Goal: Task Accomplishment & Management: Use online tool/utility

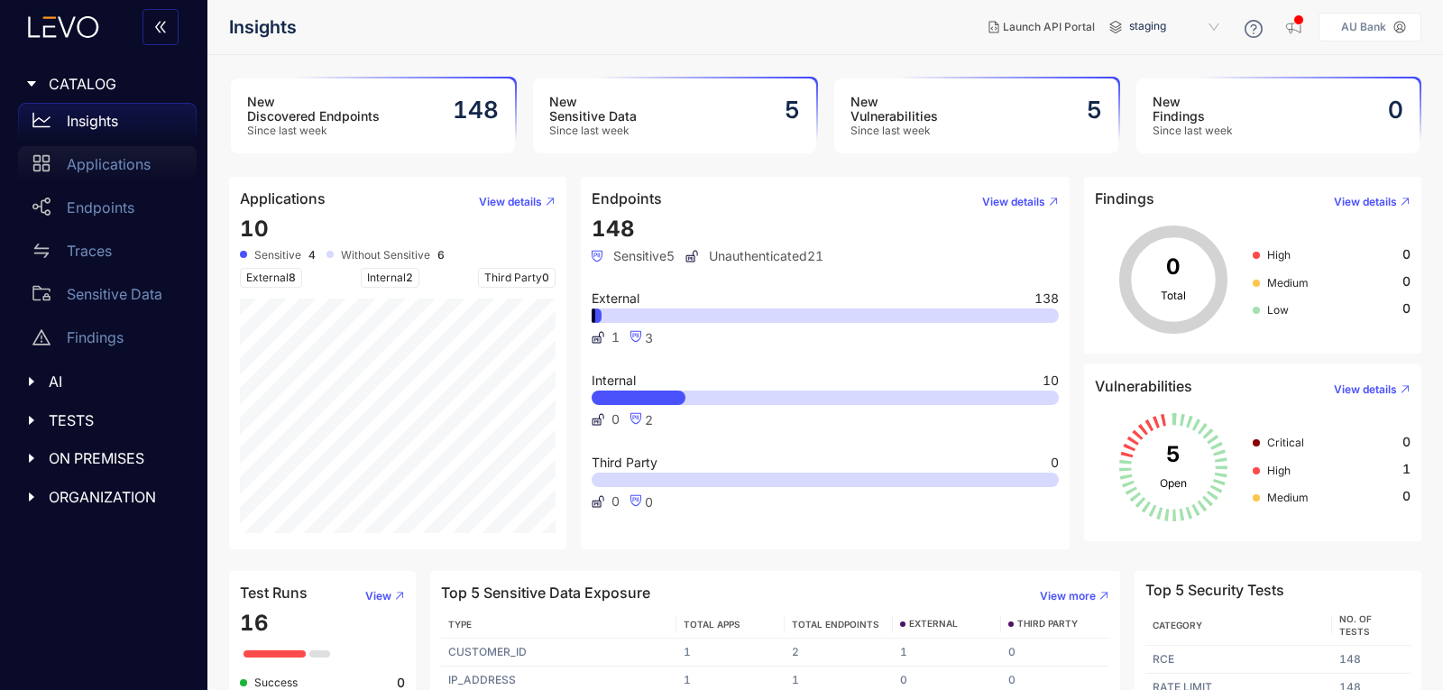
click at [132, 179] on div "Applications" at bounding box center [107, 164] width 179 height 36
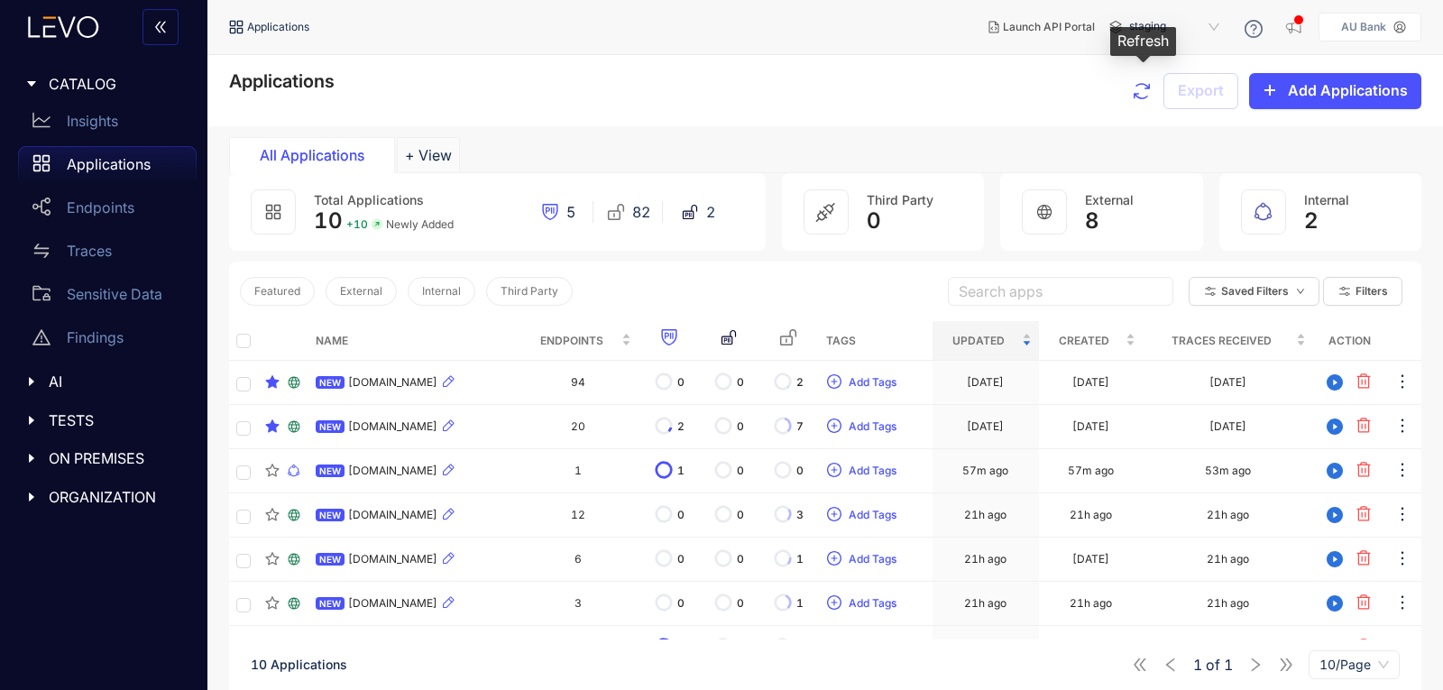
click at [1144, 96] on icon "button" at bounding box center [1142, 91] width 22 height 22
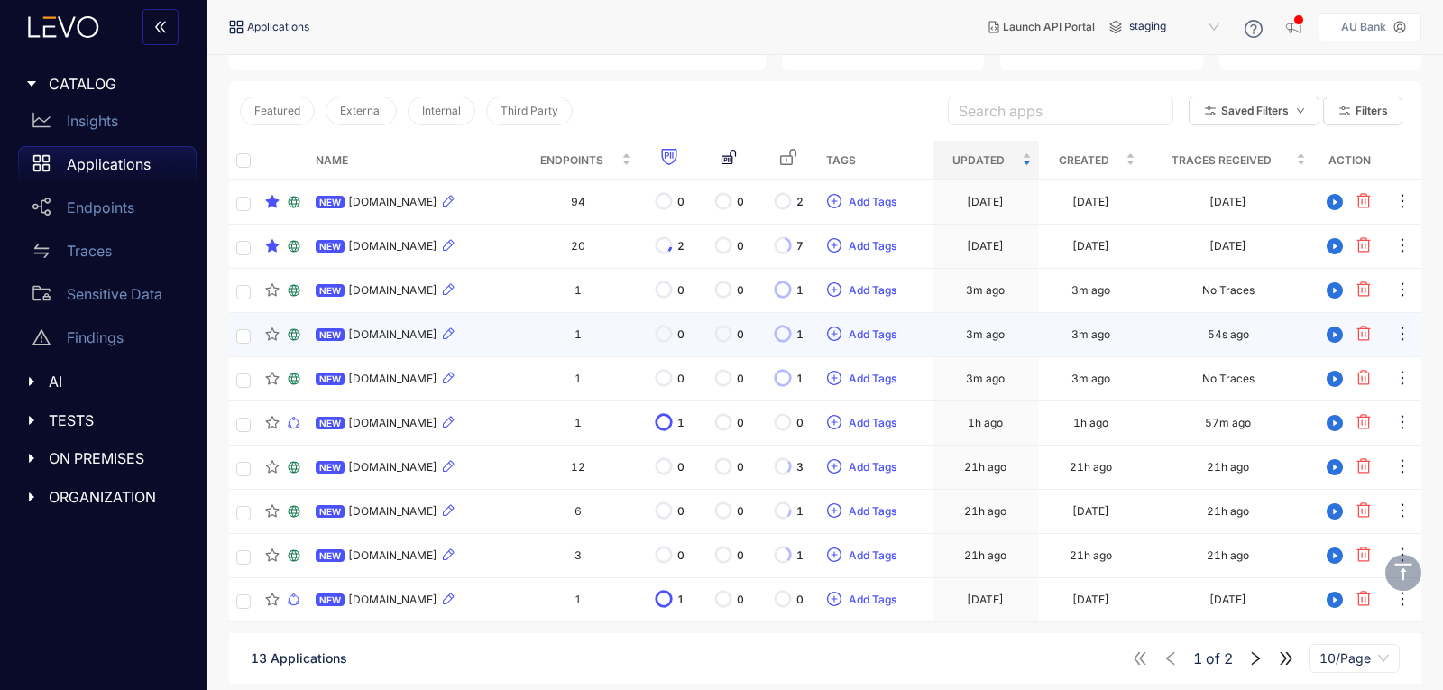
scroll to position [185, 0]
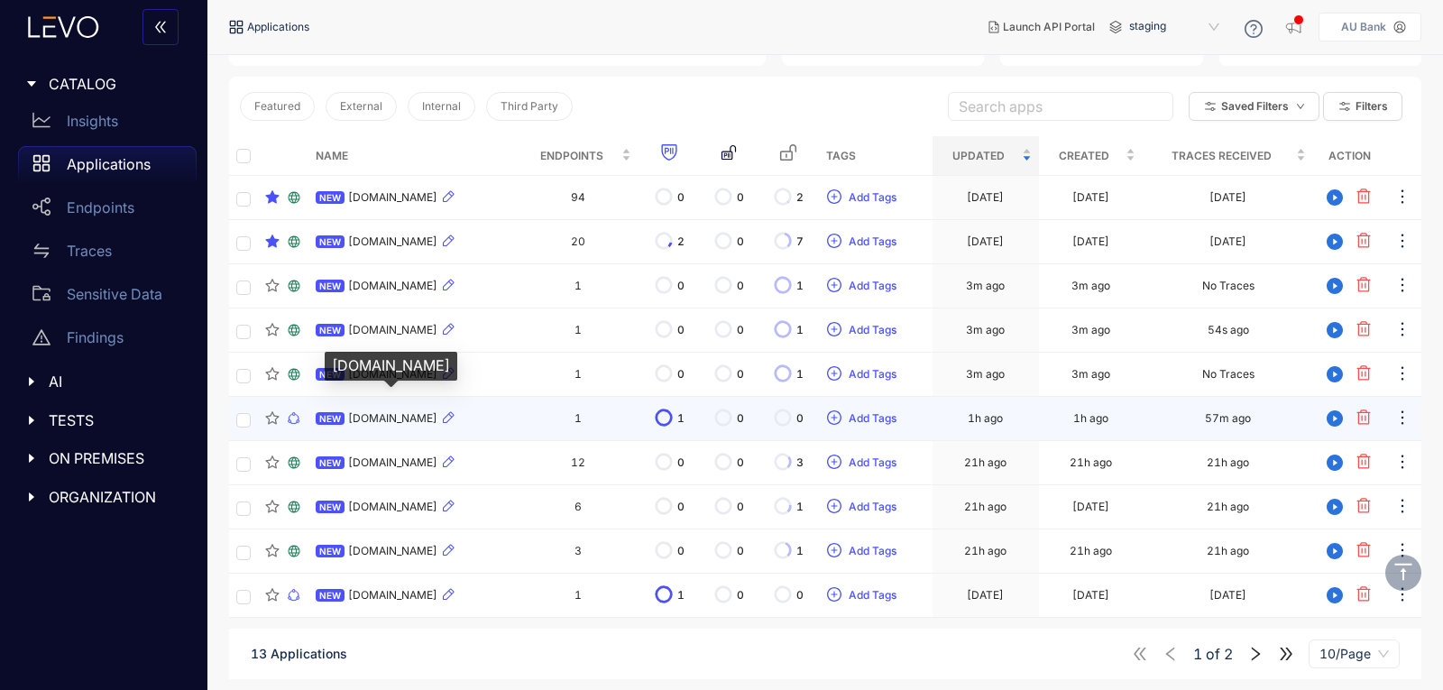
click at [399, 424] on span "[DOMAIN_NAME]" at bounding box center [392, 418] width 89 height 13
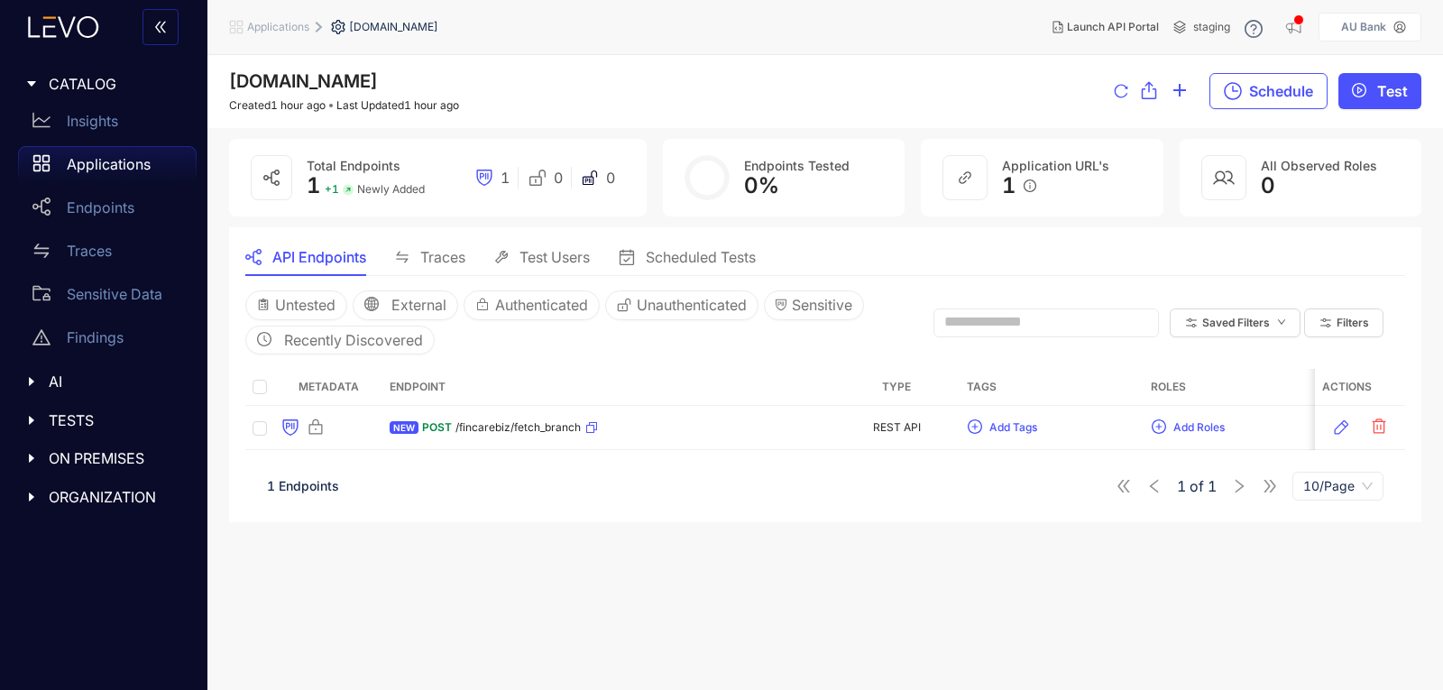
click at [111, 162] on p "Applications" at bounding box center [109, 164] width 84 height 16
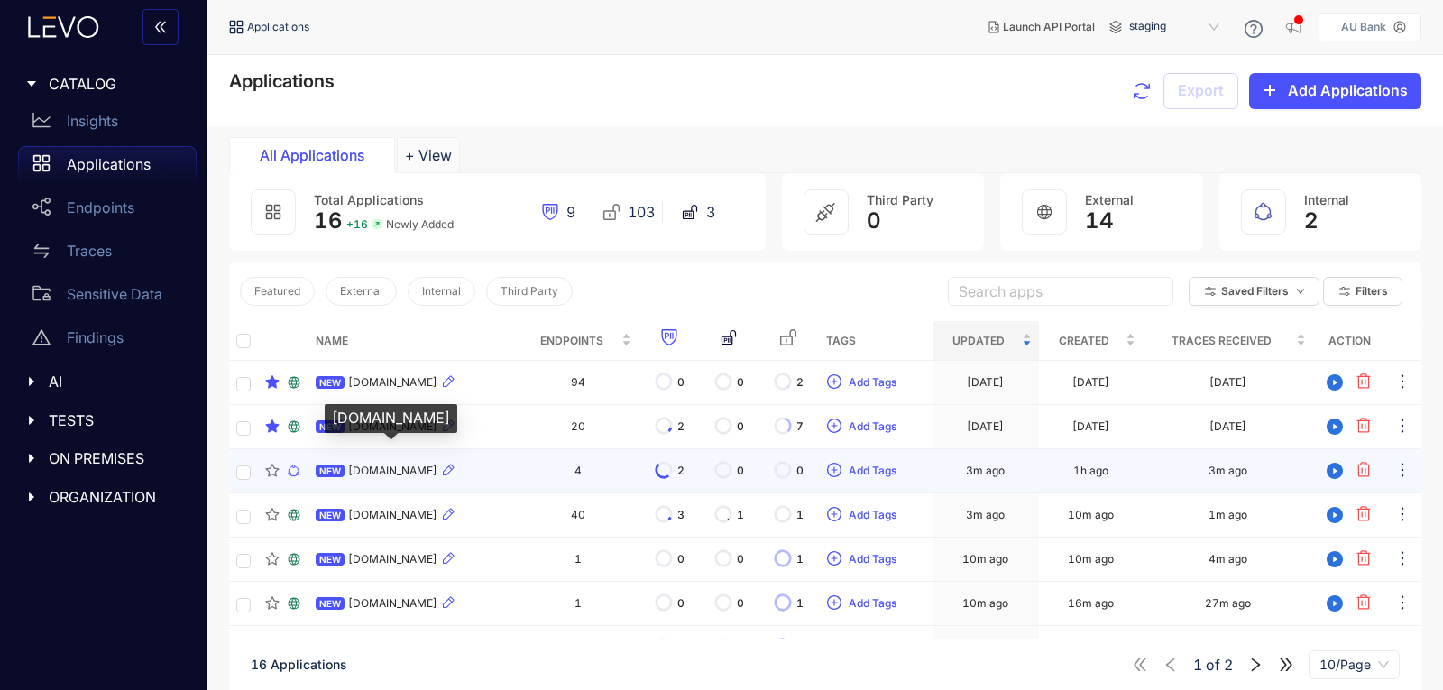
click at [437, 464] on span "[DOMAIN_NAME]" at bounding box center [392, 470] width 89 height 13
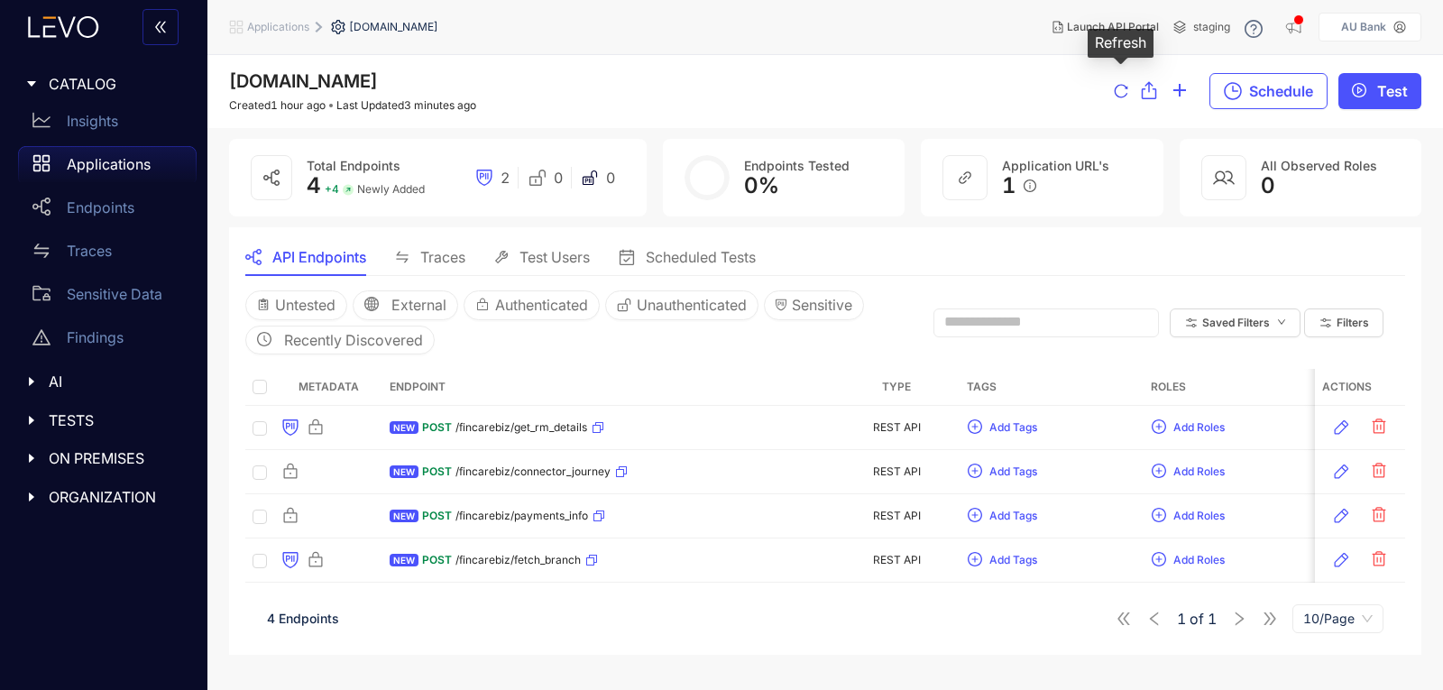
click at [1115, 89] on icon "reload" at bounding box center [1121, 91] width 14 height 14
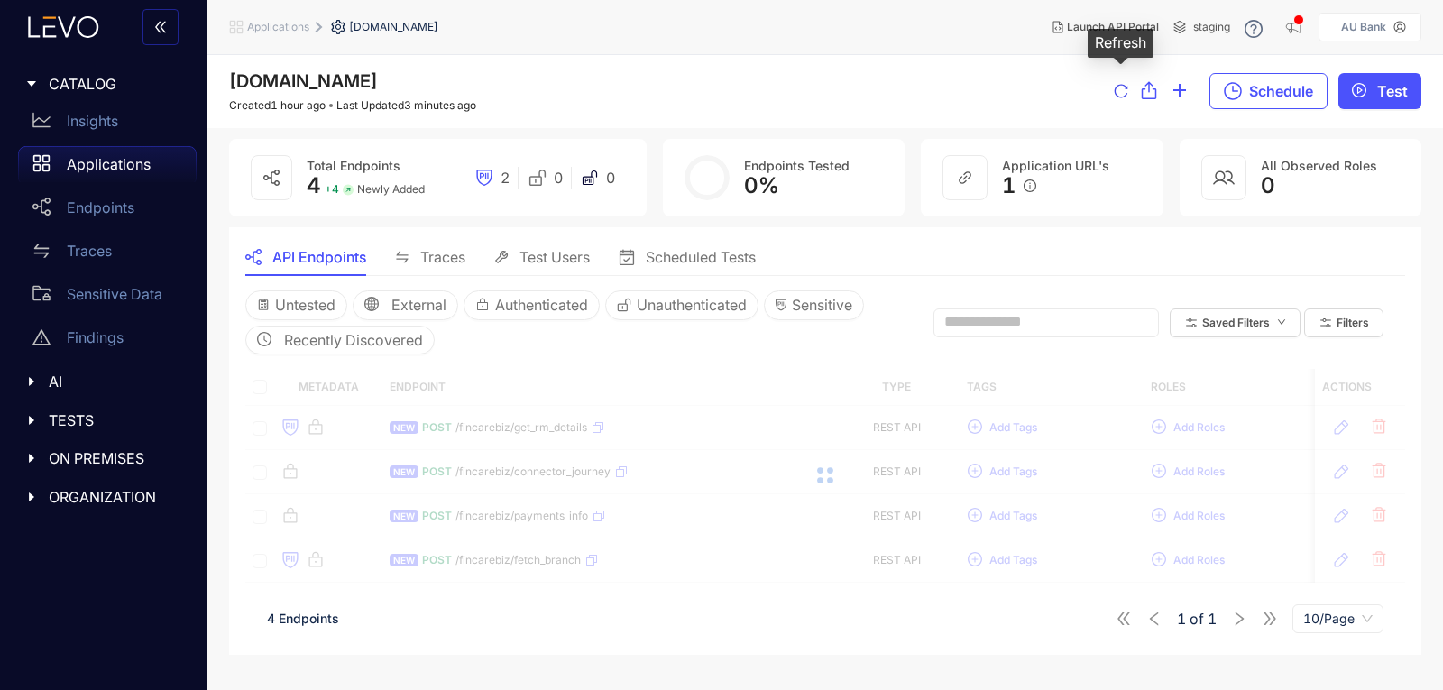
click at [1115, 89] on icon "reload" at bounding box center [1121, 91] width 14 height 14
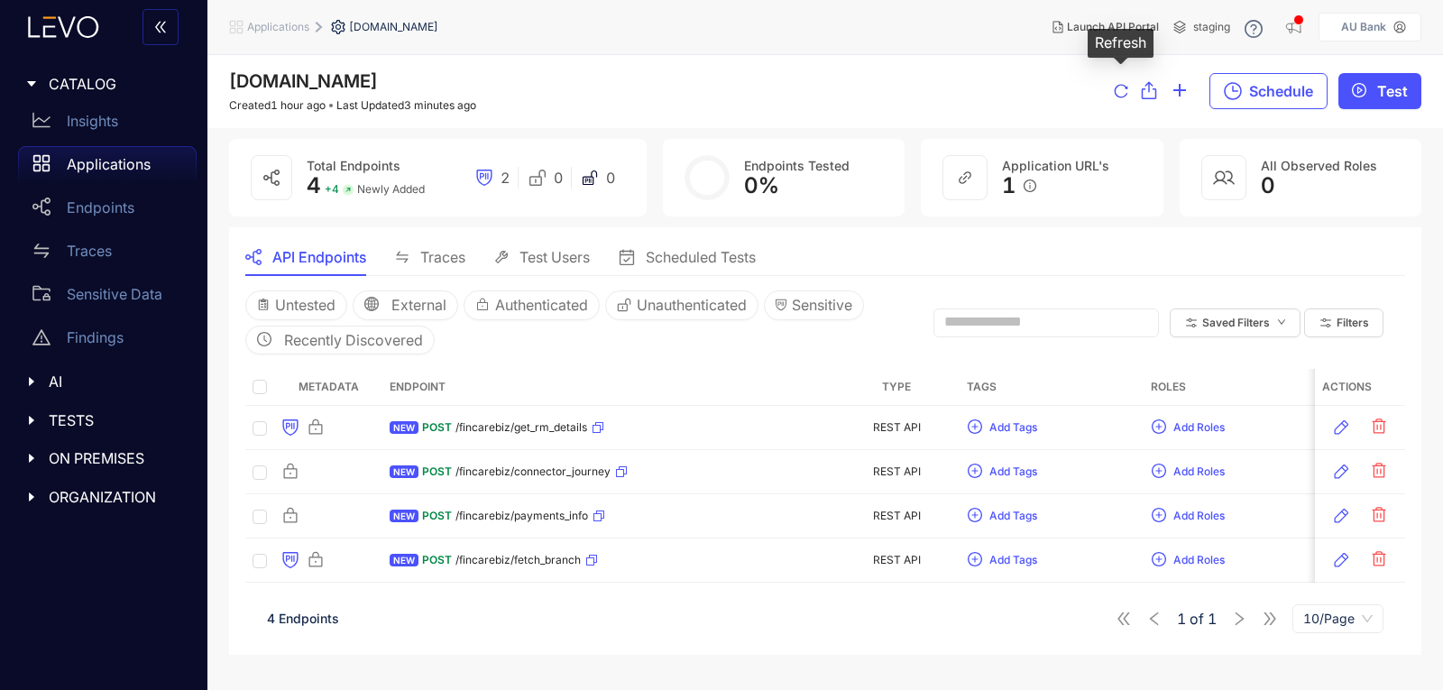
click at [1115, 89] on icon "reload" at bounding box center [1121, 91] width 14 height 14
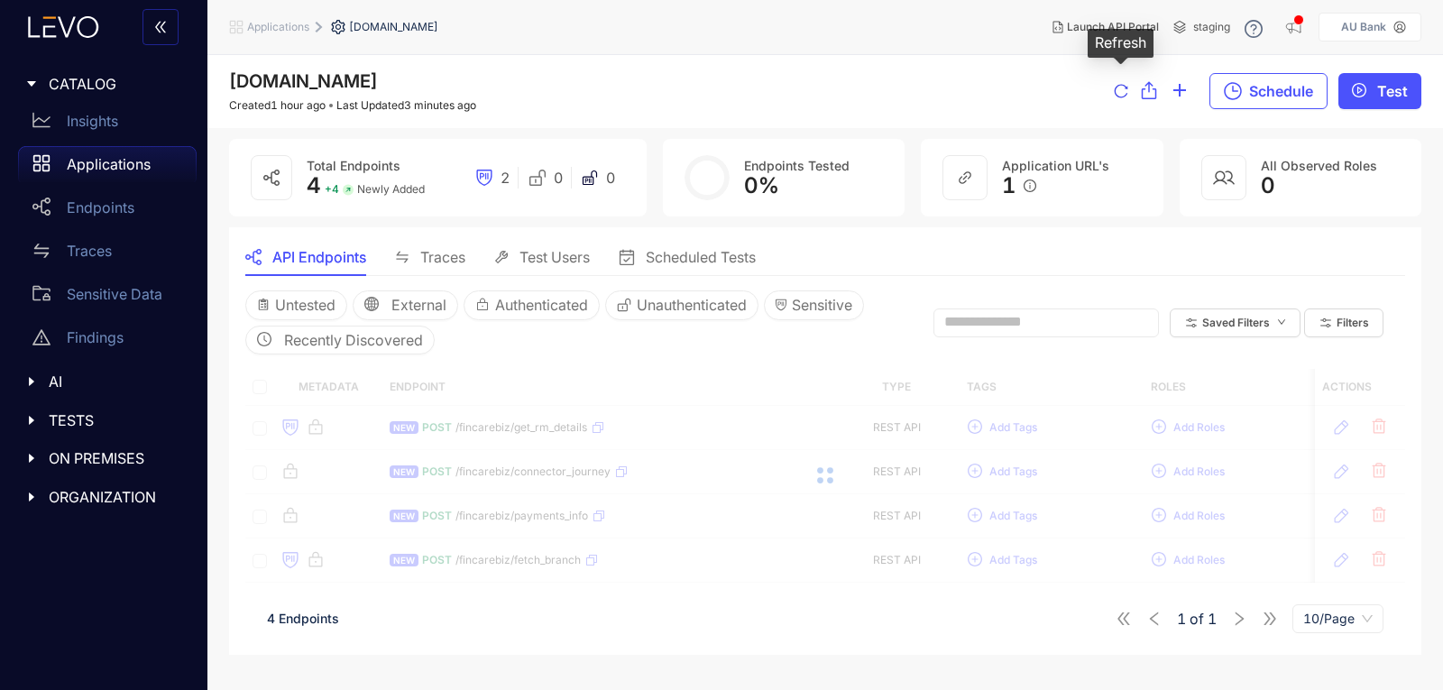
click at [1115, 89] on icon "reload" at bounding box center [1121, 91] width 14 height 14
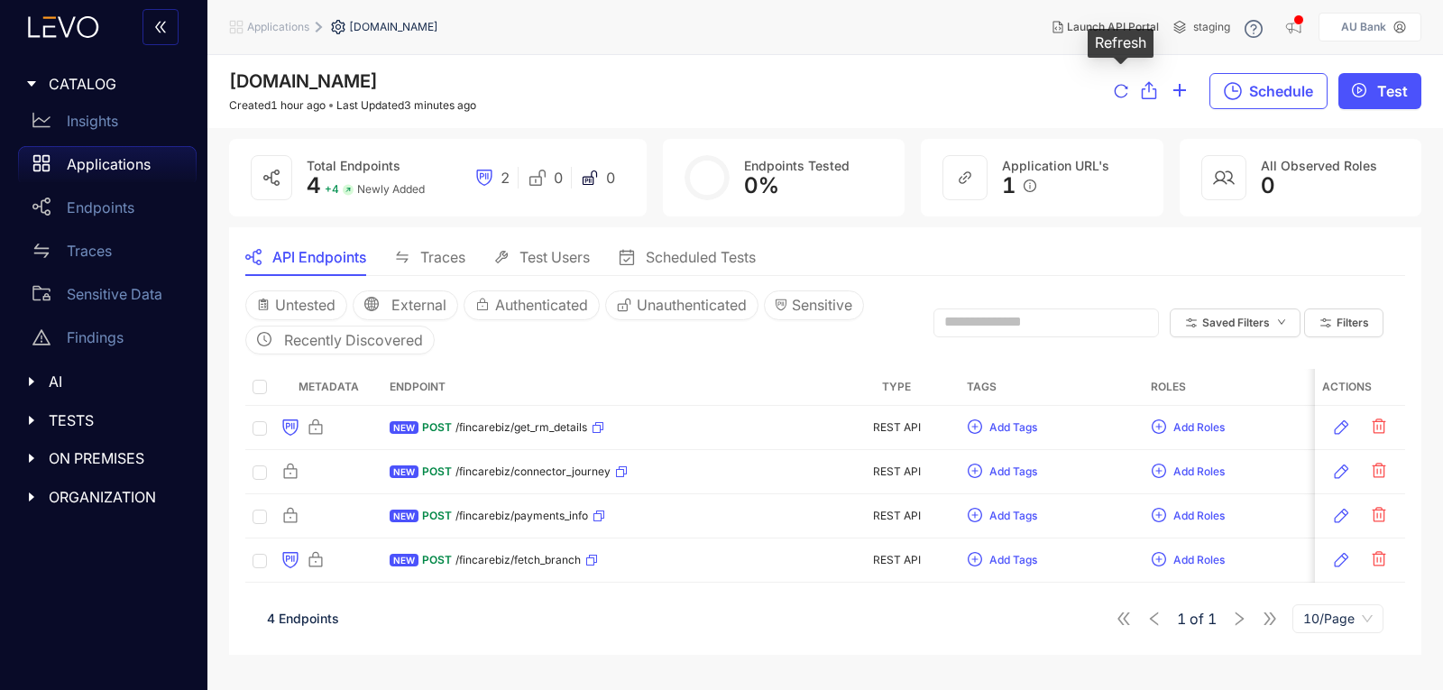
click at [1115, 89] on icon "reload" at bounding box center [1121, 91] width 14 height 14
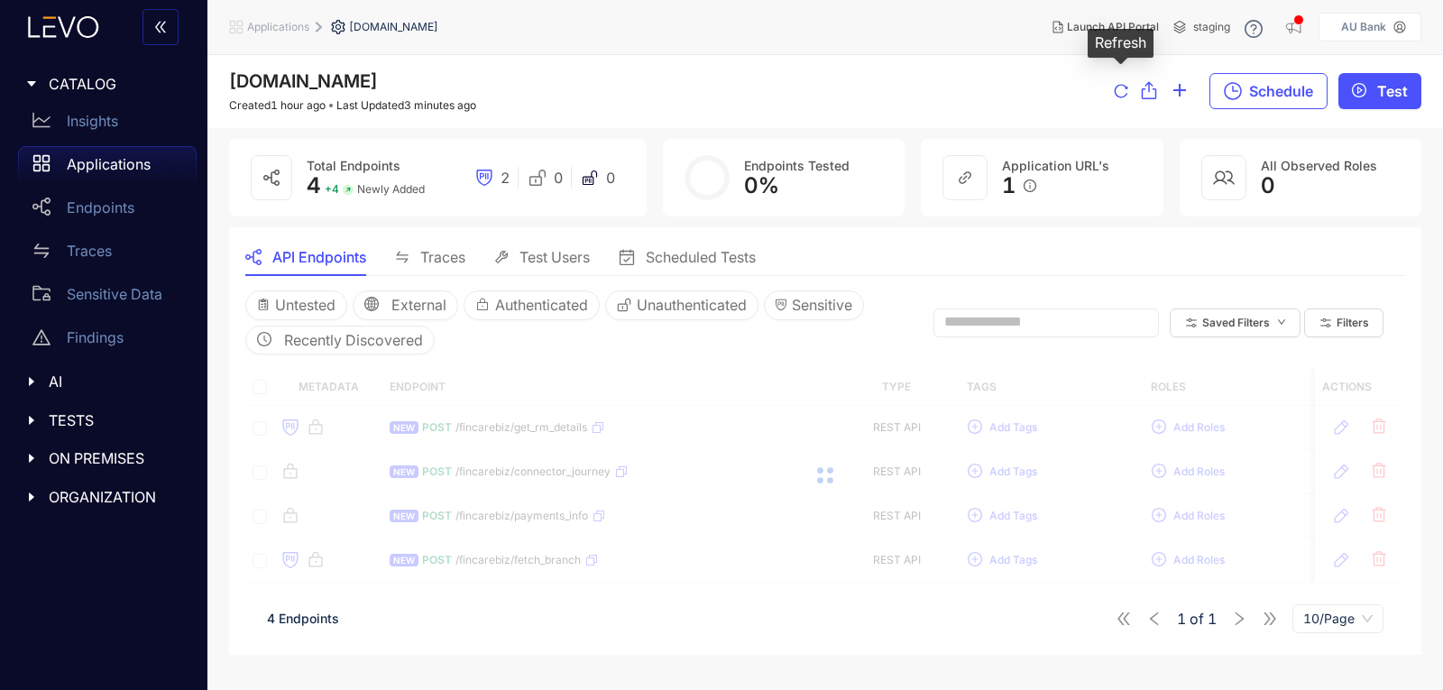
click at [1115, 89] on icon "reload" at bounding box center [1121, 91] width 14 height 14
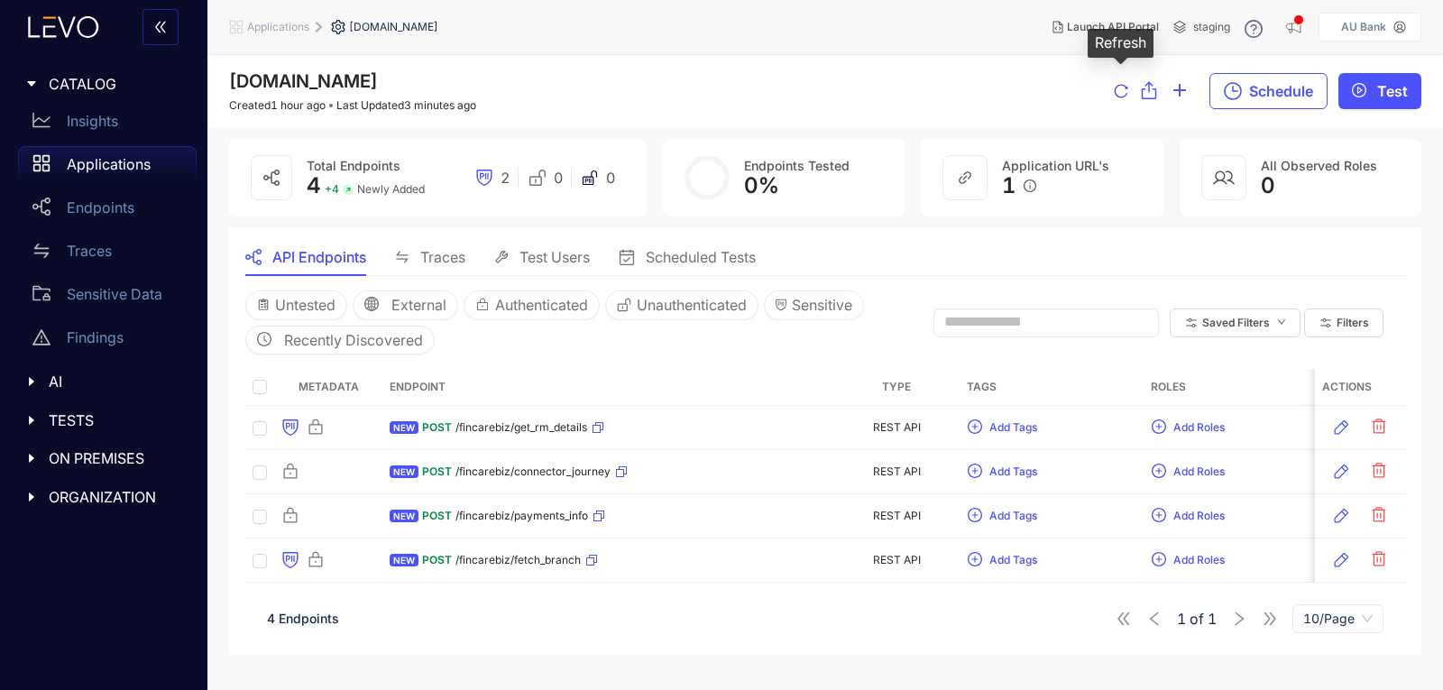
click at [1115, 89] on icon "reload" at bounding box center [1121, 91] width 14 height 14
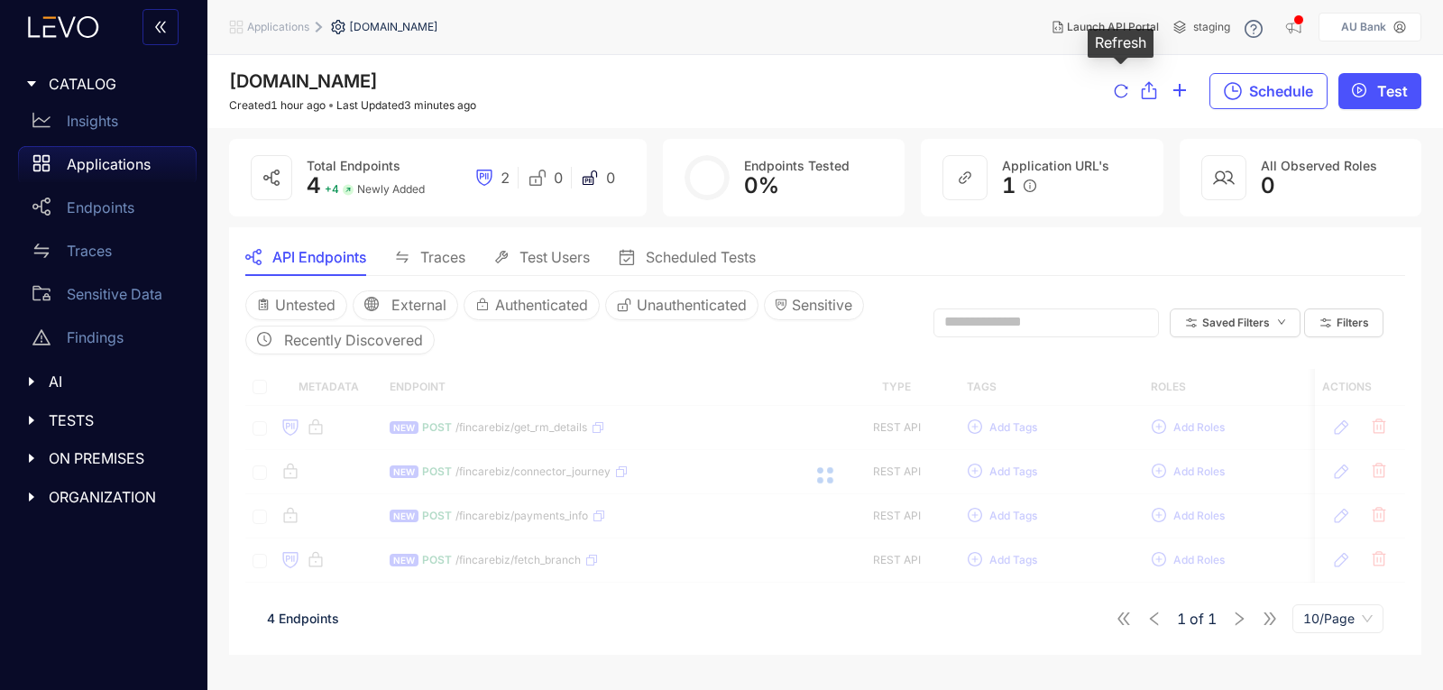
click at [1115, 89] on icon "reload" at bounding box center [1121, 91] width 14 height 14
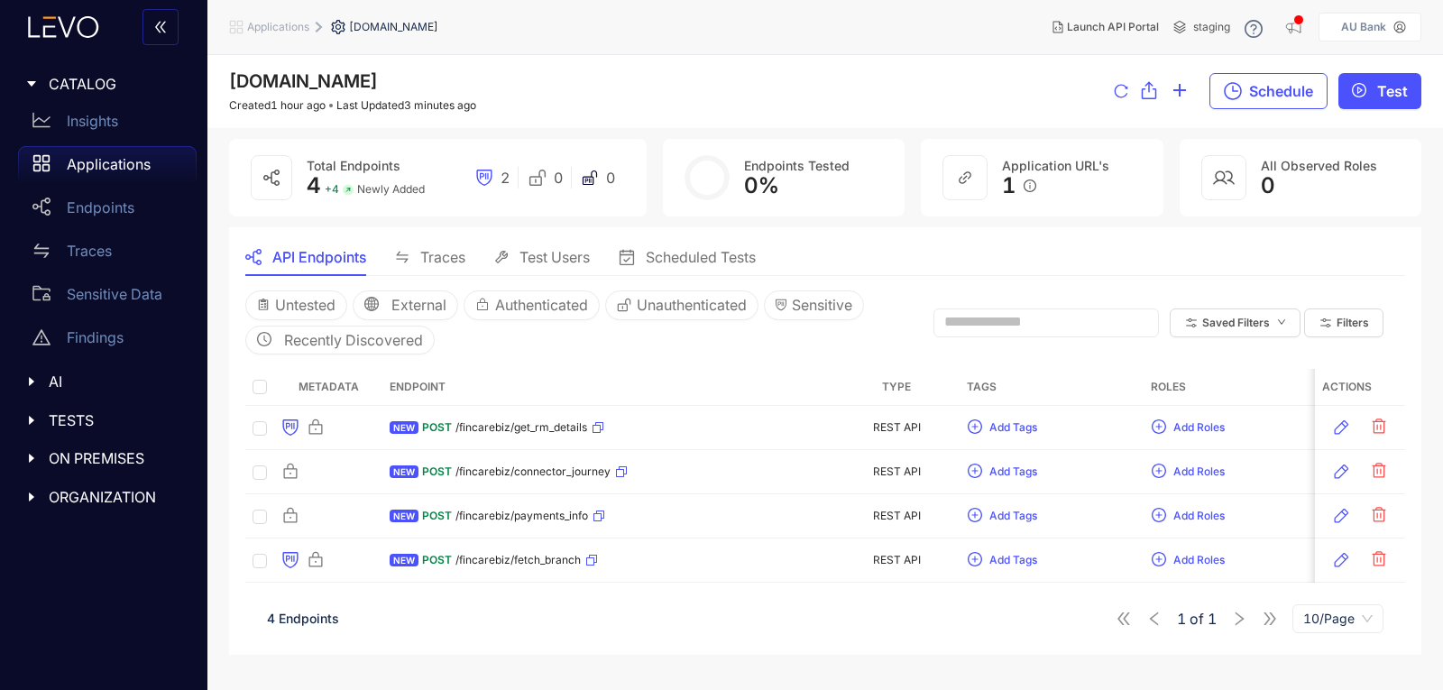
click at [408, 241] on div "Traces" at bounding box center [430, 257] width 70 height 38
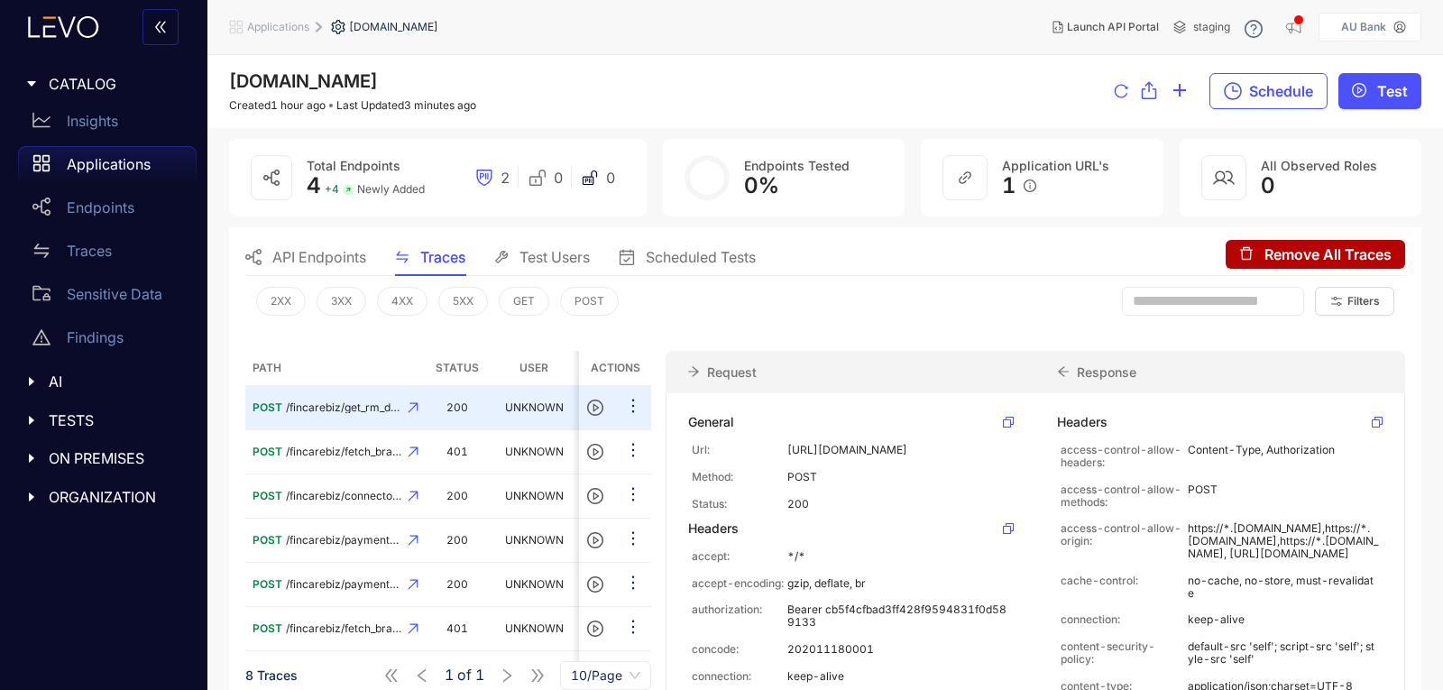
click at [303, 256] on span "API Endpoints" at bounding box center [319, 257] width 94 height 16
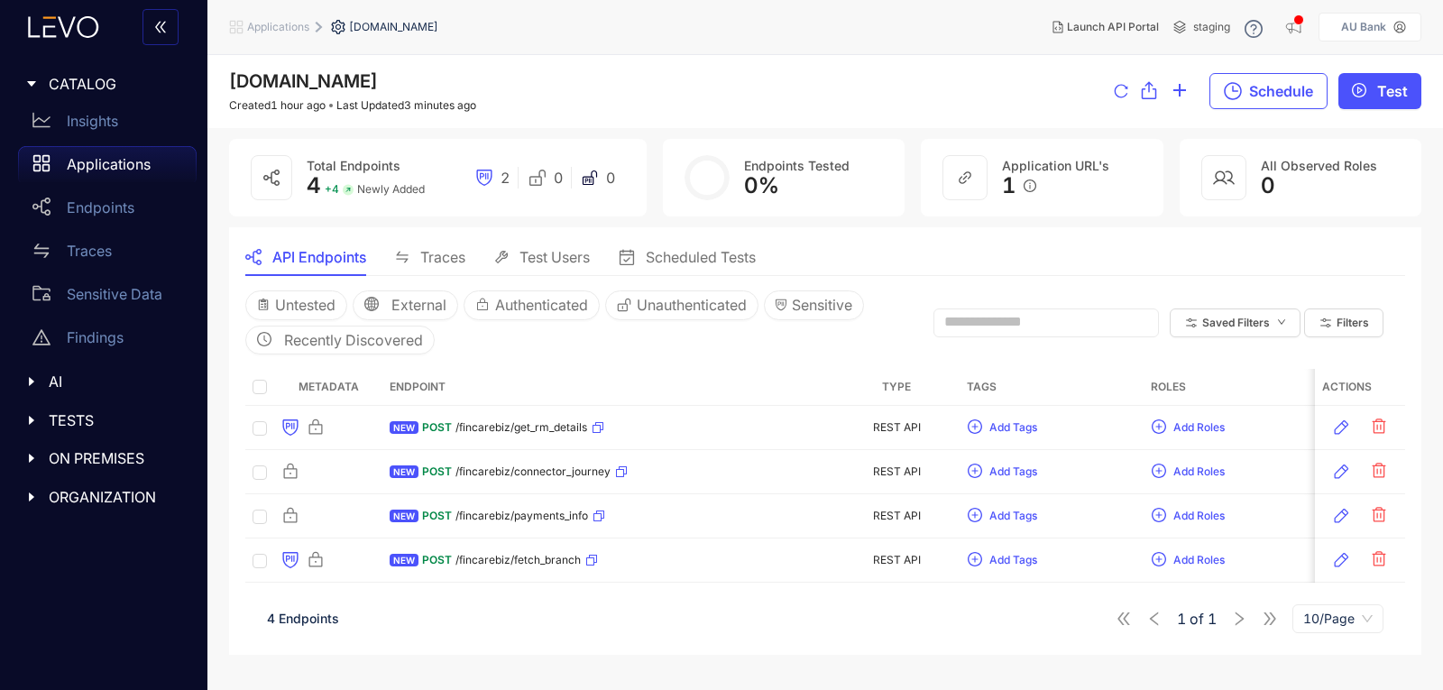
click at [405, 242] on div "Traces" at bounding box center [430, 257] width 70 height 38
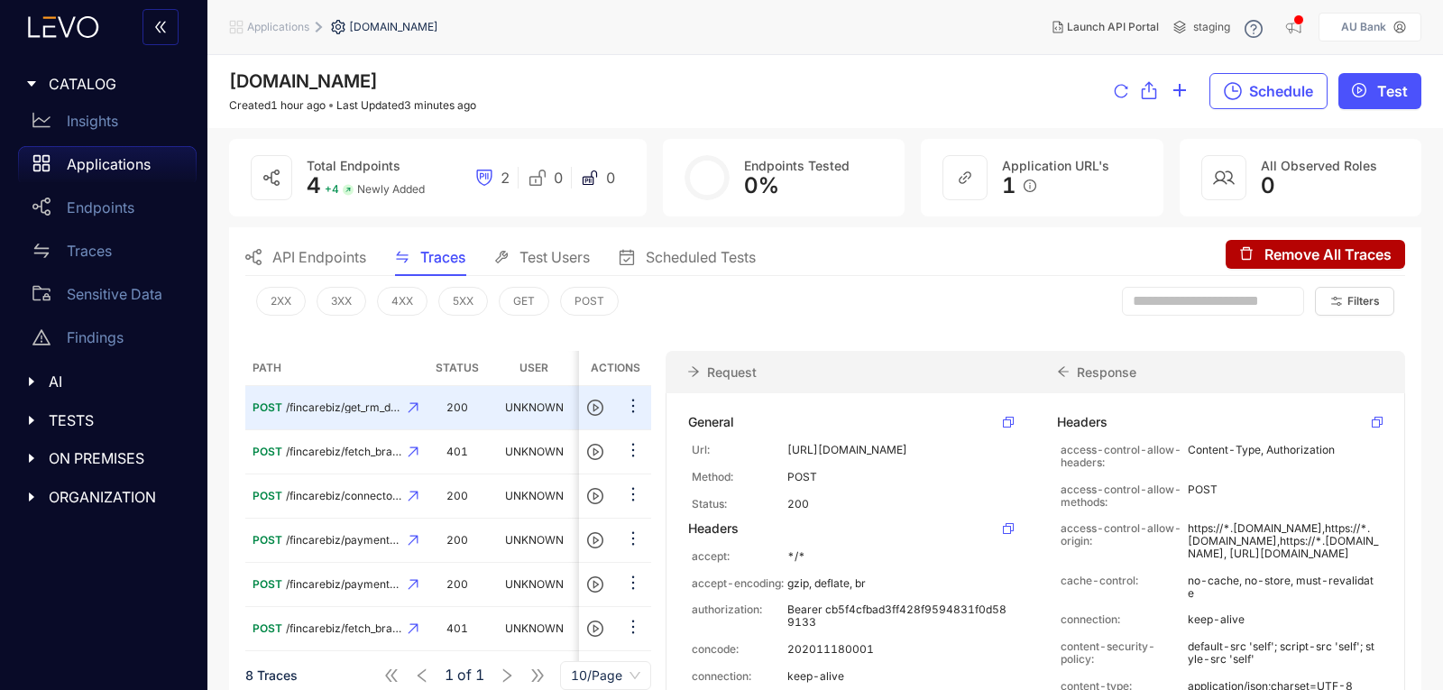
click at [298, 255] on span "API Endpoints" at bounding box center [319, 257] width 94 height 16
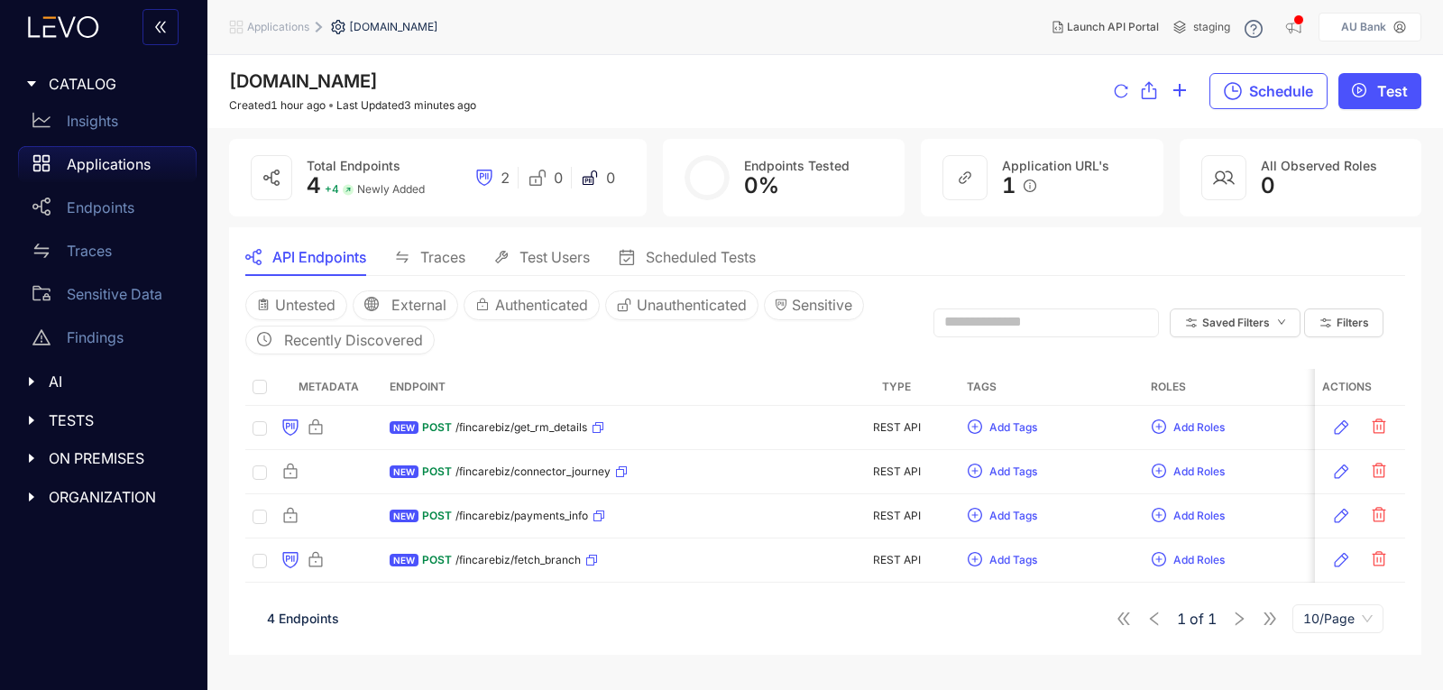
click at [103, 161] on p "Applications" at bounding box center [109, 164] width 84 height 16
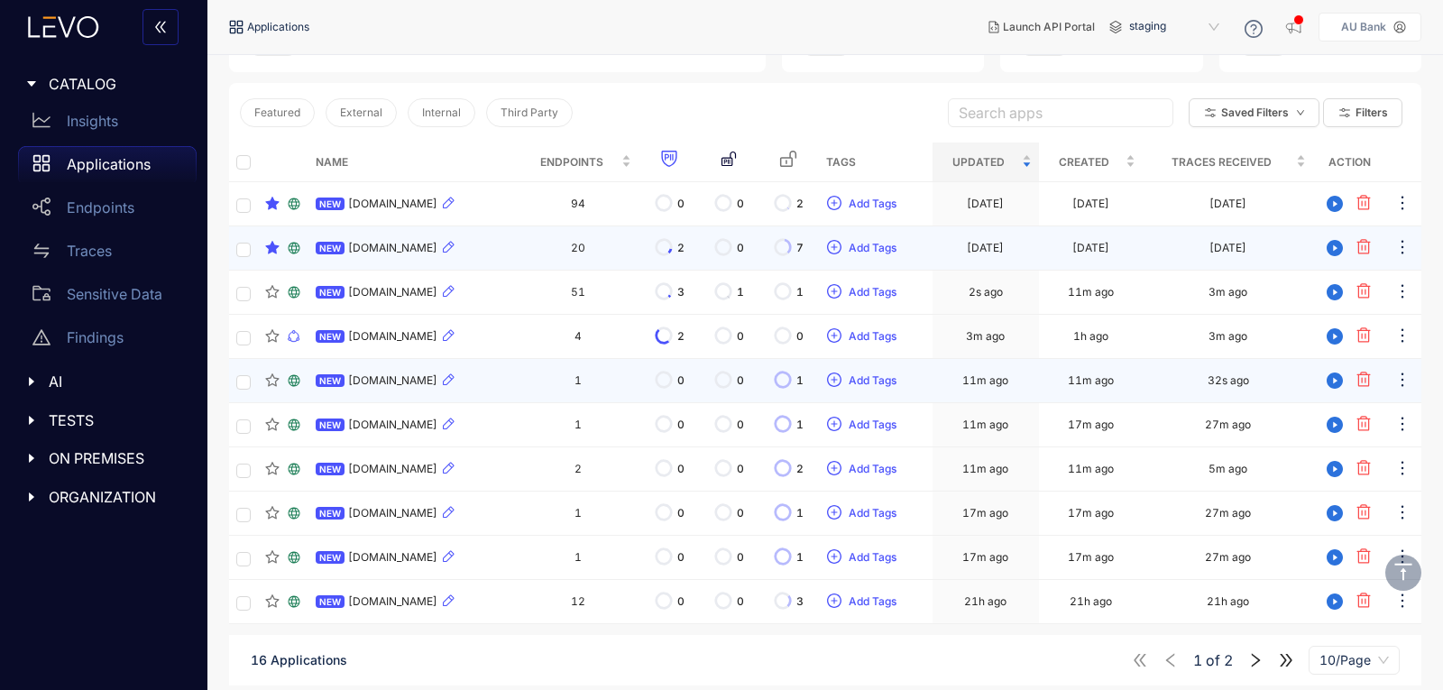
scroll to position [180, 0]
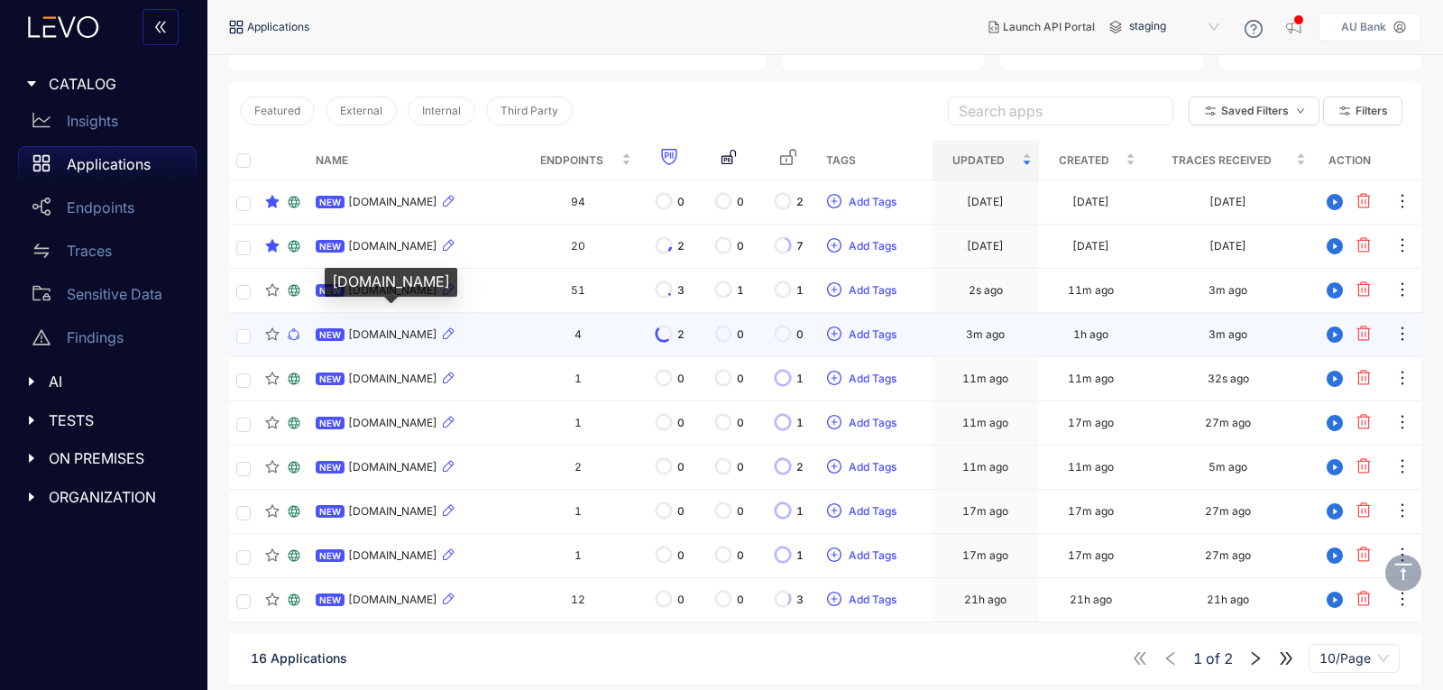
click at [437, 328] on span "[DOMAIN_NAME]" at bounding box center [392, 334] width 89 height 13
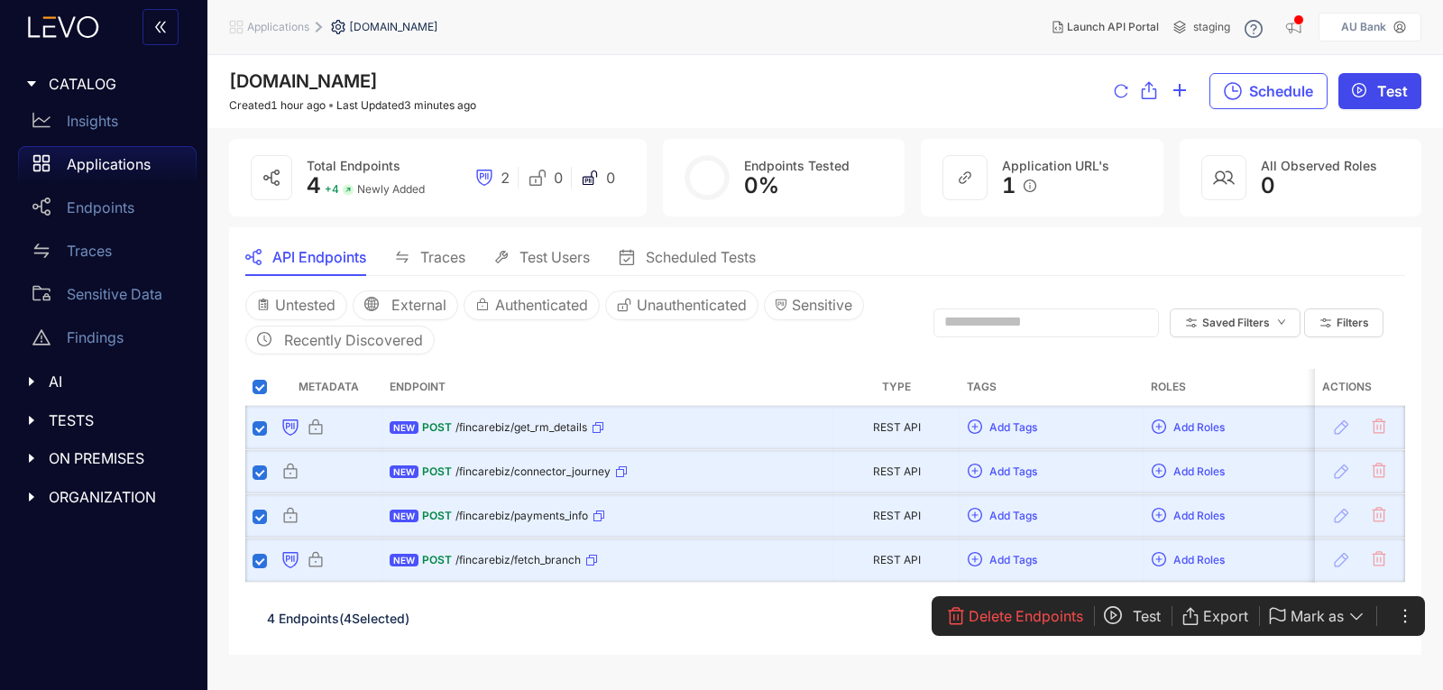
click at [1359, 88] on icon "play-circle" at bounding box center [1359, 90] width 5 height 7
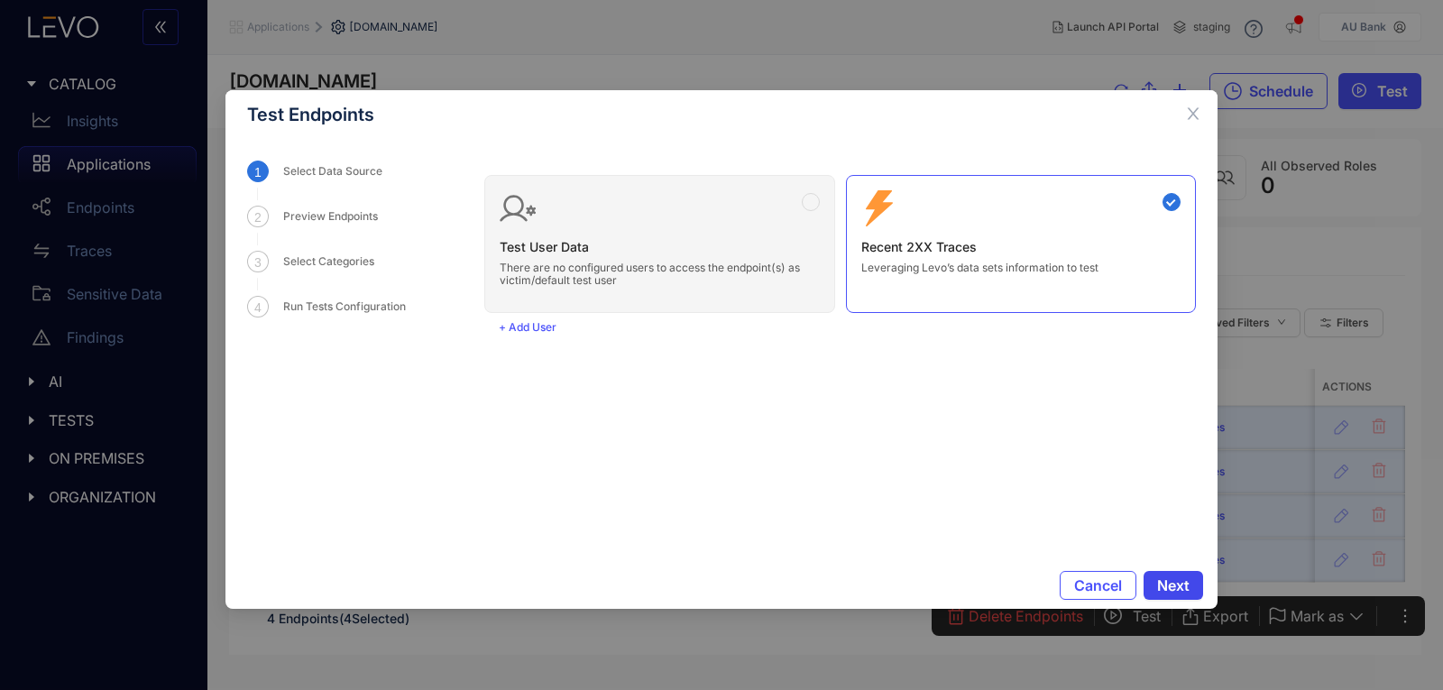
click at [1189, 594] on button "Next" at bounding box center [1173, 585] width 60 height 29
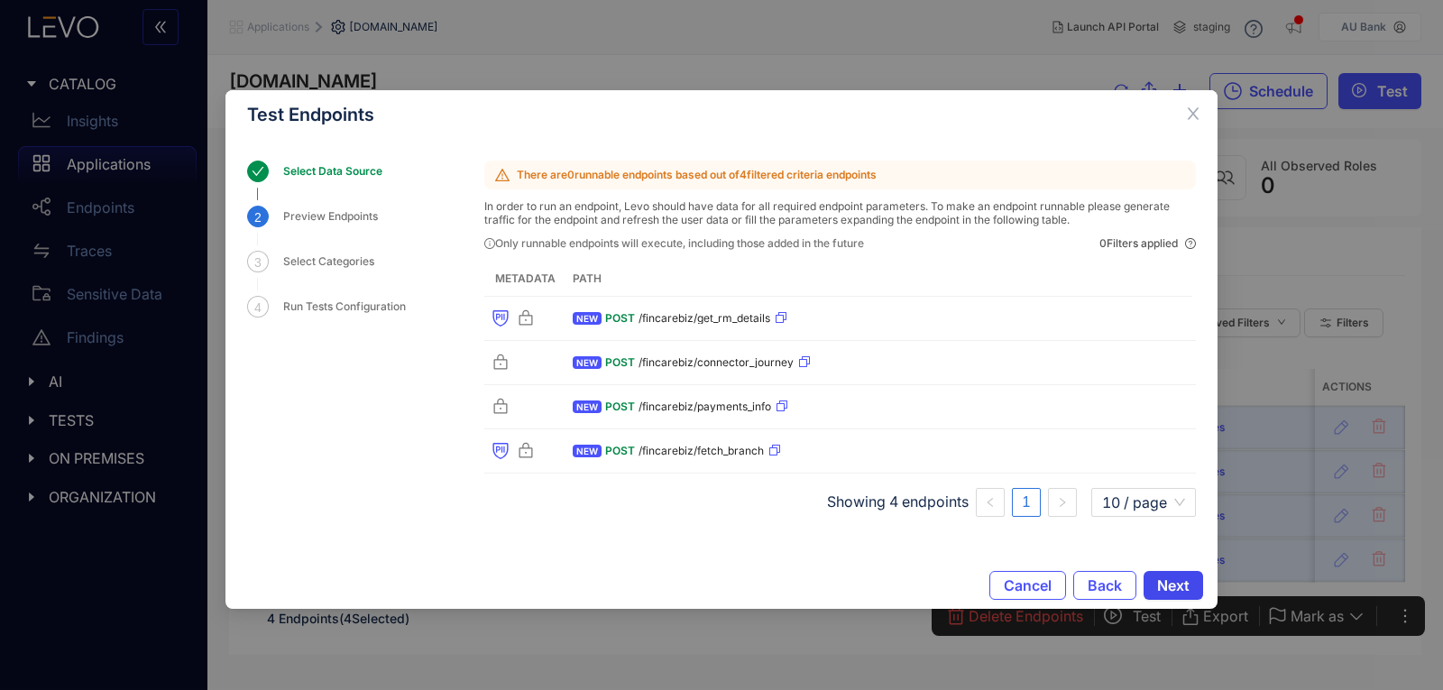
click at [1177, 581] on span "Next" at bounding box center [1173, 585] width 32 height 16
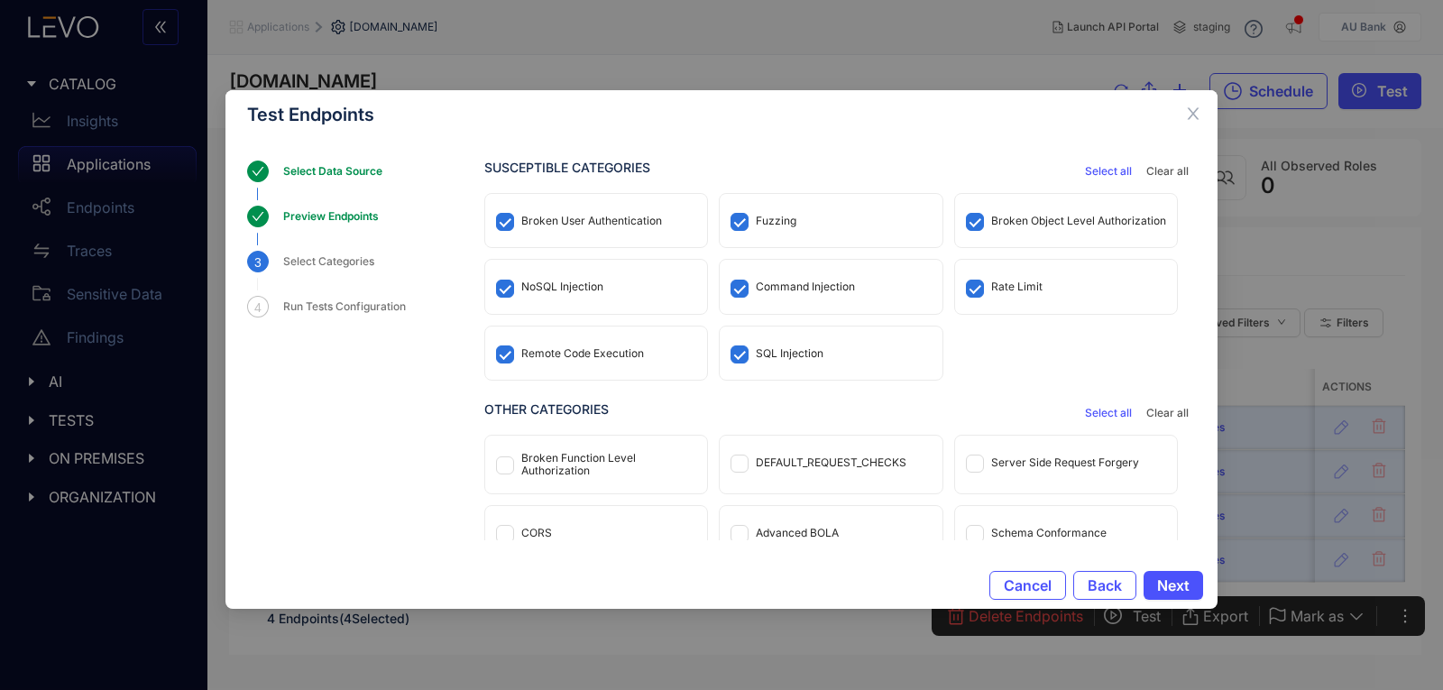
click at [546, 450] on div "Broken Function Level Authorization" at bounding box center [596, 465] width 222 height 58
click at [1037, 457] on div "Server Side Request Forgery" at bounding box center [1065, 462] width 148 height 13
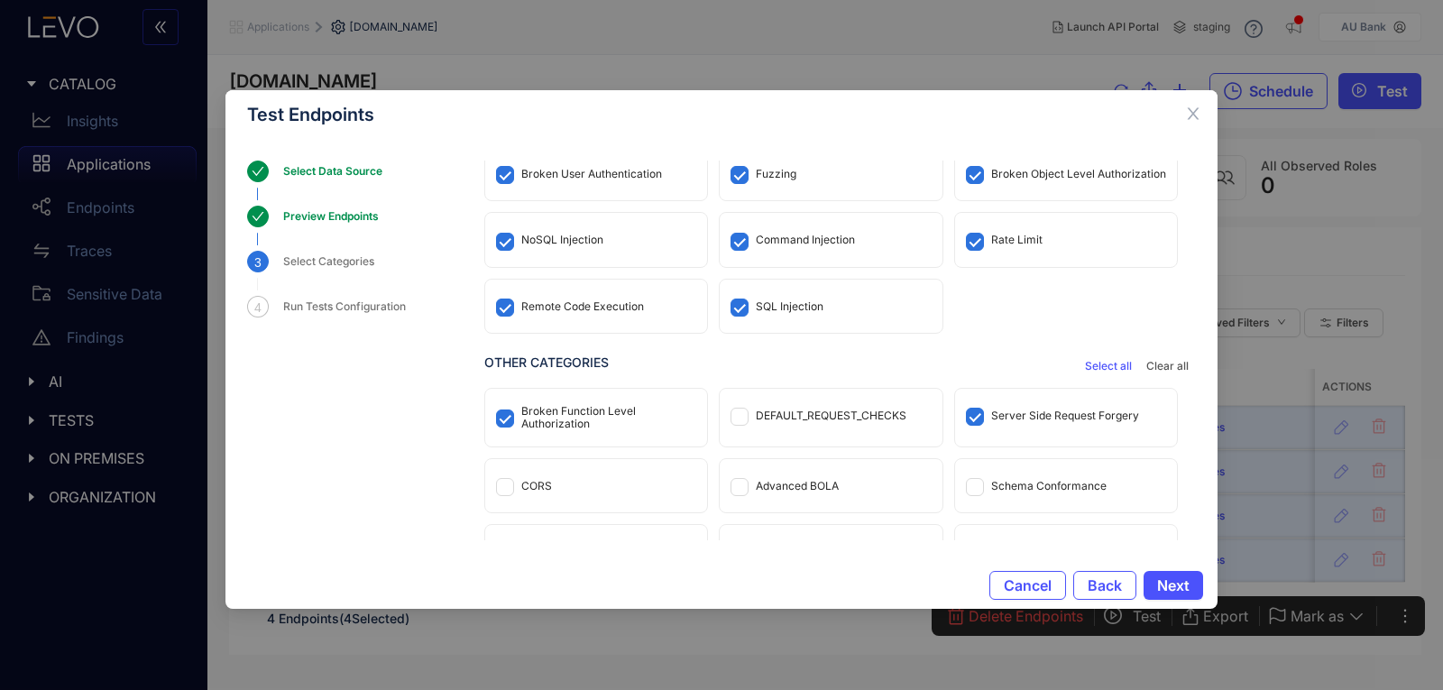
scroll to position [87, 0]
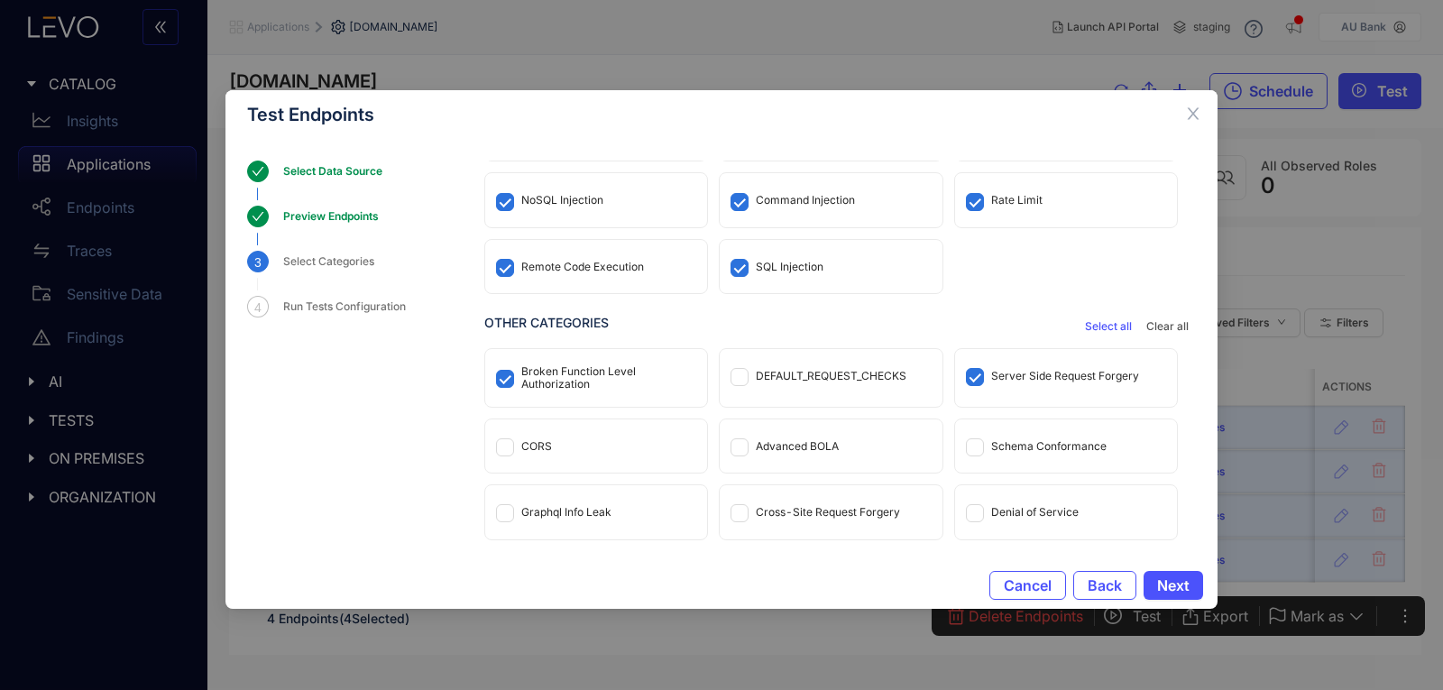
click at [581, 434] on div "CORS" at bounding box center [596, 445] width 222 height 53
click at [860, 379] on div "DEFAULT_REQUEST_CHECKS" at bounding box center [831, 376] width 151 height 13
click at [812, 519] on div "Cross-Site Request Forgery" at bounding box center [831, 511] width 222 height 53
click at [1170, 573] on button "Next" at bounding box center [1173, 585] width 60 height 29
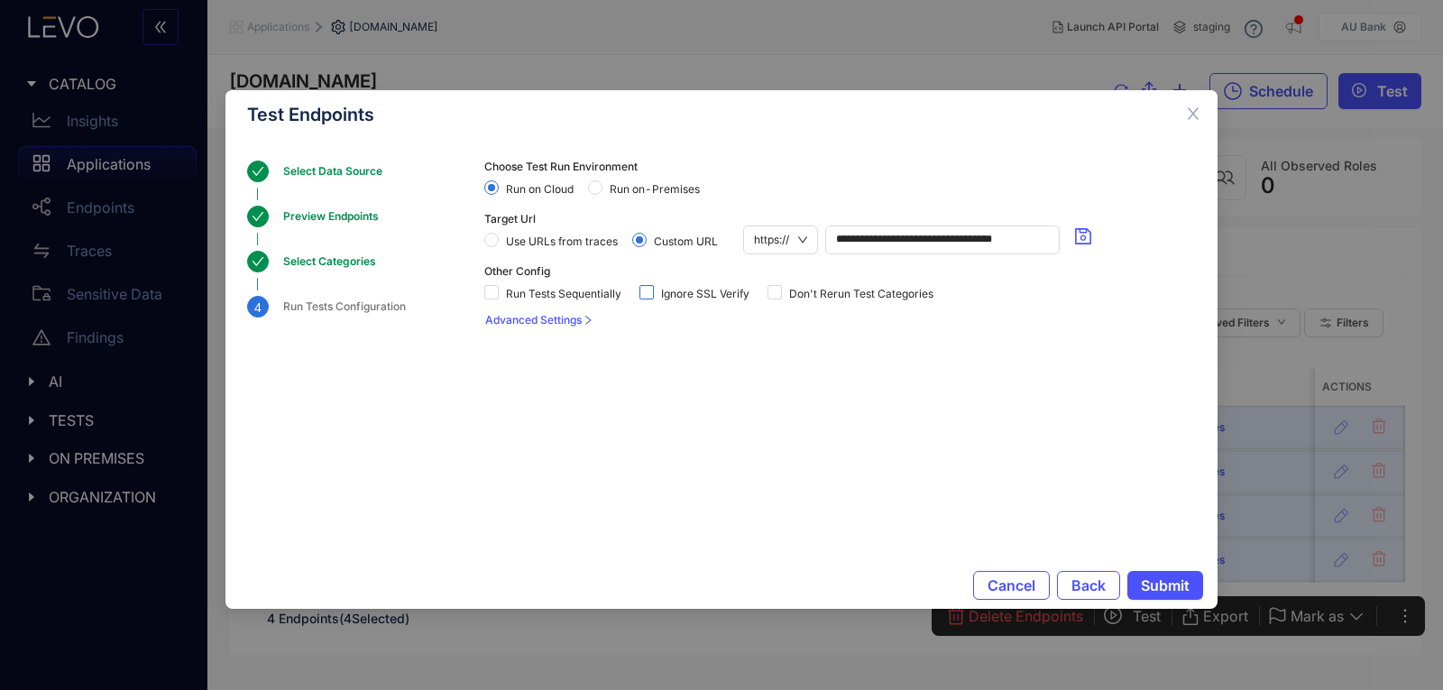
click at [676, 295] on span "Ignore SSL Verify" at bounding box center [705, 294] width 103 height 13
click at [638, 194] on span "Run on-Premises" at bounding box center [654, 189] width 105 height 13
click at [1179, 583] on span "Submit" at bounding box center [1165, 585] width 49 height 16
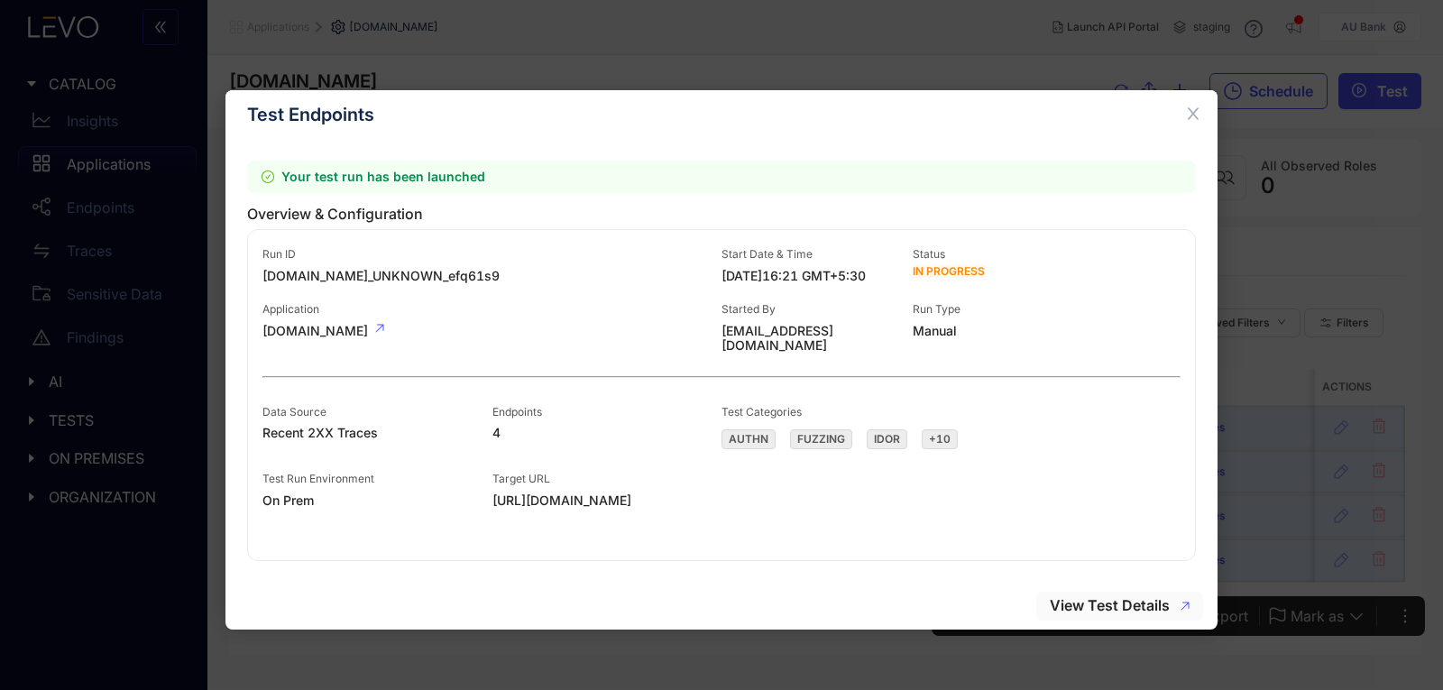
click at [1085, 594] on button "View Test Details" at bounding box center [1119, 606] width 167 height 29
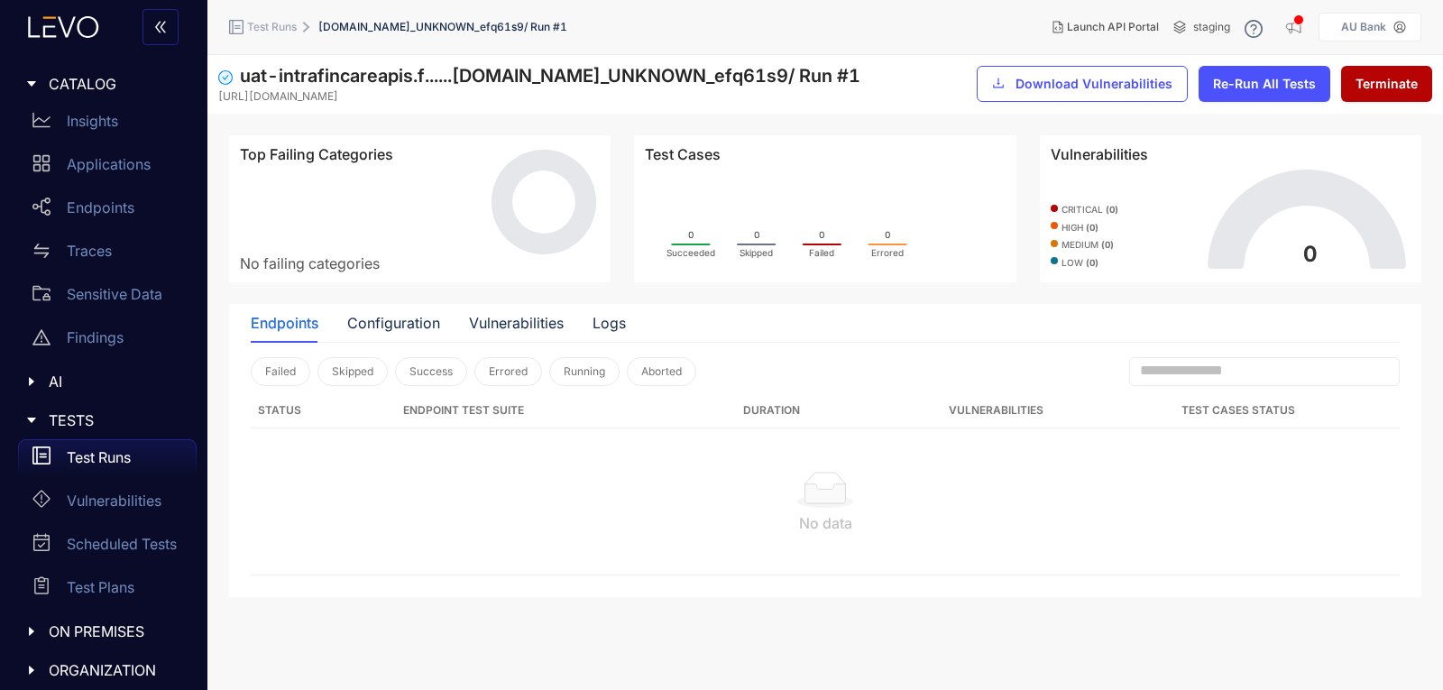
click at [94, 449] on p "Test Runs" at bounding box center [99, 457] width 64 height 16
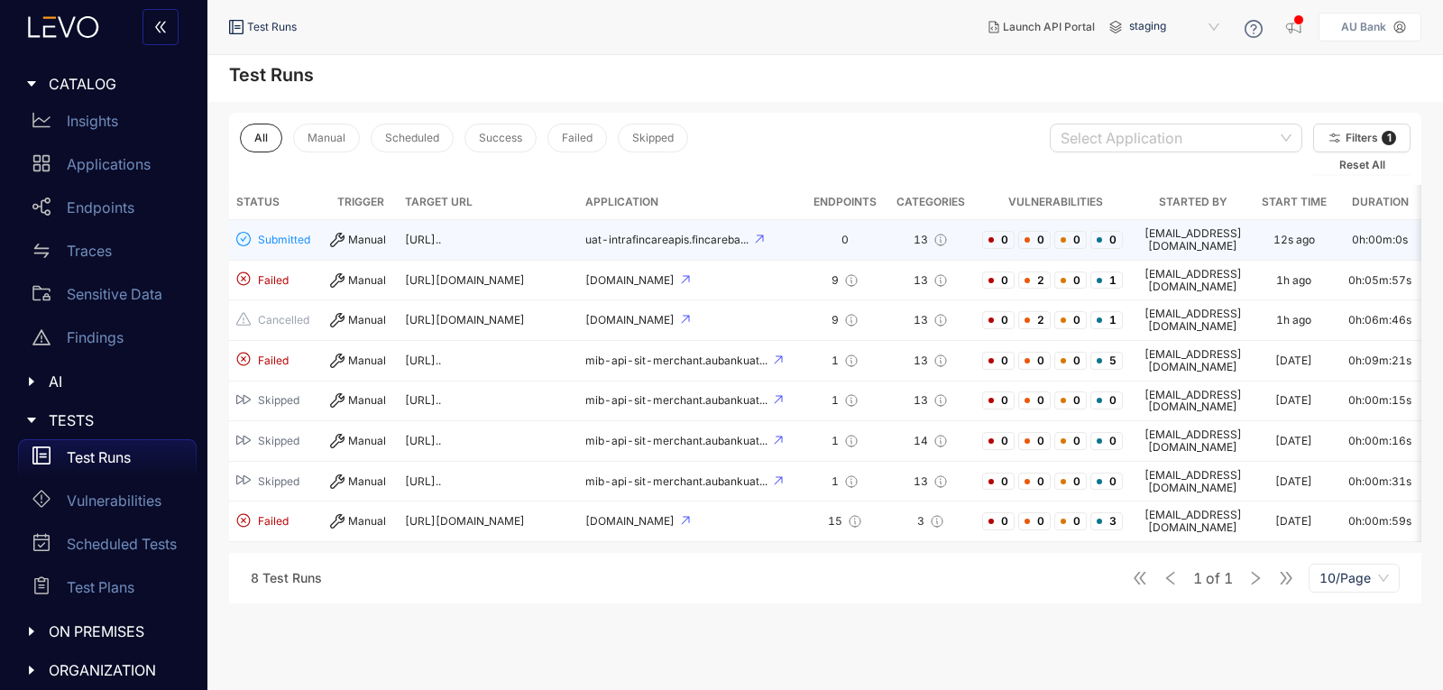
click at [441, 234] on span "[URL].." at bounding box center [423, 240] width 36 height 14
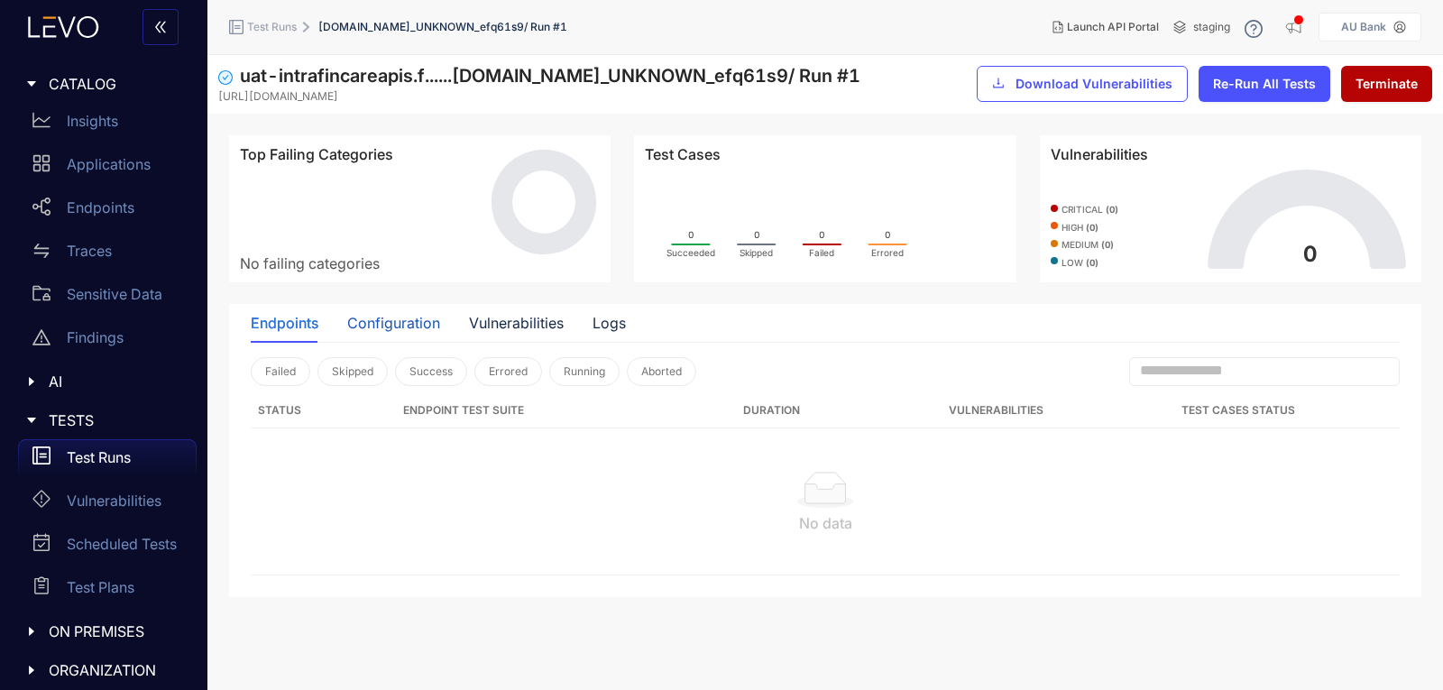
click at [420, 320] on div "Configuration" at bounding box center [393, 323] width 93 height 16
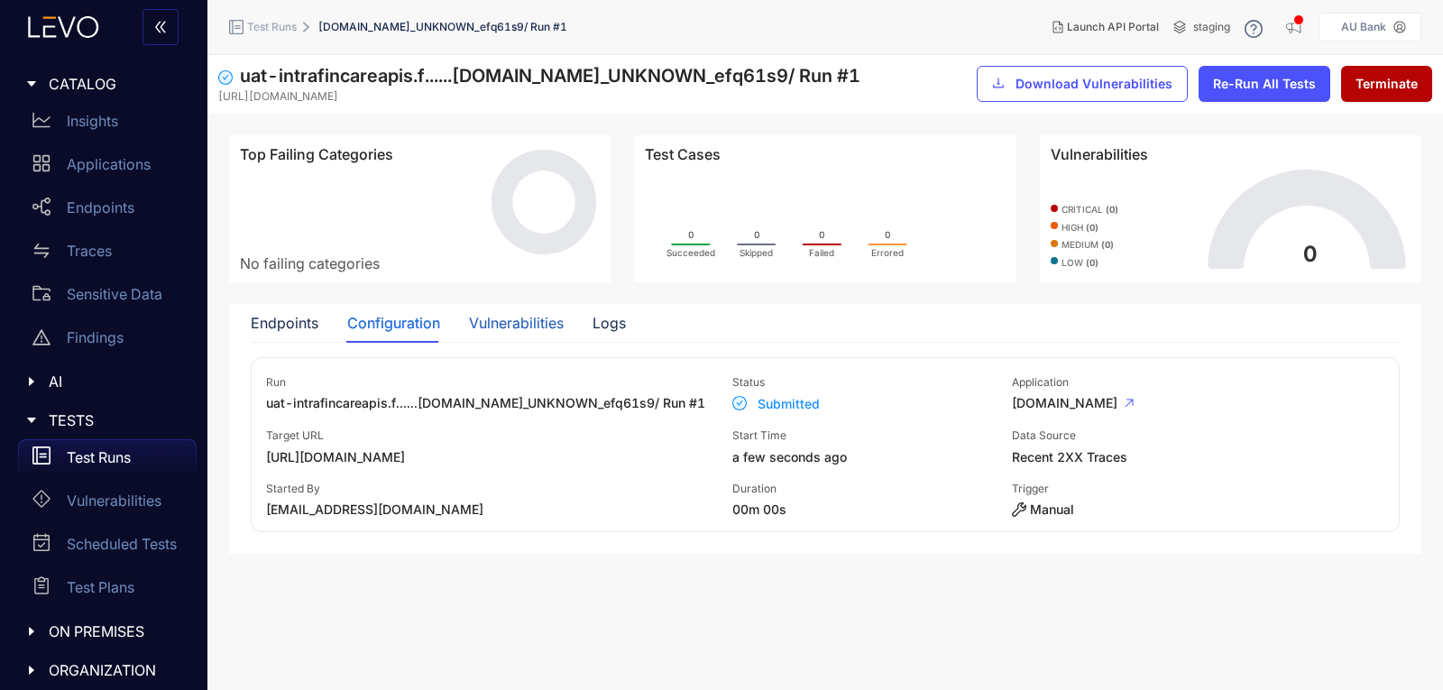
click at [534, 320] on div "Vulnerabilities" at bounding box center [516, 323] width 95 height 16
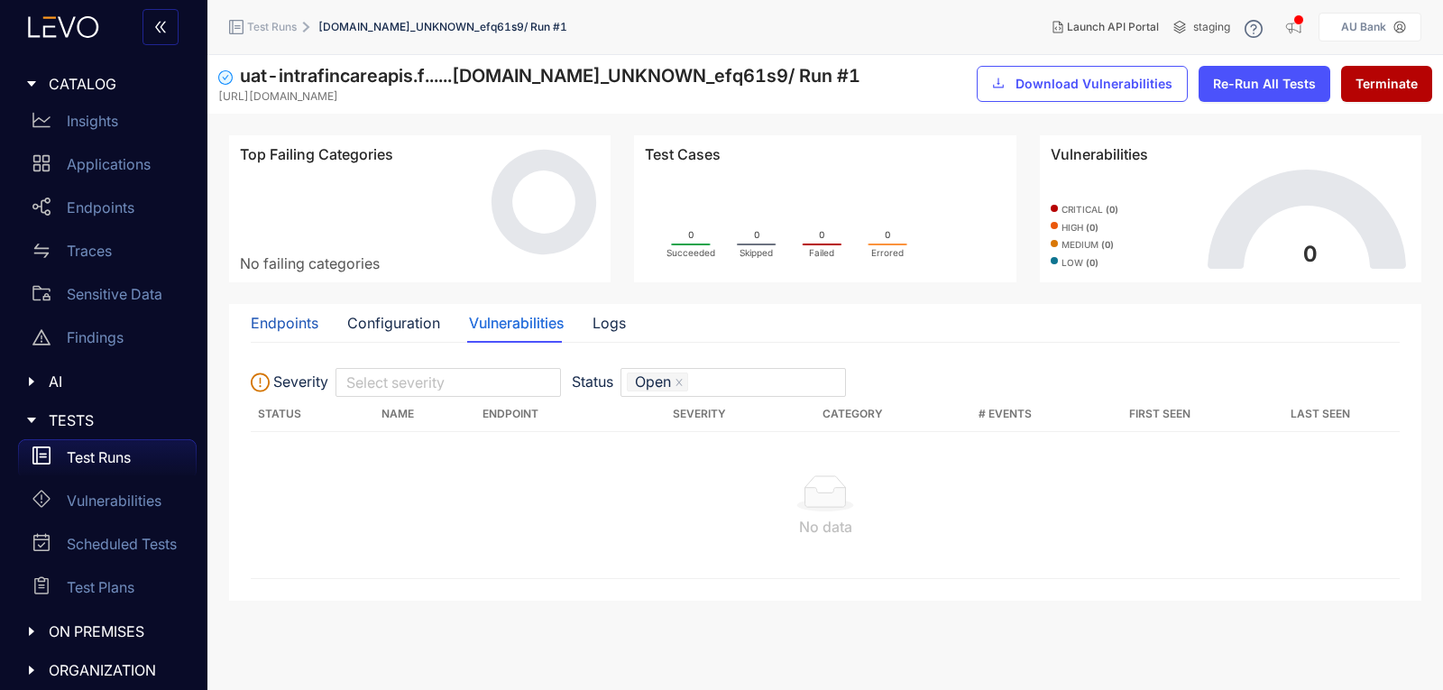
click at [293, 330] on div "Endpoints" at bounding box center [285, 323] width 68 height 16
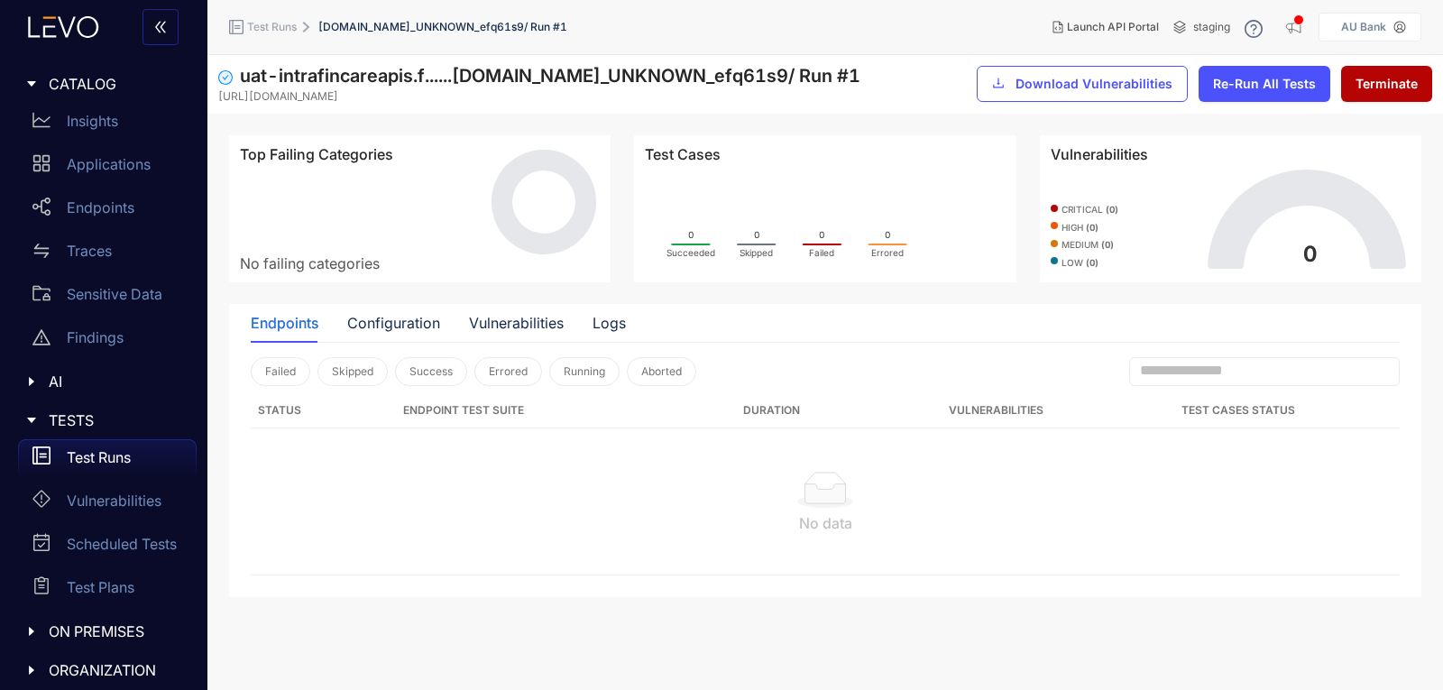
click at [312, 321] on div "Endpoints" at bounding box center [285, 323] width 68 height 16
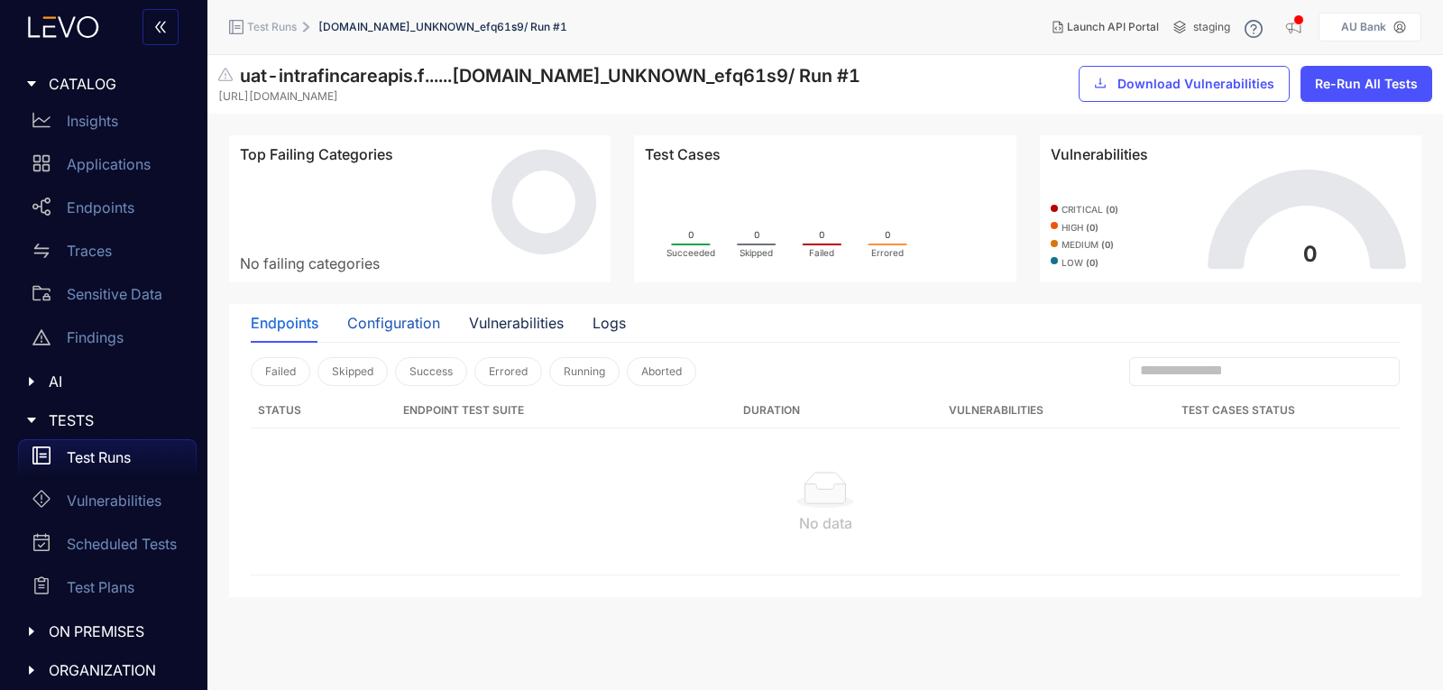
click at [418, 328] on div "Configuration" at bounding box center [393, 323] width 93 height 16
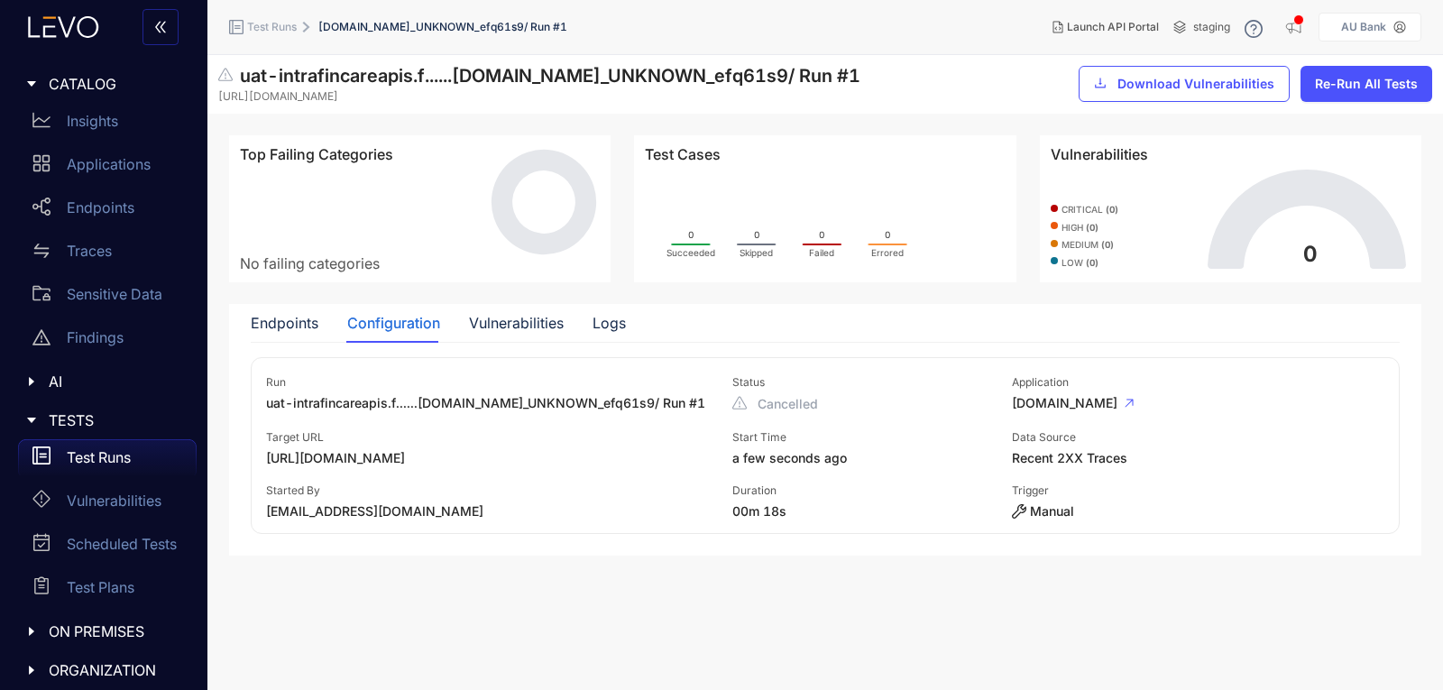
click at [418, 328] on div "Configuration" at bounding box center [393, 323] width 93 height 16
click at [271, 326] on div "Endpoints" at bounding box center [285, 323] width 68 height 16
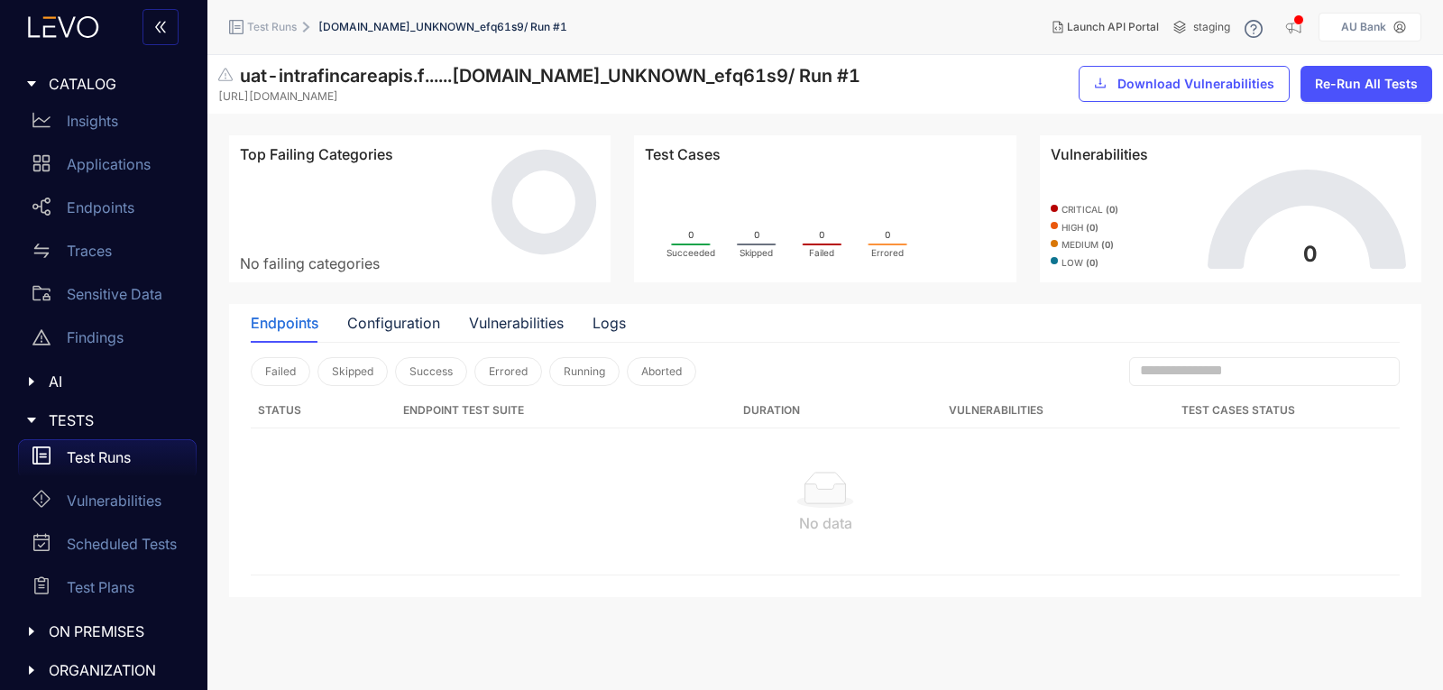
click at [271, 326] on div "Endpoints" at bounding box center [285, 323] width 68 height 16
click at [128, 449] on p "Test Runs" at bounding box center [99, 457] width 64 height 16
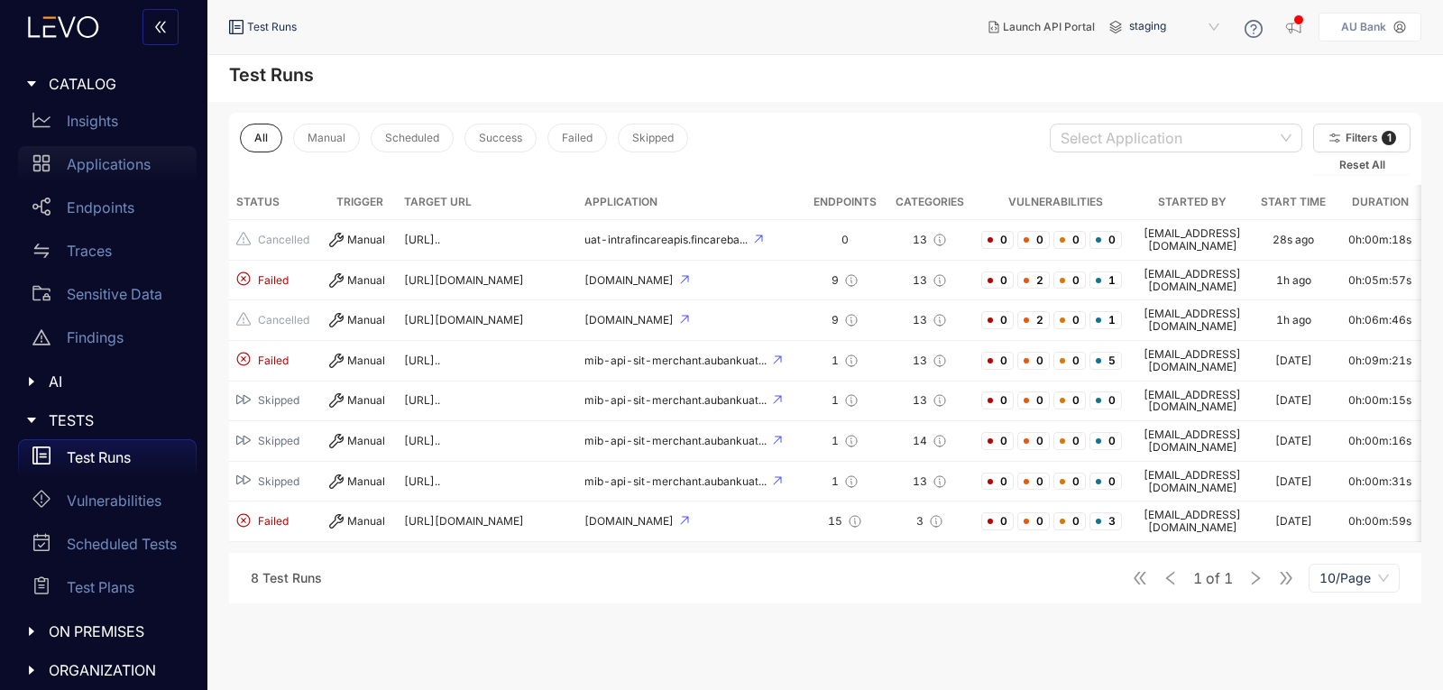
click at [96, 151] on div "Applications" at bounding box center [107, 164] width 179 height 36
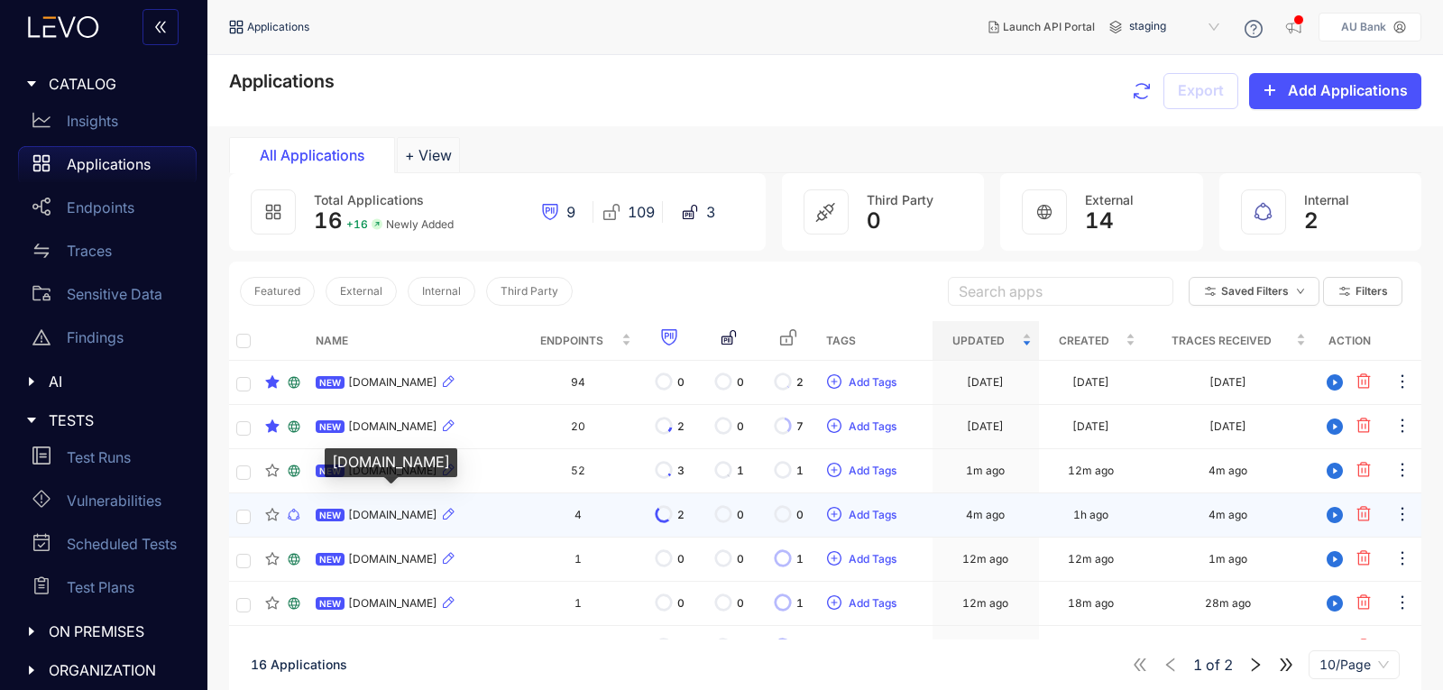
click at [391, 515] on span "[DOMAIN_NAME]" at bounding box center [392, 515] width 89 height 13
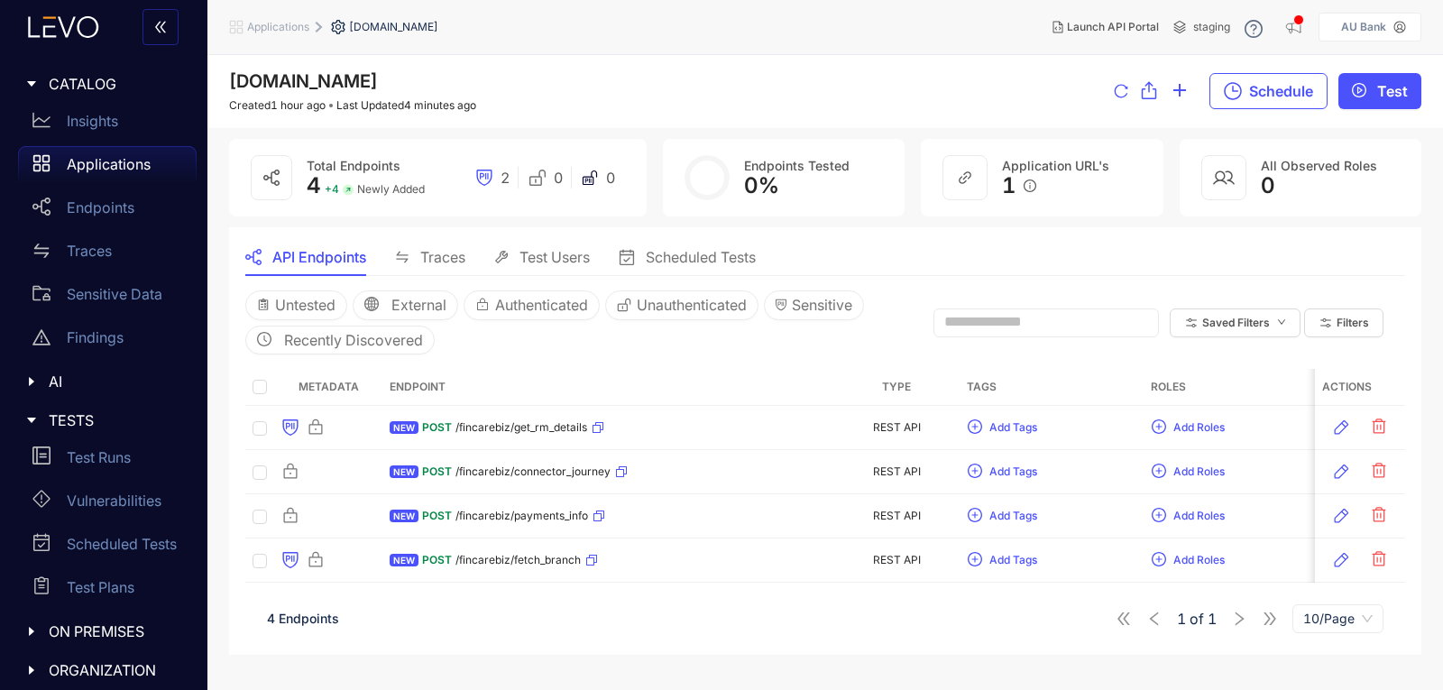
click at [394, 257] on div "API Endpoints Traces Test Users Scheduled Tests" at bounding box center [500, 257] width 510 height 38
click at [431, 258] on span "Traces" at bounding box center [442, 257] width 45 height 16
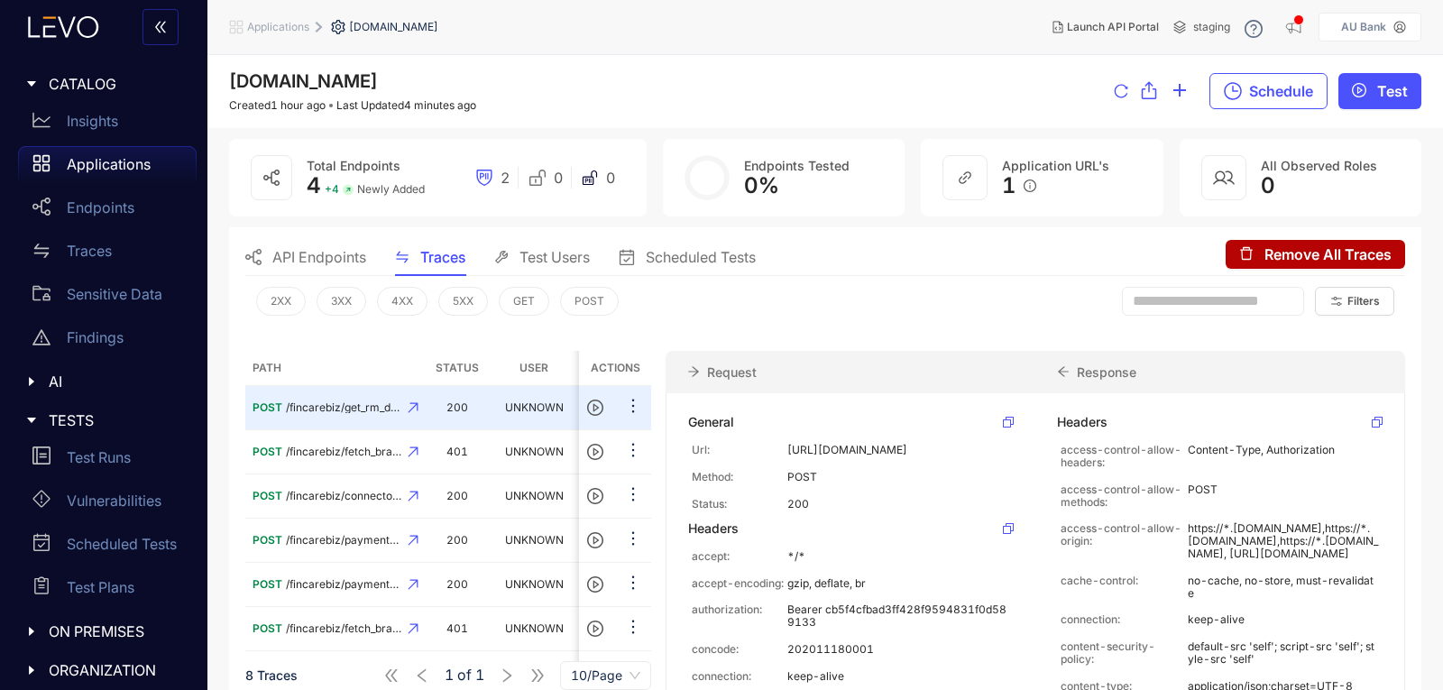
click at [289, 262] on span "API Endpoints" at bounding box center [319, 257] width 94 height 16
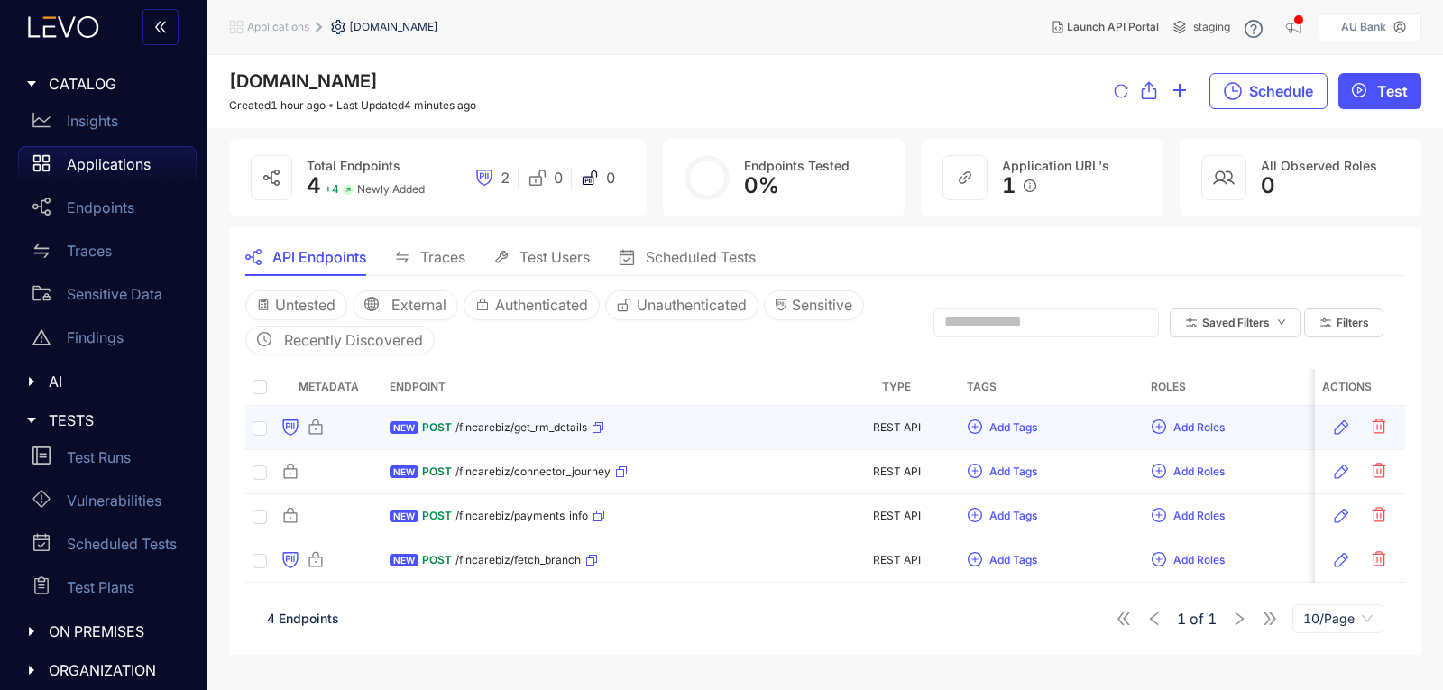
click at [495, 423] on span "/fincarebiz/get_rm_details" at bounding box center [521, 427] width 132 height 13
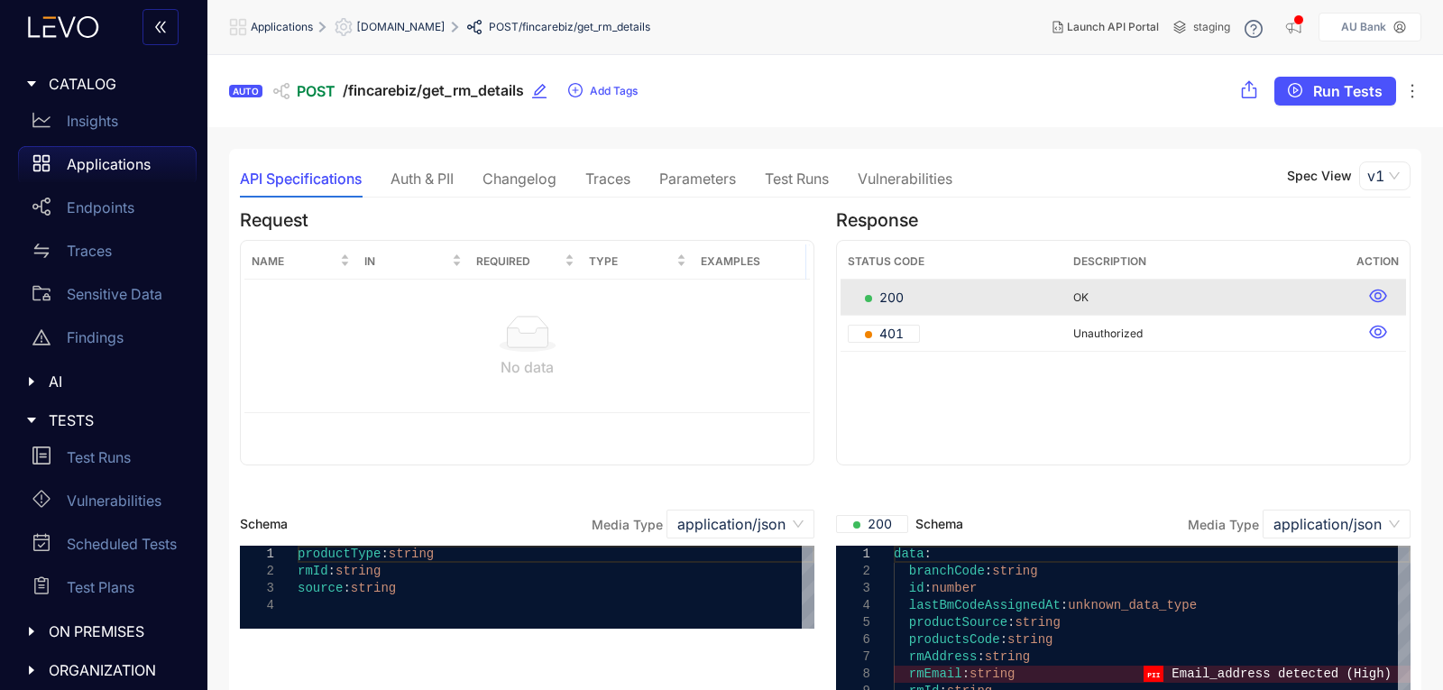
click at [409, 173] on div "Auth & PII" at bounding box center [421, 178] width 63 height 16
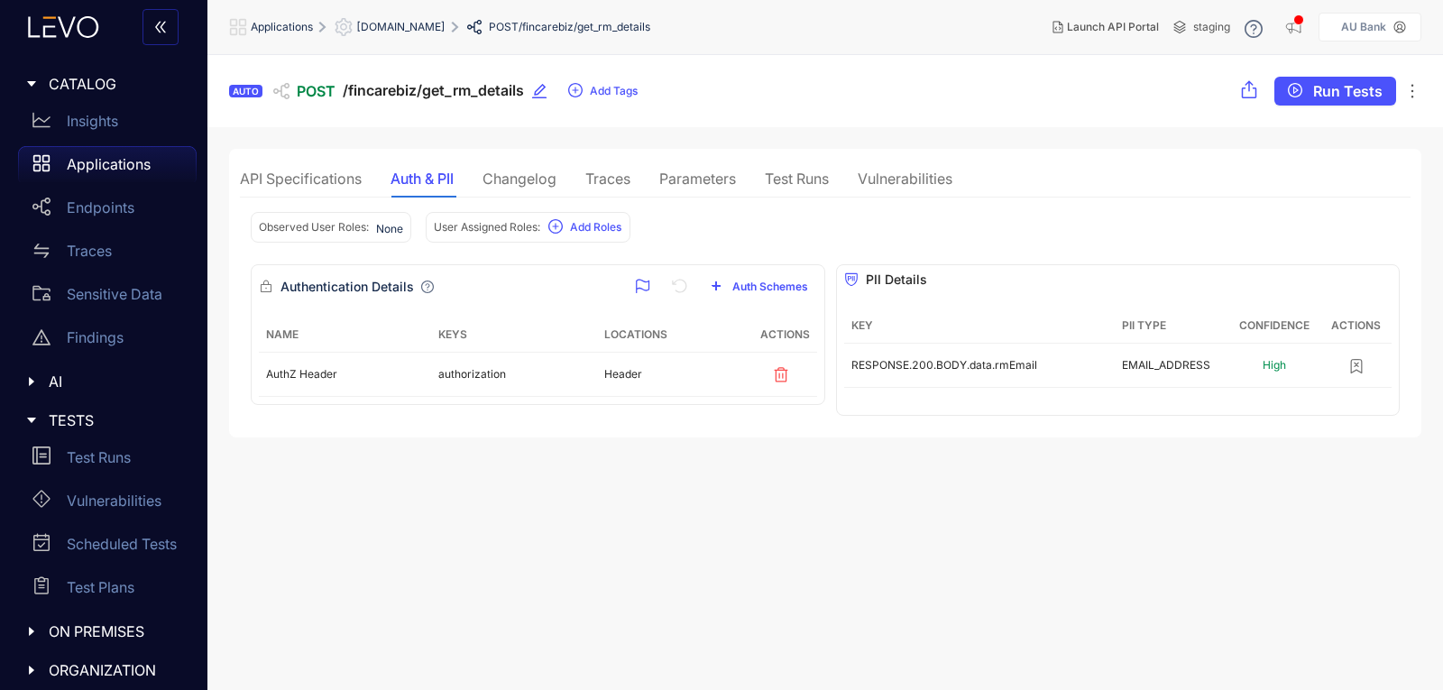
click at [545, 184] on div "Changelog" at bounding box center [519, 178] width 74 height 16
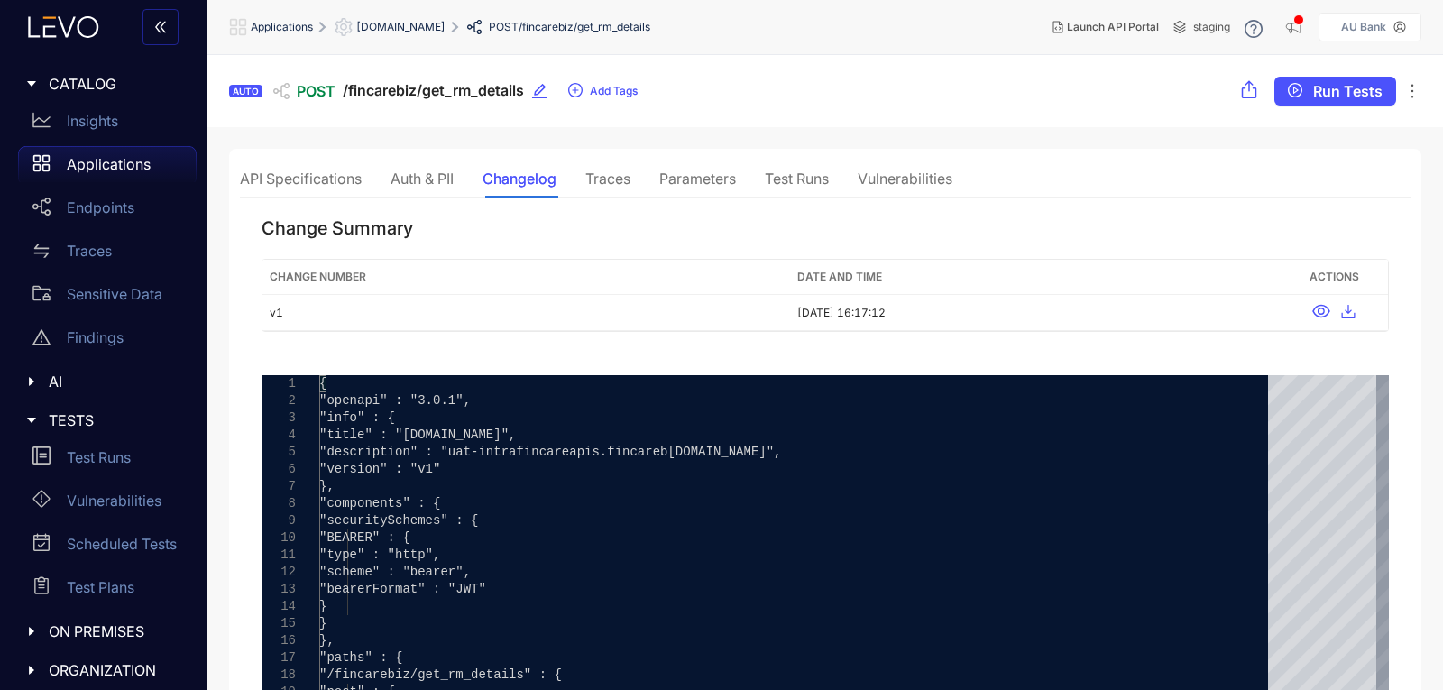
click at [617, 180] on div "Traces" at bounding box center [607, 178] width 45 height 16
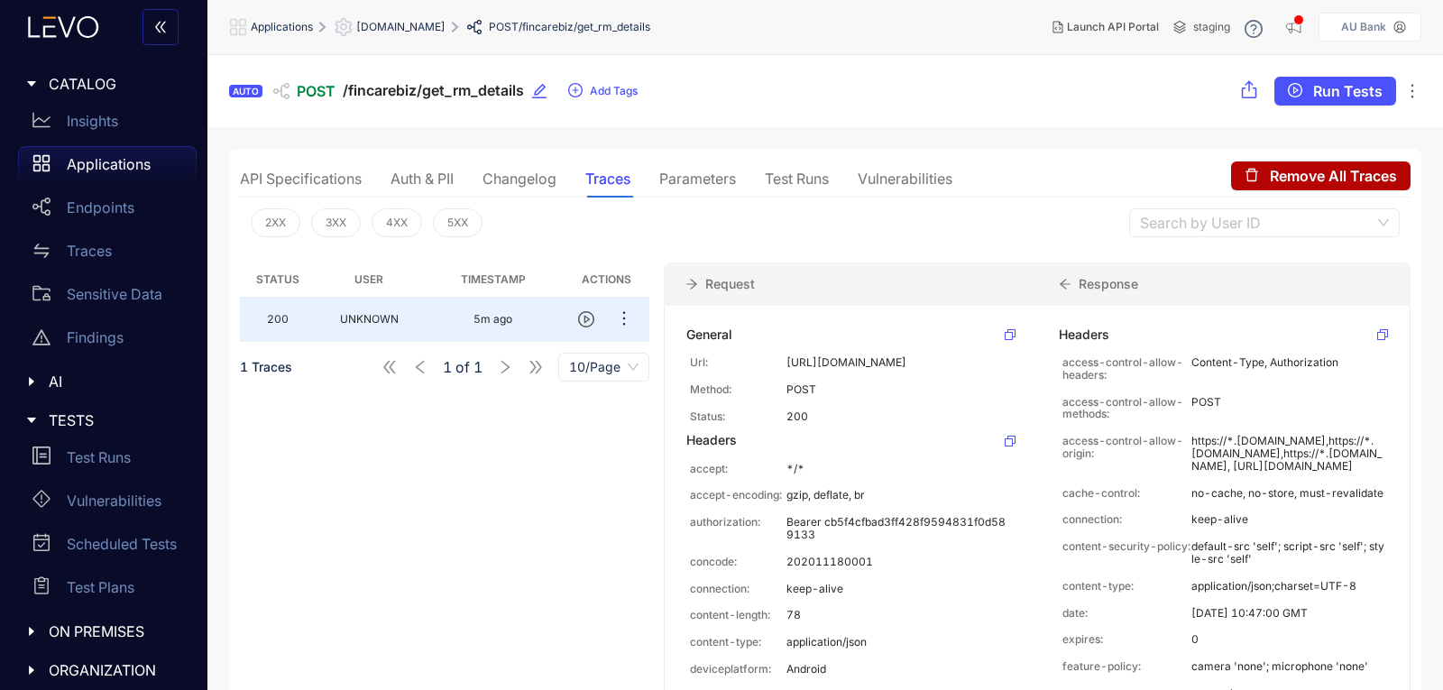
click at [731, 182] on div "Parameters" at bounding box center [697, 178] width 77 height 16
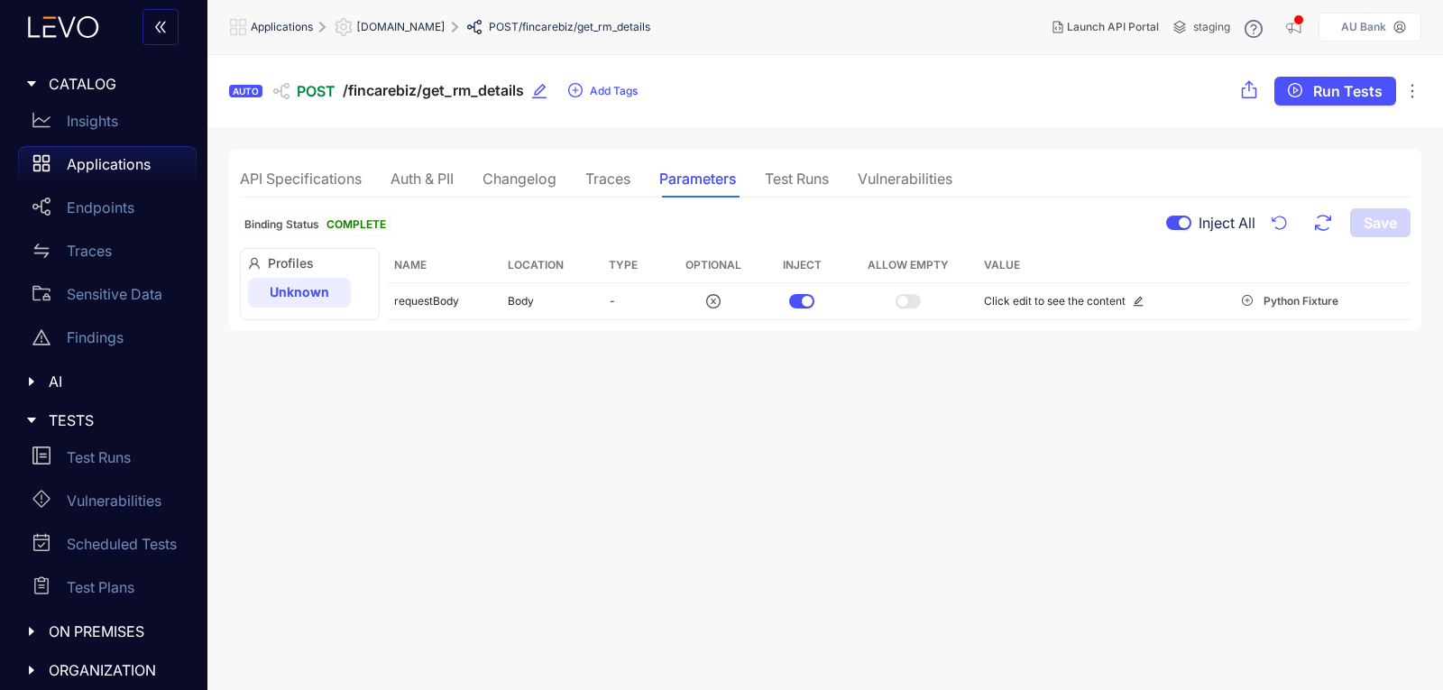
click at [825, 164] on div "Test Runs" at bounding box center [797, 179] width 64 height 38
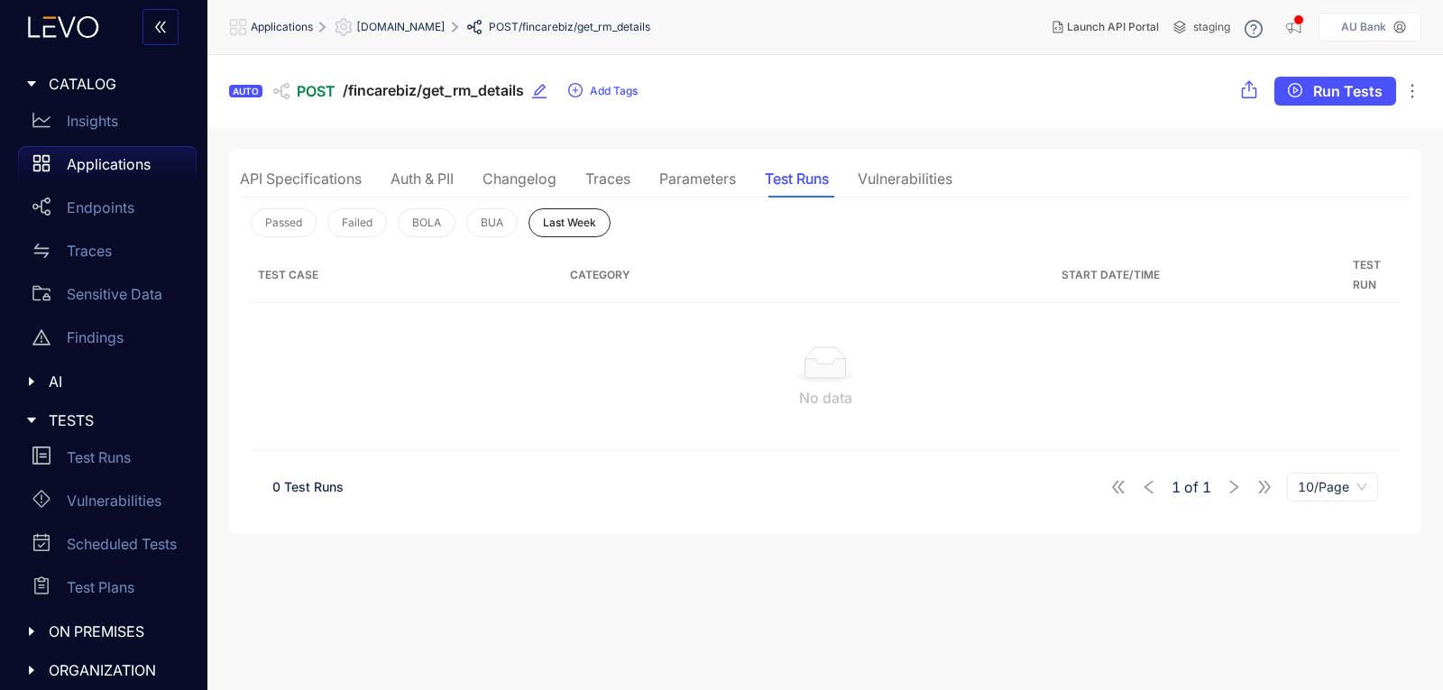
click at [603, 179] on div "Traces" at bounding box center [607, 178] width 45 height 16
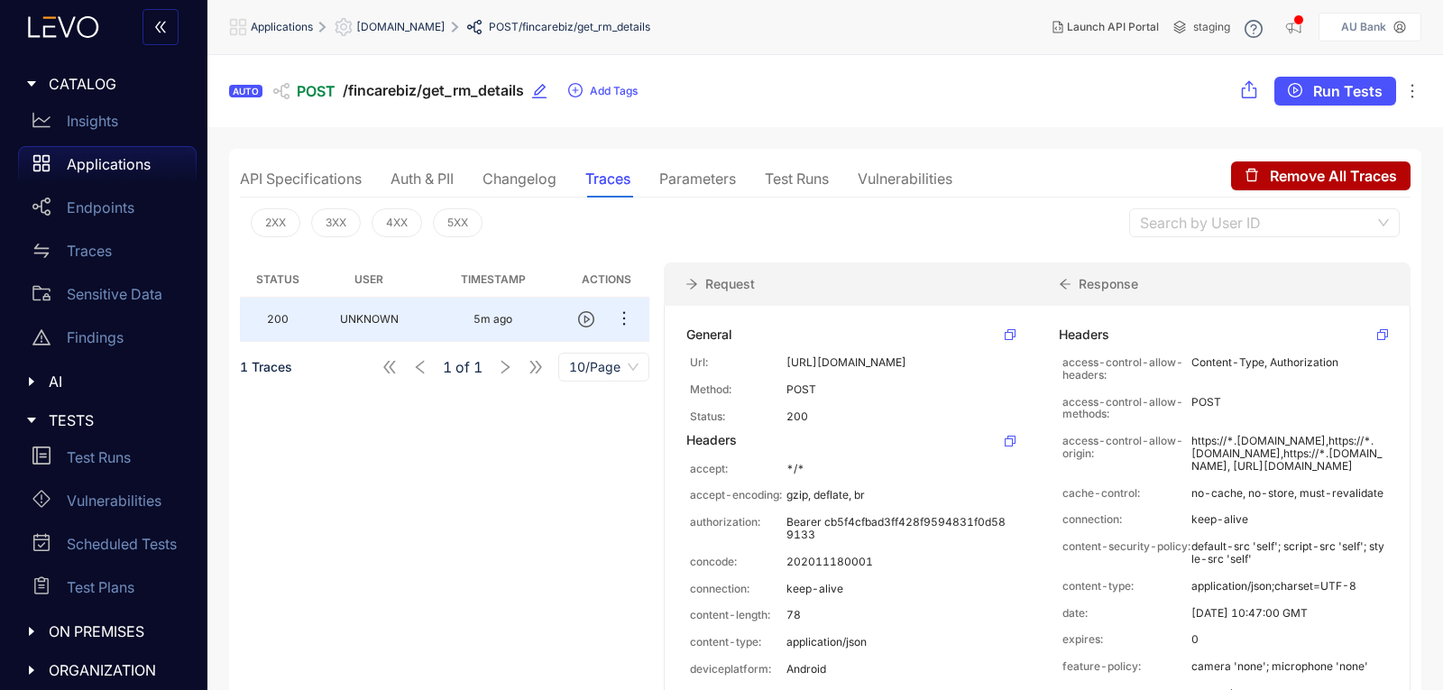
click at [904, 185] on div "Vulnerabilities" at bounding box center [905, 178] width 95 height 16
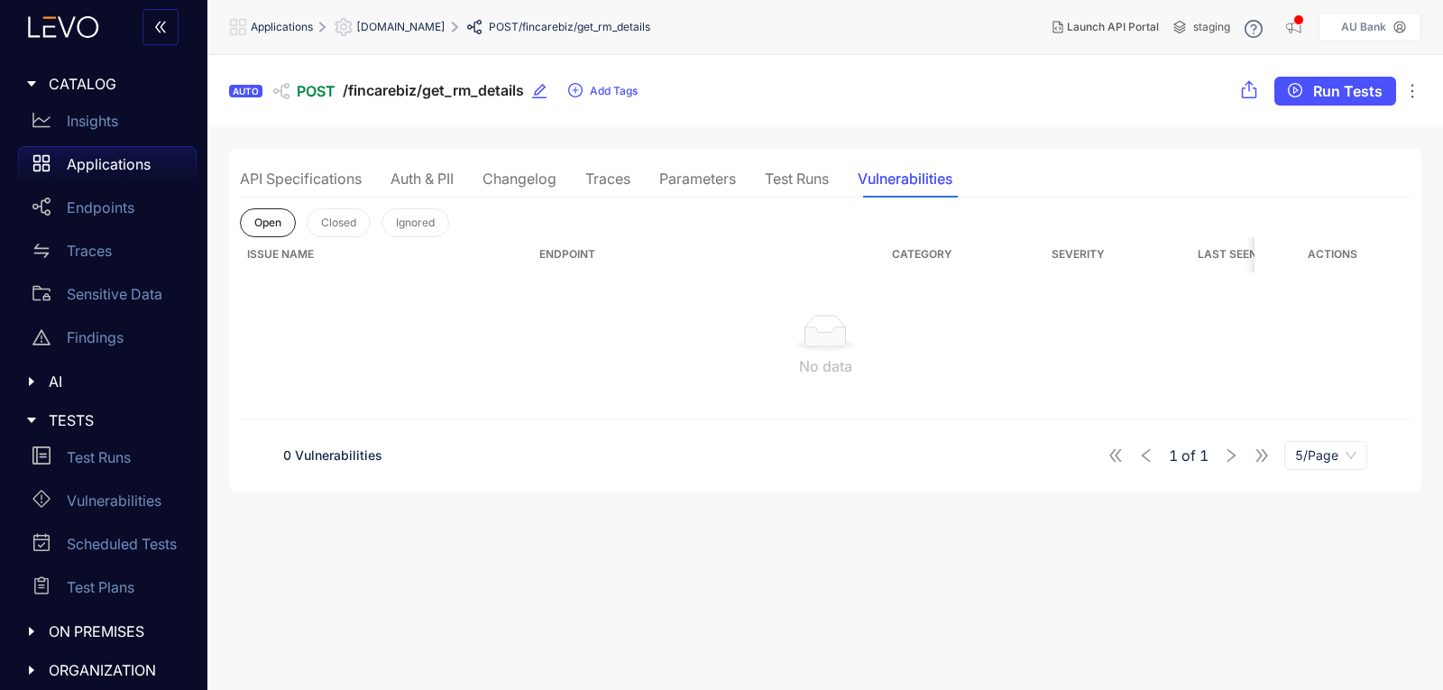
click at [781, 185] on div "Test Runs" at bounding box center [797, 178] width 64 height 16
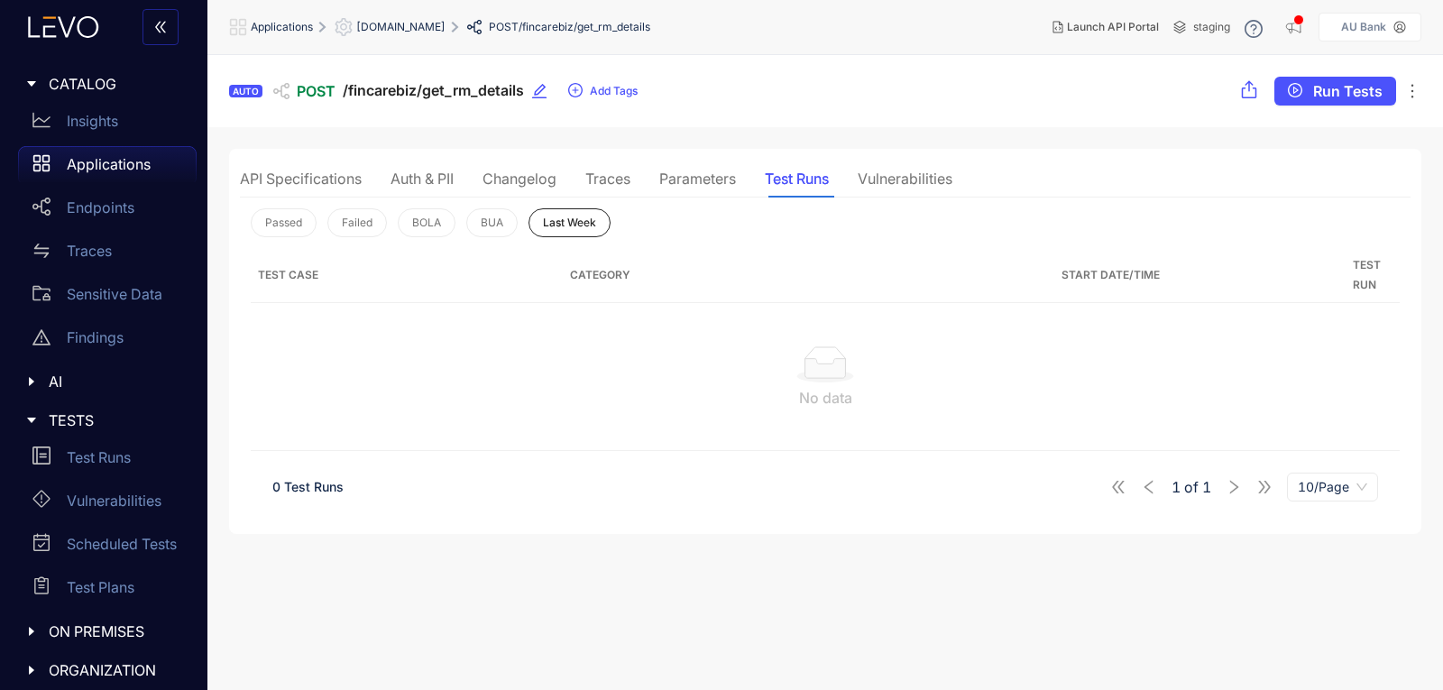
click at [699, 170] on div "Parameters" at bounding box center [697, 178] width 77 height 16
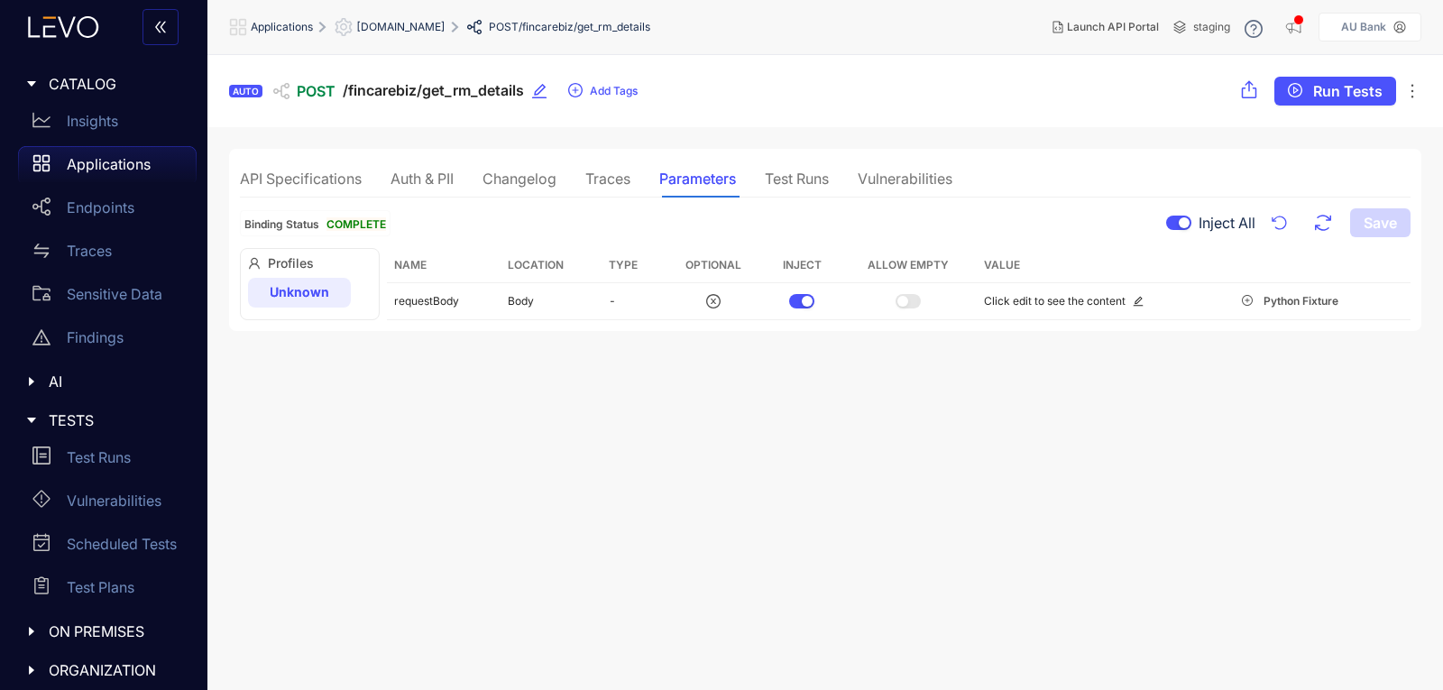
click at [612, 179] on div "Traces" at bounding box center [607, 178] width 45 height 16
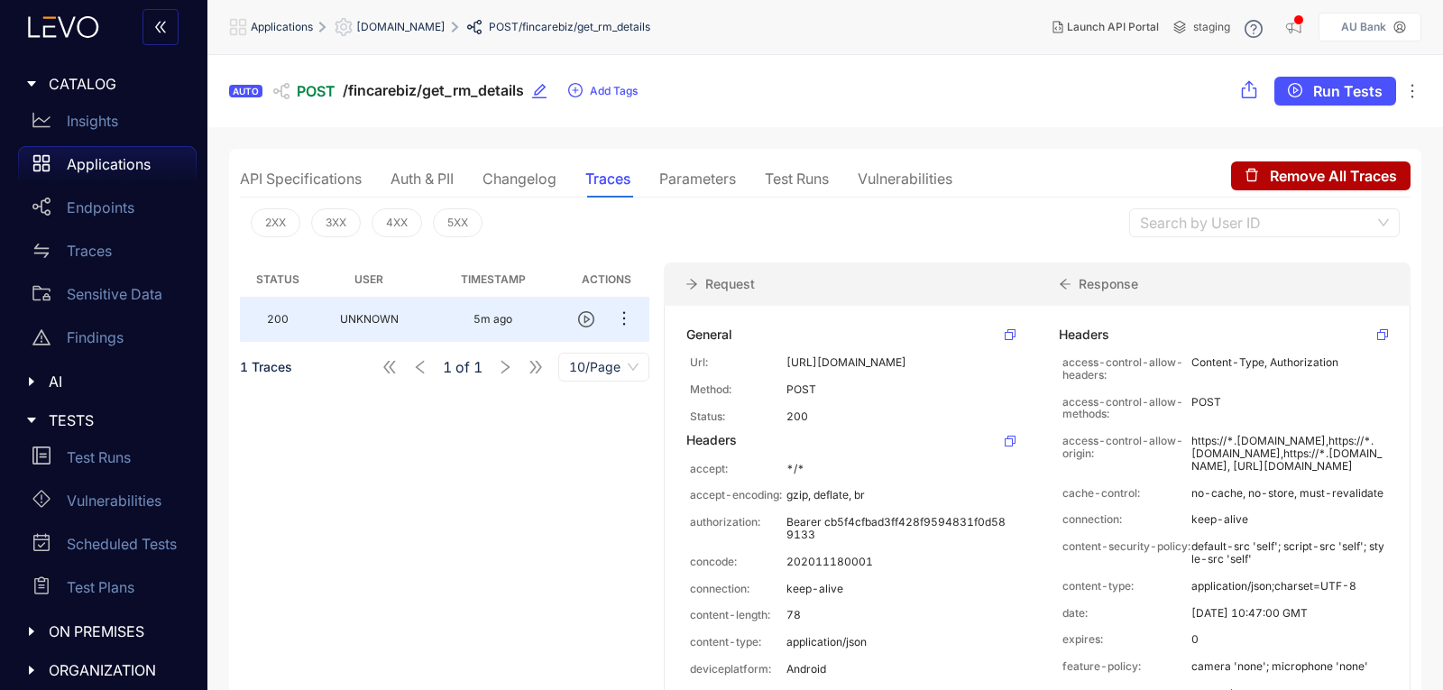
click at [510, 176] on div "Changelog" at bounding box center [519, 178] width 74 height 16
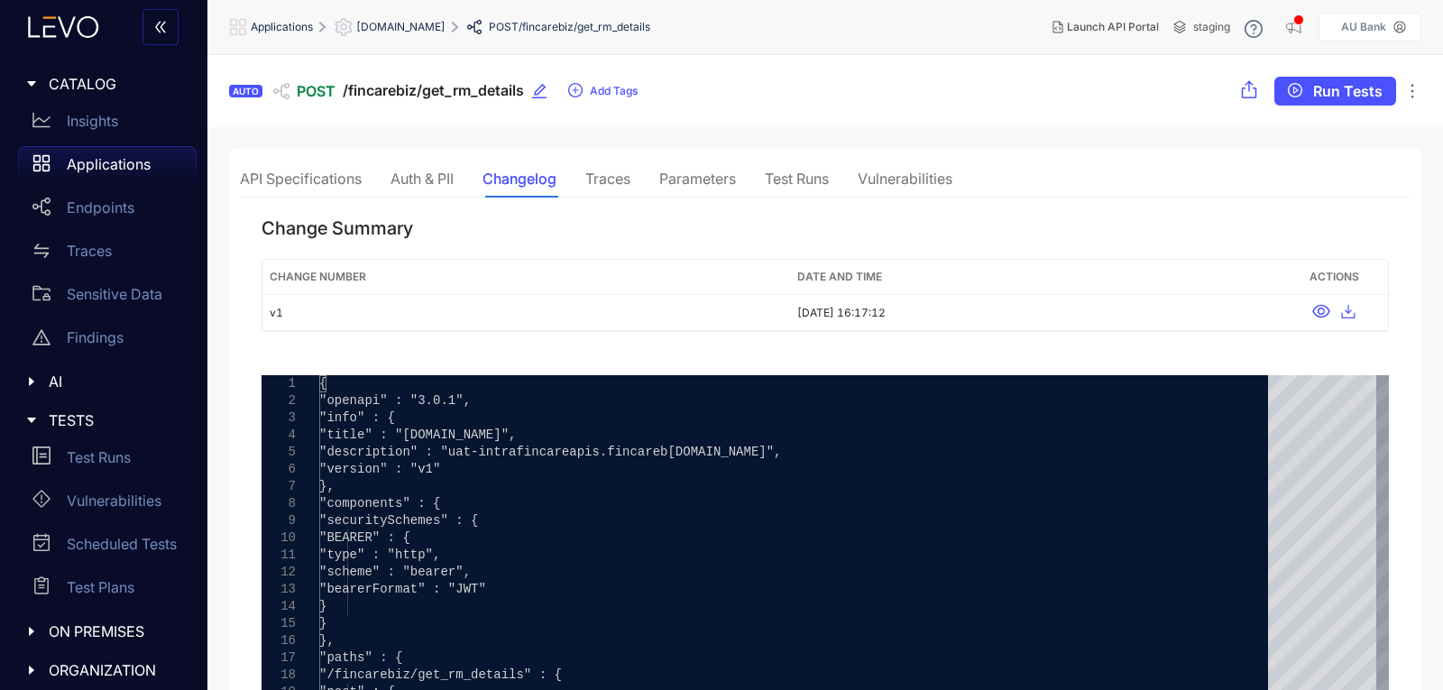
click at [399, 186] on div "Auth & PII" at bounding box center [421, 178] width 63 height 16
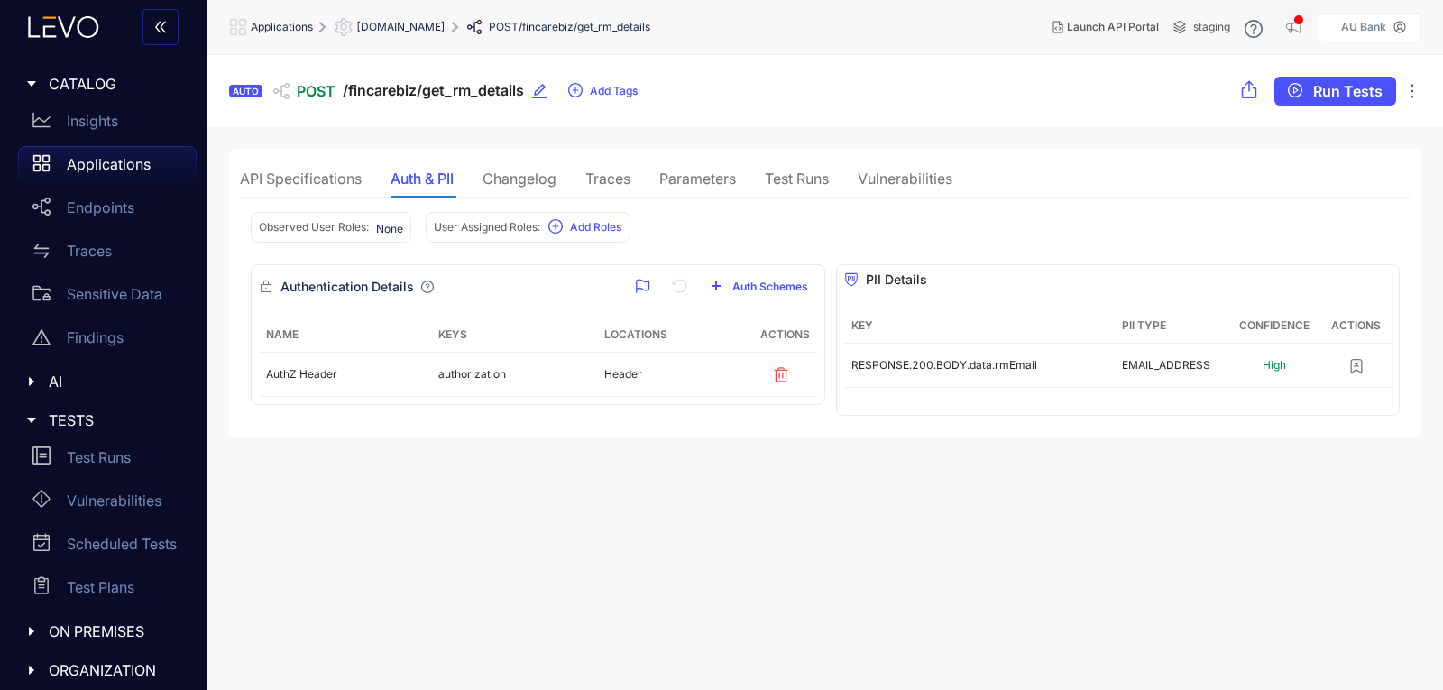
click at [341, 184] on div "API Specifications" at bounding box center [301, 178] width 122 height 16
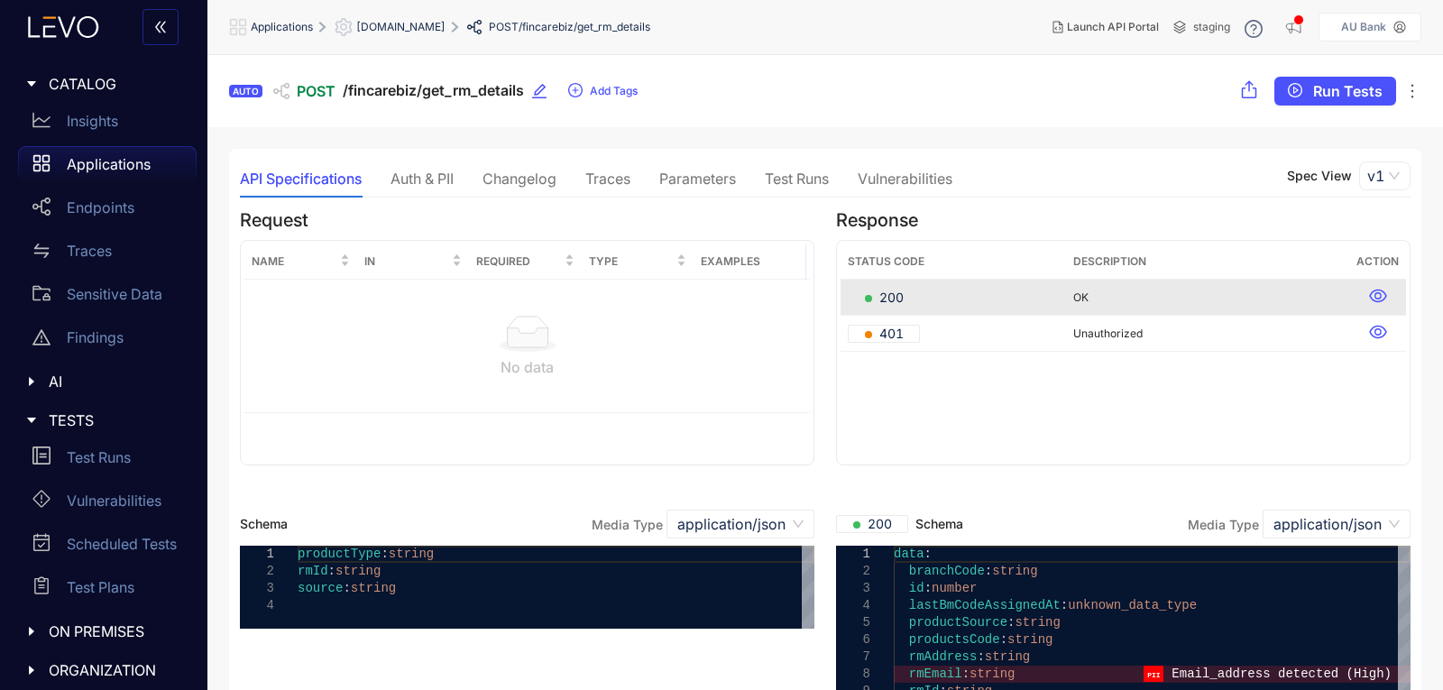
click at [133, 172] on p "Applications" at bounding box center [109, 164] width 84 height 16
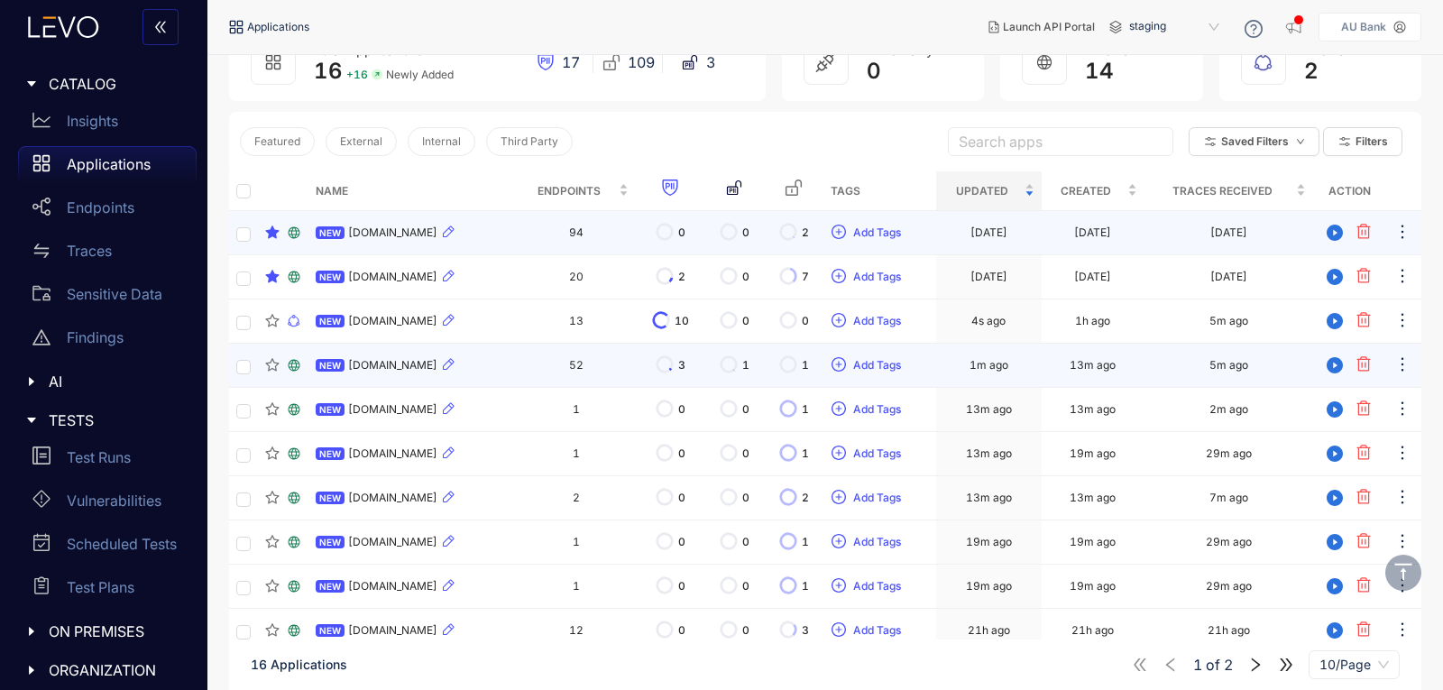
scroll to position [180, 0]
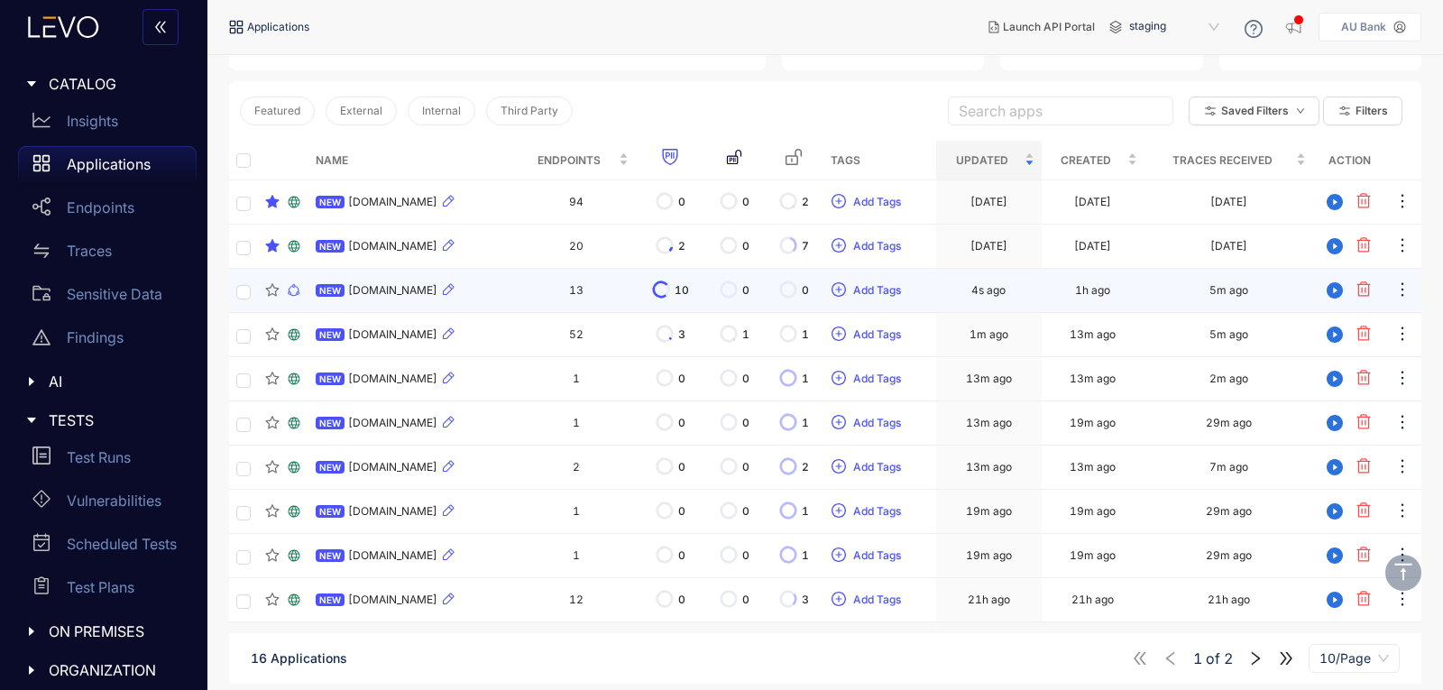
click at [431, 281] on div "NEW uat-intrafincareapis.fincarebank.in" at bounding box center [412, 291] width 193 height 22
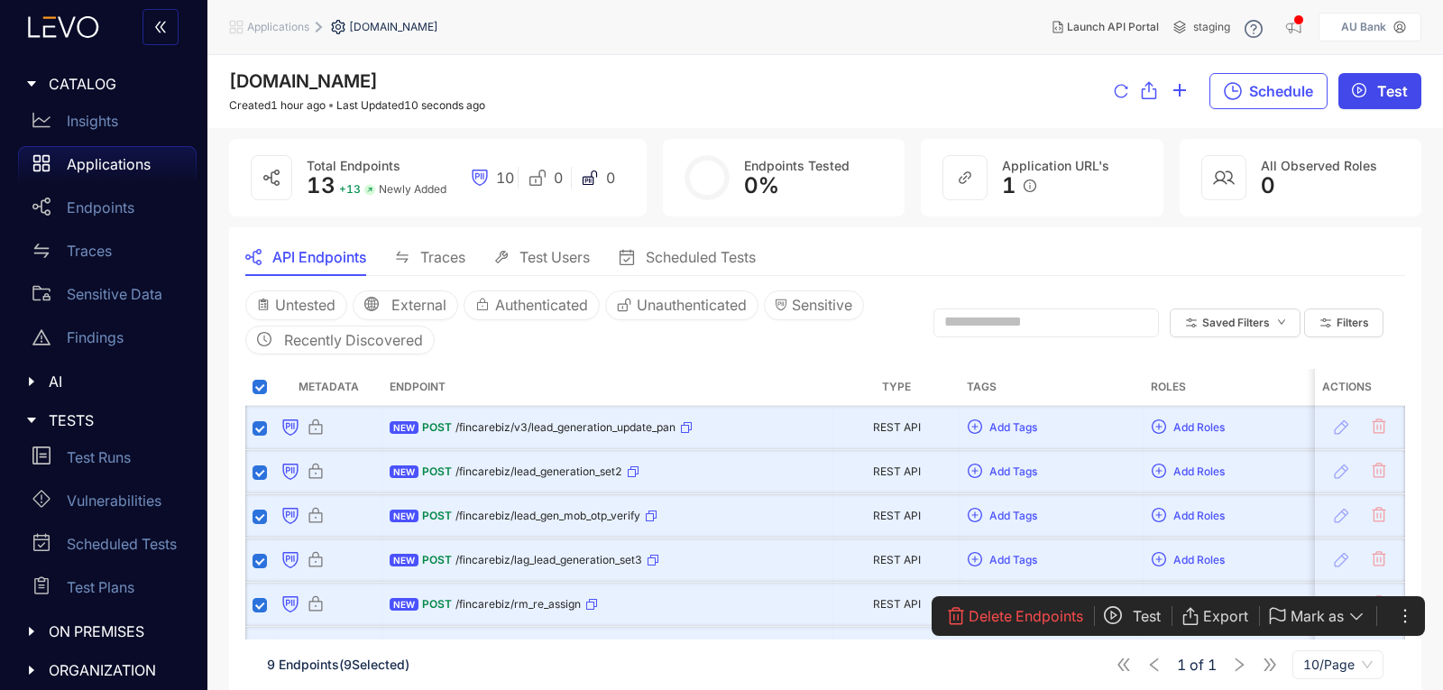
click at [1350, 83] on button "Test" at bounding box center [1379, 91] width 83 height 36
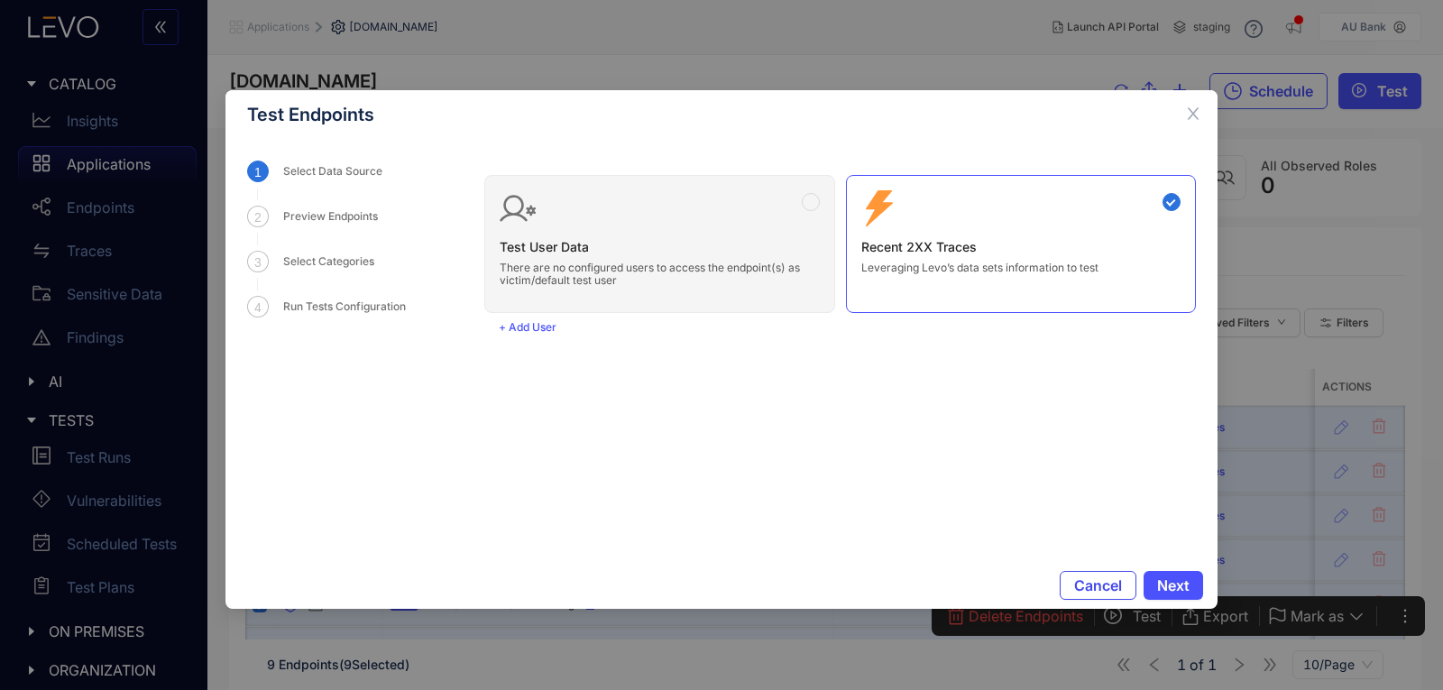
click at [1102, 586] on span "Cancel" at bounding box center [1098, 585] width 48 height 16
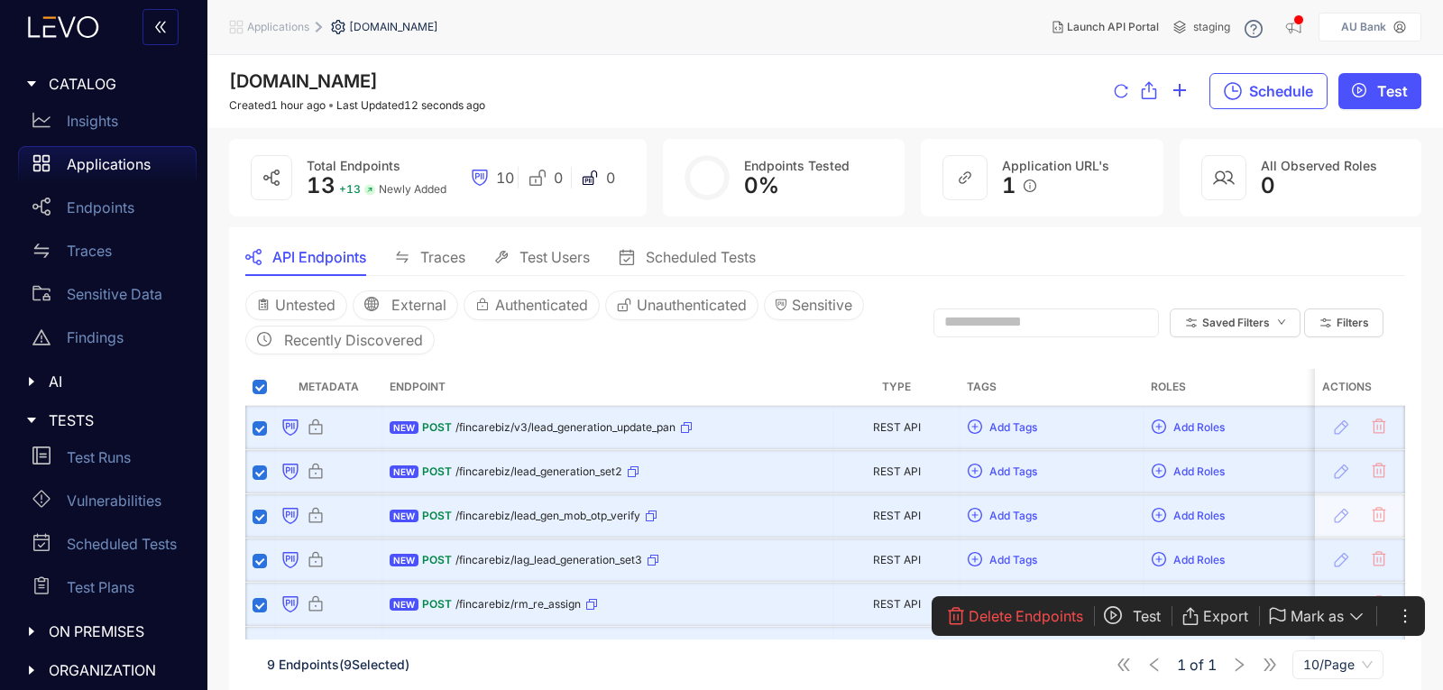
scroll to position [180, 0]
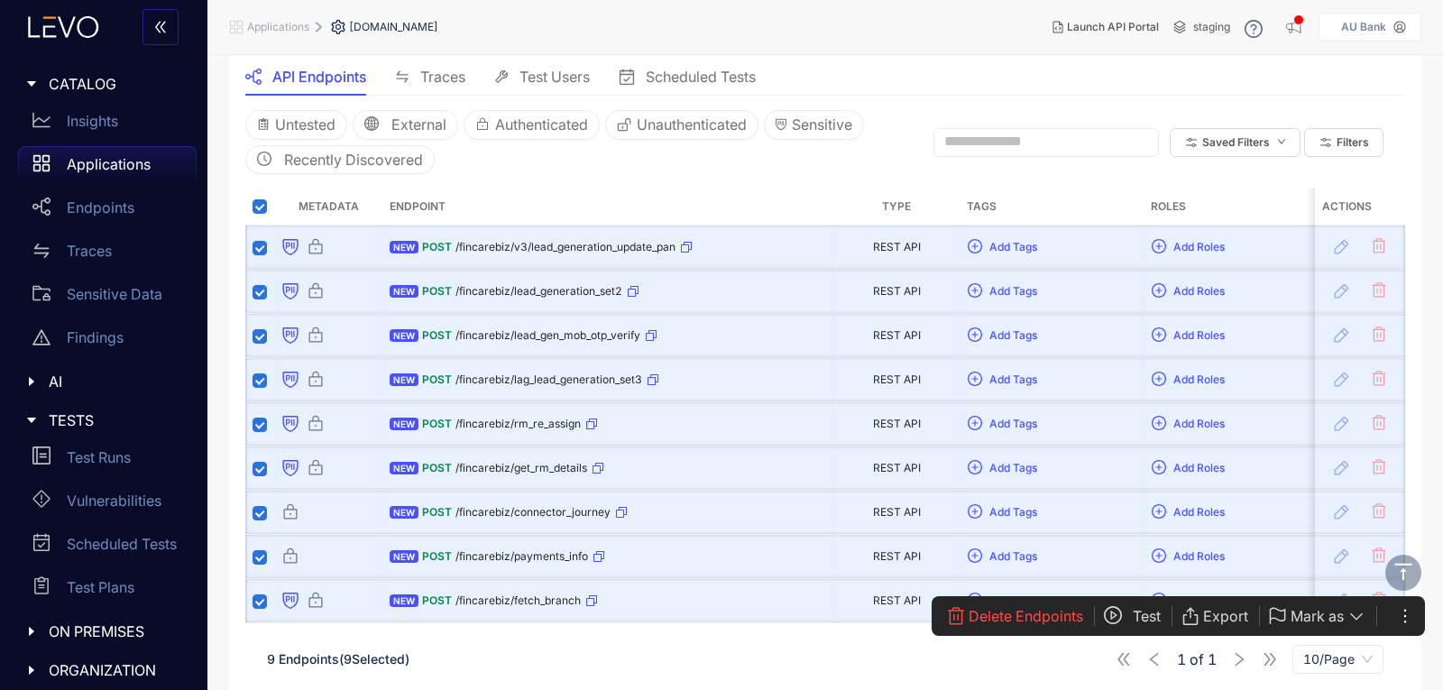
click at [1339, 661] on span "10/Page" at bounding box center [1337, 659] width 69 height 27
click at [1329, 569] on div "20/Page" at bounding box center [1337, 569] width 69 height 20
click at [1134, 608] on span "Test" at bounding box center [1147, 616] width 28 height 16
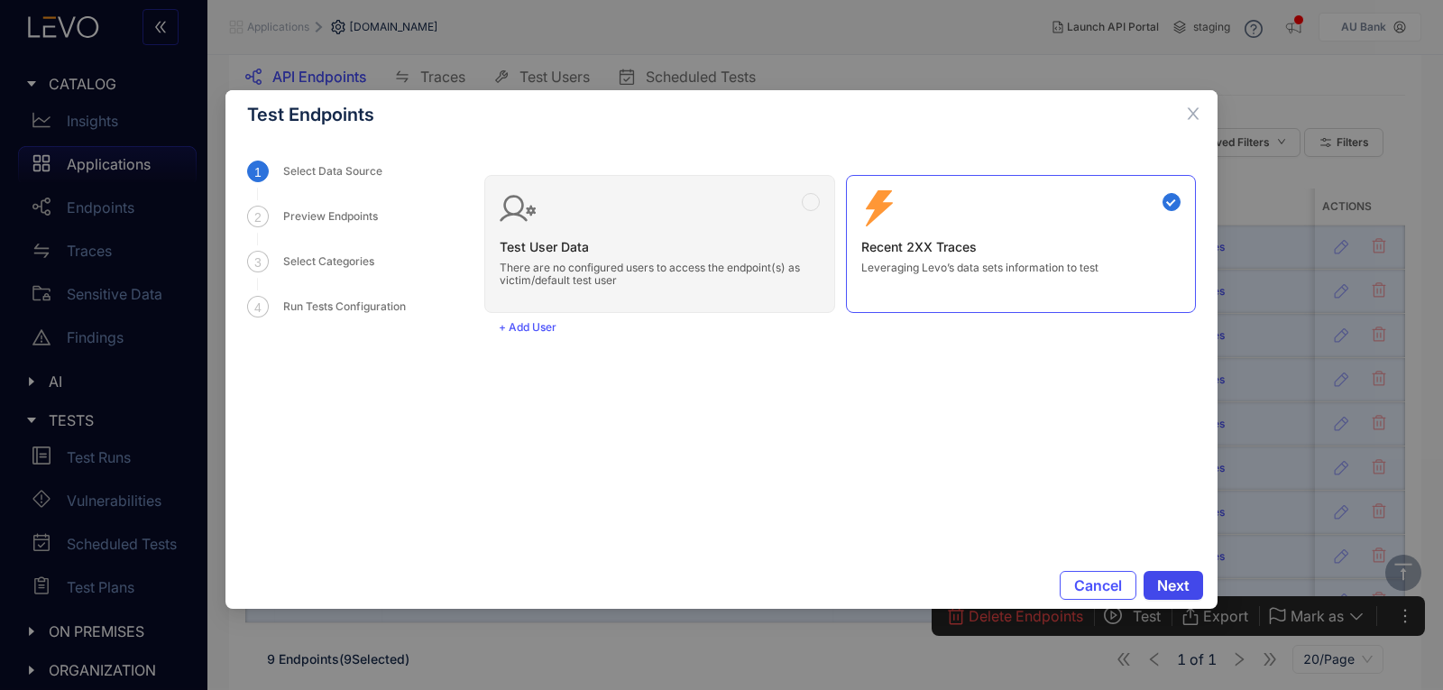
click at [1175, 583] on span "Next" at bounding box center [1173, 585] width 32 height 16
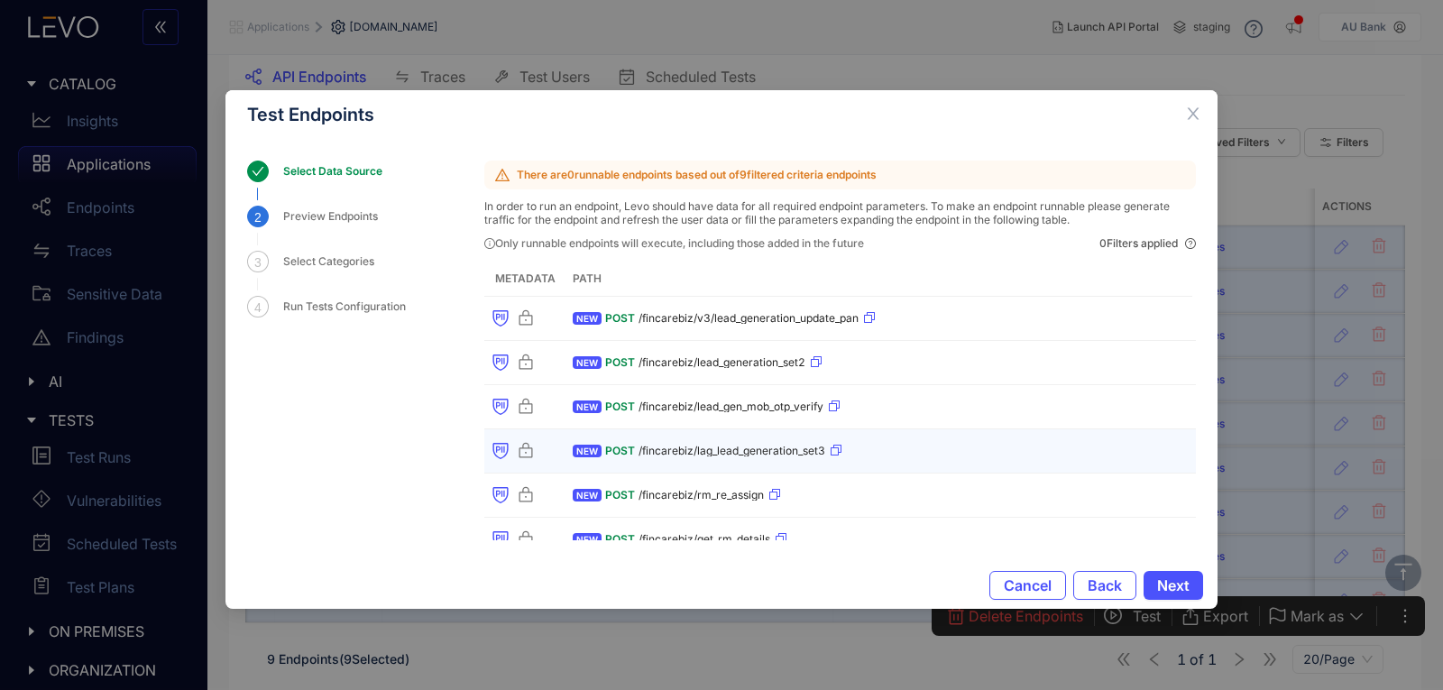
scroll to position [100, 0]
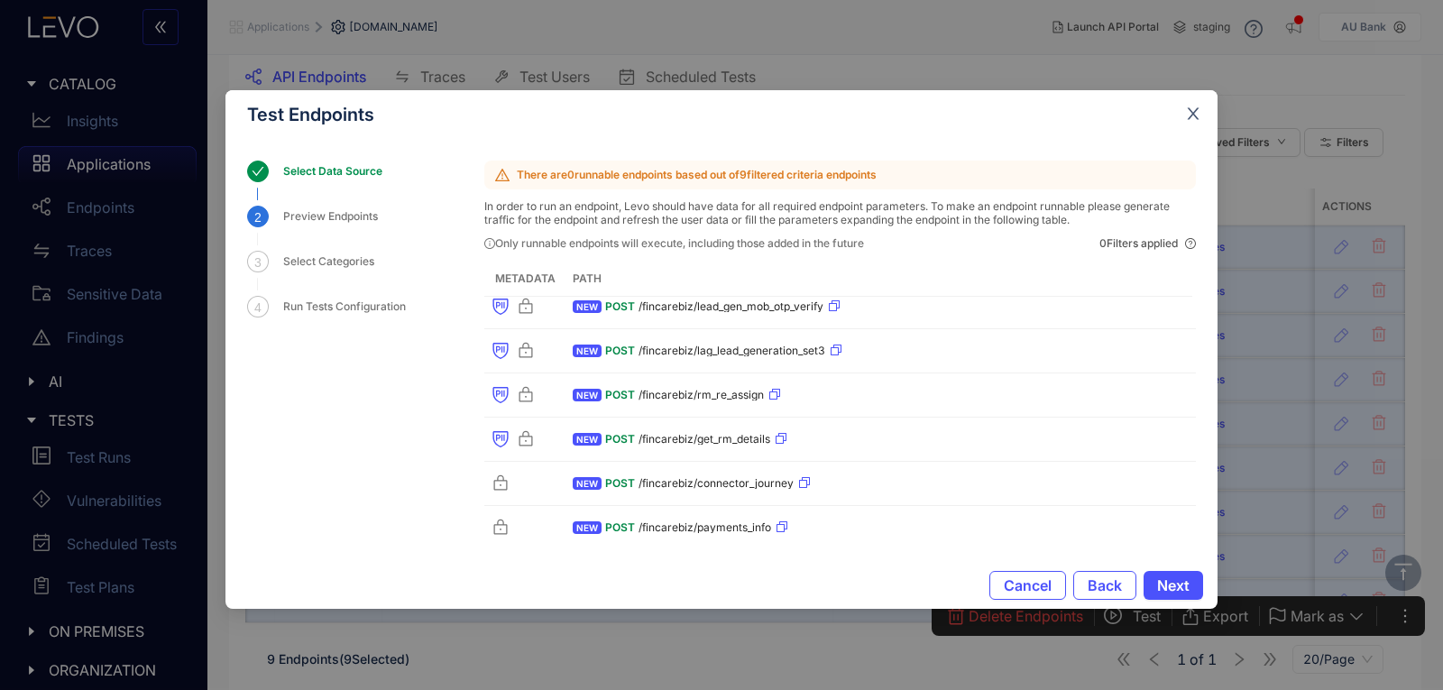
click at [1181, 106] on span "Close" at bounding box center [1193, 114] width 49 height 49
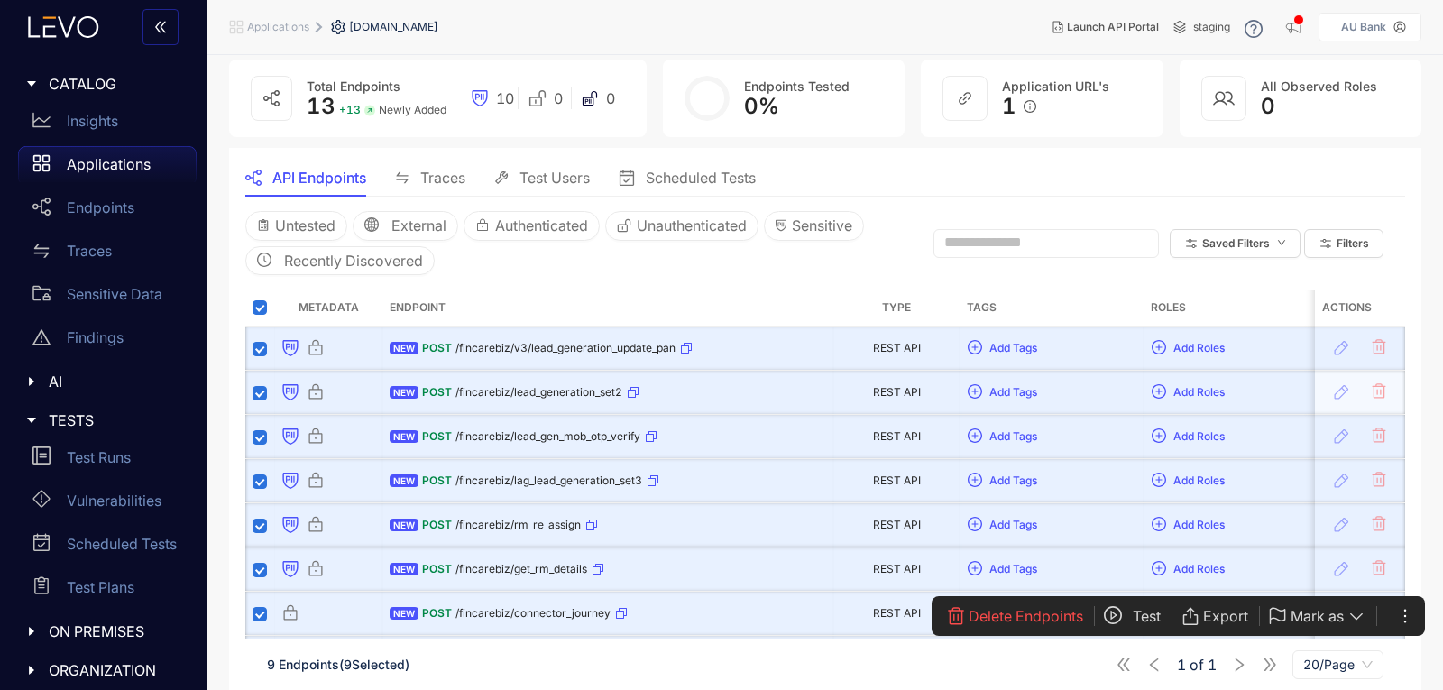
scroll to position [0, 0]
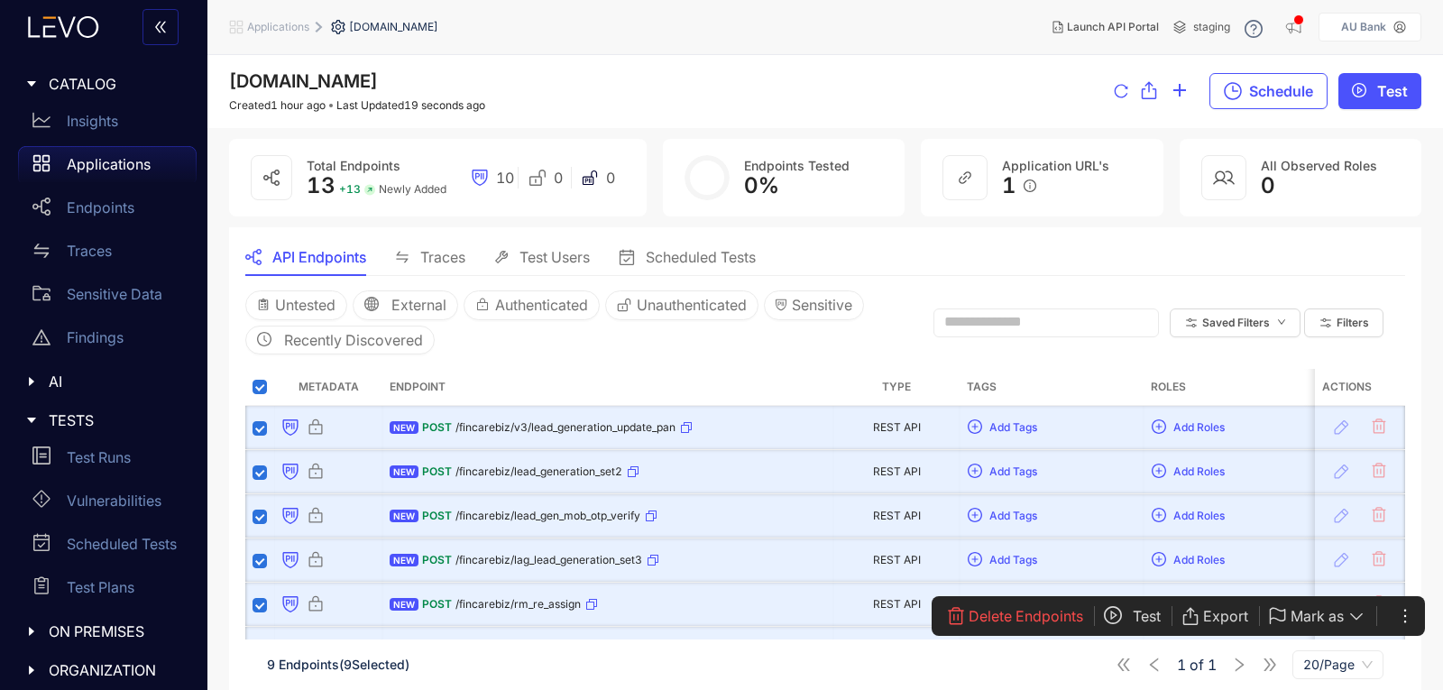
click at [247, 391] on th at bounding box center [259, 387] width 29 height 37
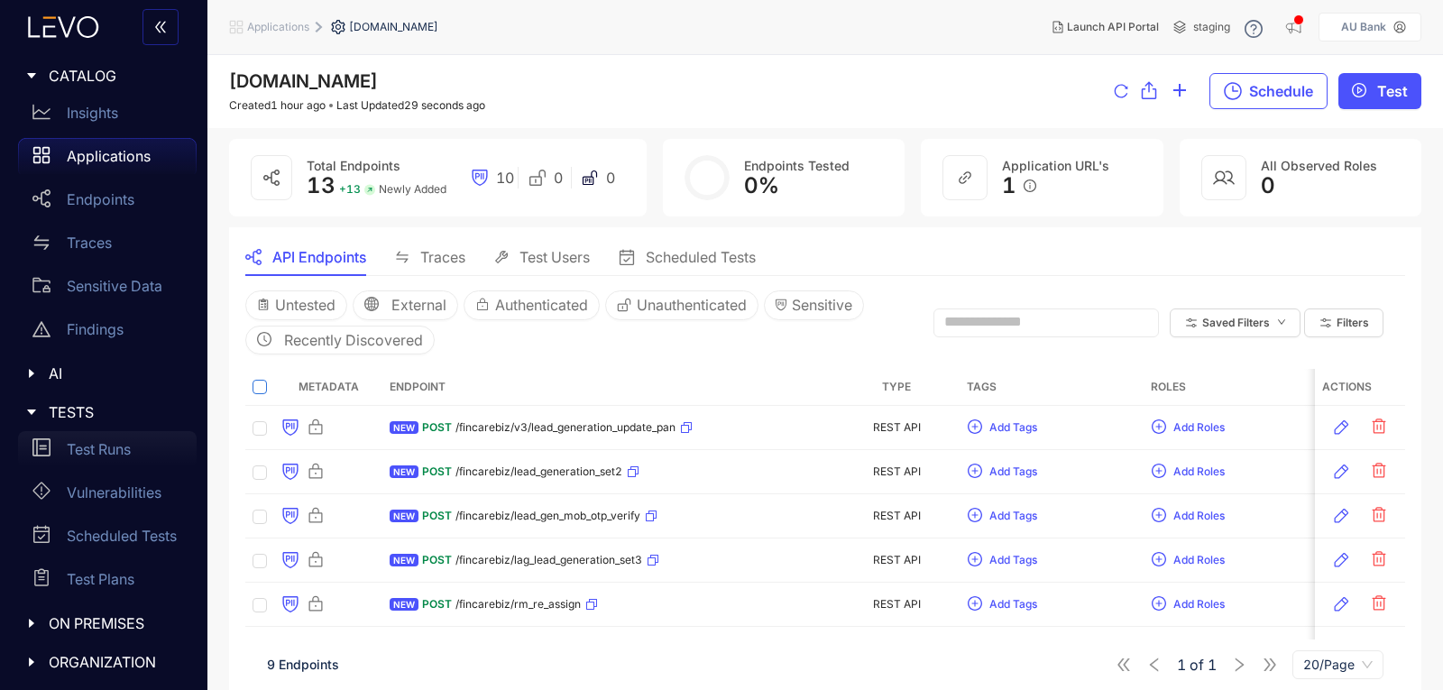
scroll to position [10, 0]
click at [110, 624] on span "ON PREMISES" at bounding box center [115, 621] width 133 height 16
click at [421, 254] on span "Traces" at bounding box center [442, 257] width 45 height 16
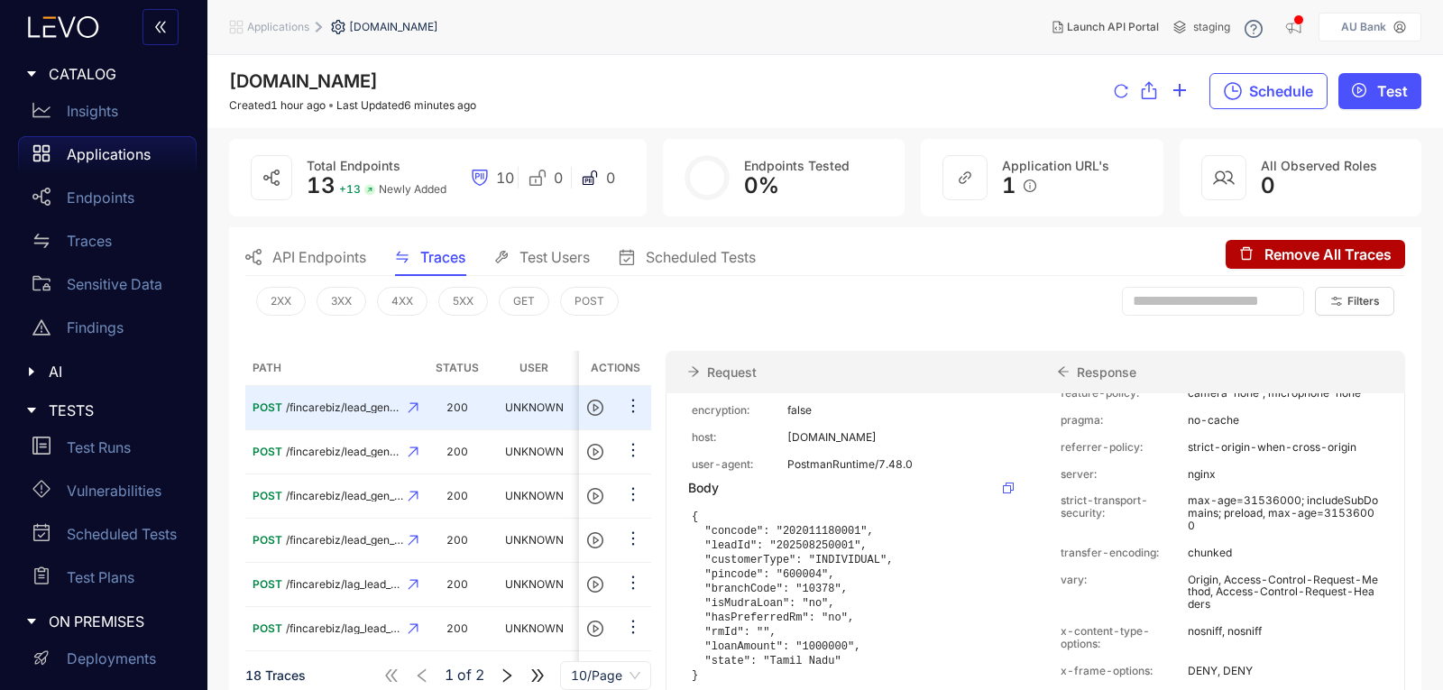
scroll to position [390, 0]
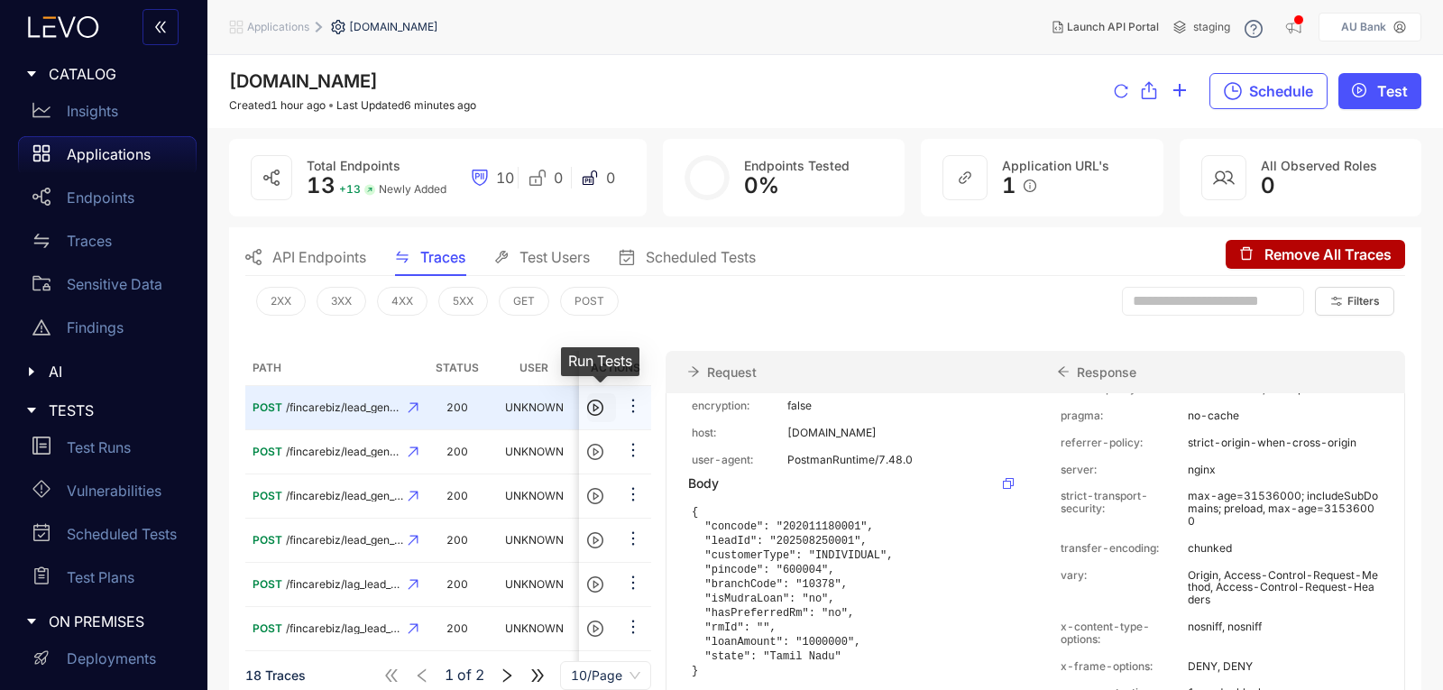
click at [596, 411] on icon "play-circle" at bounding box center [595, 407] width 16 height 16
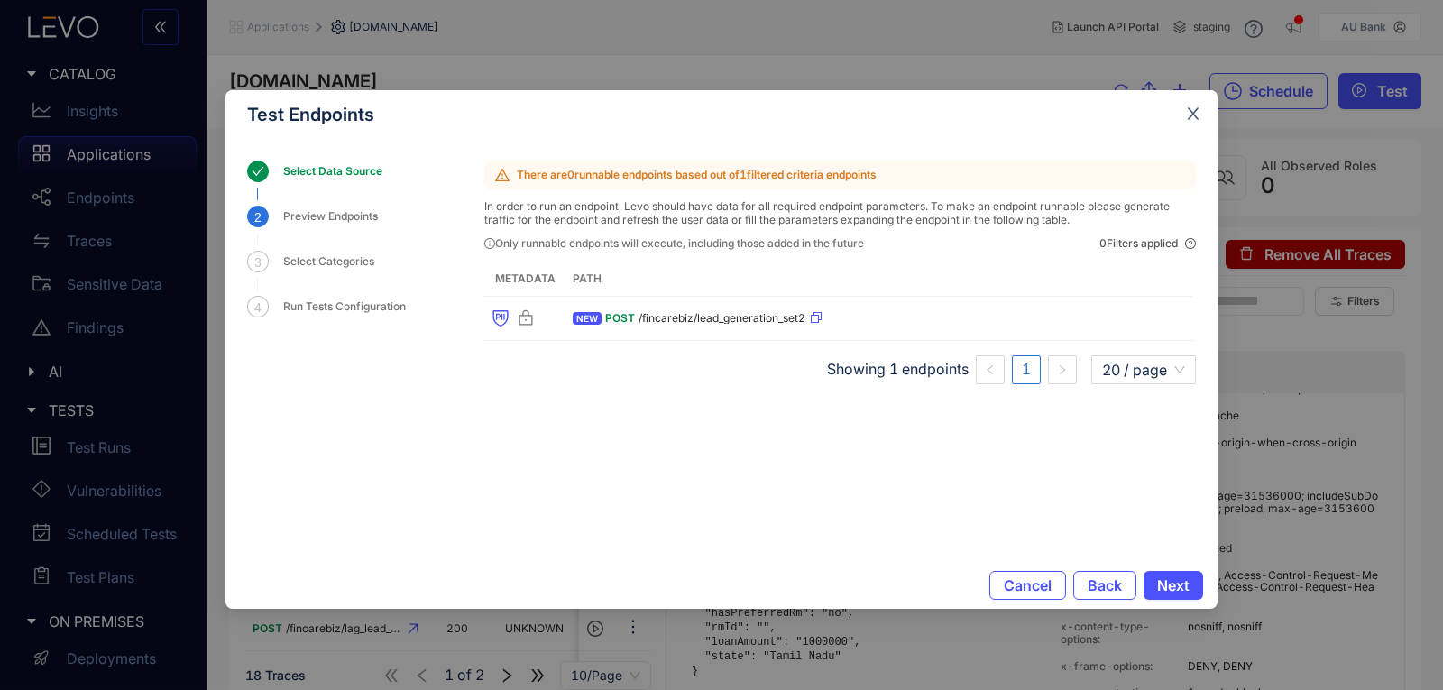
click at [1183, 114] on span "Close" at bounding box center [1193, 114] width 49 height 49
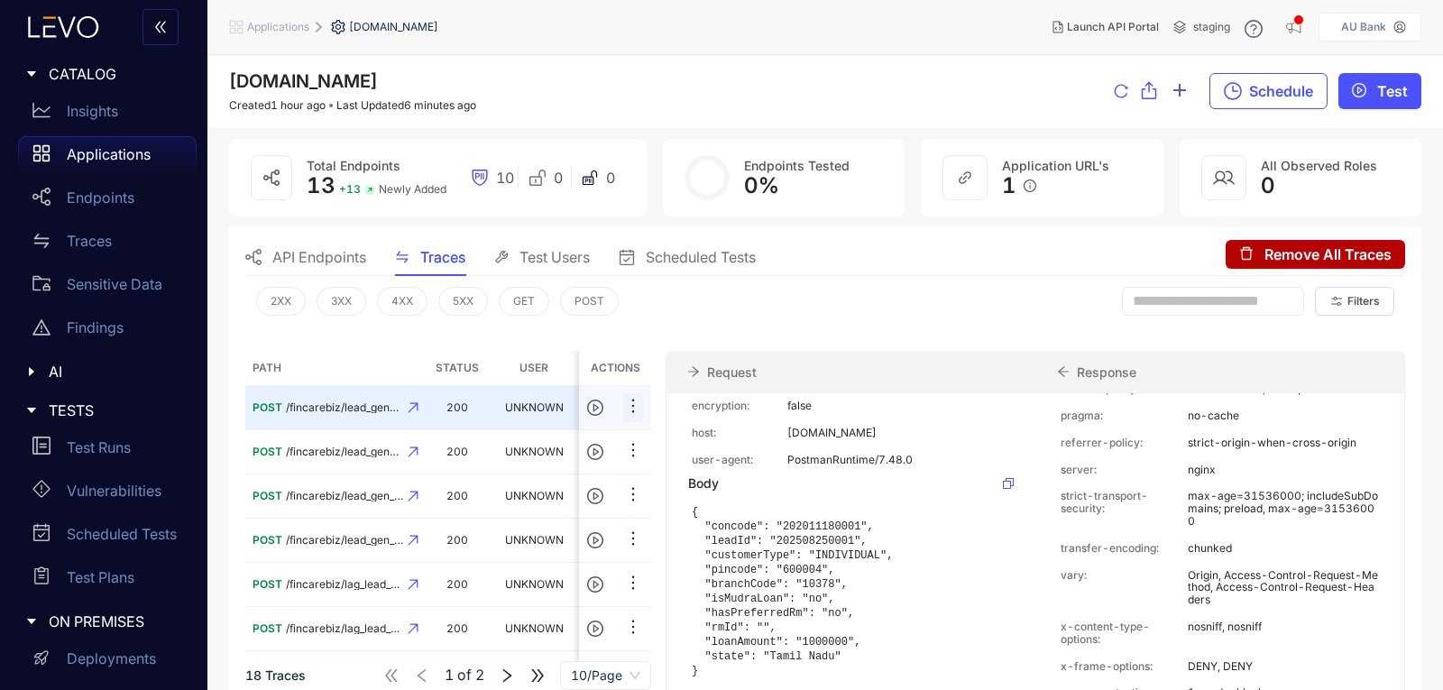
click at [628, 398] on icon "ellipsis" at bounding box center [633, 406] width 18 height 18
click at [1014, 361] on div "Request" at bounding box center [851, 372] width 370 height 43
click at [553, 256] on span "Test Users" at bounding box center [554, 257] width 70 height 16
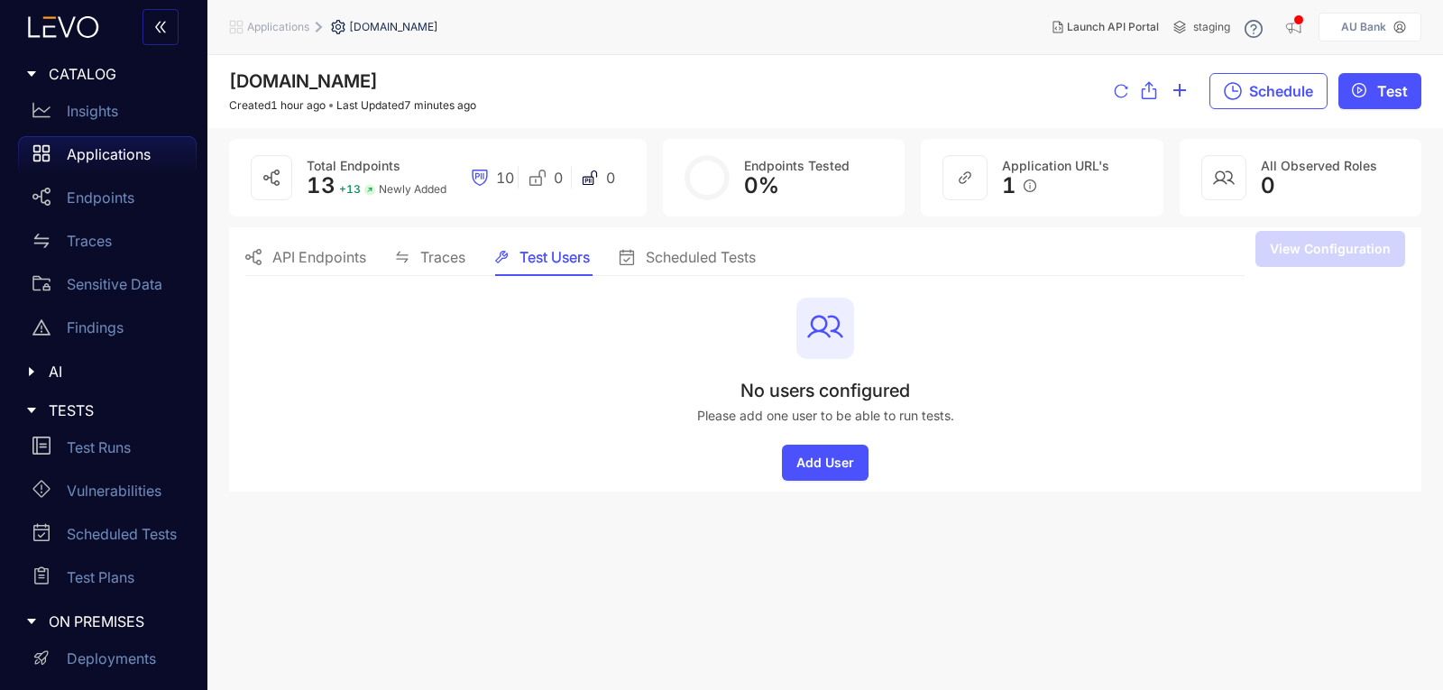
click at [427, 250] on span "Traces" at bounding box center [442, 257] width 45 height 16
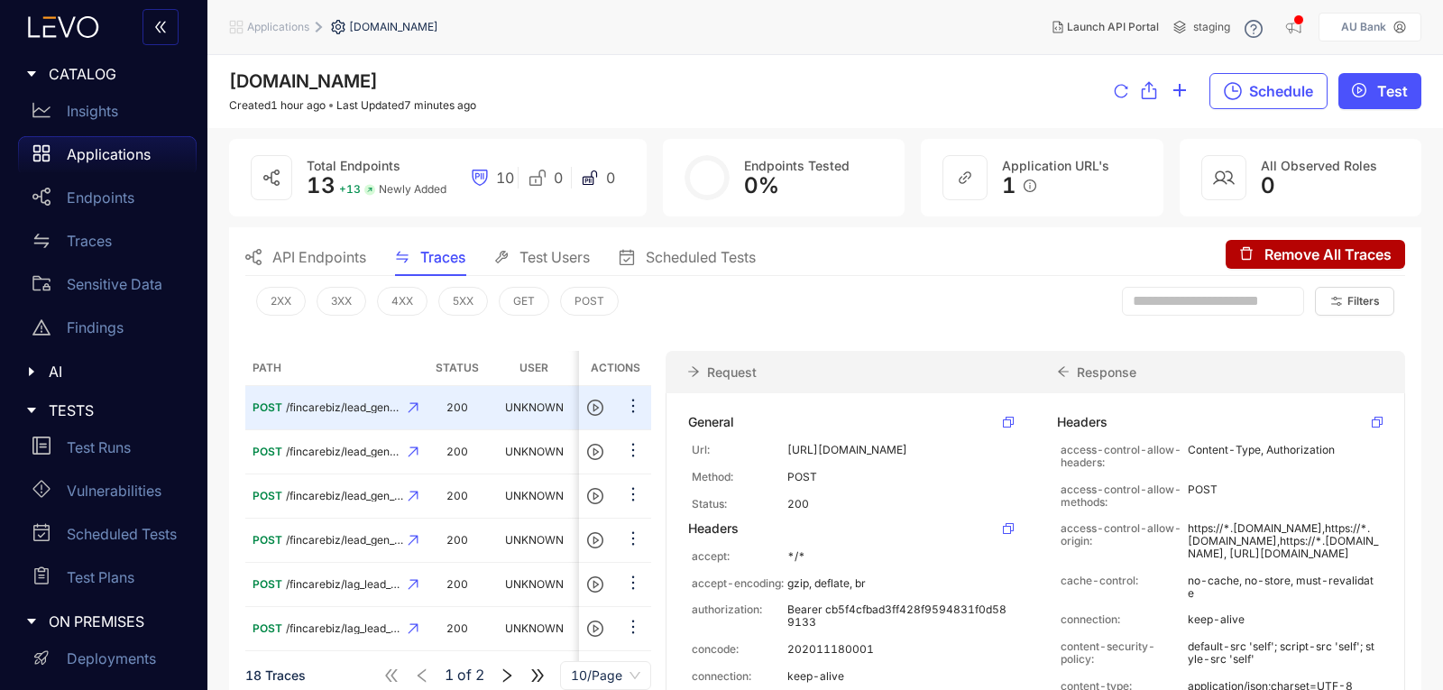
click at [305, 252] on span "API Endpoints" at bounding box center [319, 257] width 94 height 16
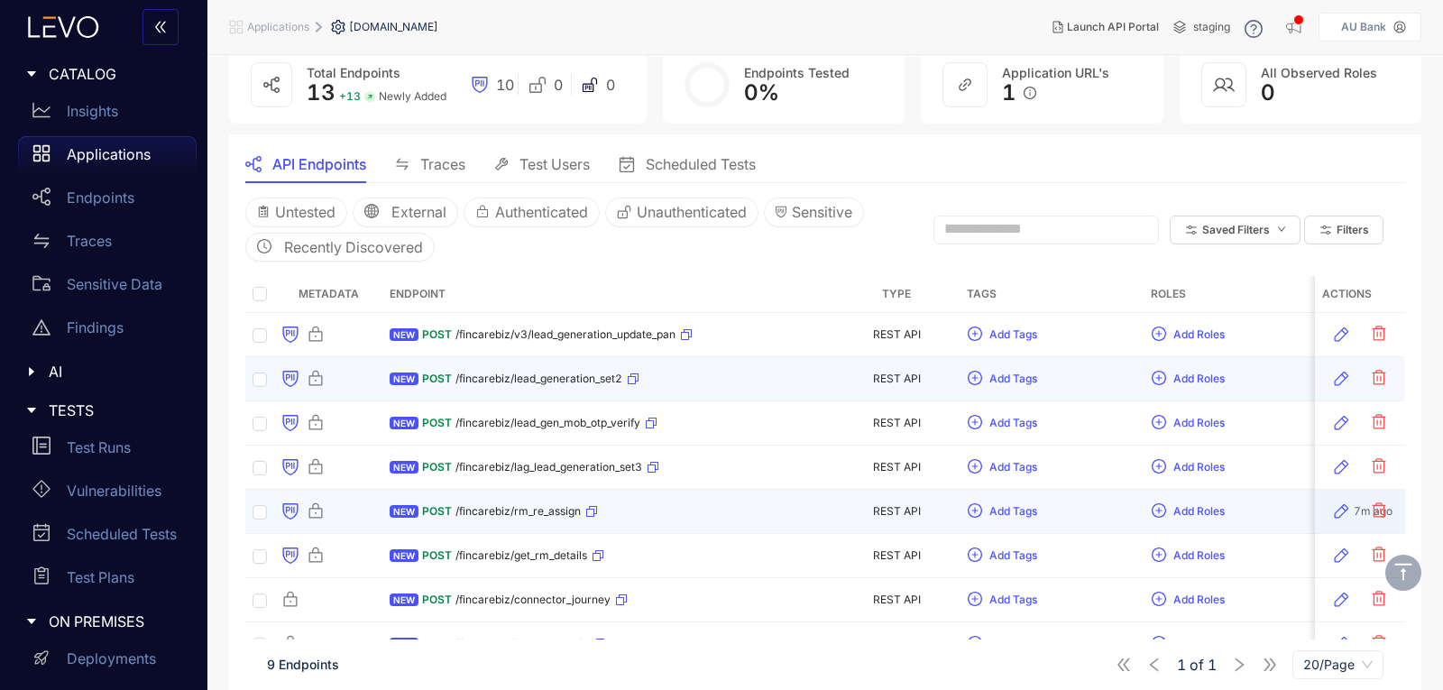
scroll to position [189, 0]
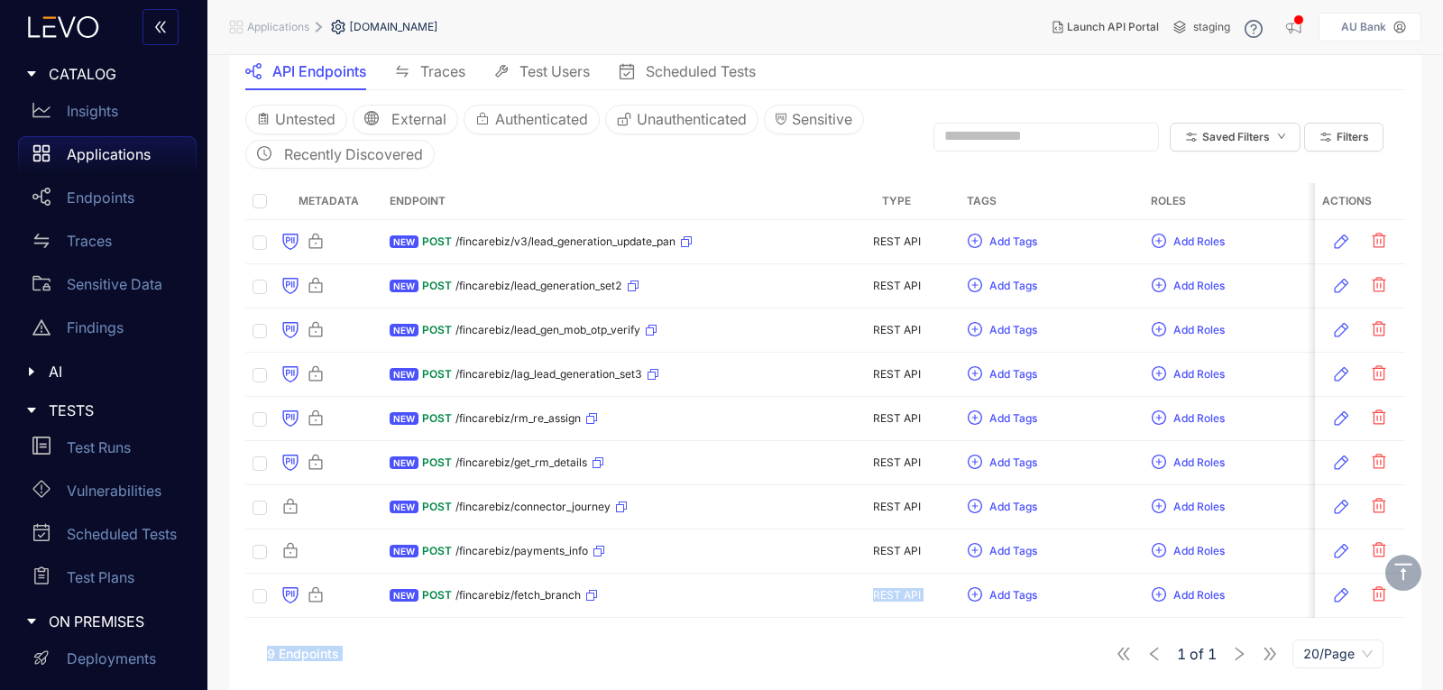
drag, startPoint x: 639, startPoint y: 613, endPoint x: 908, endPoint y: 630, distance: 269.3
click at [908, 630] on div "Untested External Authenticated Unauthenticated Sensitive Recently Discovered S…" at bounding box center [825, 384] width 1160 height 589
drag, startPoint x: 880, startPoint y: 647, endPoint x: 846, endPoint y: 647, distance: 34.3
click at [878, 647] on div "9 Endpoints 1 of 1 20/Page" at bounding box center [825, 654] width 1160 height 50
click at [579, 625] on div "Untested External Authenticated Unauthenticated Sensitive Recently Discovered S…" at bounding box center [825, 384] width 1160 height 589
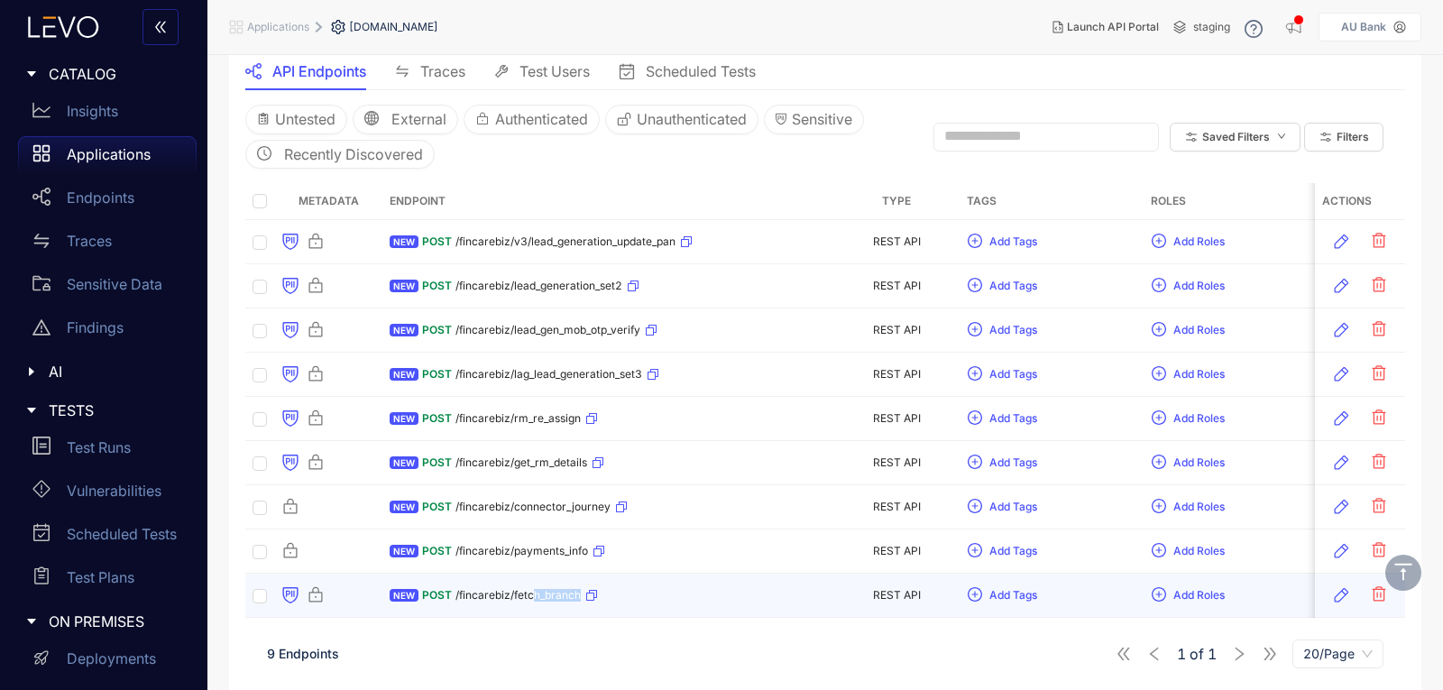
drag, startPoint x: 535, startPoint y: 612, endPoint x: 579, endPoint y: 613, distance: 44.2
click at [579, 613] on td "NEW POST /fincarebiz/fetch_branch" at bounding box center [607, 596] width 451 height 44
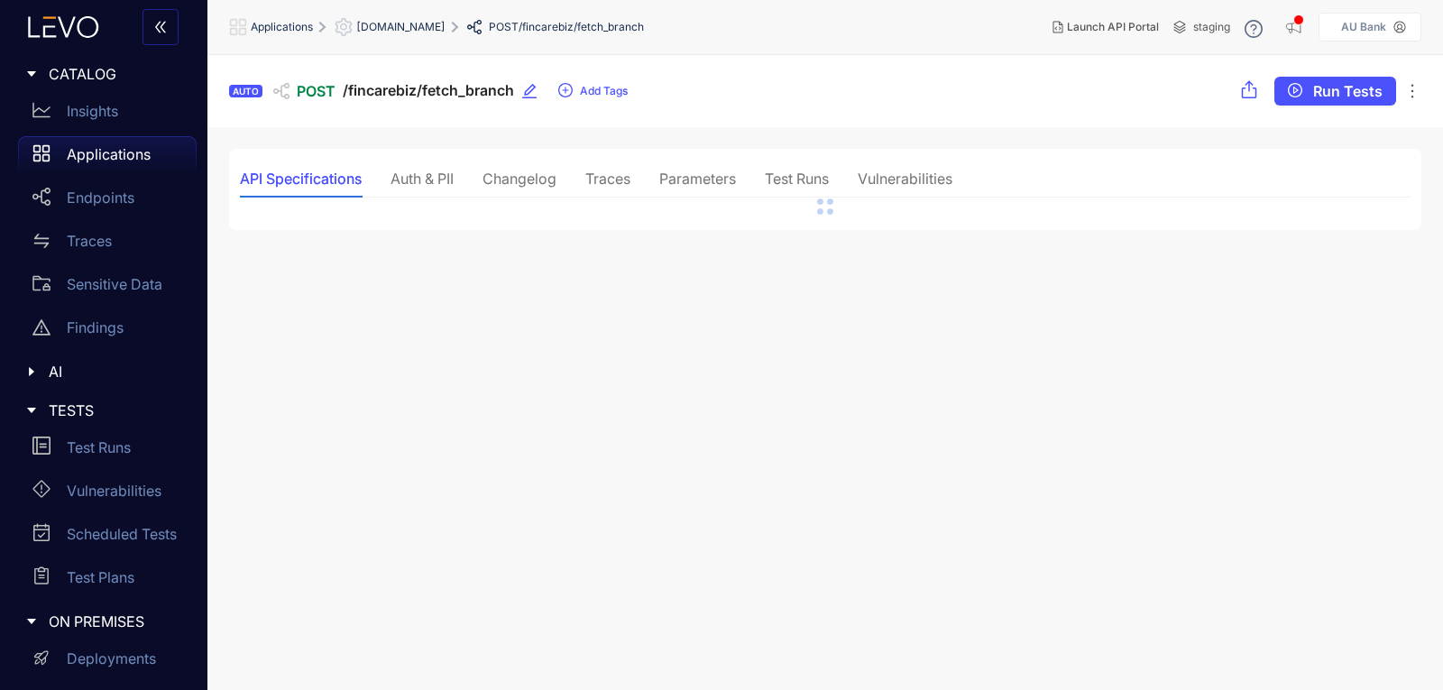
click at [643, 685] on section "AUTO POST /fincarebiz/fetch_branch Add Tags Run Tests API Specifications Auth &…" at bounding box center [824, 373] width 1235 height 636
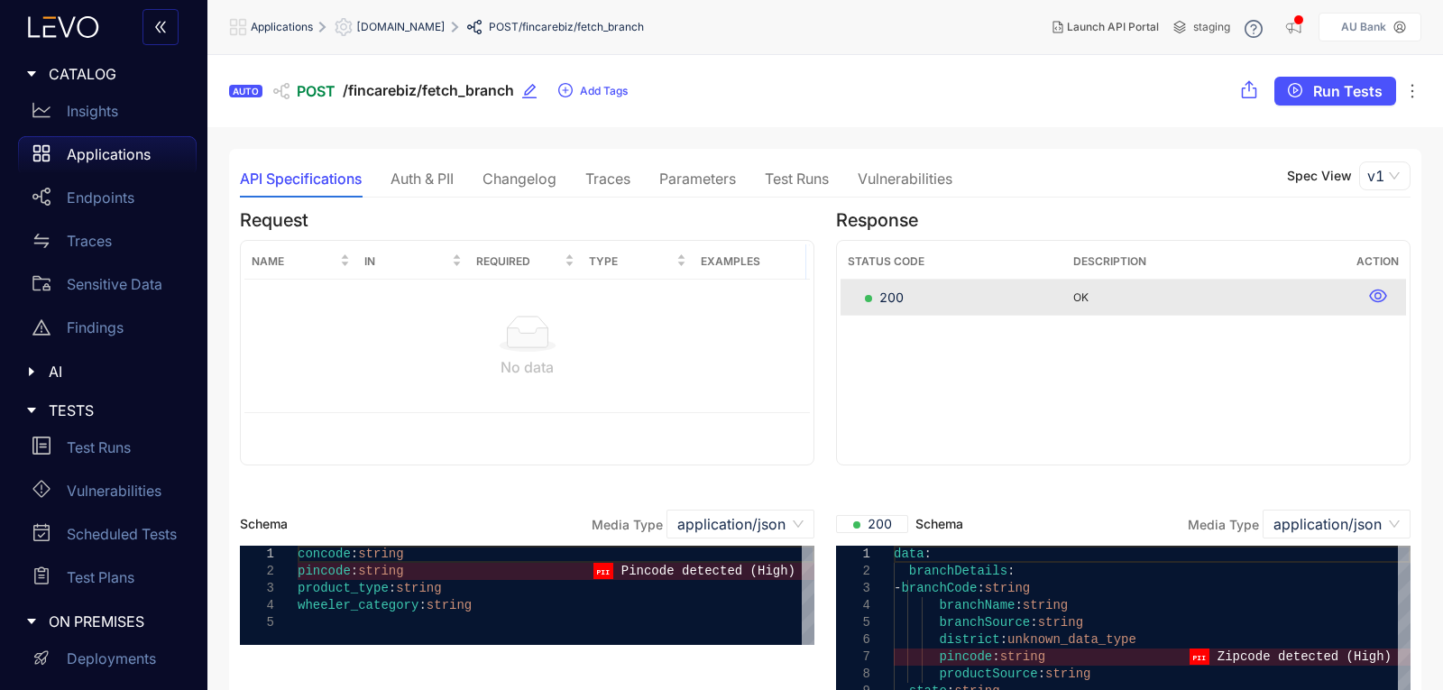
click at [505, 177] on div "Changelog" at bounding box center [519, 178] width 74 height 16
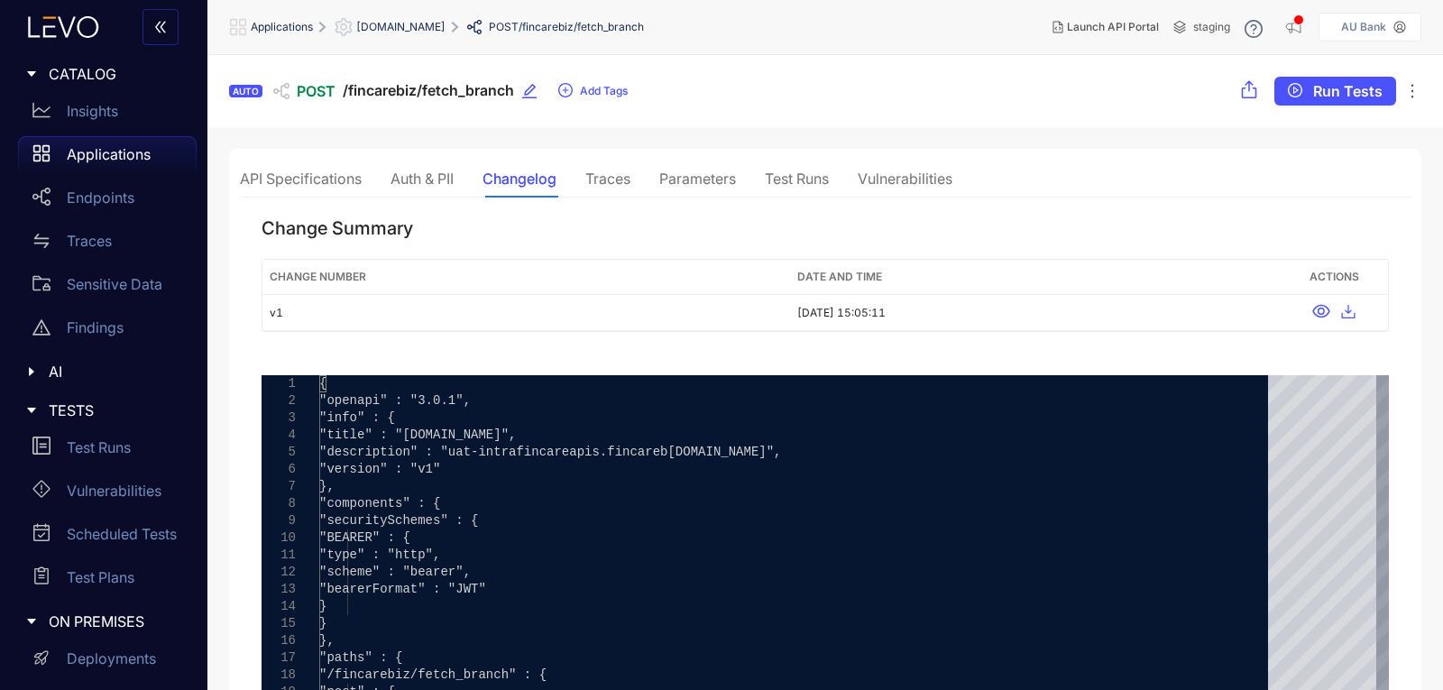
click at [606, 174] on div "Traces" at bounding box center [607, 178] width 45 height 16
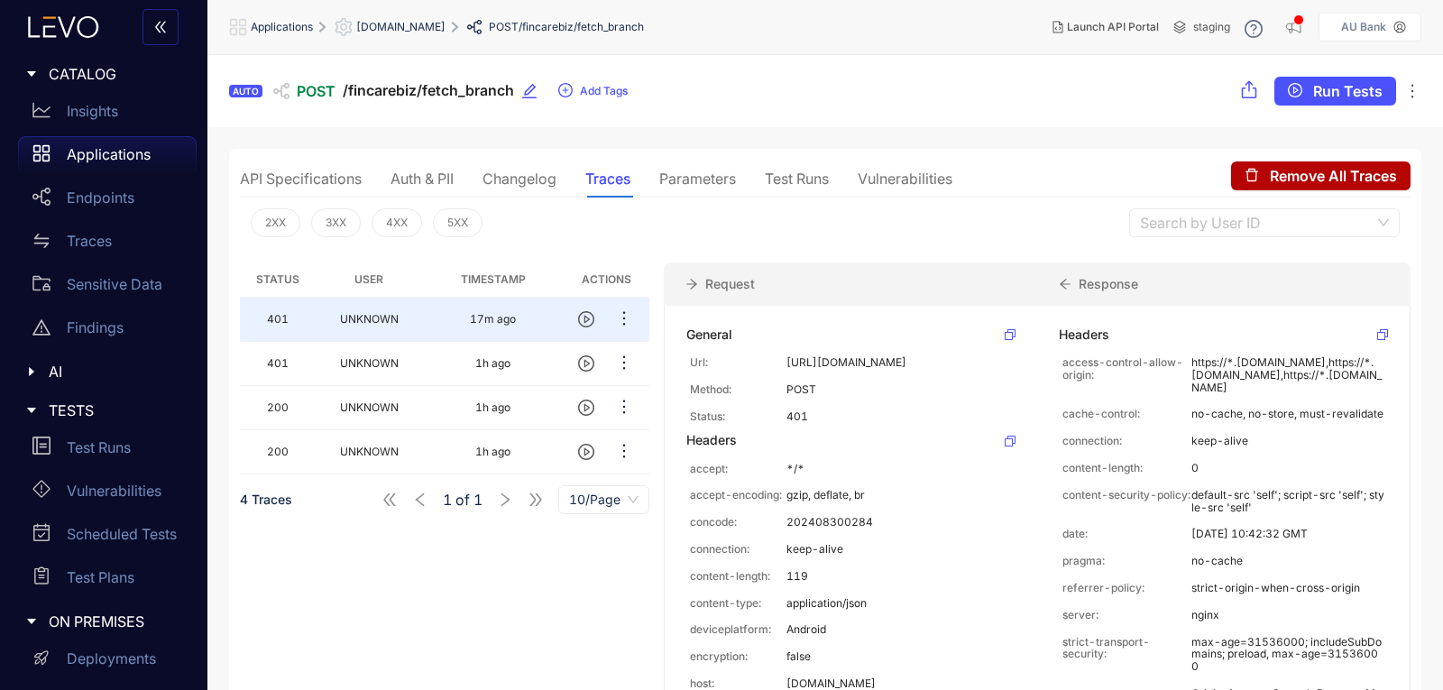
click at [895, 170] on div "Vulnerabilities" at bounding box center [905, 178] width 95 height 16
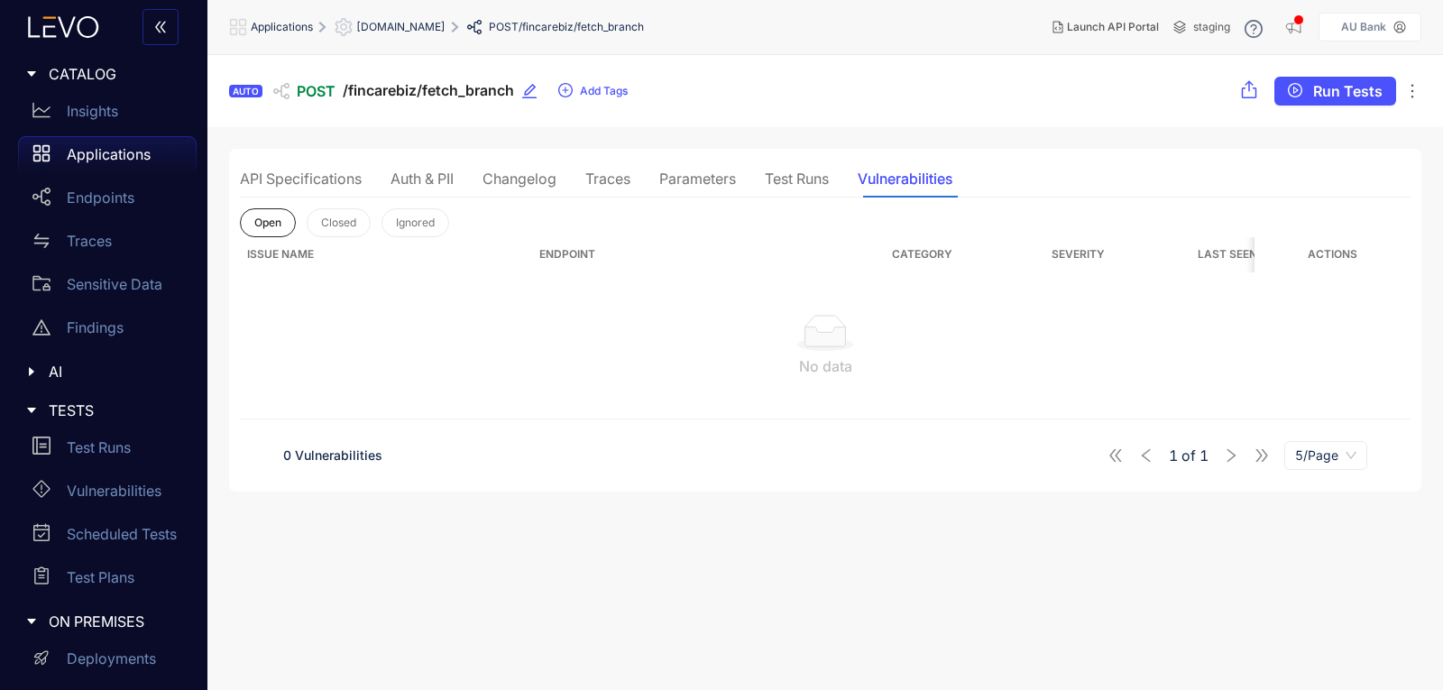
click at [728, 177] on div "Parameters" at bounding box center [697, 178] width 77 height 16
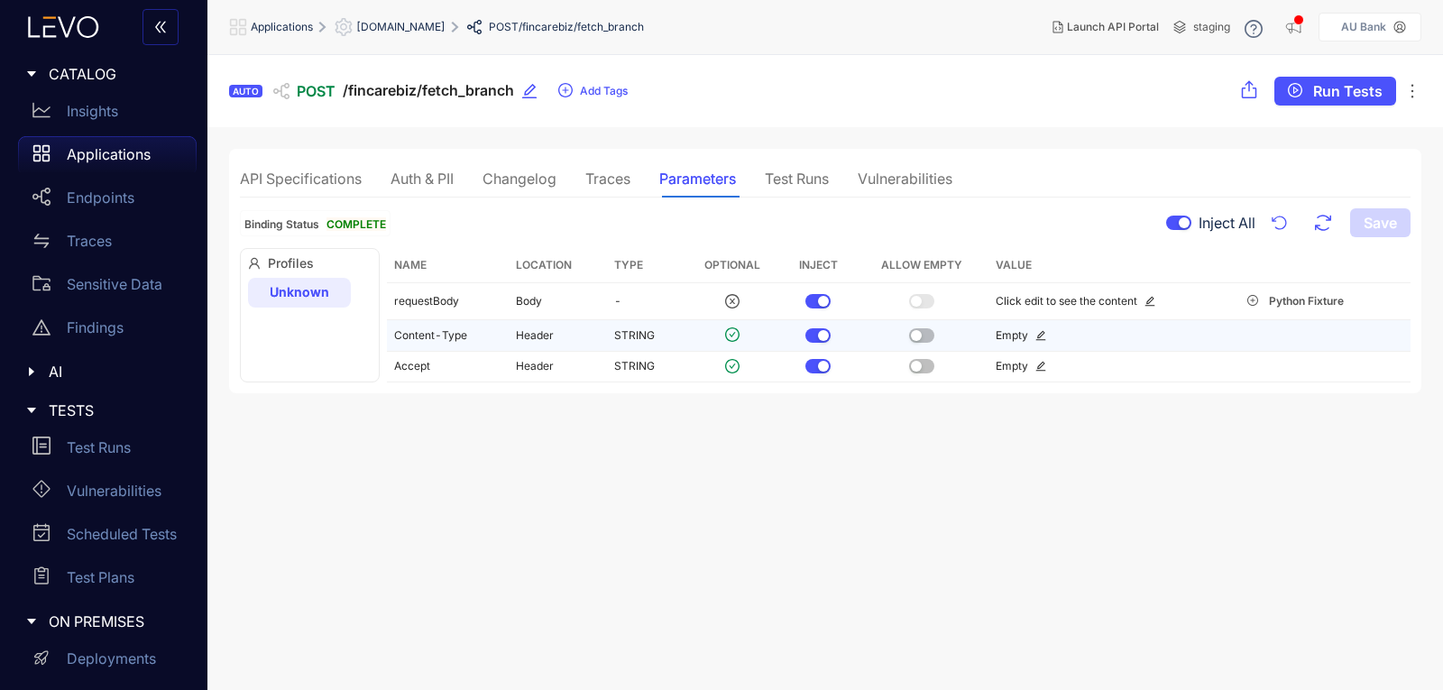
click at [1035, 333] on icon "edit" at bounding box center [1040, 335] width 11 height 11
click at [955, 408] on section "AUTO POST /fincarebiz/fetch_branch Add Tags Run Tests API Specifications Auth &…" at bounding box center [824, 373] width 1235 height 636
click at [814, 336] on button "button" at bounding box center [817, 335] width 25 height 14
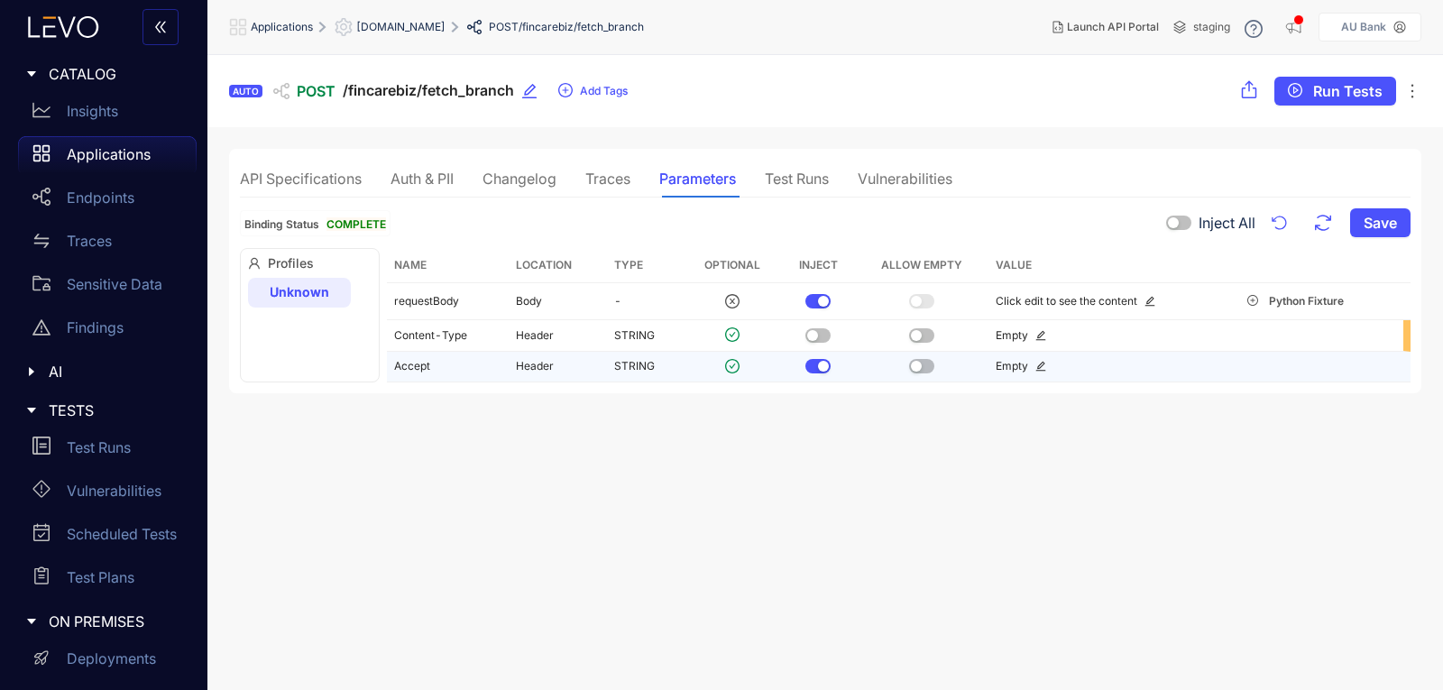
click at [823, 365] on div "button" at bounding box center [823, 366] width 11 height 11
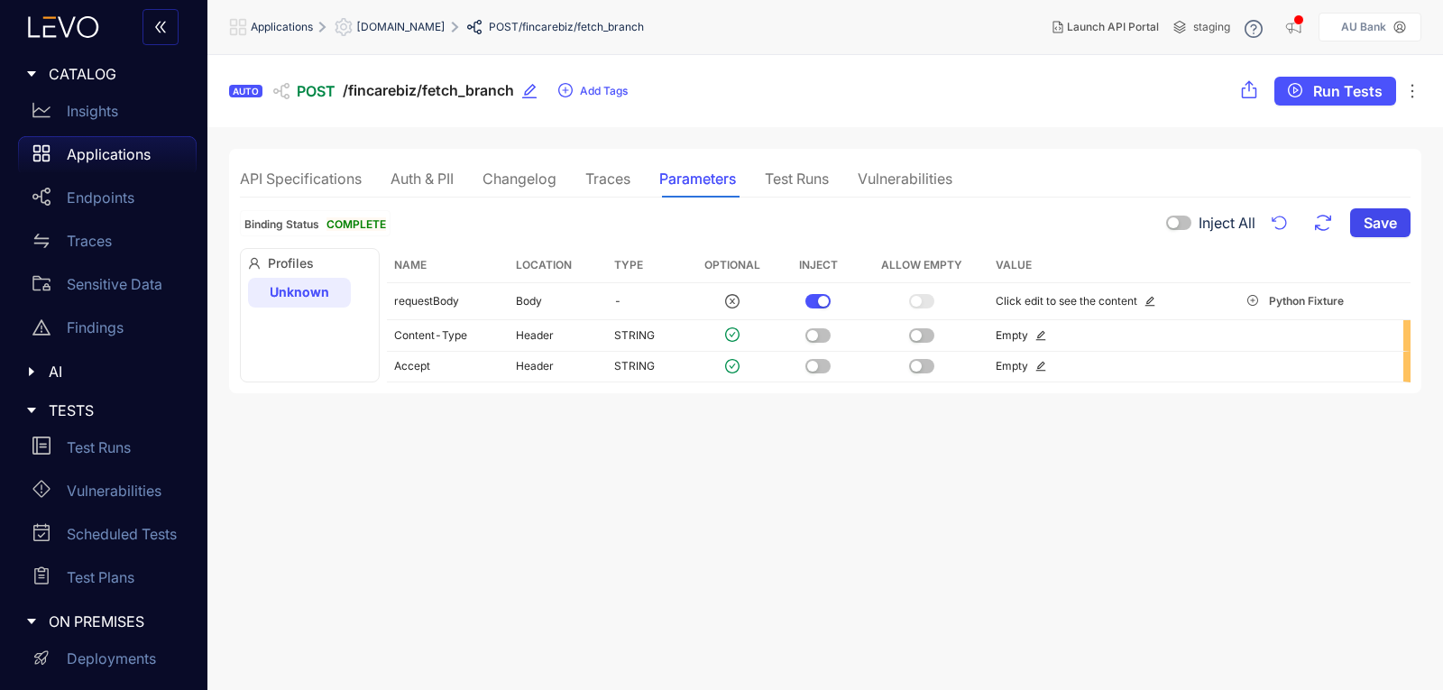
click at [1390, 222] on span "Save" at bounding box center [1379, 223] width 33 height 16
click at [1323, 95] on span "Run Tests" at bounding box center [1347, 91] width 69 height 16
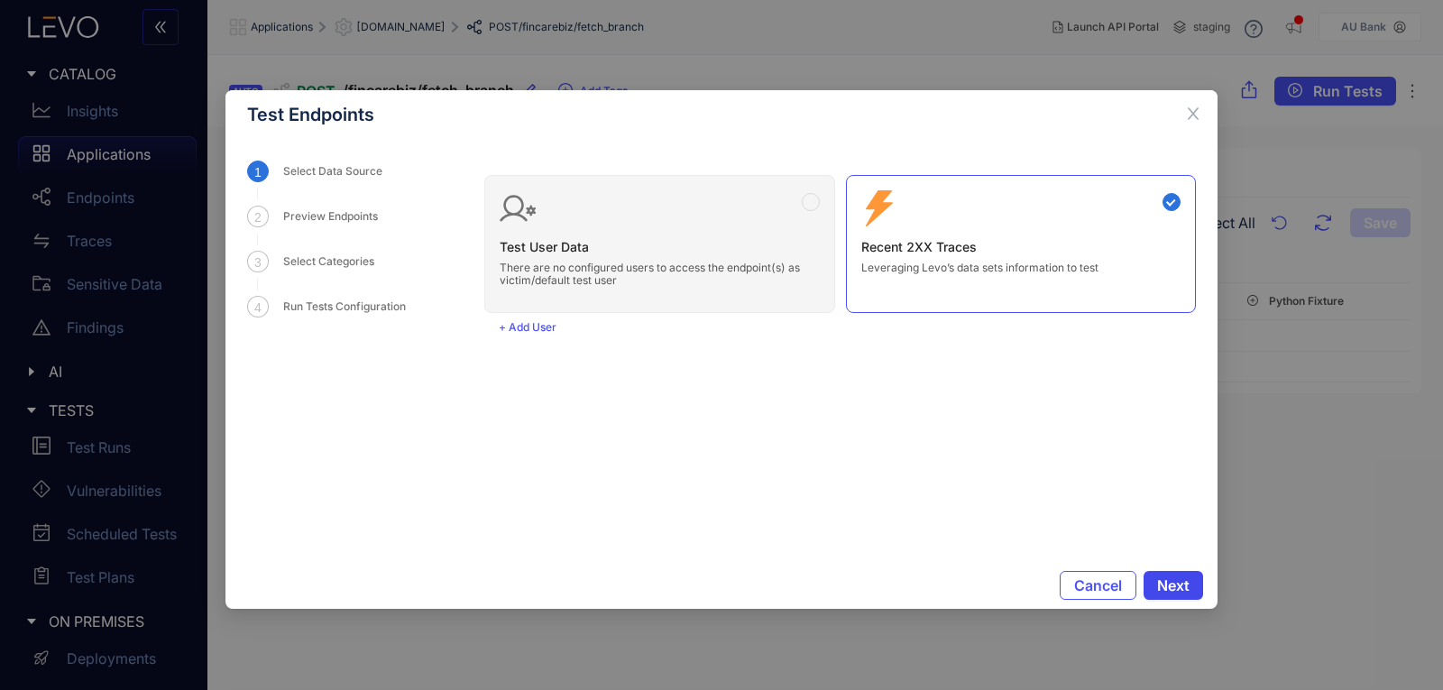
click at [1182, 591] on span "Next" at bounding box center [1173, 585] width 32 height 16
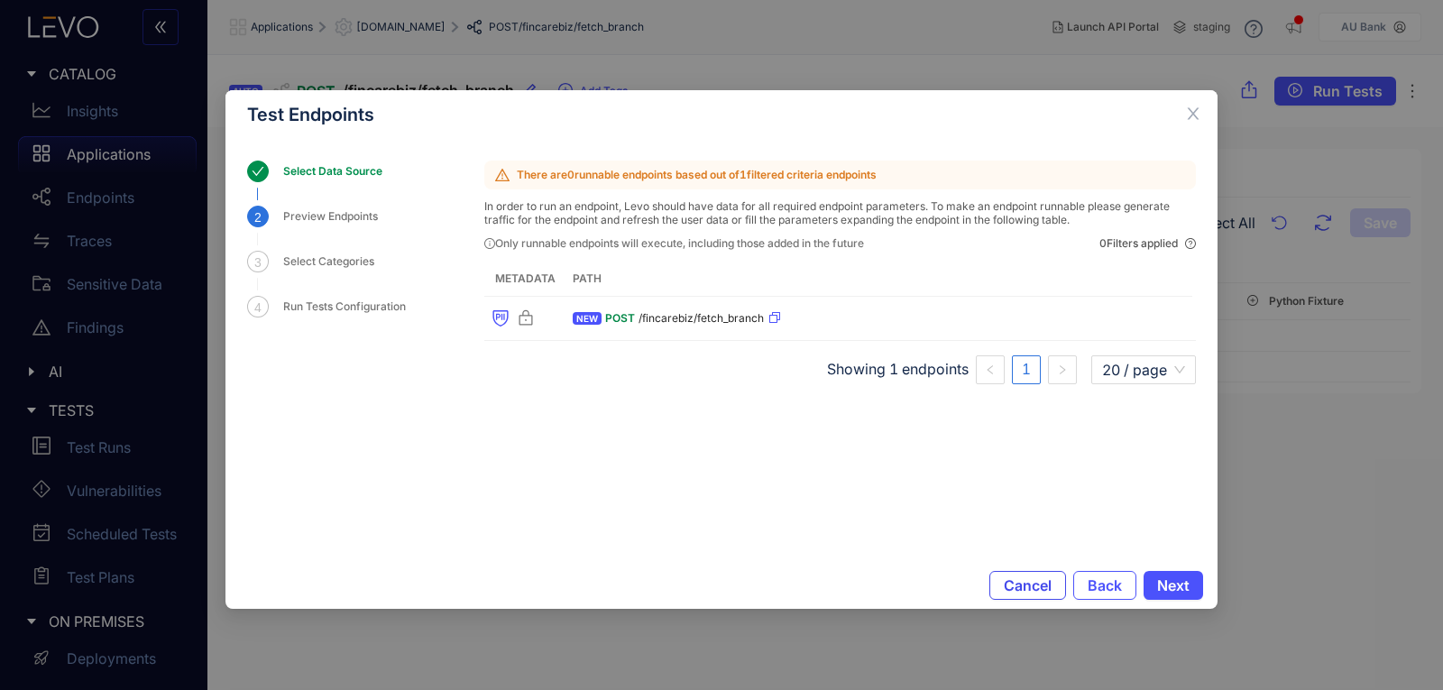
click at [1043, 579] on span "Cancel" at bounding box center [1028, 585] width 48 height 16
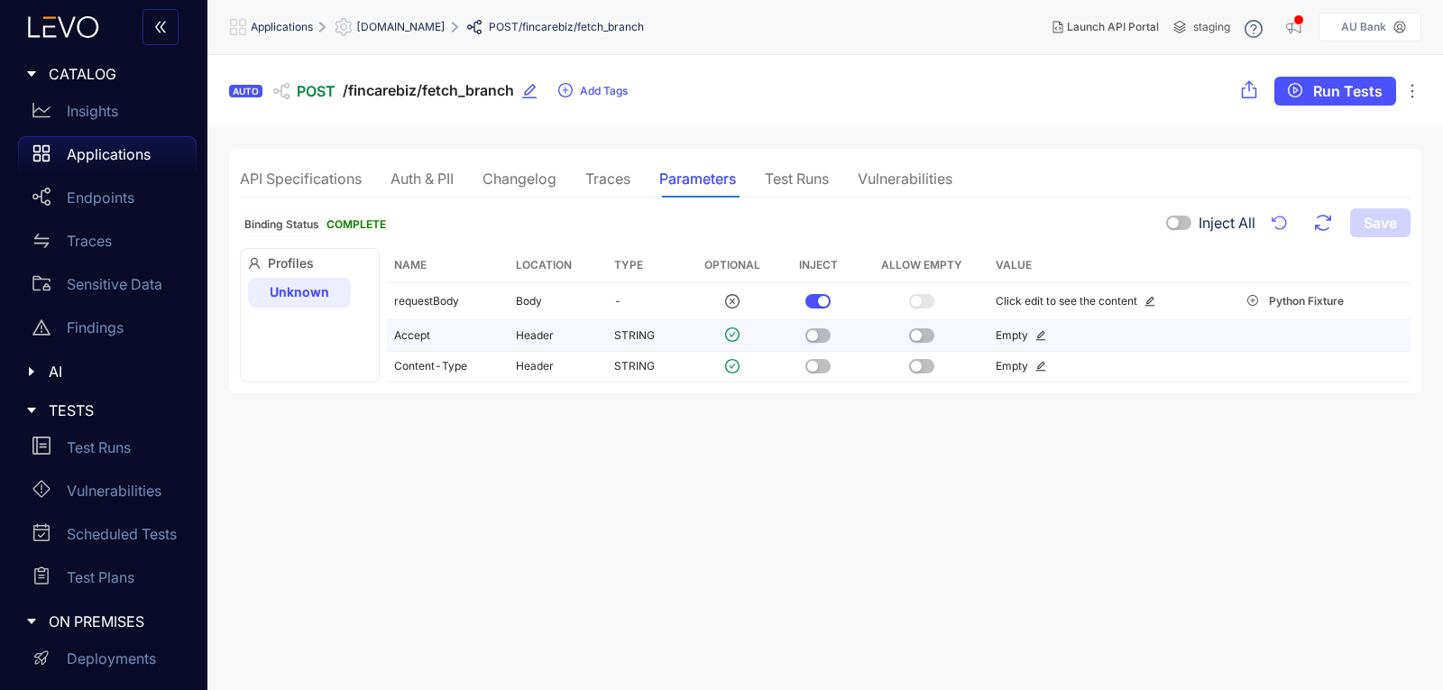
click at [815, 333] on div "button" at bounding box center [812, 335] width 11 height 11
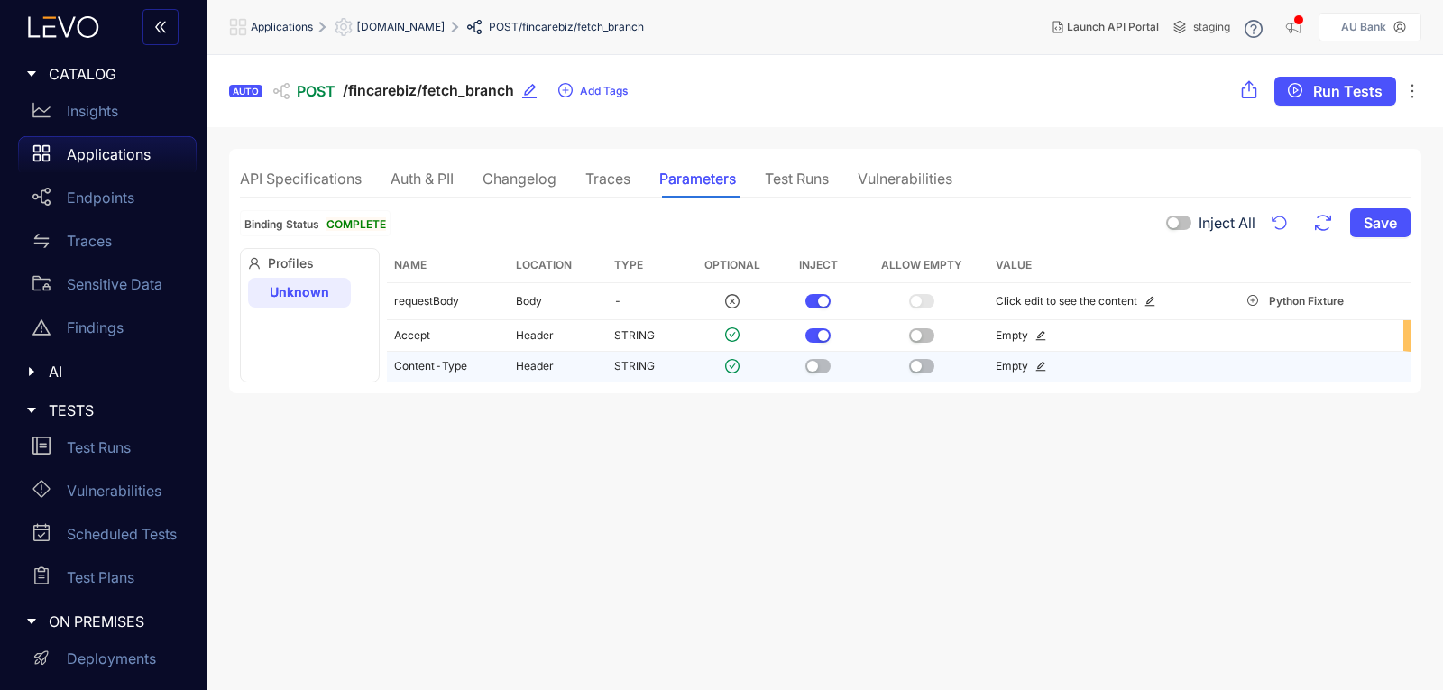
click at [810, 371] on div "button" at bounding box center [812, 366] width 11 height 11
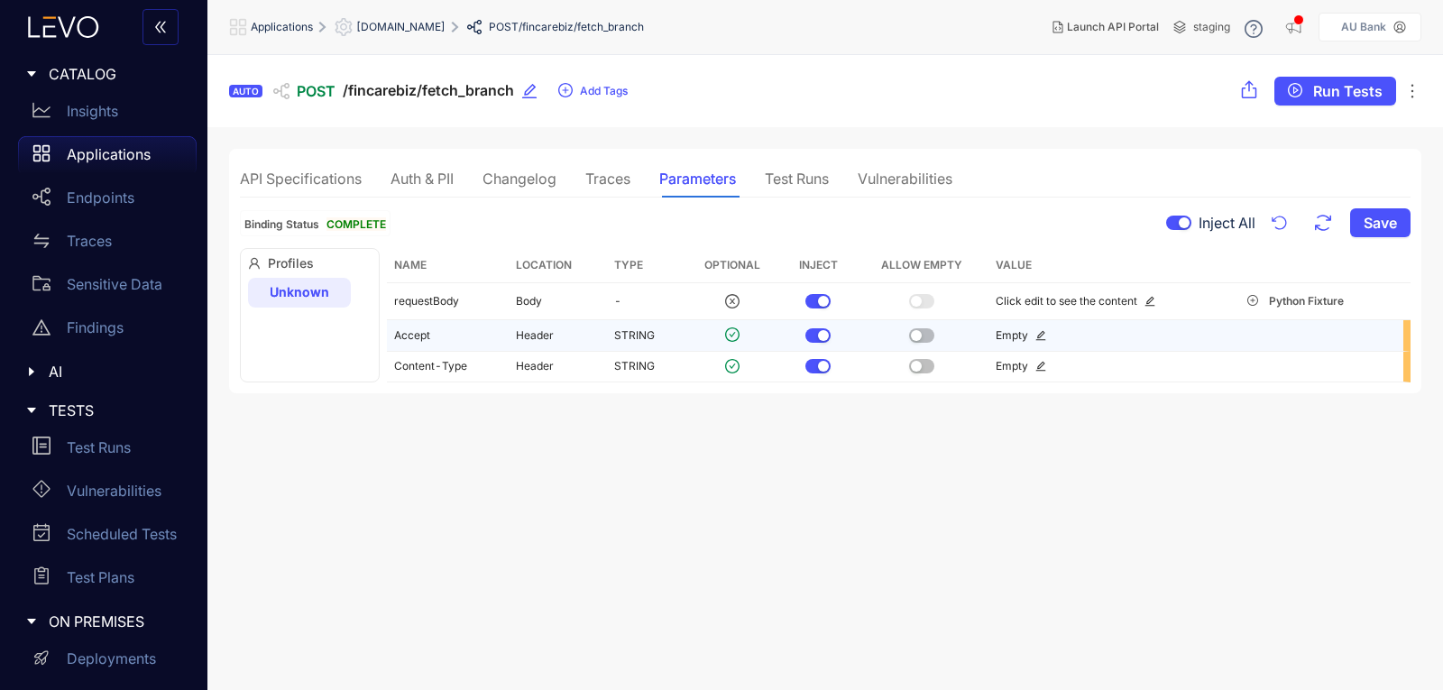
click at [914, 333] on div "button" at bounding box center [916, 335] width 11 height 11
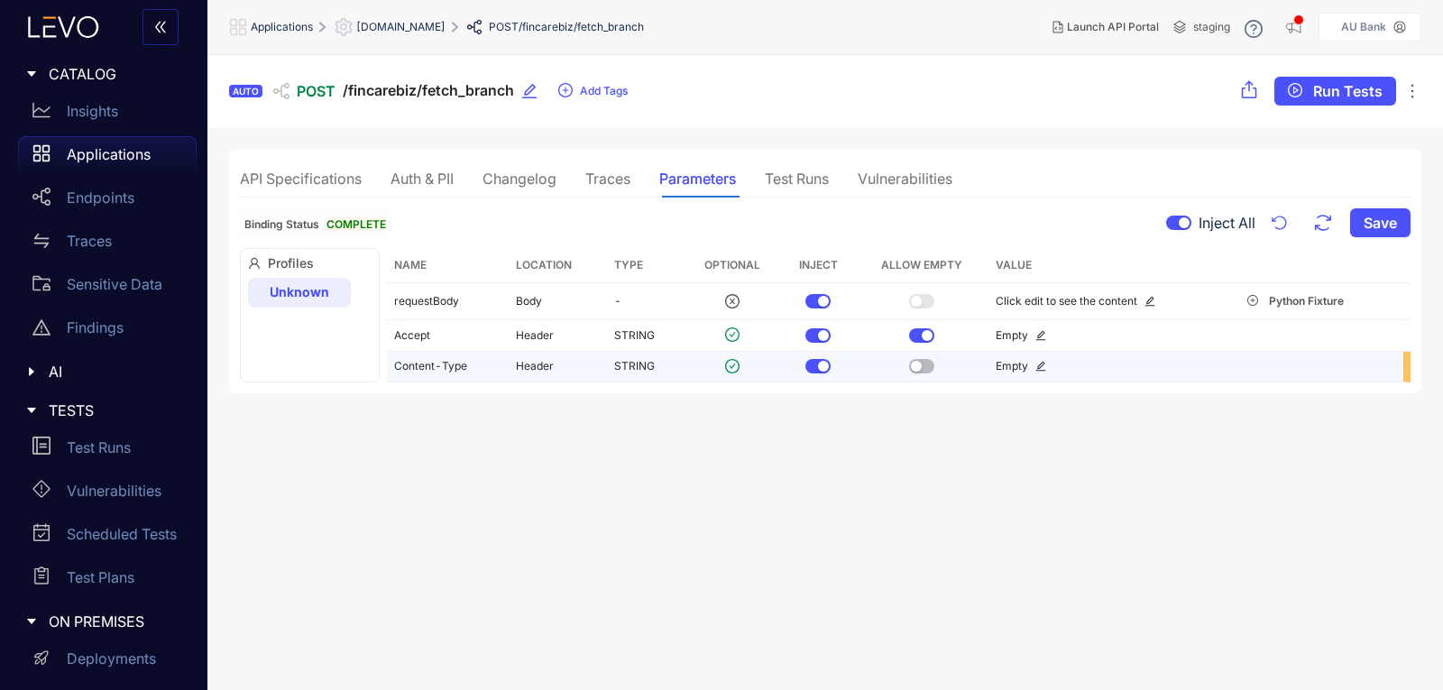
click at [914, 359] on button "button" at bounding box center [921, 366] width 25 height 14
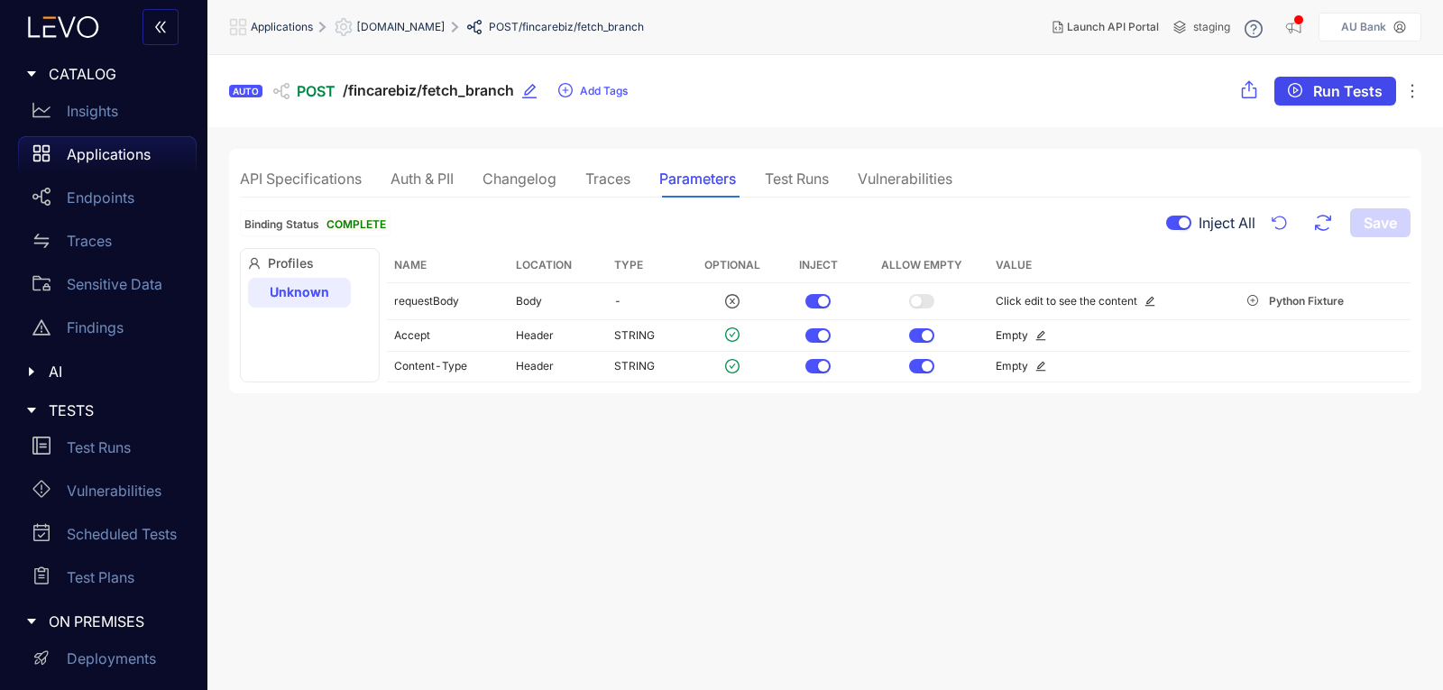
click at [1331, 96] on span "Run Tests" at bounding box center [1347, 91] width 69 height 16
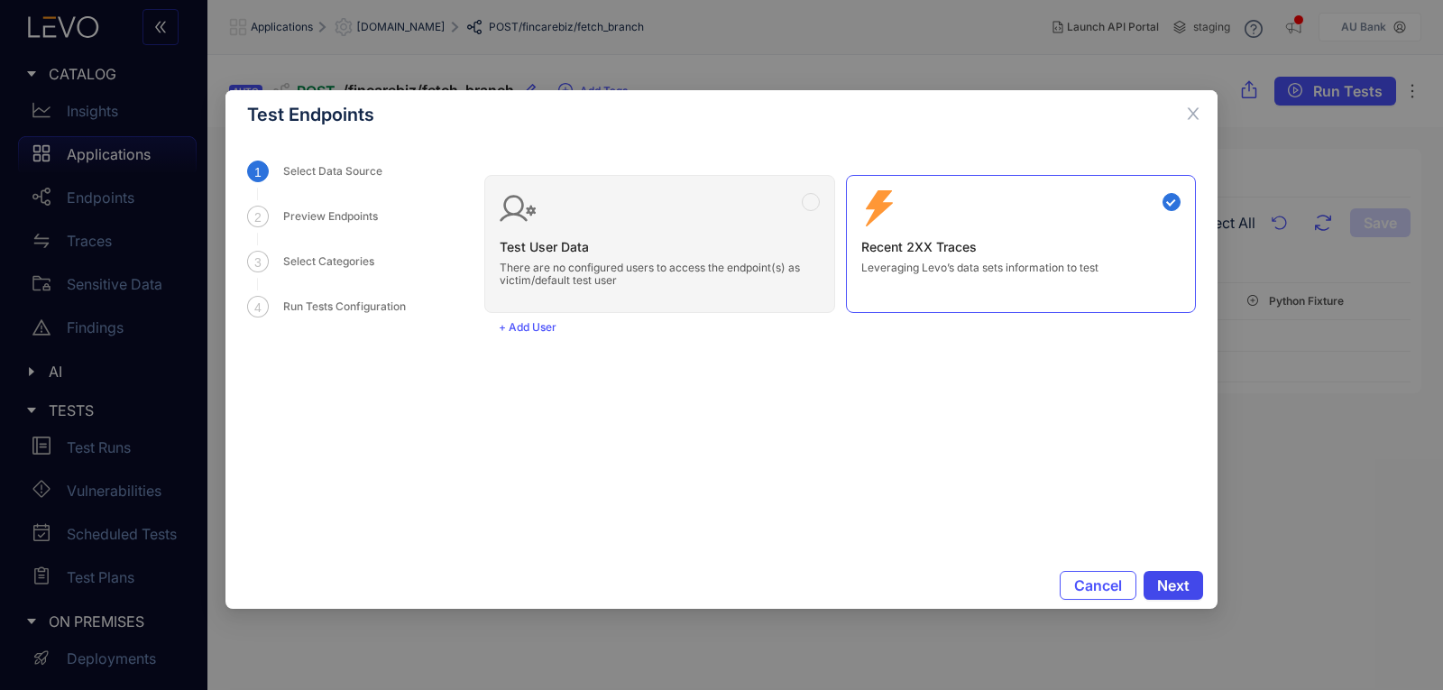
click at [1180, 583] on span "Next" at bounding box center [1173, 585] width 32 height 16
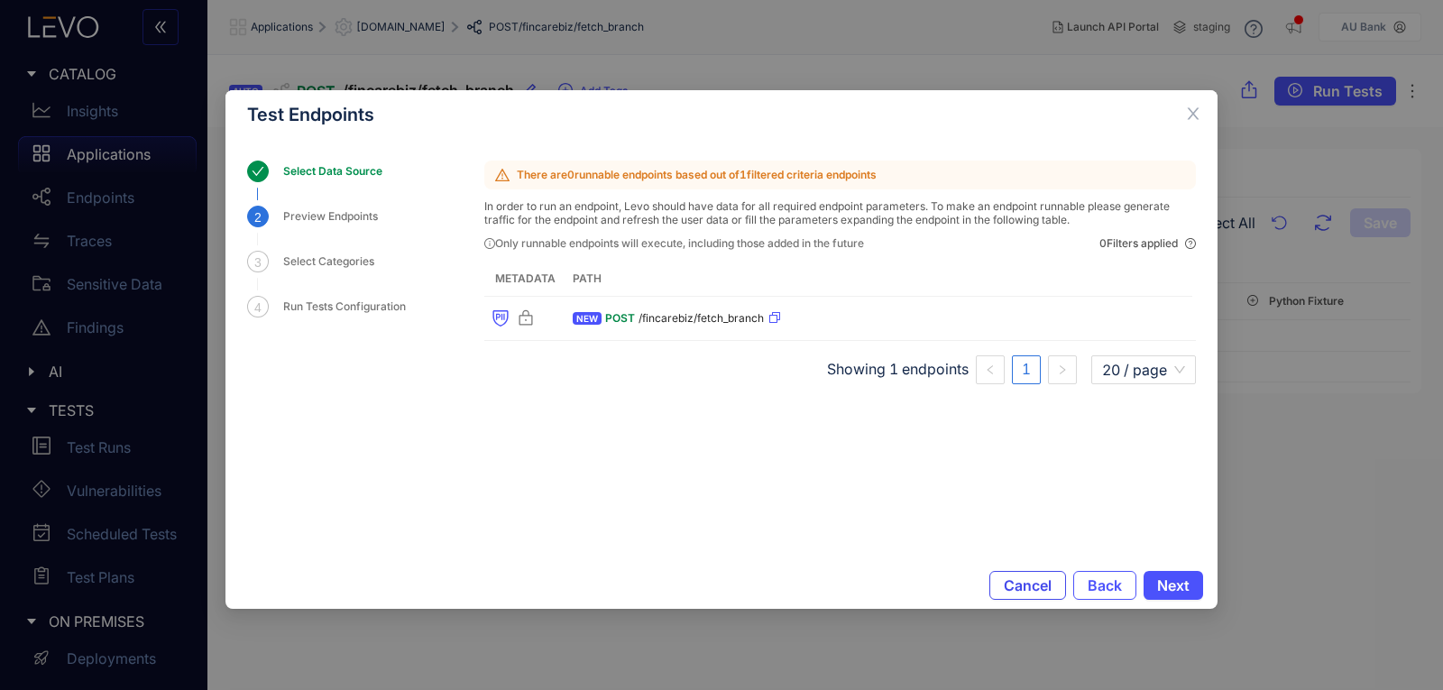
click at [1052, 580] on button "Cancel" at bounding box center [1027, 585] width 77 height 29
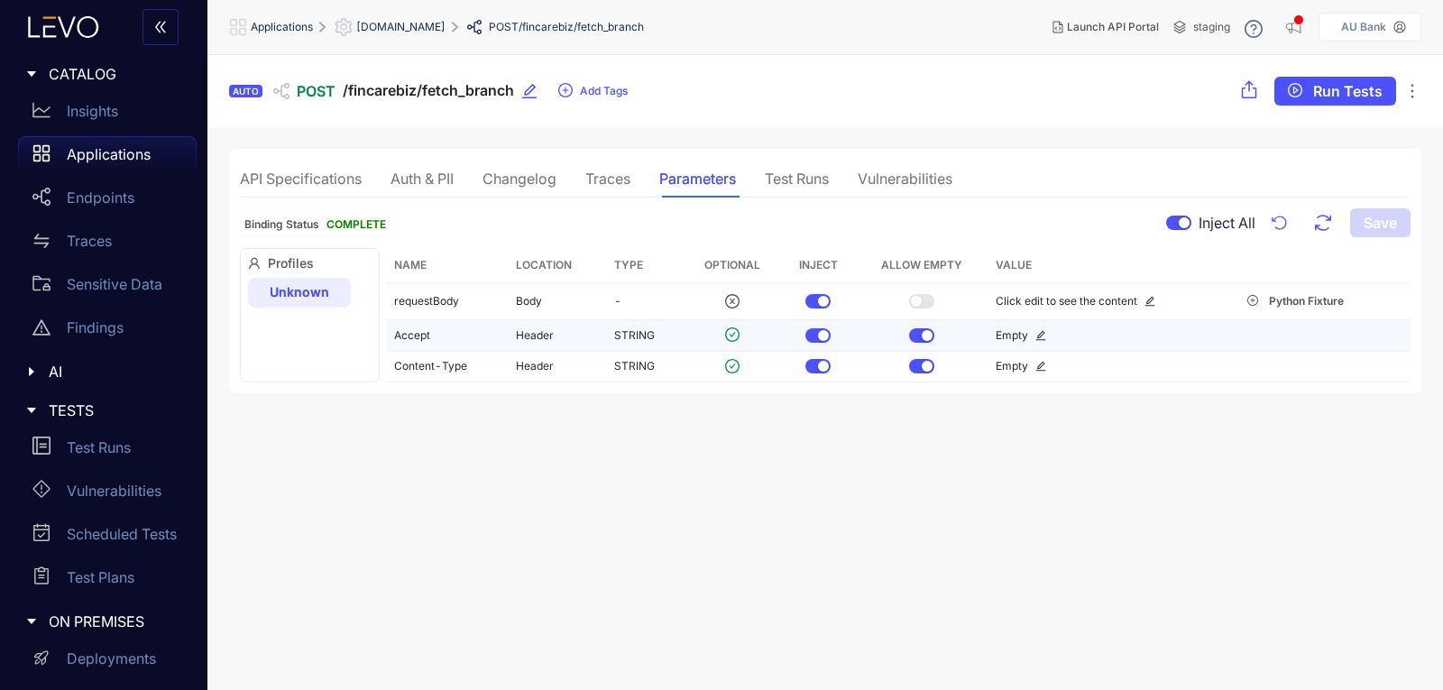
click at [923, 333] on div "button" at bounding box center [927, 335] width 11 height 11
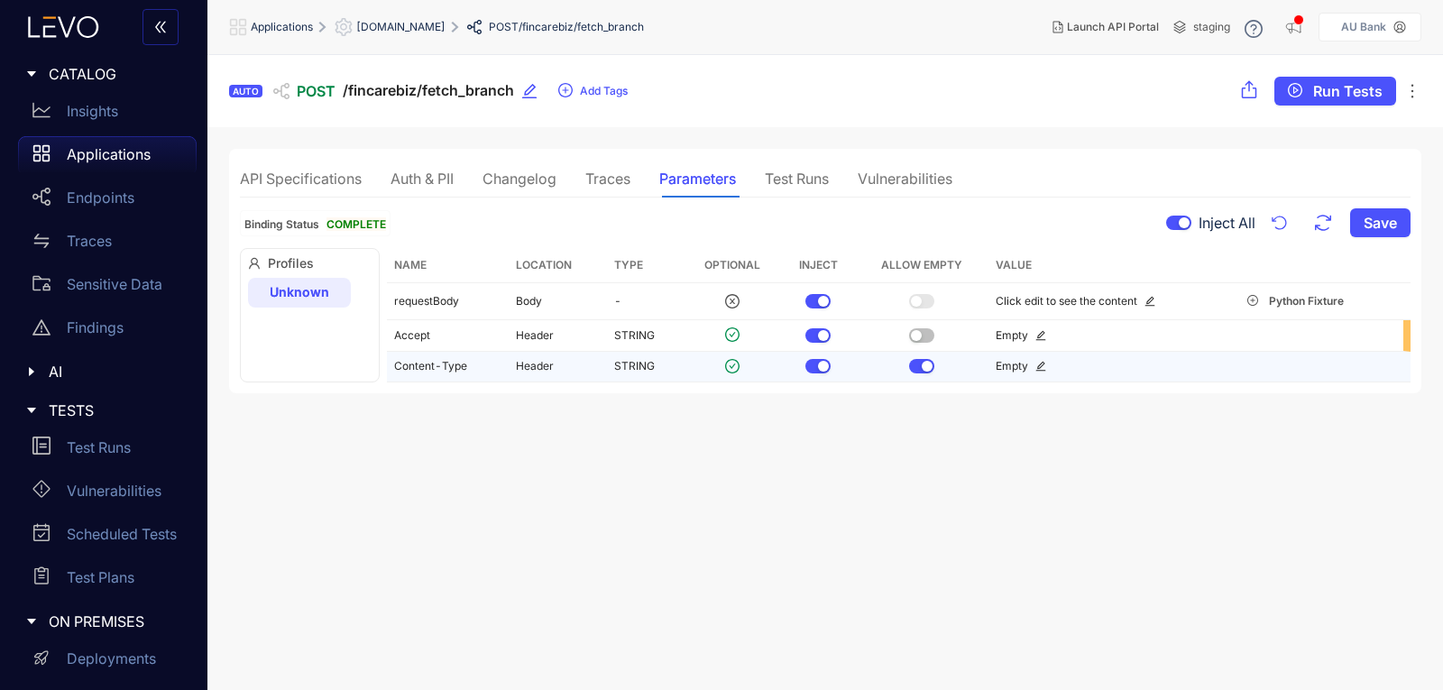
click at [923, 367] on div "button" at bounding box center [927, 366] width 11 height 11
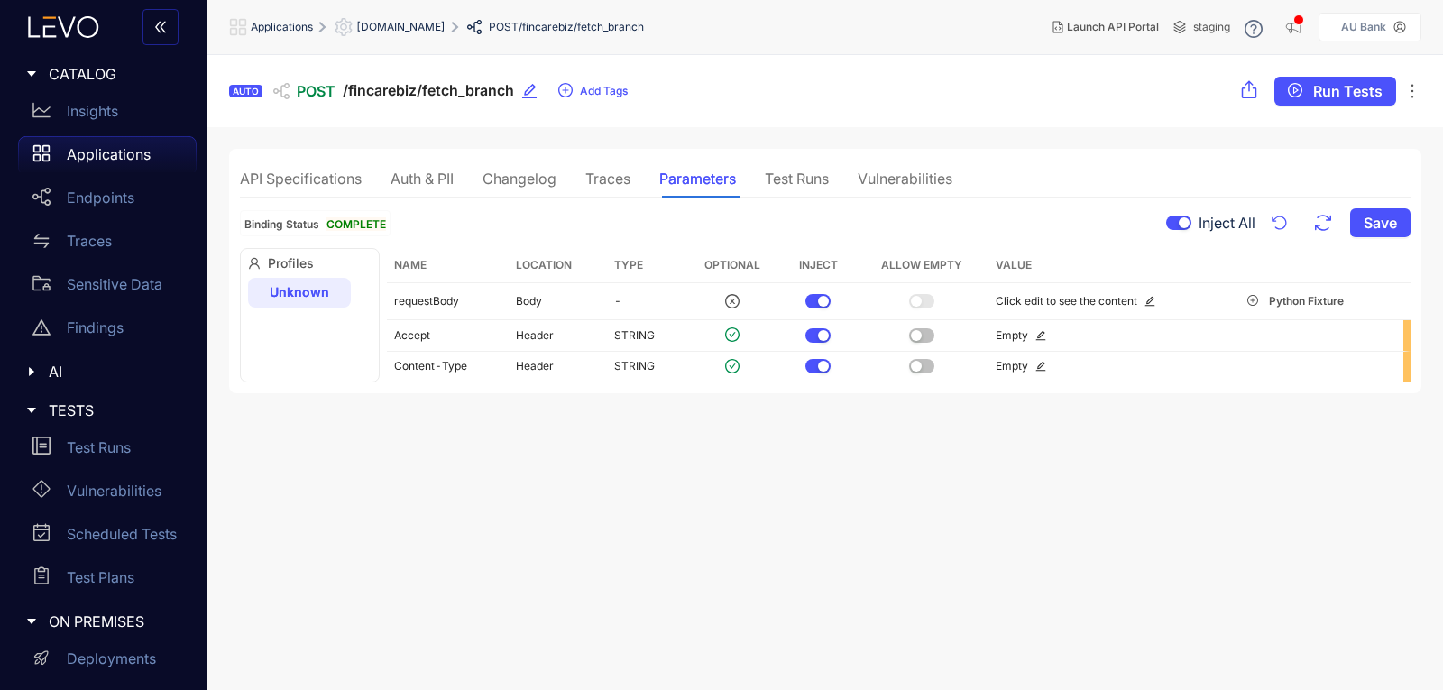
click at [801, 179] on div "Test Runs" at bounding box center [797, 178] width 64 height 16
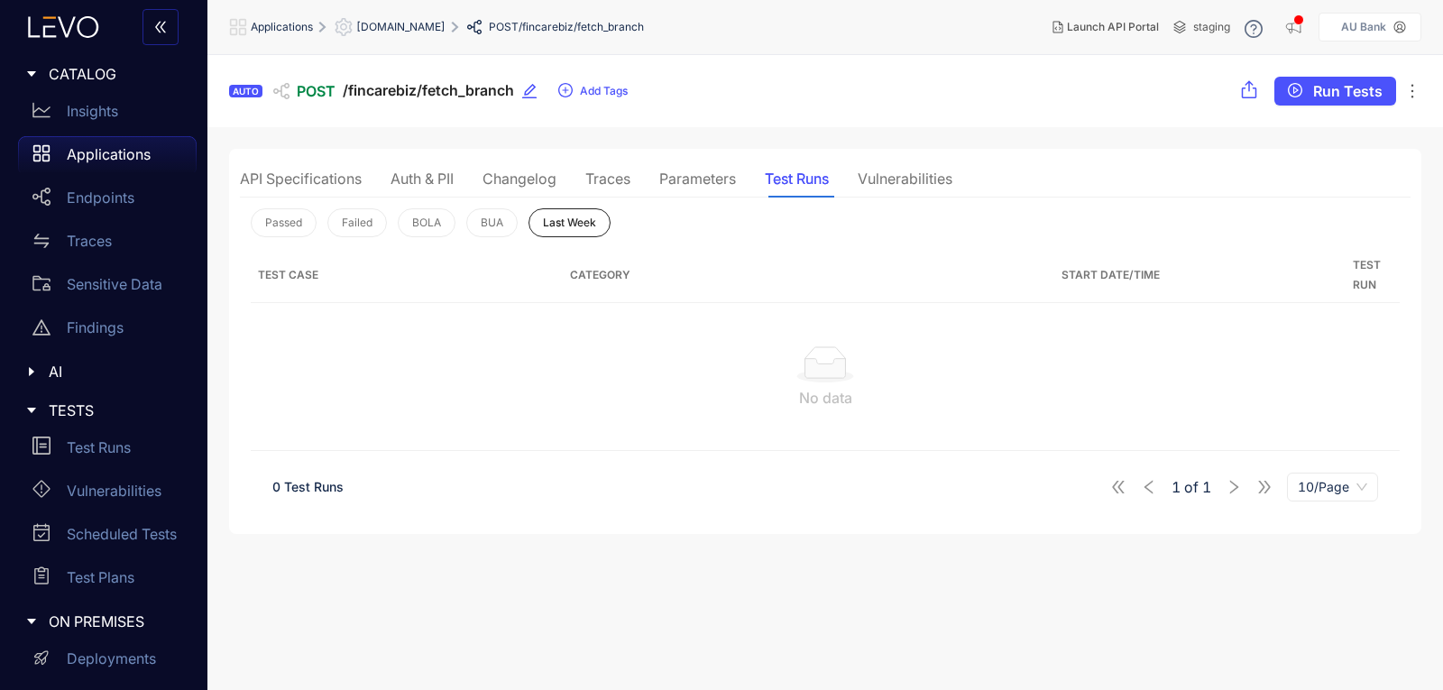
click at [623, 180] on div "Traces" at bounding box center [607, 178] width 45 height 16
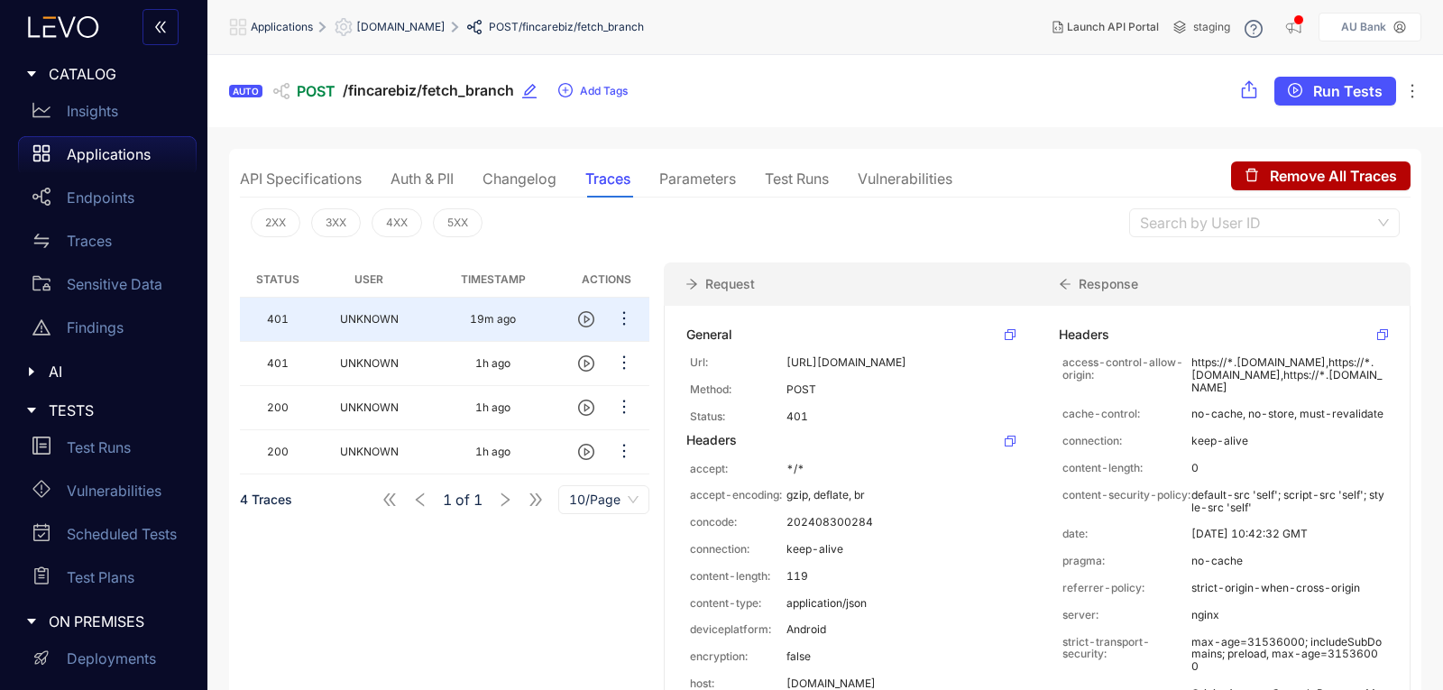
click at [546, 170] on div "Changelog" at bounding box center [519, 178] width 74 height 16
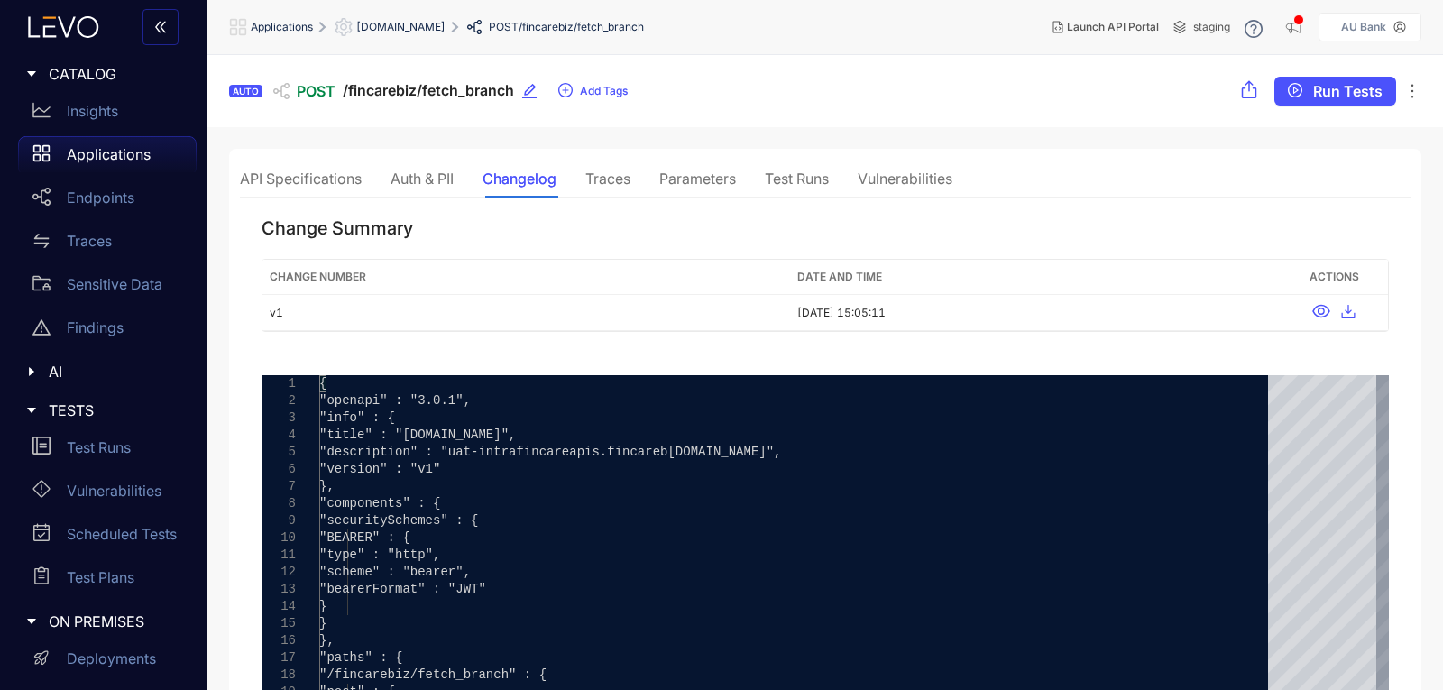
click at [433, 180] on div "Auth & PII" at bounding box center [421, 178] width 63 height 16
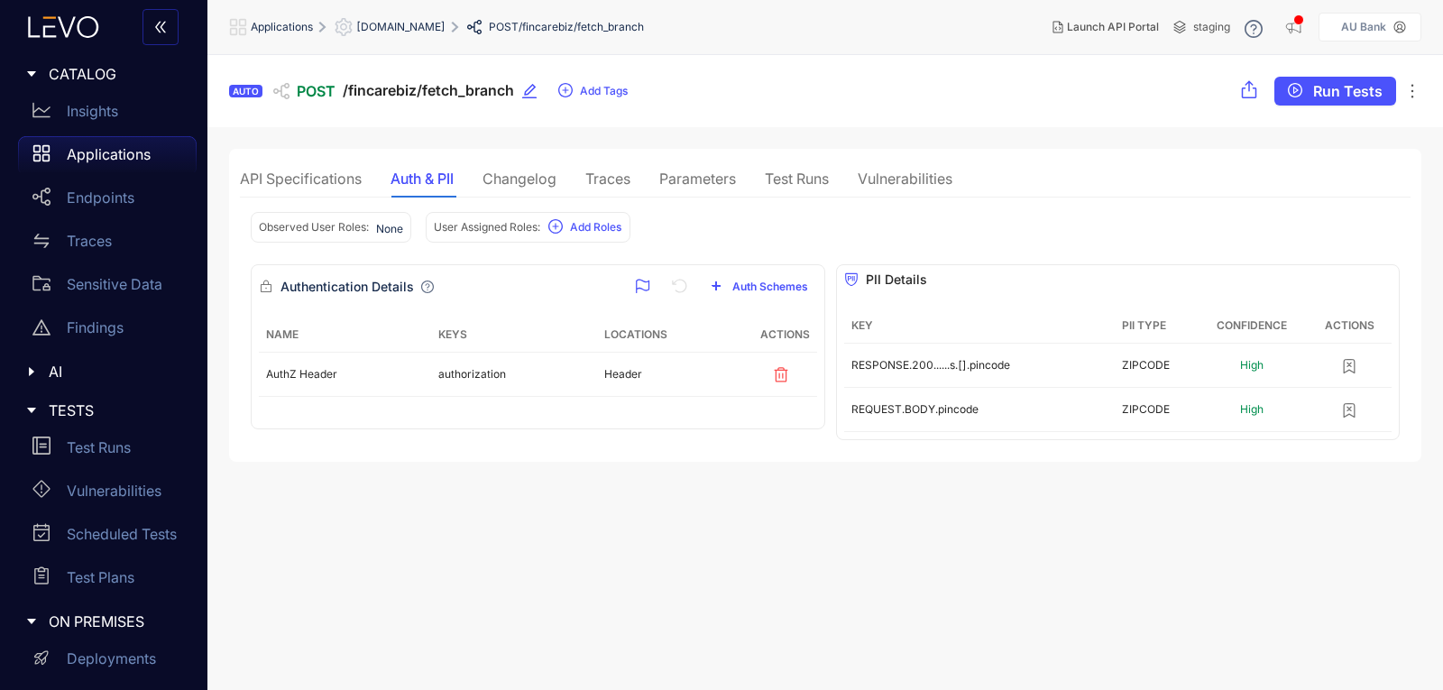
click at [306, 179] on div "API Specifications" at bounding box center [301, 178] width 122 height 16
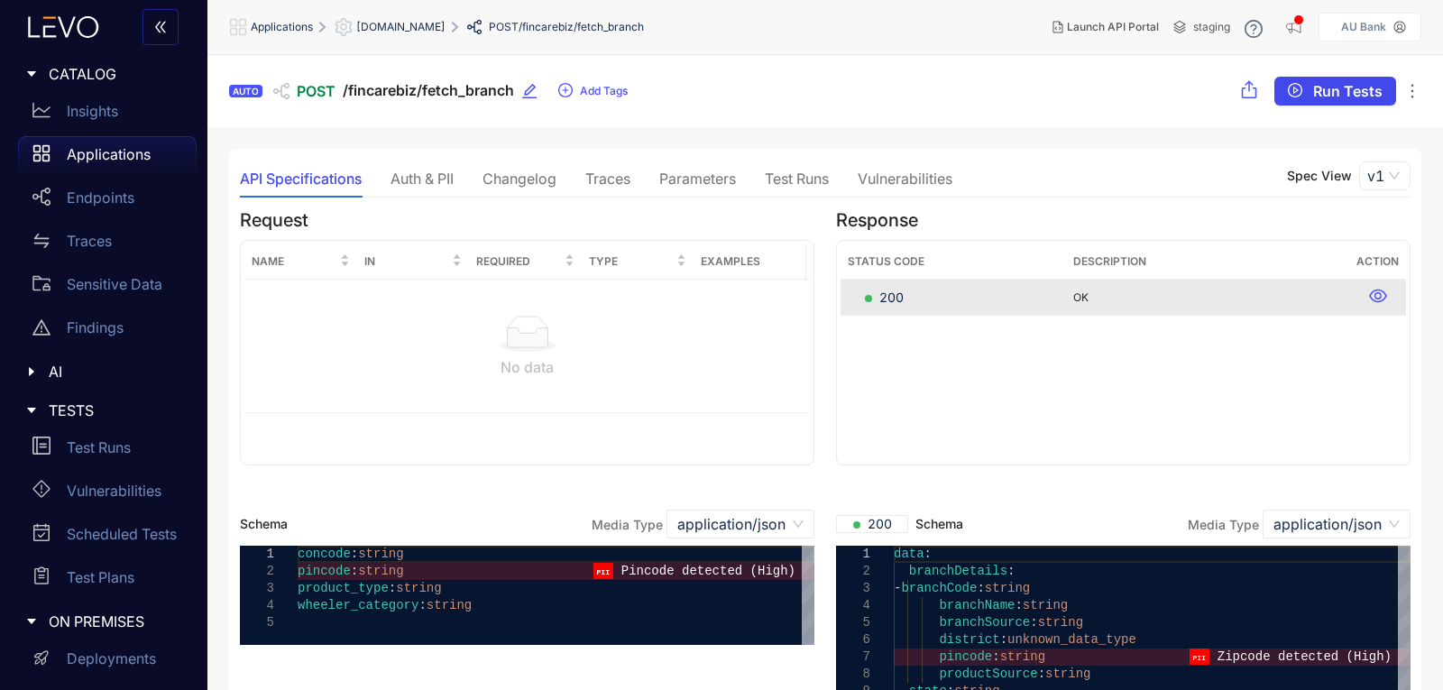
click at [1343, 92] on span "Run Tests" at bounding box center [1347, 91] width 69 height 16
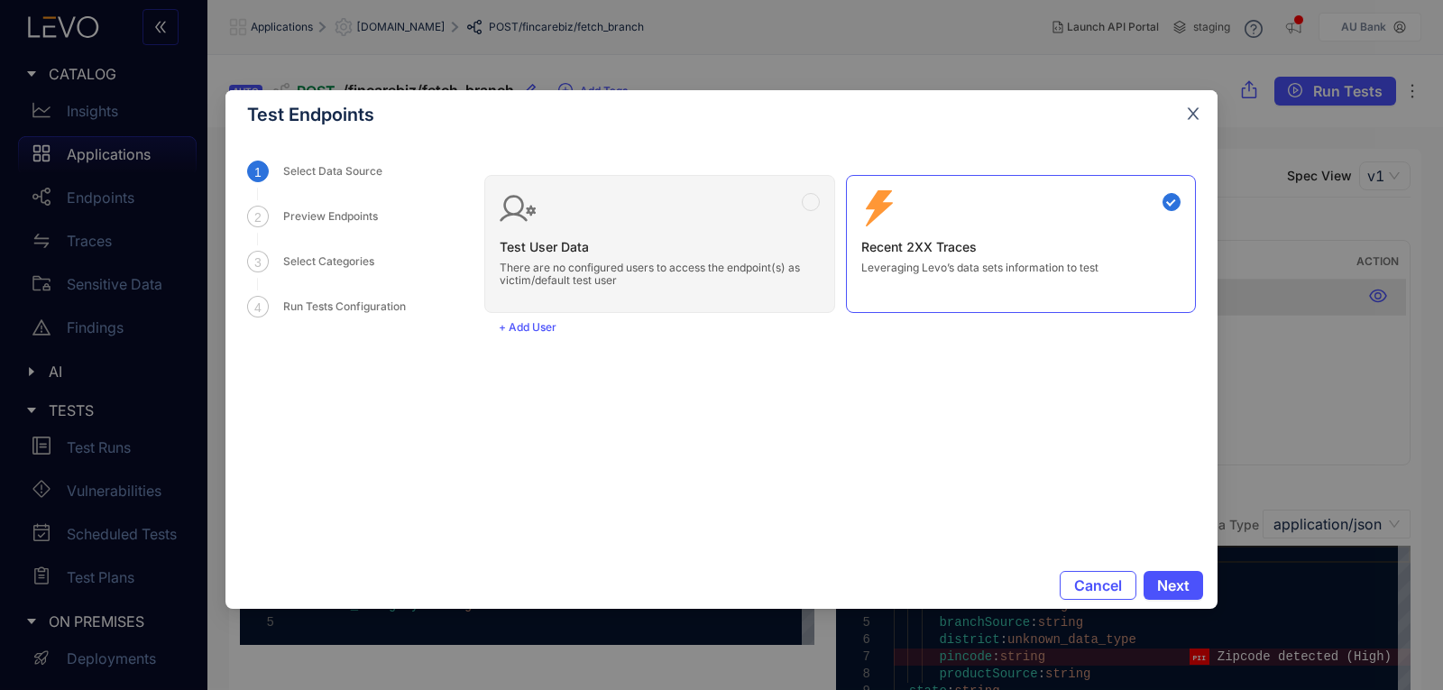
click at [1183, 119] on span "Close" at bounding box center [1193, 114] width 49 height 49
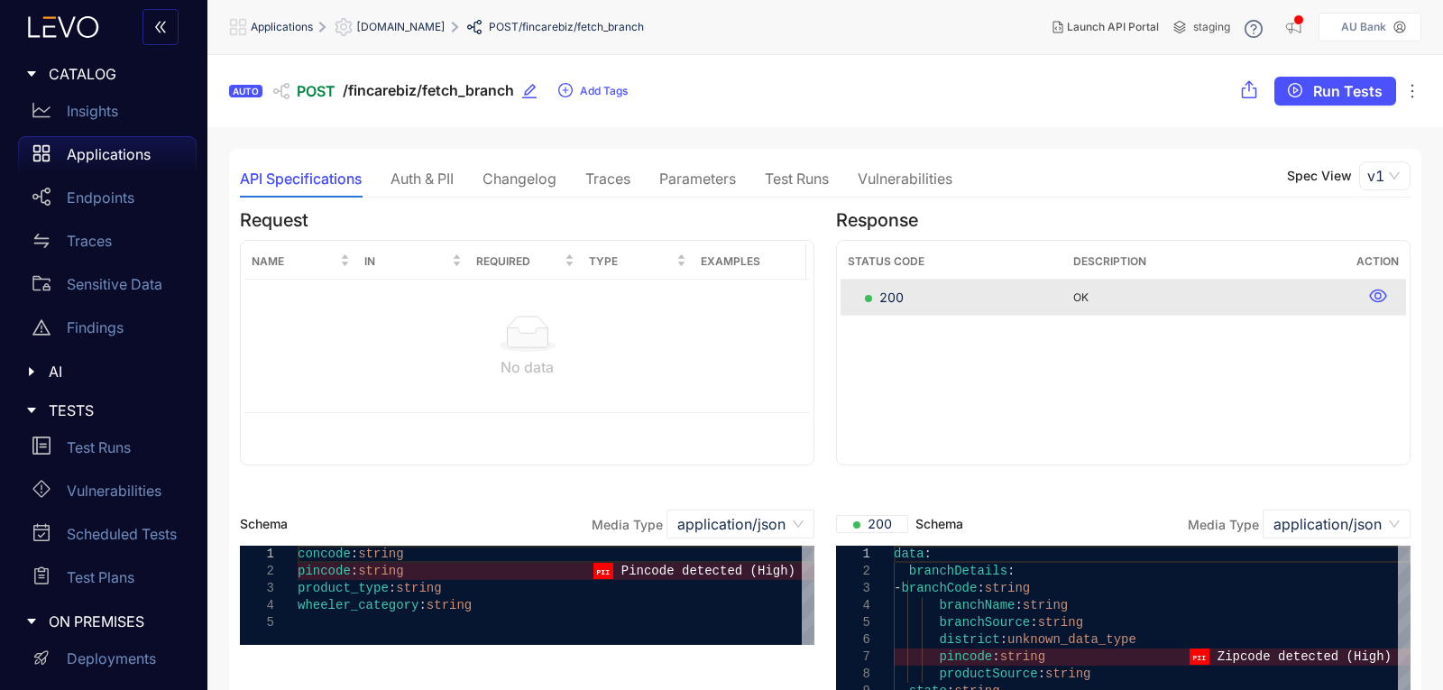
click at [1412, 85] on icon "ellipsis" at bounding box center [1412, 92] width 3 height 14
click at [1042, 161] on div "API Specifications Auth & PII Changelog Traces Parameters Test Runs Vulnerabili…" at bounding box center [825, 179] width 1170 height 38
click at [84, 151] on p "Applications" at bounding box center [109, 154] width 84 height 16
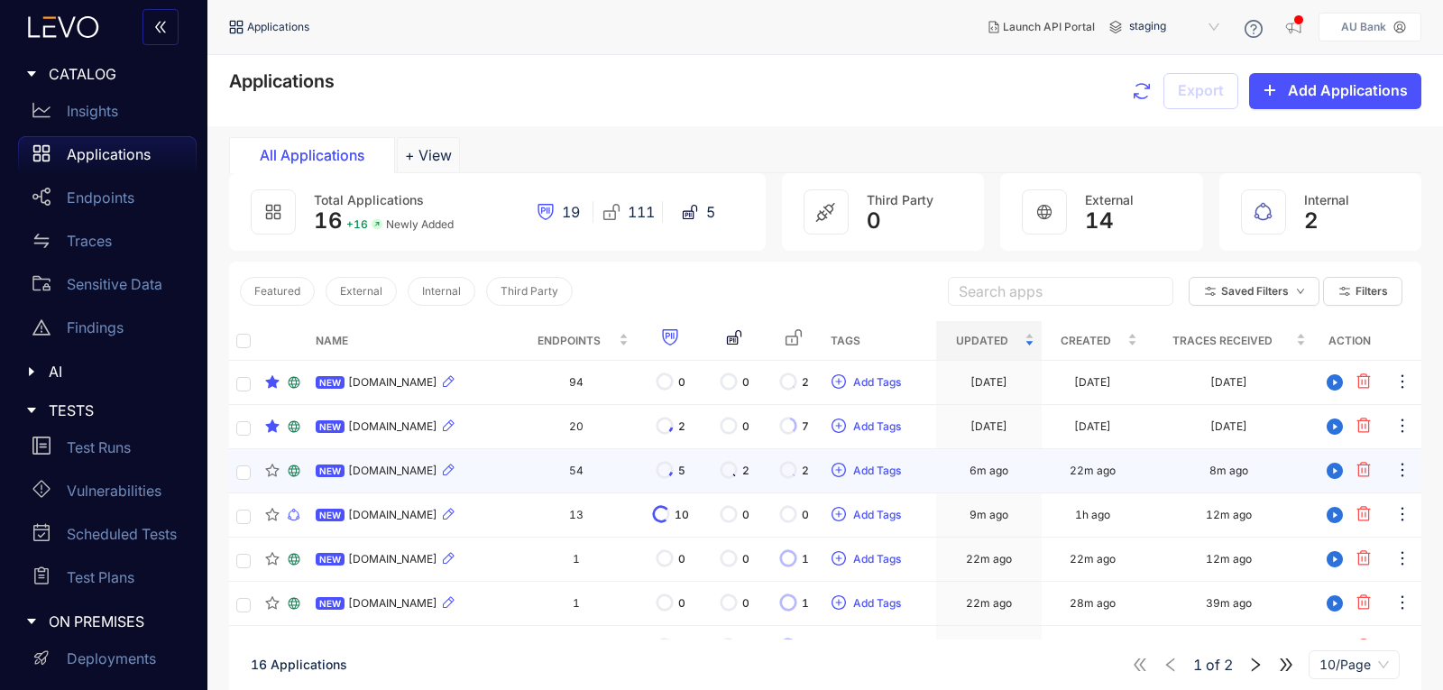
scroll to position [90, 0]
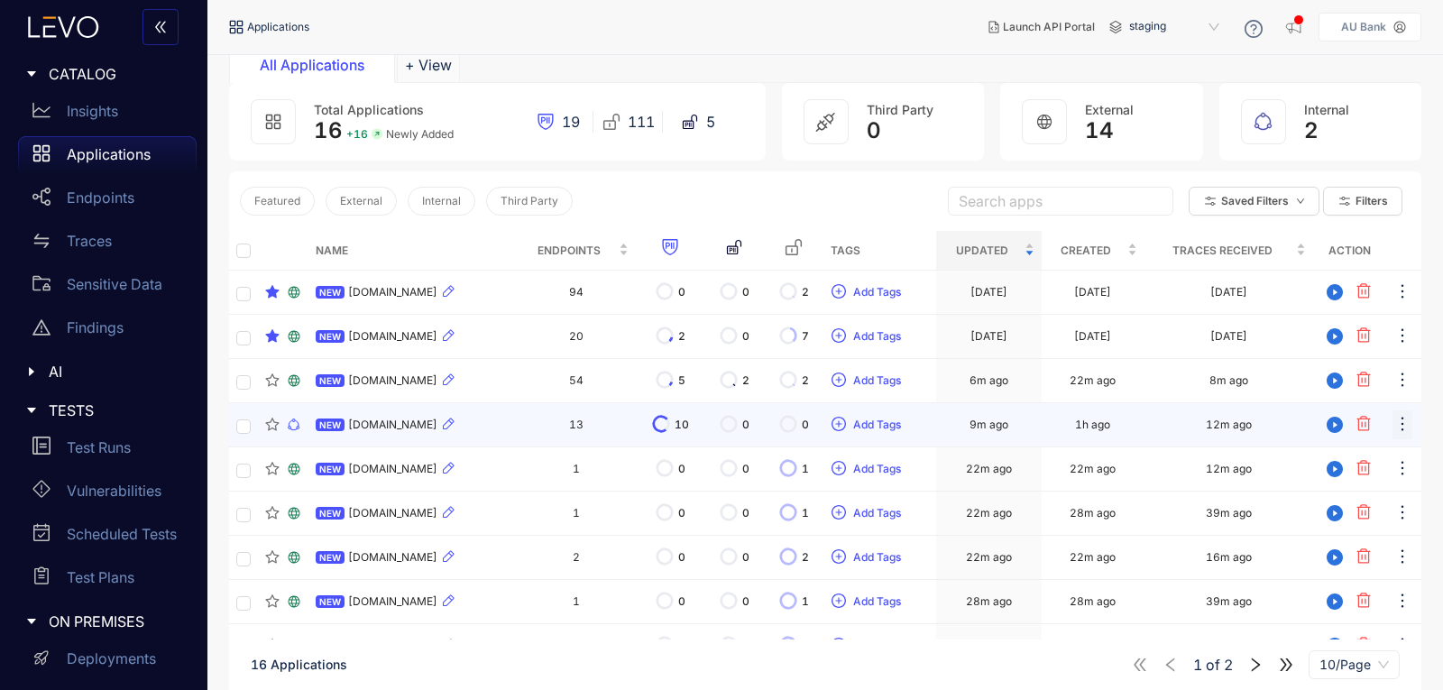
click at [1400, 425] on icon "ellipsis" at bounding box center [1402, 424] width 18 height 18
click at [1137, 434] on td "1h ago" at bounding box center [1093, 425] width 103 height 44
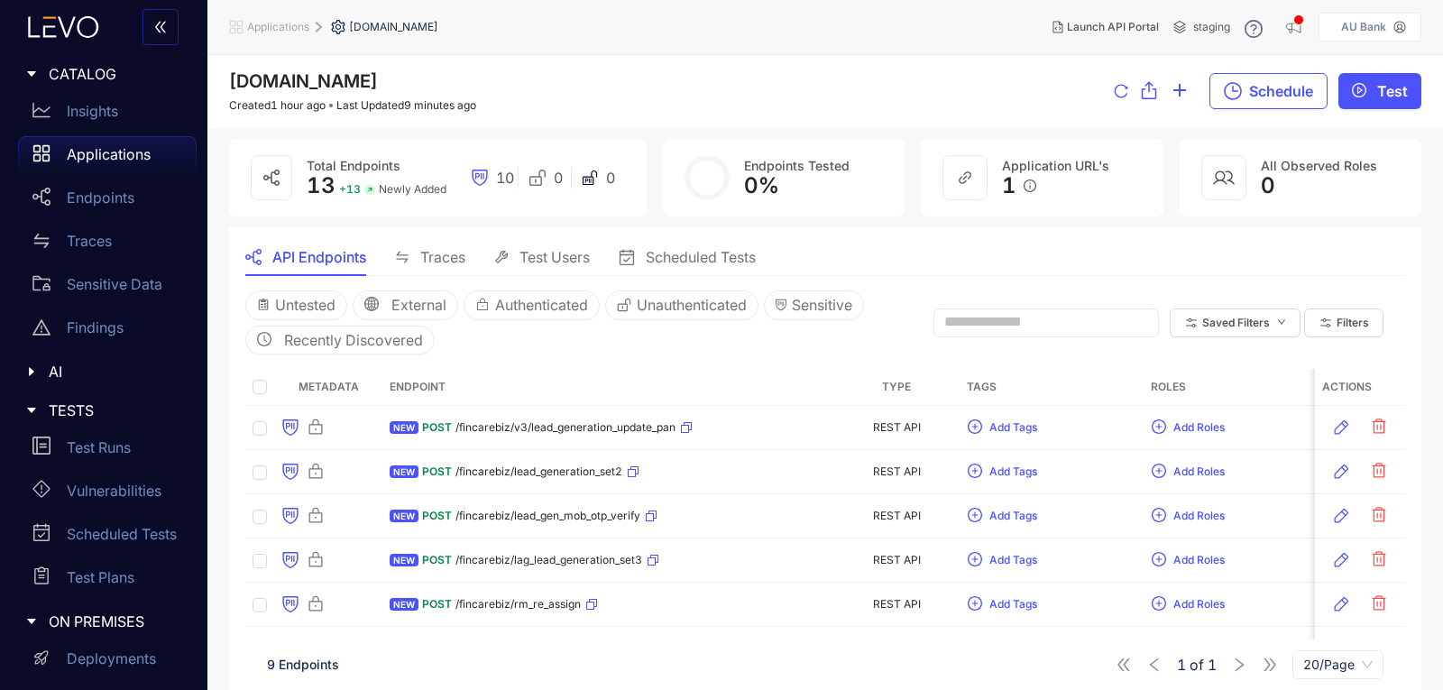
click at [437, 257] on span "Traces" at bounding box center [442, 257] width 45 height 16
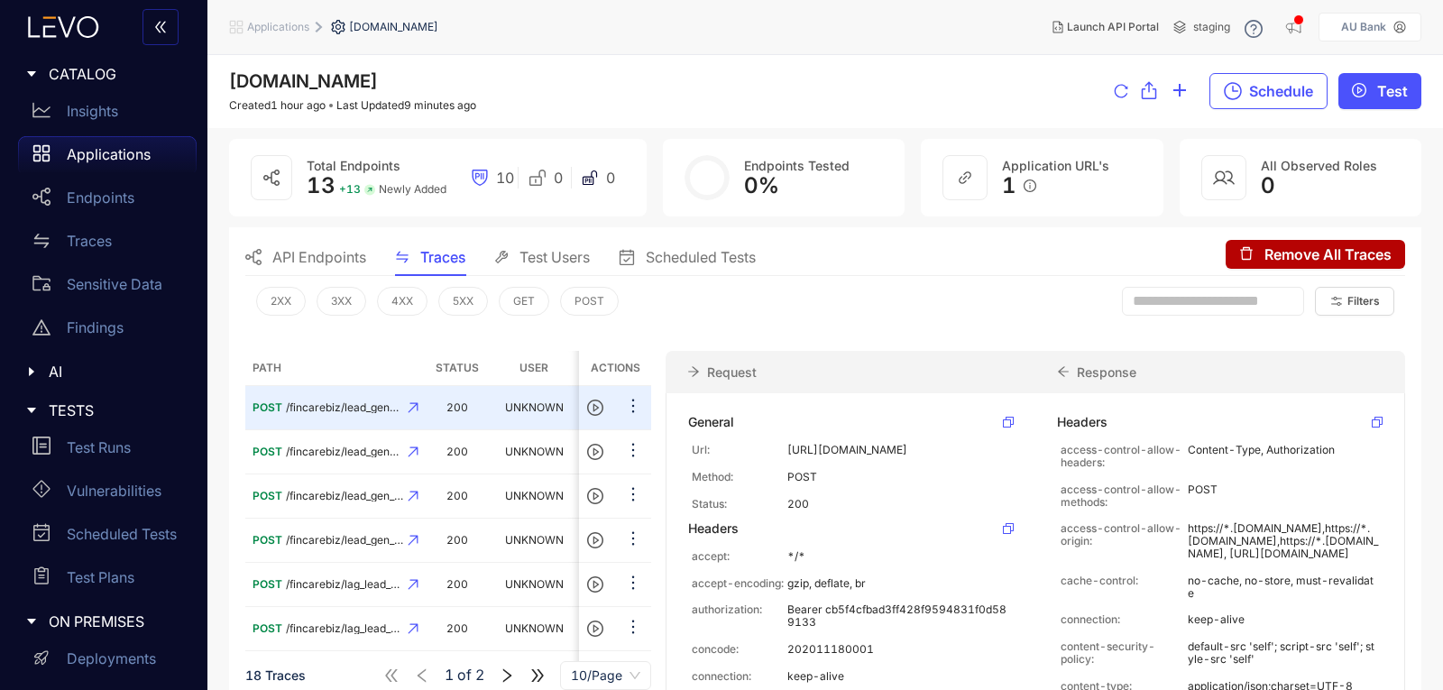
click at [314, 253] on span "API Endpoints" at bounding box center [319, 257] width 94 height 16
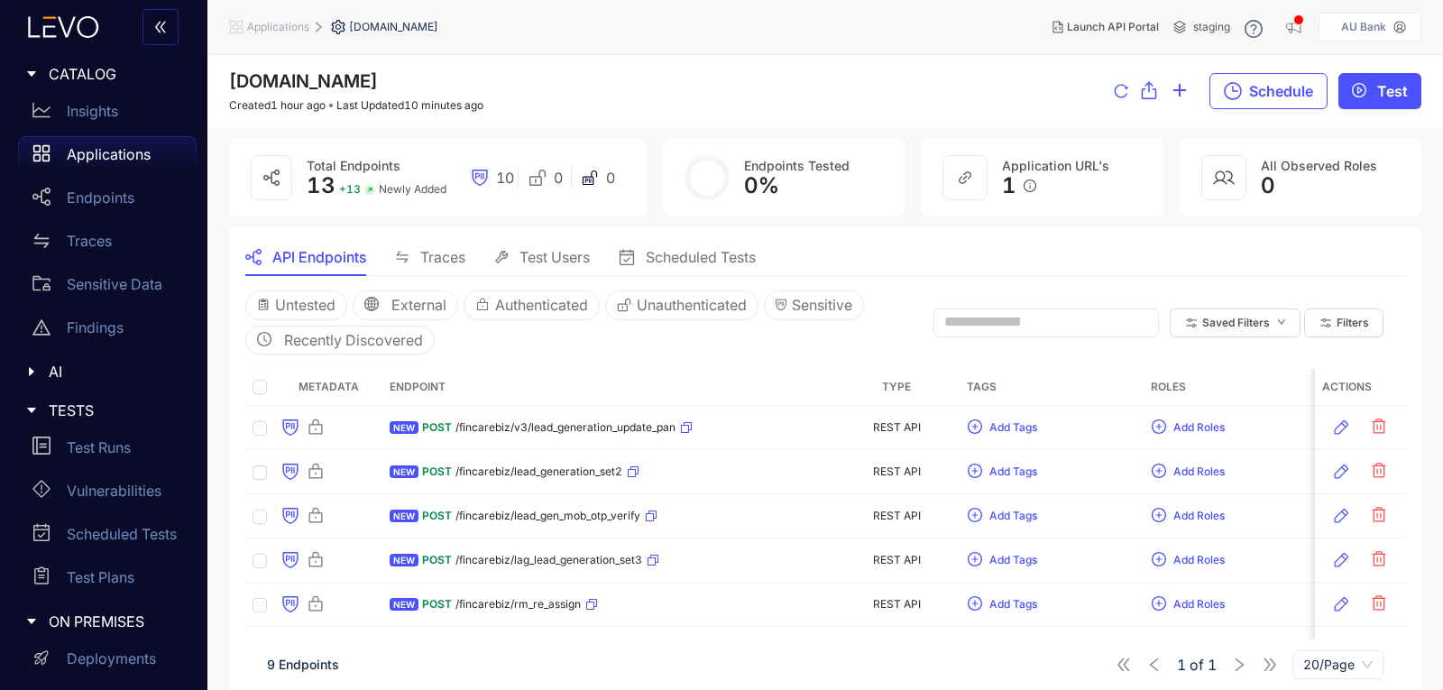
click at [132, 150] on p "Applications" at bounding box center [109, 154] width 84 height 16
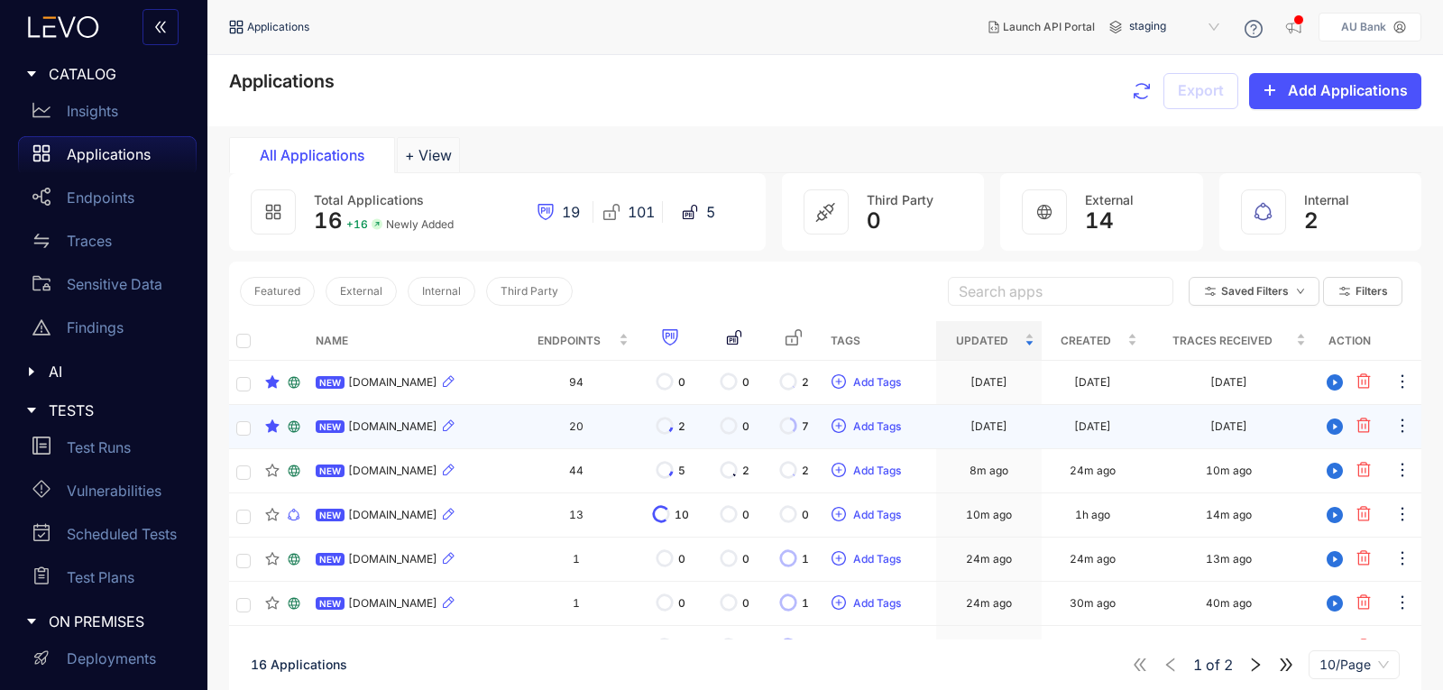
scroll to position [90, 0]
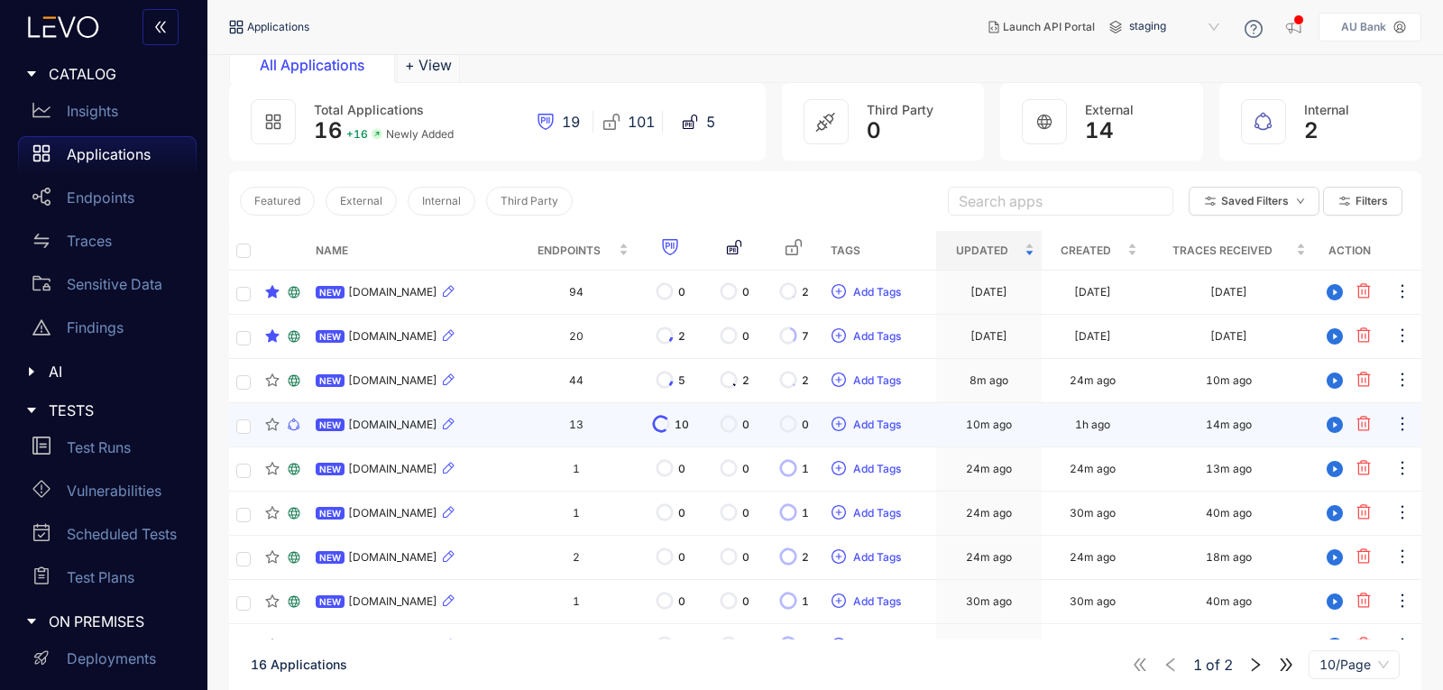
click at [437, 418] on span "[DOMAIN_NAME]" at bounding box center [392, 424] width 89 height 13
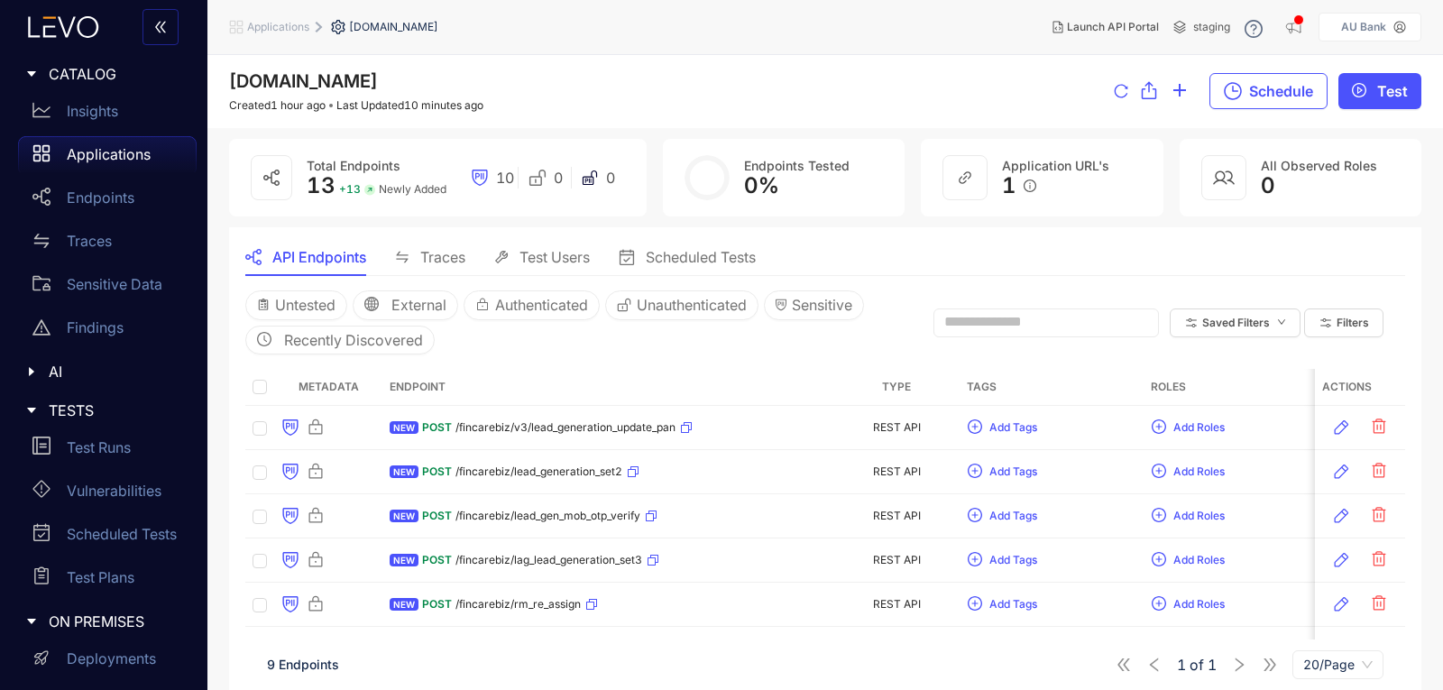
click at [454, 258] on span "Traces" at bounding box center [442, 257] width 45 height 16
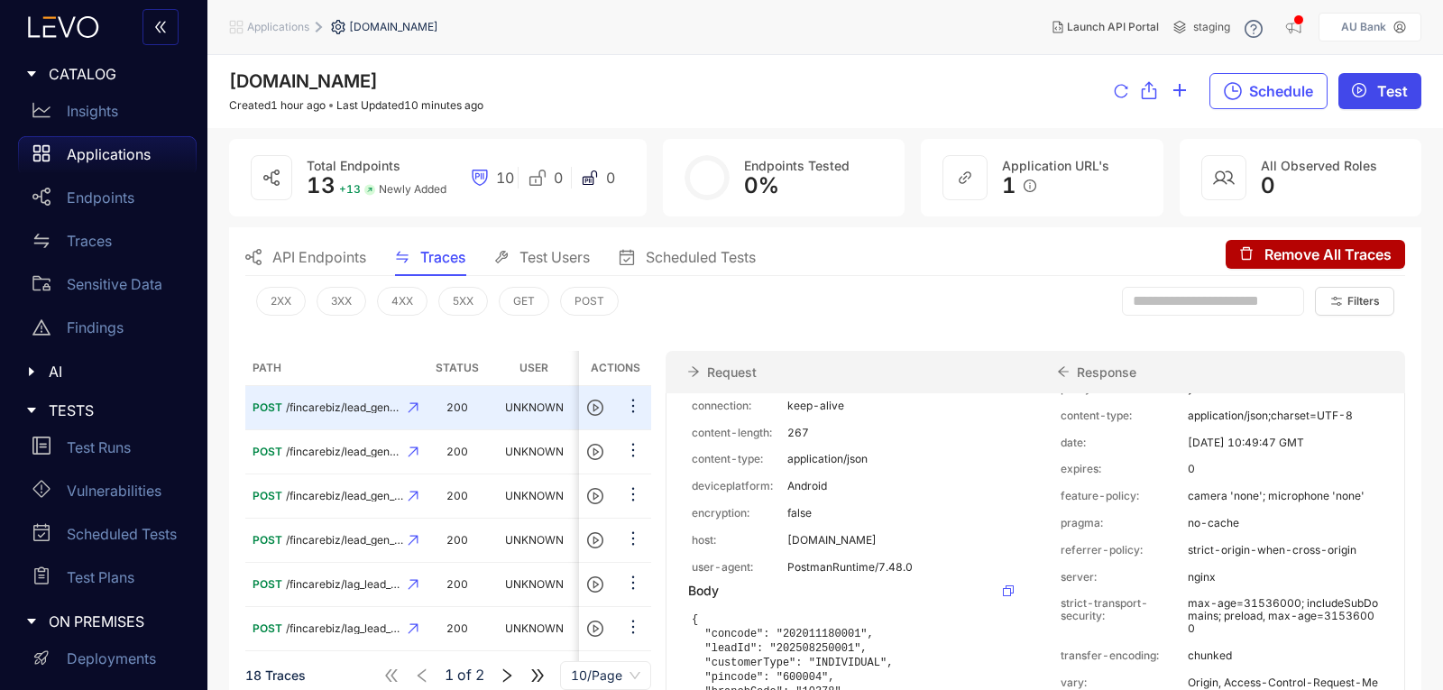
click at [1375, 86] on button "Test" at bounding box center [1379, 91] width 83 height 36
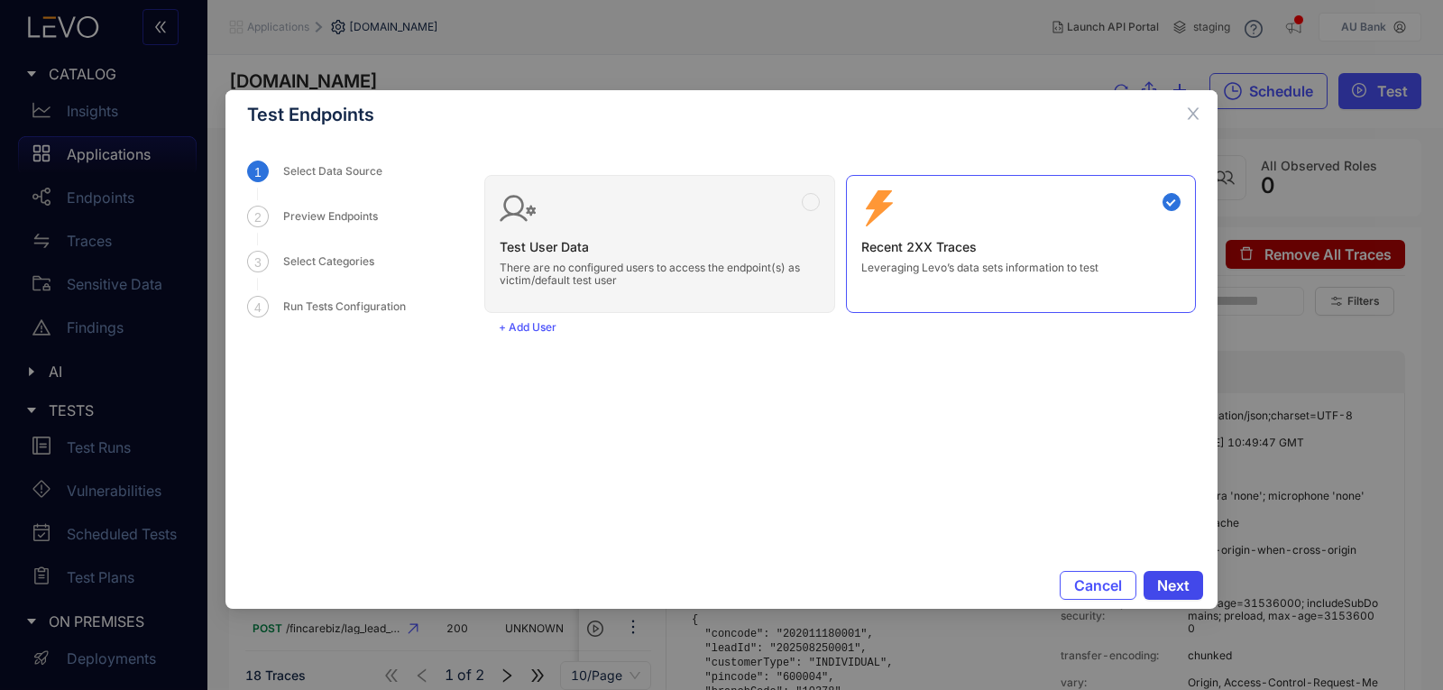
click at [1184, 573] on button "Next" at bounding box center [1173, 585] width 60 height 29
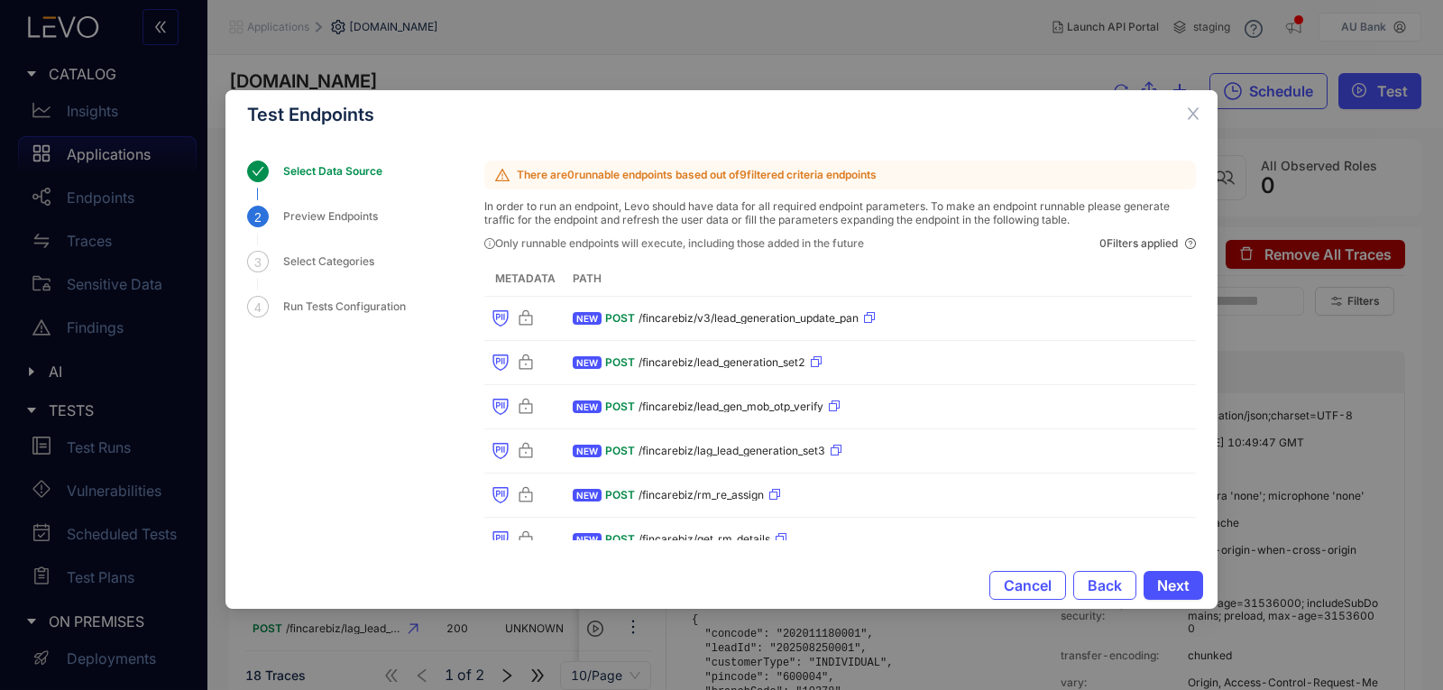
drag, startPoint x: 517, startPoint y: 177, endPoint x: 913, endPoint y: 175, distance: 396.8
click at [913, 175] on p "There are 0 runnable endpoints based out of 9 filtered criteria endpoints" at bounding box center [839, 175] width 711 height 29
click at [902, 211] on p "In order to run an endpoint, Levo should have data for all required endpoint pa…" at bounding box center [839, 213] width 711 height 26
click at [1193, 112] on icon "close" at bounding box center [1193, 114] width 16 height 16
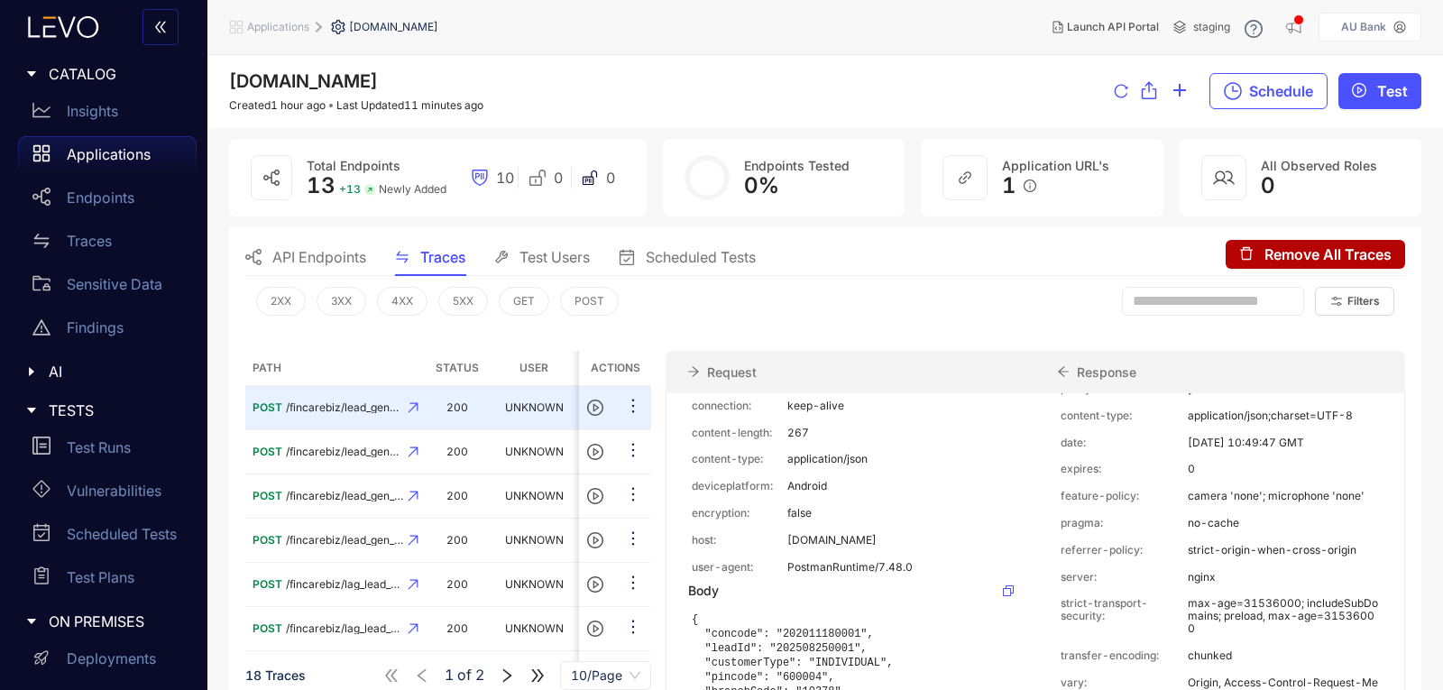
click at [344, 263] on span "API Endpoints" at bounding box center [319, 257] width 94 height 16
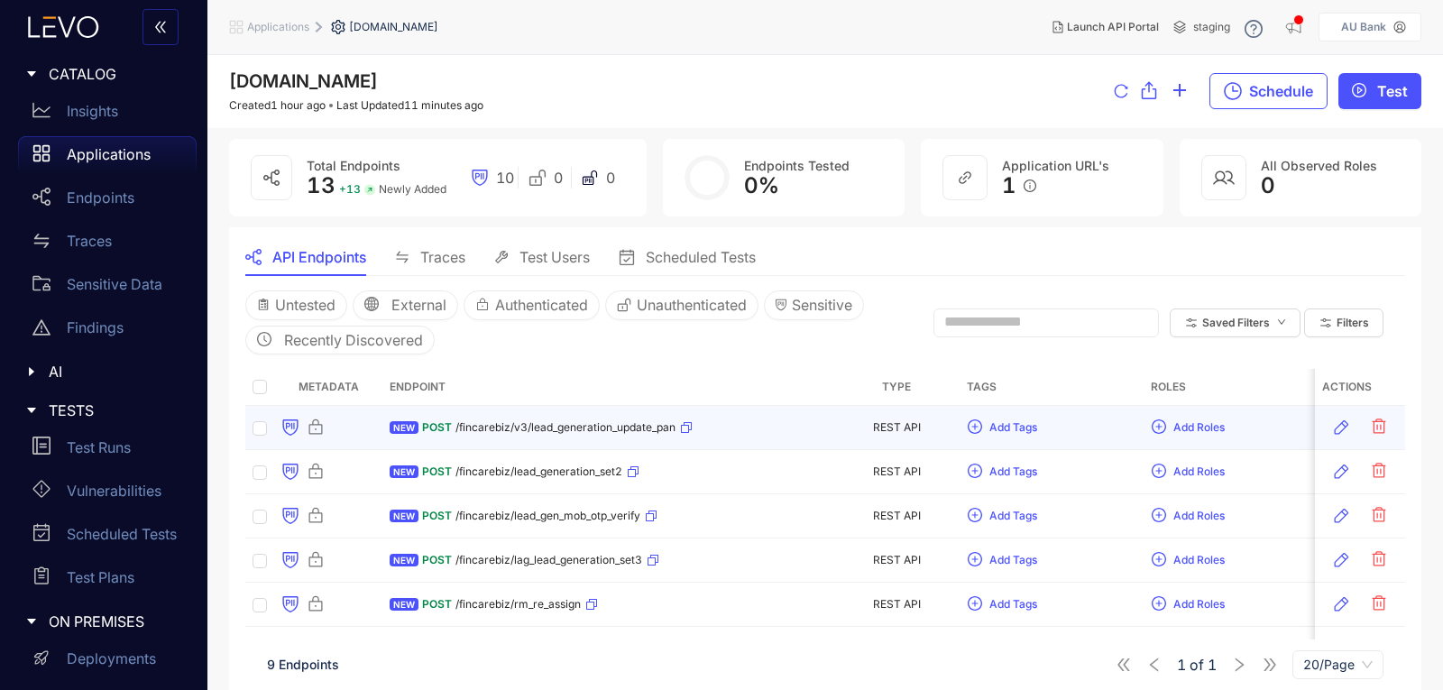
click at [525, 425] on span "/fincarebiz/v3/lead_generation_update_pan" at bounding box center [565, 427] width 220 height 13
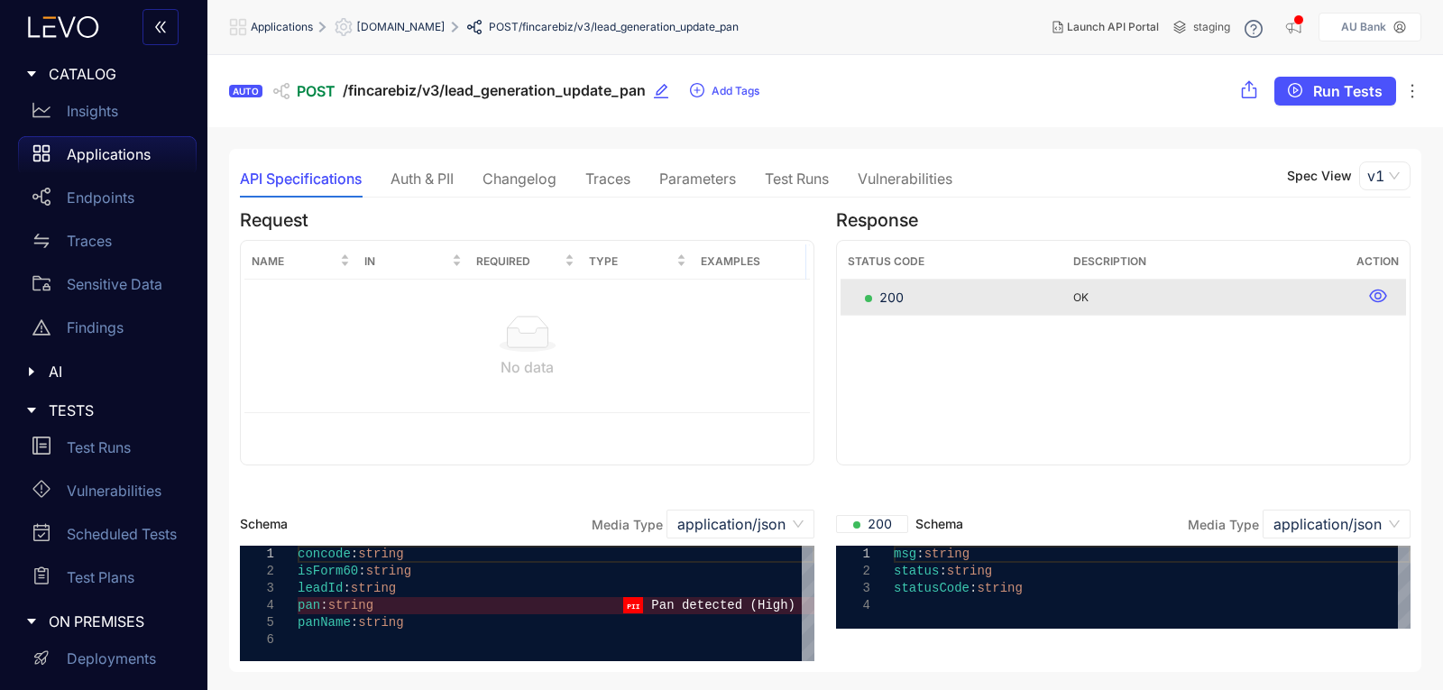
click at [609, 177] on div "Traces" at bounding box center [607, 178] width 45 height 16
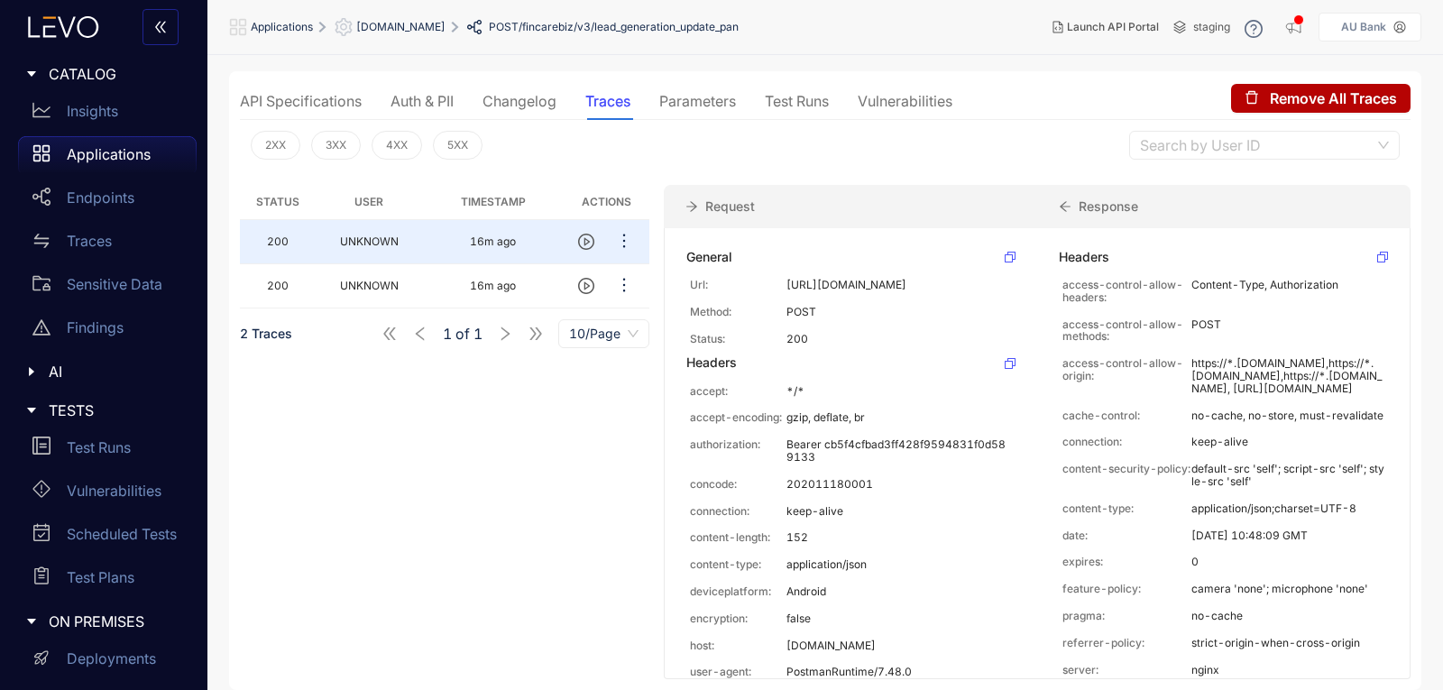
click at [291, 96] on div "API Specifications" at bounding box center [301, 101] width 122 height 16
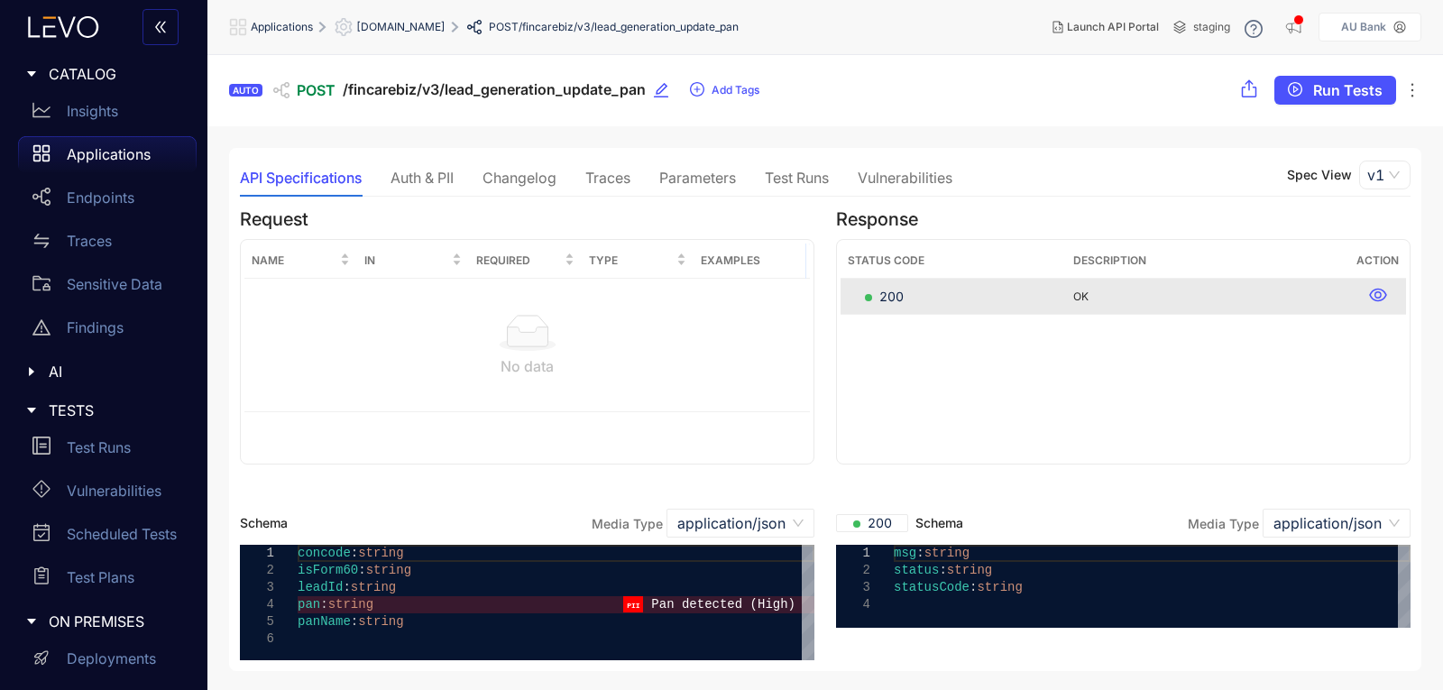
click at [98, 157] on p "Applications" at bounding box center [109, 154] width 84 height 16
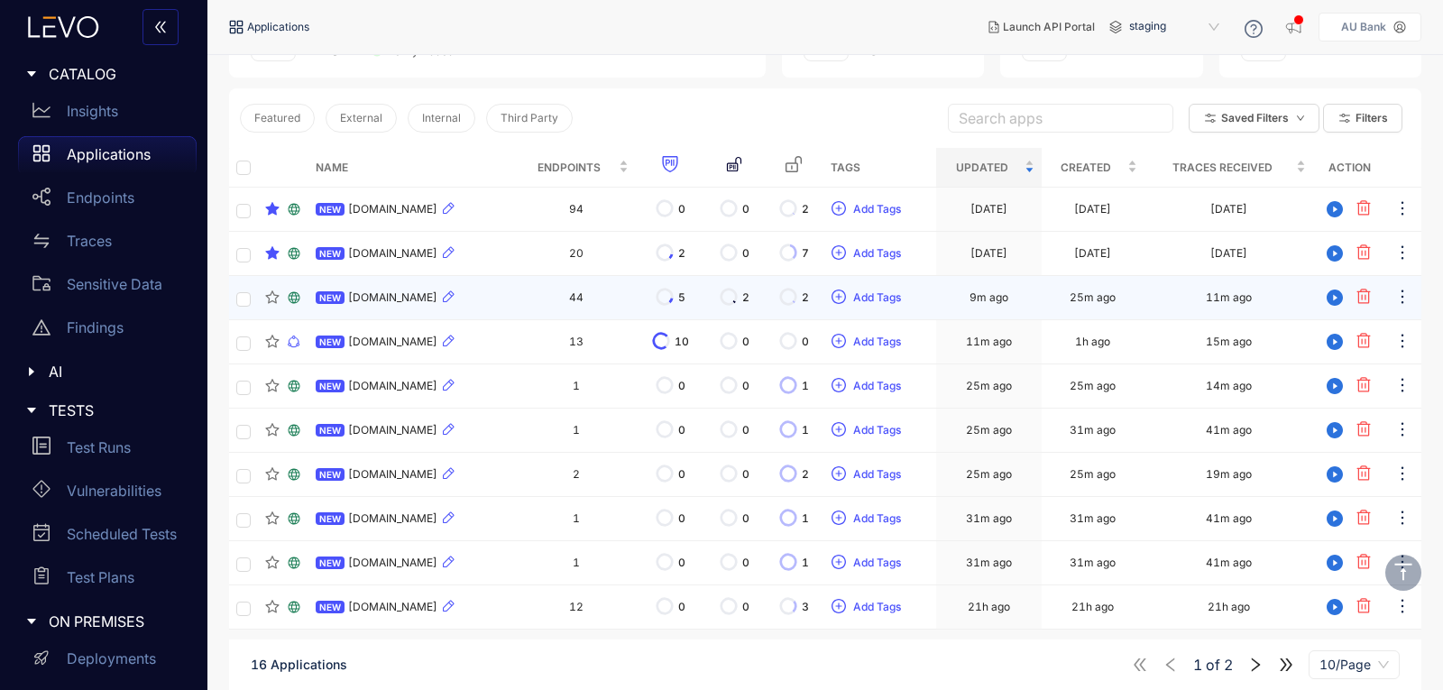
scroll to position [180, 0]
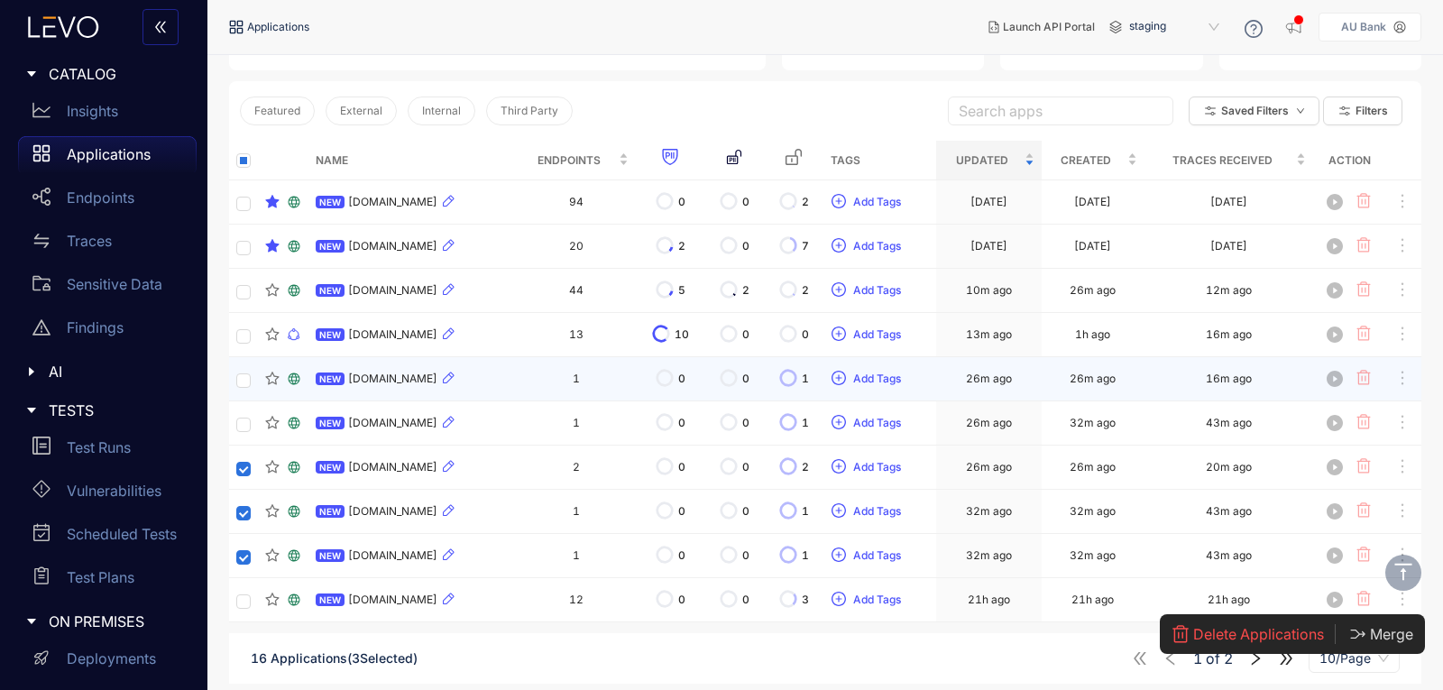
click at [235, 382] on td at bounding box center [243, 379] width 29 height 44
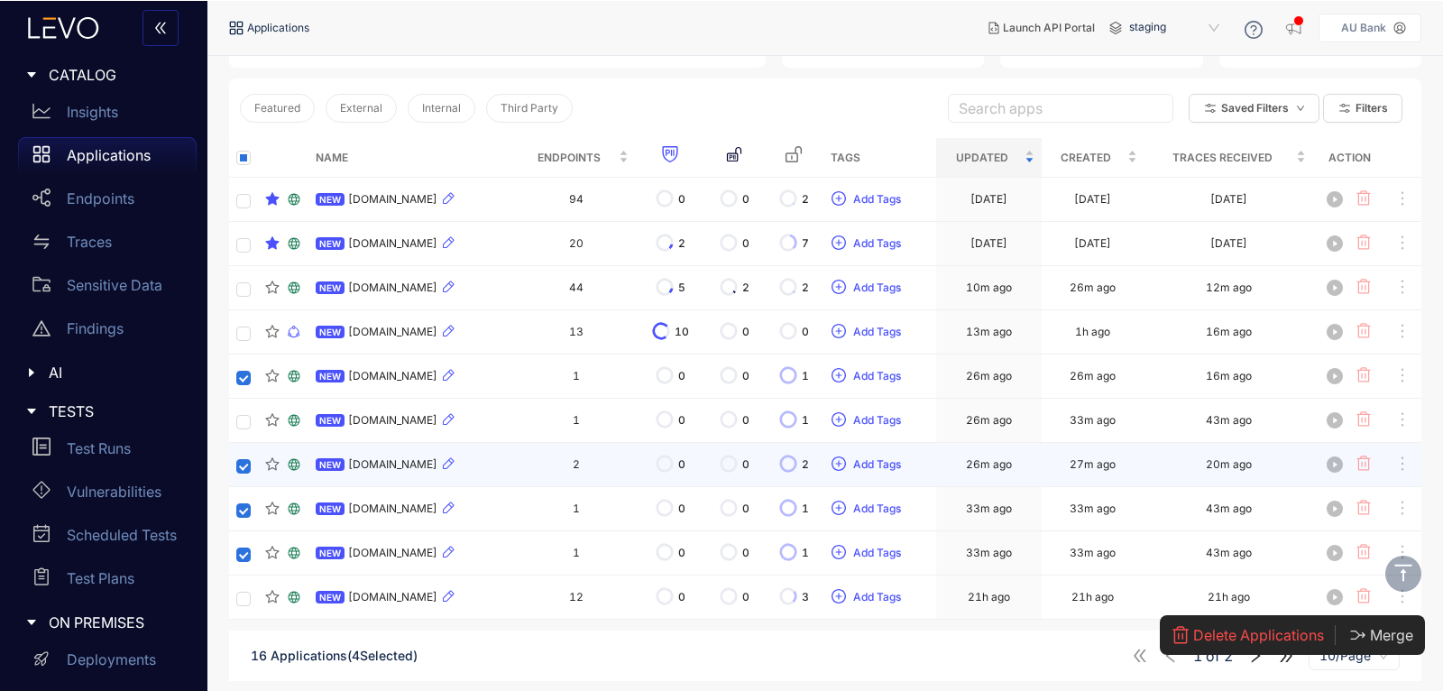
scroll to position [185, 0]
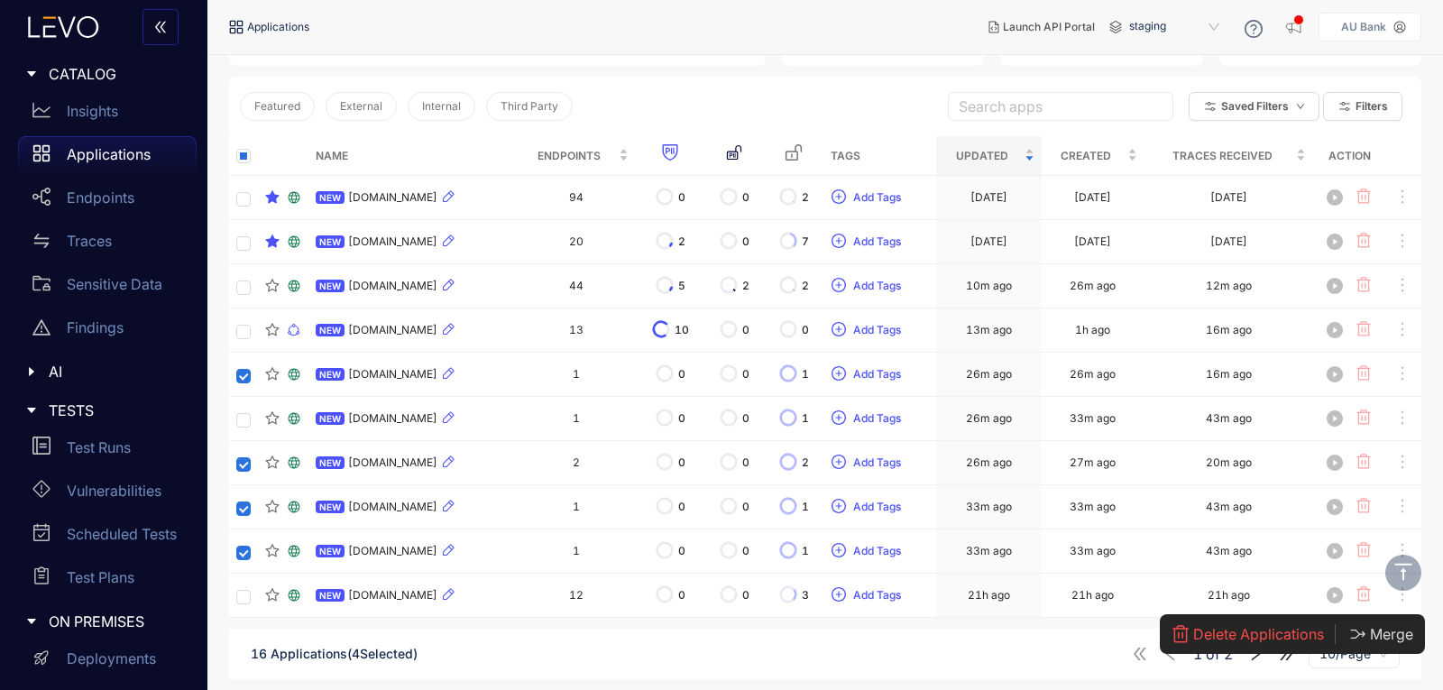
click at [1281, 635] on span "Delete Applications" at bounding box center [1258, 634] width 131 height 16
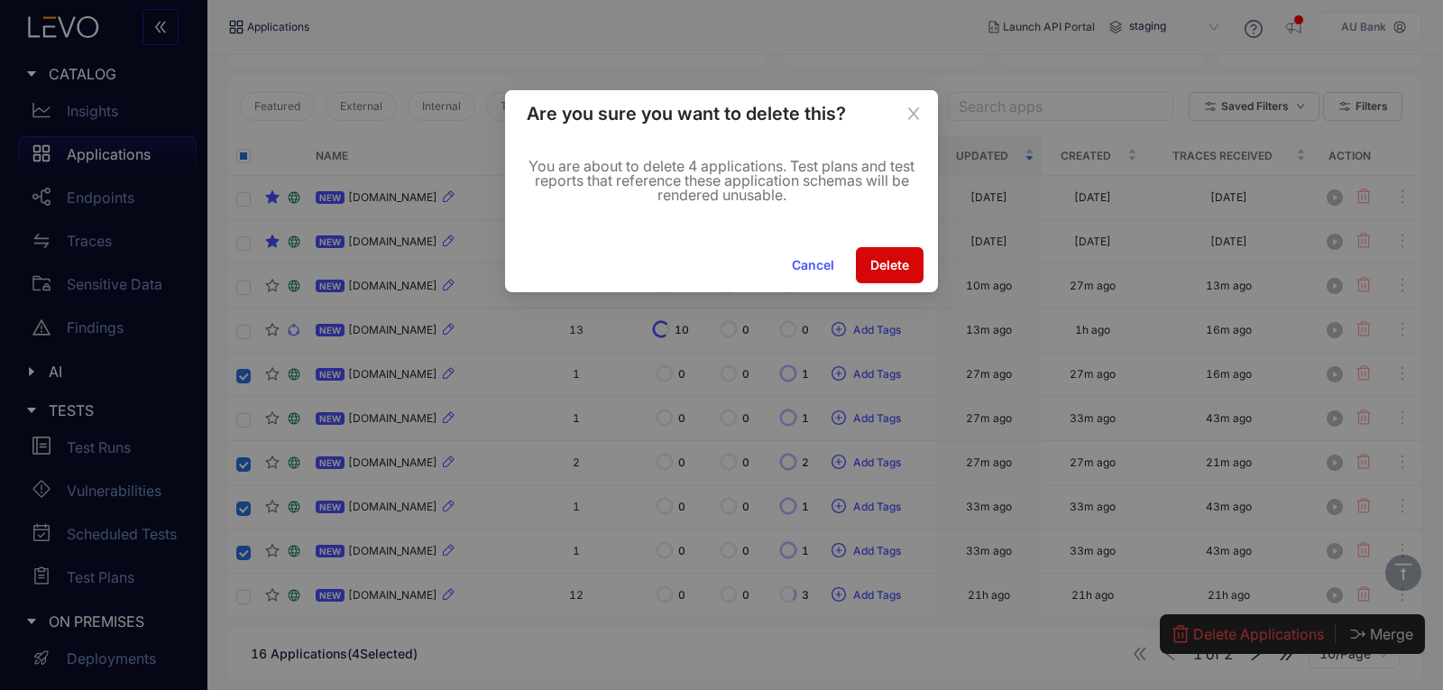
click at [889, 263] on span "Delete" at bounding box center [889, 265] width 39 height 14
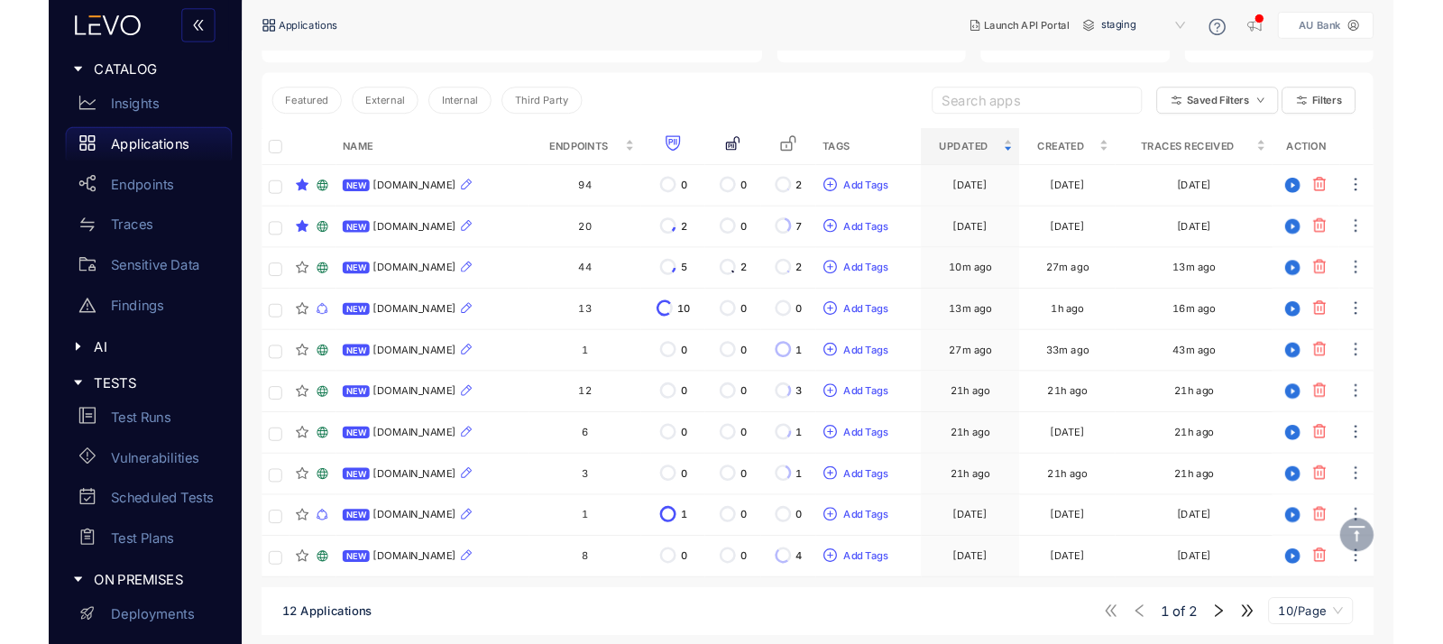
scroll to position [181, 0]
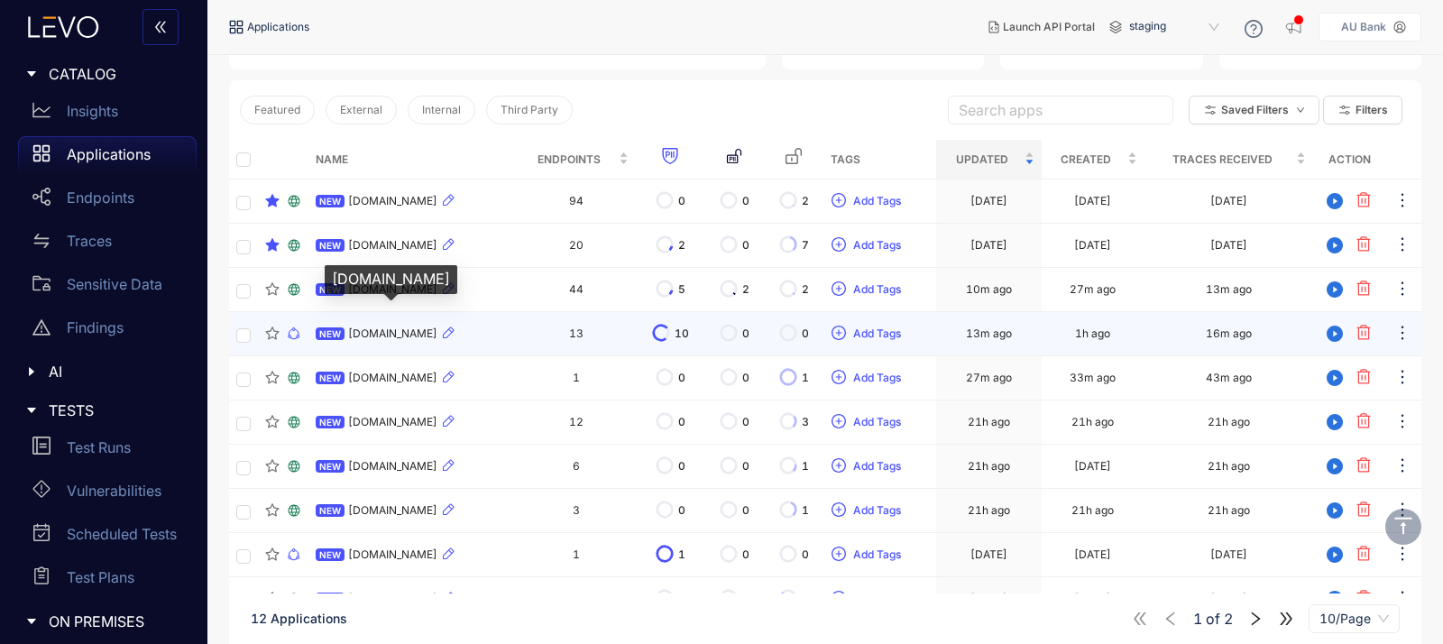
click at [408, 332] on span "[DOMAIN_NAME]" at bounding box center [392, 333] width 89 height 13
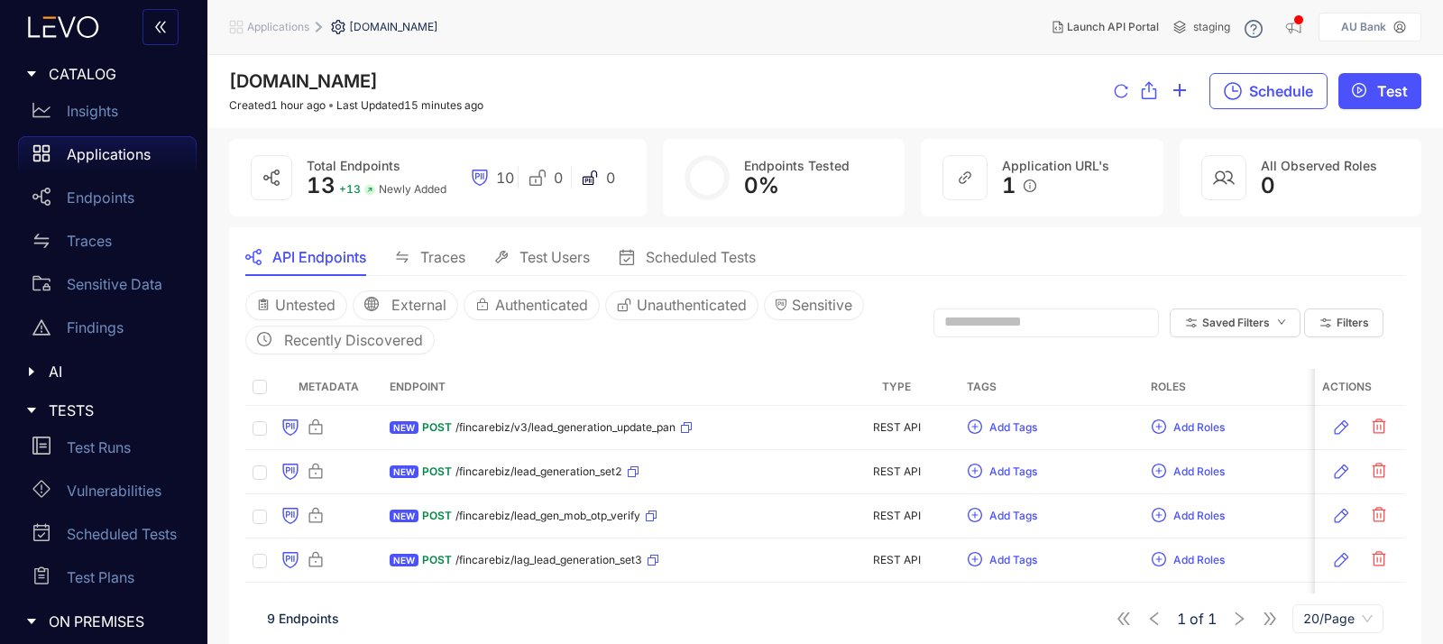
click at [414, 263] on div "Traces" at bounding box center [430, 257] width 70 height 16
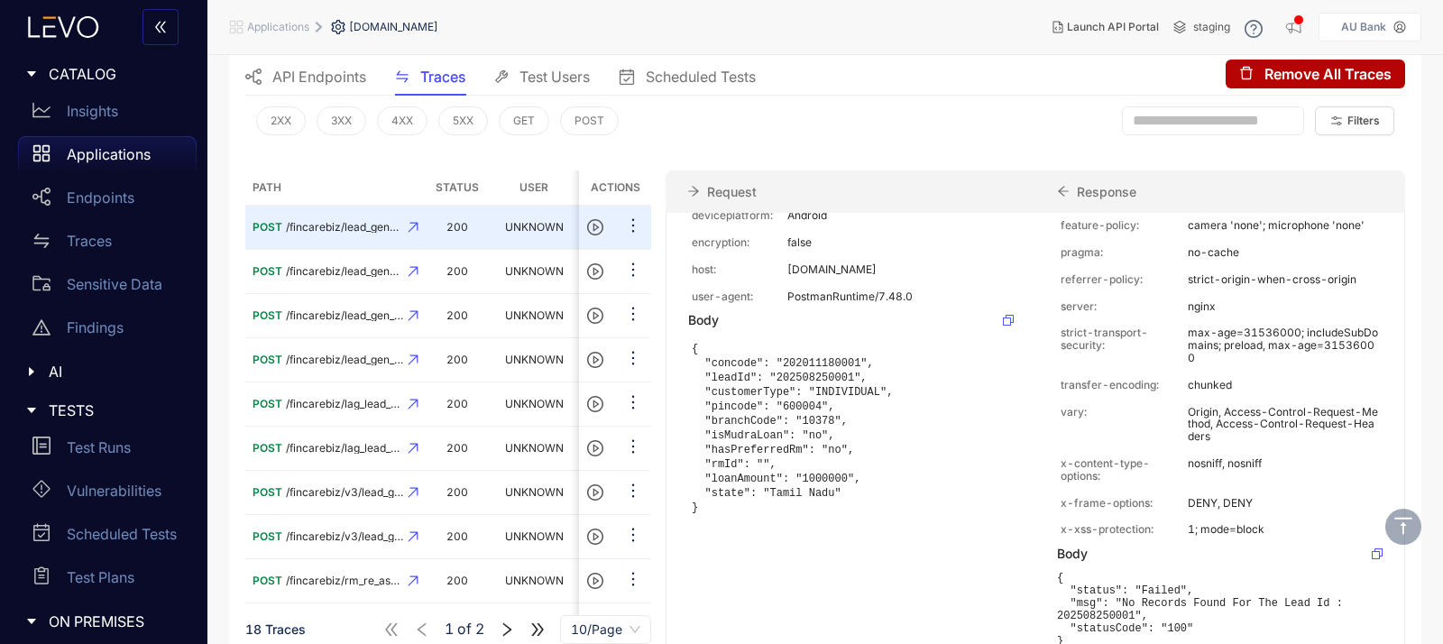
scroll to position [390, 0]
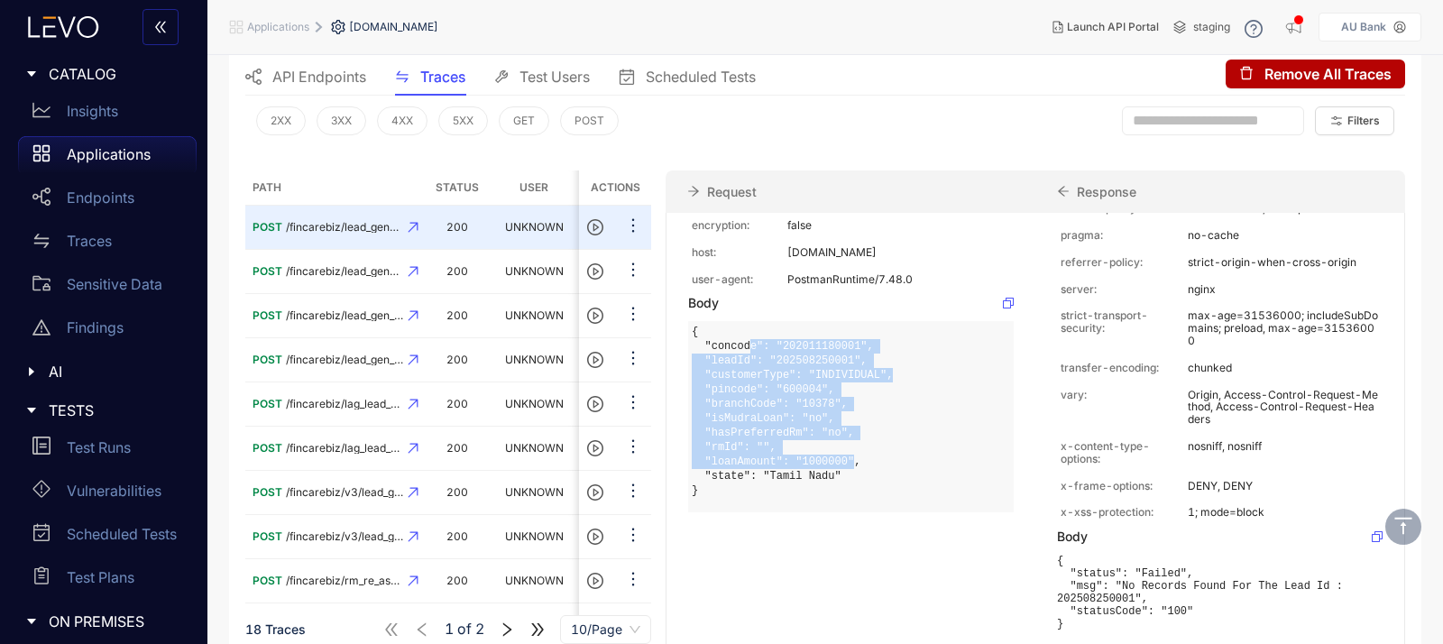
drag, startPoint x: 746, startPoint y: 345, endPoint x: 892, endPoint y: 476, distance: 196.1
click at [841, 463] on pre "{ "concode": "202011180001", "leadId": "202508250001", "customerType": "INDIVID…" at bounding box center [792, 411] width 201 height 173
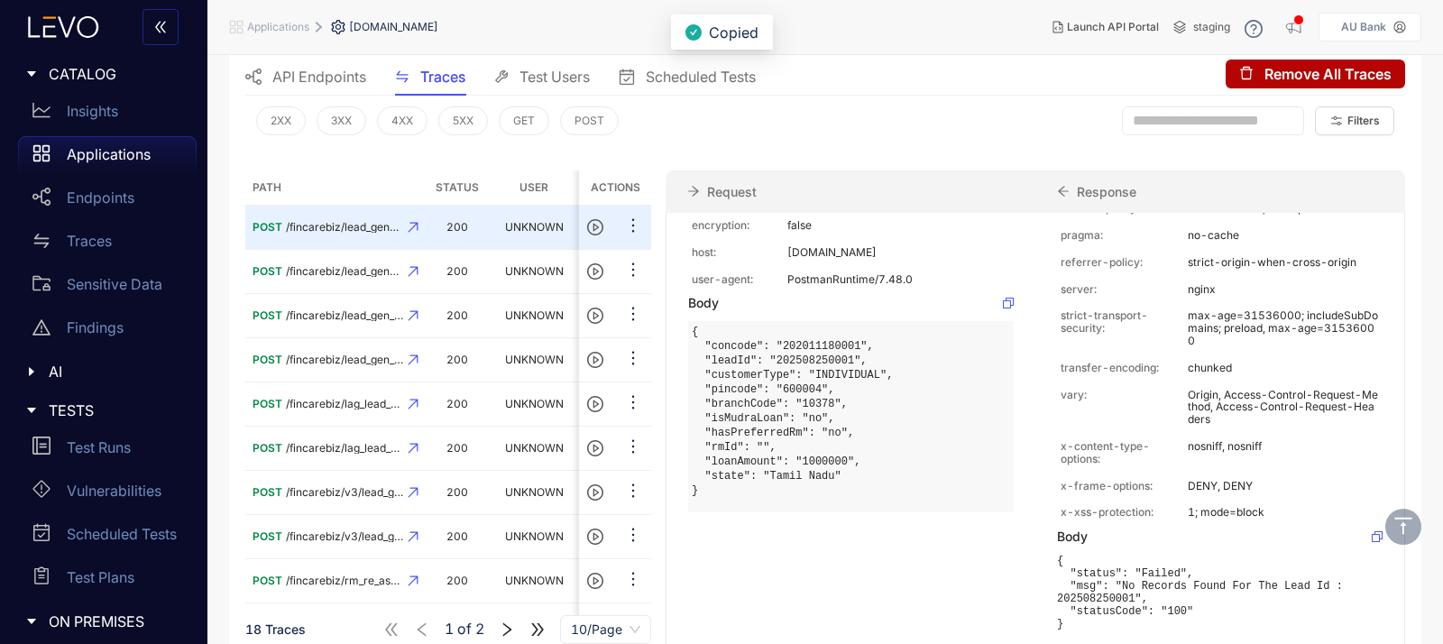
click at [898, 478] on div "{ "concode": "202011180001", "leadId": "202508250001", "customerType": "INDIVID…" at bounding box center [851, 416] width 326 height 191
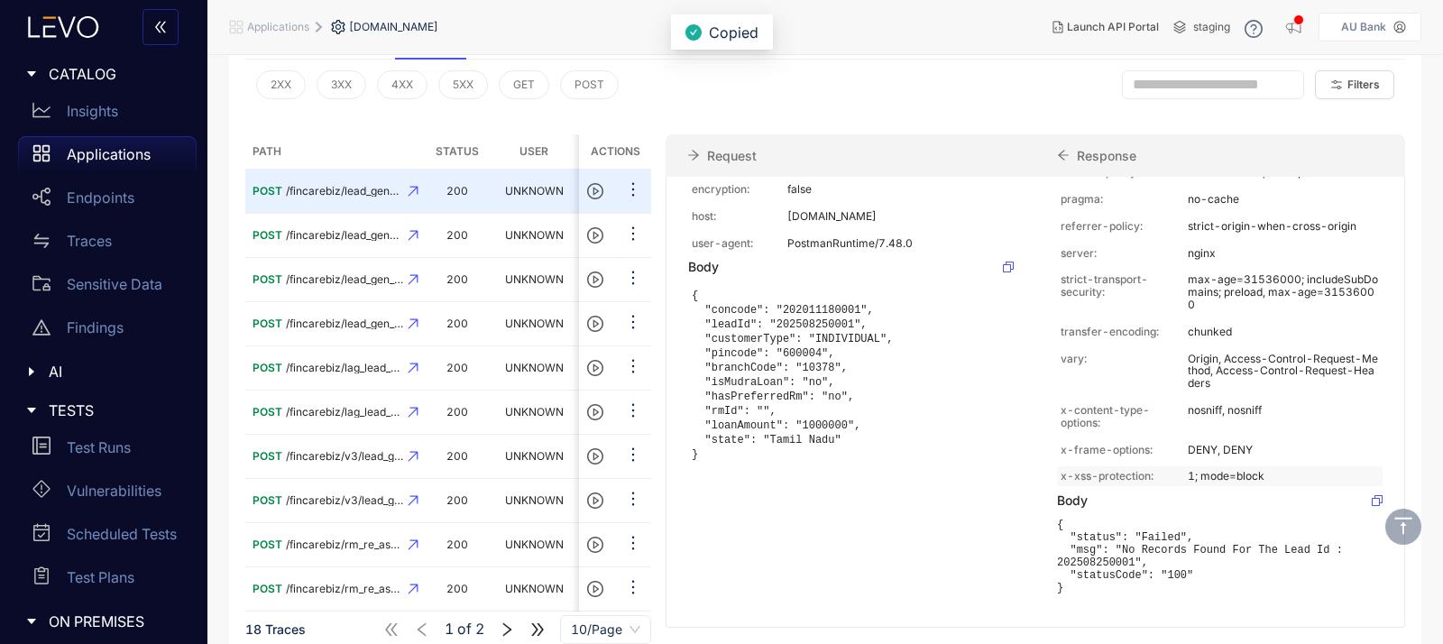
scroll to position [235, 0]
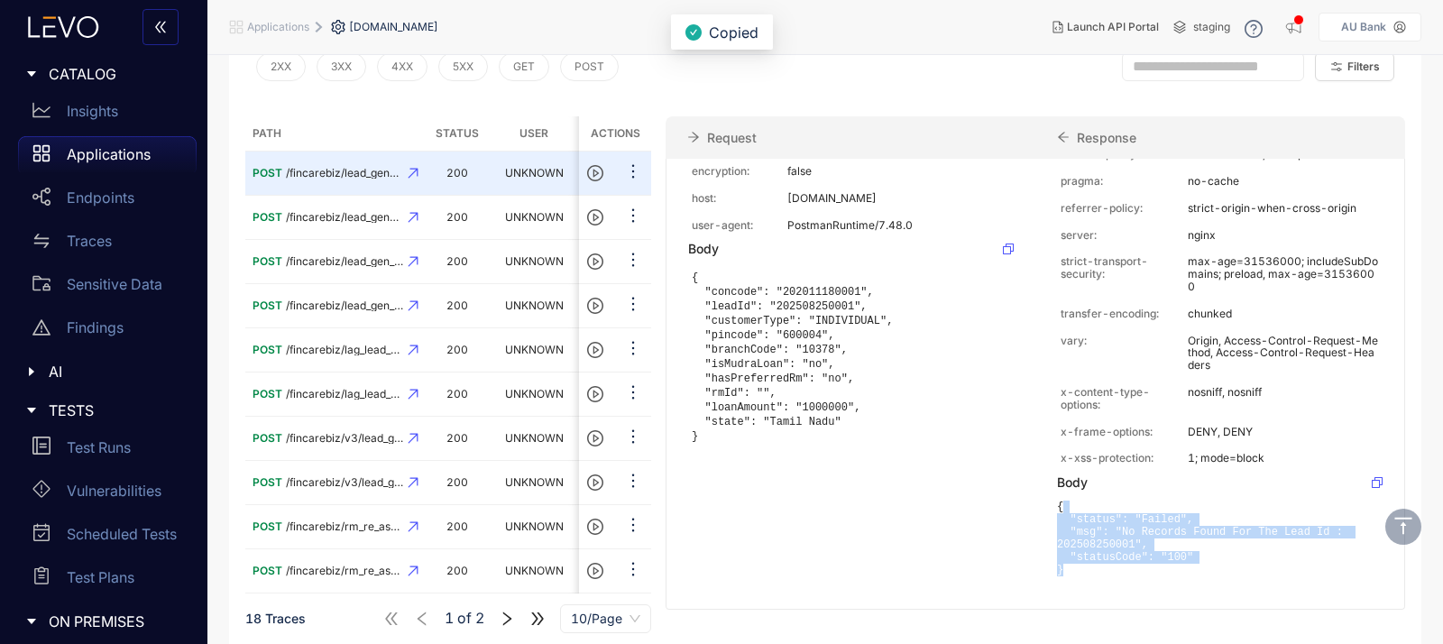
drag, startPoint x: 1060, startPoint y: 504, endPoint x: 1182, endPoint y: 587, distance: 148.1
click at [1182, 587] on div "Headers access-control-allow-headers: Content-Type, Authorization access-contro…" at bounding box center [1219, 195] width 369 height 828
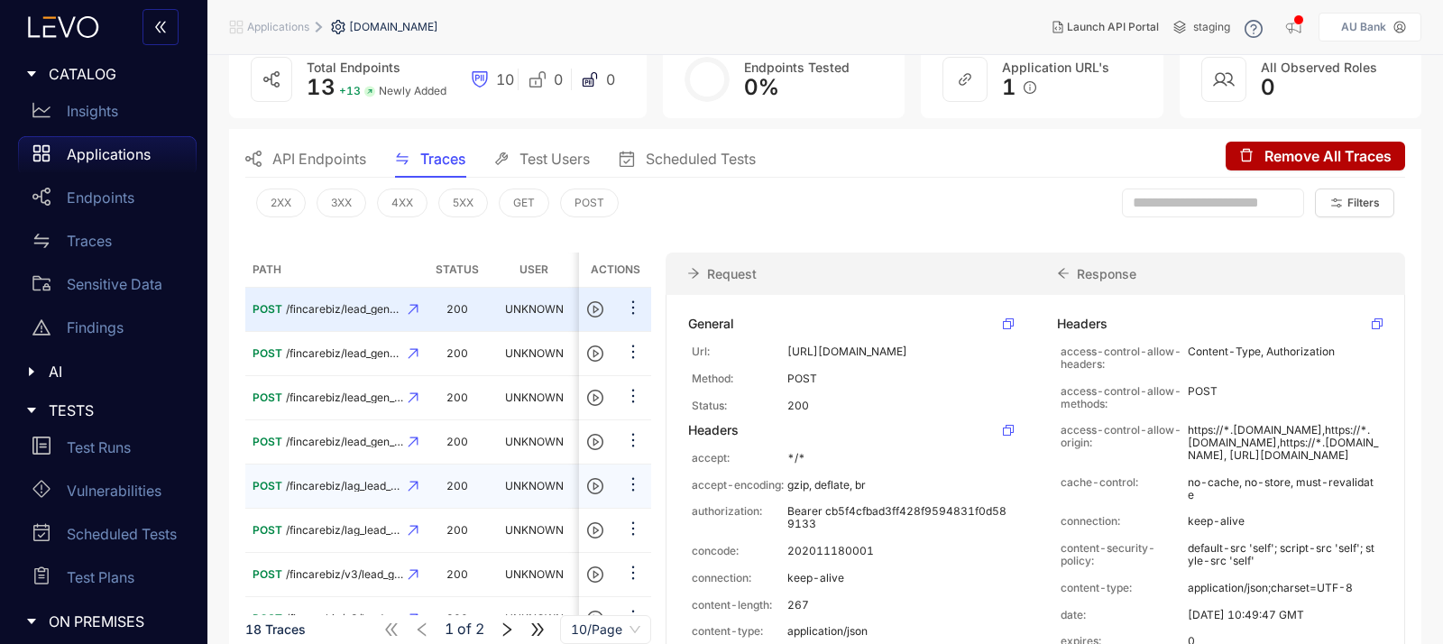
scroll to position [0, 0]
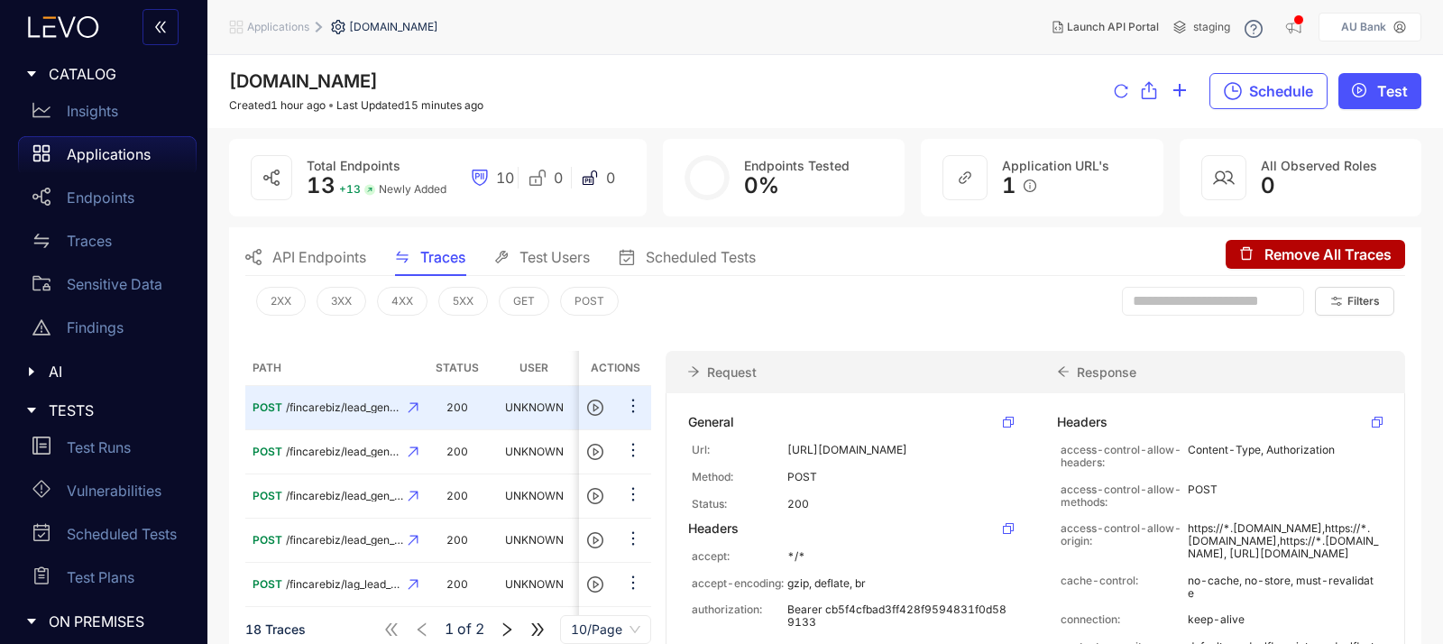
click at [312, 253] on span "API Endpoints" at bounding box center [319, 257] width 94 height 16
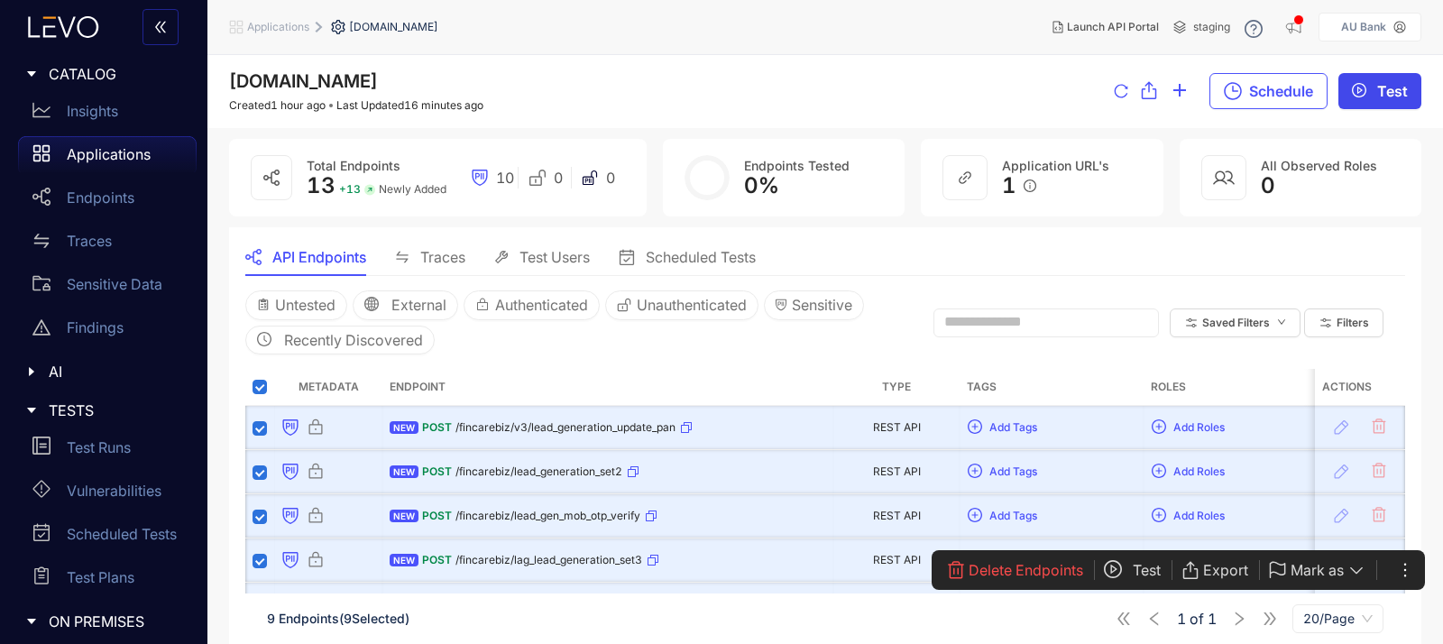
click at [1386, 92] on span "Test" at bounding box center [1392, 91] width 31 height 16
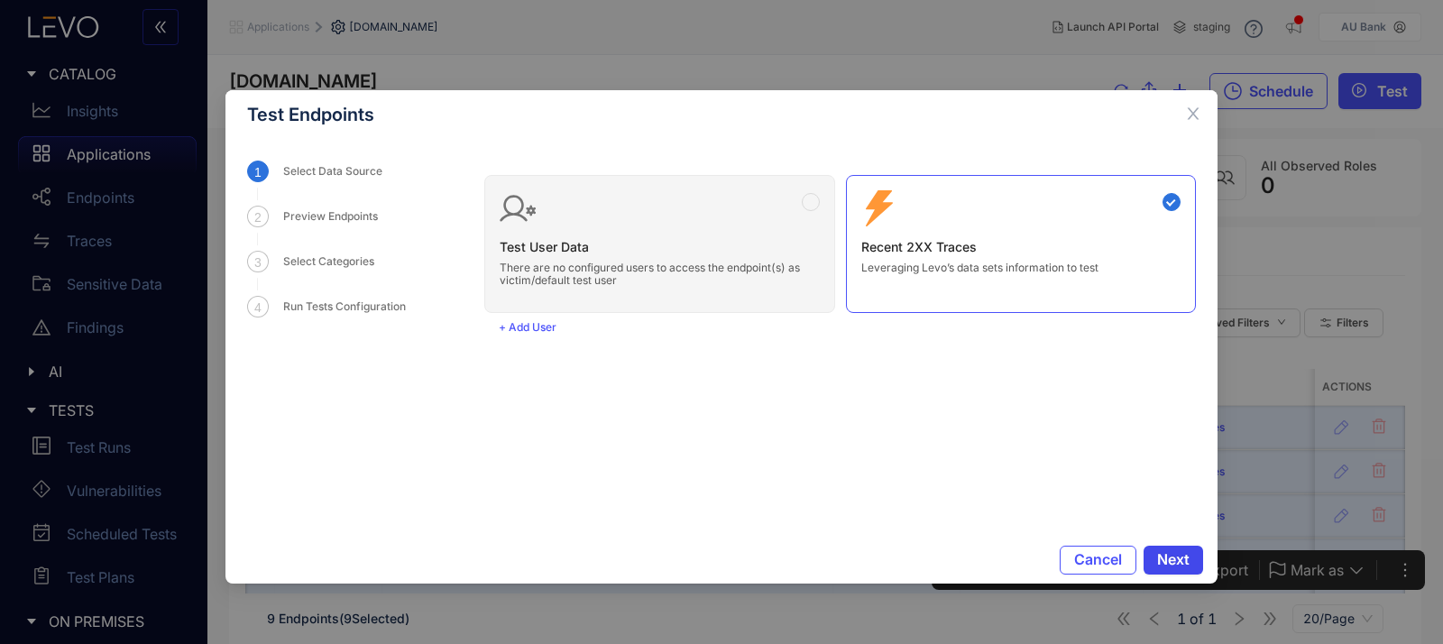
click at [1186, 565] on span "Next" at bounding box center [1173, 559] width 32 height 16
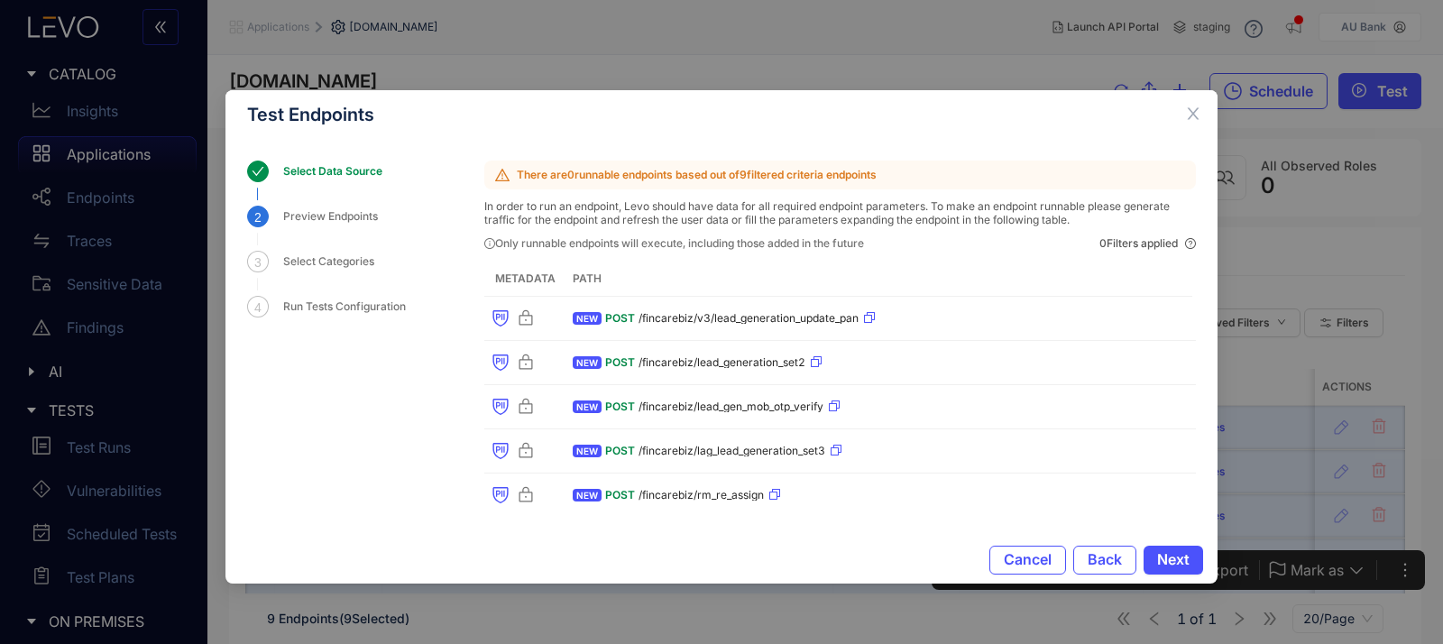
drag, startPoint x: 515, startPoint y: 167, endPoint x: 751, endPoint y: 164, distance: 236.3
click at [751, 164] on p "There are 0 runnable endpoints based out of 9 filtered criteria endpoints" at bounding box center [839, 175] width 711 height 29
drag, startPoint x: 613, startPoint y: 178, endPoint x: 847, endPoint y: 182, distance: 233.6
click at [847, 182] on p "There are 0 runnable endpoints based out of 9 filtered criteria endpoints" at bounding box center [839, 175] width 711 height 29
click at [861, 225] on p "In order to run an endpoint, Levo should have data for all required endpoint pa…" at bounding box center [839, 213] width 711 height 26
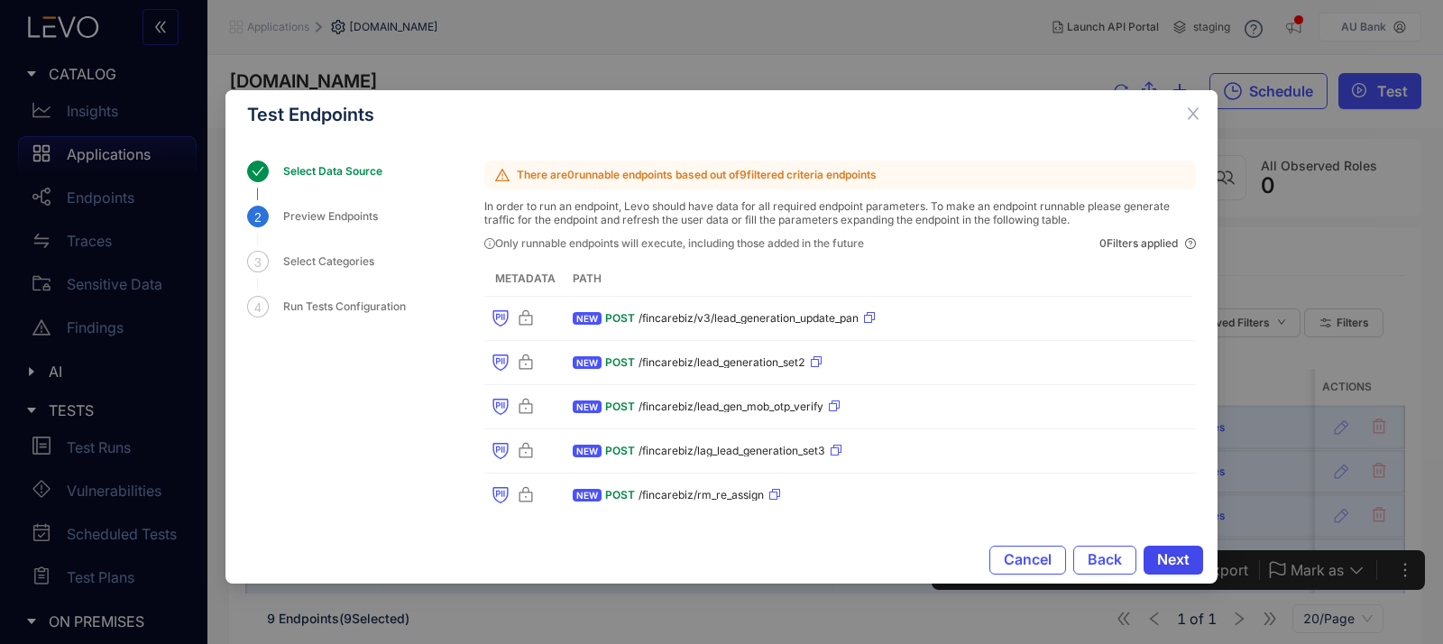
click at [1178, 564] on span "Next" at bounding box center [1173, 559] width 32 height 16
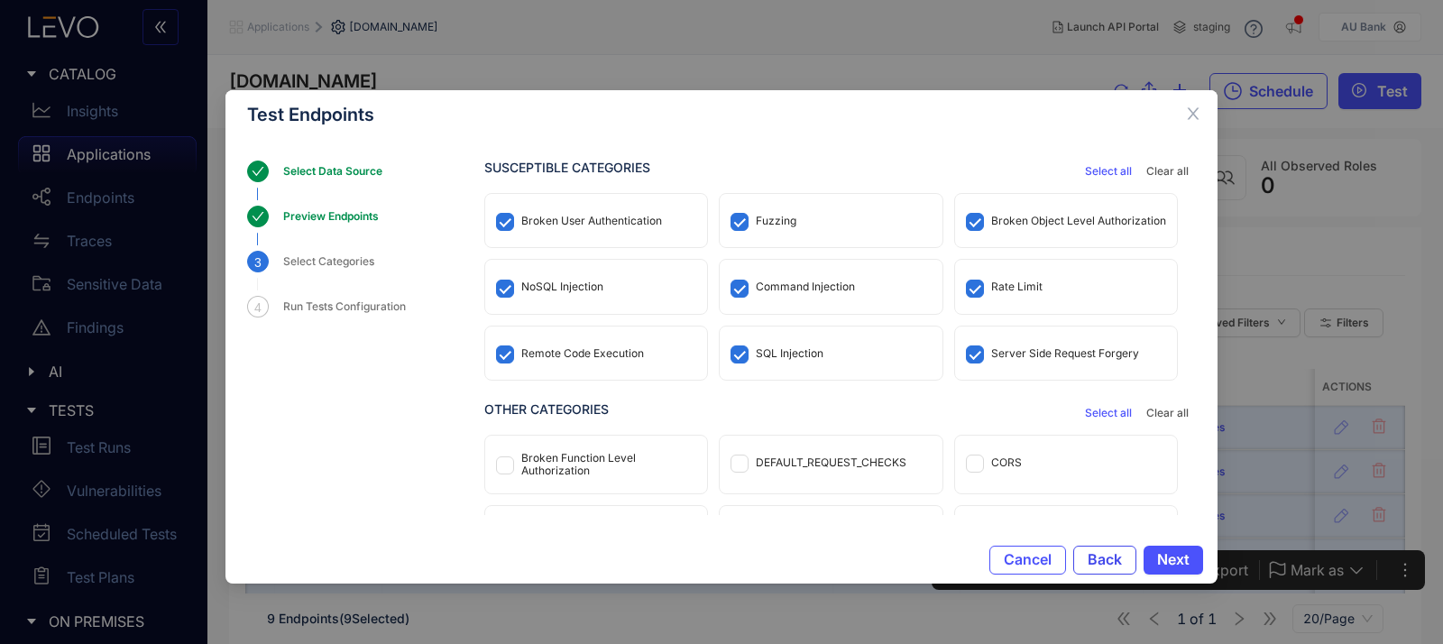
click at [1092, 551] on span "Back" at bounding box center [1105, 559] width 34 height 16
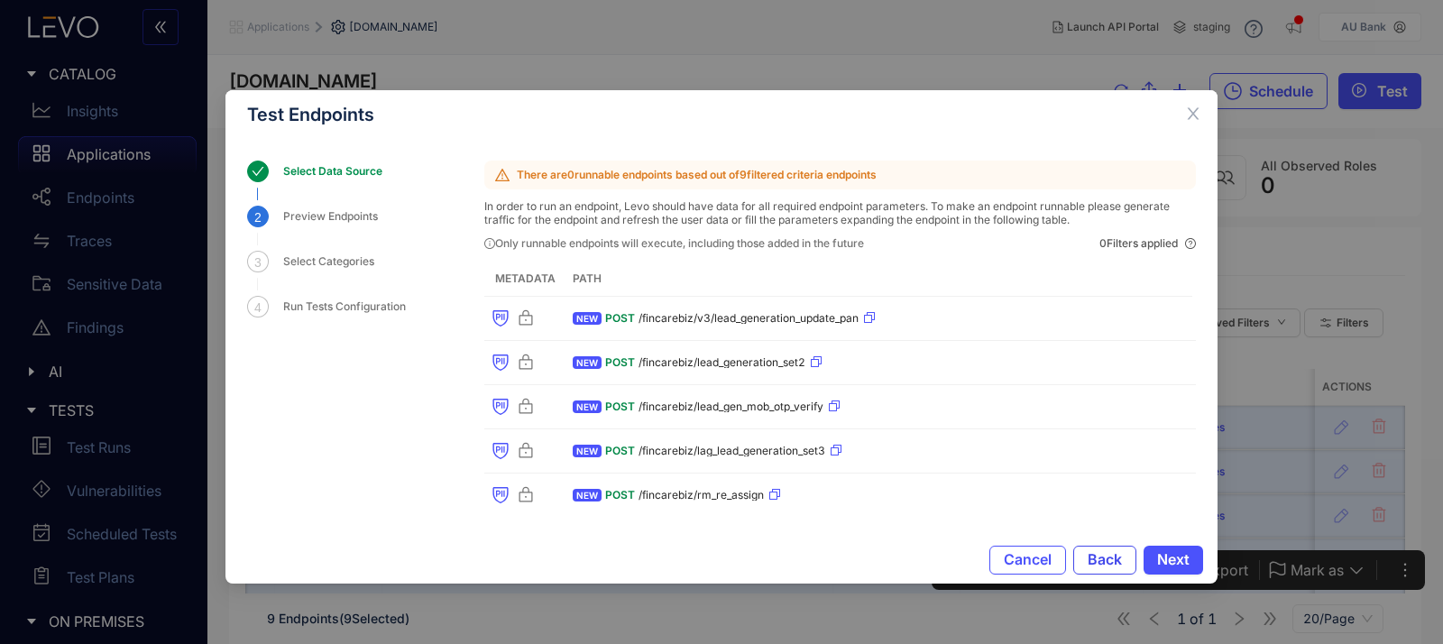
click at [1092, 551] on span "Back" at bounding box center [1105, 559] width 34 height 16
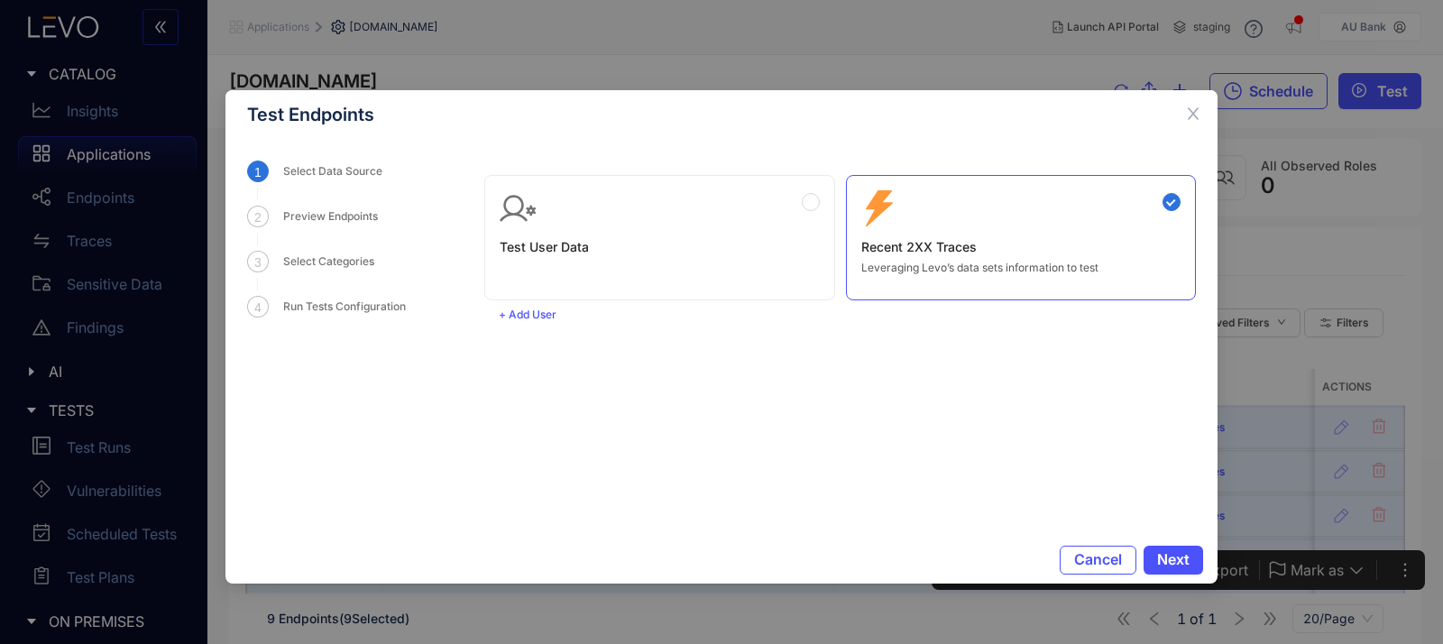
click at [778, 252] on h3 "Test User Data" at bounding box center [660, 247] width 320 height 14
click at [1178, 571] on button "Next" at bounding box center [1173, 560] width 60 height 29
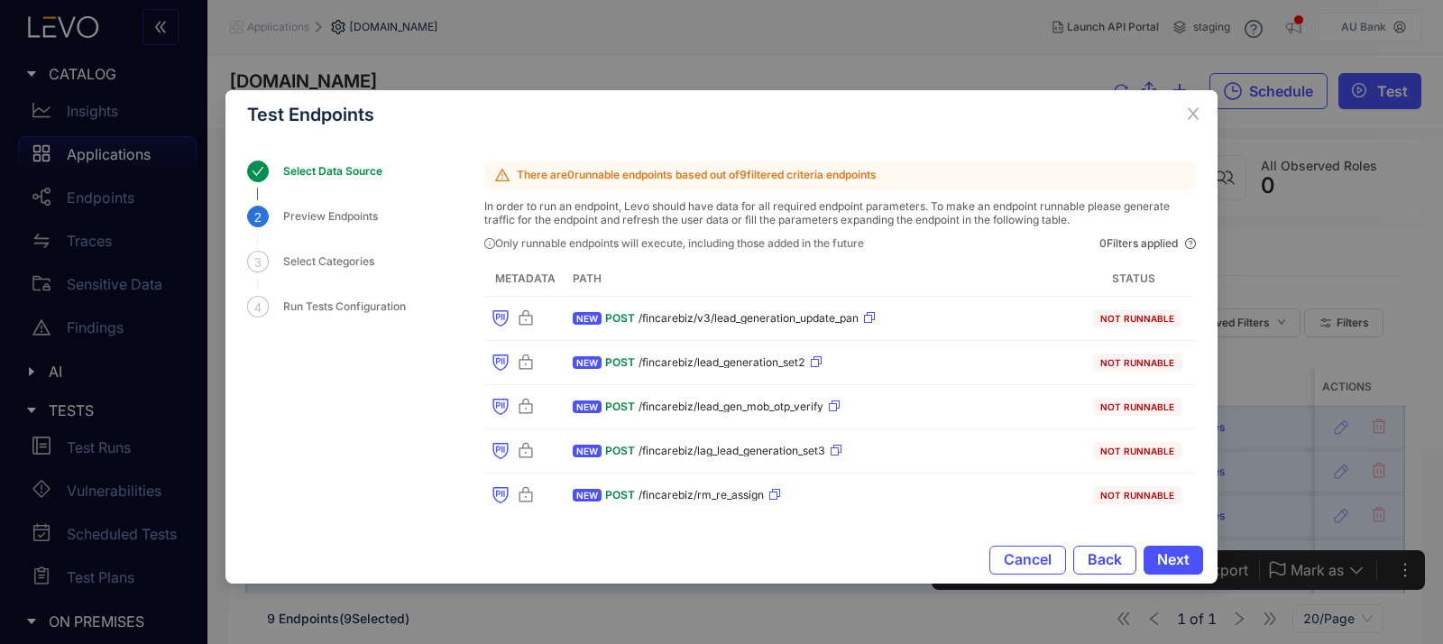
click at [1100, 549] on button "Back" at bounding box center [1104, 560] width 63 height 29
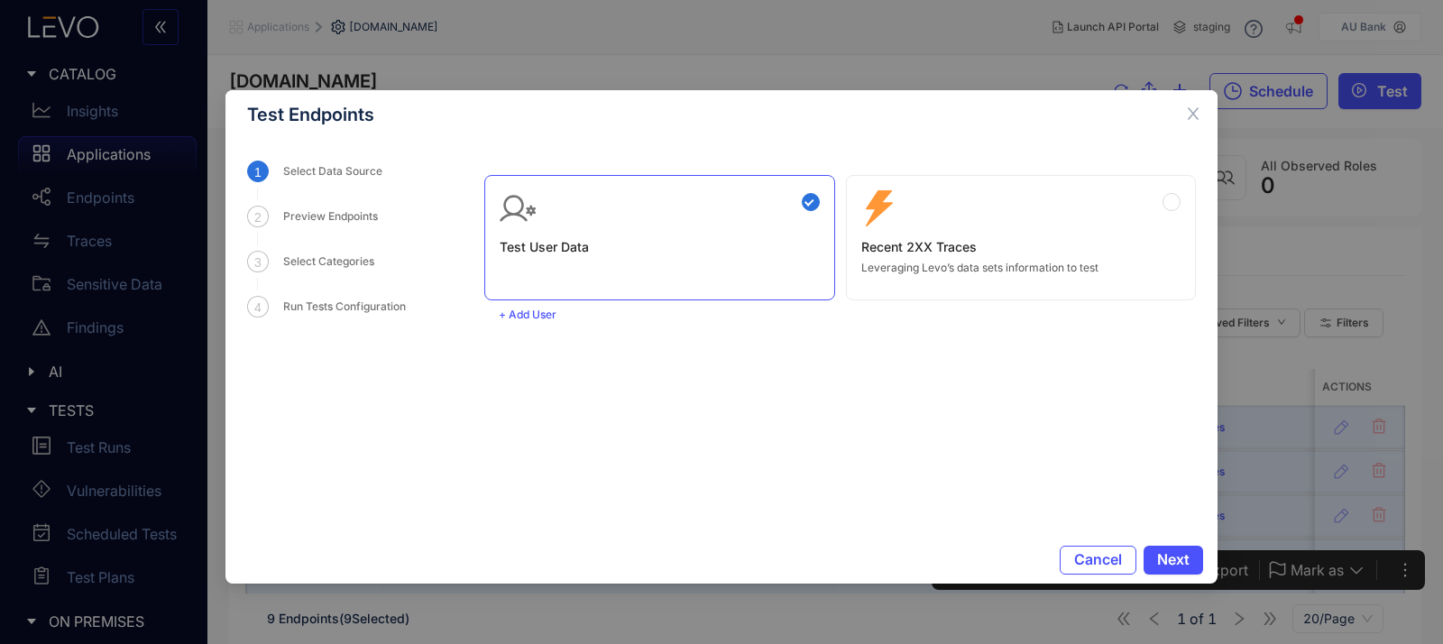
click at [988, 243] on h3 "Recent 2XX Traces" at bounding box center [1021, 247] width 320 height 14
click at [1175, 559] on span "Next" at bounding box center [1173, 559] width 32 height 16
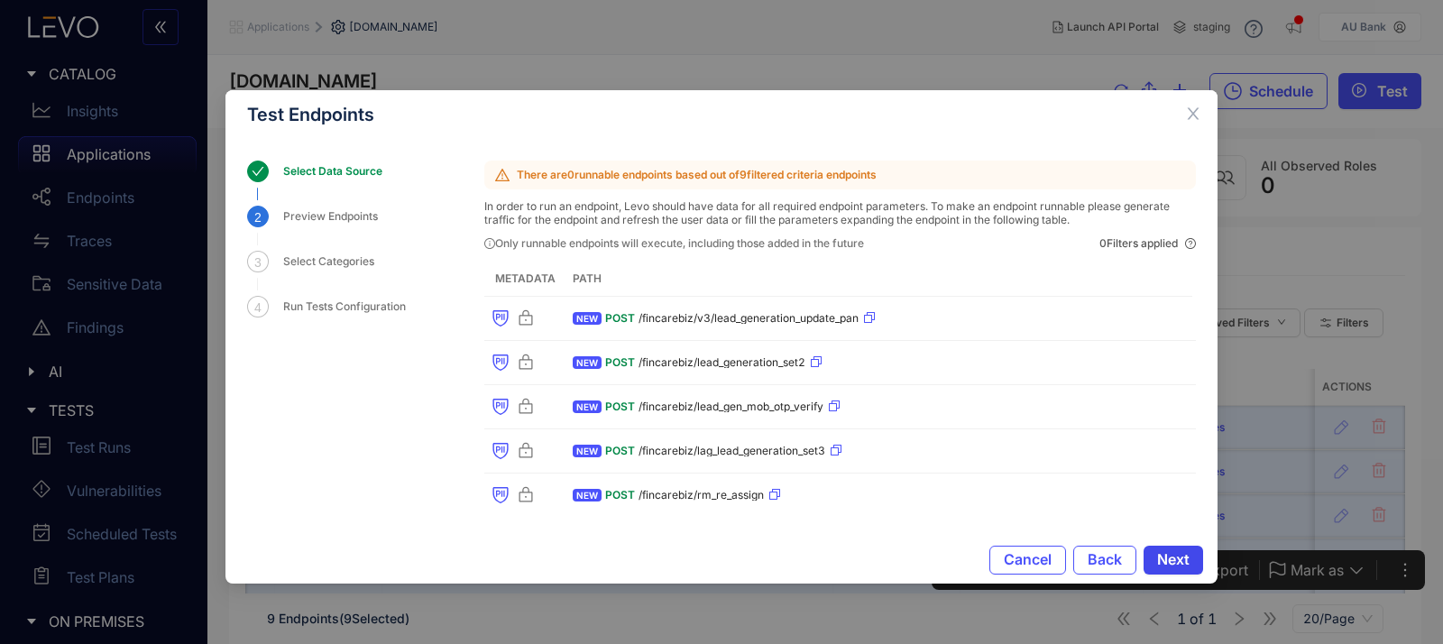
click at [1182, 555] on span "Next" at bounding box center [1173, 559] width 32 height 16
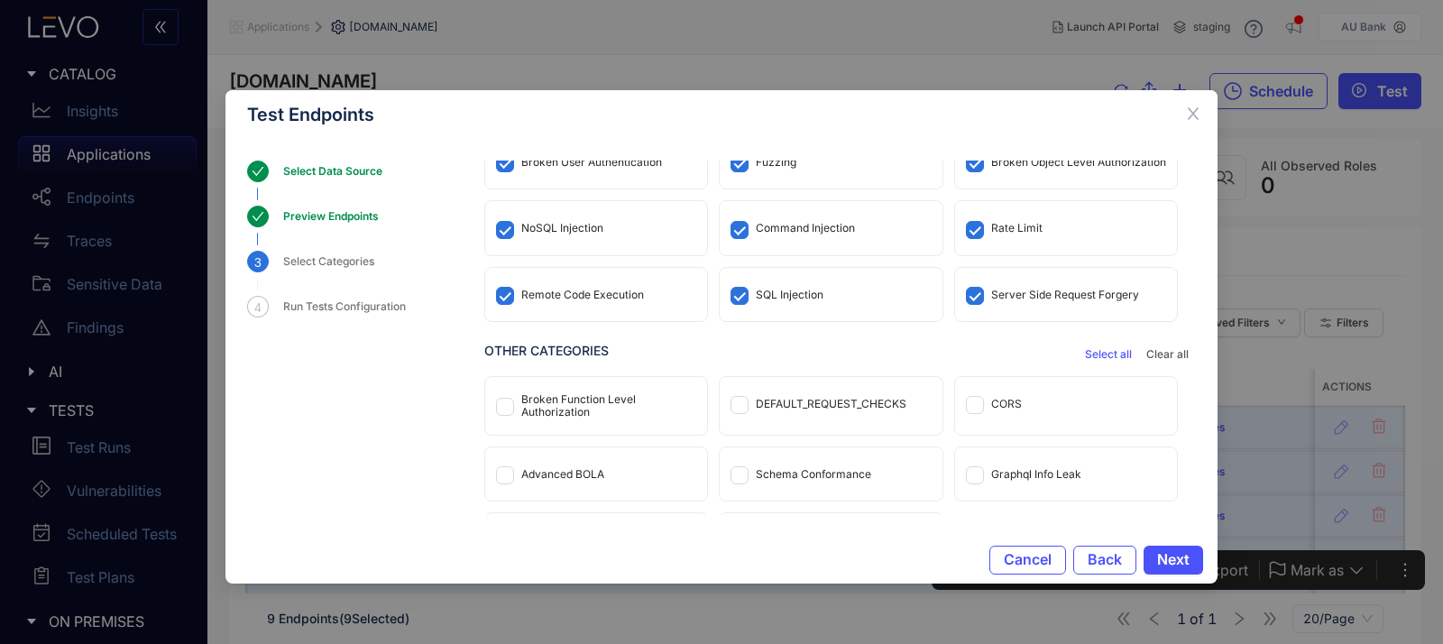
scroll to position [112, 0]
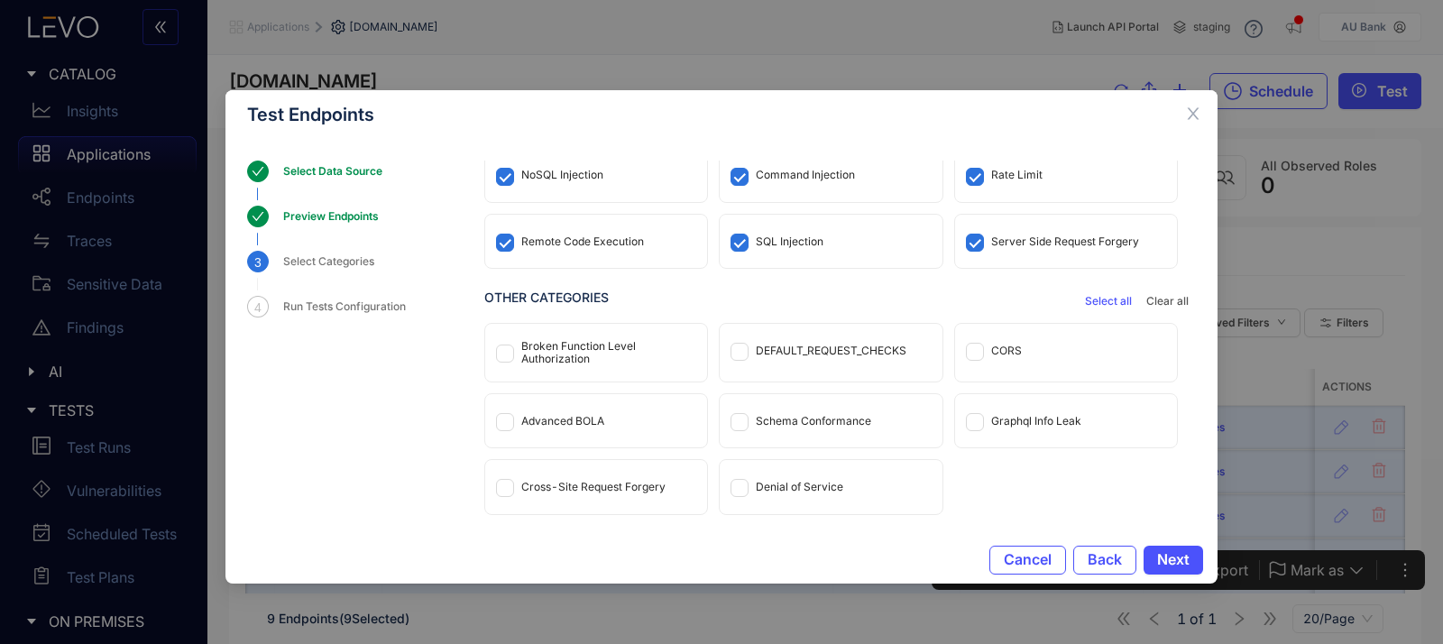
click at [592, 354] on div "Broken Function Level Authorization" at bounding box center [608, 352] width 175 height 25
click at [843, 348] on div "DEFAULT_REQUEST_CHECKS" at bounding box center [831, 350] width 151 height 13
click at [1043, 358] on div "CORS" at bounding box center [1066, 350] width 222 height 53
click at [817, 357] on div "DEFAULT_REQUEST_CHECKS" at bounding box center [831, 350] width 222 height 53
click at [1075, 355] on div "CORS" at bounding box center [1066, 350] width 222 height 53
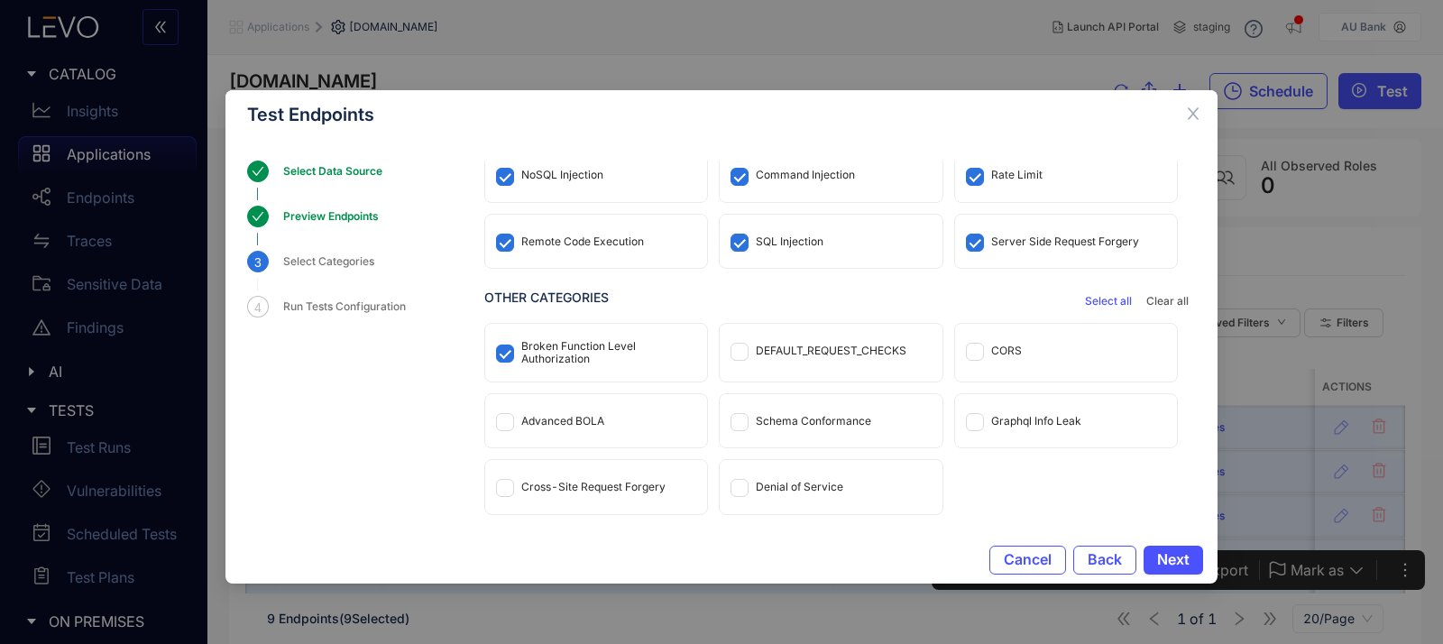
click at [621, 340] on div "Broken Function Level Authorization" at bounding box center [608, 352] width 175 height 25
click at [1045, 349] on div "CORS" at bounding box center [1066, 350] width 222 height 53
click at [890, 349] on div "DEFAULT_REQUEST_CHECKS" at bounding box center [831, 350] width 151 height 13
click at [555, 485] on div "Cross-Site Request Forgery" at bounding box center [593, 487] width 144 height 13
click at [1182, 560] on span "Next" at bounding box center [1173, 559] width 32 height 16
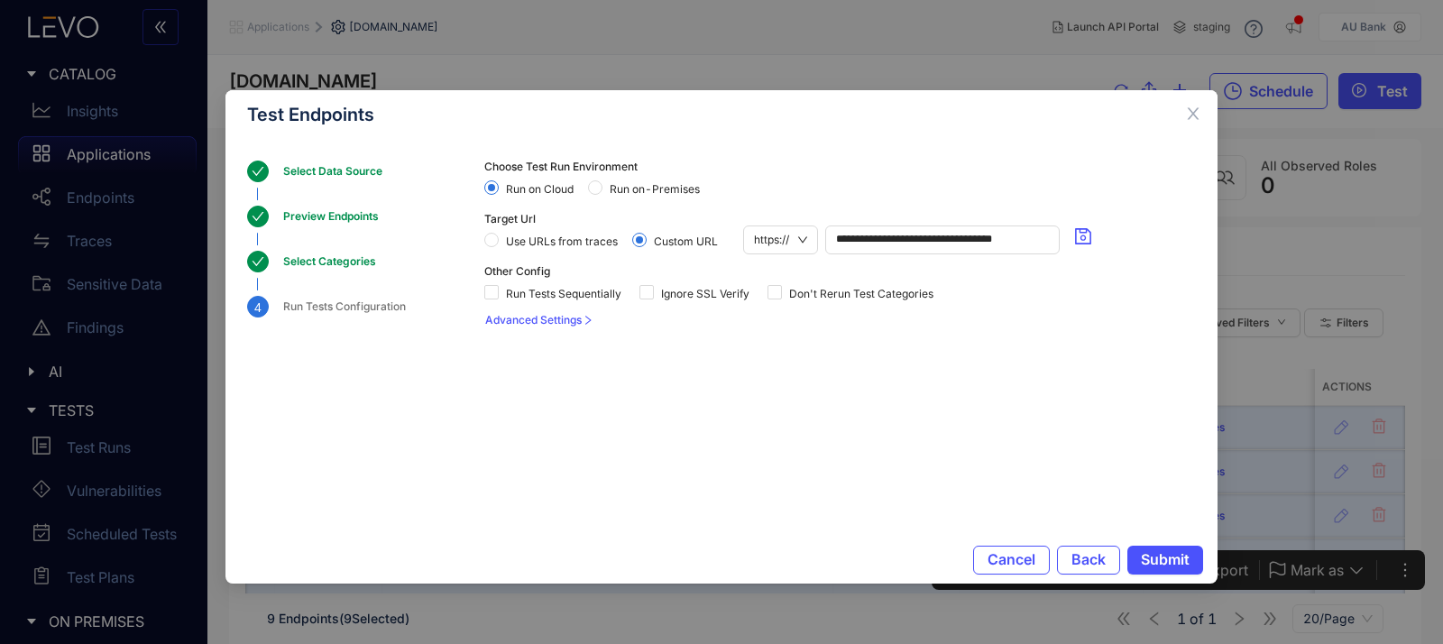
scroll to position [0, 0]
click at [620, 193] on span "Run on-Premises" at bounding box center [654, 189] width 105 height 13
click at [1178, 553] on span "Submit" at bounding box center [1165, 559] width 49 height 16
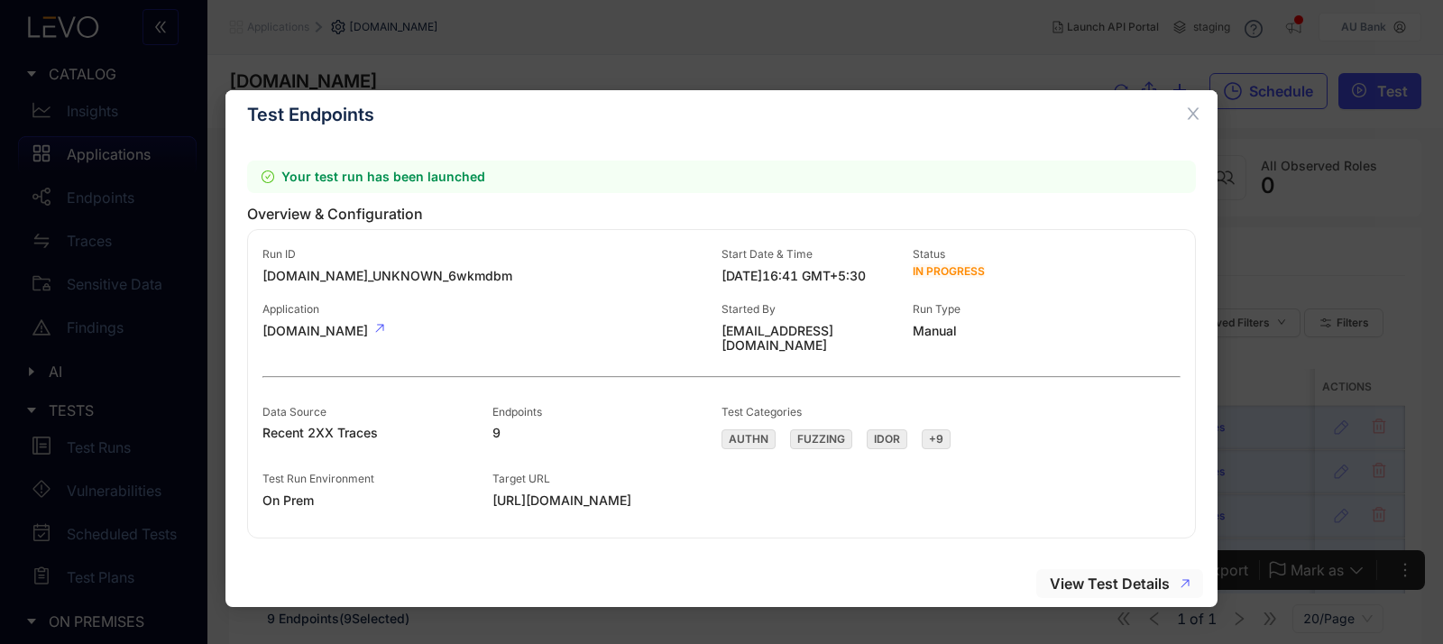
click at [1137, 582] on span "View Test Details" at bounding box center [1110, 583] width 120 height 16
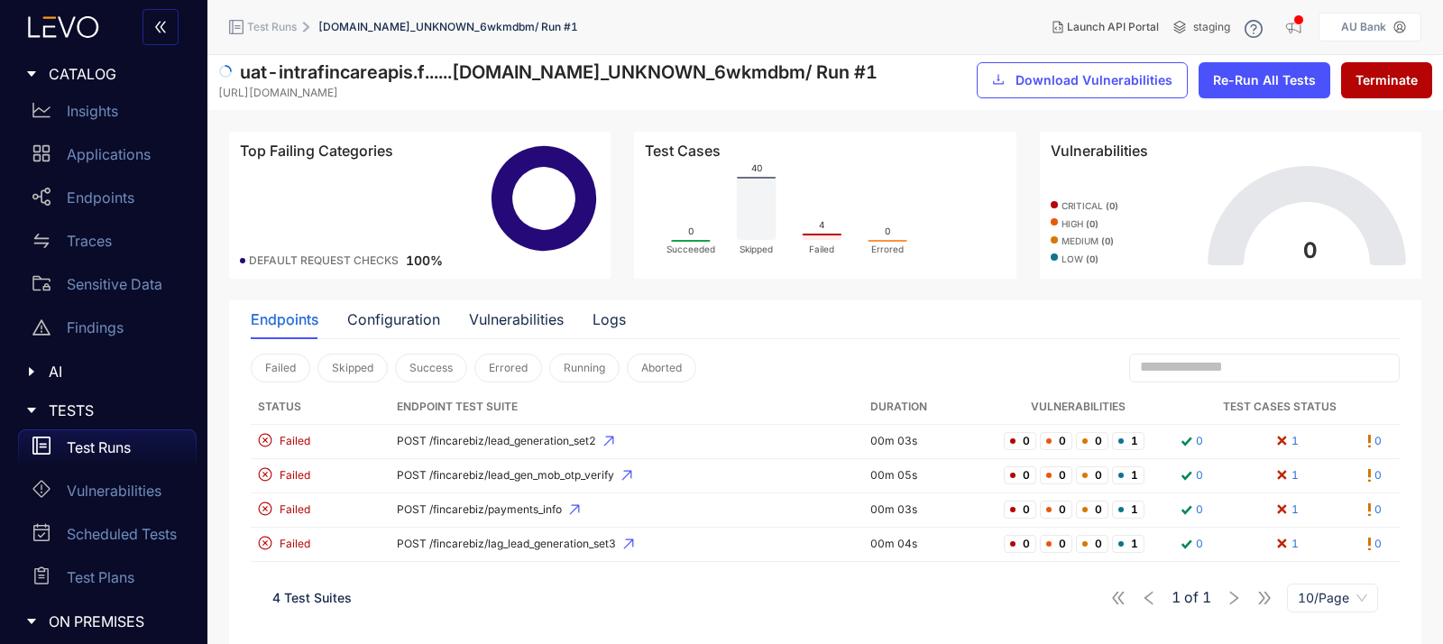
scroll to position [4, 0]
click at [118, 443] on p "Test Runs" at bounding box center [99, 447] width 64 height 16
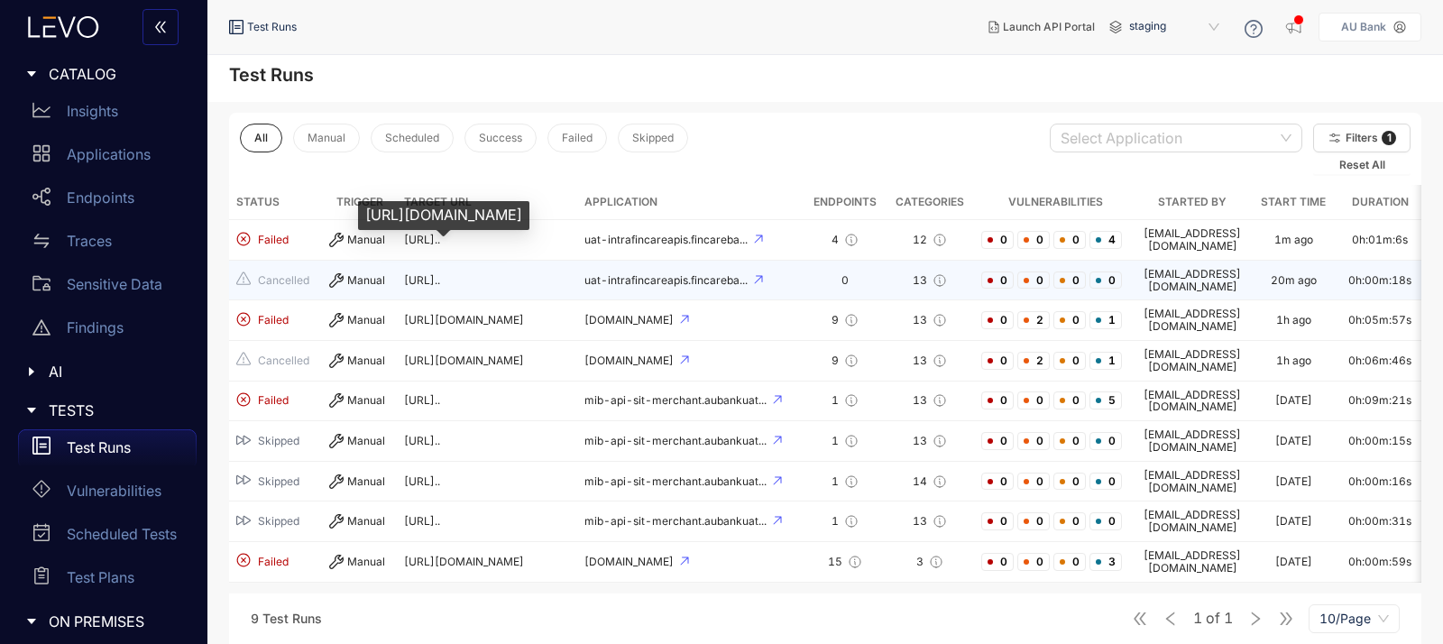
click at [440, 273] on span "[URL].." at bounding box center [422, 280] width 36 height 14
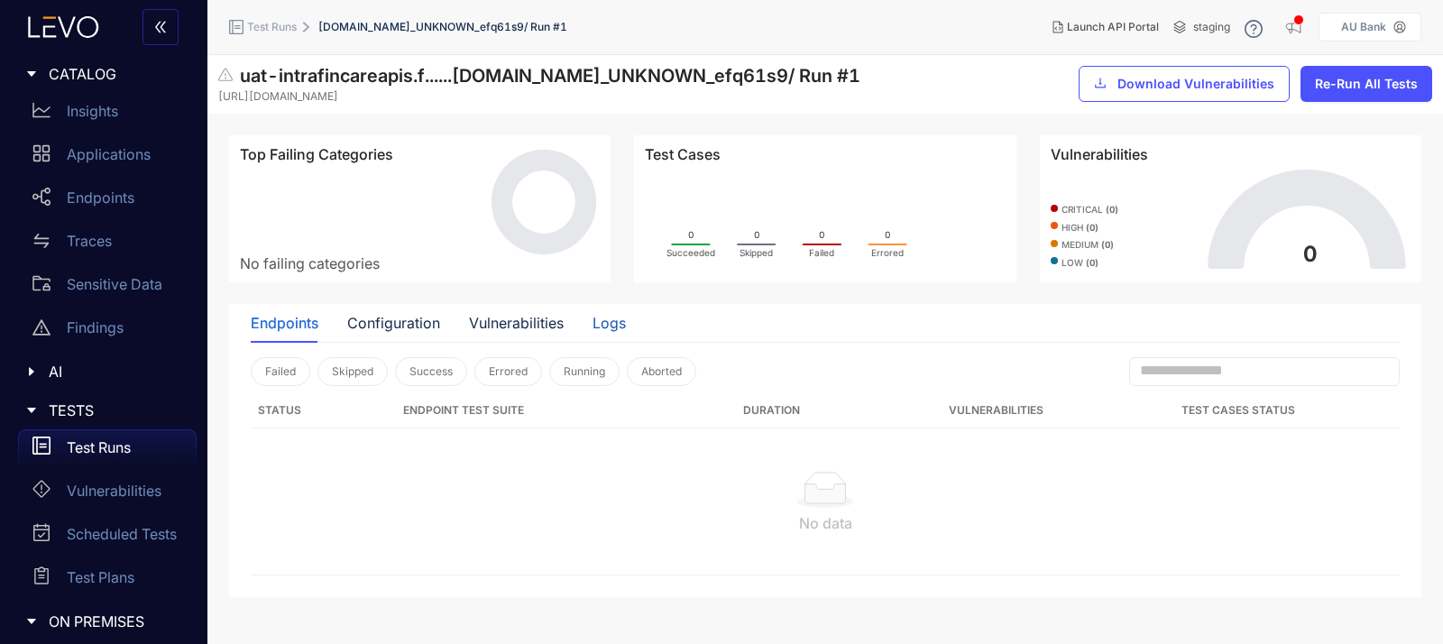
click at [603, 317] on div "Logs" at bounding box center [608, 323] width 33 height 16
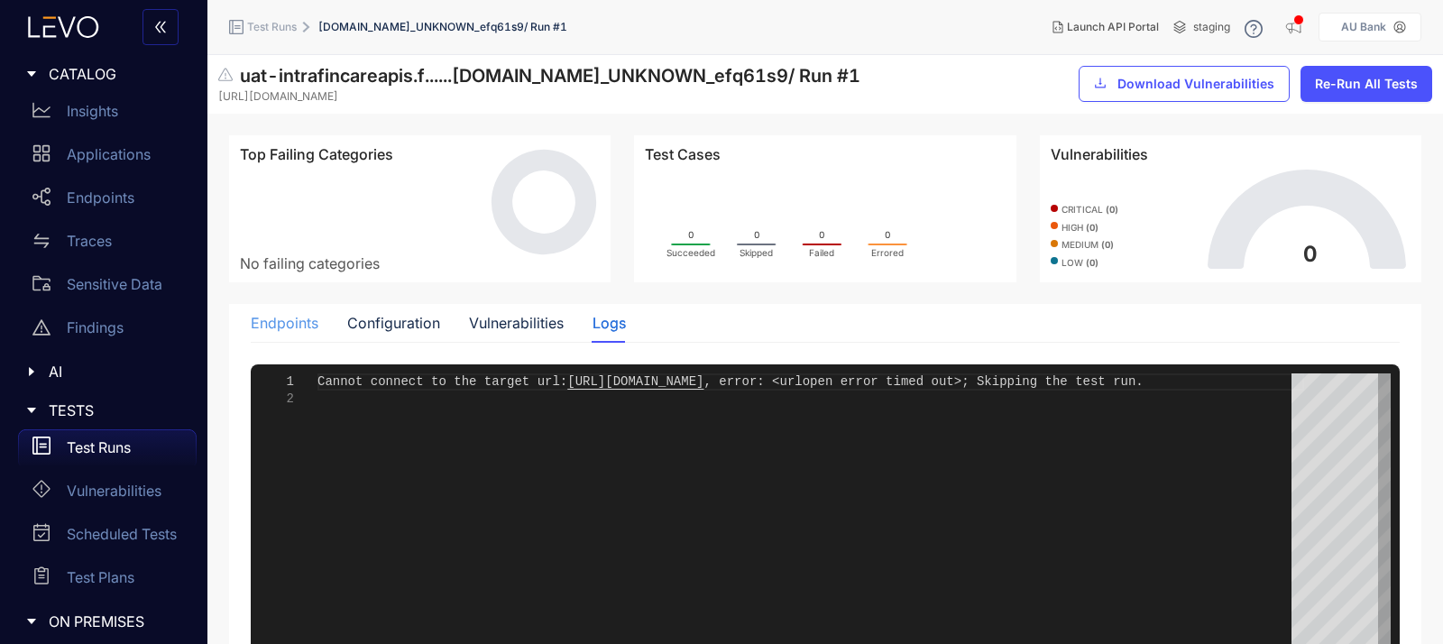
click at [305, 313] on div "Endpoints" at bounding box center [285, 323] width 68 height 38
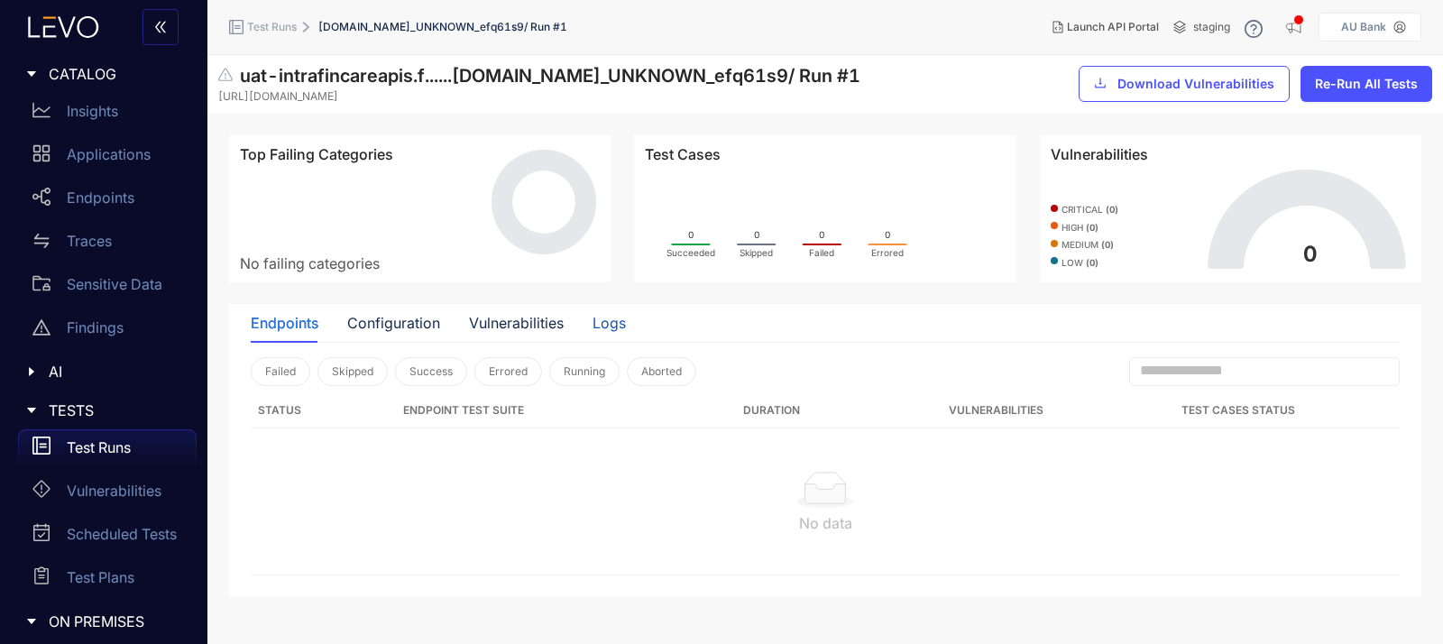
click at [614, 324] on div "Logs" at bounding box center [608, 323] width 33 height 16
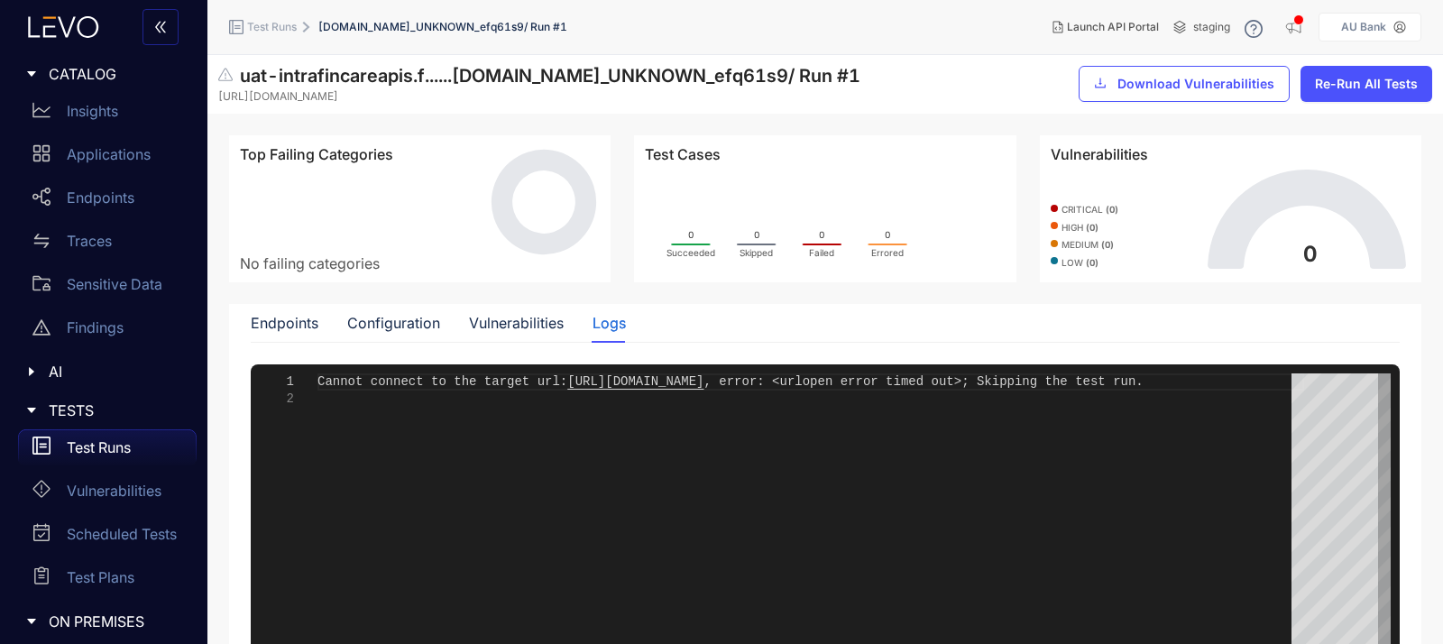
click at [106, 436] on div "Test Runs" at bounding box center [107, 447] width 179 height 36
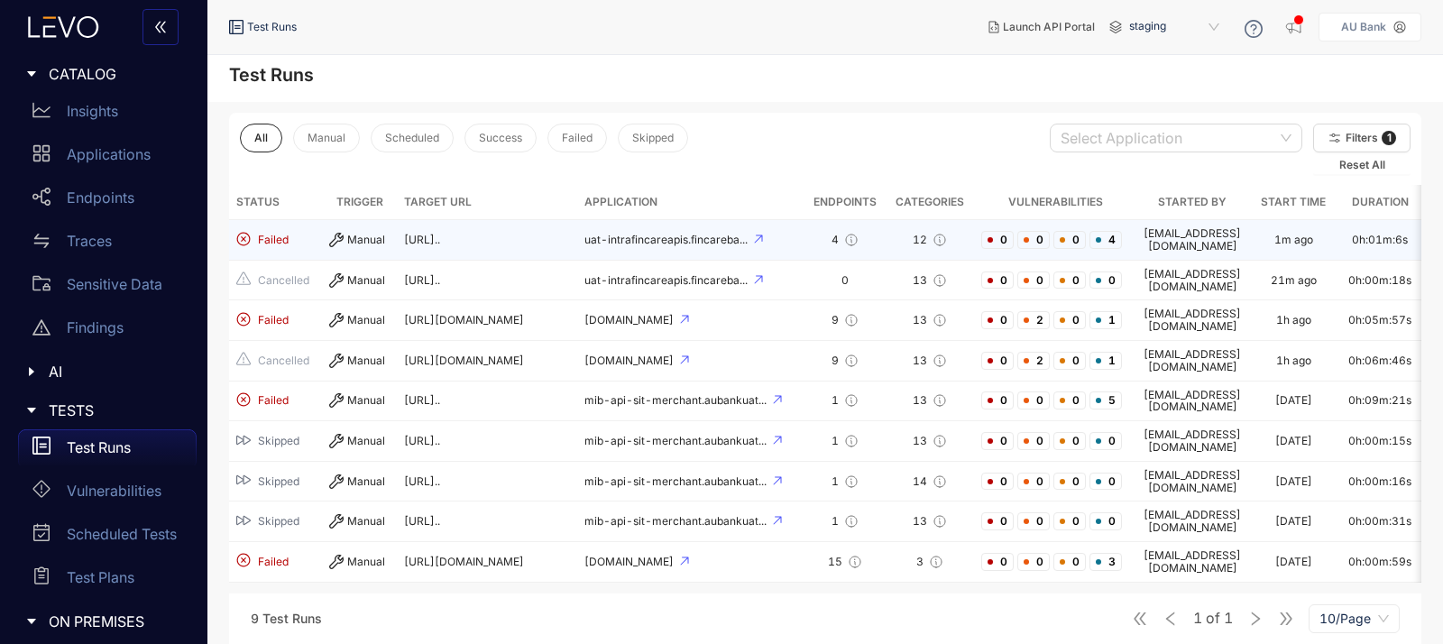
click at [434, 237] on span "[URL].." at bounding box center [422, 240] width 36 height 14
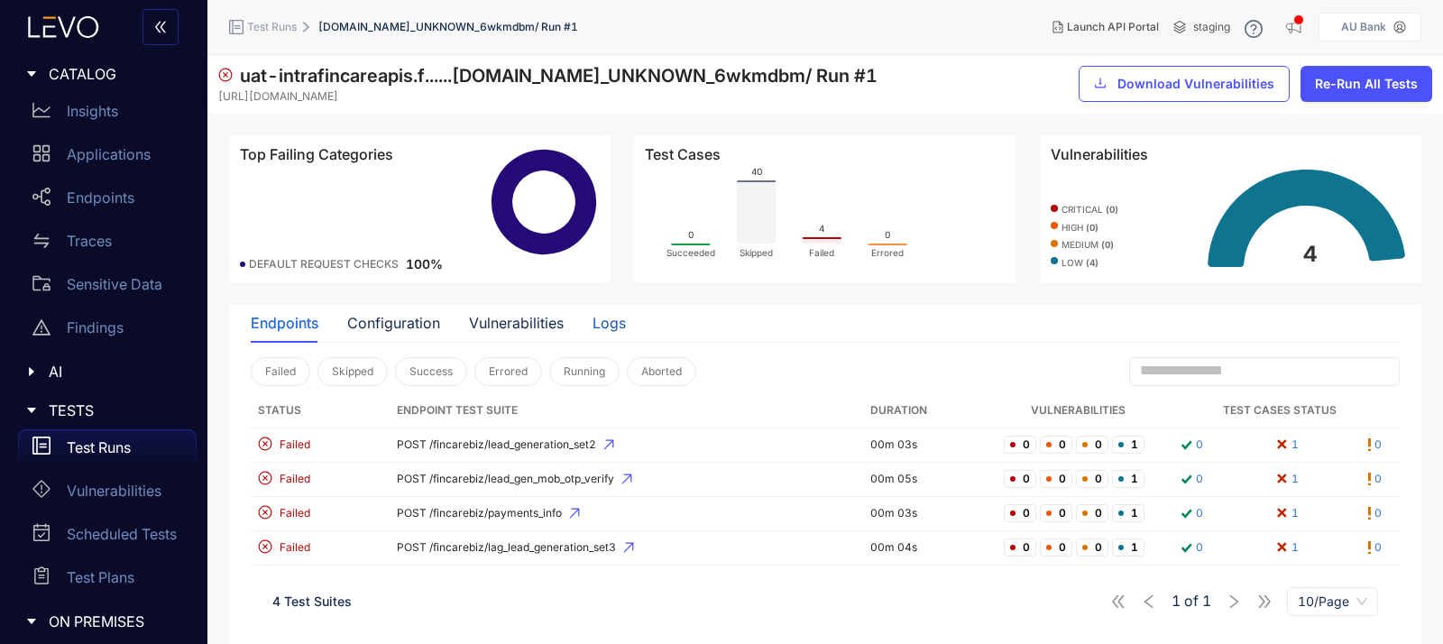
click at [612, 323] on div "Logs" at bounding box center [608, 323] width 33 height 16
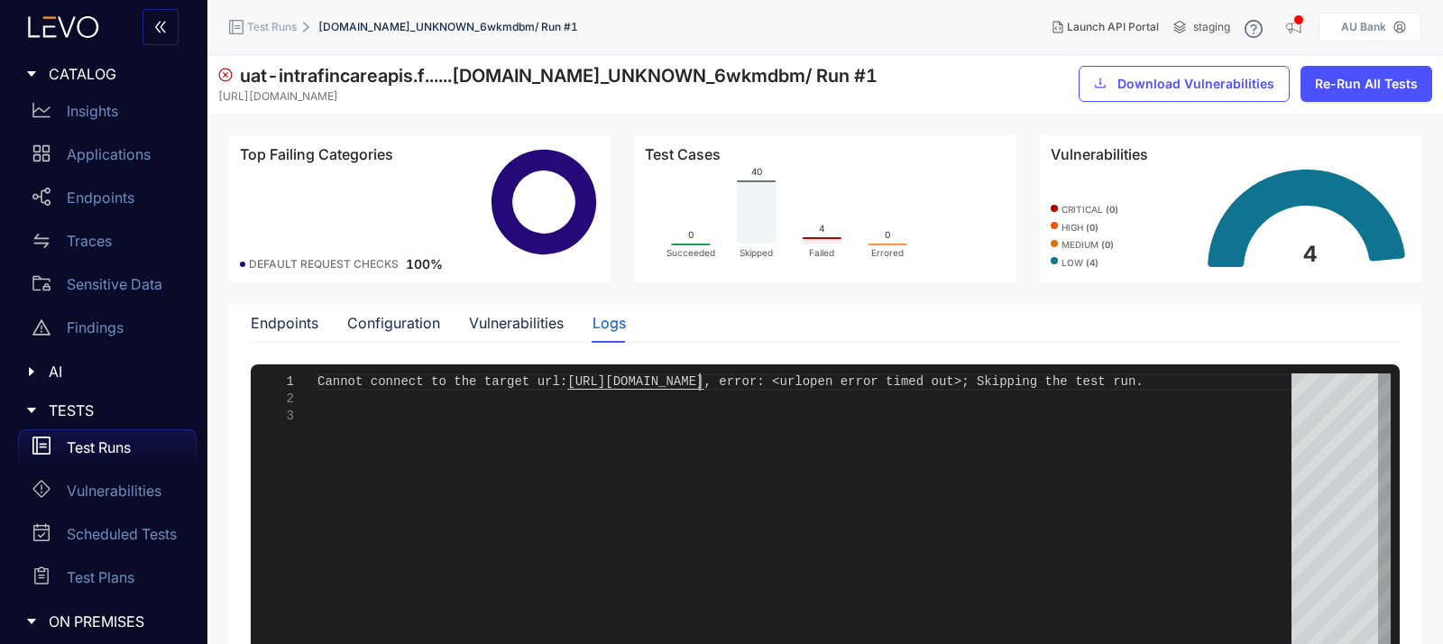
click at [696, 379] on span "[URL][DOMAIN_NAME]" at bounding box center [635, 381] width 136 height 14
click at [388, 315] on div "Configuration" at bounding box center [393, 323] width 93 height 16
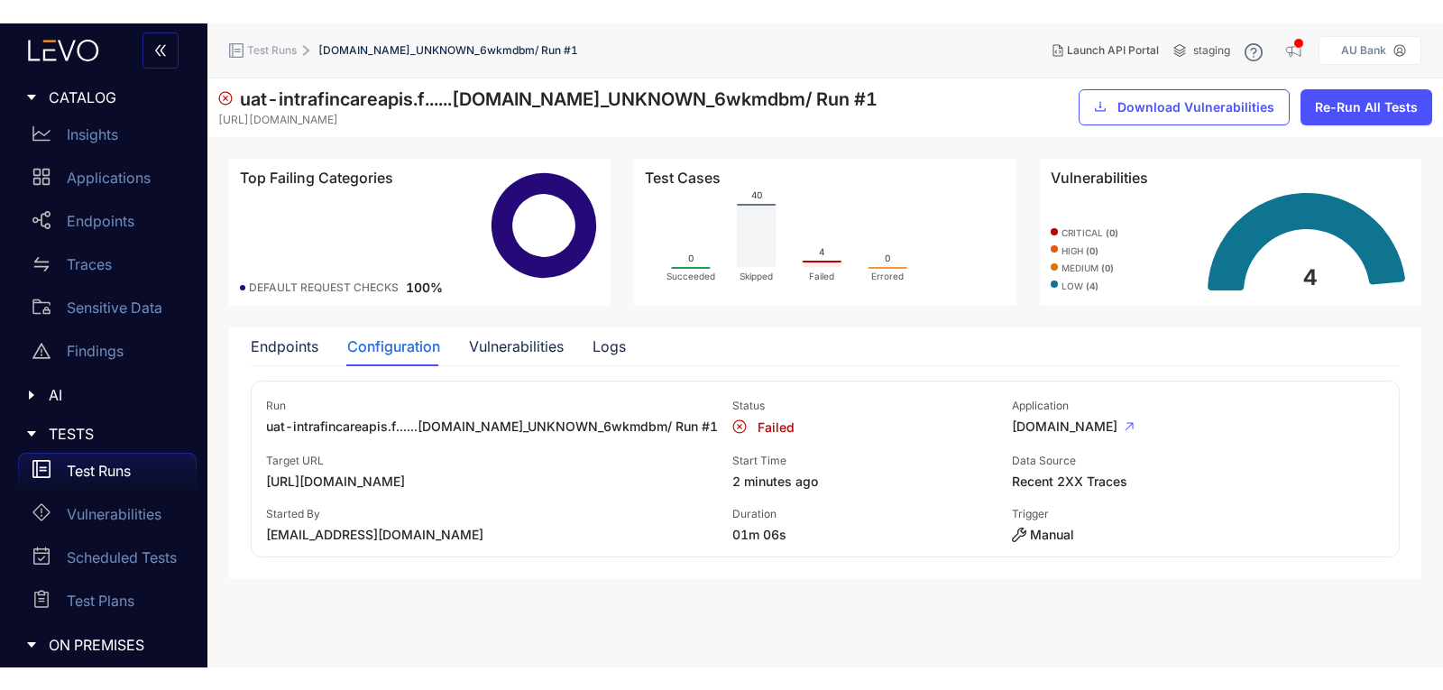
scroll to position [10, 0]
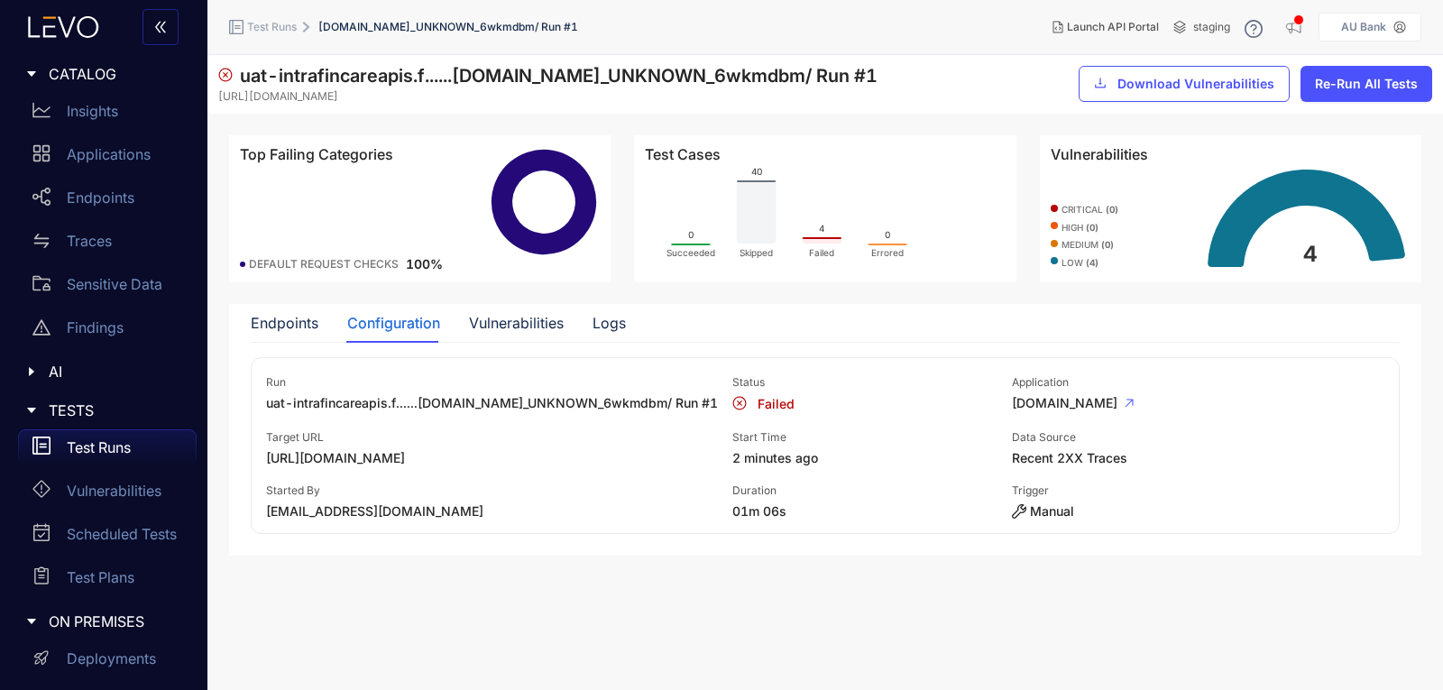
click at [100, 449] on p "Test Runs" at bounding box center [99, 447] width 64 height 16
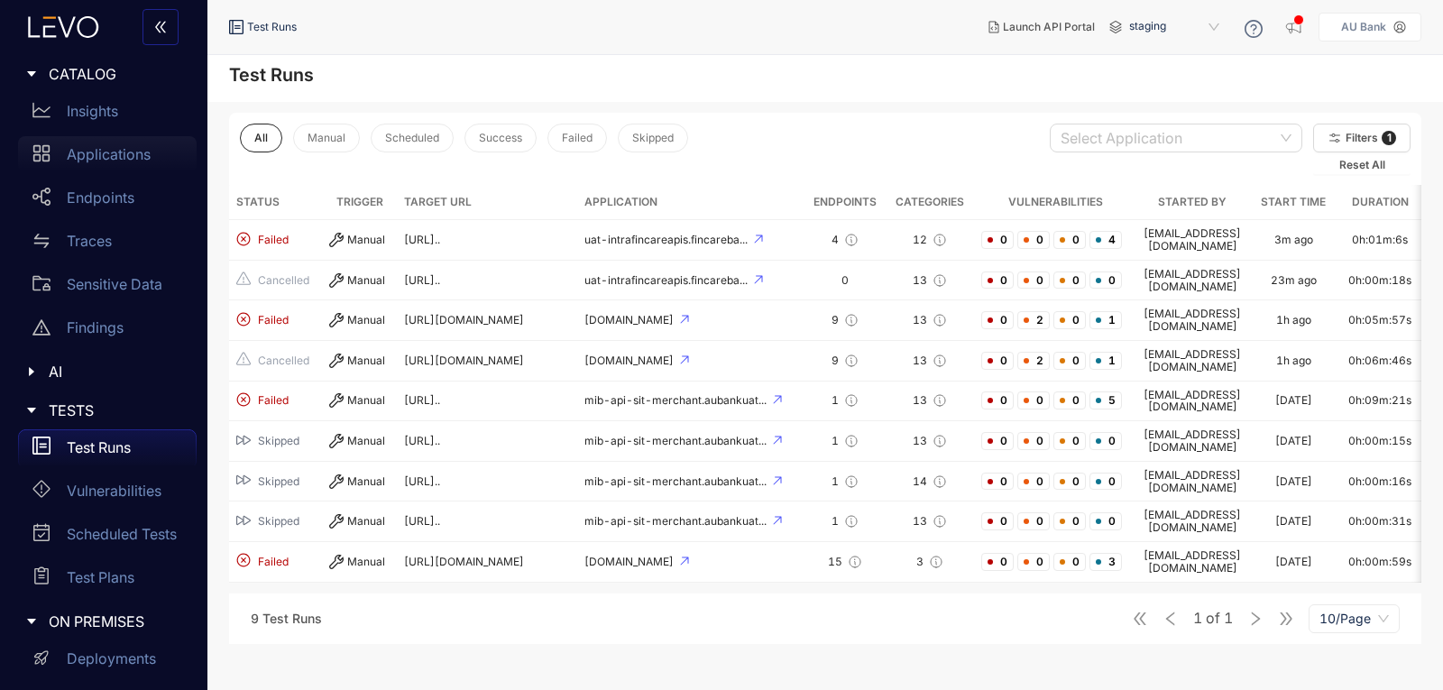
click at [99, 147] on p "Applications" at bounding box center [109, 154] width 84 height 16
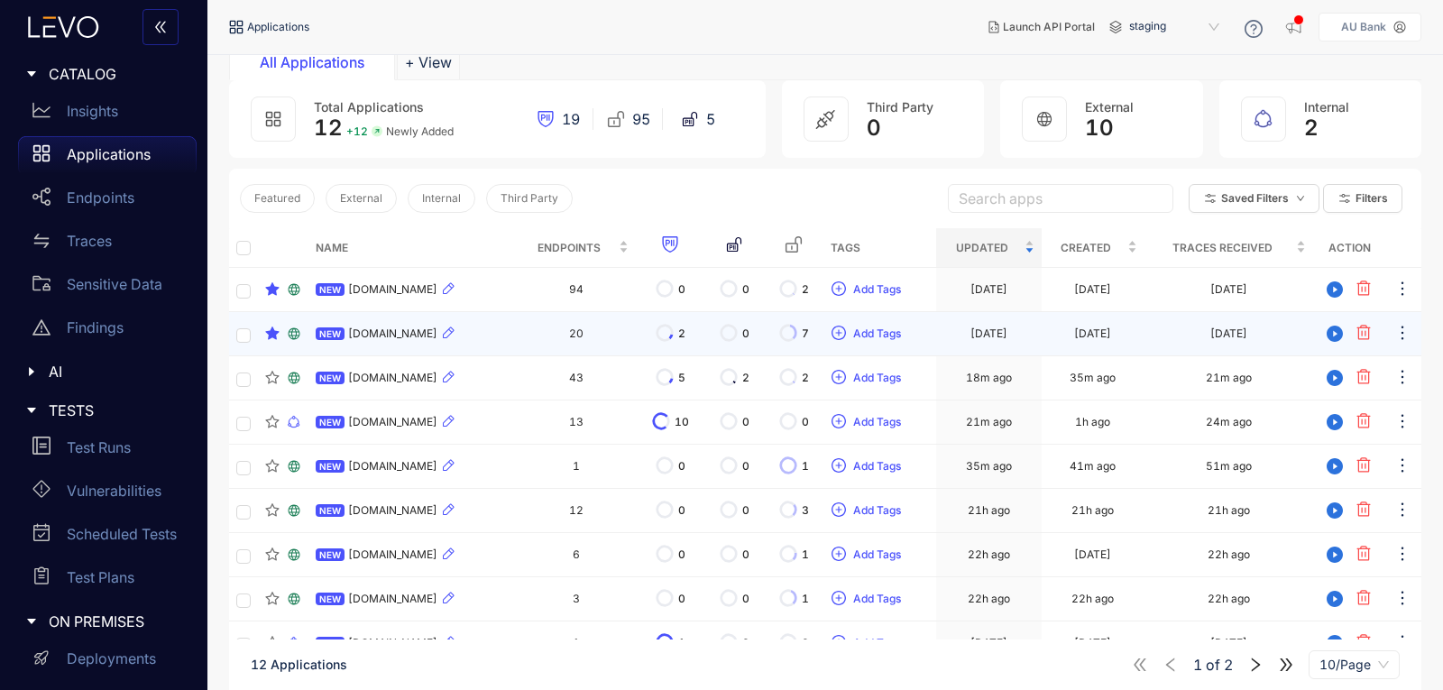
scroll to position [180, 0]
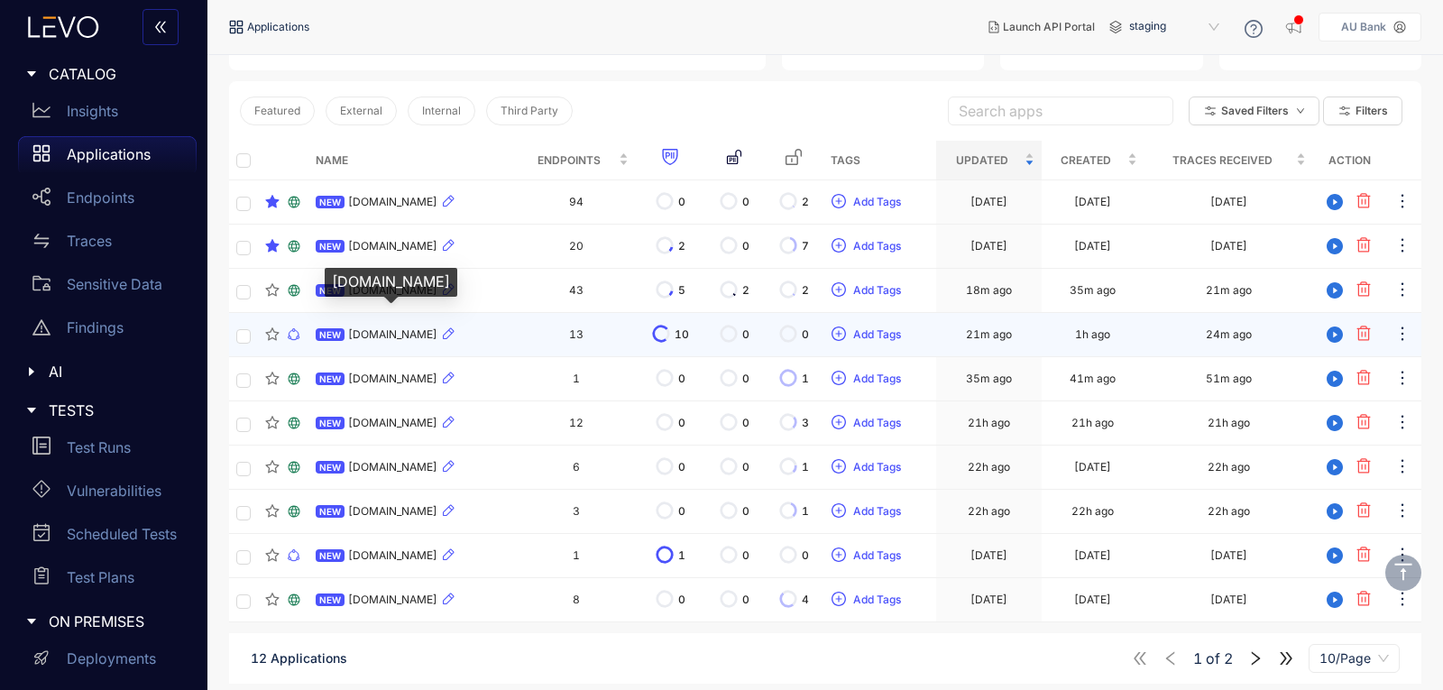
click at [380, 329] on span "[DOMAIN_NAME]" at bounding box center [392, 334] width 89 height 13
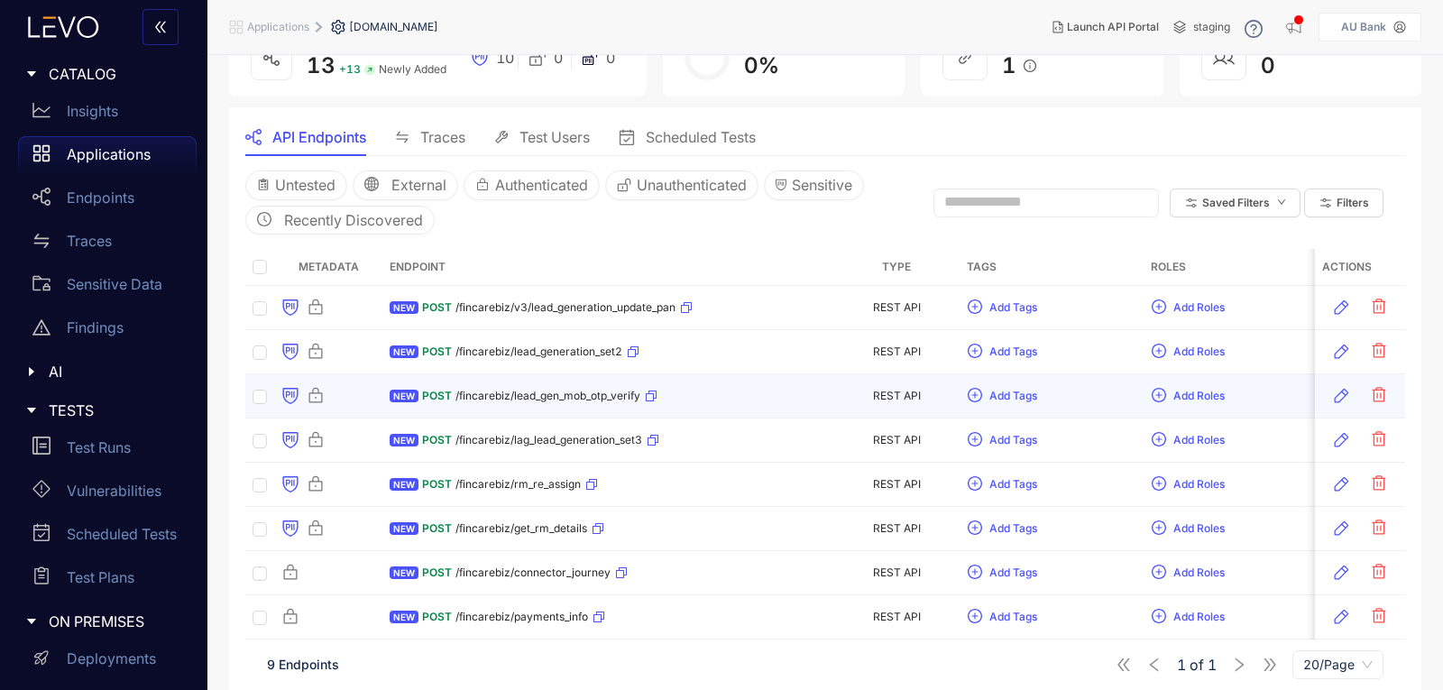
scroll to position [90, 0]
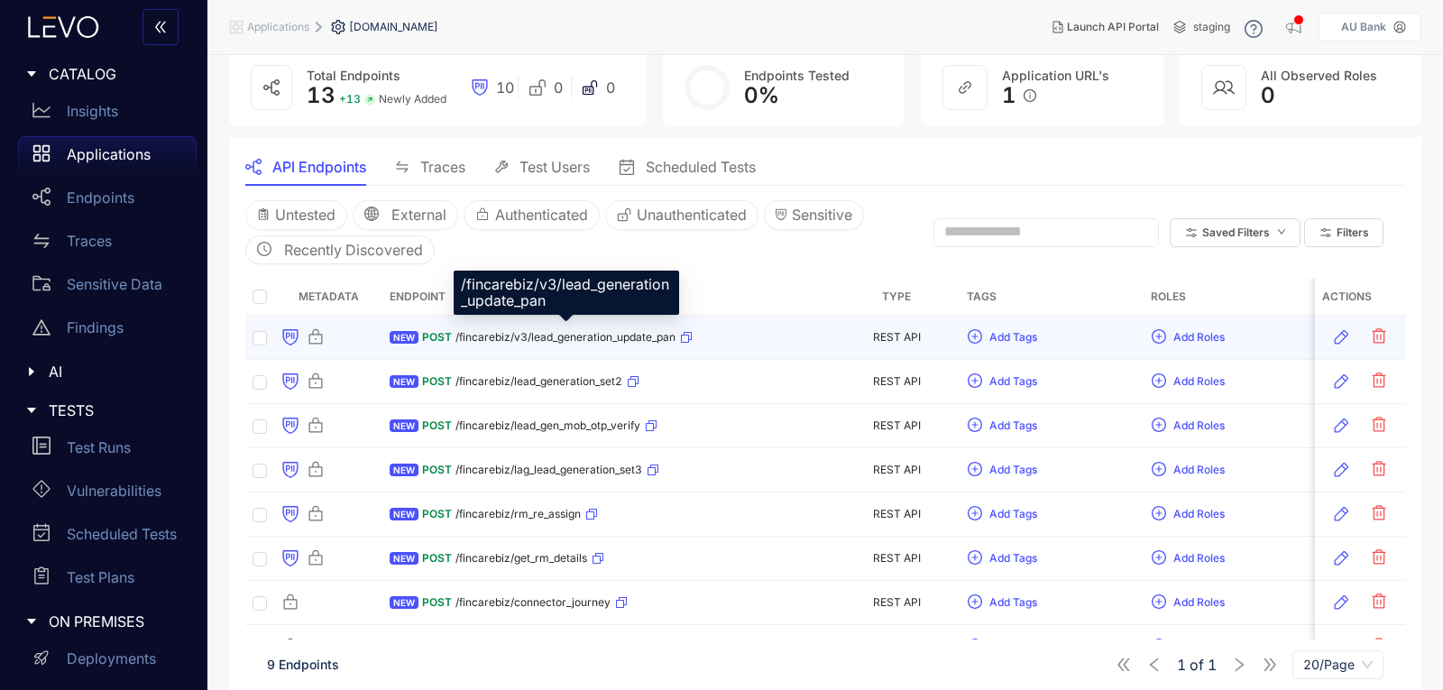
click at [538, 335] on span "/fincarebiz/v3/lead_generation_update_pan" at bounding box center [565, 337] width 220 height 13
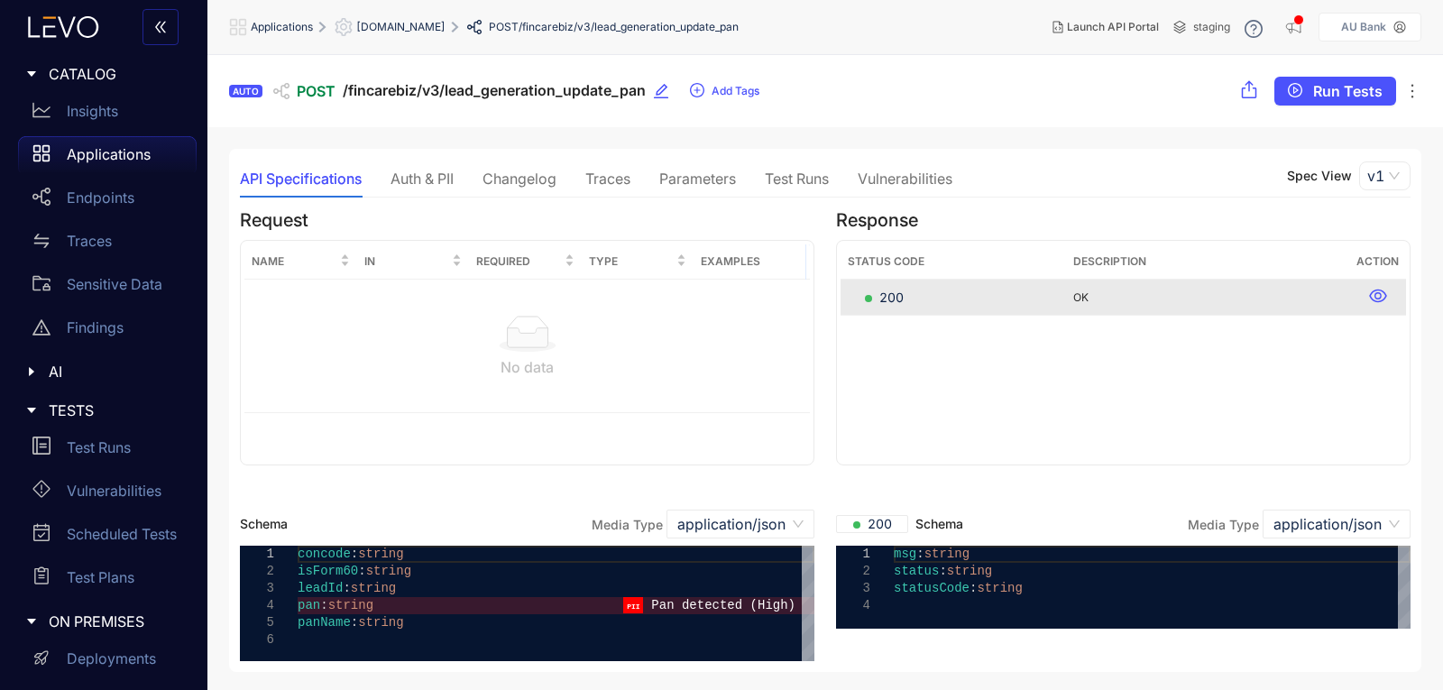
click at [621, 182] on div "Traces" at bounding box center [607, 178] width 45 height 16
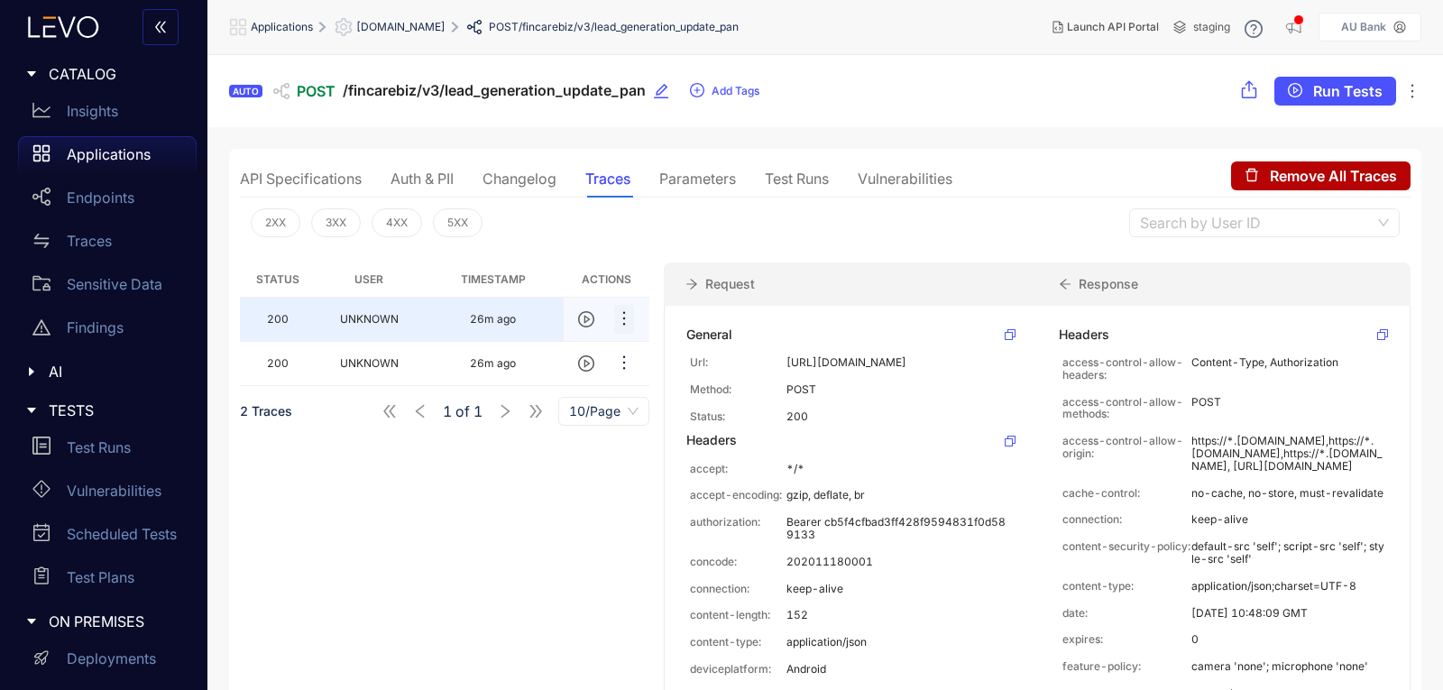
click at [627, 319] on icon "ellipsis" at bounding box center [624, 318] width 18 height 18
click at [668, 413] on span "Copy" at bounding box center [679, 413] width 73 height 20
drag, startPoint x: 1058, startPoint y: 150, endPoint x: 1041, endPoint y: 158, distance: 19.0
click at [1055, 150] on div "API Specifications Auth & PII Changelog Traces Parameters Test Runs Vulnerabili…" at bounding box center [825, 458] width 1192 height 619
click at [1363, 92] on span "Run Tests" at bounding box center [1347, 91] width 69 height 16
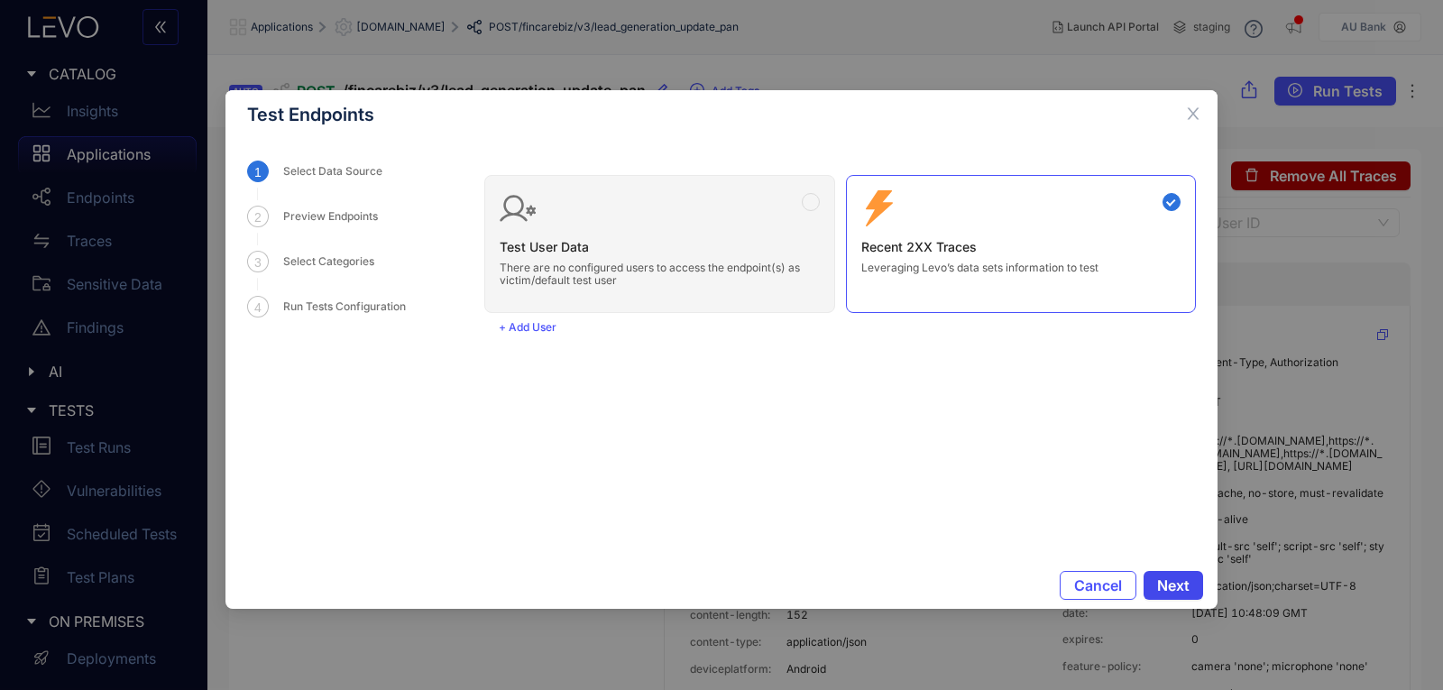
click at [1170, 586] on span "Next" at bounding box center [1173, 585] width 32 height 16
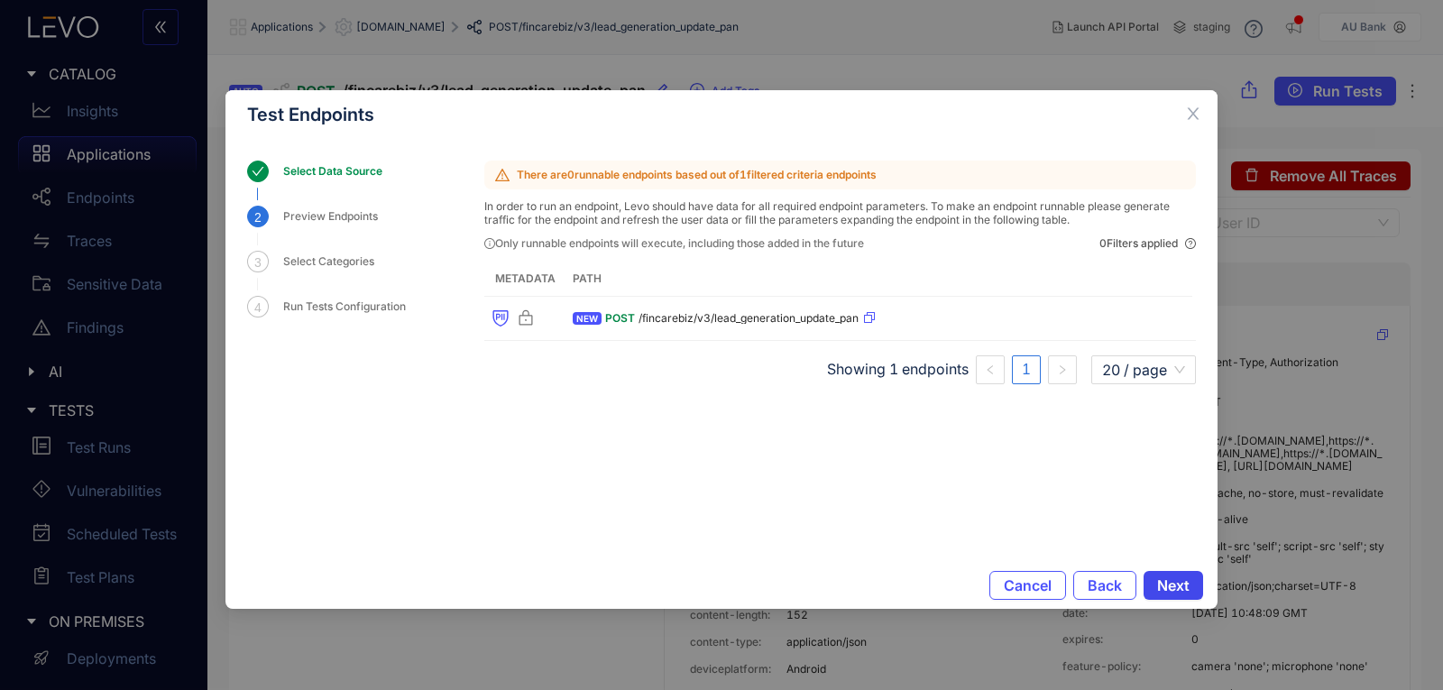
click at [1175, 586] on span "Next" at bounding box center [1173, 585] width 32 height 16
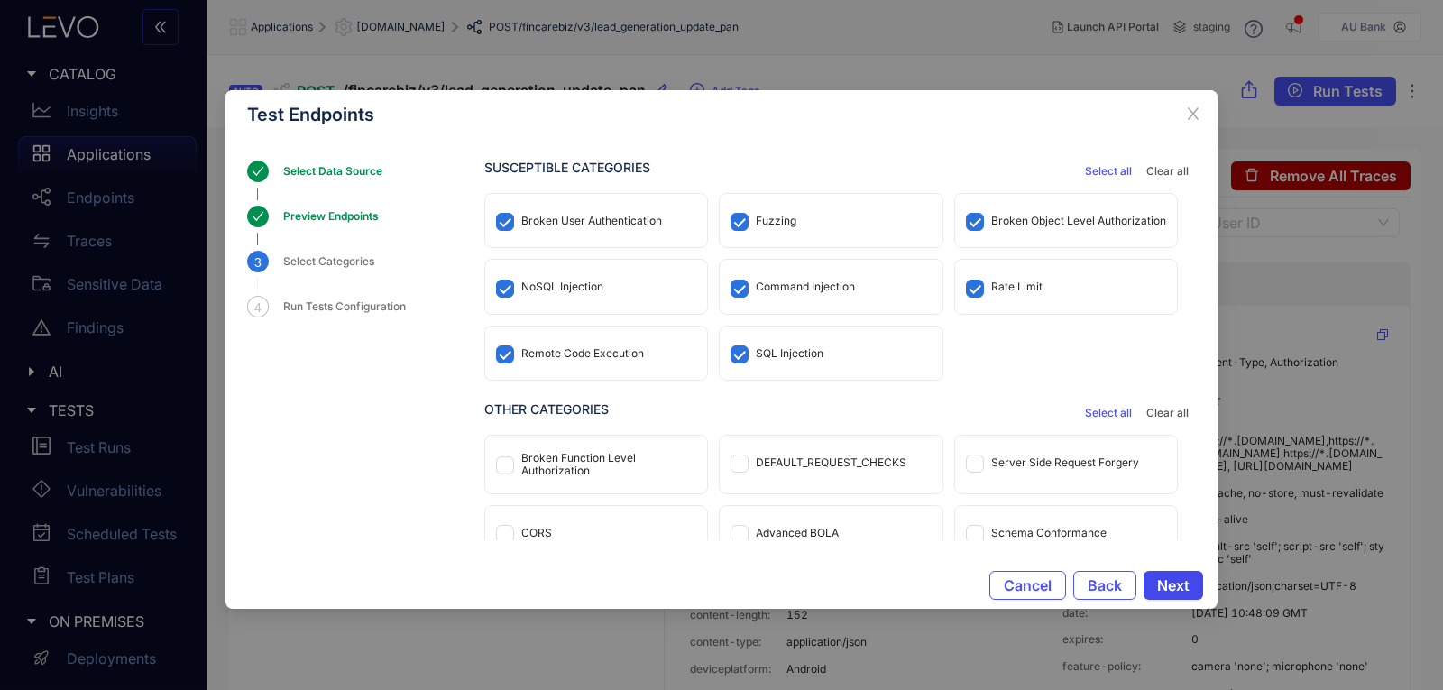
click at [1175, 586] on span "Next" at bounding box center [1173, 585] width 32 height 16
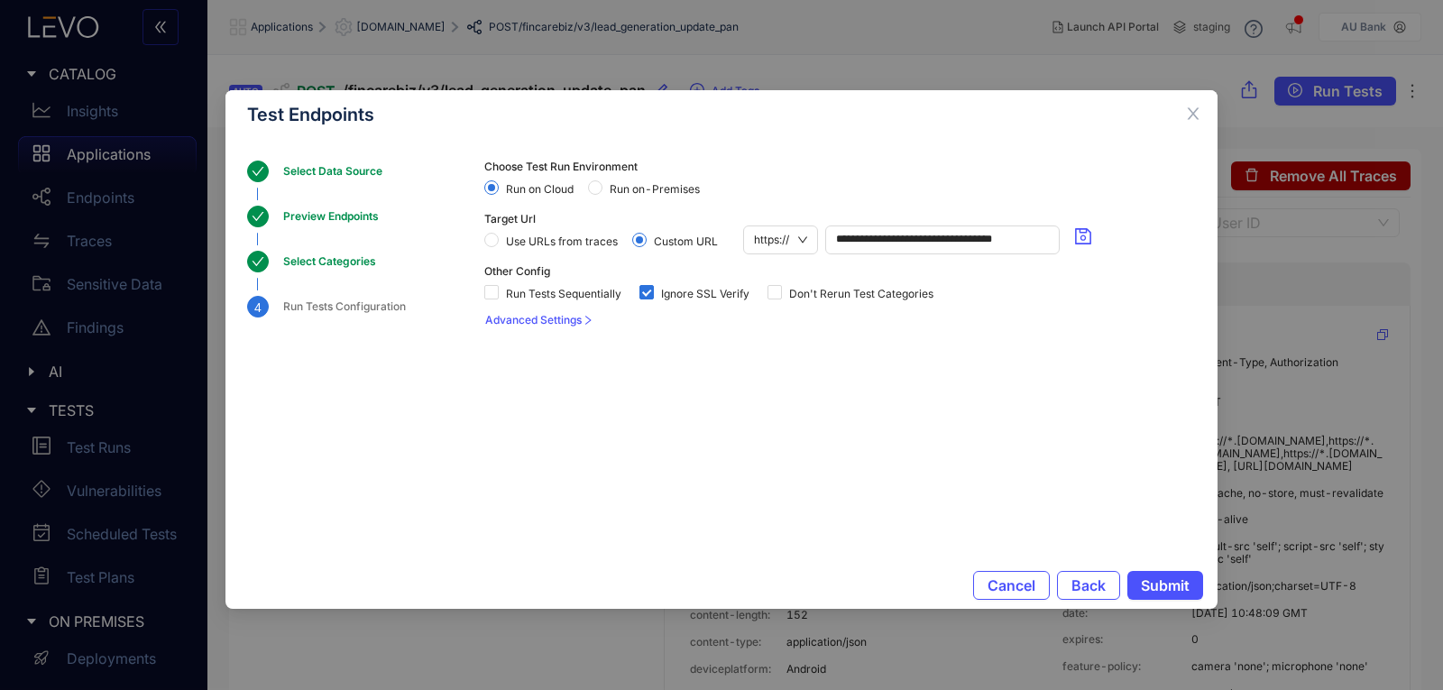
click at [620, 187] on span "Run on-Premises" at bounding box center [654, 189] width 105 height 13
click at [1176, 582] on span "Submit" at bounding box center [1165, 585] width 49 height 16
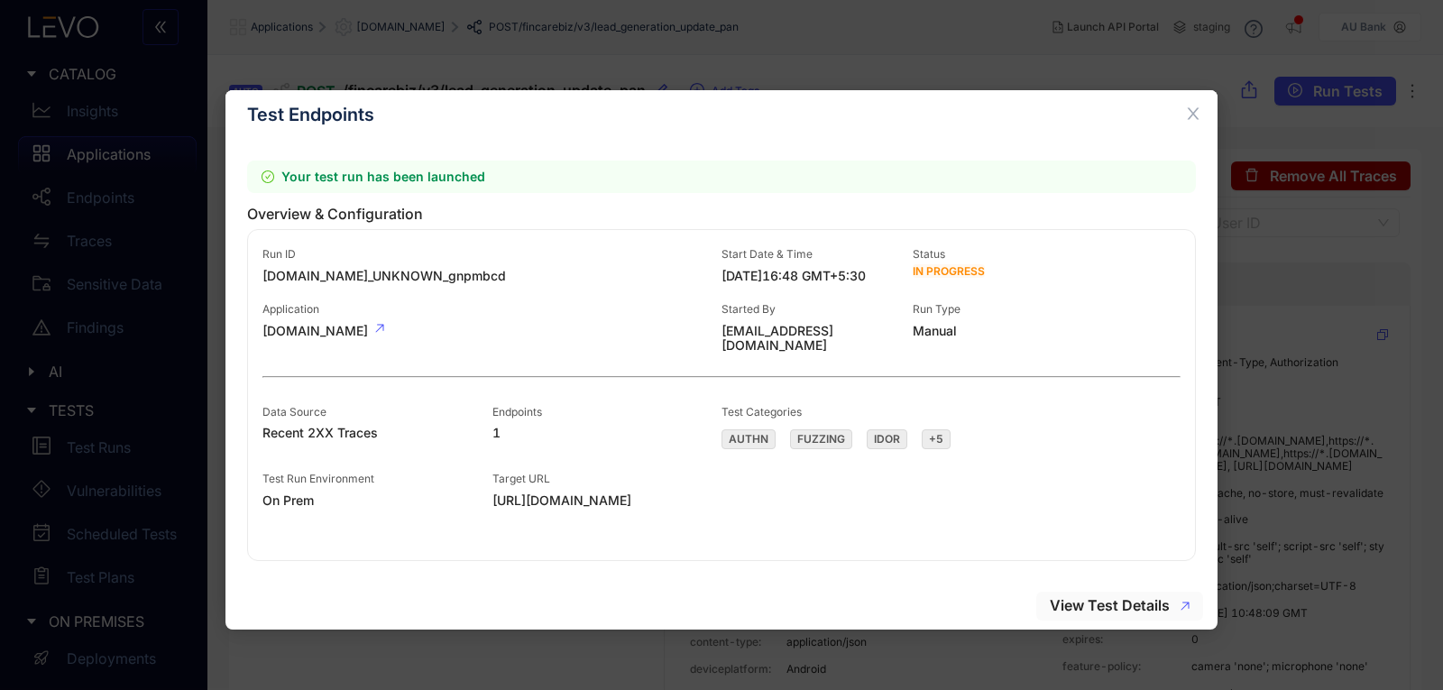
click at [1140, 604] on span "View Test Details" at bounding box center [1110, 605] width 120 height 16
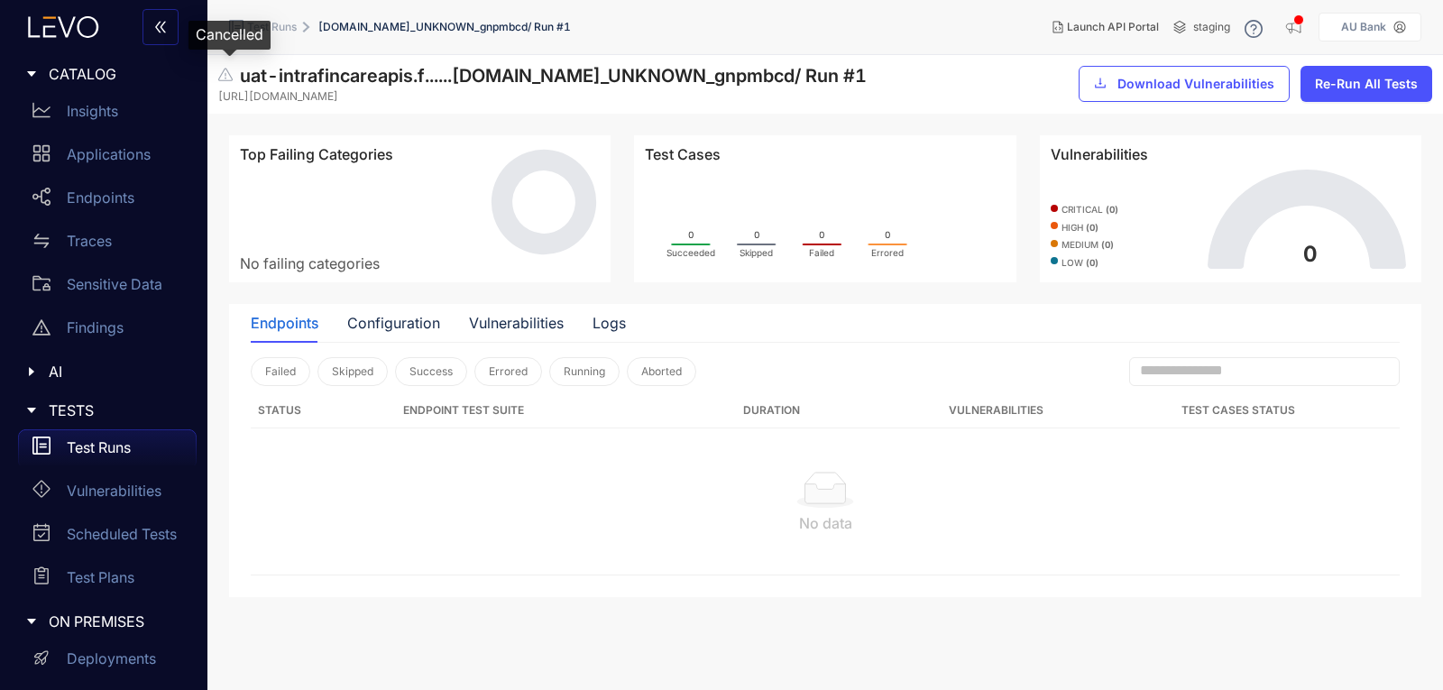
click at [226, 75] on icon at bounding box center [225, 75] width 14 height 14
click at [597, 326] on div "Logs" at bounding box center [608, 323] width 33 height 16
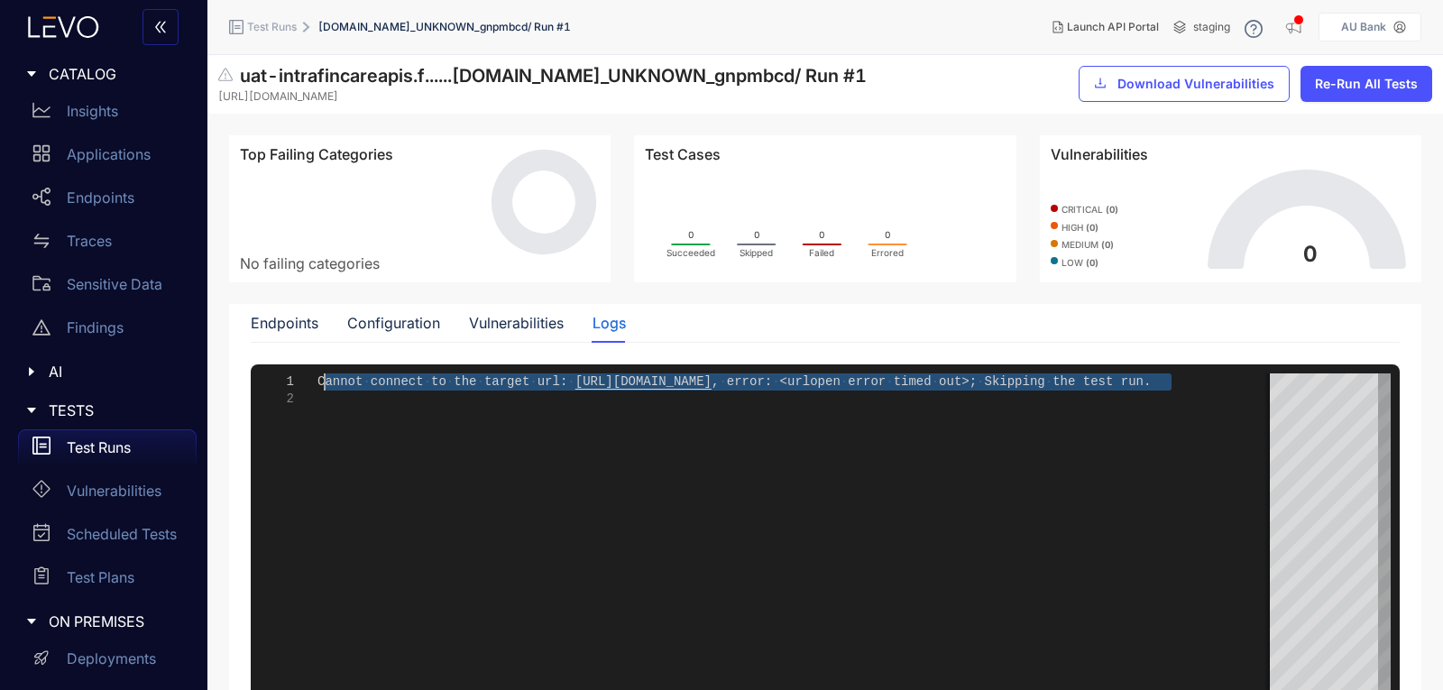
drag, startPoint x: 1168, startPoint y: 381, endPoint x: 318, endPoint y: 374, distance: 849.5
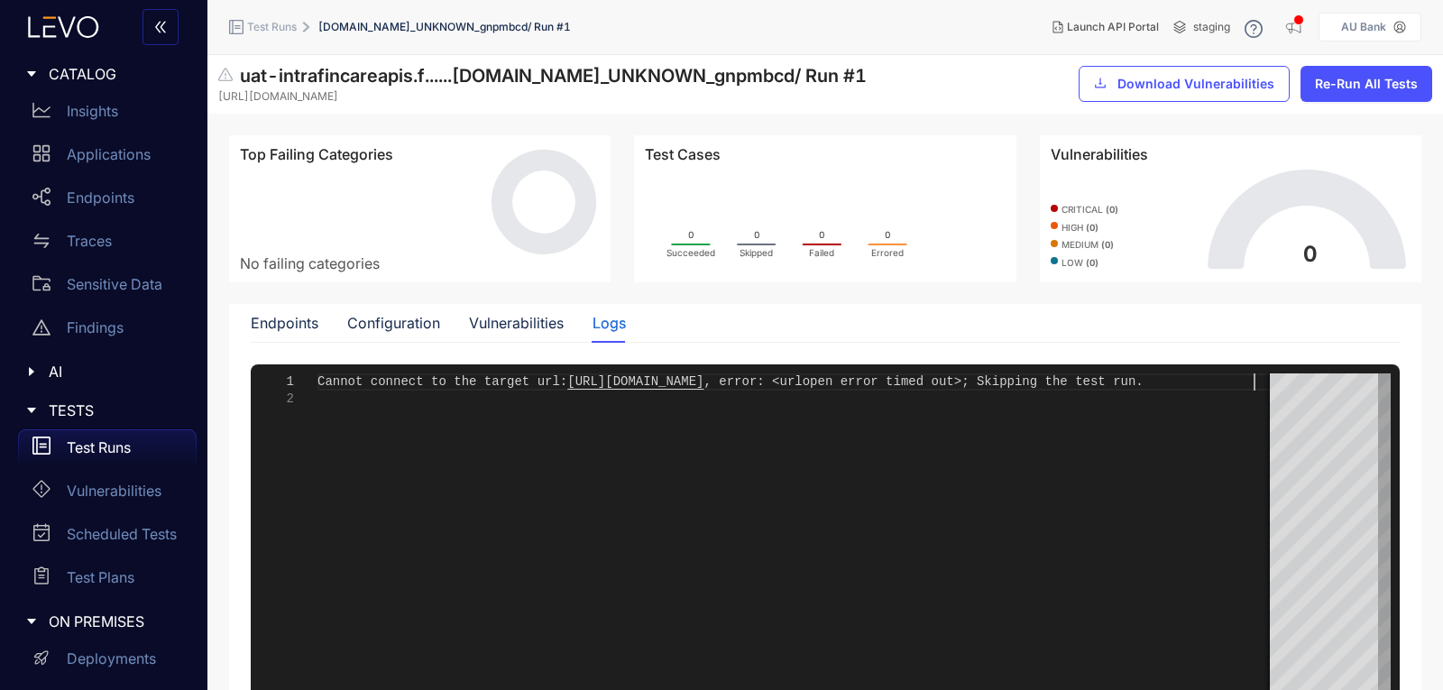
click at [1143, 384] on span "est run." at bounding box center [1113, 381] width 60 height 14
click at [271, 335] on div "Endpoints" at bounding box center [285, 323] width 68 height 38
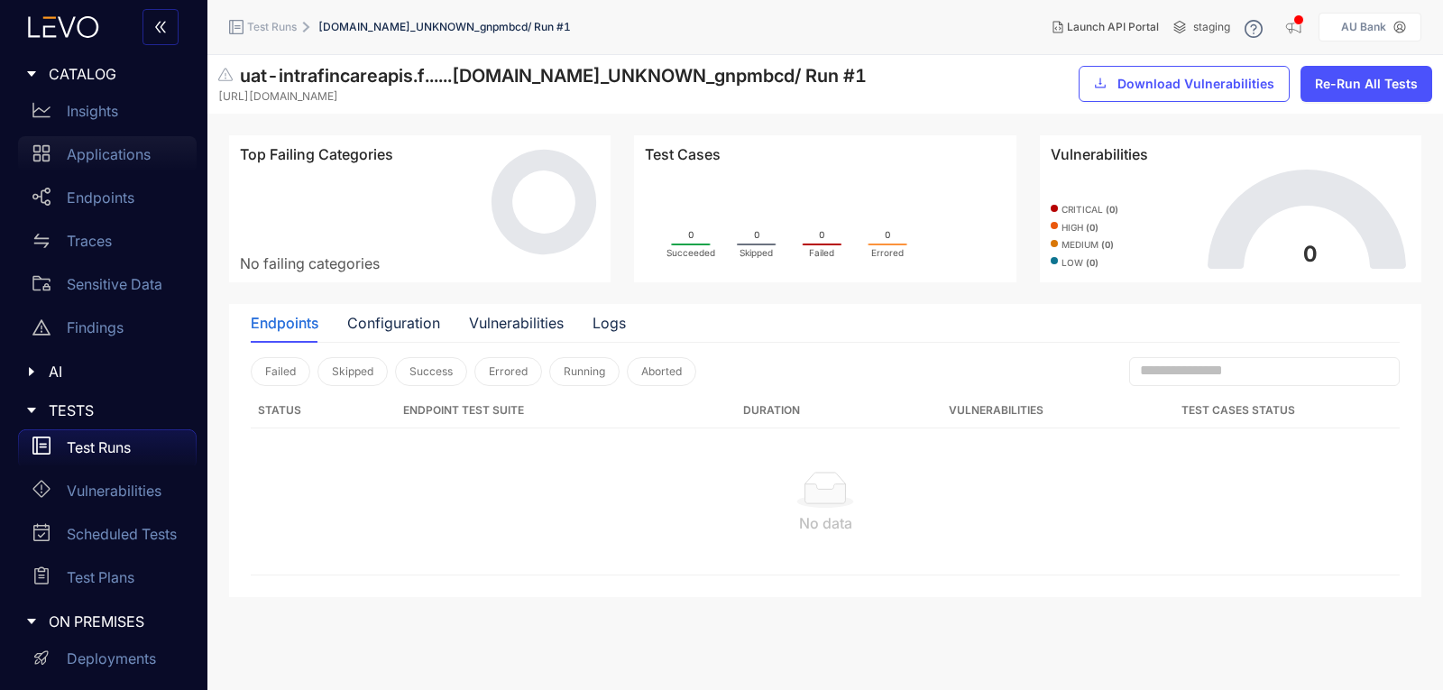
click at [118, 161] on p "Applications" at bounding box center [109, 154] width 84 height 16
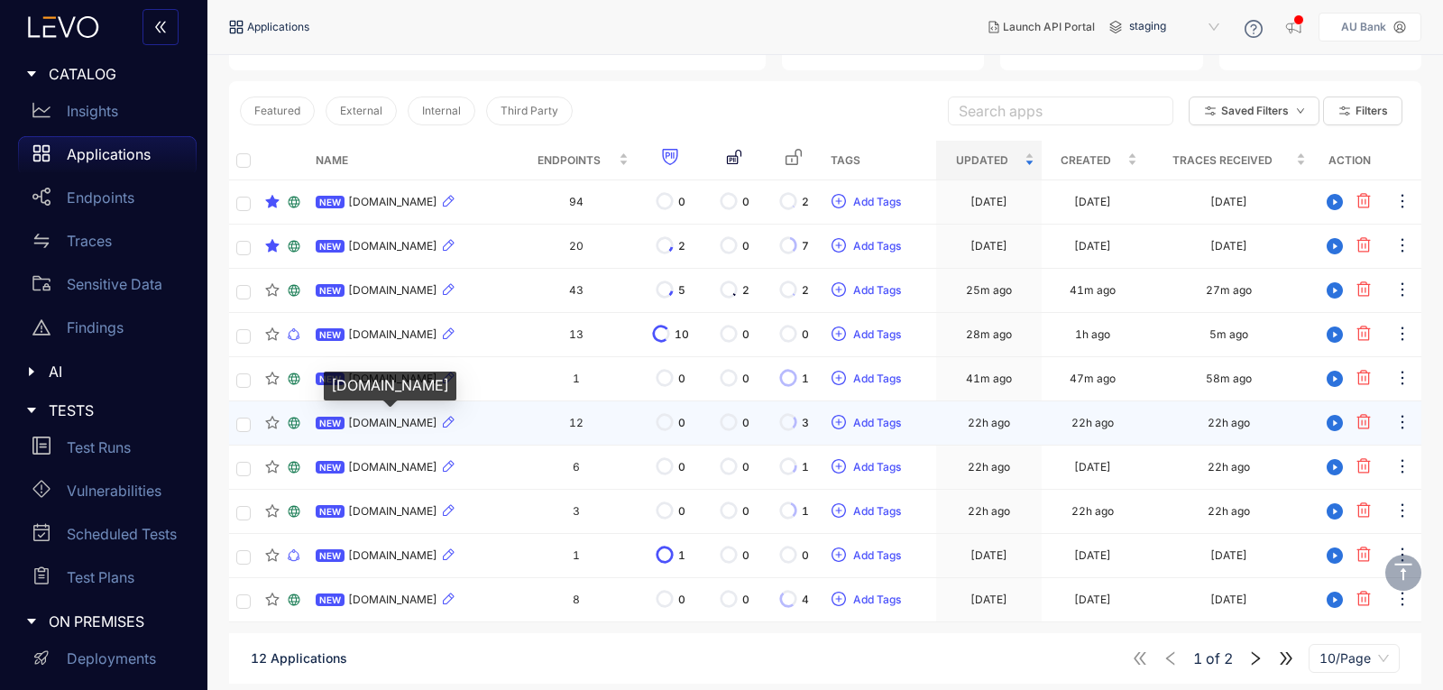
scroll to position [185, 0]
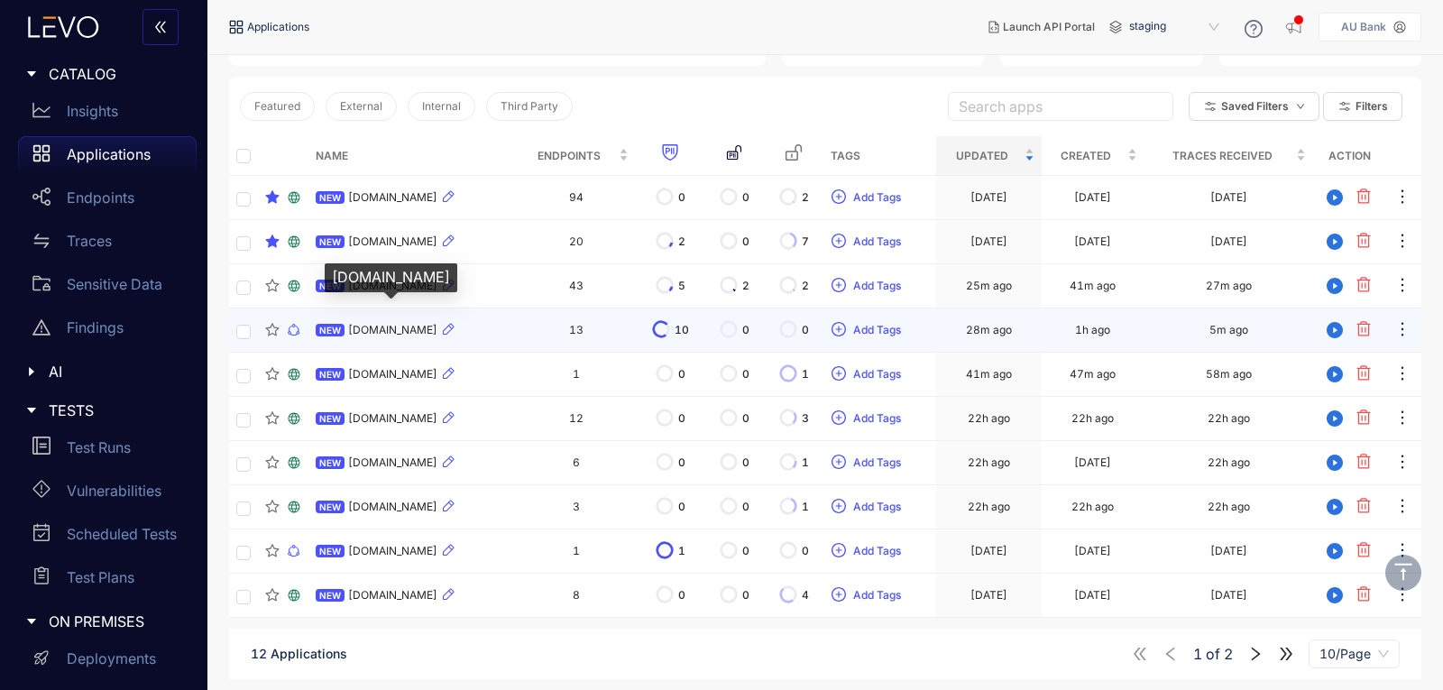
click at [427, 329] on span "[DOMAIN_NAME]" at bounding box center [392, 330] width 89 height 13
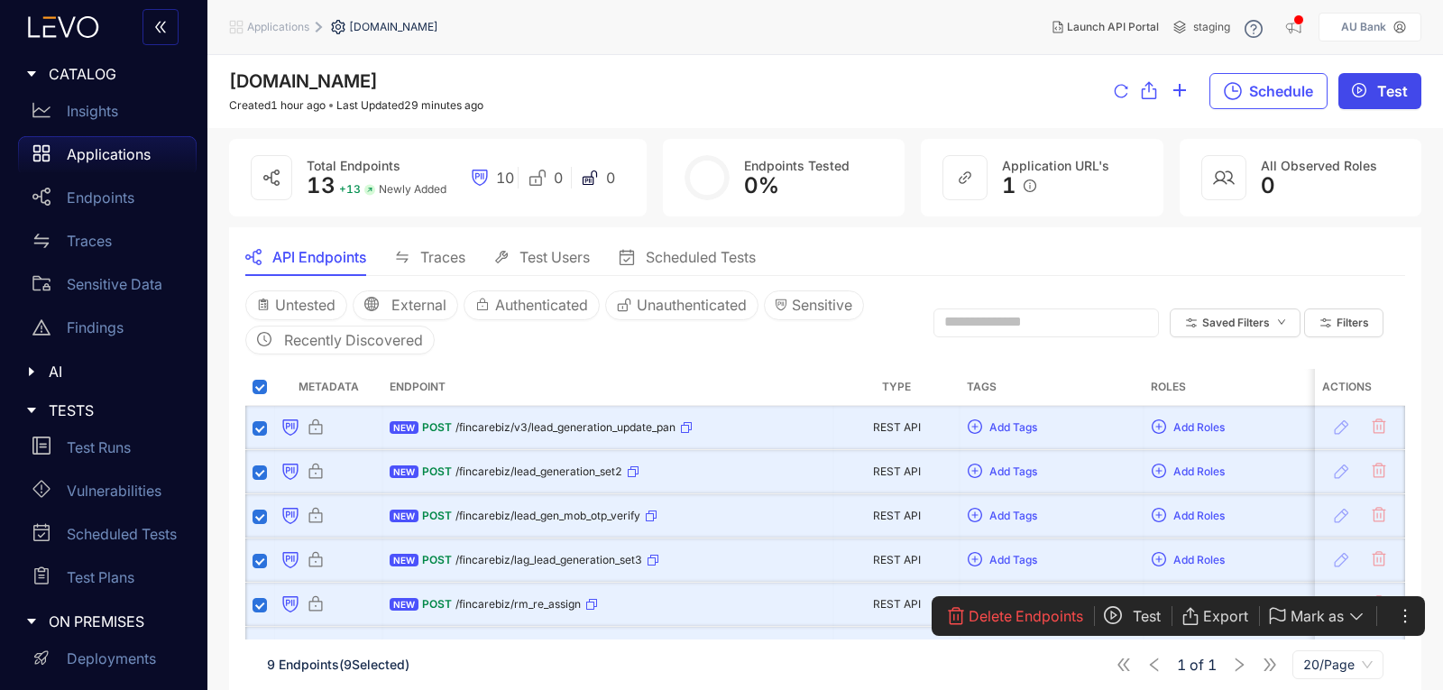
click at [1382, 92] on span "Test" at bounding box center [1392, 91] width 31 height 16
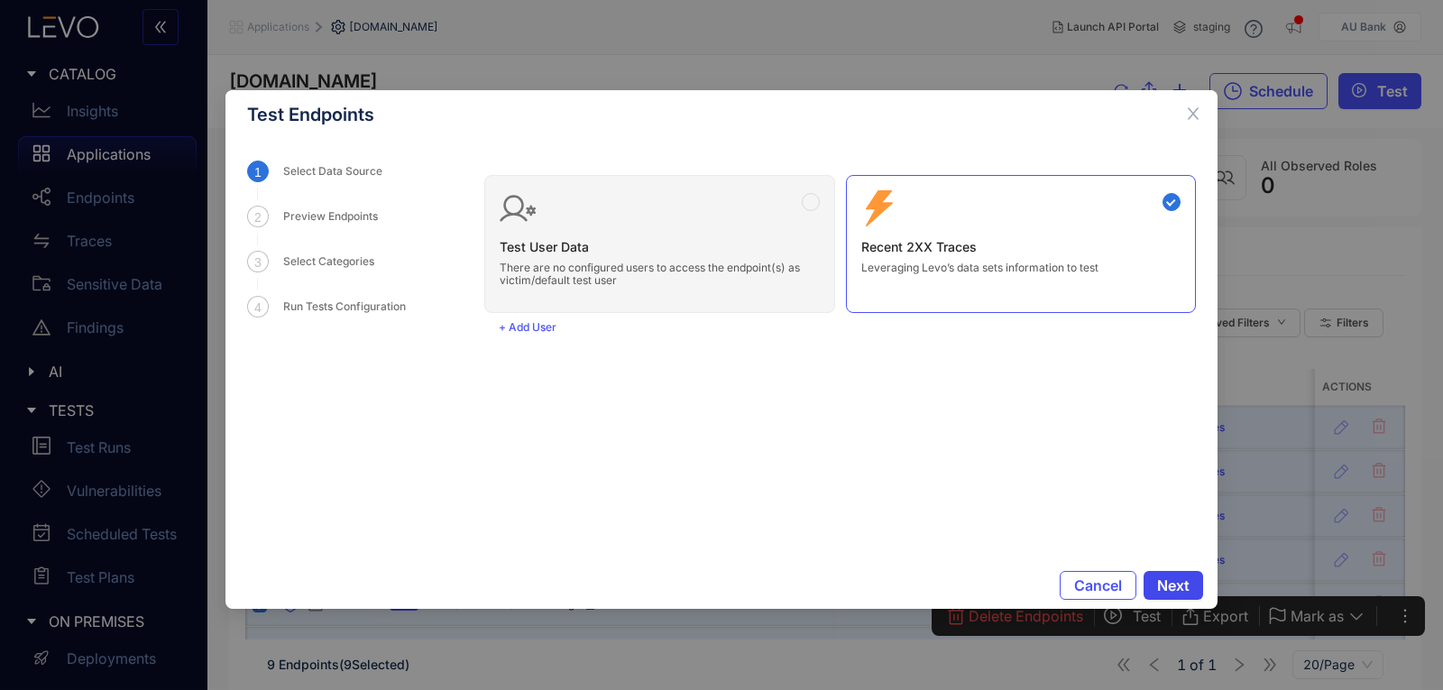
click at [1186, 583] on span "Next" at bounding box center [1173, 585] width 32 height 16
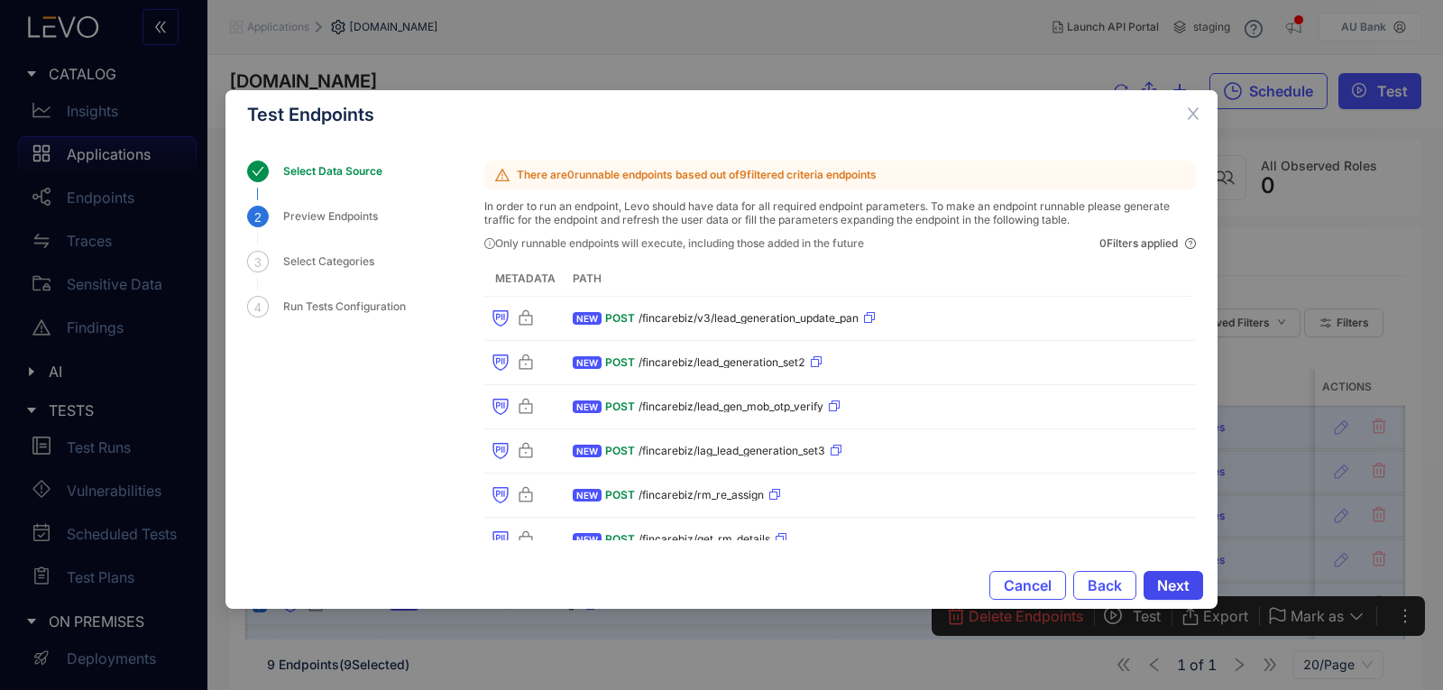
click at [1181, 574] on button "Next" at bounding box center [1173, 585] width 60 height 29
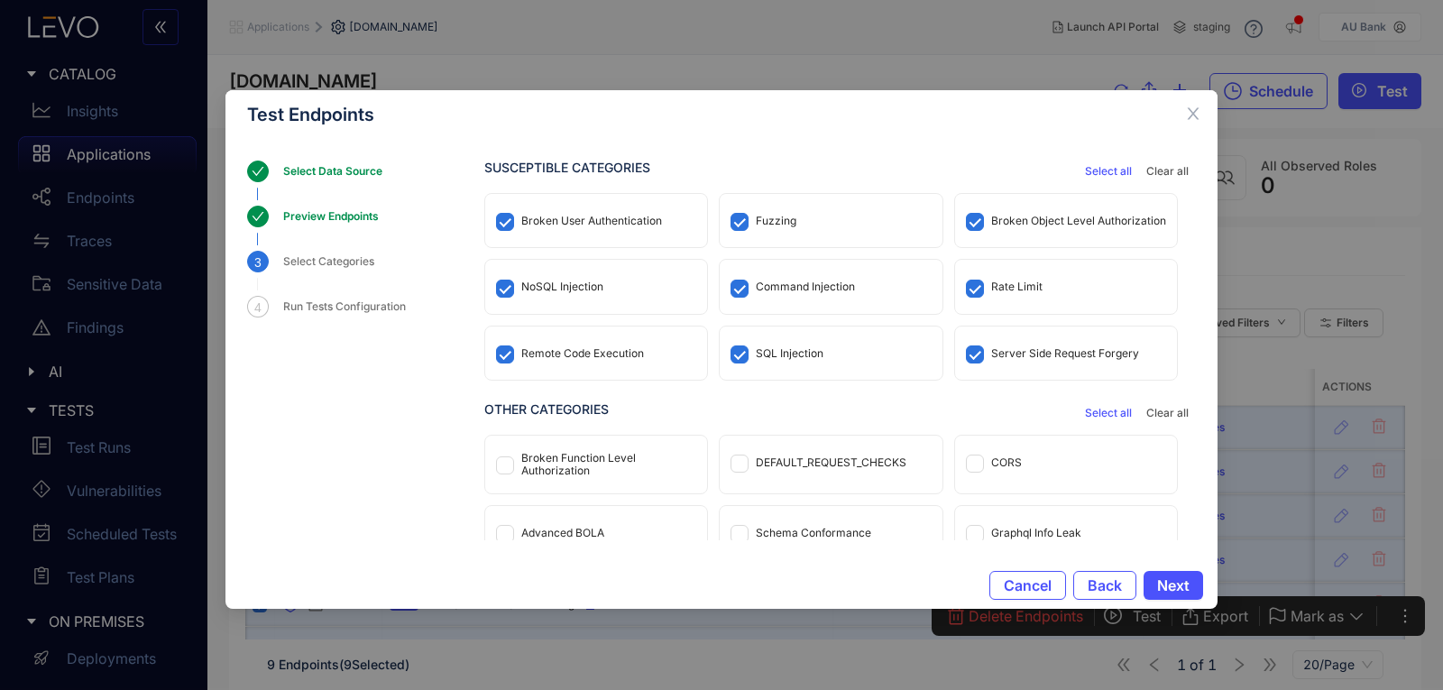
scroll to position [87, 0]
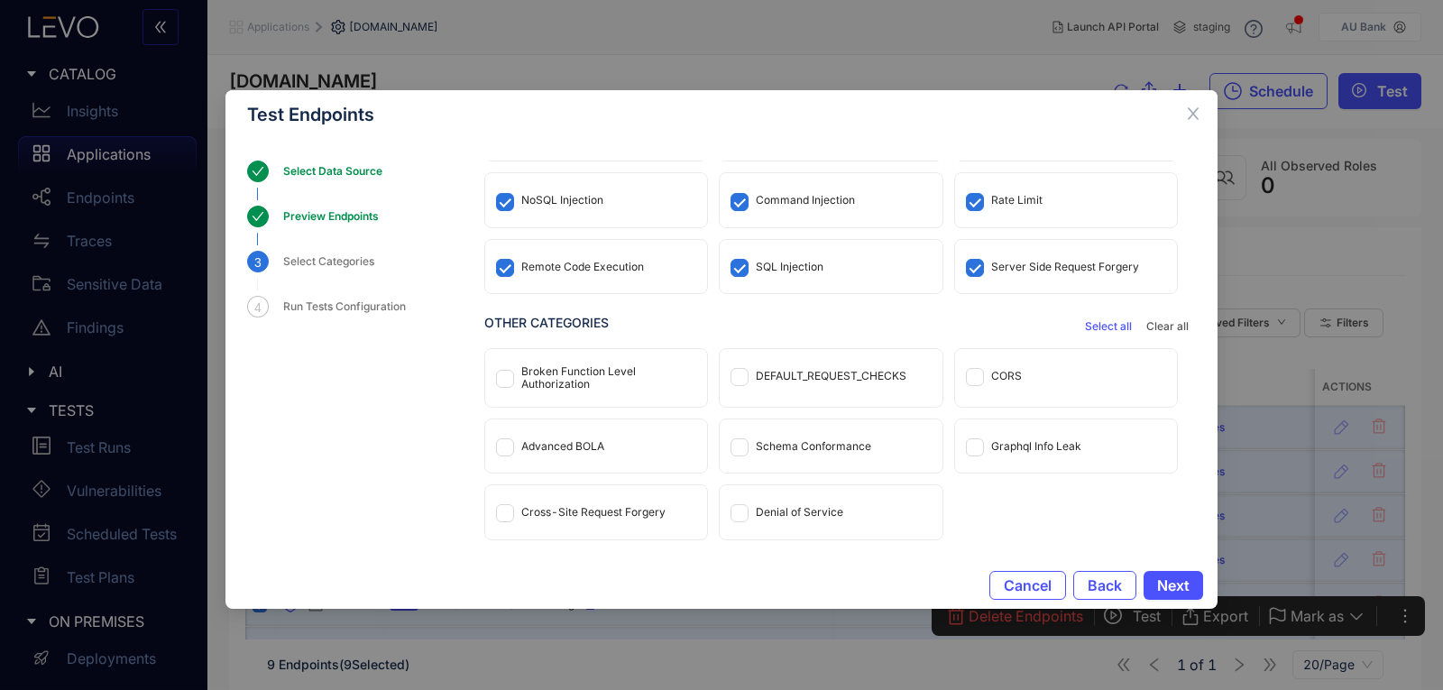
click at [1082, 367] on div "CORS" at bounding box center [1066, 375] width 222 height 53
drag, startPoint x: 546, startPoint y: 518, endPoint x: 560, endPoint y: 519, distance: 14.5
click at [553, 519] on div "Cross-Site Request Forgery" at bounding box center [596, 511] width 222 height 53
click at [825, 370] on div "DEFAULT_REQUEST_CHECKS" at bounding box center [831, 376] width 151 height 13
click at [1182, 579] on span "Next" at bounding box center [1173, 585] width 32 height 16
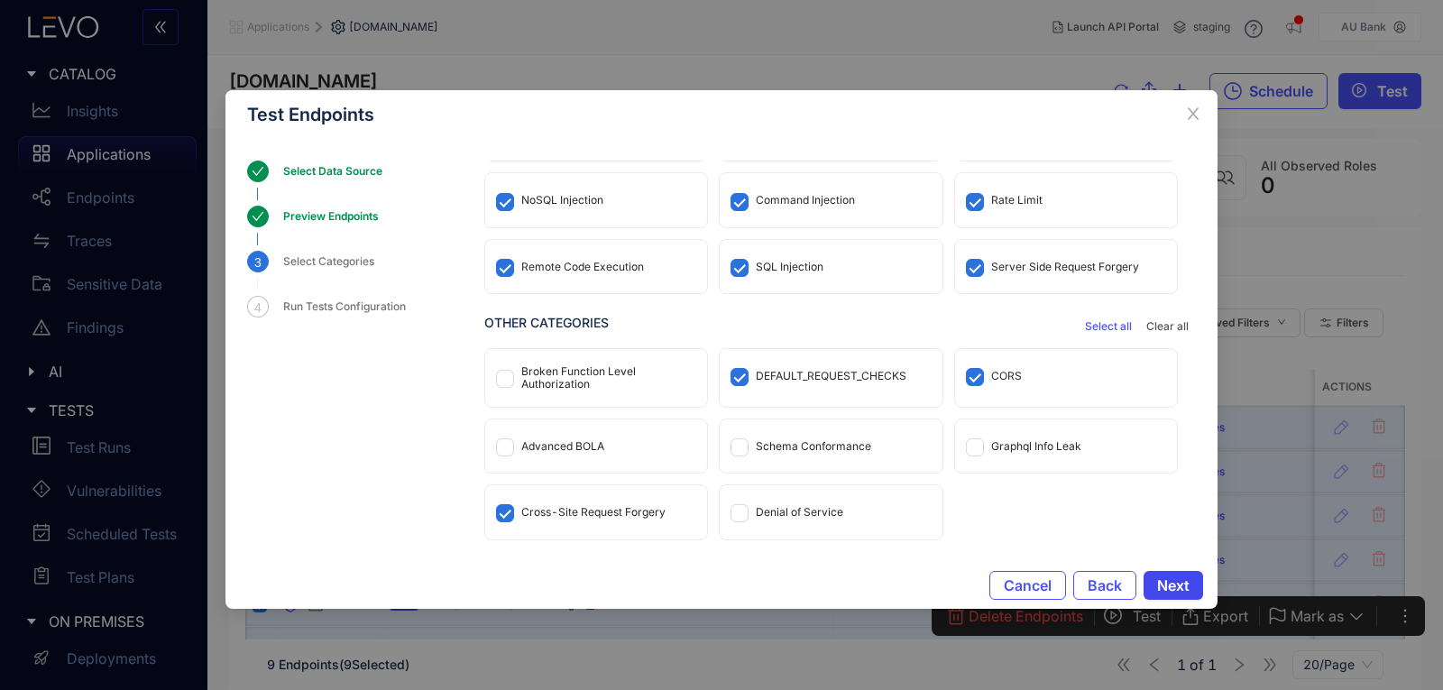
scroll to position [0, 0]
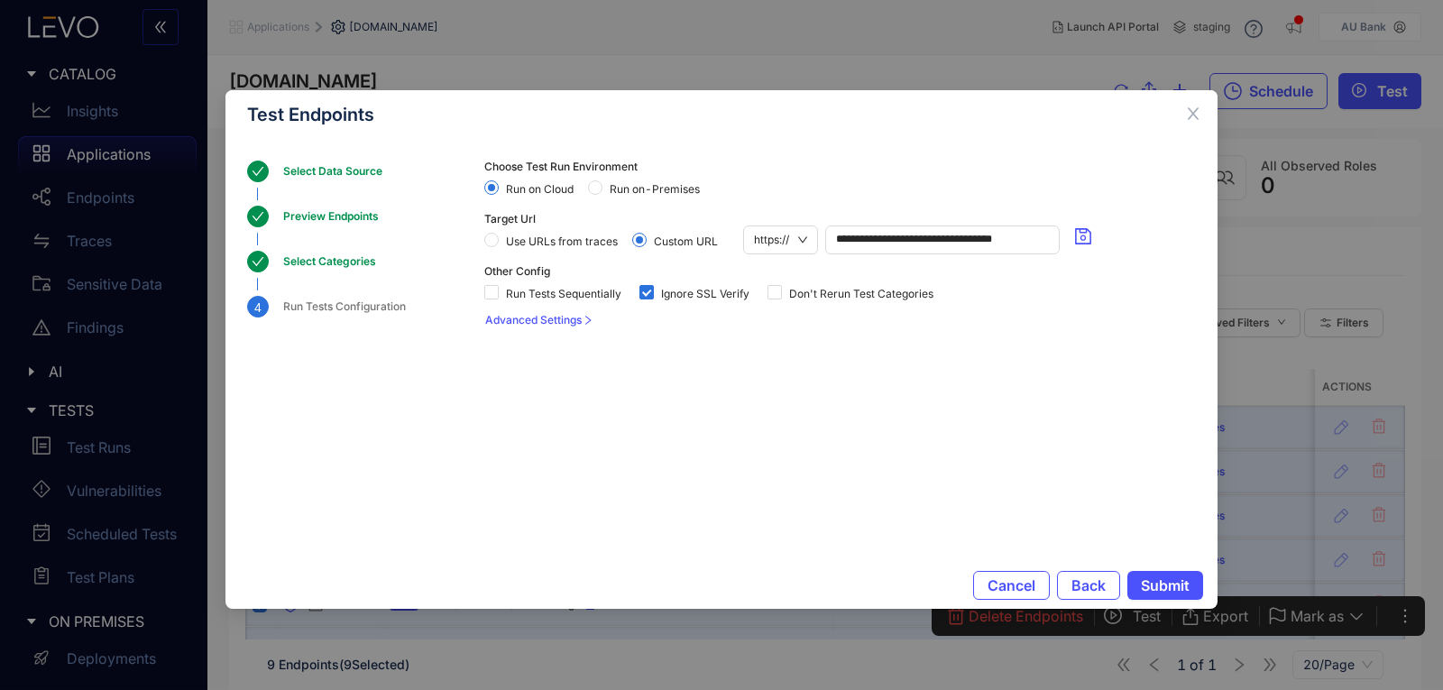
click at [647, 169] on div "Choose Test Run Environment Run on Cloud Run on-Premises" at bounding box center [839, 181] width 711 height 41
click at [652, 191] on span "Run on-Premises" at bounding box center [654, 189] width 105 height 13
click at [1174, 581] on span "Submit" at bounding box center [1165, 585] width 49 height 16
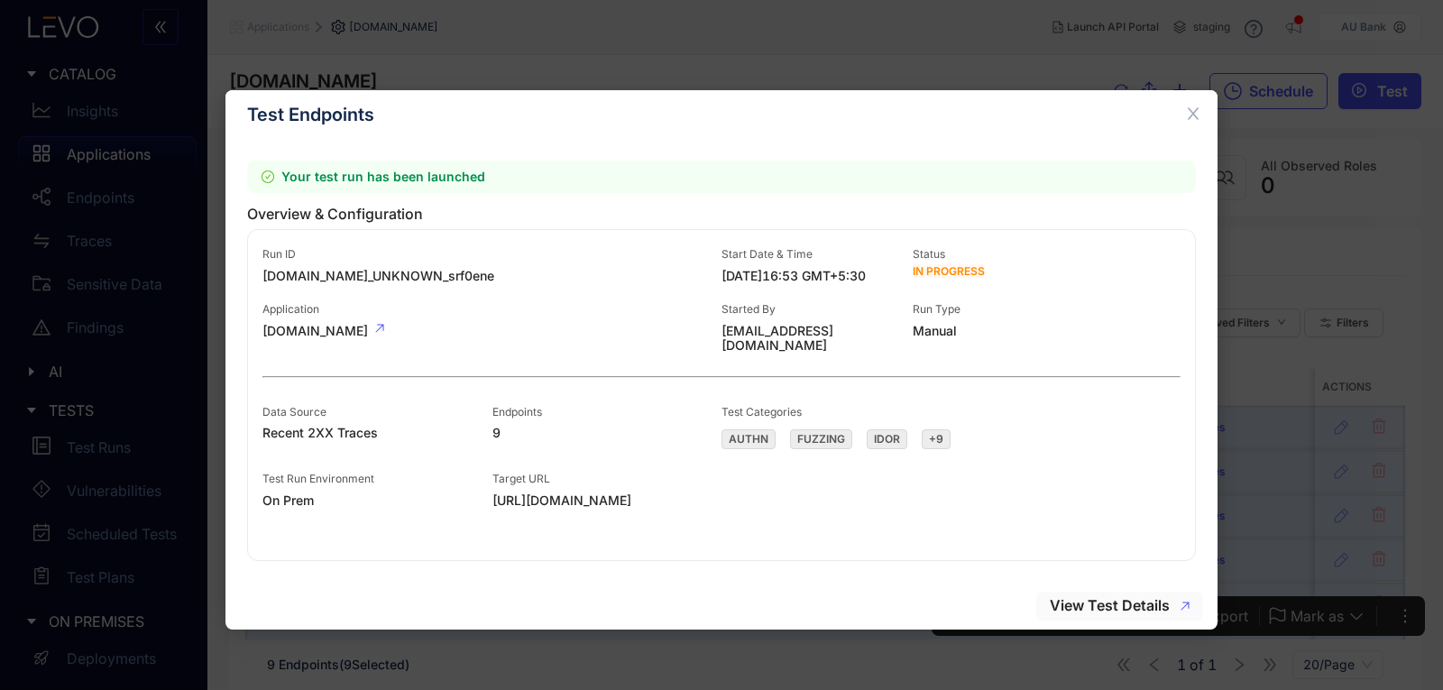
click at [1119, 604] on span "View Test Details" at bounding box center [1110, 605] width 120 height 16
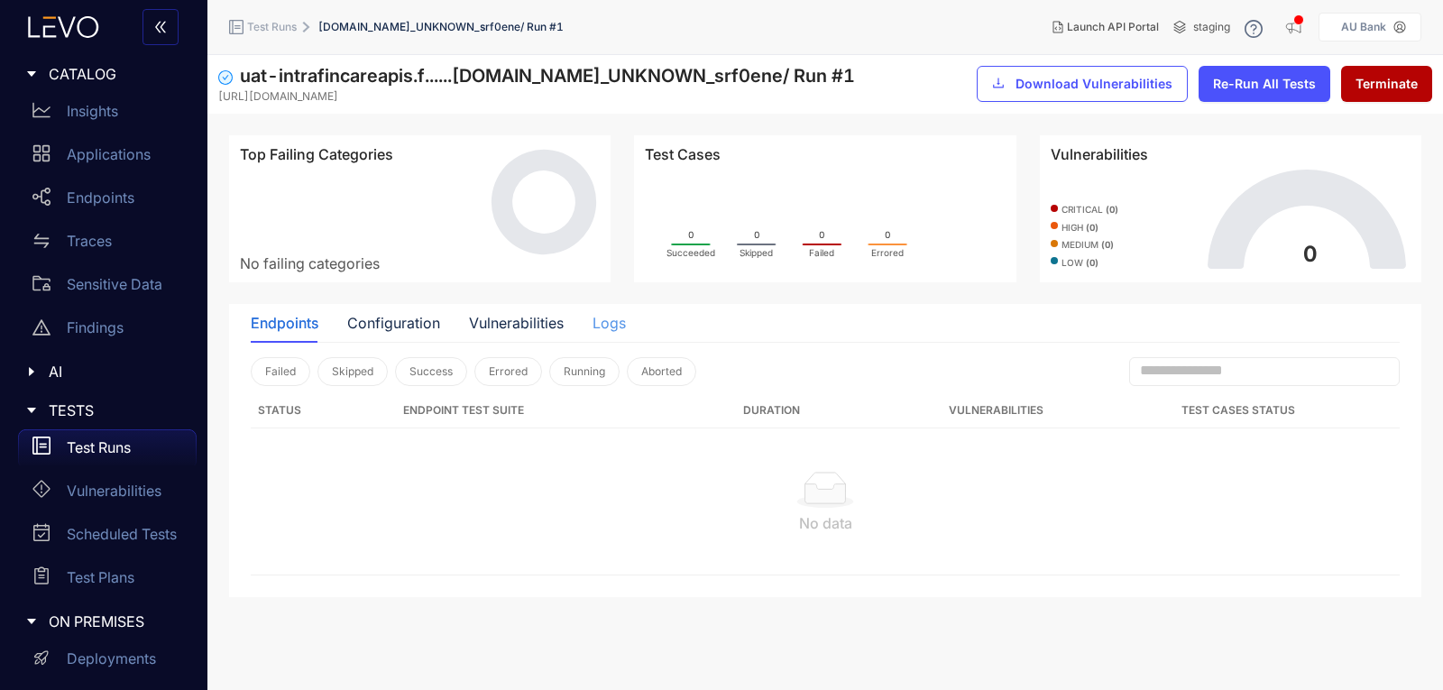
click at [621, 334] on div "Logs" at bounding box center [608, 323] width 33 height 38
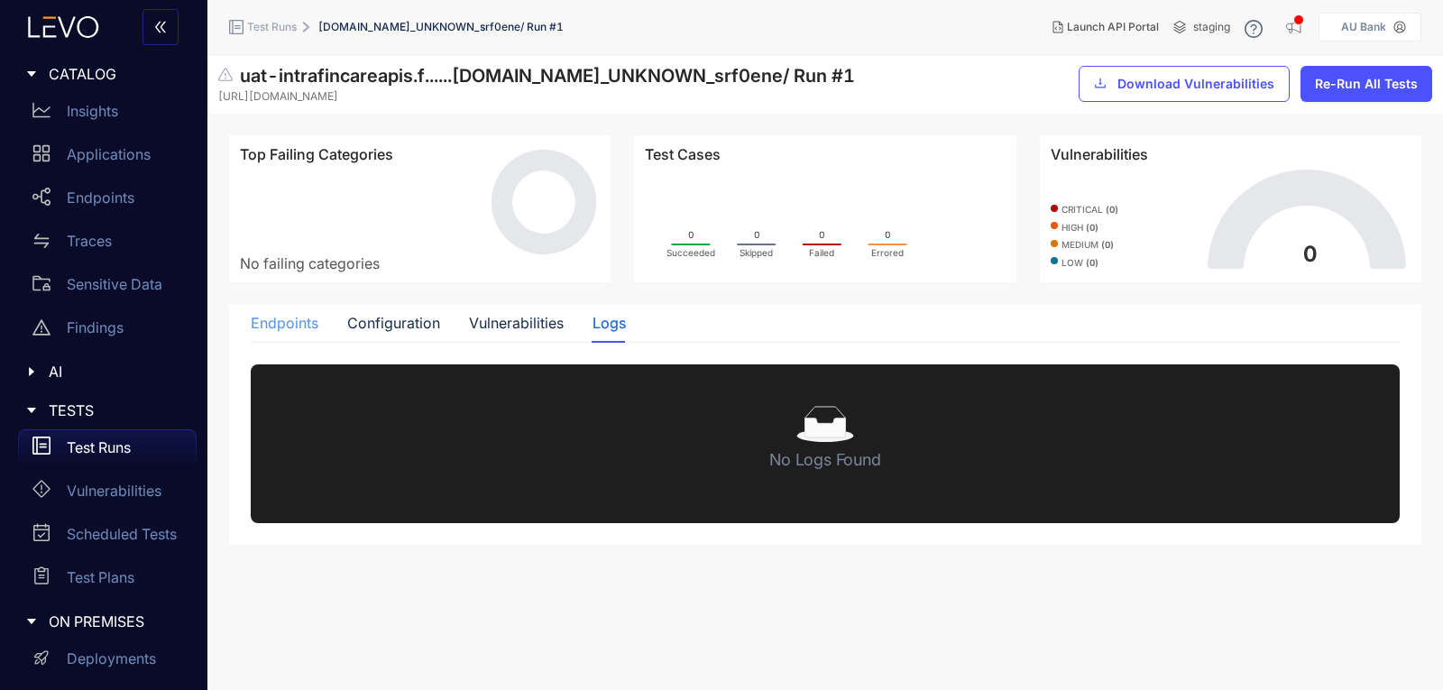
click at [302, 313] on div "Endpoints" at bounding box center [285, 323] width 68 height 38
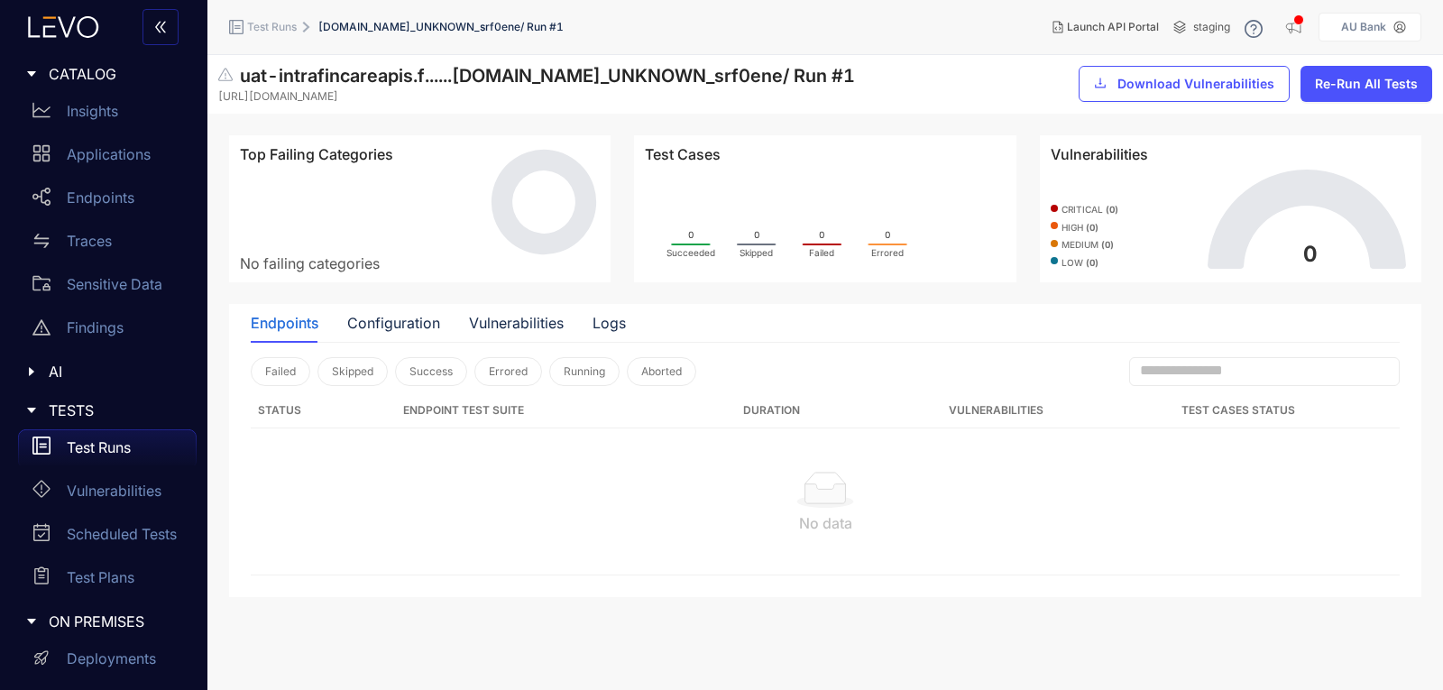
click at [263, 324] on div "Endpoints" at bounding box center [285, 323] width 68 height 16
click at [593, 326] on div "Logs" at bounding box center [608, 323] width 33 height 16
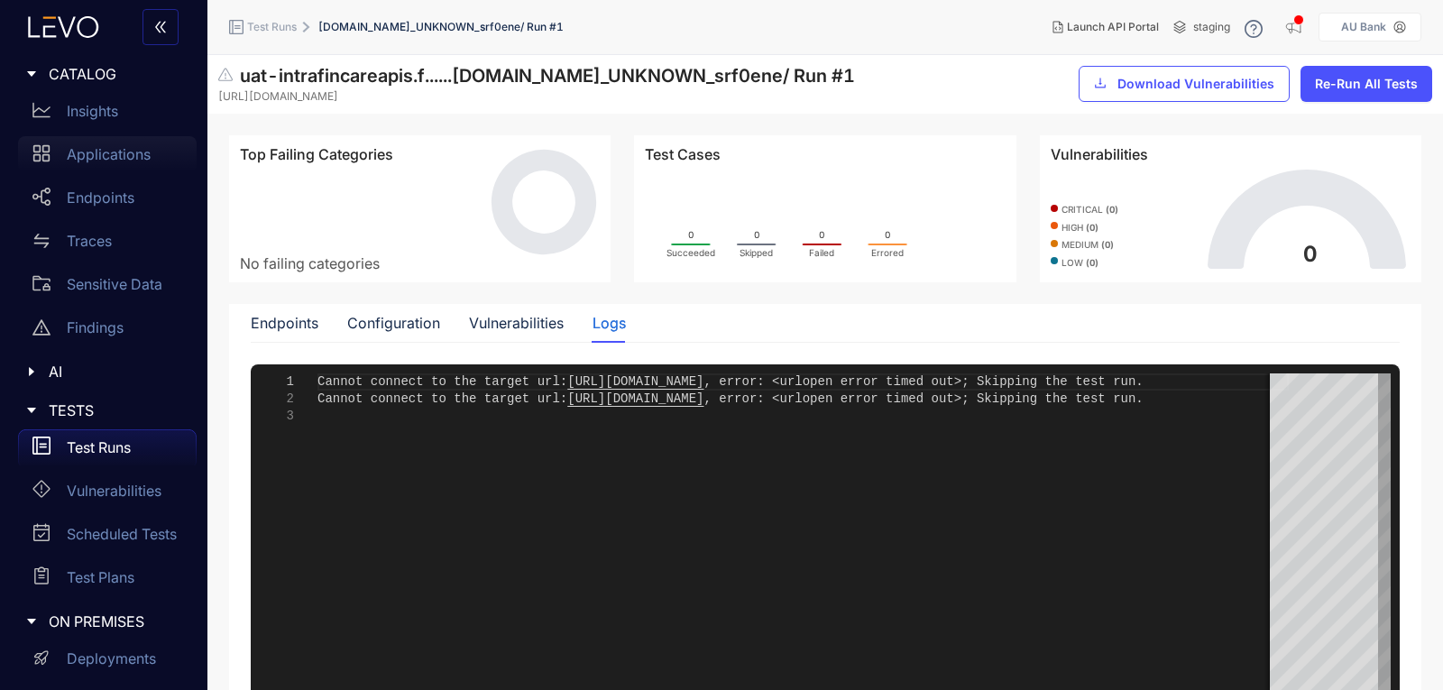
drag, startPoint x: 99, startPoint y: 143, endPoint x: 145, endPoint y: 168, distance: 52.0
click at [99, 143] on div "Applications" at bounding box center [107, 154] width 179 height 36
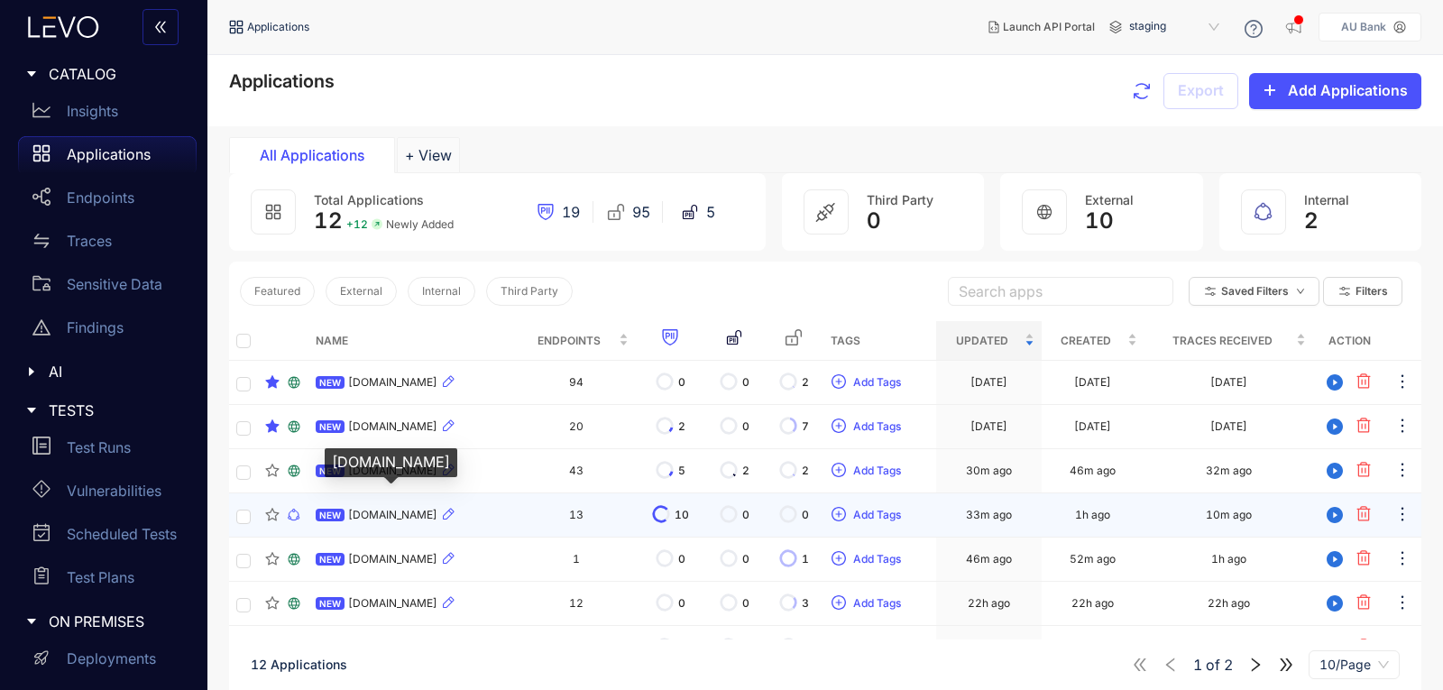
click at [406, 513] on span "[DOMAIN_NAME]" at bounding box center [392, 515] width 89 height 13
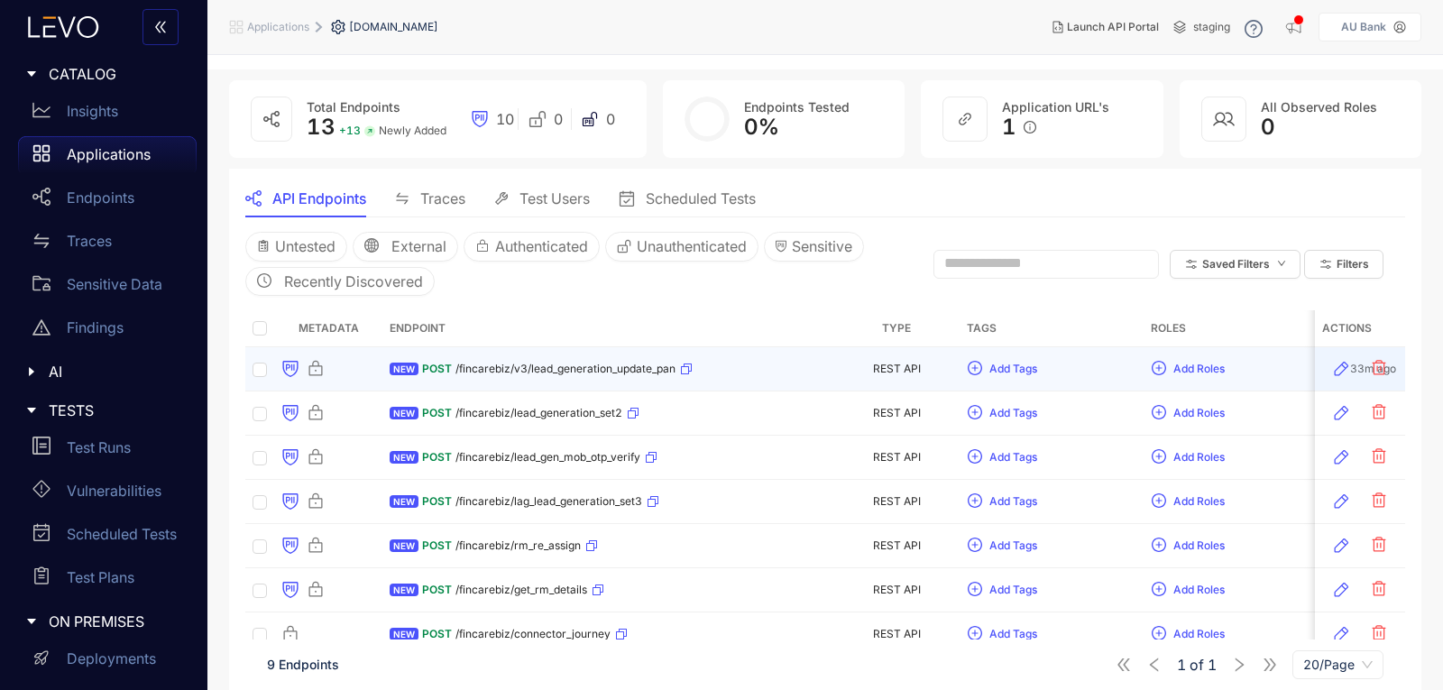
scroll to position [90, 0]
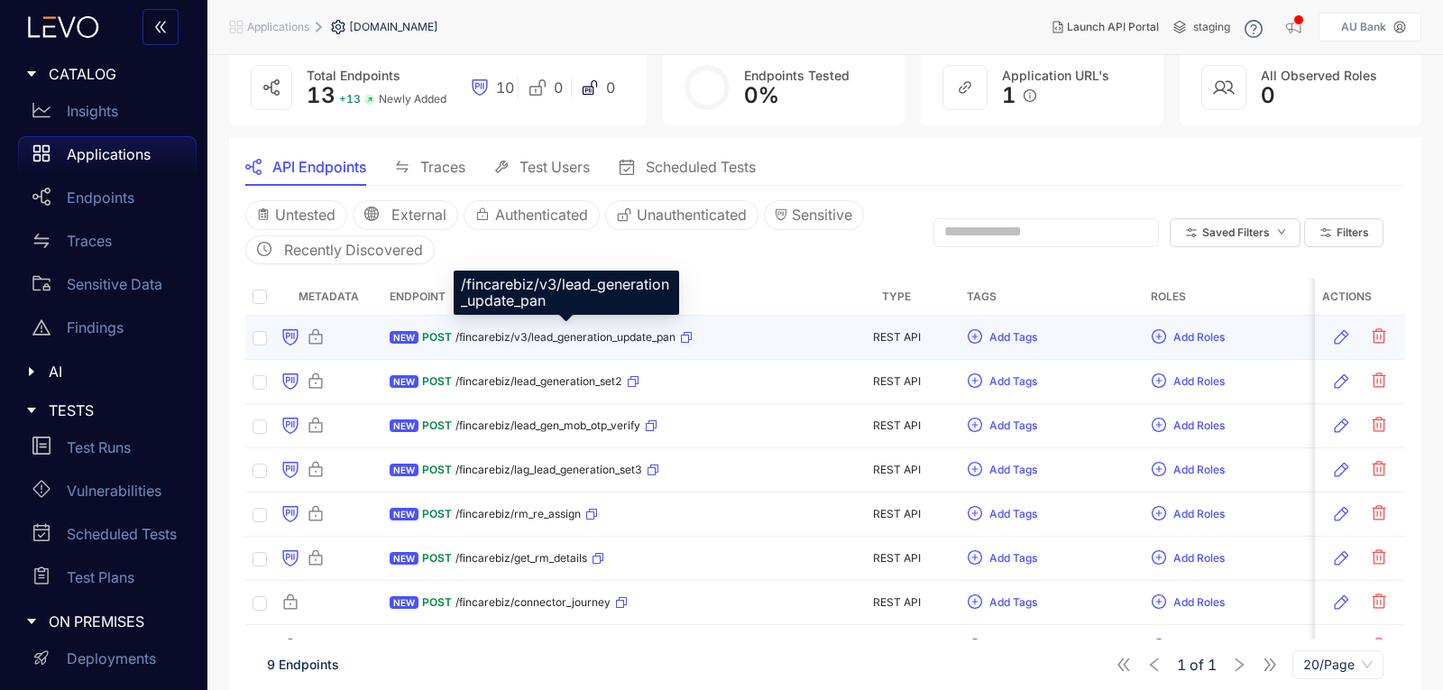
click at [559, 342] on span "/fincarebiz/v3/lead_generation_update_pan" at bounding box center [565, 337] width 220 height 13
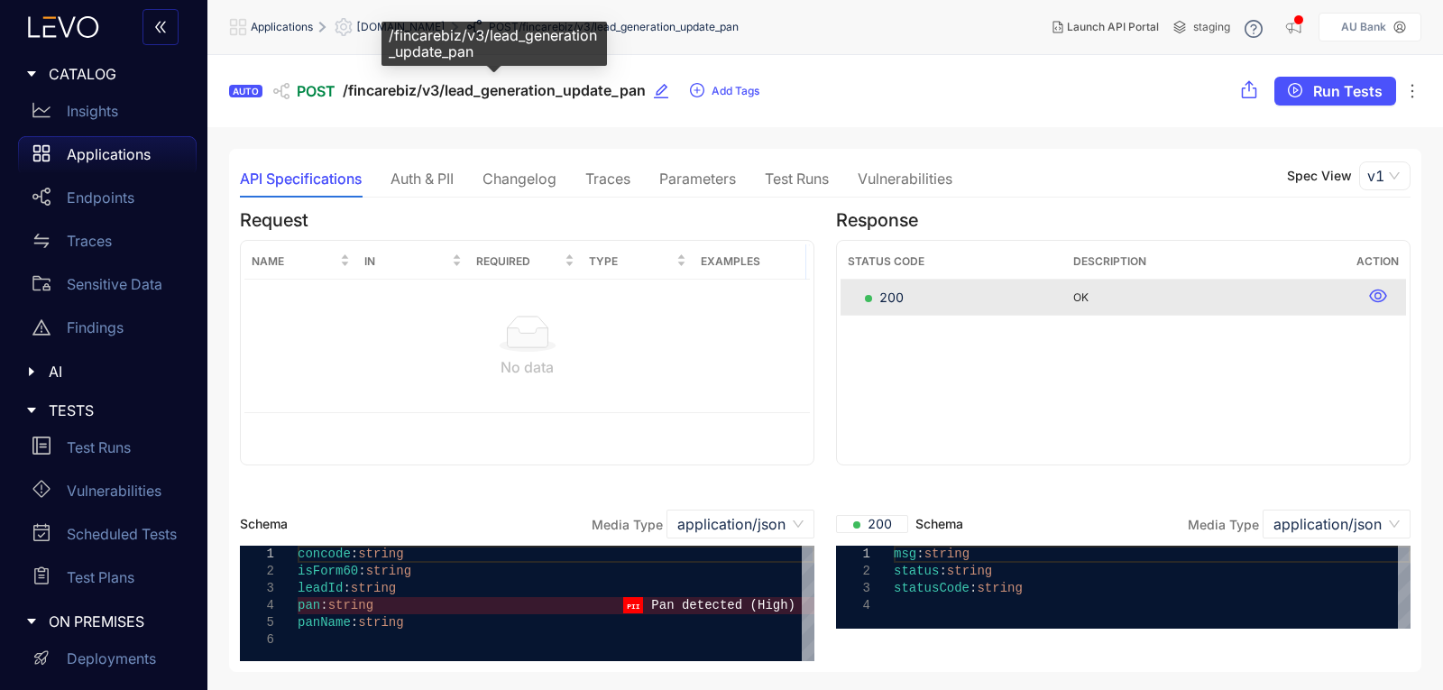
click at [361, 93] on span "/fincarebiz/v3/lead_generation_update_pan" at bounding box center [494, 90] width 303 height 17
click at [606, 173] on div "Traces" at bounding box center [607, 178] width 45 height 16
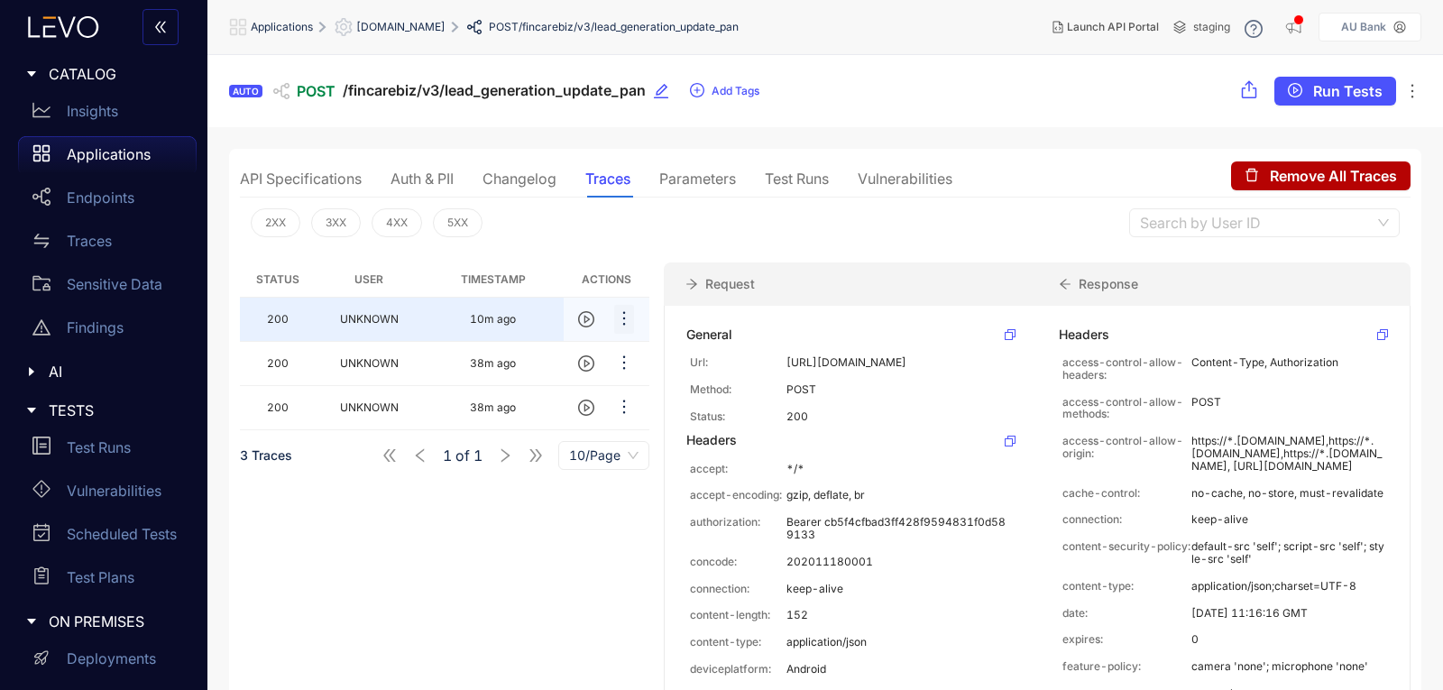
click at [623, 328] on span "ellipsis" at bounding box center [624, 319] width 18 height 21
click at [668, 411] on span "Copy" at bounding box center [679, 413] width 73 height 20
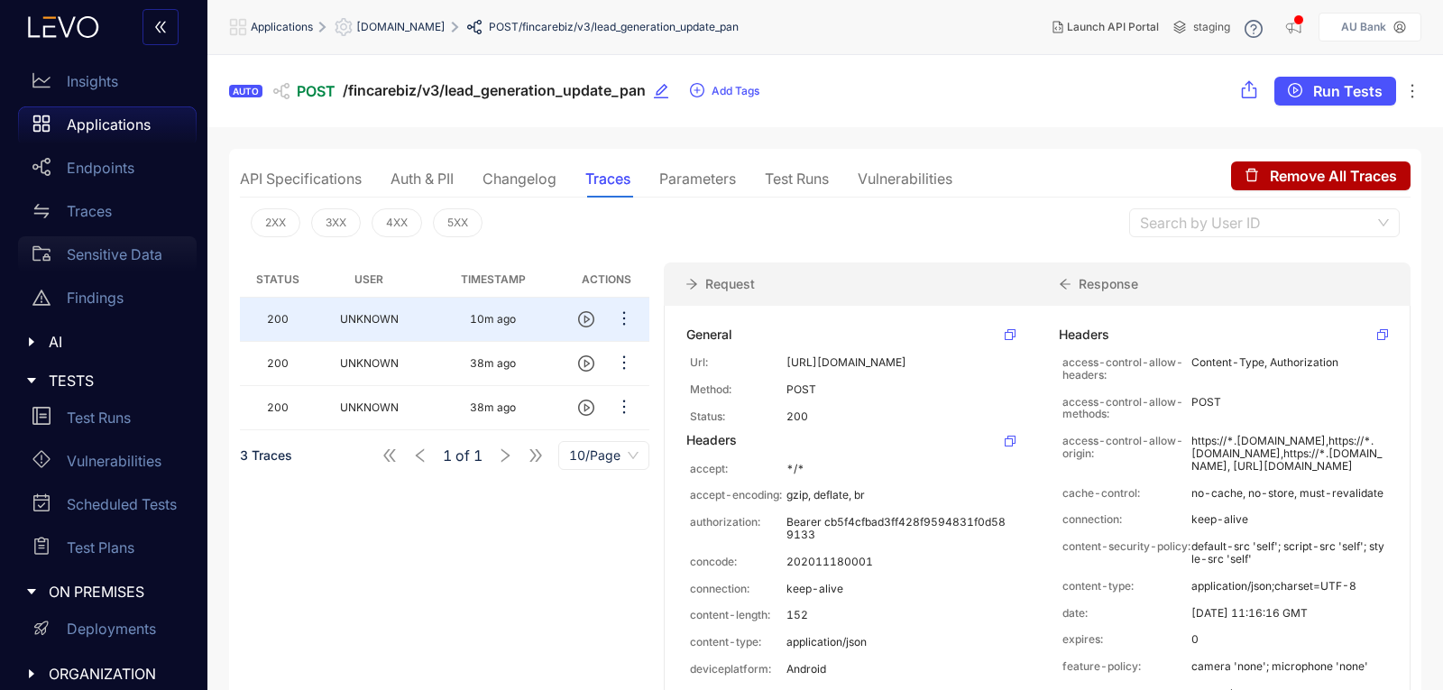
scroll to position [53, 0]
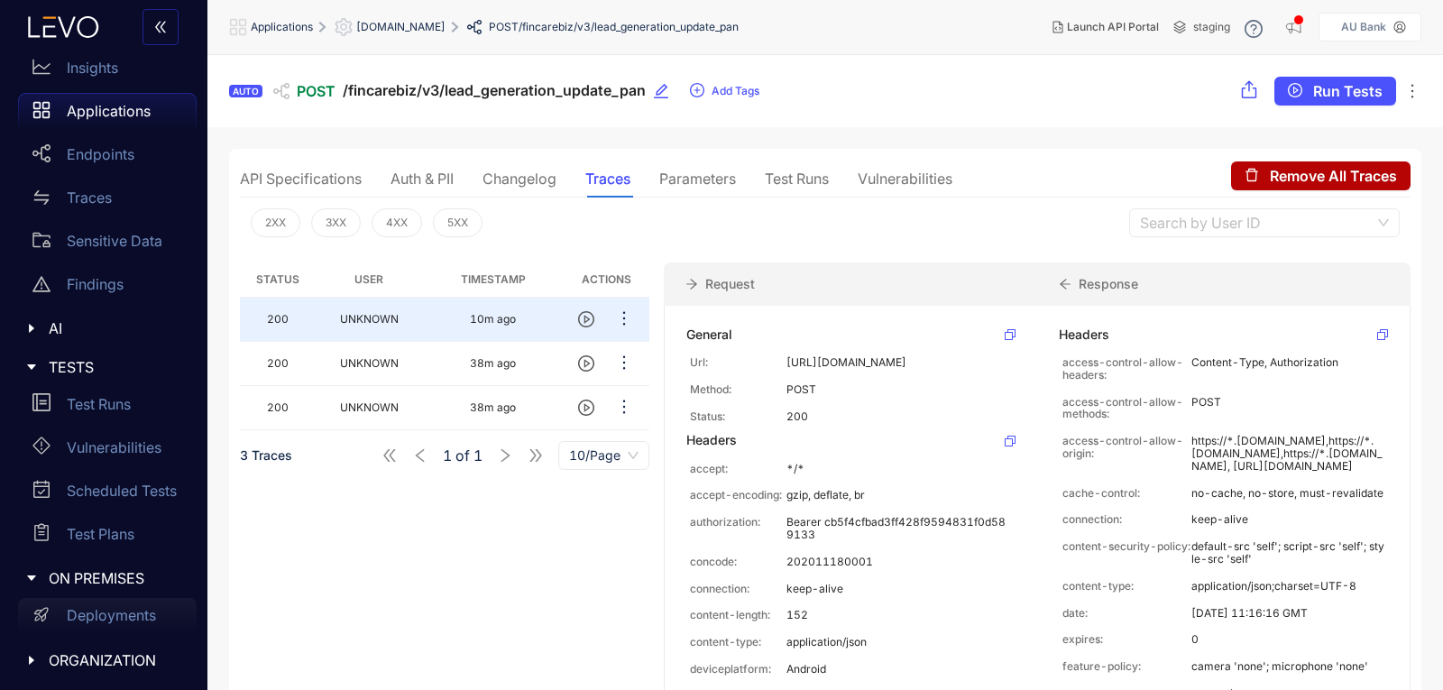
click at [89, 614] on p "Deployments" at bounding box center [111, 615] width 89 height 16
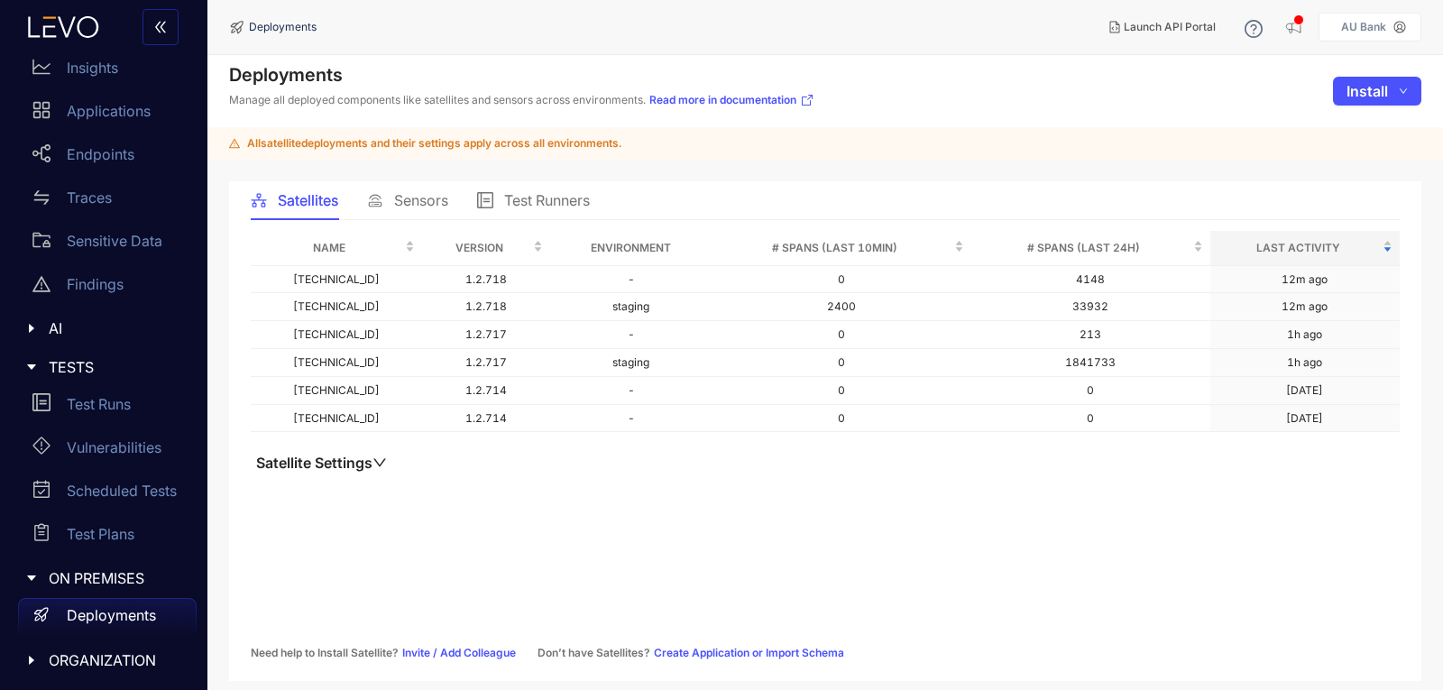
click at [539, 198] on span "Test Runners" at bounding box center [547, 200] width 86 height 16
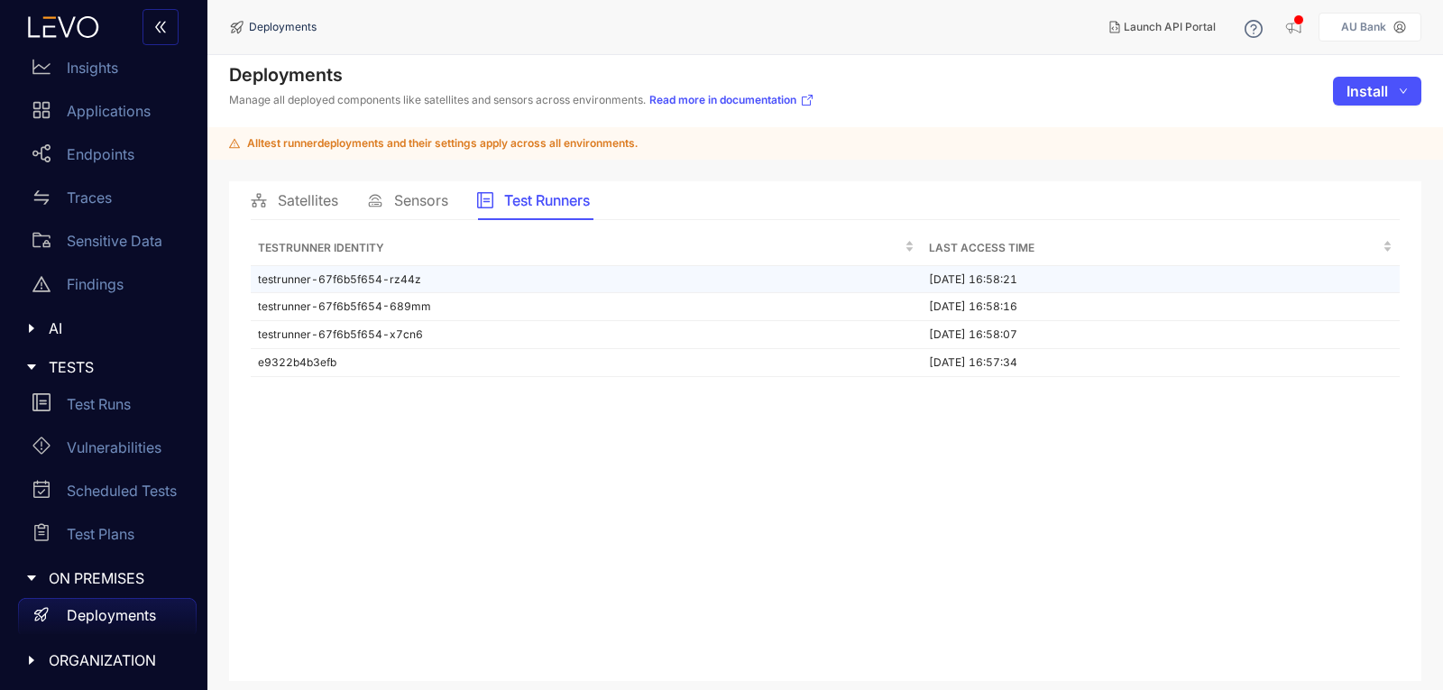
click at [352, 276] on td "testrunner-67f6b5f654-rz44z" at bounding box center [586, 280] width 671 height 28
drag, startPoint x: 352, startPoint y: 276, endPoint x: 240, endPoint y: 444, distance: 201.6
click at [240, 444] on div "Satellites Sensors Test Runners Testrunner Identity Last Access Time testrunner…" at bounding box center [825, 430] width 1192 height 499
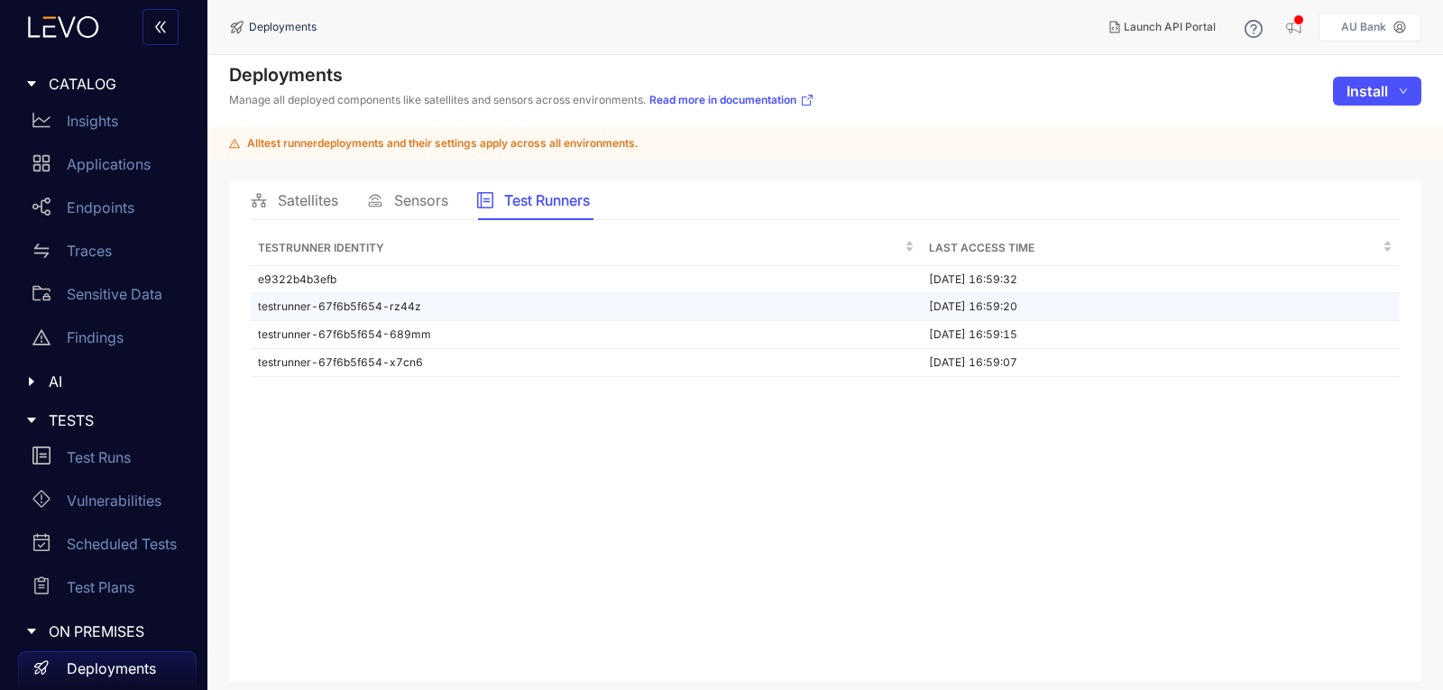
click at [481, 298] on td "testrunner-67f6b5f654-rz44z" at bounding box center [586, 307] width 671 height 28
drag, startPoint x: 592, startPoint y: 299, endPoint x: 498, endPoint y: 433, distance: 163.1
click at [498, 433] on div "Testrunner Identity Last Access Time e9322b4b3efb 10/10/2025, 16:59:32 testrunn…" at bounding box center [825, 445] width 1149 height 428
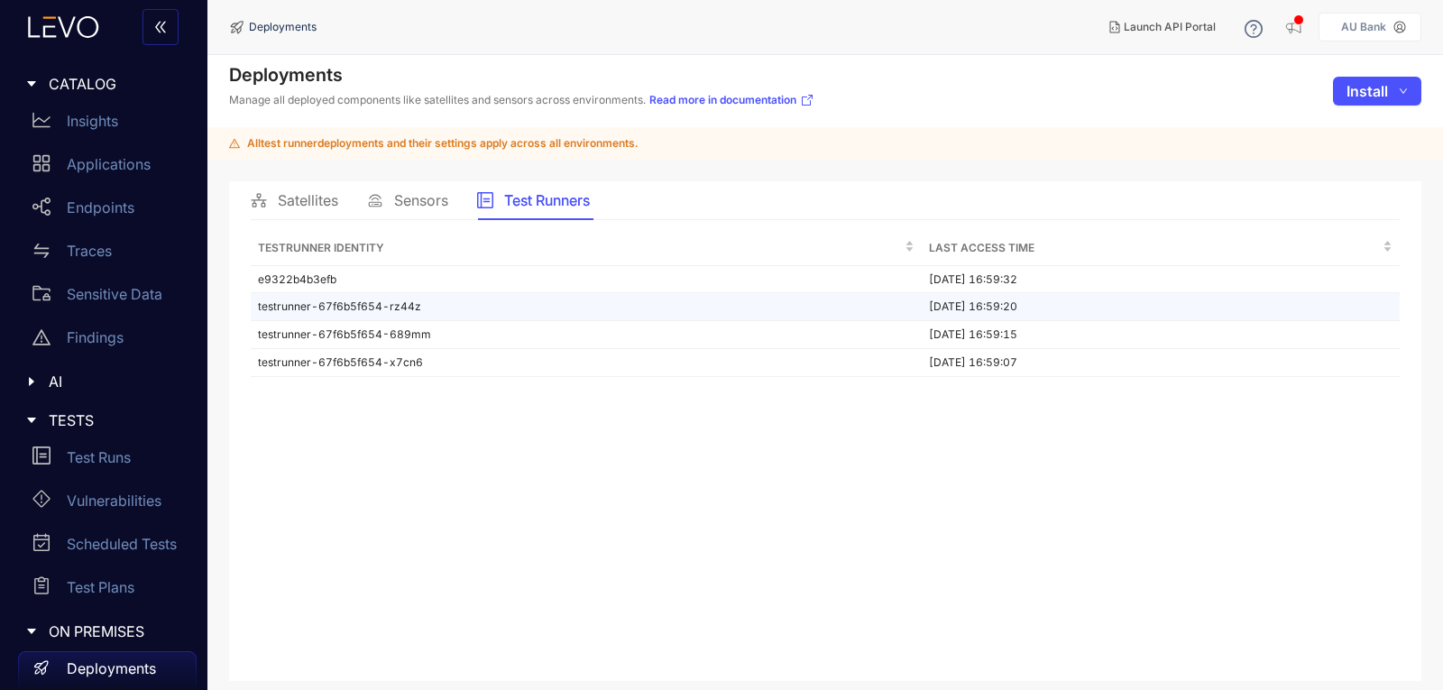
click at [433, 301] on td "testrunner-67f6b5f654-rz44z" at bounding box center [586, 307] width 671 height 28
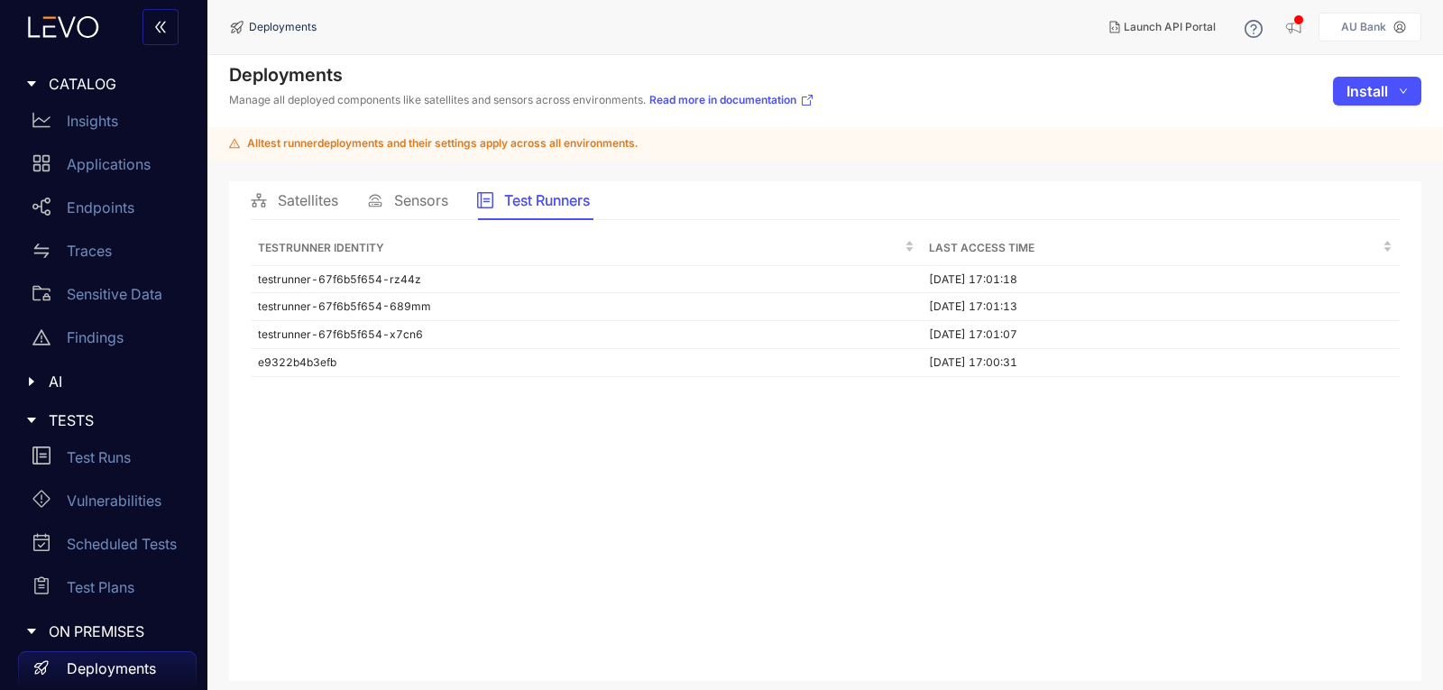
click at [442, 196] on span "Sensors" at bounding box center [421, 200] width 54 height 16
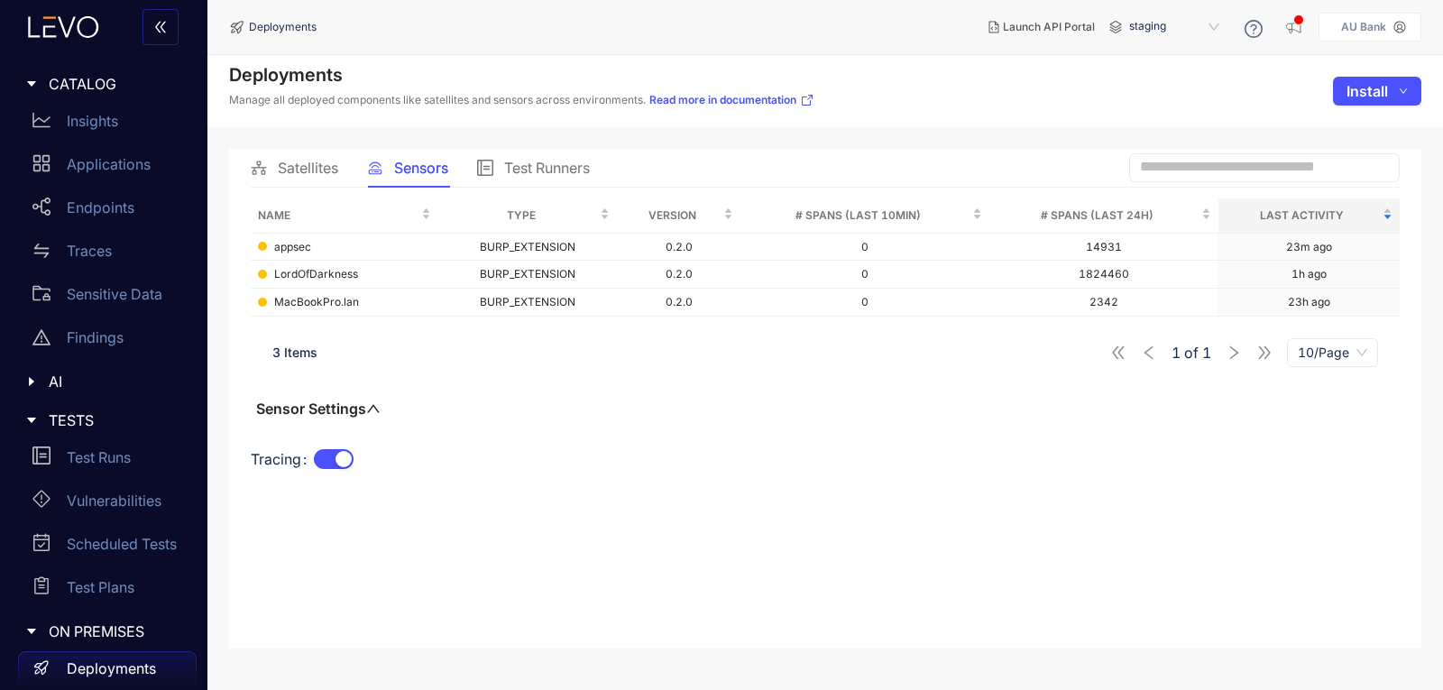
click at [296, 157] on div "Satellites" at bounding box center [294, 168] width 87 height 38
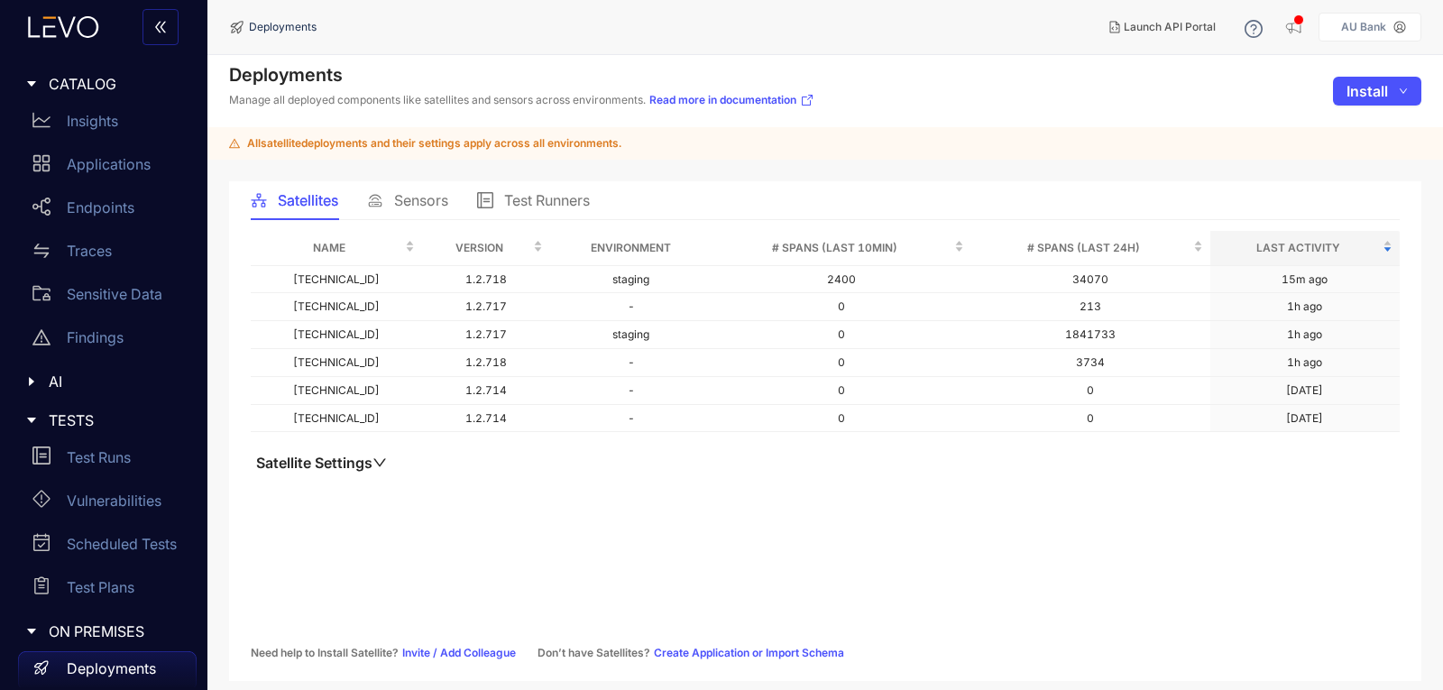
click at [550, 211] on div "Test Runners" at bounding box center [533, 200] width 113 height 38
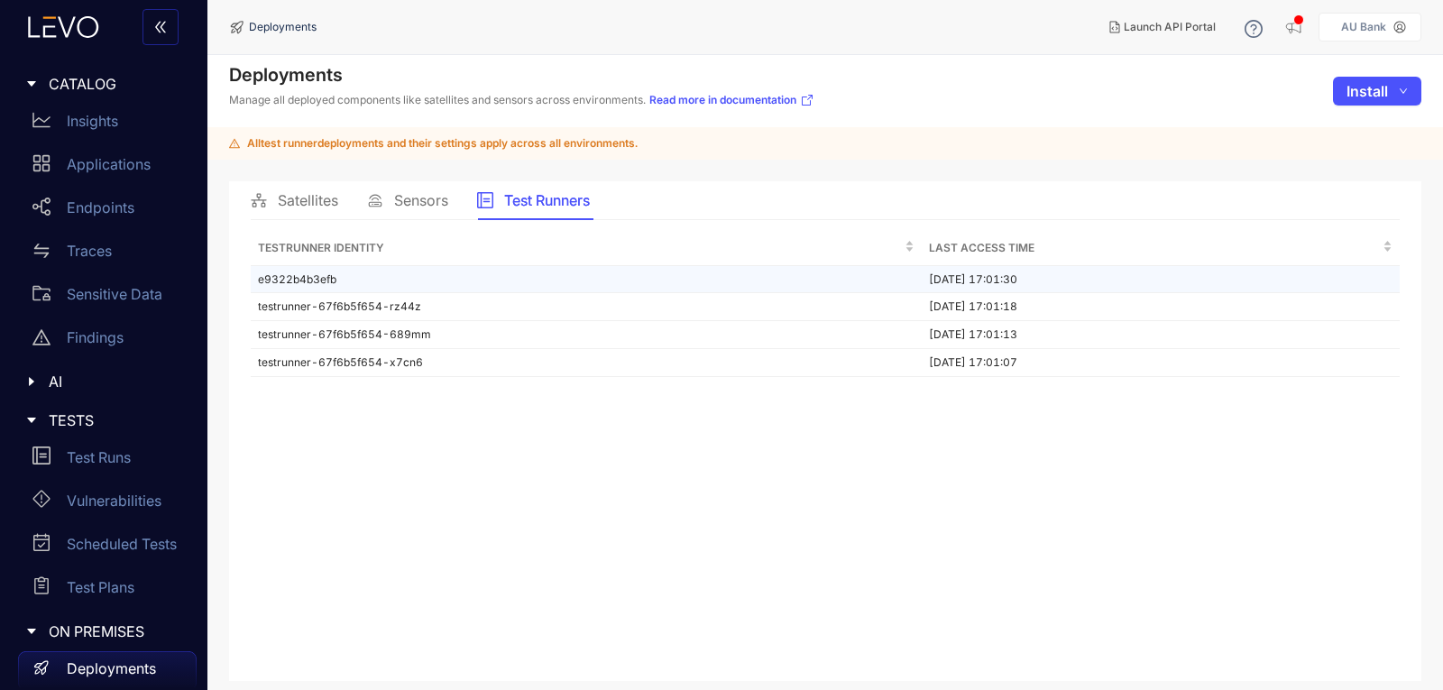
click at [413, 285] on td "e9322b4b3efb" at bounding box center [586, 280] width 671 height 28
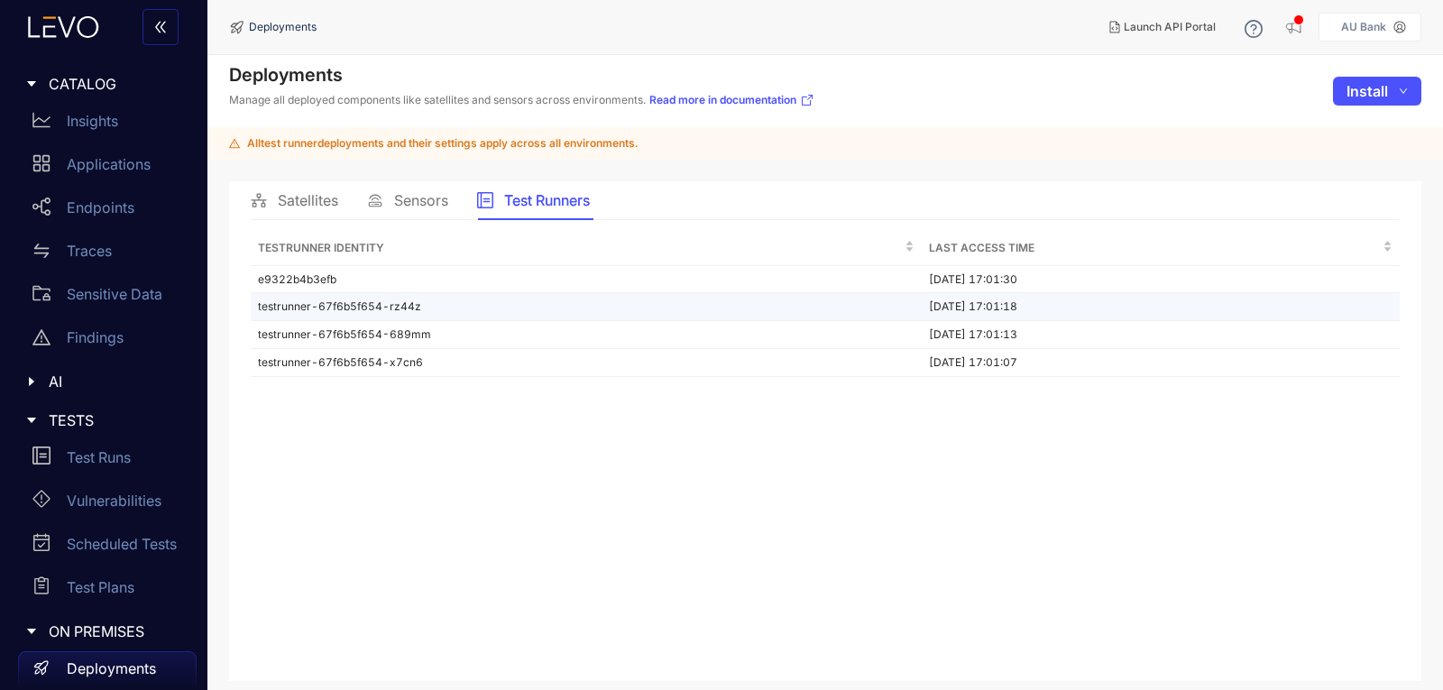
click at [409, 308] on td "testrunner-67f6b5f654-rz44z" at bounding box center [586, 307] width 671 height 28
click at [311, 201] on span "Satellites" at bounding box center [308, 200] width 60 height 16
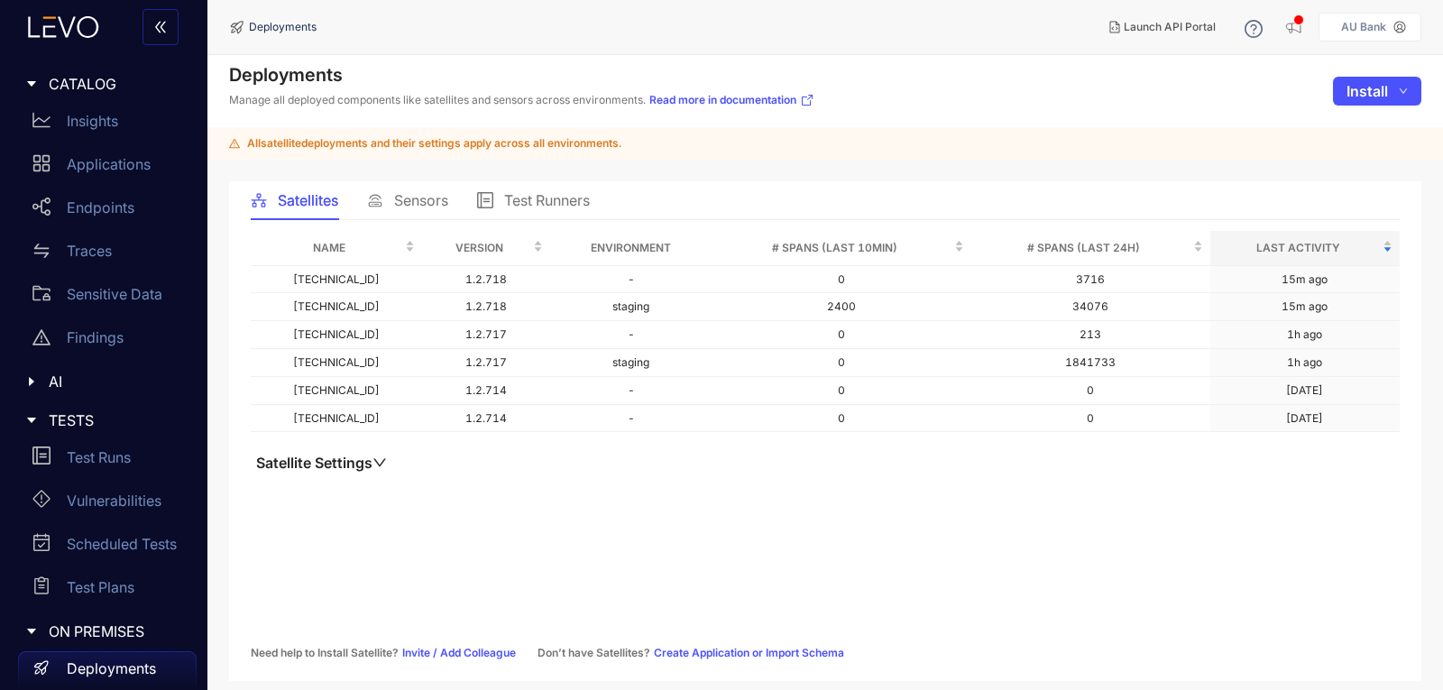
click at [386, 464] on icon "down" at bounding box center [379, 462] width 14 height 14
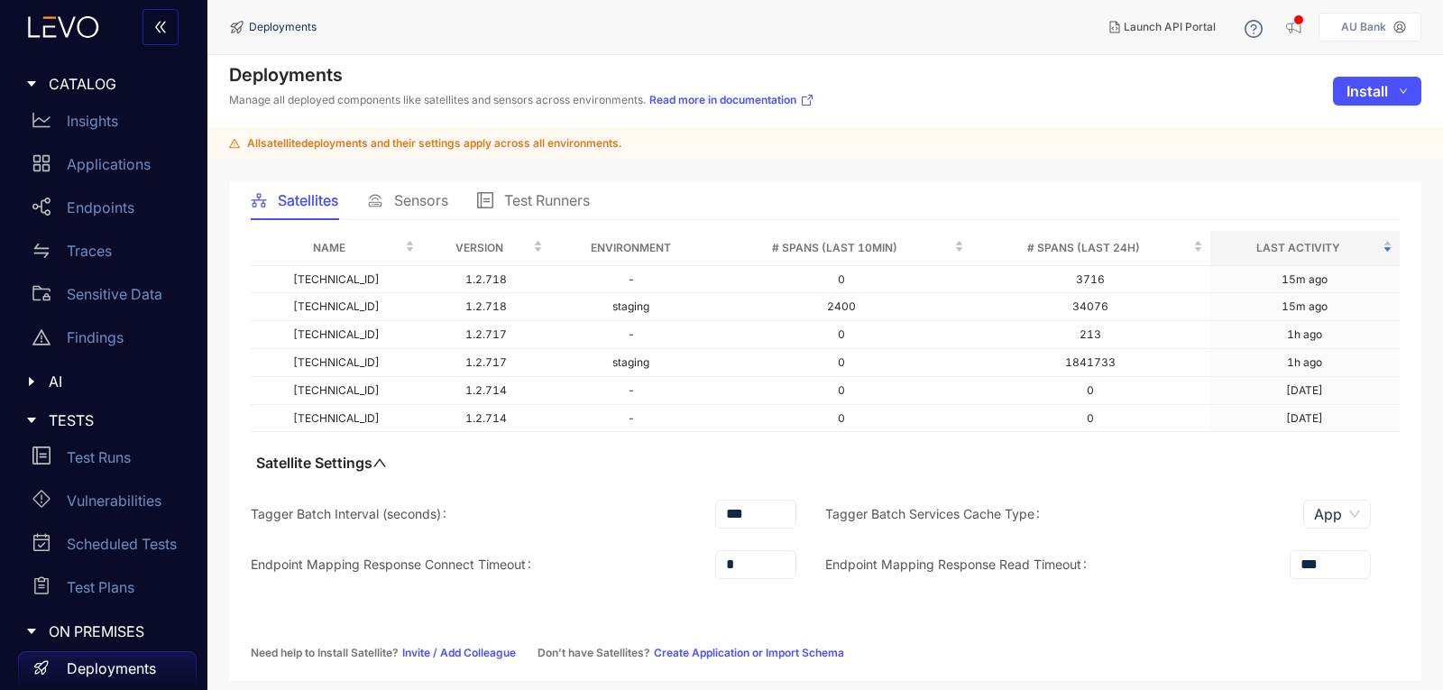
click at [521, 183] on div "Test Runners" at bounding box center [533, 200] width 113 height 38
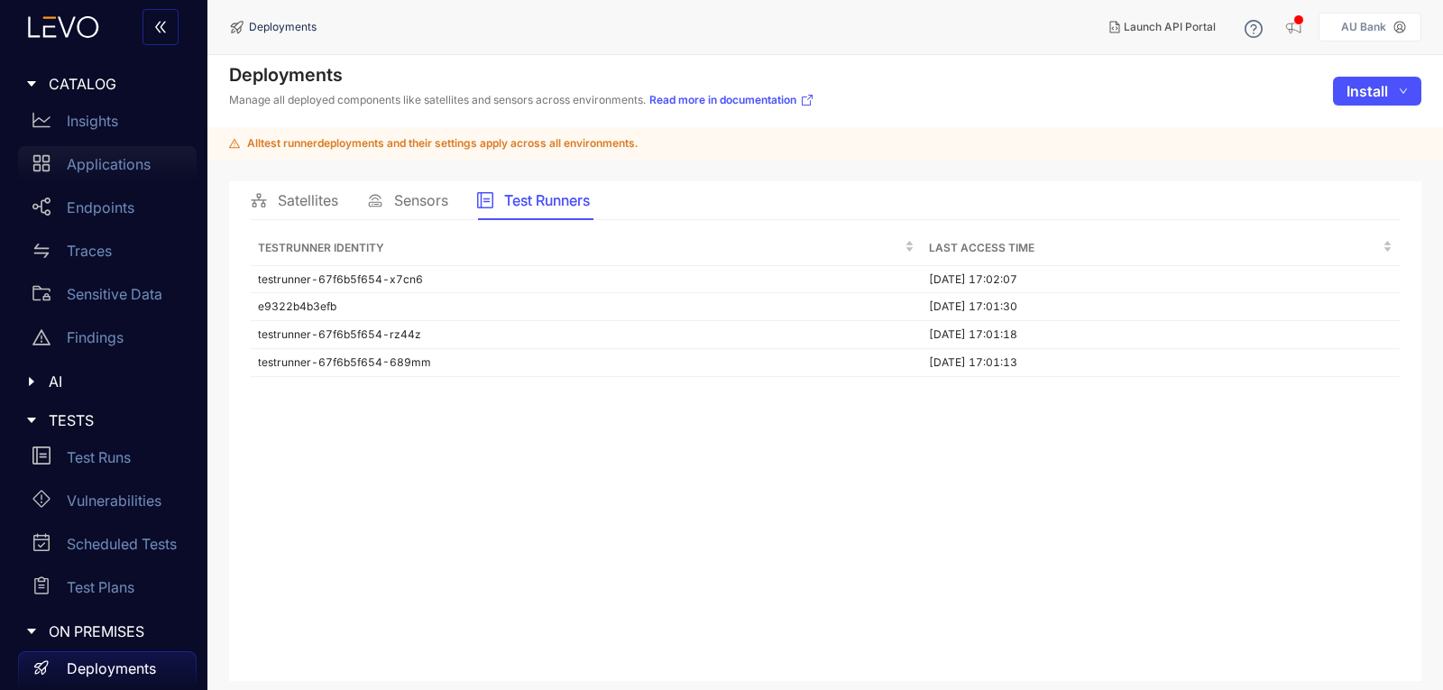
click at [84, 169] on p "Applications" at bounding box center [109, 164] width 84 height 16
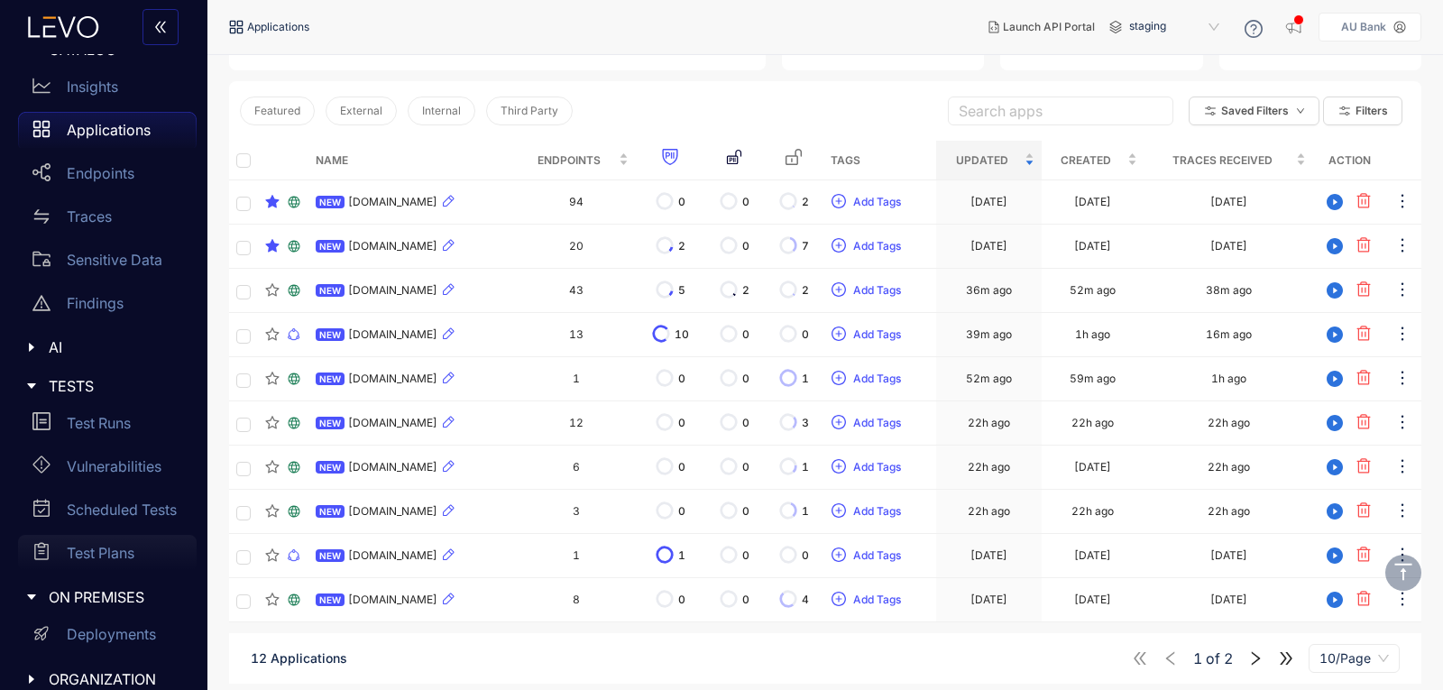
scroll to position [53, 0]
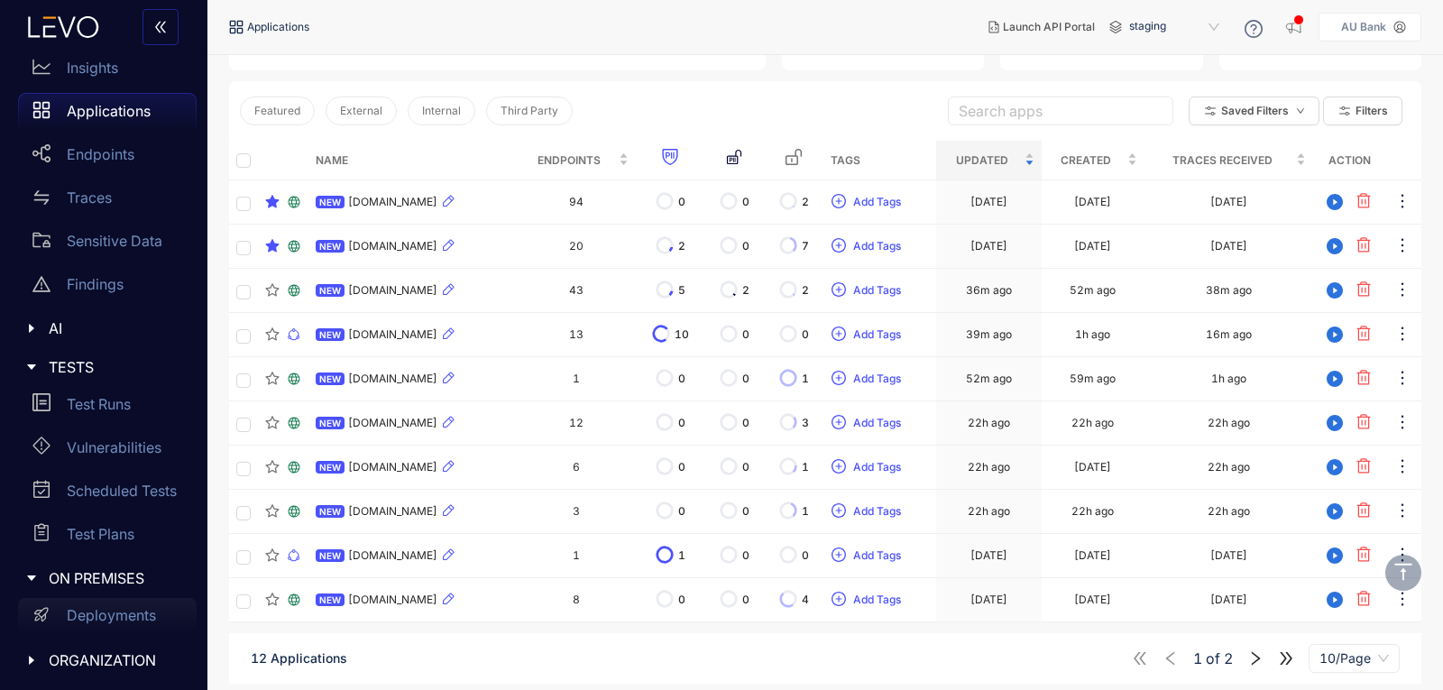
click at [111, 617] on p "Deployments" at bounding box center [111, 615] width 89 height 16
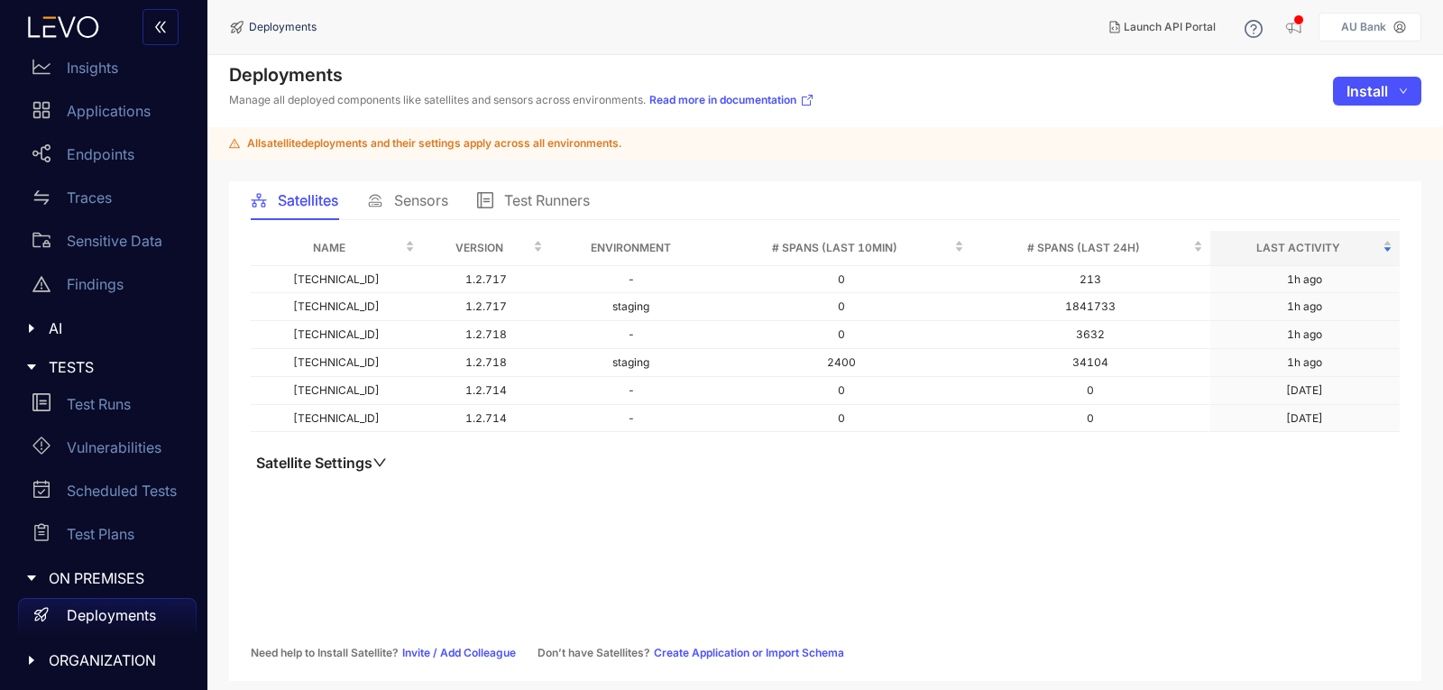
click at [558, 204] on span "Test Runners" at bounding box center [547, 200] width 86 height 16
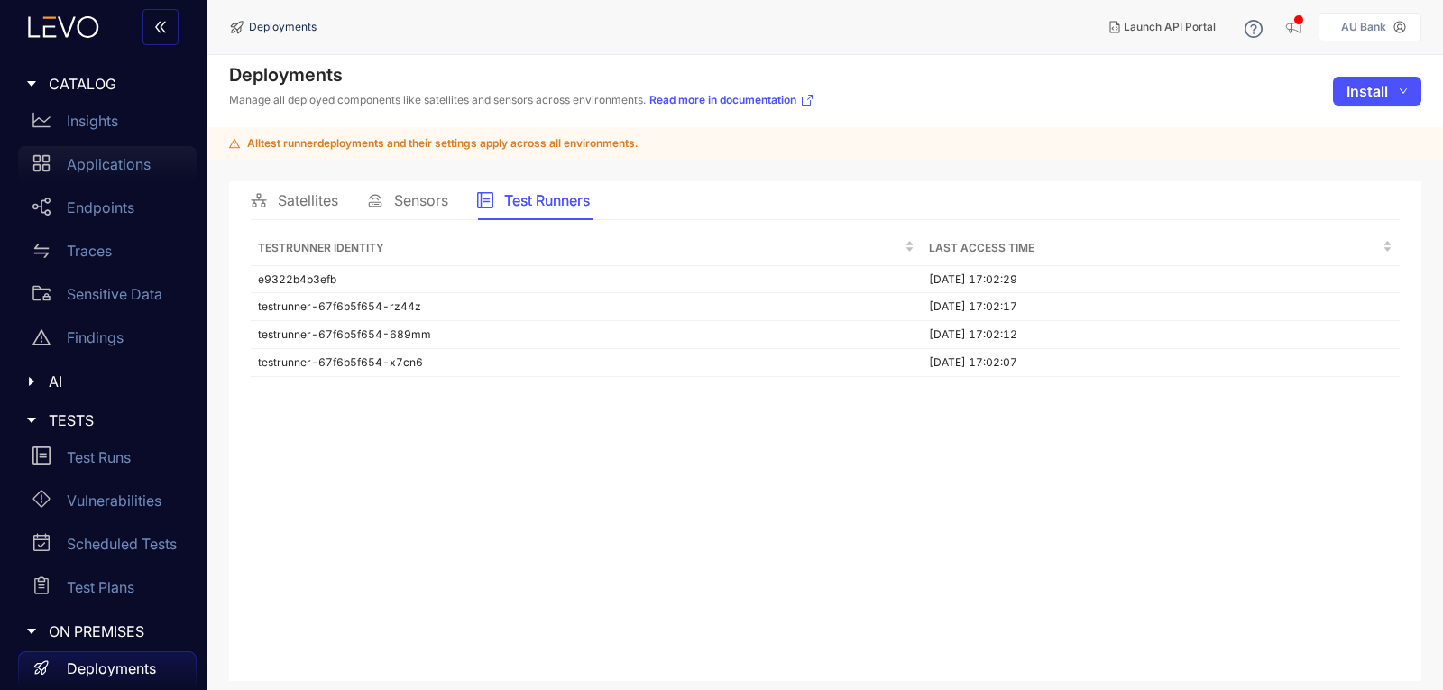
click at [99, 156] on p "Applications" at bounding box center [109, 164] width 84 height 16
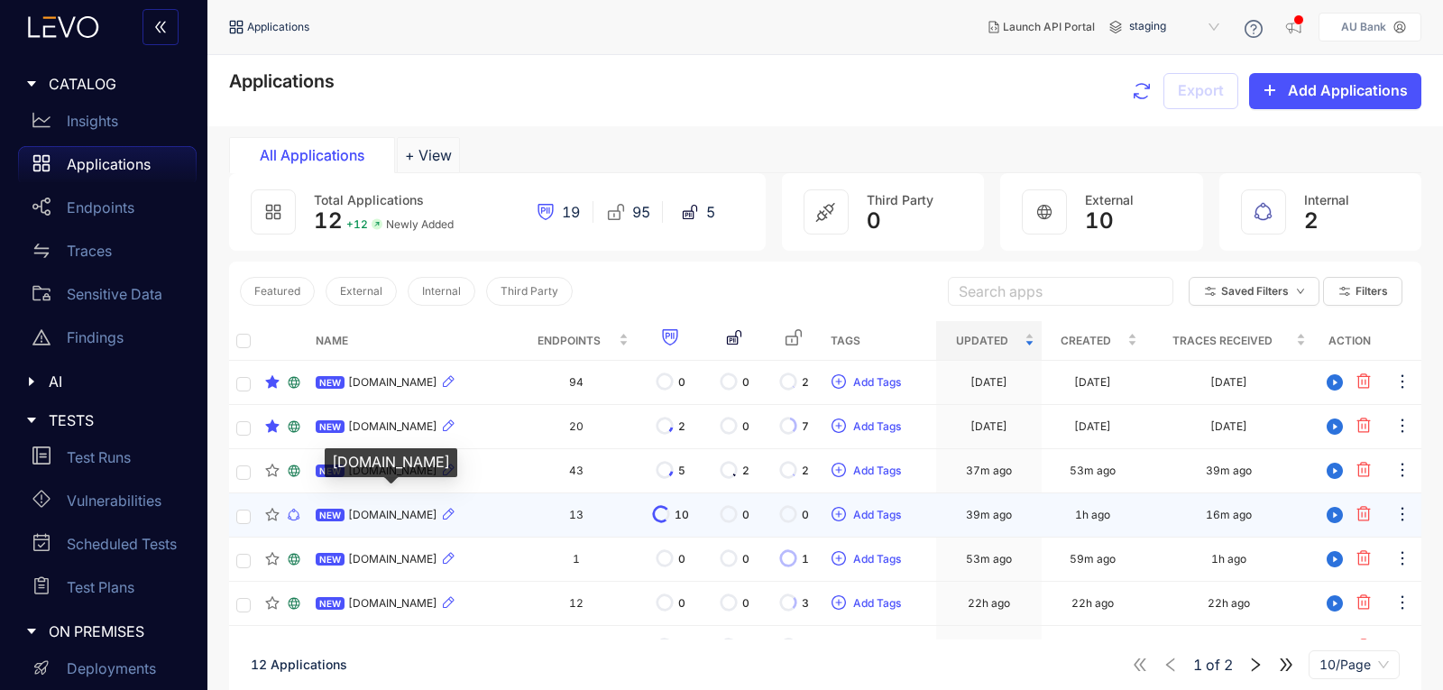
click at [430, 512] on span "[DOMAIN_NAME]" at bounding box center [392, 515] width 89 height 13
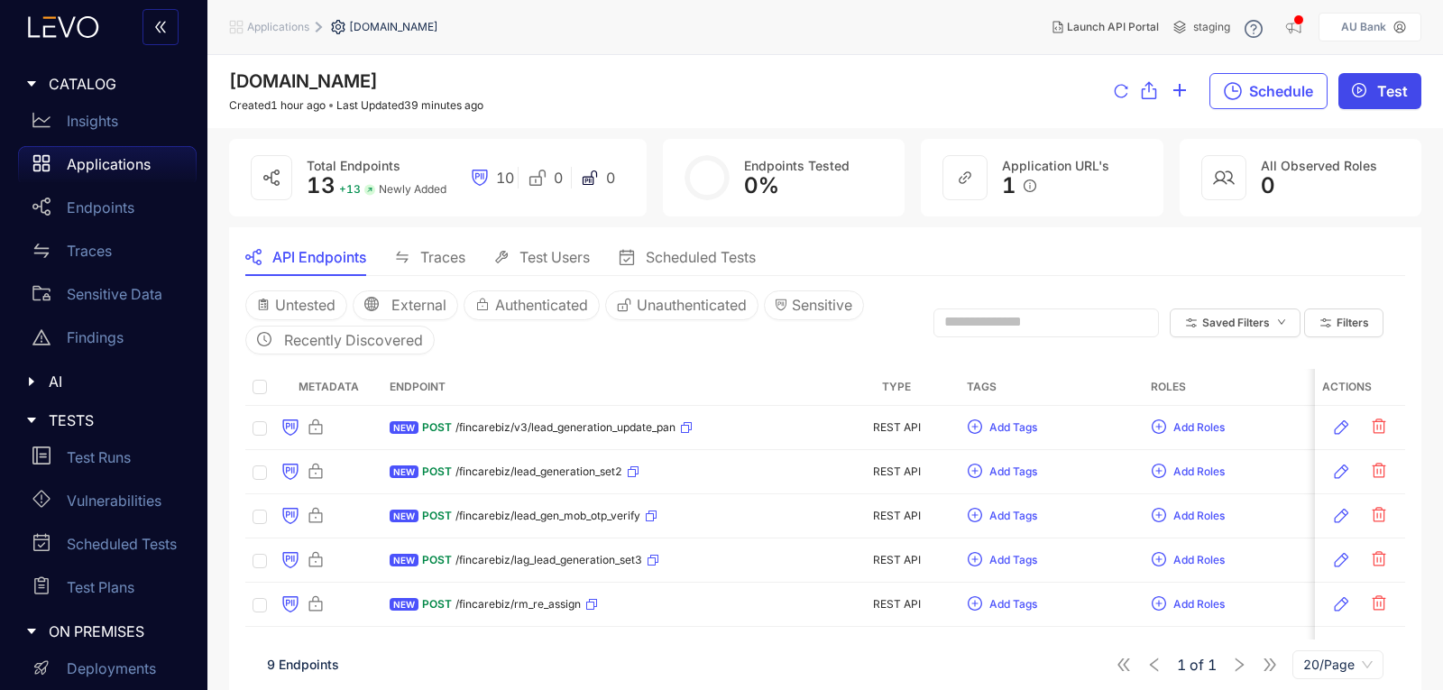
click at [1359, 93] on icon "play-circle" at bounding box center [1359, 90] width 5 height 7
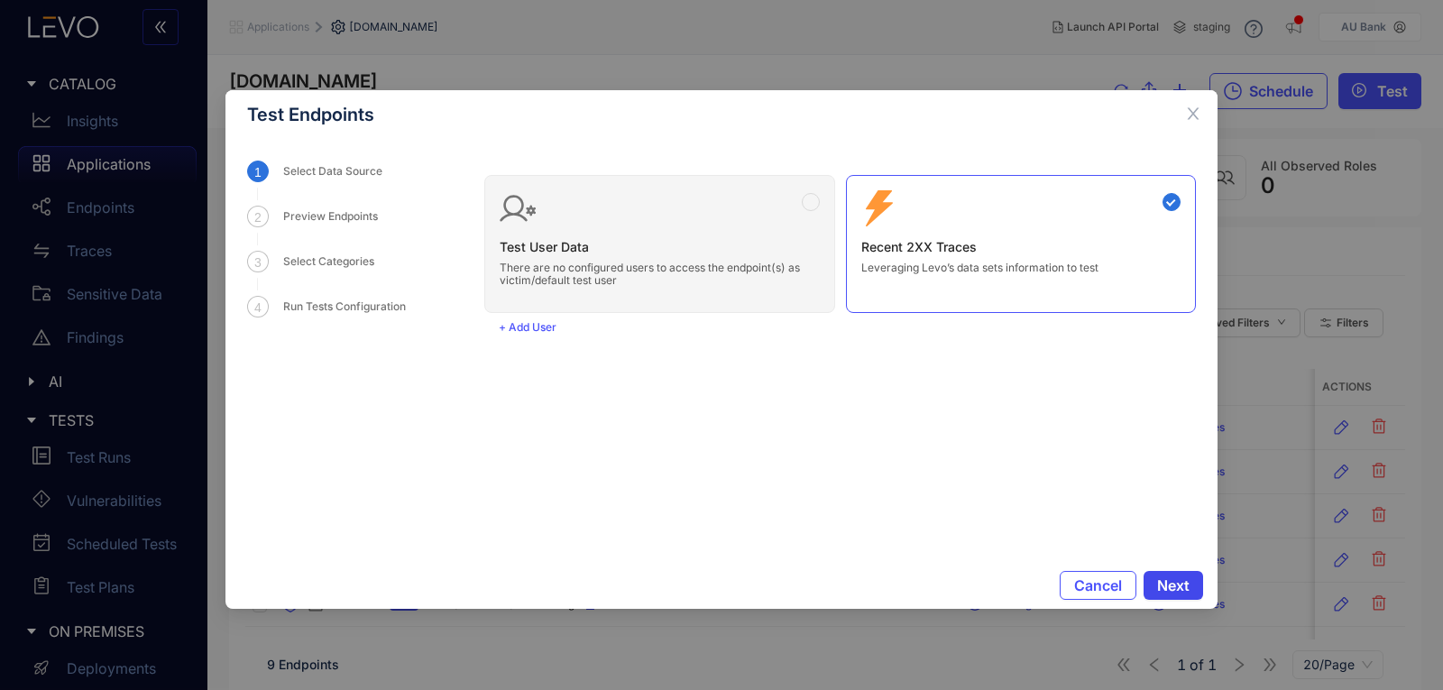
click at [1179, 589] on span "Next" at bounding box center [1173, 585] width 32 height 16
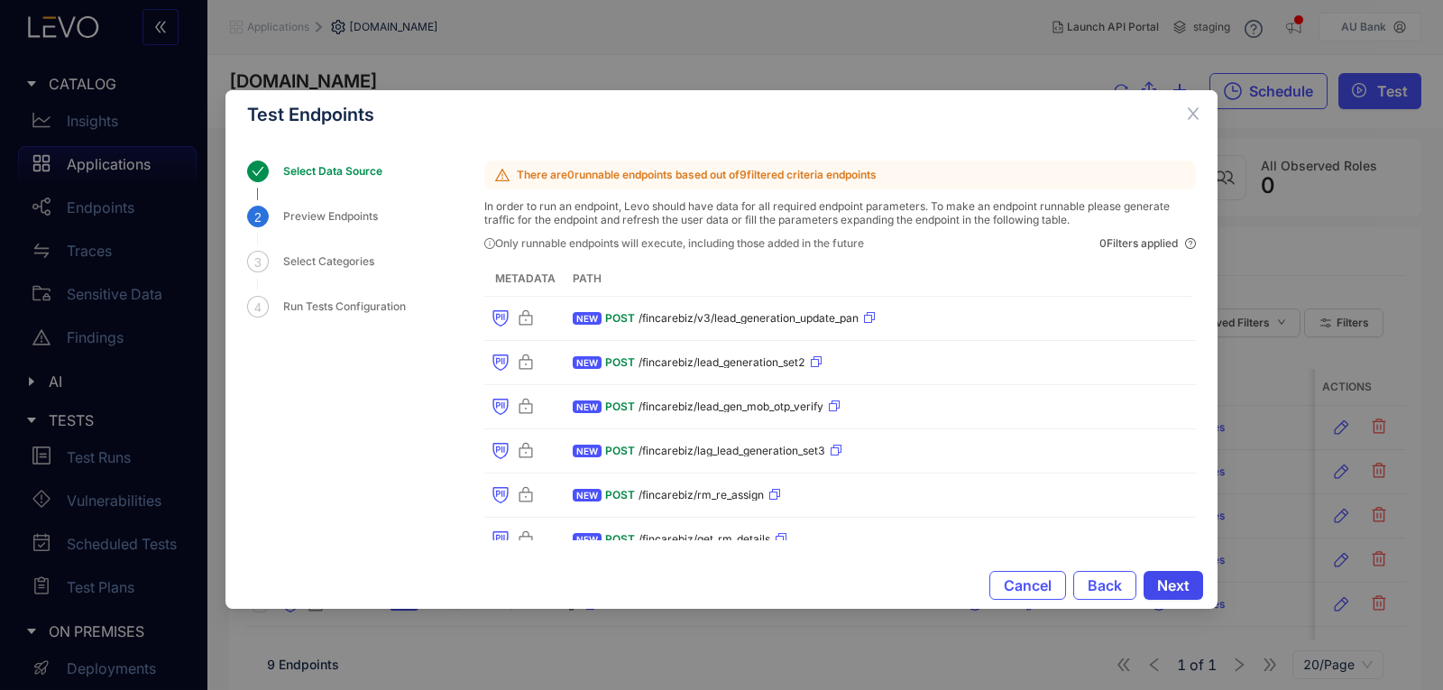
click at [1179, 589] on span "Next" at bounding box center [1173, 585] width 32 height 16
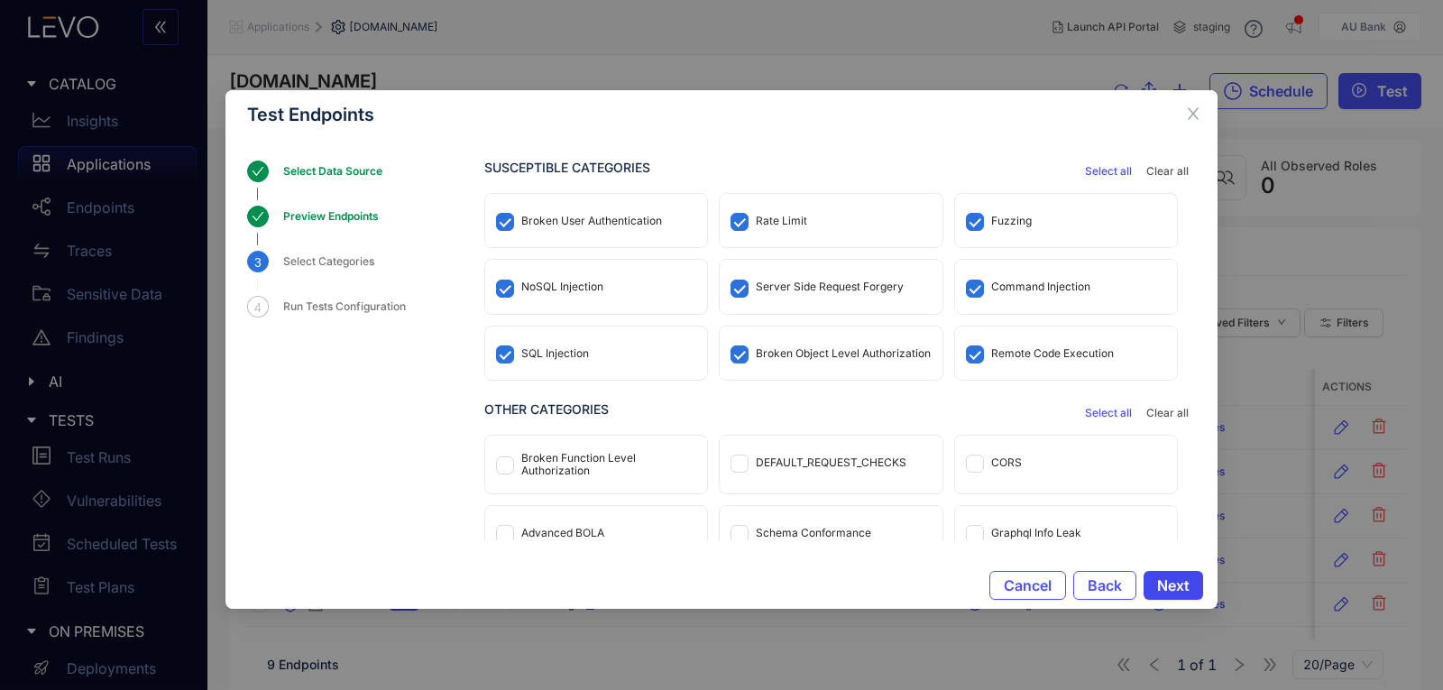
click at [1179, 589] on span "Next" at bounding box center [1173, 585] width 32 height 16
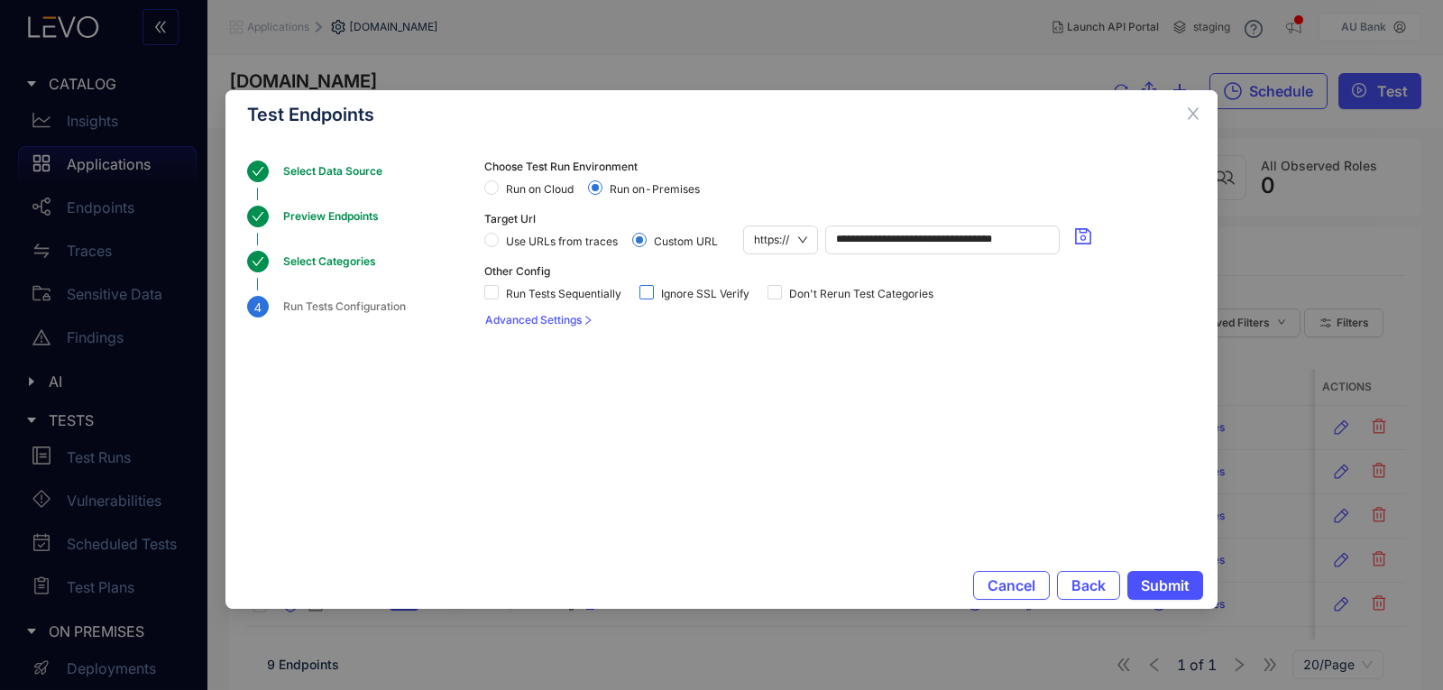
click at [667, 292] on span "Ignore SSL Verify" at bounding box center [705, 294] width 103 height 13
click at [1170, 587] on span "Submit" at bounding box center [1165, 585] width 49 height 16
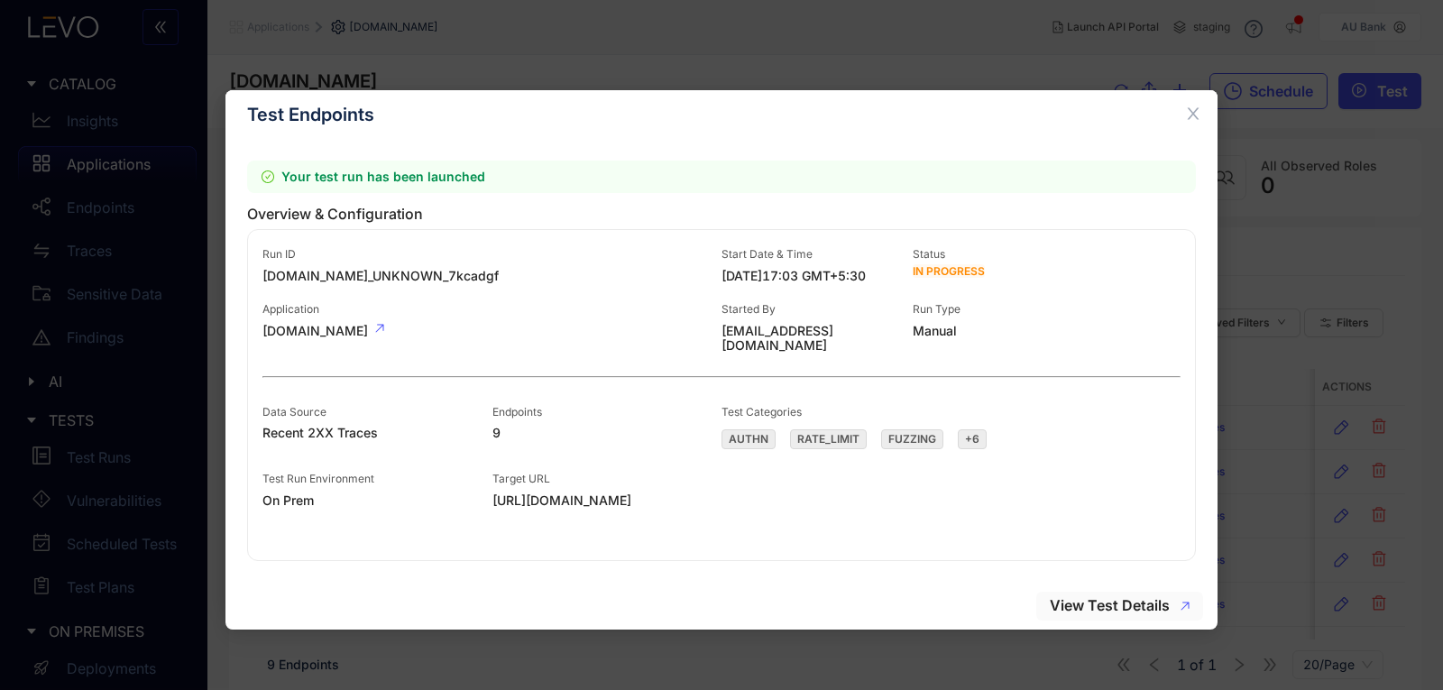
click at [1118, 603] on span "View Test Details" at bounding box center [1110, 605] width 120 height 16
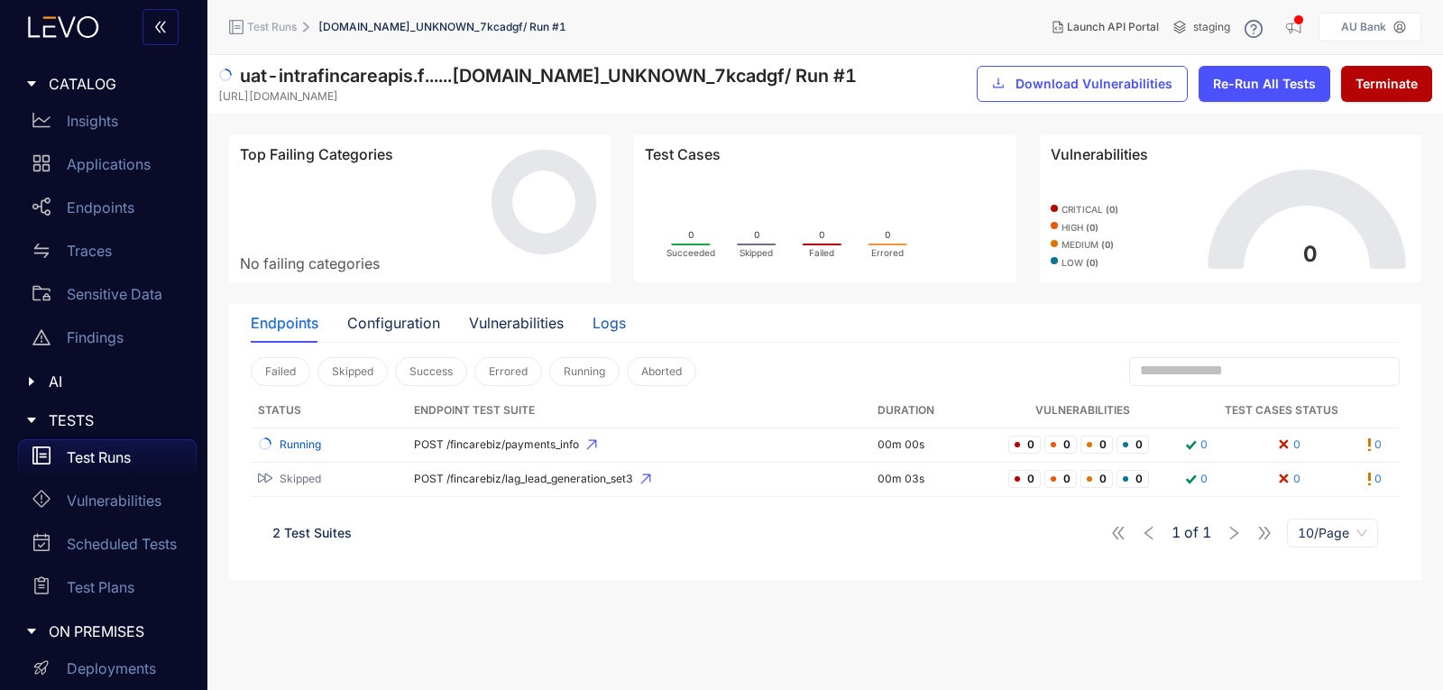
click at [607, 322] on div "Logs" at bounding box center [608, 323] width 33 height 16
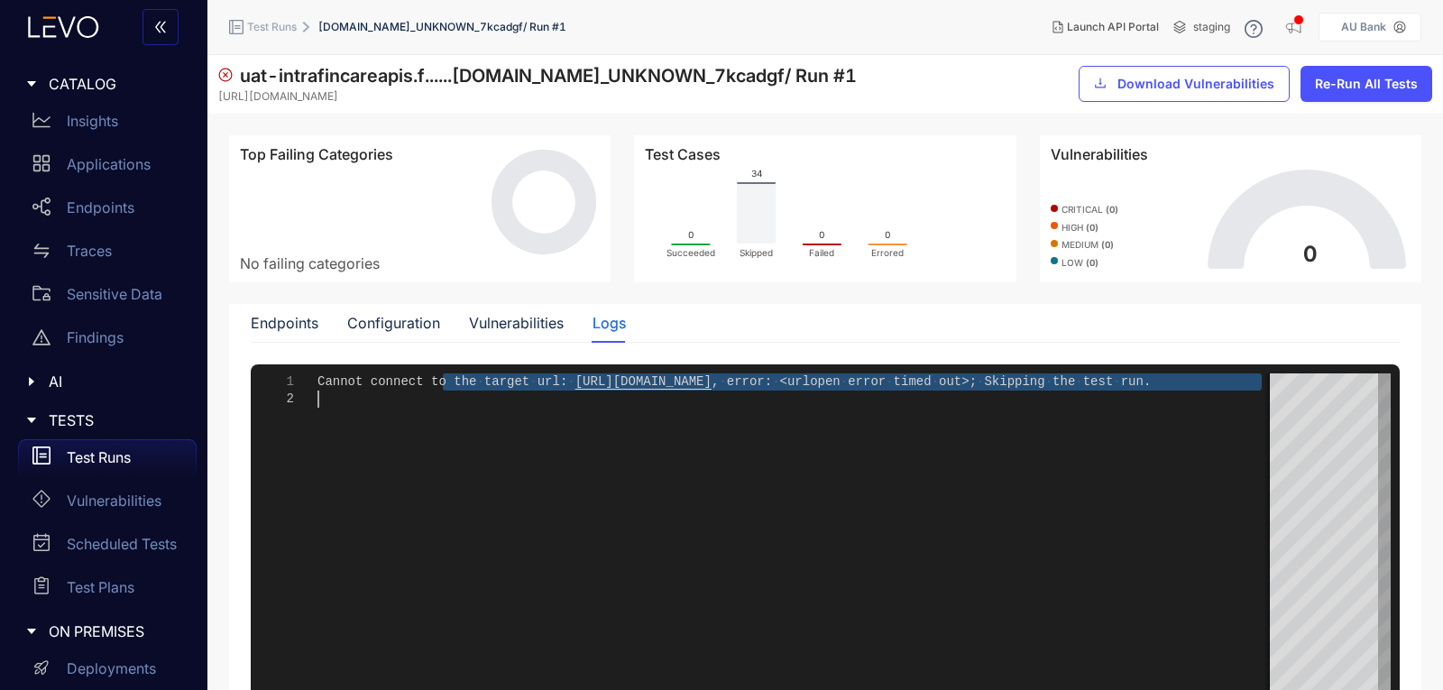
drag, startPoint x: 439, startPoint y: 379, endPoint x: 1118, endPoint y: 402, distance: 679.4
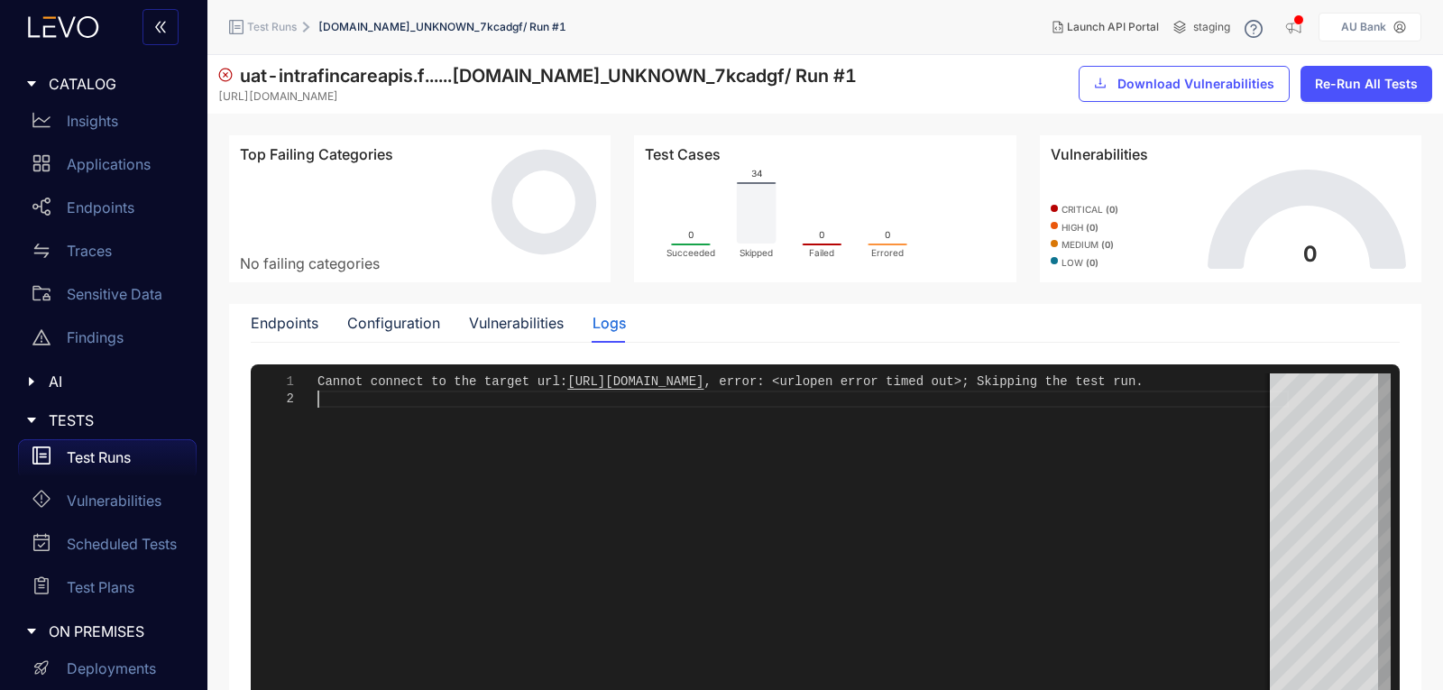
click at [1113, 445] on div "Cannot connect to the target url: [URL][DOMAIN_NAME] , error: <urlopen error ti…" at bounding box center [802, 598] width 971 height 451
click at [273, 325] on div "Endpoints" at bounding box center [285, 323] width 68 height 16
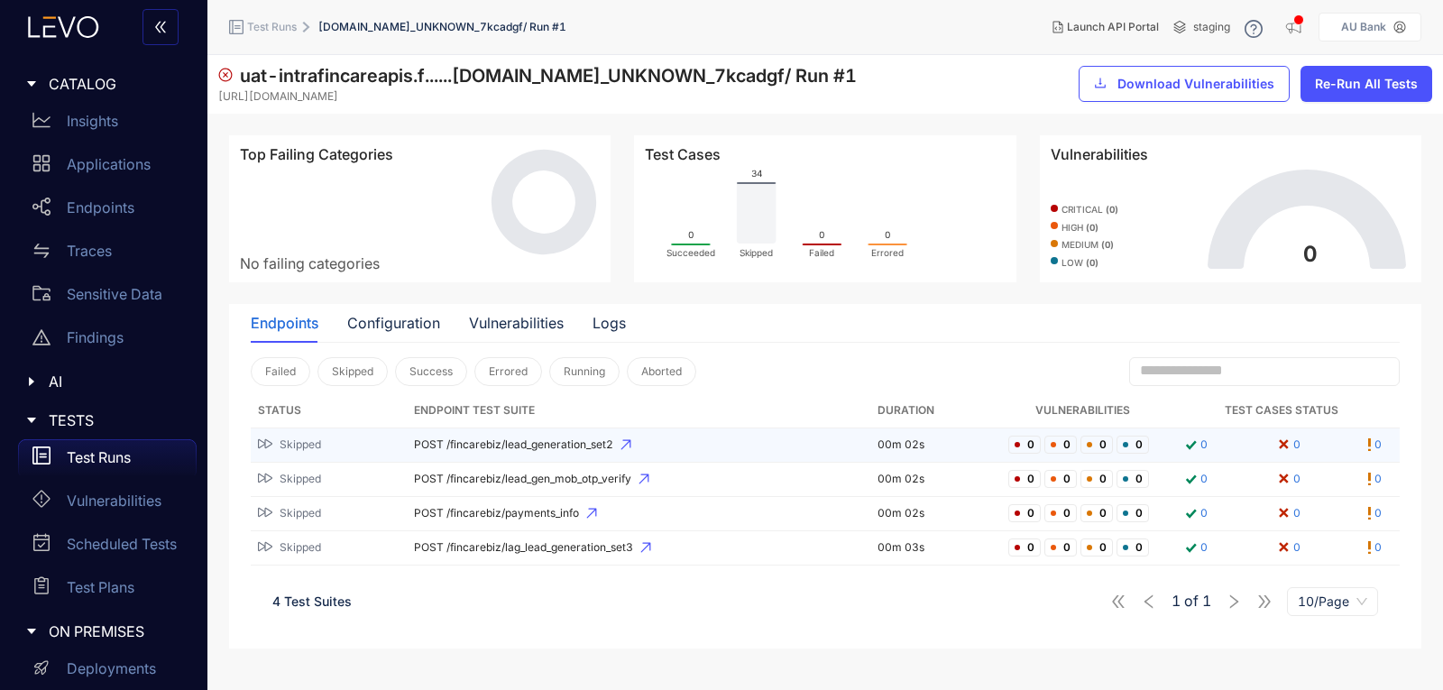
click at [496, 446] on span "POST /fincarebiz/lead_generation_set2" at bounding box center [638, 444] width 449 height 13
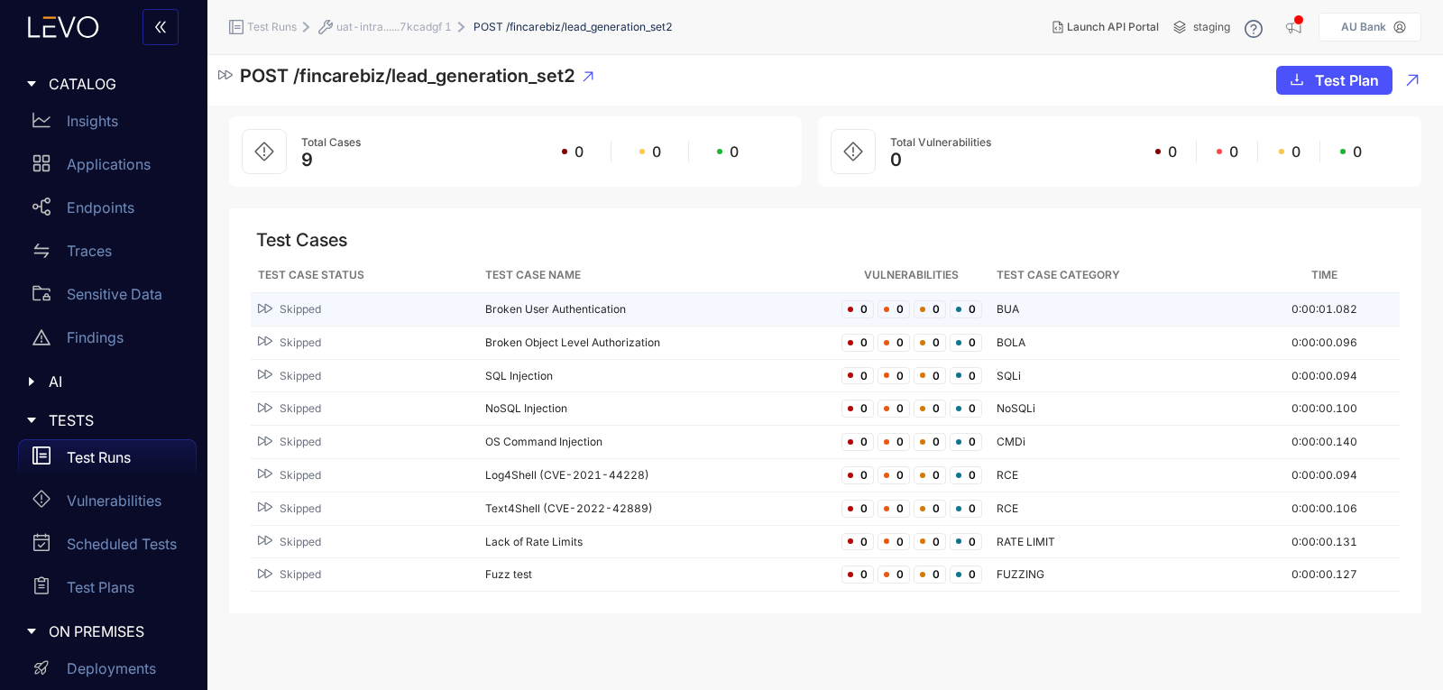
click at [565, 308] on td "Broken User Authentication" at bounding box center [656, 309] width 356 height 33
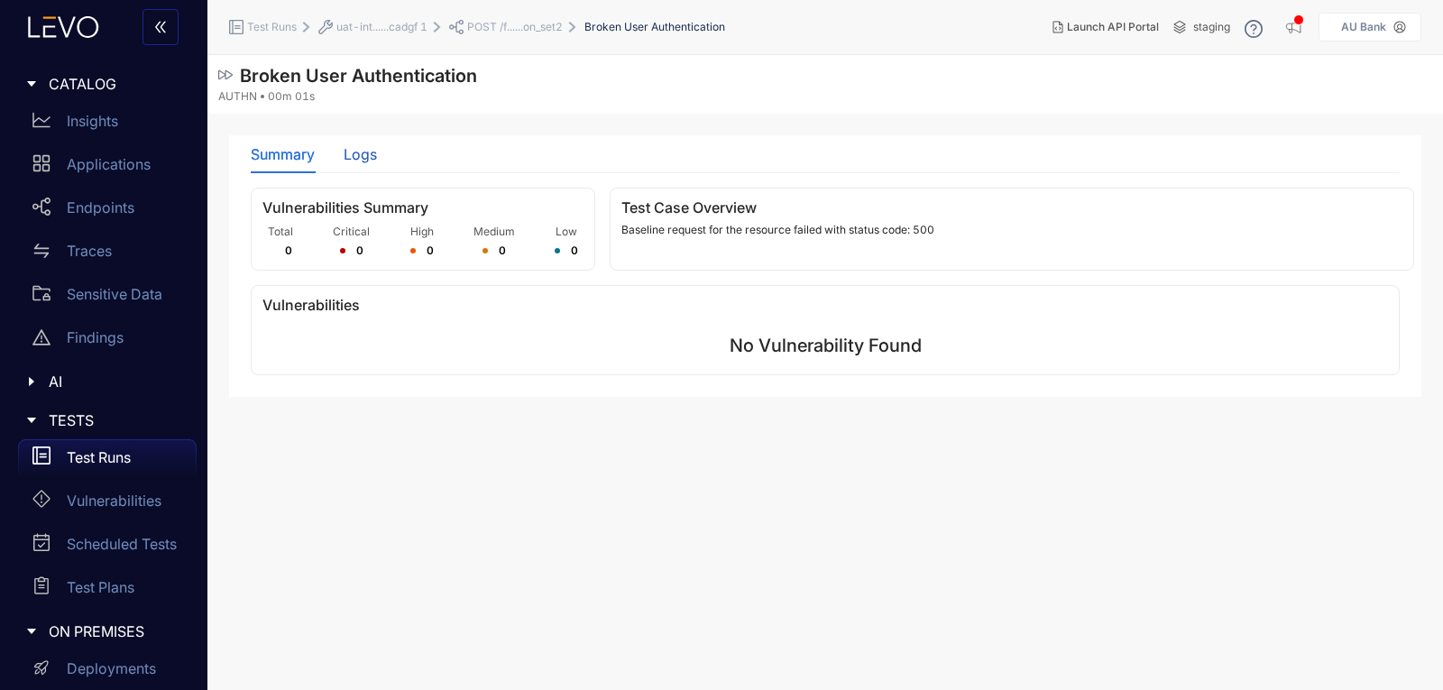
click at [344, 160] on div "Logs" at bounding box center [360, 154] width 33 height 16
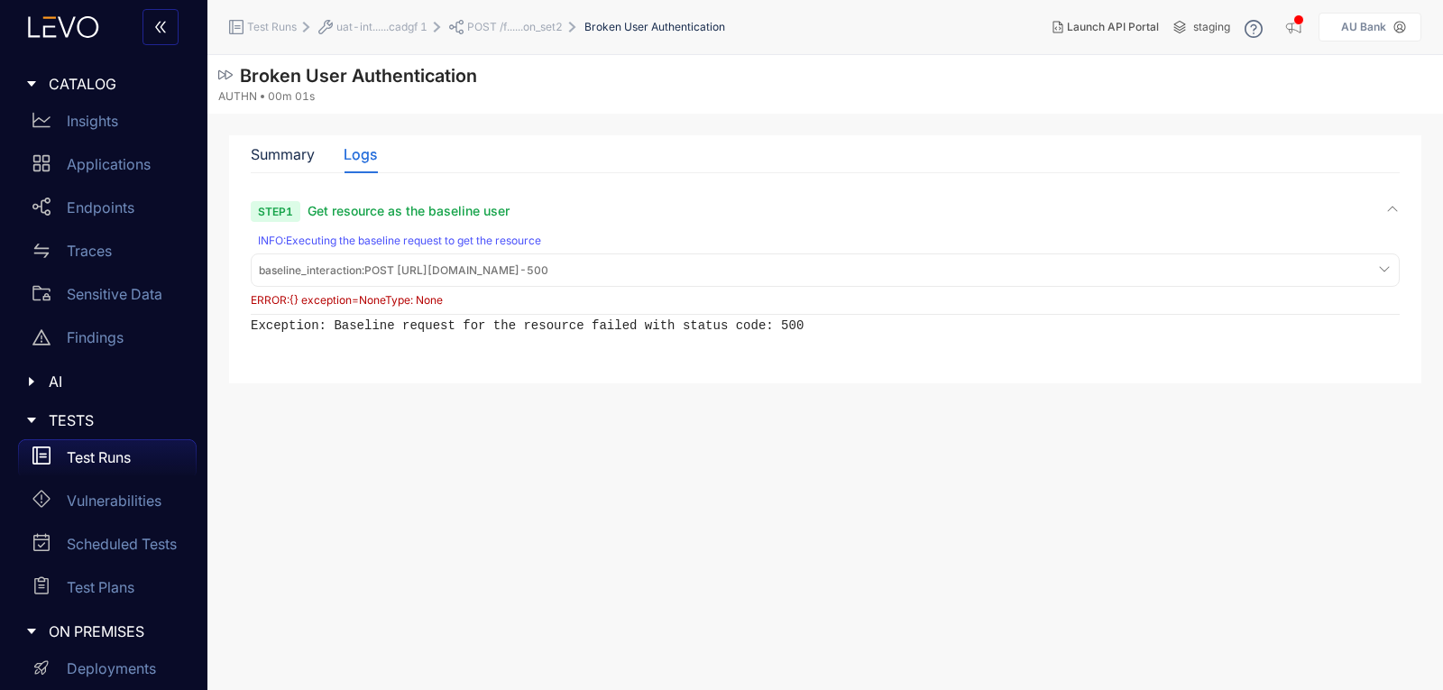
click at [477, 270] on span "baseline_interaction : POST [URL][DOMAIN_NAME] - 500" at bounding box center [403, 270] width 289 height 13
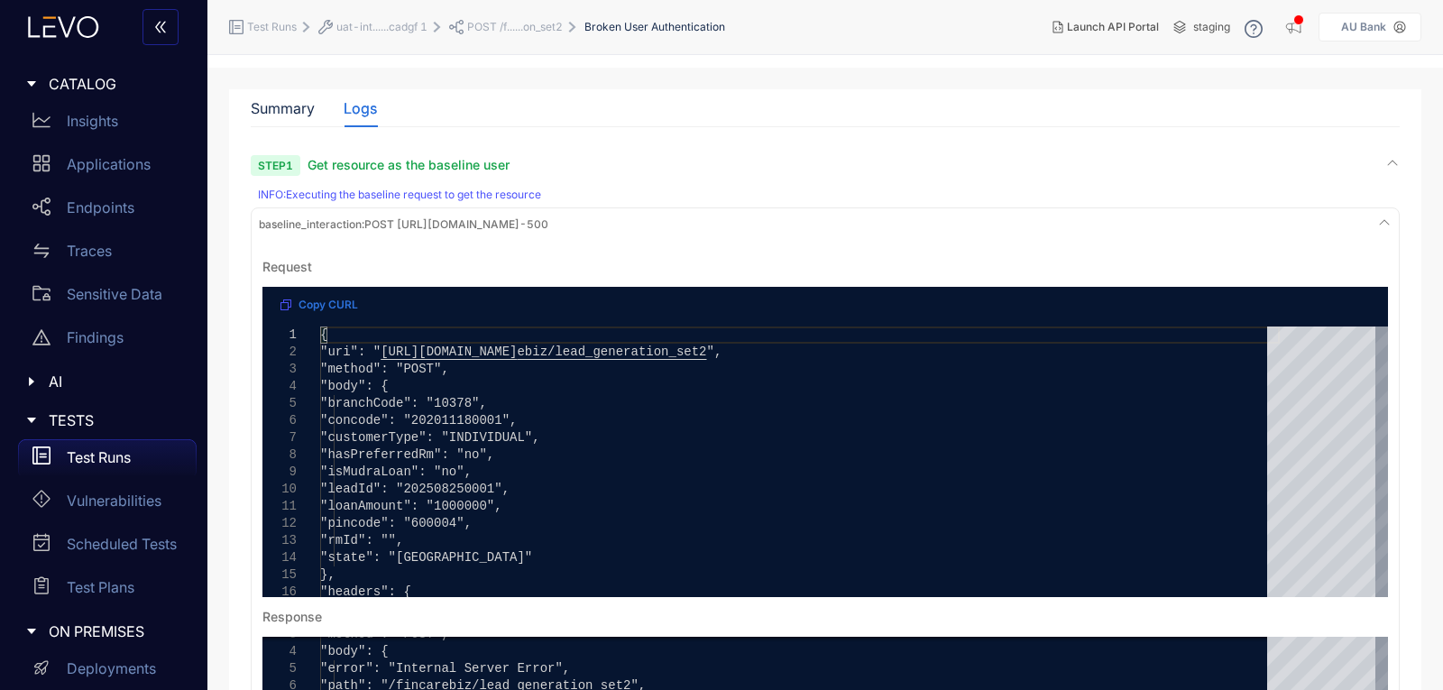
scroll to position [90, 0]
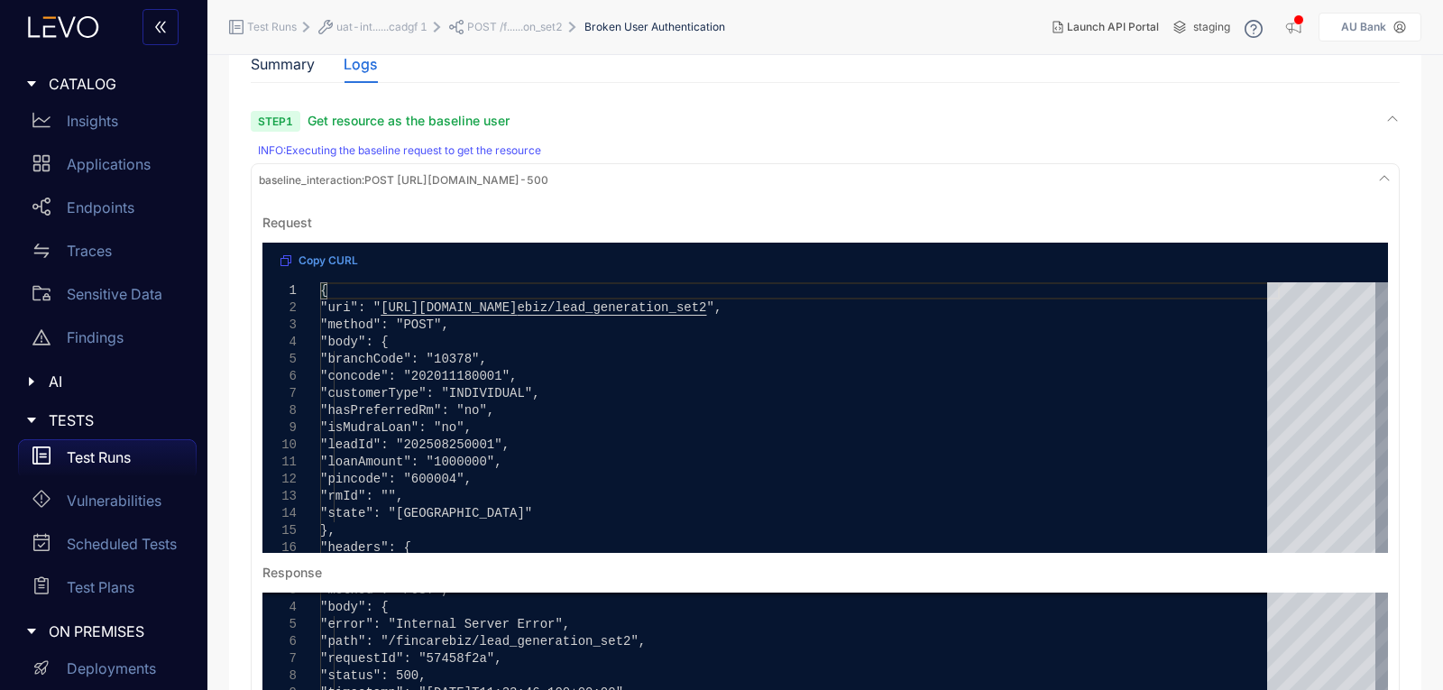
click at [329, 254] on span "Copy CURL" at bounding box center [328, 260] width 60 height 13
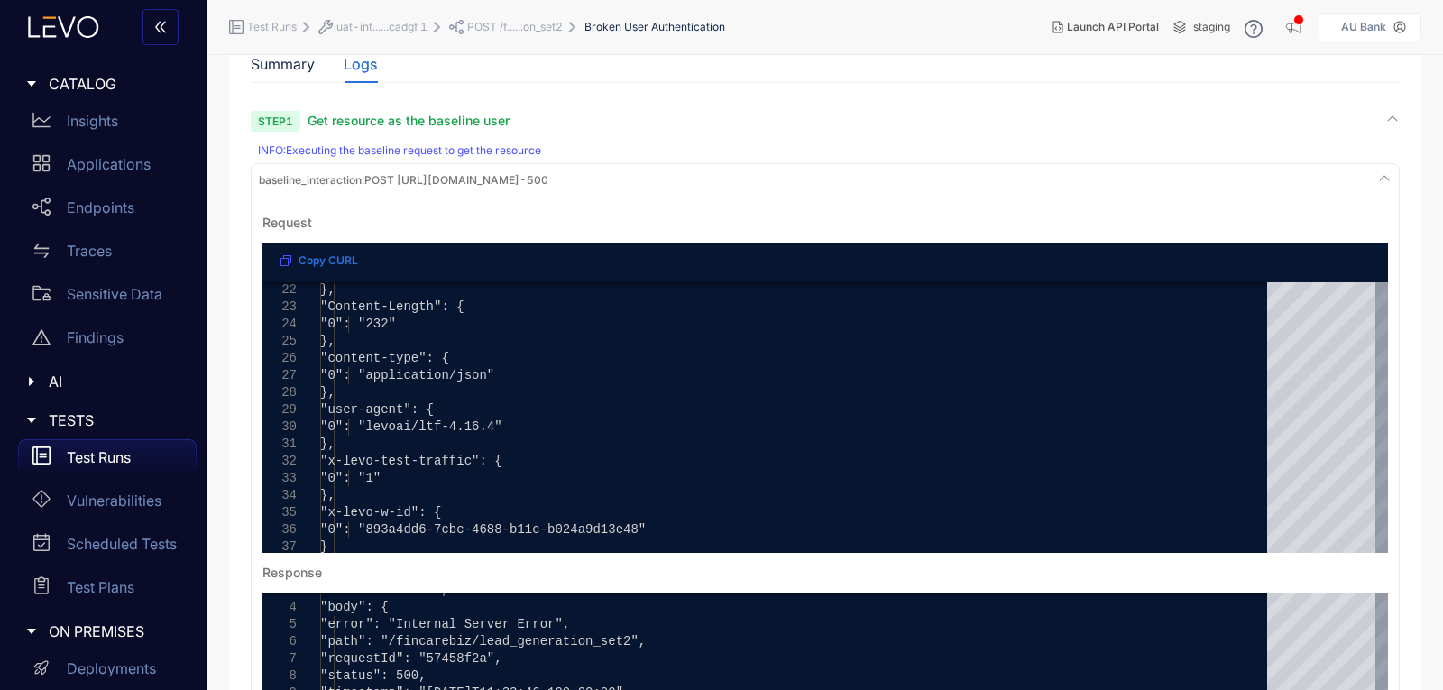
click at [79, 453] on p "Test Runs" at bounding box center [99, 457] width 64 height 16
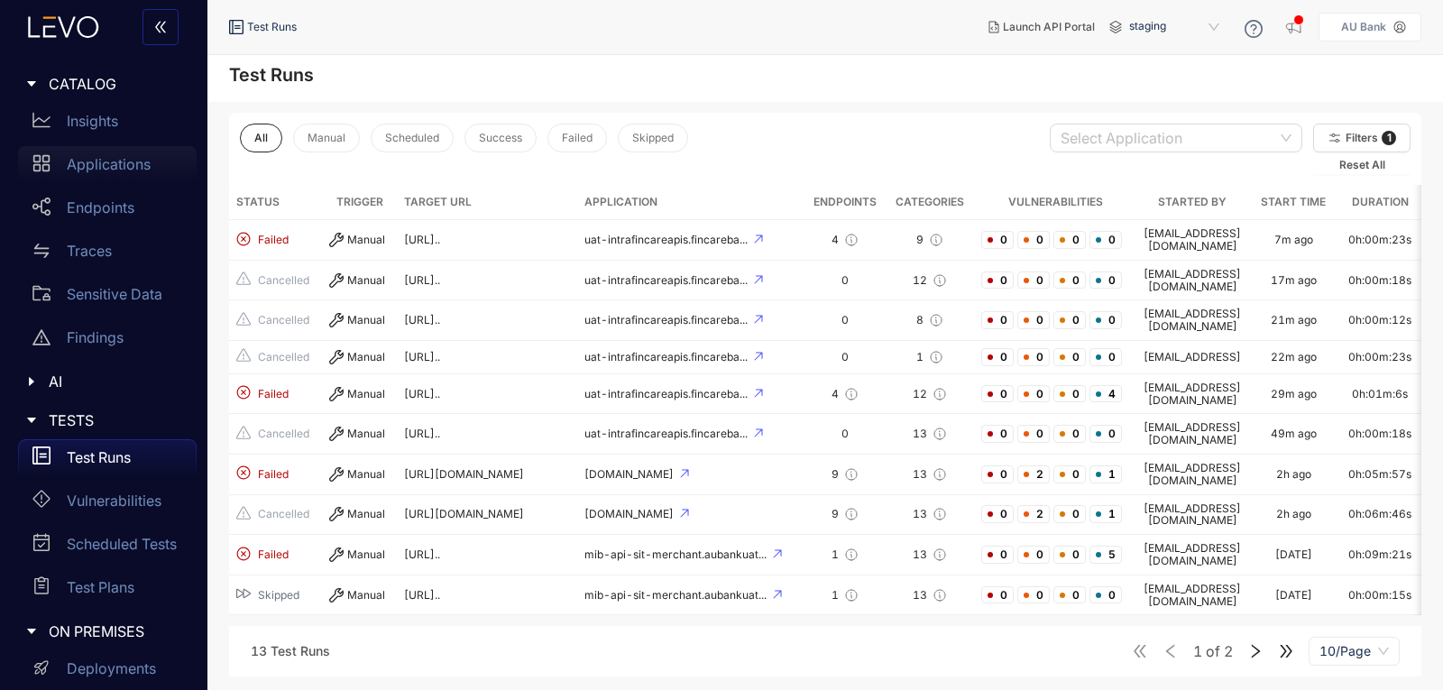
click at [105, 157] on p "Applications" at bounding box center [109, 164] width 84 height 16
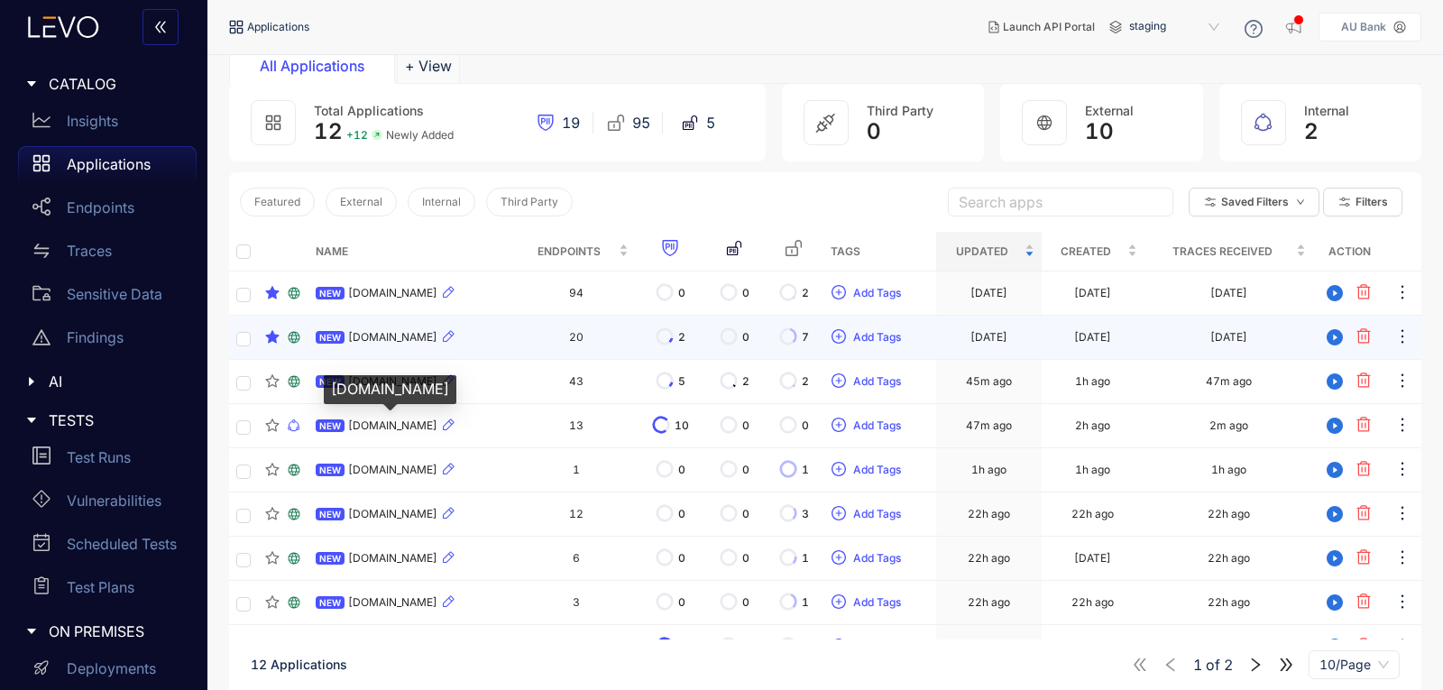
scroll to position [90, 0]
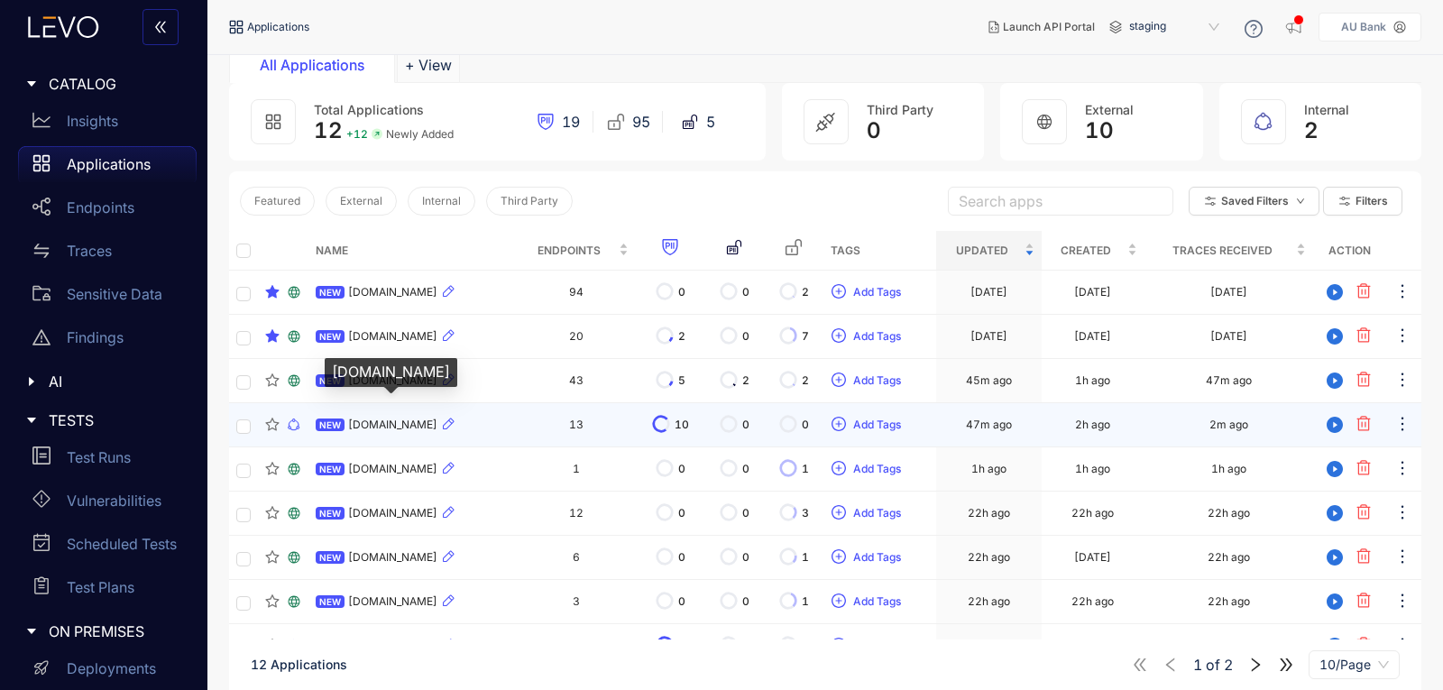
click at [436, 426] on span "[DOMAIN_NAME]" at bounding box center [392, 424] width 89 height 13
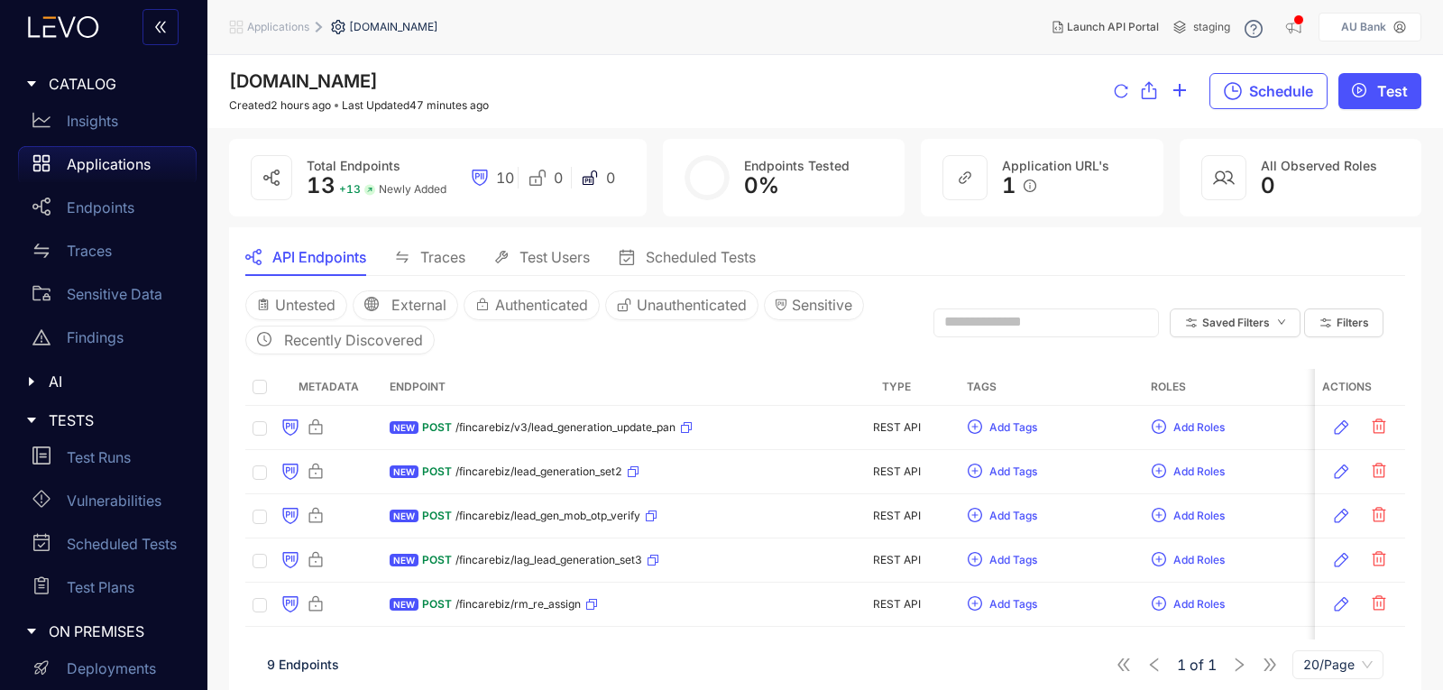
click at [512, 253] on div "Test Users" at bounding box center [542, 257] width 96 height 16
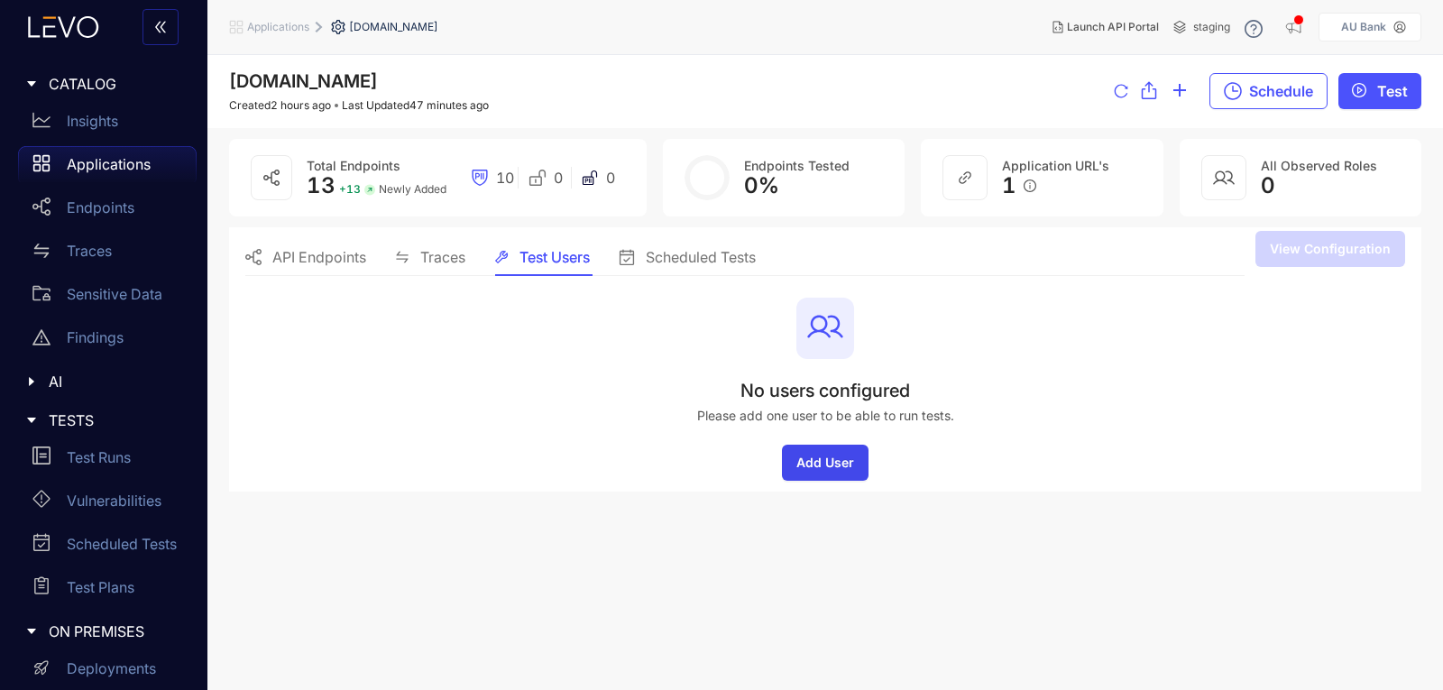
click at [833, 459] on span "Add User" at bounding box center [825, 462] width 58 height 14
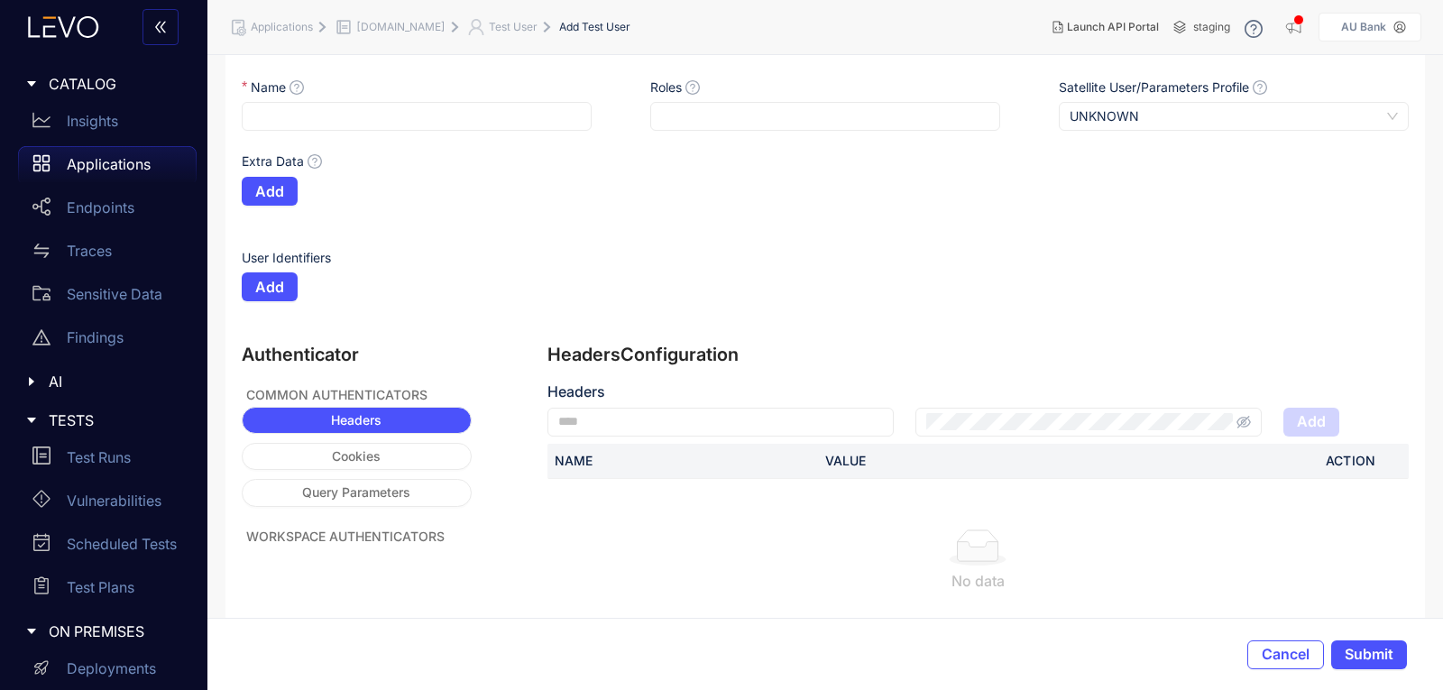
scroll to position [90, 0]
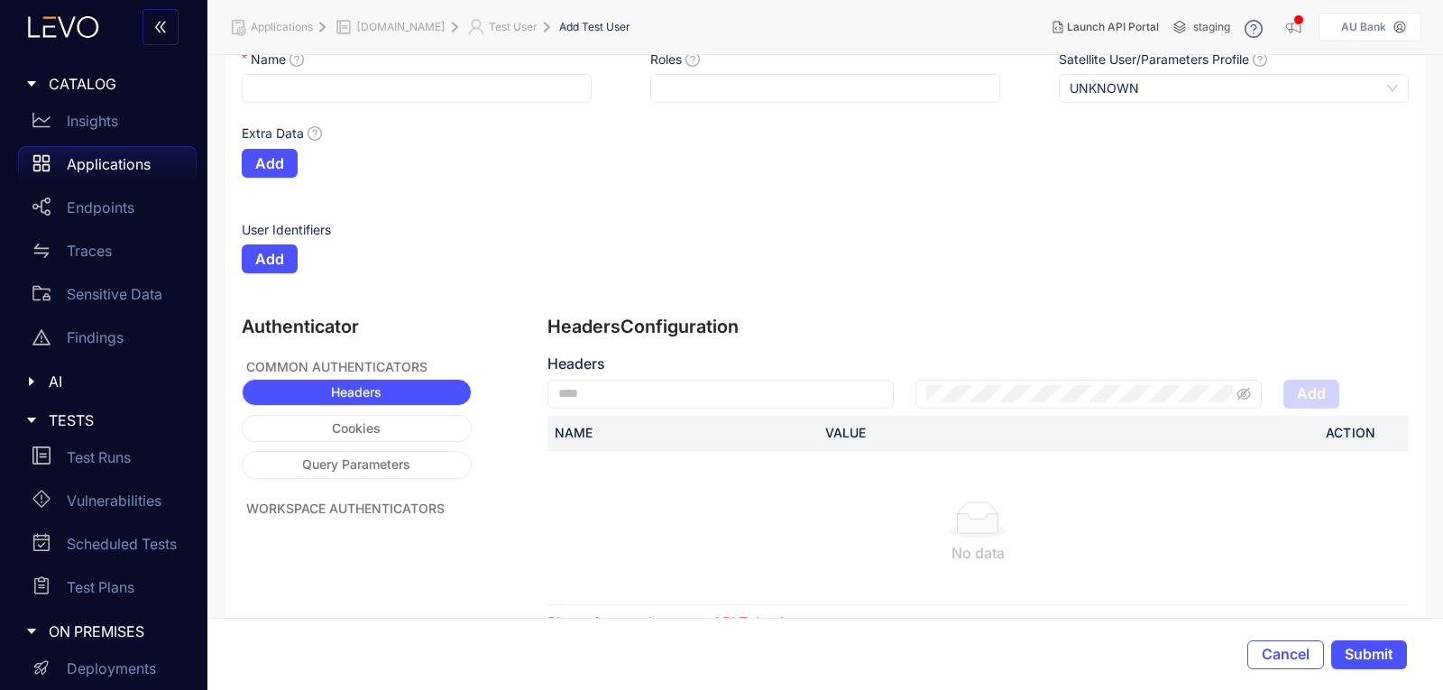
click at [124, 170] on p "Applications" at bounding box center [109, 164] width 84 height 16
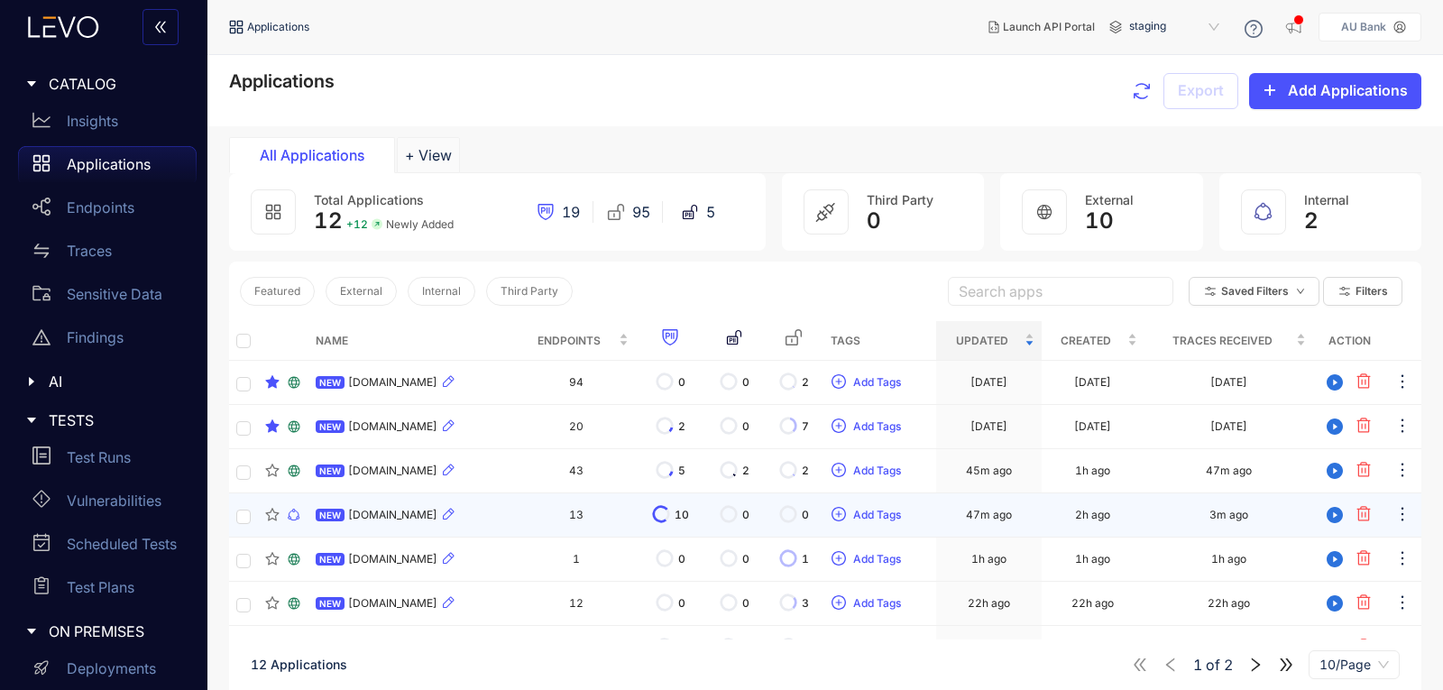
click at [415, 512] on span "[DOMAIN_NAME]" at bounding box center [392, 515] width 89 height 13
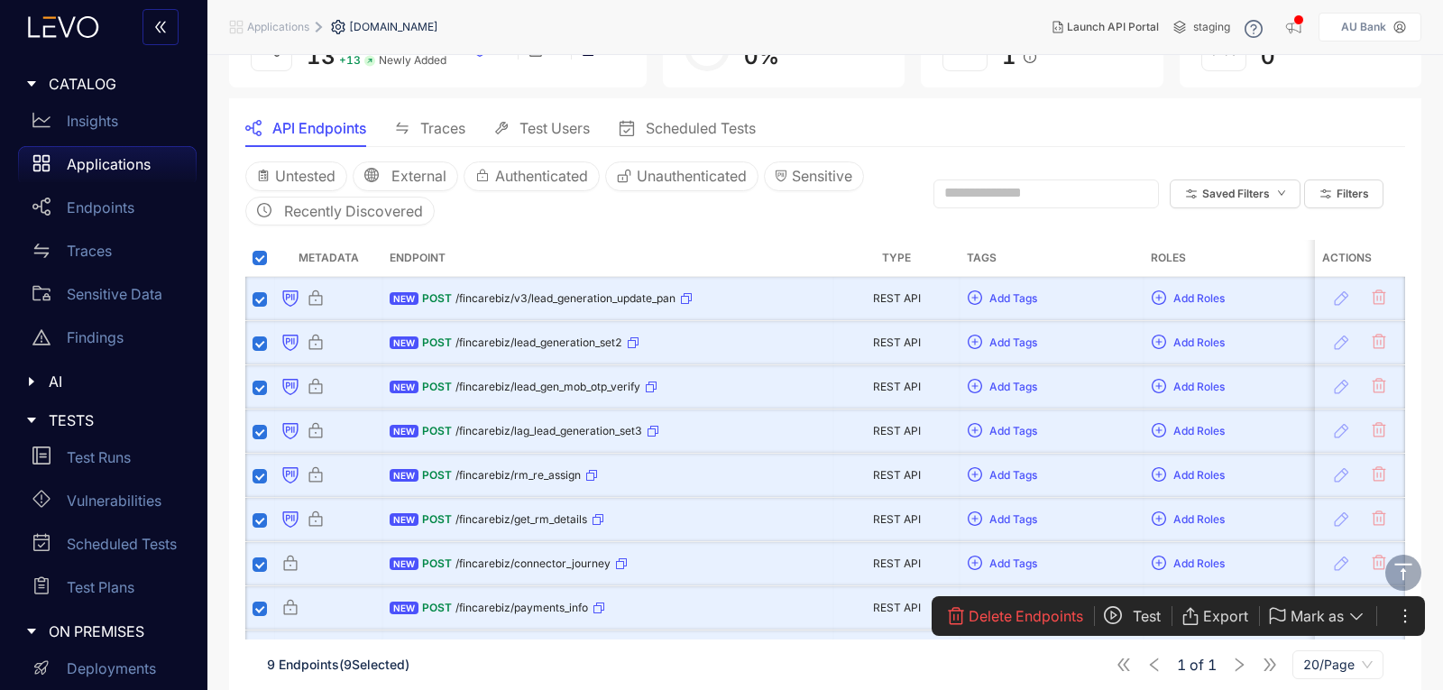
scroll to position [99, 0]
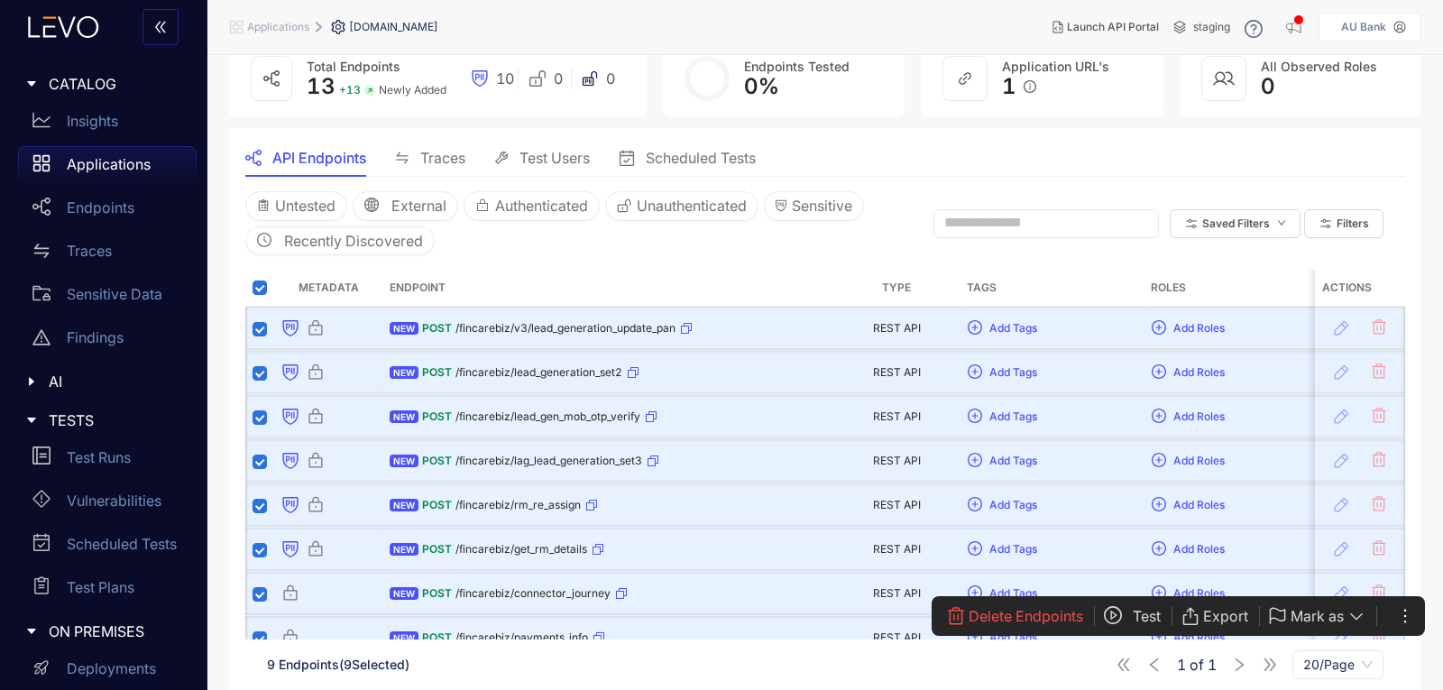
click at [1140, 607] on button "Test" at bounding box center [1142, 615] width 78 height 29
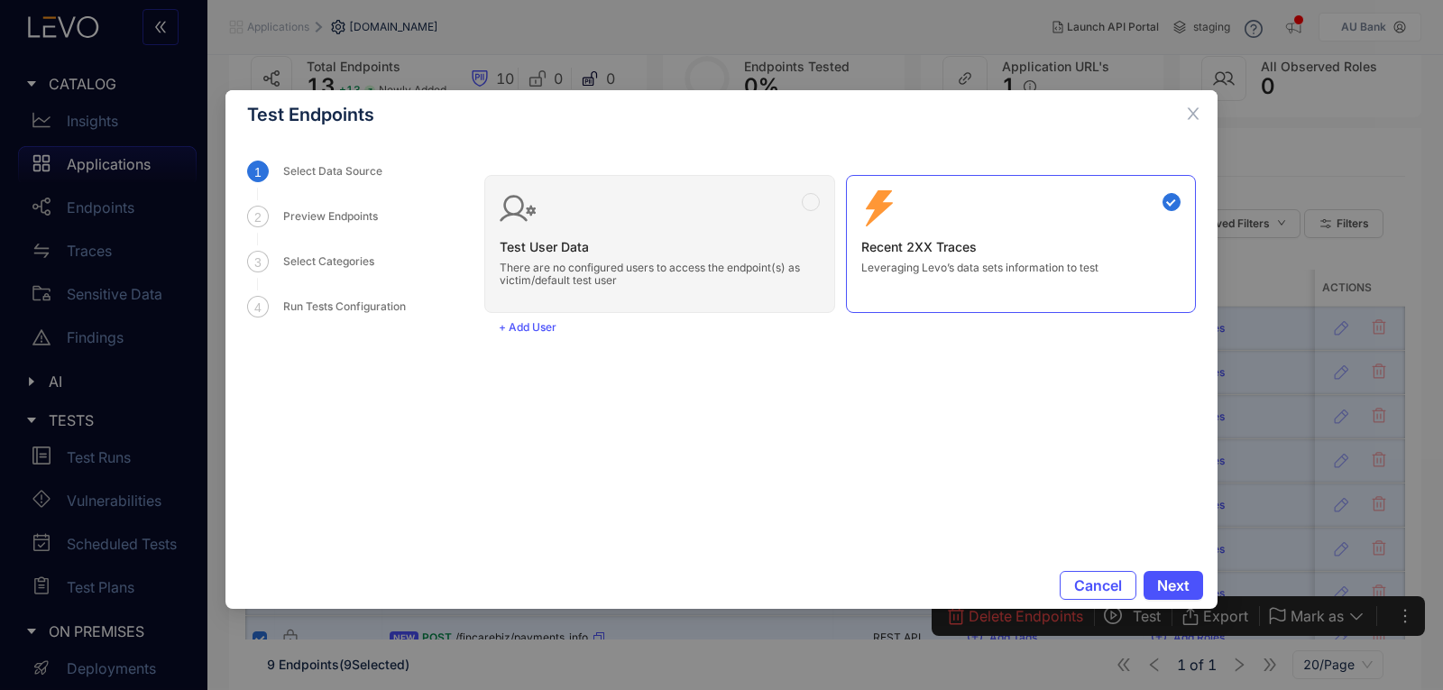
click at [1180, 569] on div "Cancel Next" at bounding box center [721, 585] width 992 height 47
click at [1177, 585] on span "Next" at bounding box center [1173, 585] width 32 height 16
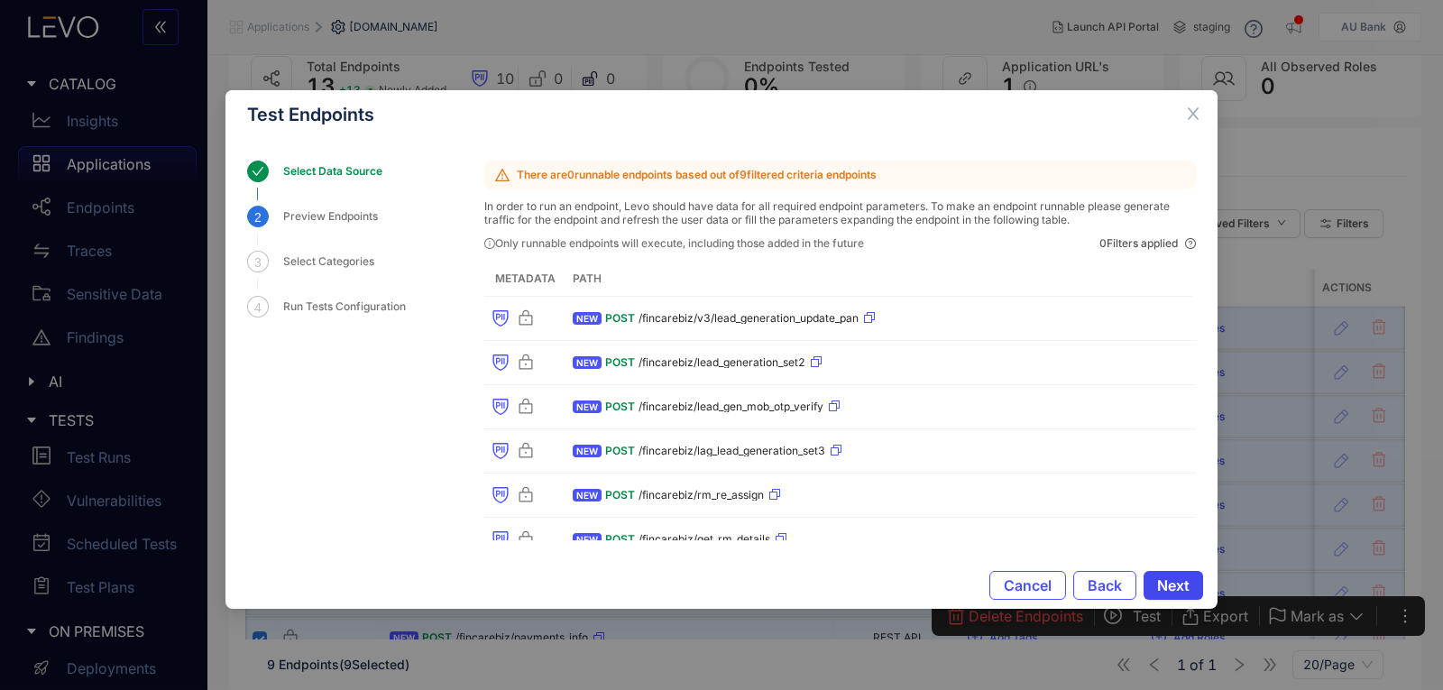
click at [1177, 585] on span "Next" at bounding box center [1173, 585] width 32 height 16
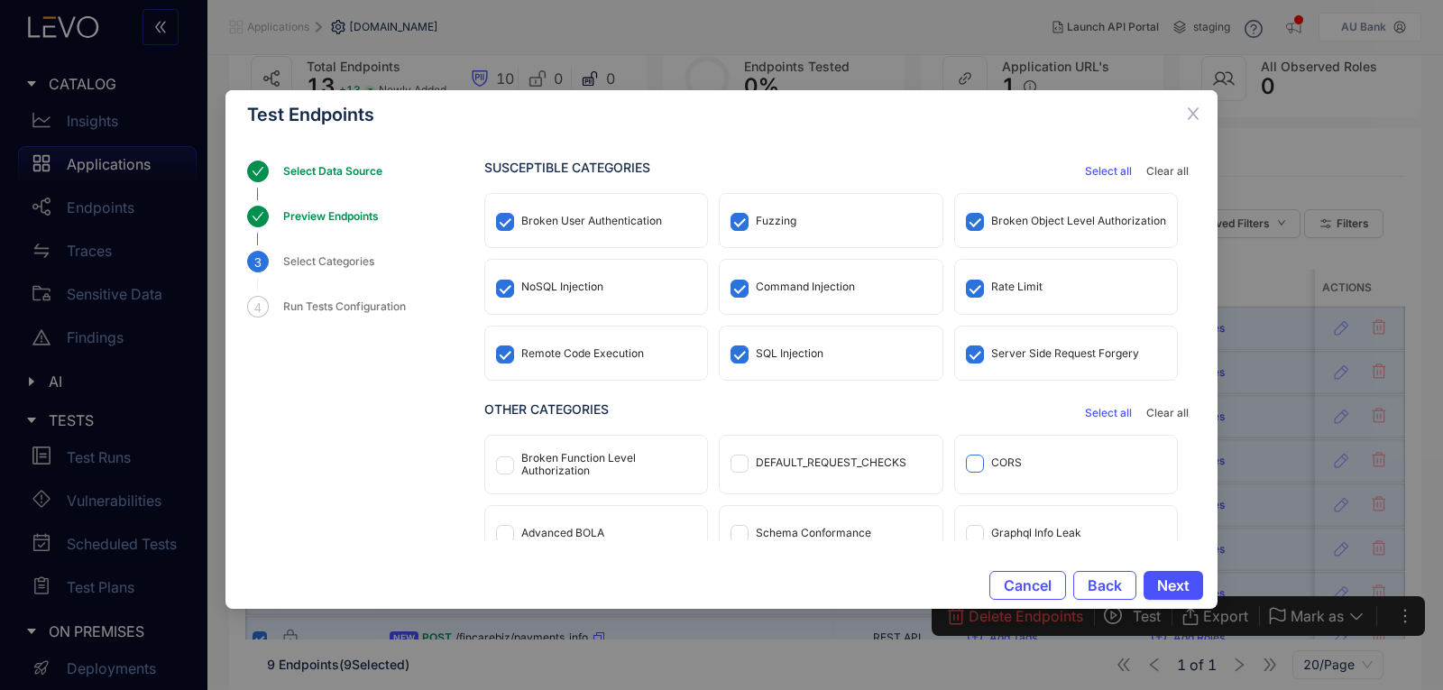
click at [981, 461] on span at bounding box center [975, 463] width 18 height 18
click at [863, 481] on div "DEFAULT_REQUEST_CHECKS" at bounding box center [831, 462] width 222 height 53
drag, startPoint x: 954, startPoint y: 473, endPoint x: 987, endPoint y: 468, distance: 32.8
click at [981, 470] on div "CORS" at bounding box center [1066, 462] width 222 height 53
click at [1181, 583] on span "Next" at bounding box center [1173, 585] width 32 height 16
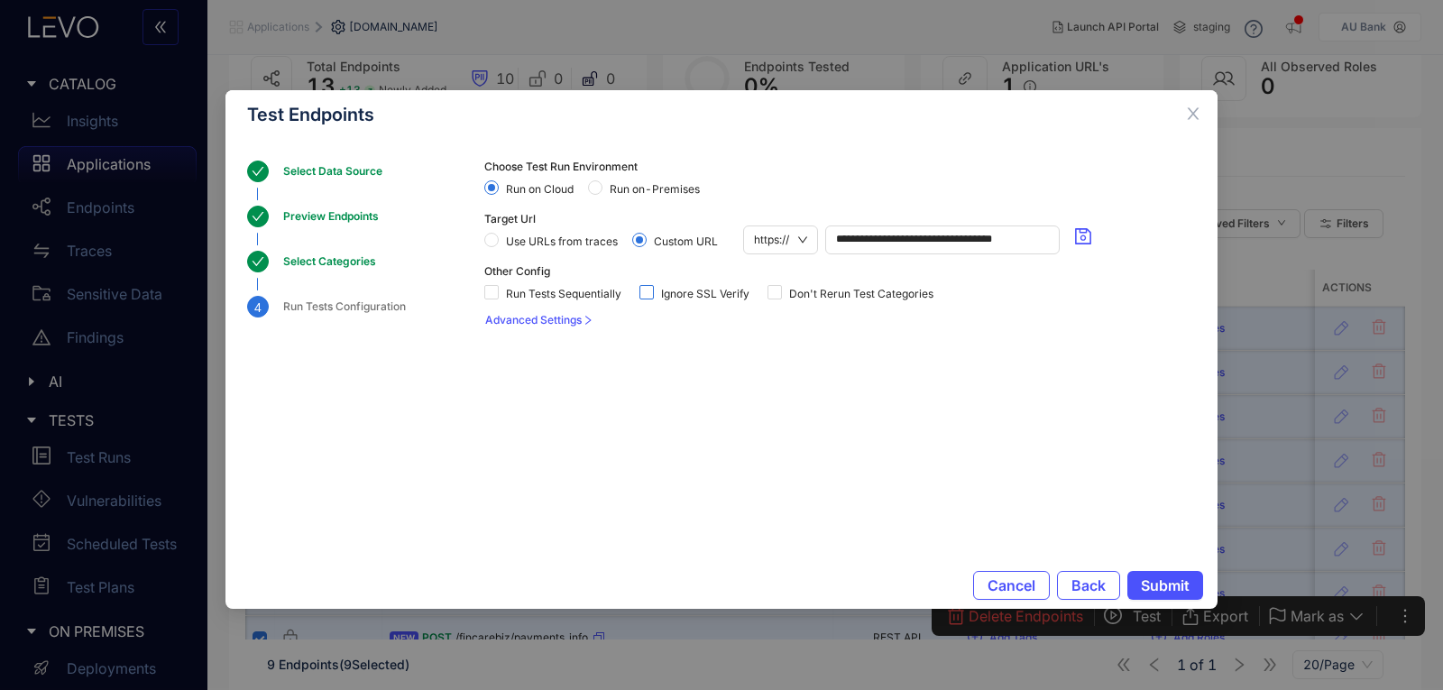
click at [674, 292] on span "Ignore SSL Verify" at bounding box center [705, 294] width 103 height 13
click at [650, 193] on span "Run on-Premises" at bounding box center [654, 189] width 105 height 13
click at [562, 327] on button "Advanced Settings" at bounding box center [533, 320] width 98 height 29
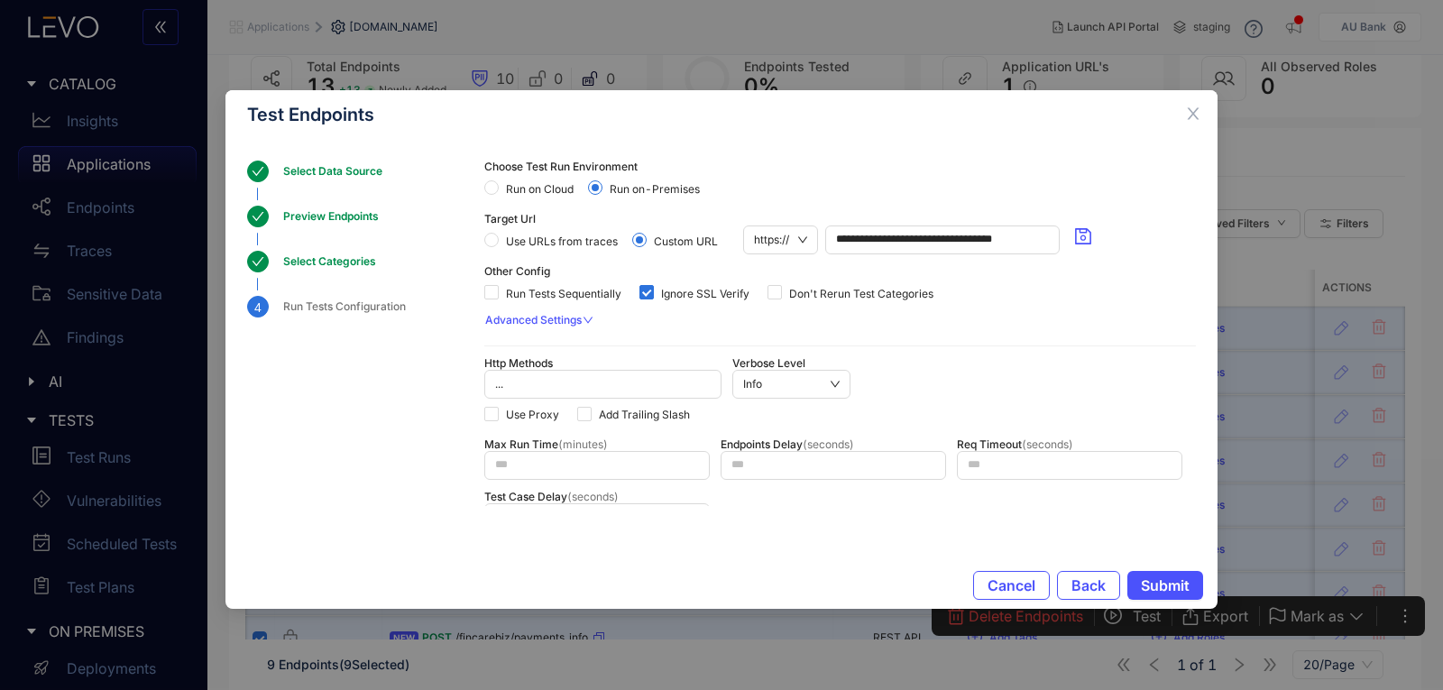
scroll to position [90, 0]
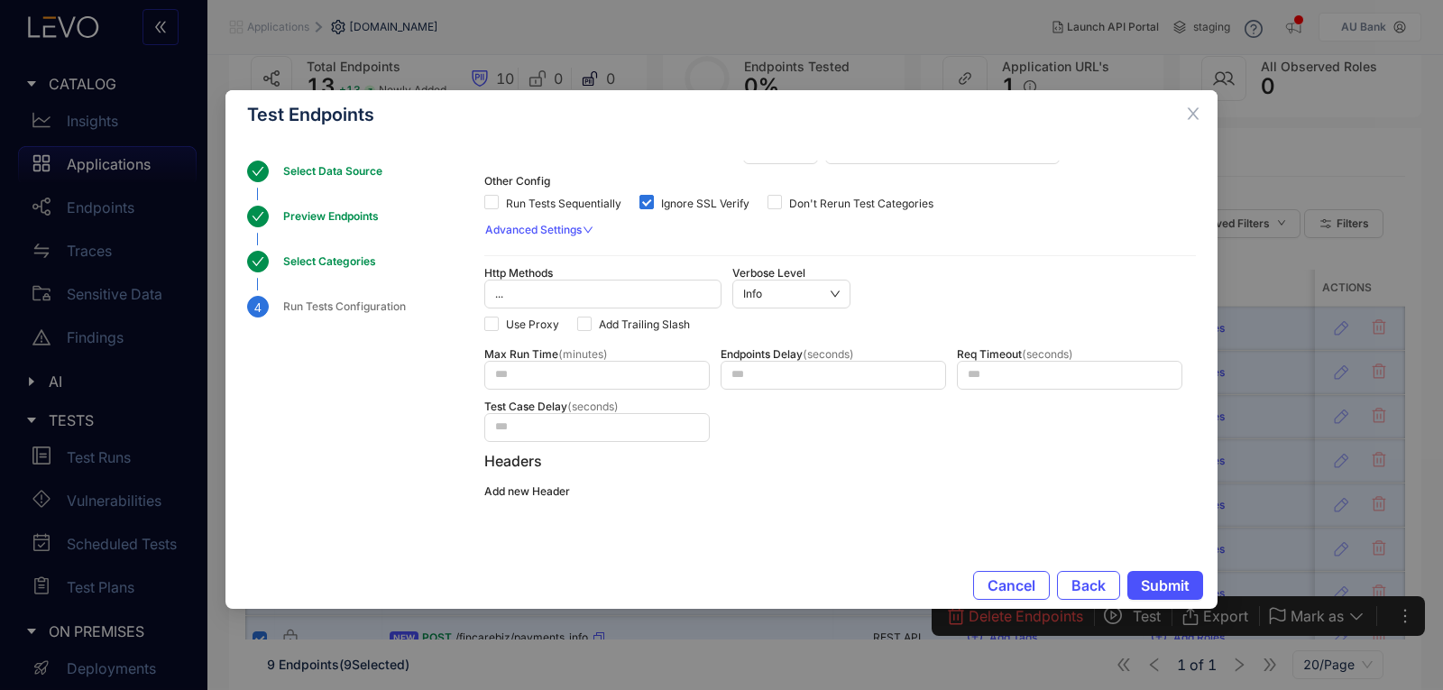
click at [610, 390] on div "Max Run Time (minutes) Endpoints Delay (seconds) Req Timeout (seconds) Test Cas…" at bounding box center [839, 395] width 711 height 94
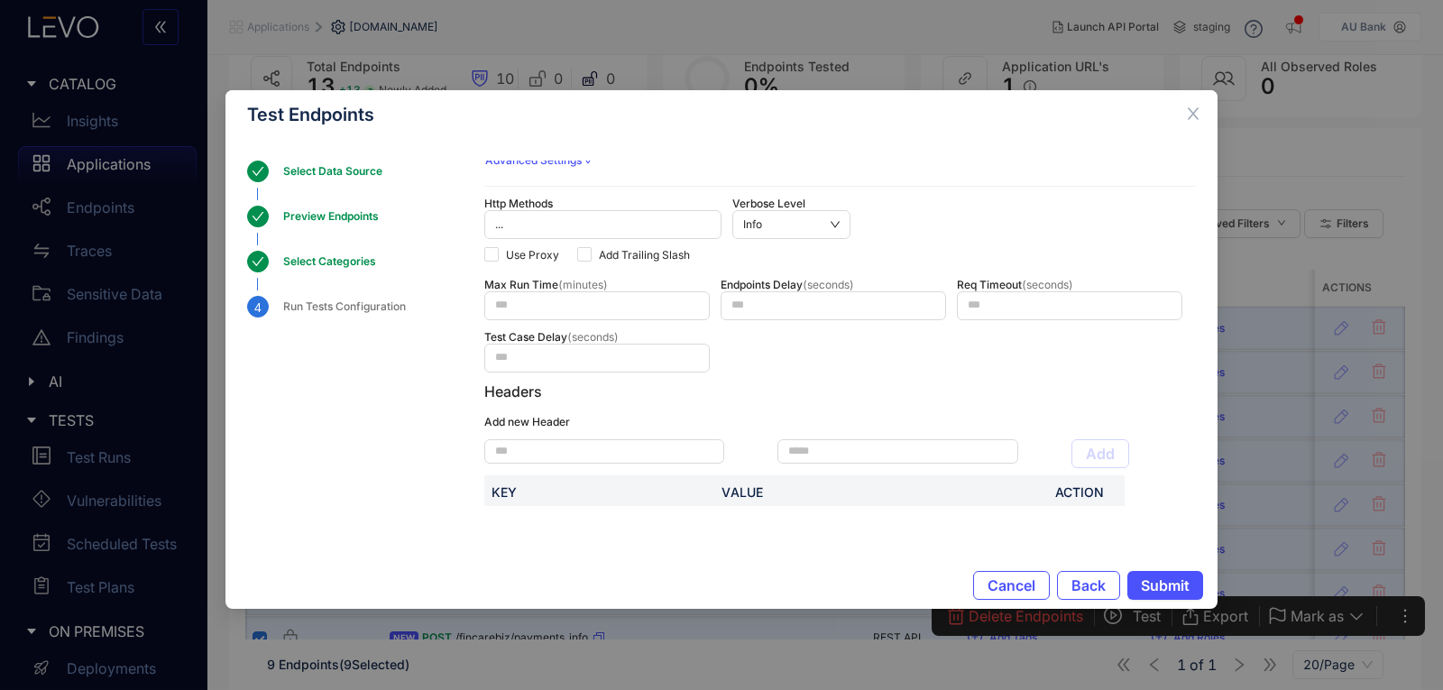
scroll to position [271, 0]
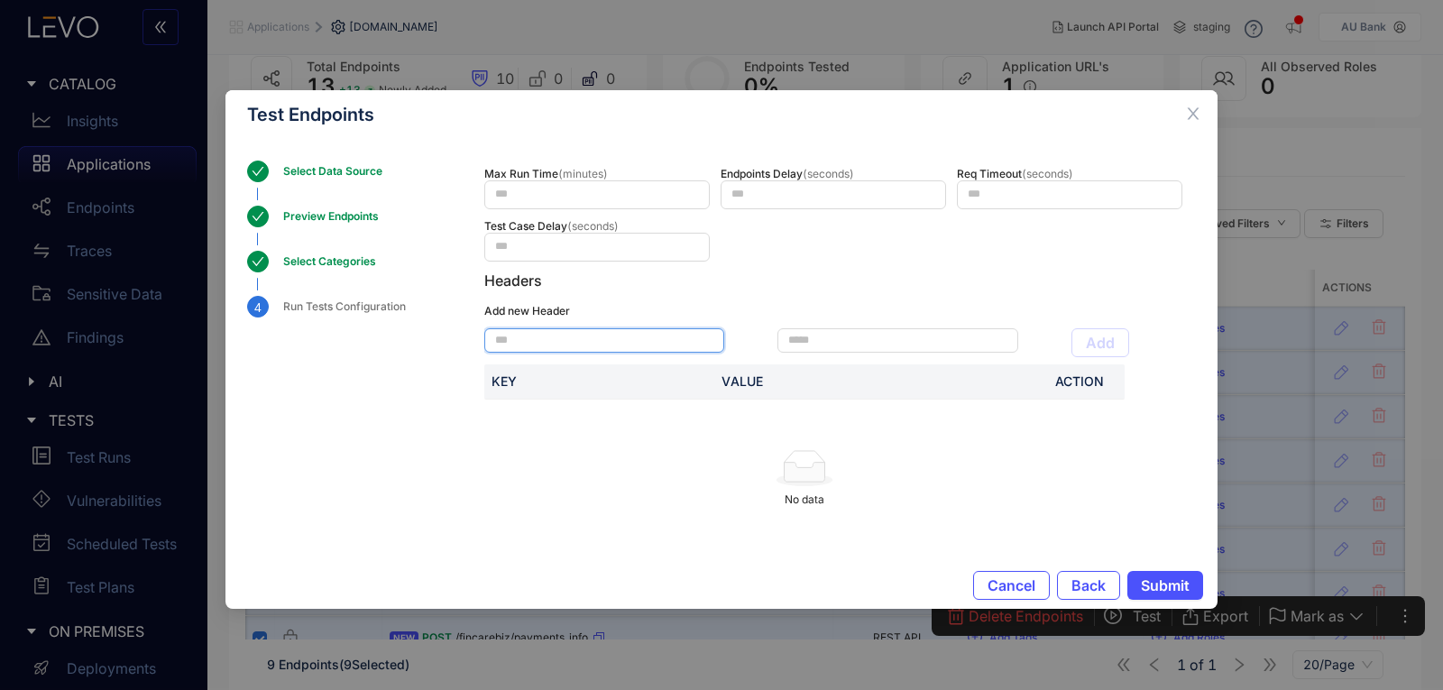
click at [620, 330] on input "text" at bounding box center [604, 340] width 240 height 24
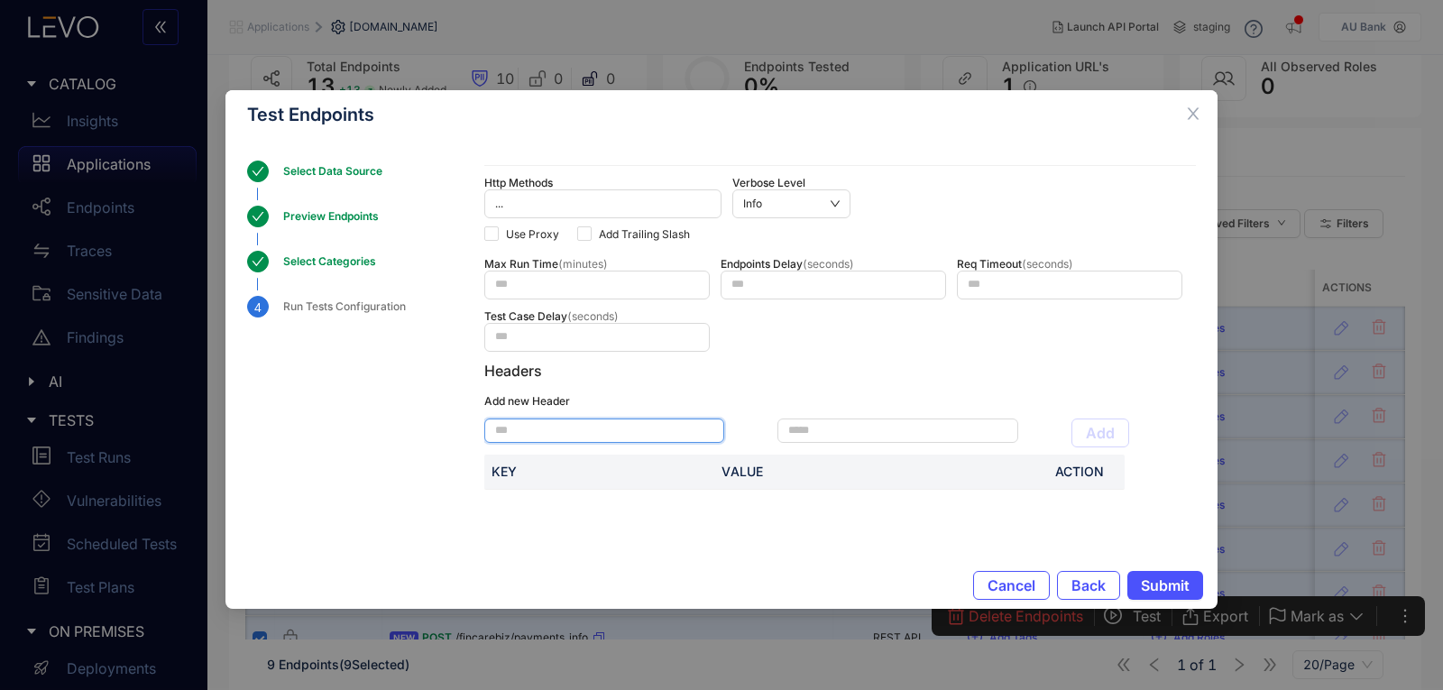
click at [586, 433] on input "text" at bounding box center [604, 430] width 240 height 24
paste input "*******"
type input "*******"
click at [835, 436] on input "text" at bounding box center [897, 430] width 240 height 24
paste input "**********"
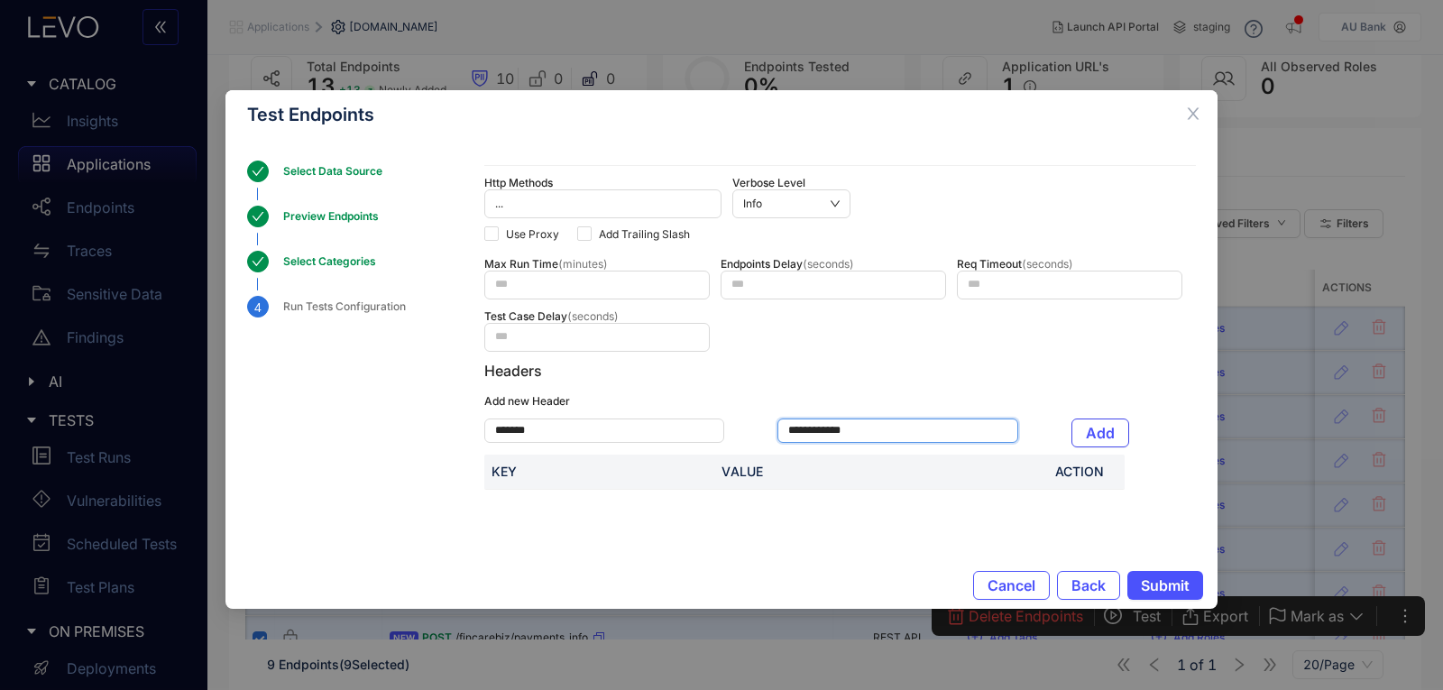
type input "**********"
click at [1102, 432] on span "Add" at bounding box center [1100, 433] width 29 height 16
click at [578, 428] on input "text" at bounding box center [604, 430] width 240 height 24
paste input "**********"
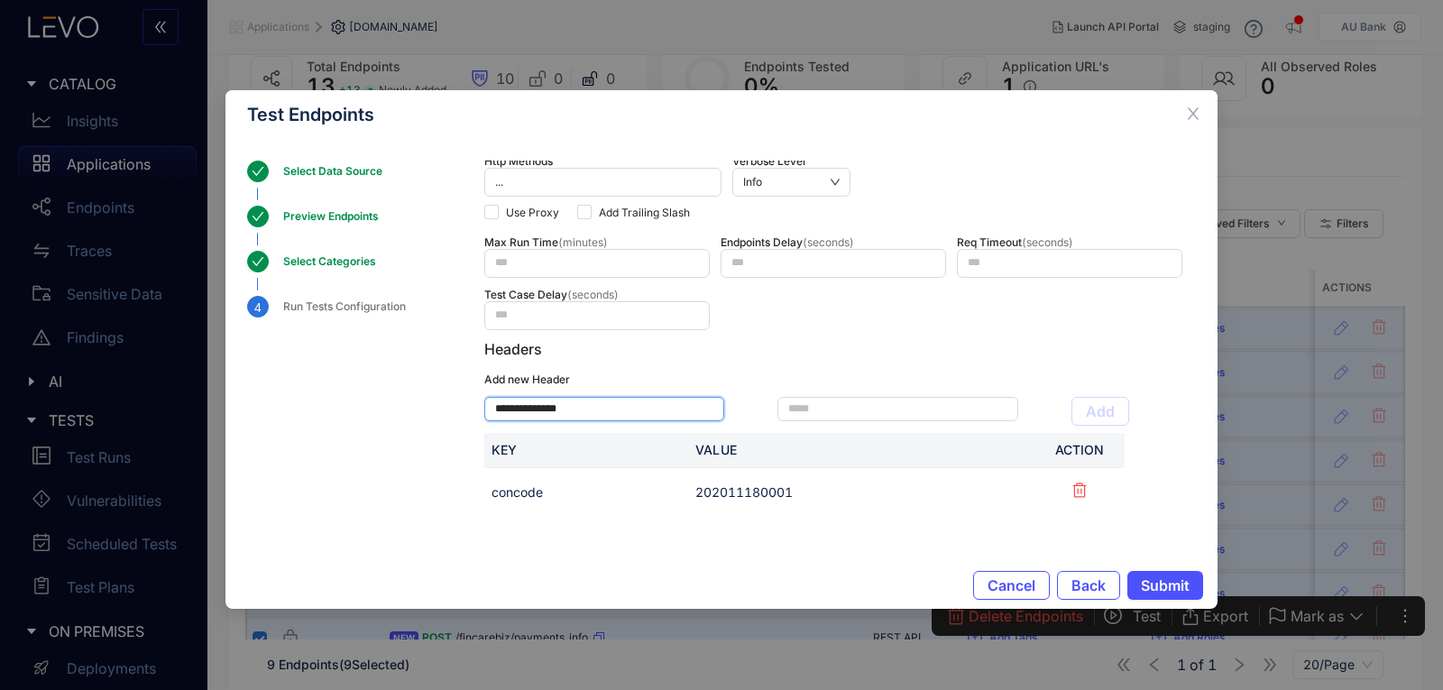
scroll to position [214, 0]
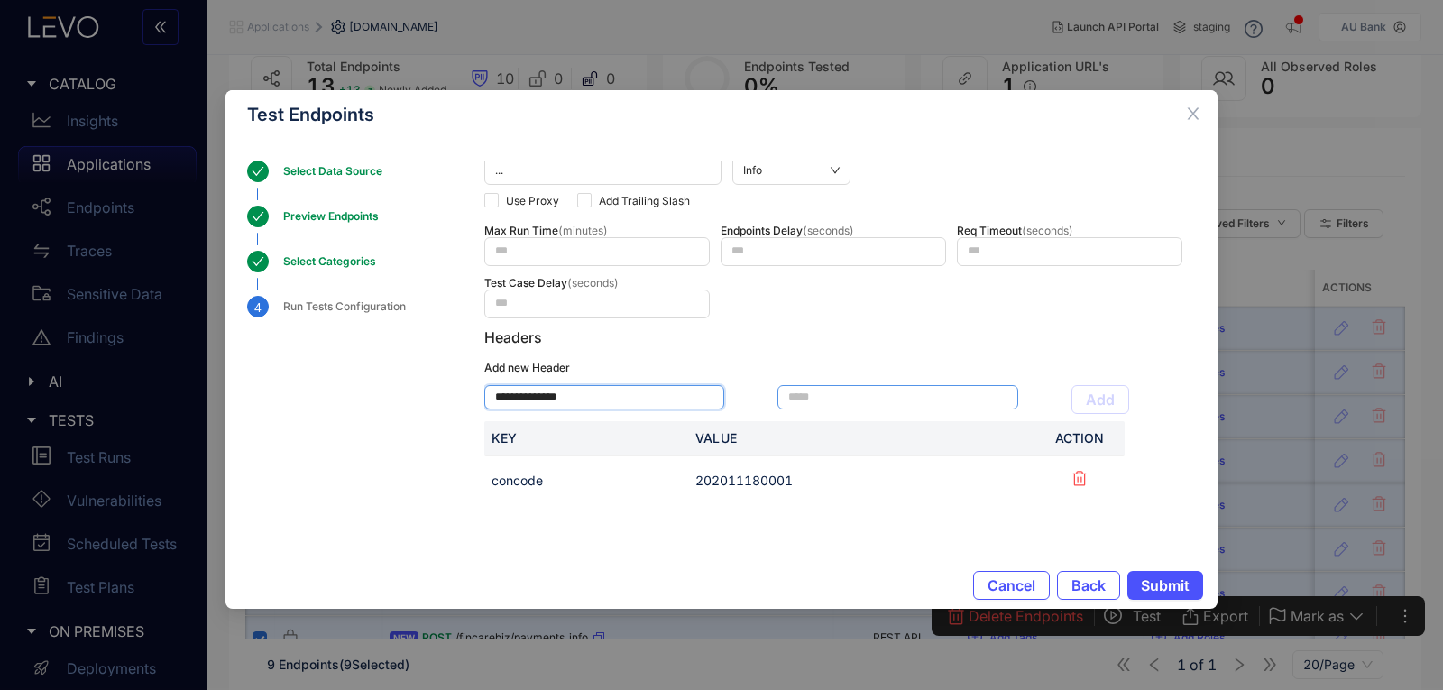
type input "**********"
click at [923, 390] on input "text" at bounding box center [897, 397] width 240 height 24
paste input "*******"
type input "*******"
click at [1093, 400] on span "Add" at bounding box center [1100, 399] width 29 height 16
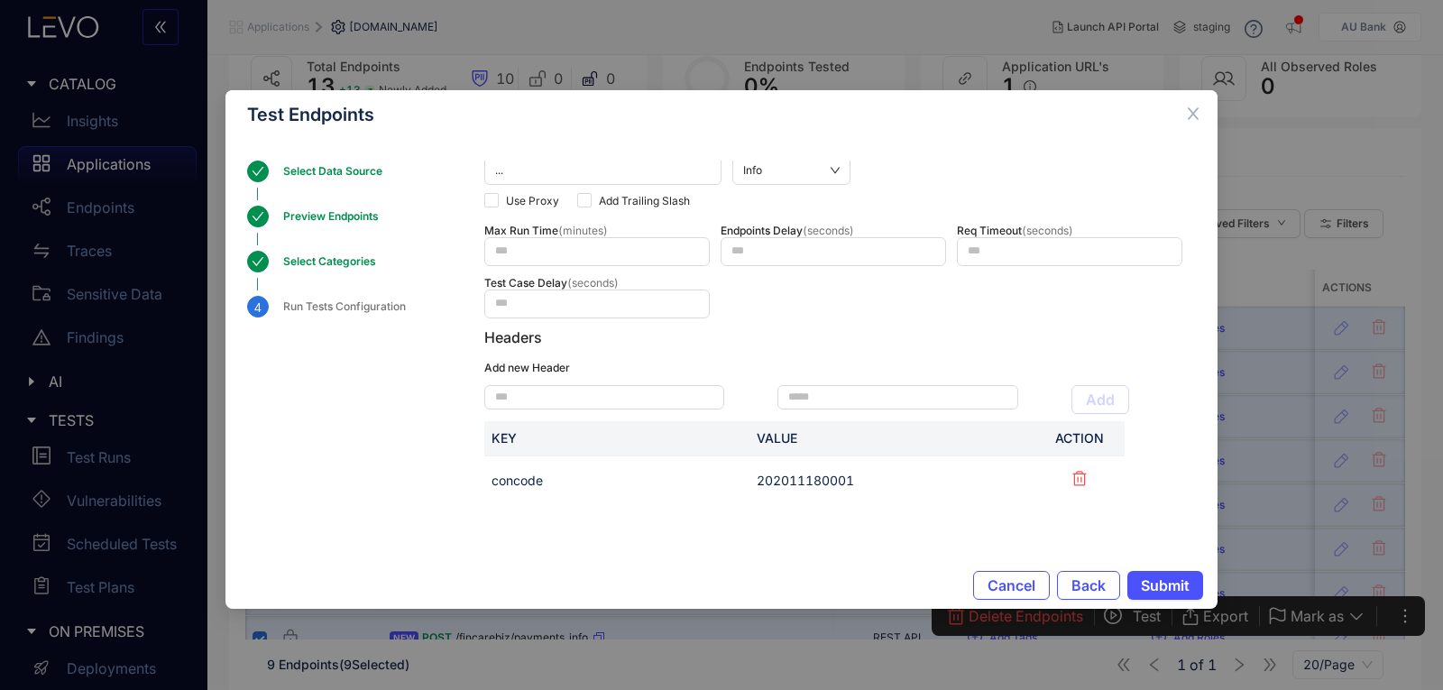
click at [685, 381] on div "Add Key Value Action concode 202011180001 devicePlatform Android" at bounding box center [839, 461] width 711 height 174
click at [685, 394] on input "text" at bounding box center [604, 397] width 240 height 24
type input "*"
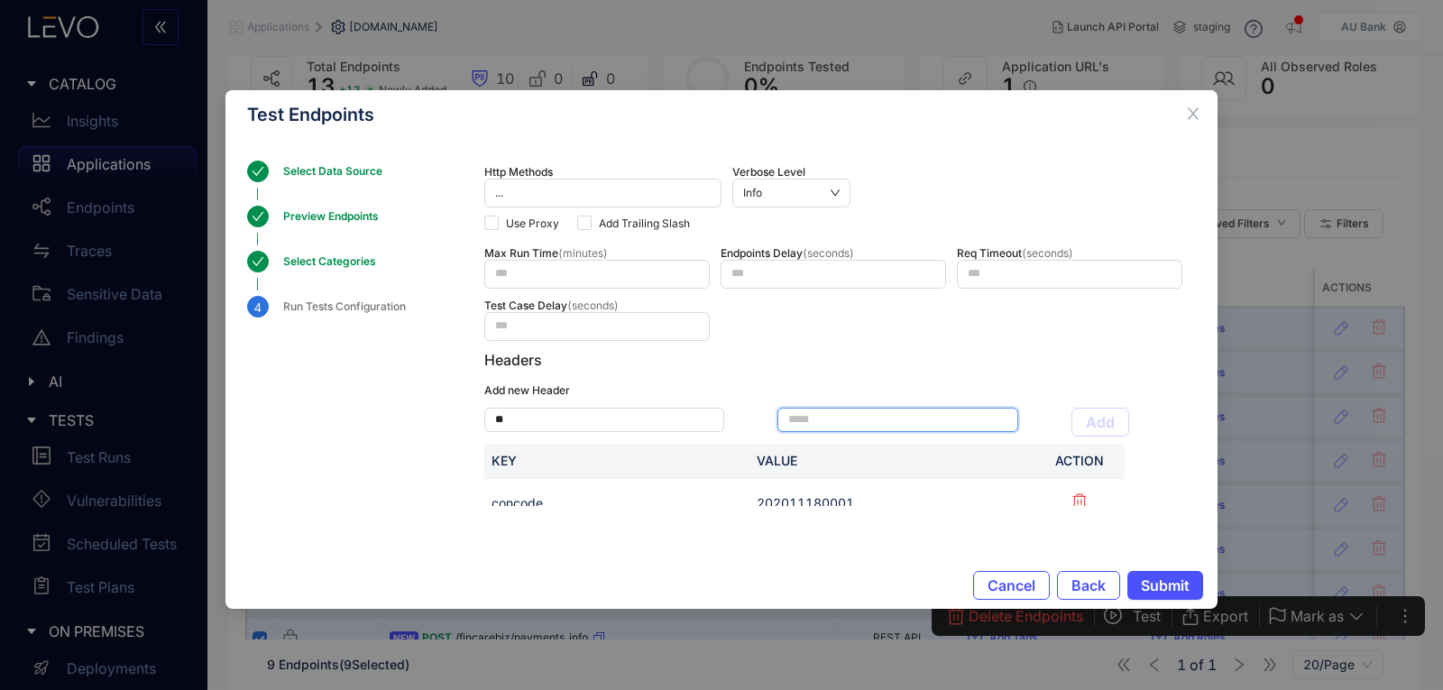
scroll to position [256, 0]
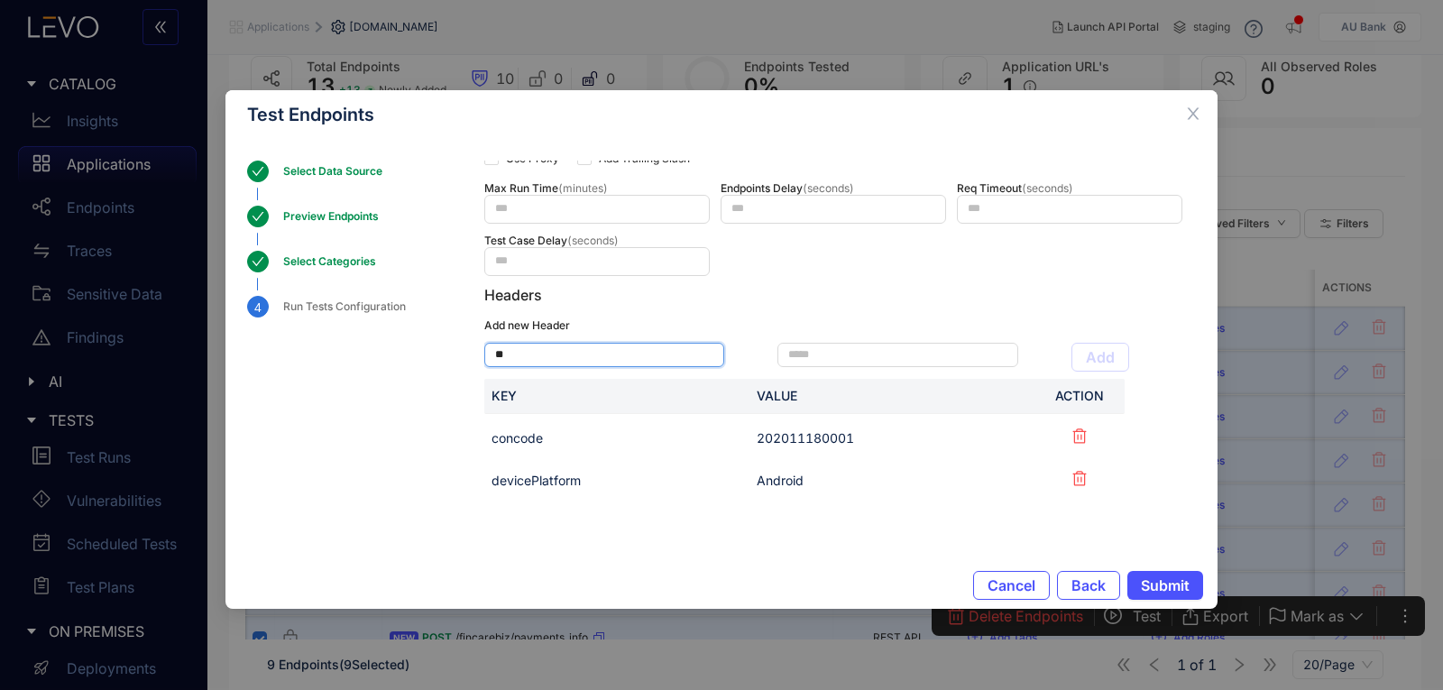
click at [598, 350] on input "*" at bounding box center [604, 355] width 240 height 24
paste input "**********"
type input "**********"
click at [830, 363] on input "text" at bounding box center [897, 355] width 240 height 24
type input "*****"
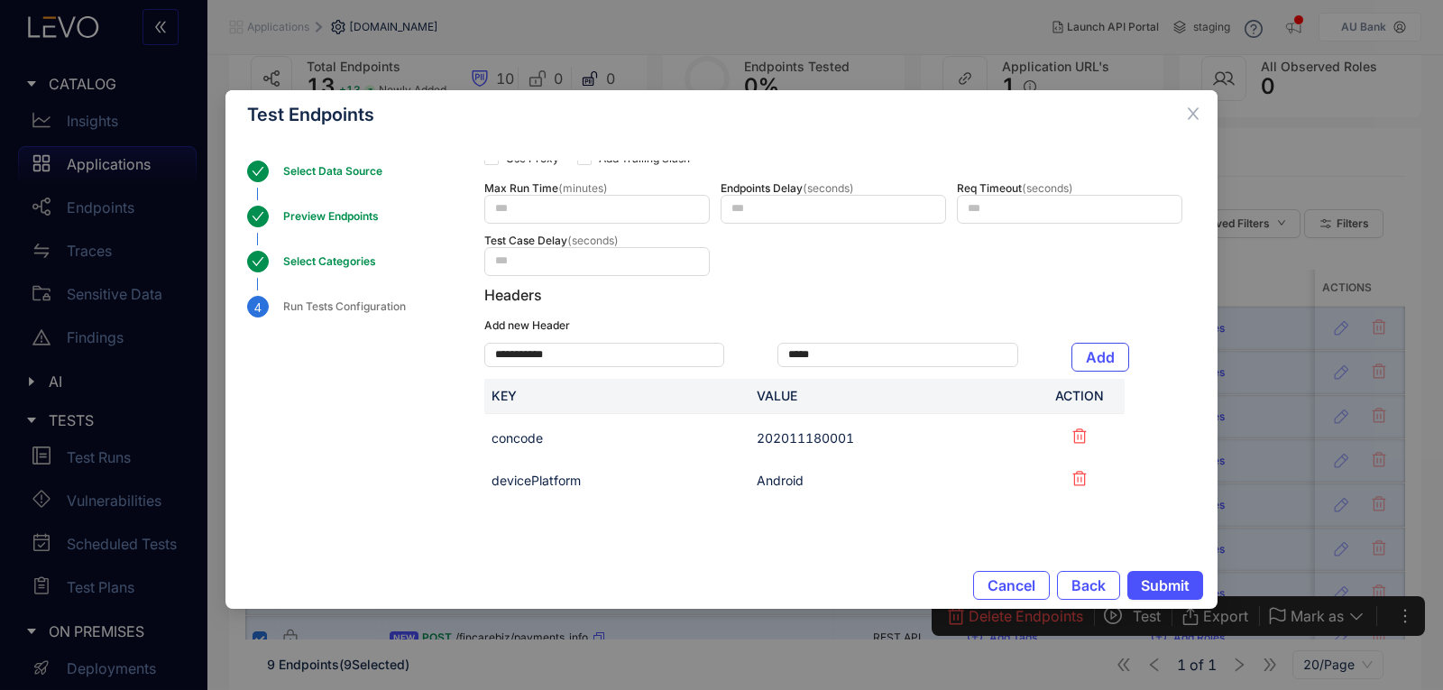
click at [1095, 343] on button "Add" at bounding box center [1100, 357] width 58 height 29
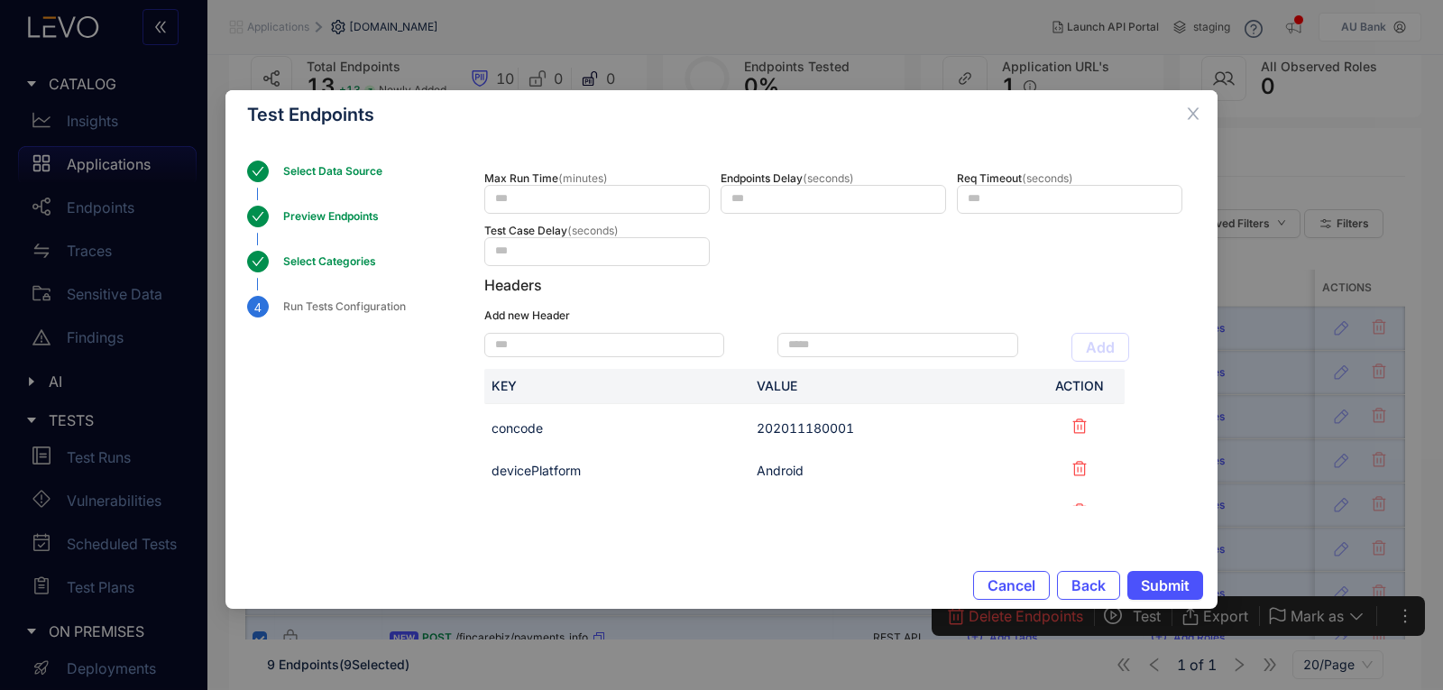
scroll to position [298, 0]
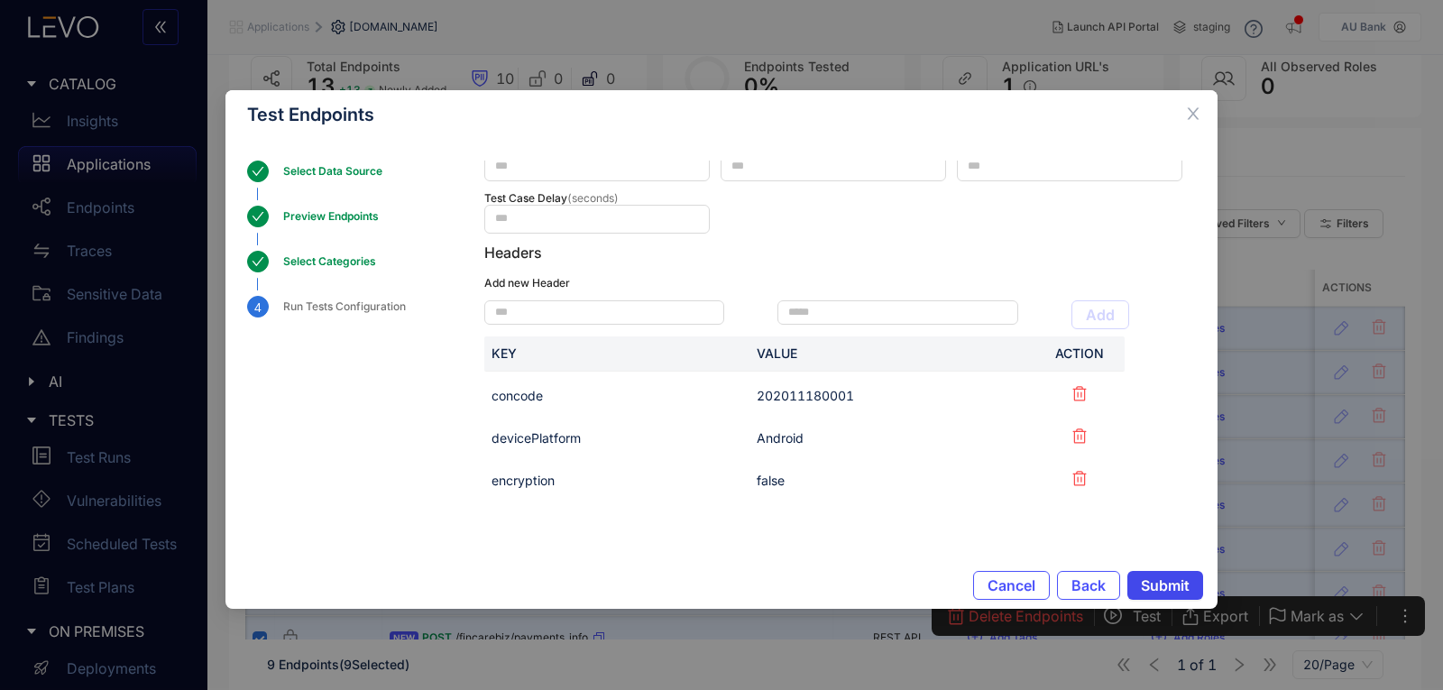
click at [1179, 586] on span "Submit" at bounding box center [1165, 585] width 49 height 16
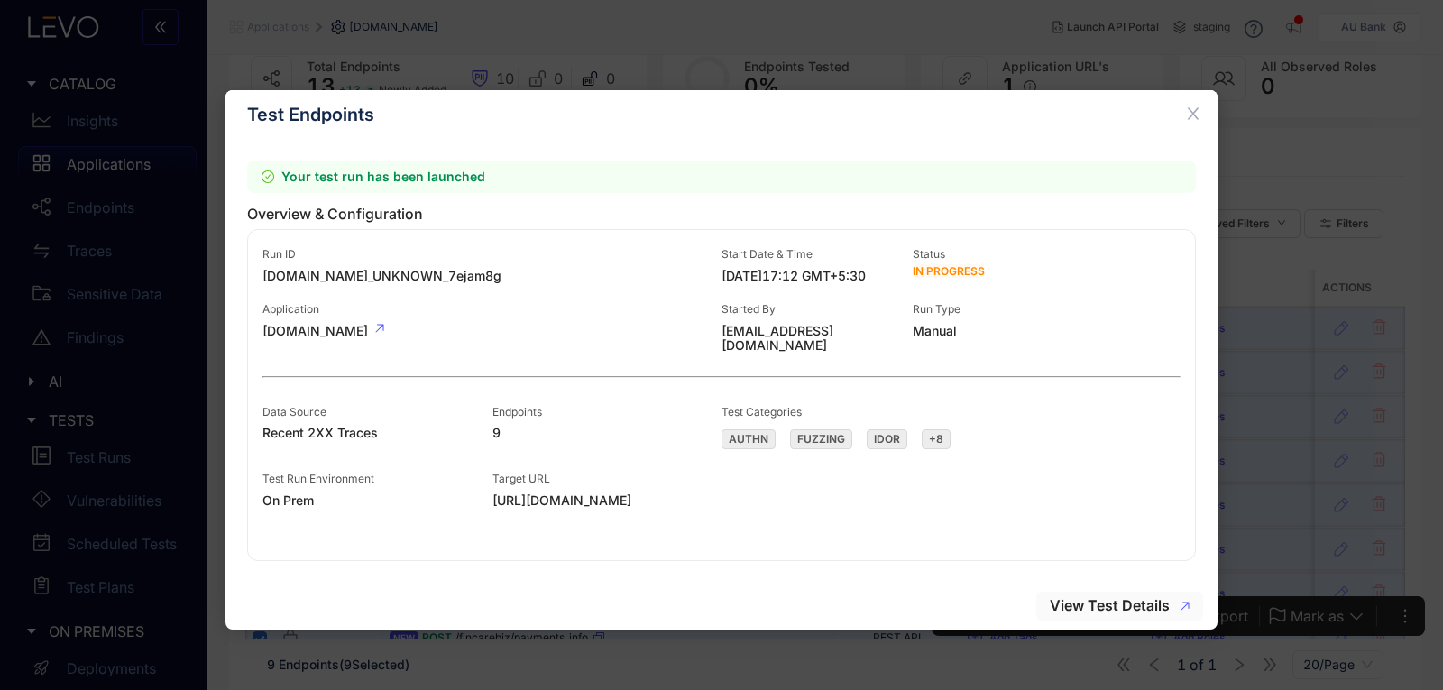
click at [1135, 601] on span "View Test Details" at bounding box center [1110, 605] width 120 height 16
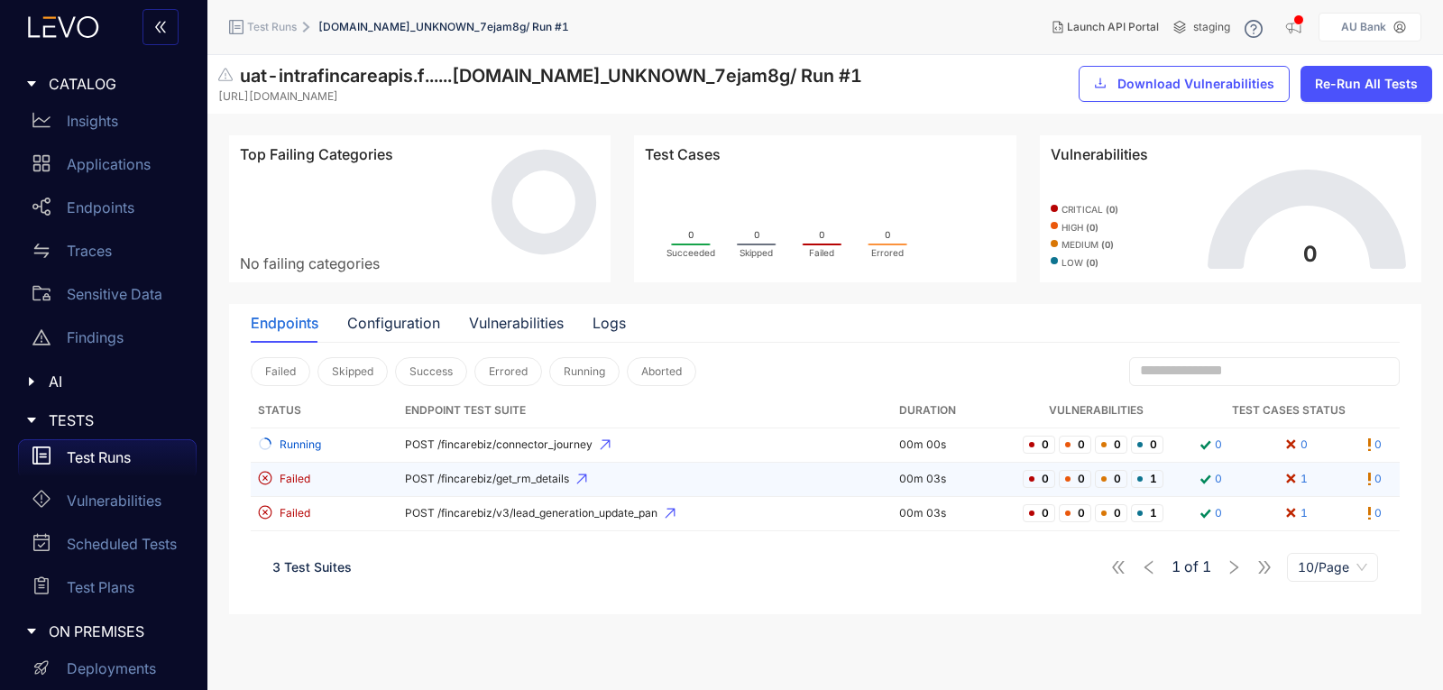
click at [475, 475] on span "POST /fincarebiz/get_rm_details" at bounding box center [645, 479] width 480 height 13
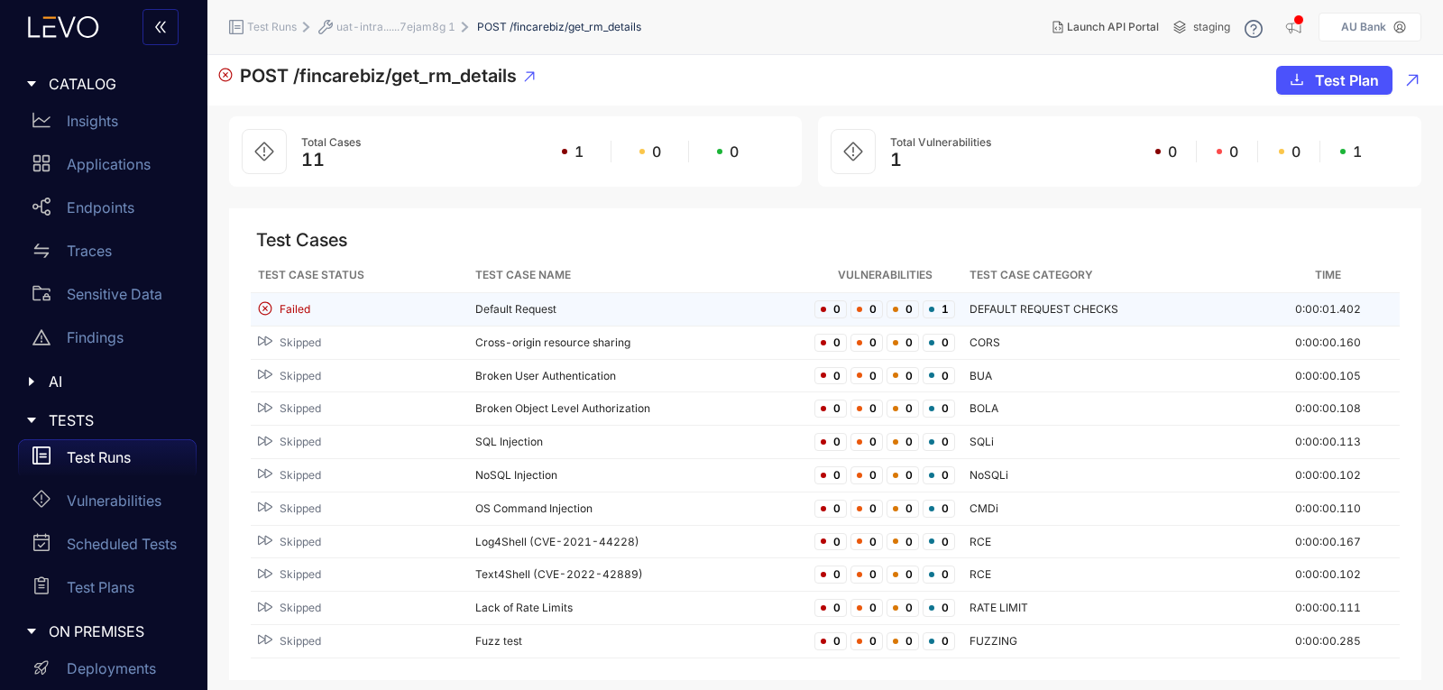
click at [517, 300] on td "Default Request" at bounding box center [638, 309] width 340 height 33
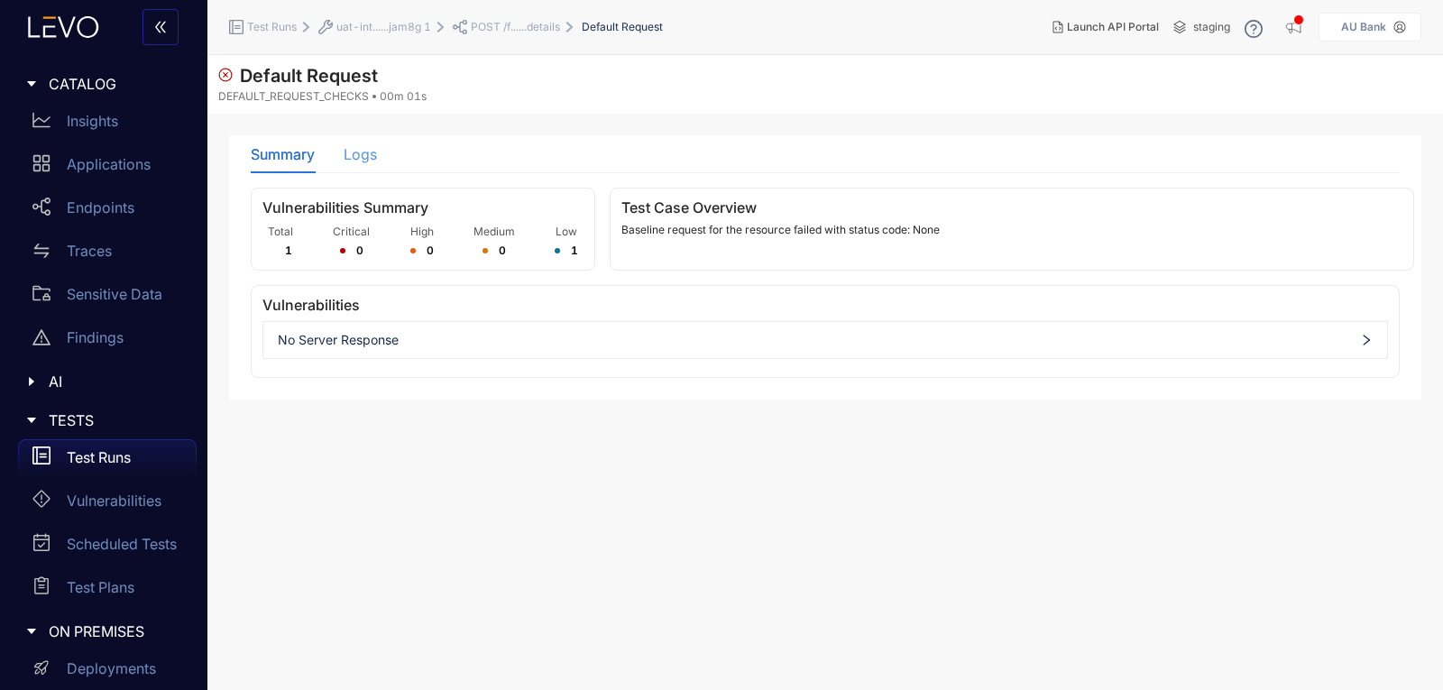
click at [362, 166] on div "Logs" at bounding box center [360, 154] width 33 height 38
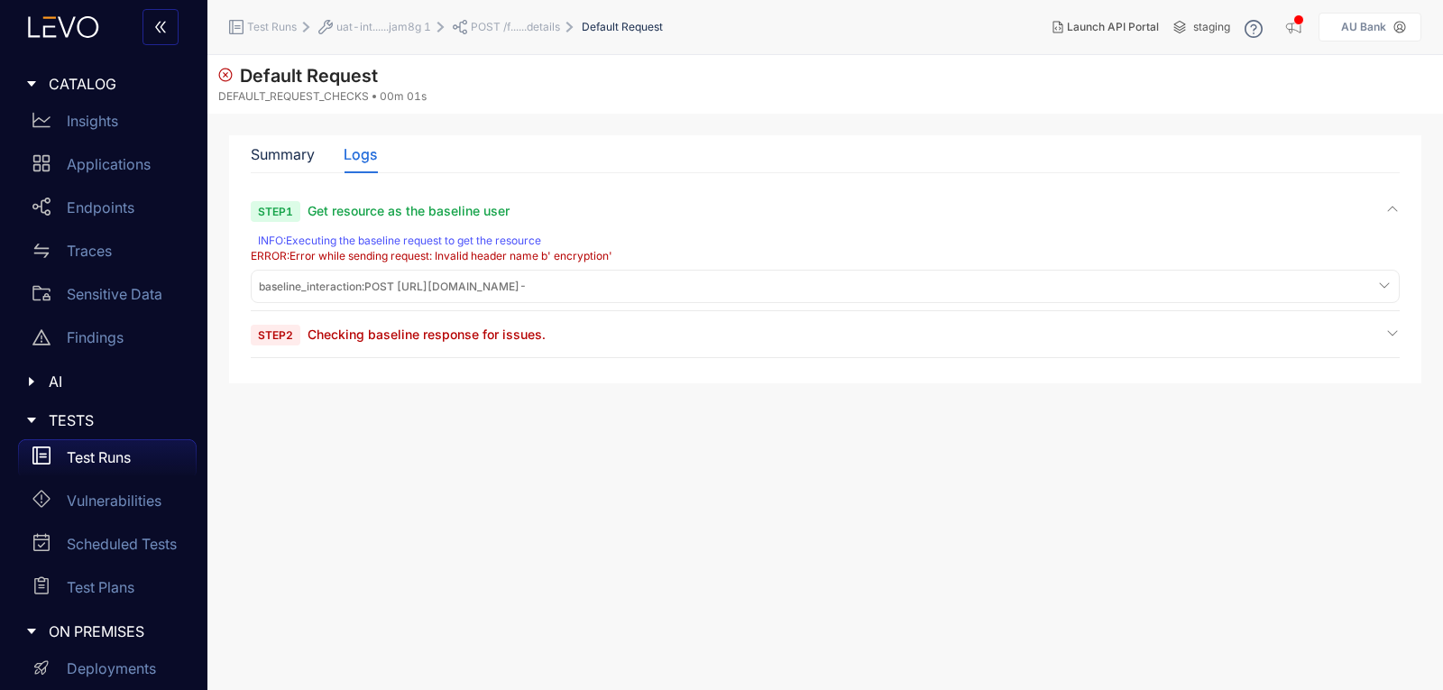
click at [527, 280] on span "baseline_interaction : POST [URL][DOMAIN_NAME] -" at bounding box center [393, 286] width 268 height 13
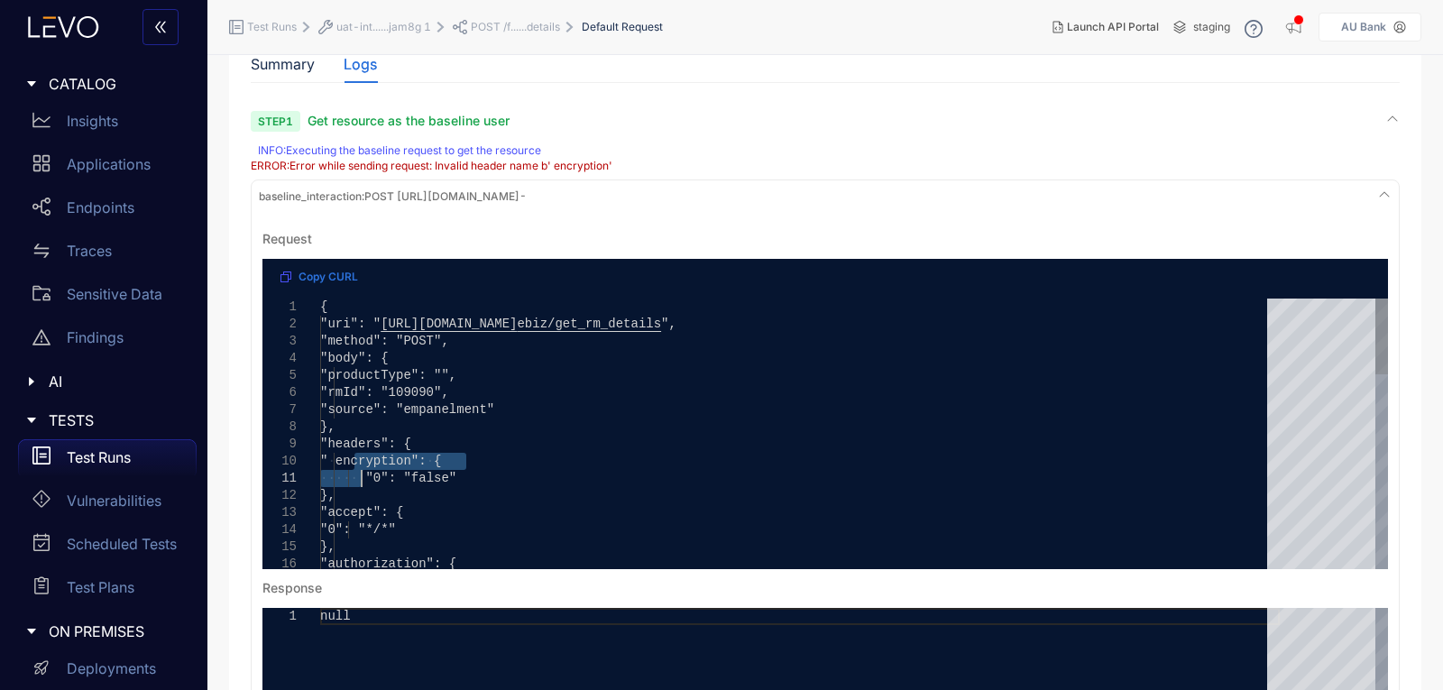
type textarea "**********"
drag, startPoint x: 352, startPoint y: 458, endPoint x: 363, endPoint y: 461, distance: 11.2
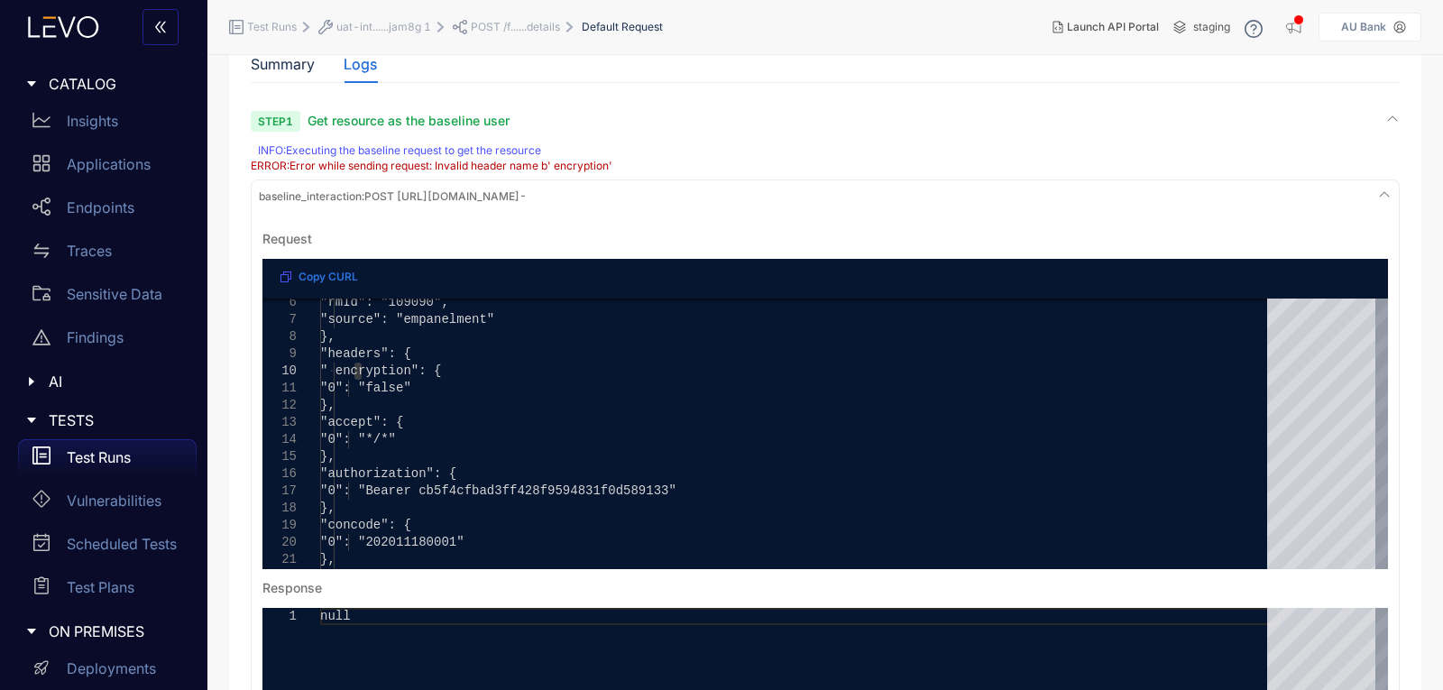
click at [736, 152] on div "INFO : Executing the baseline request to get the resource" at bounding box center [827, 150] width 1138 height 13
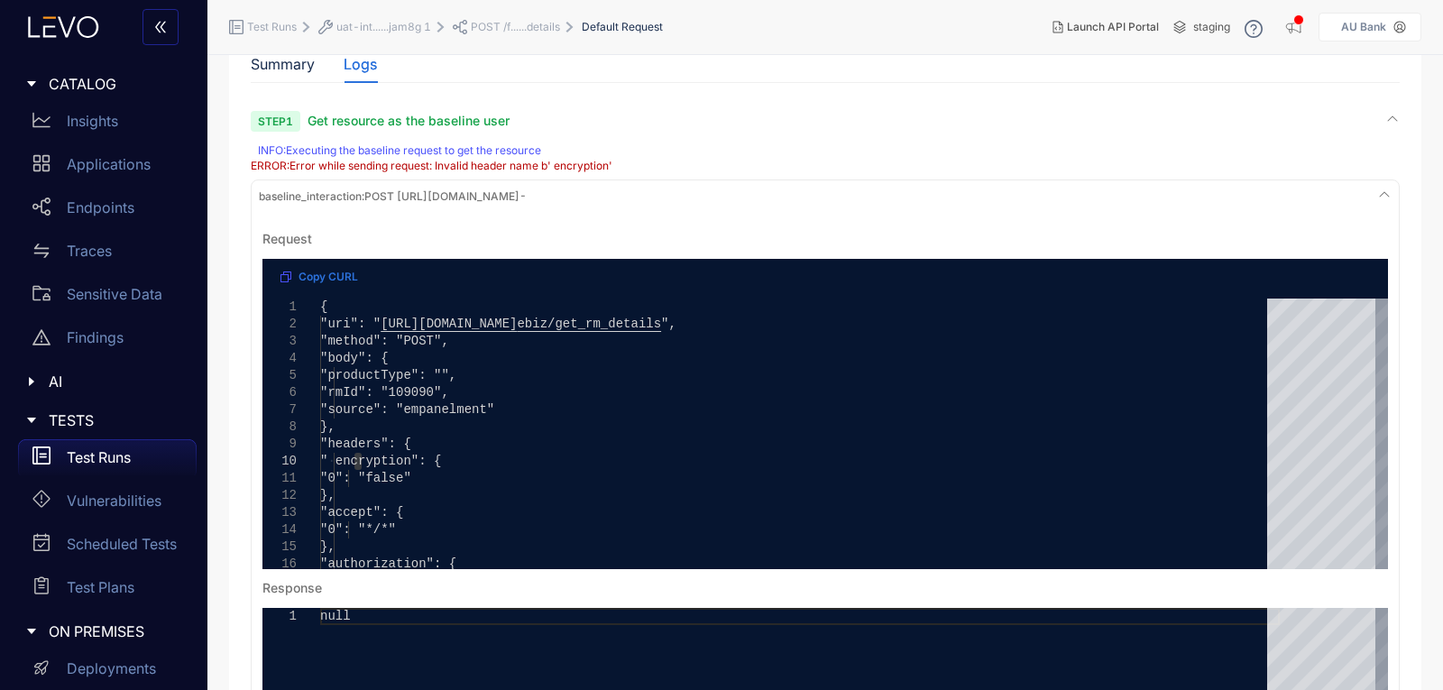
click at [623, 126] on div "Step 1 Get resource as the baseline user" at bounding box center [825, 120] width 1149 height 17
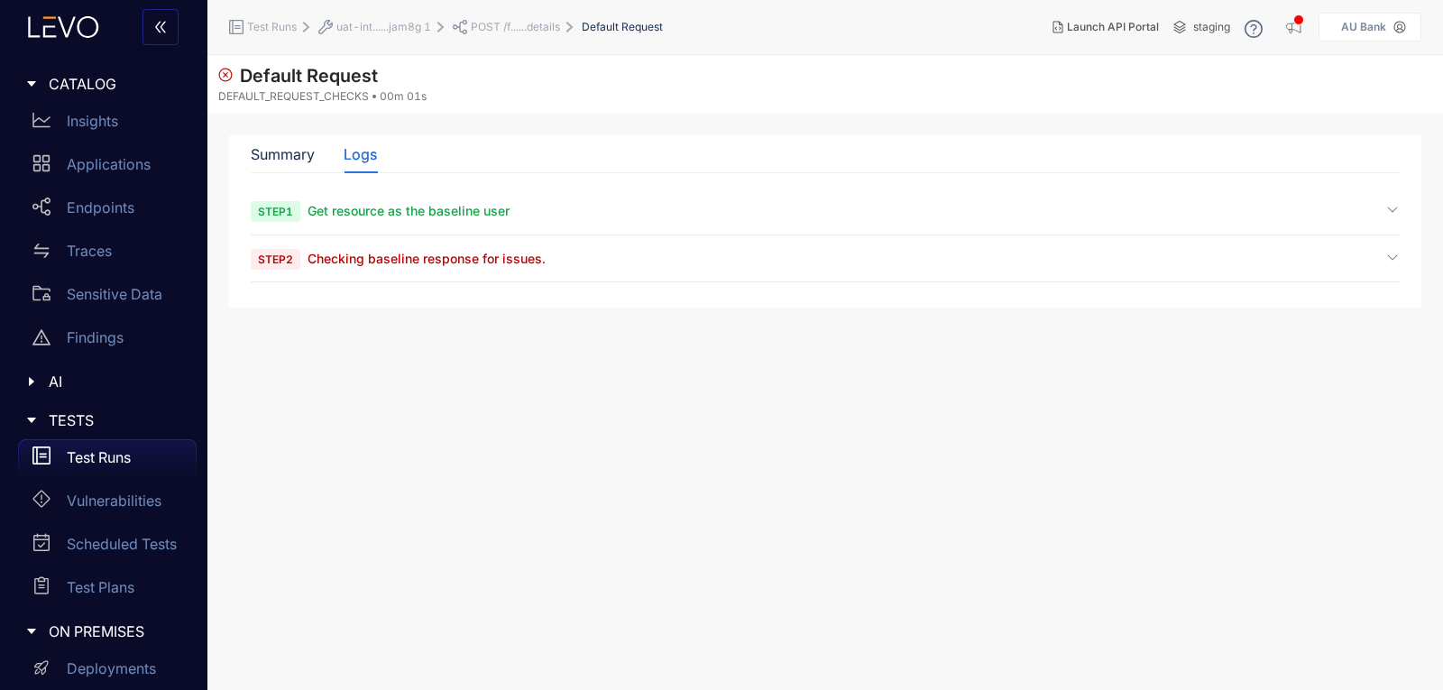
click at [438, 258] on span "Checking baseline response for issues." at bounding box center [427, 258] width 238 height 15
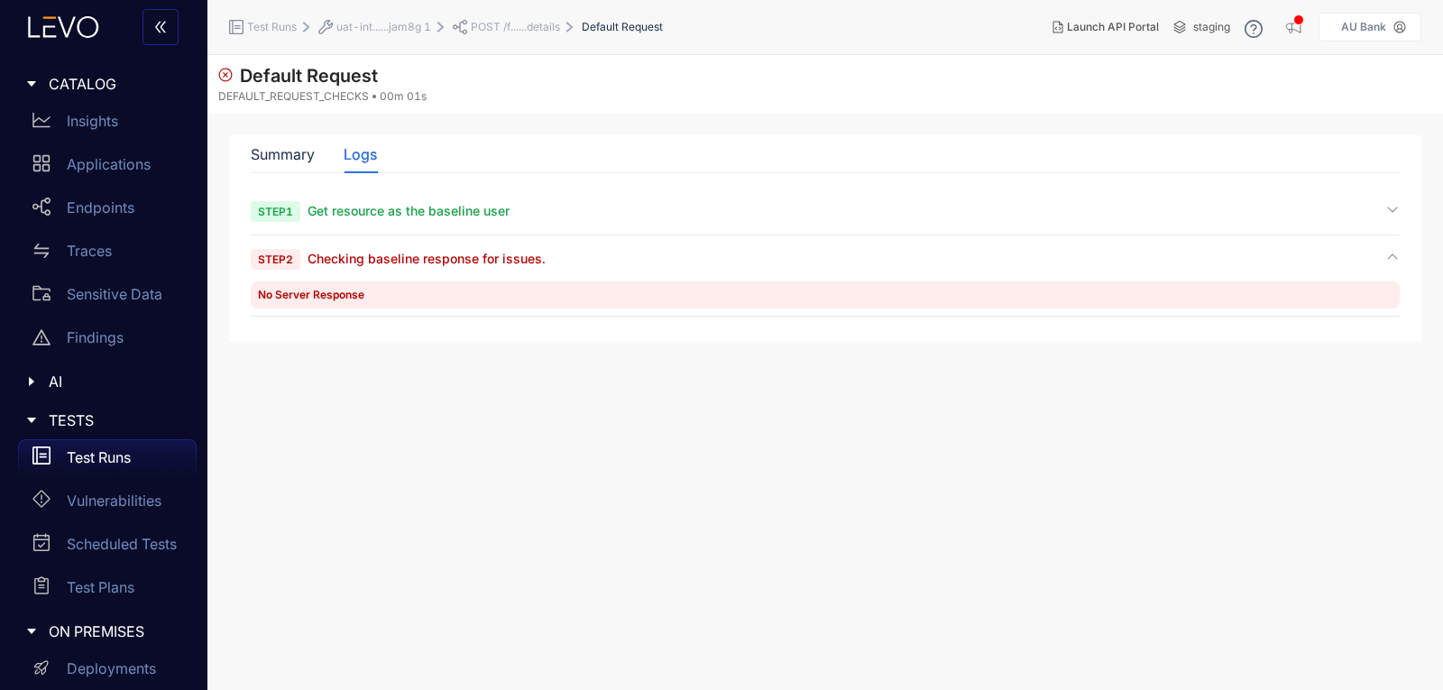
click at [400, 222] on div "Step 1 Get resource as the baseline user" at bounding box center [825, 218] width 1149 height 32
click at [383, 214] on span "Get resource as the baseline user" at bounding box center [409, 210] width 202 height 15
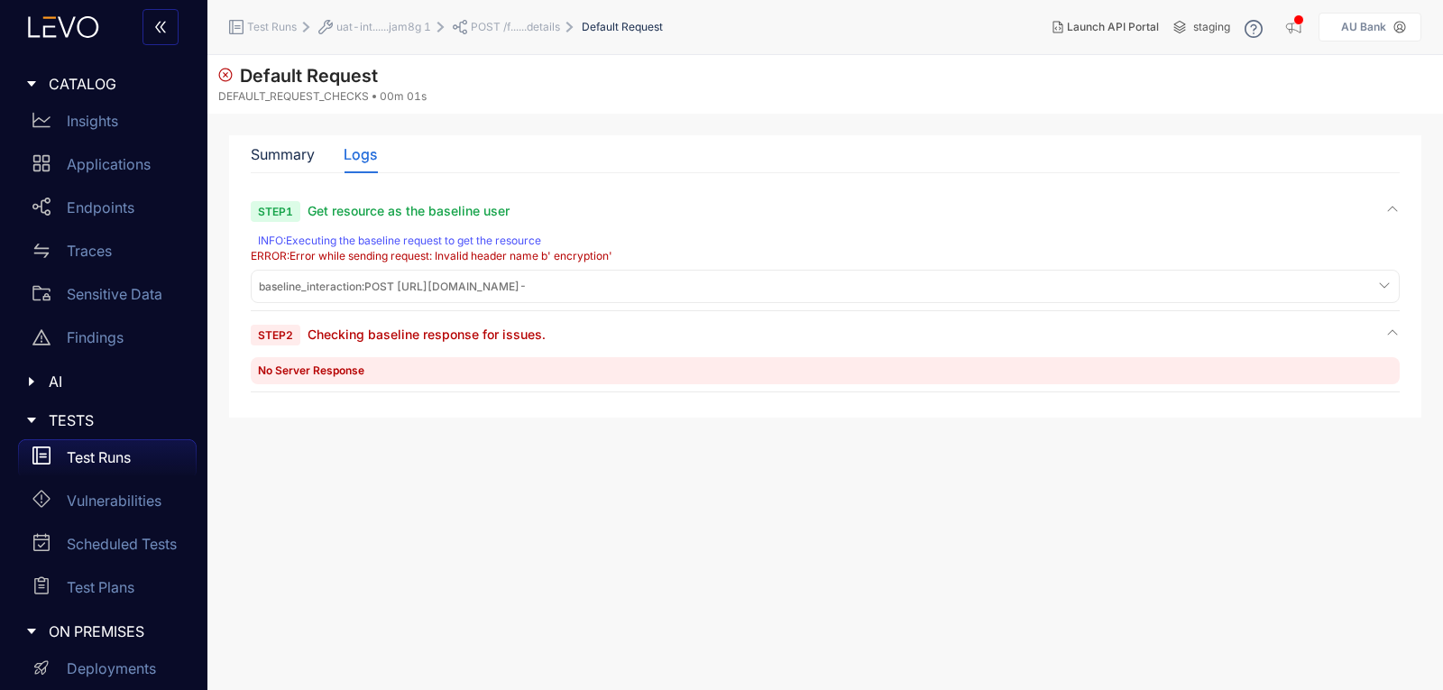
click at [503, 22] on span "POST /f......details" at bounding box center [515, 27] width 89 height 13
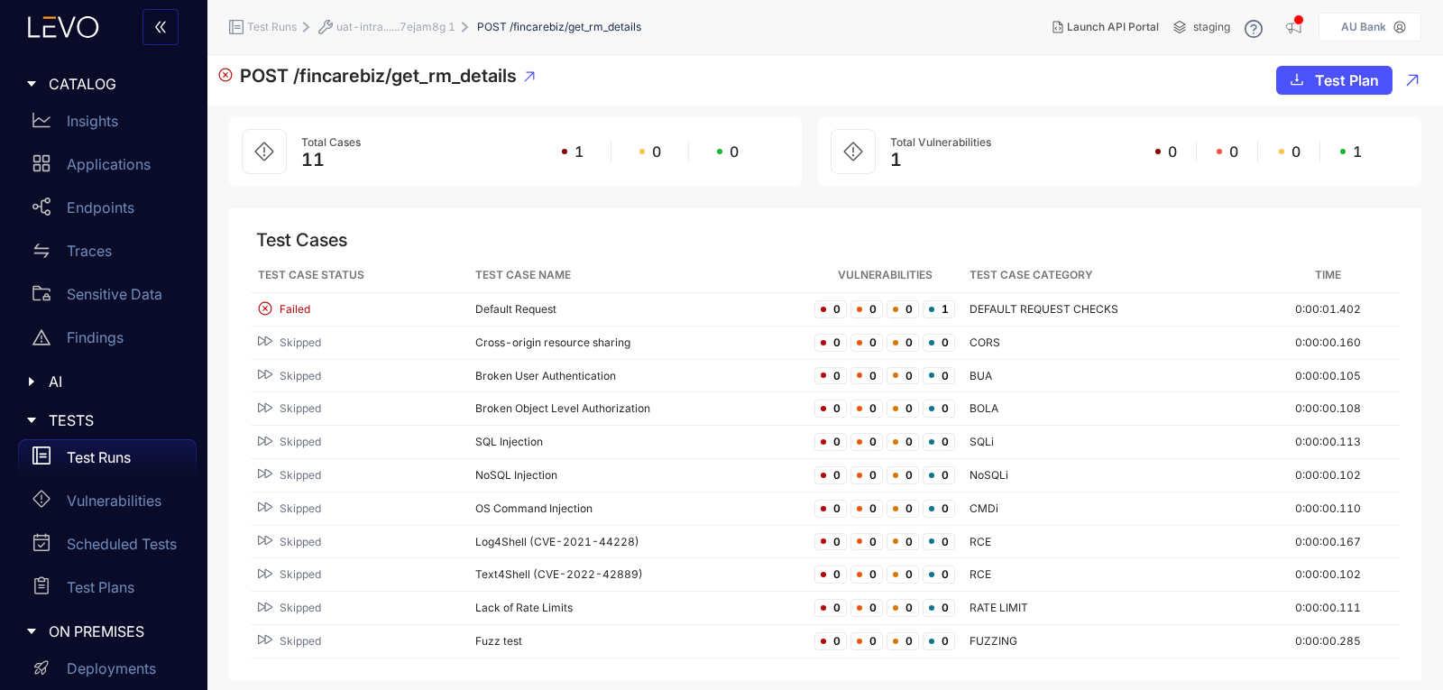
click at [372, 32] on span "uat-intra......7ejam8g 1" at bounding box center [395, 27] width 119 height 13
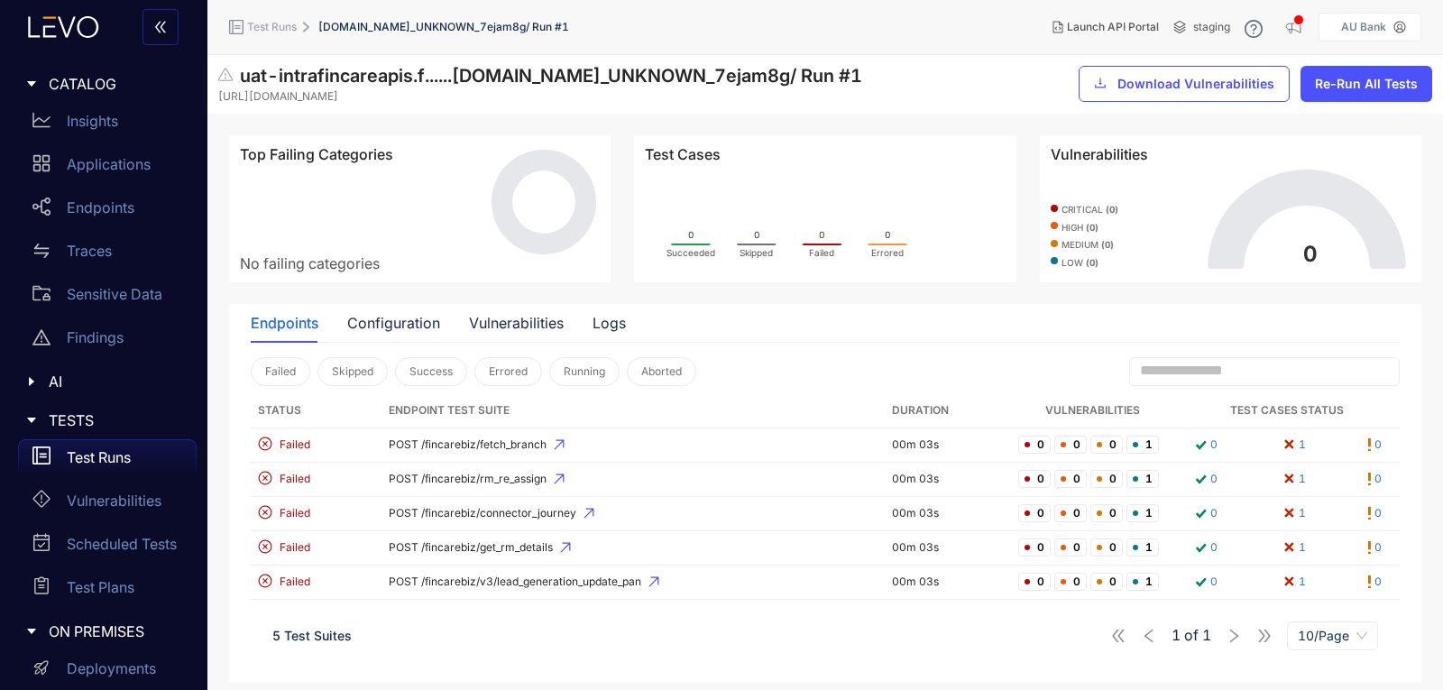
click at [106, 454] on p "Test Runs" at bounding box center [99, 457] width 64 height 16
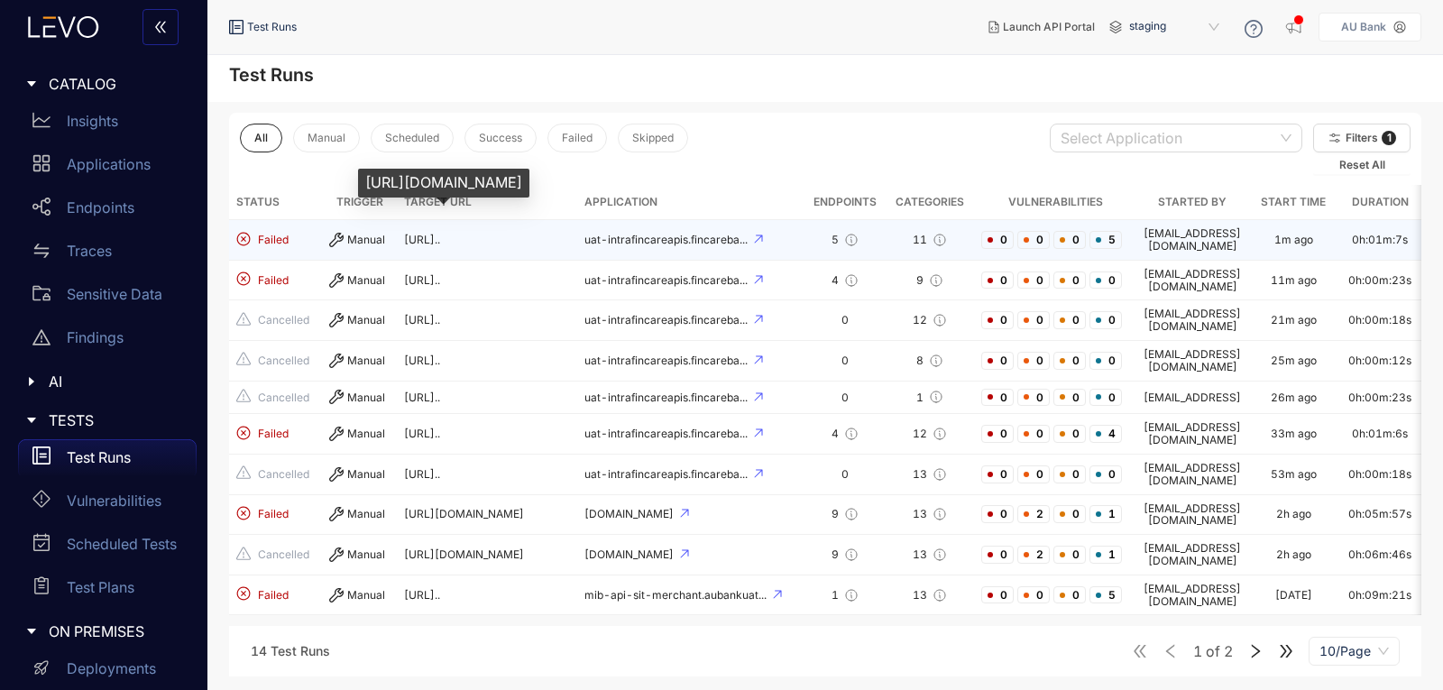
click at [440, 234] on span "[URL].." at bounding box center [422, 240] width 36 height 14
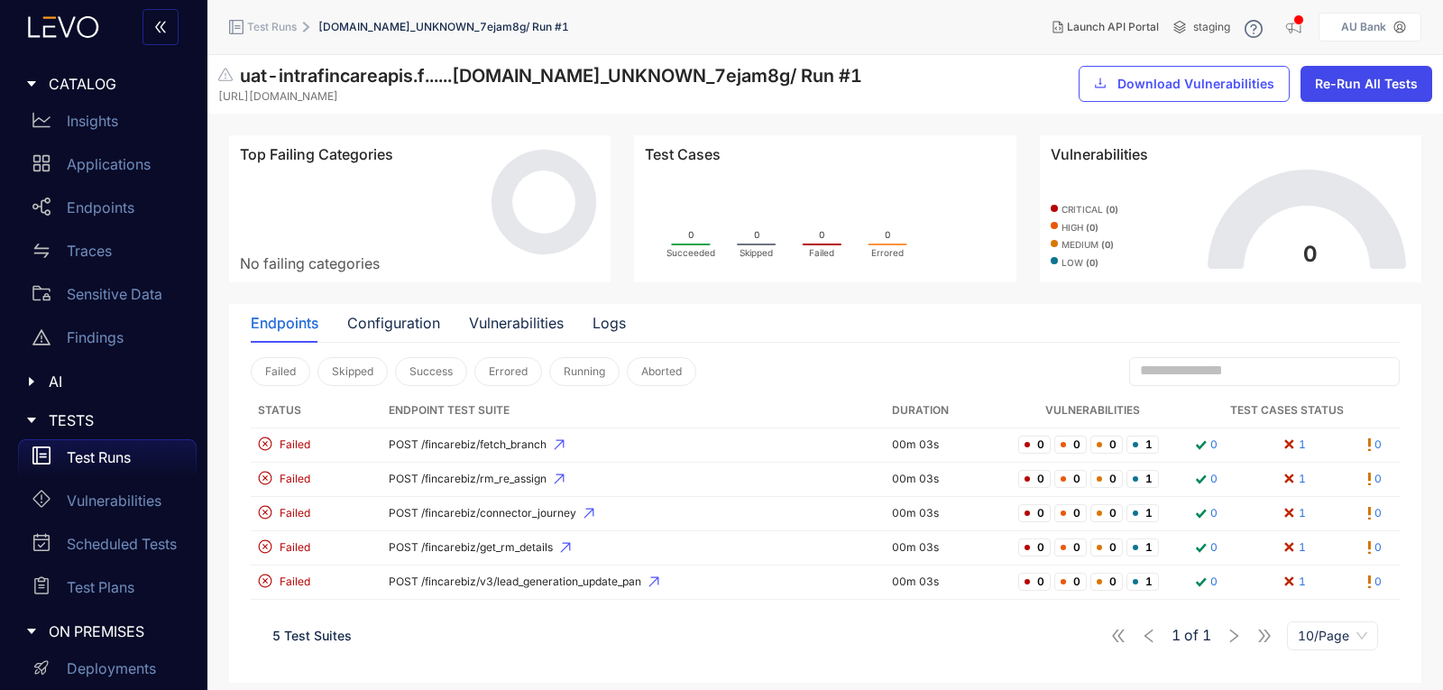
click at [1358, 96] on button "Re-Run All Tests" at bounding box center [1366, 84] width 132 height 36
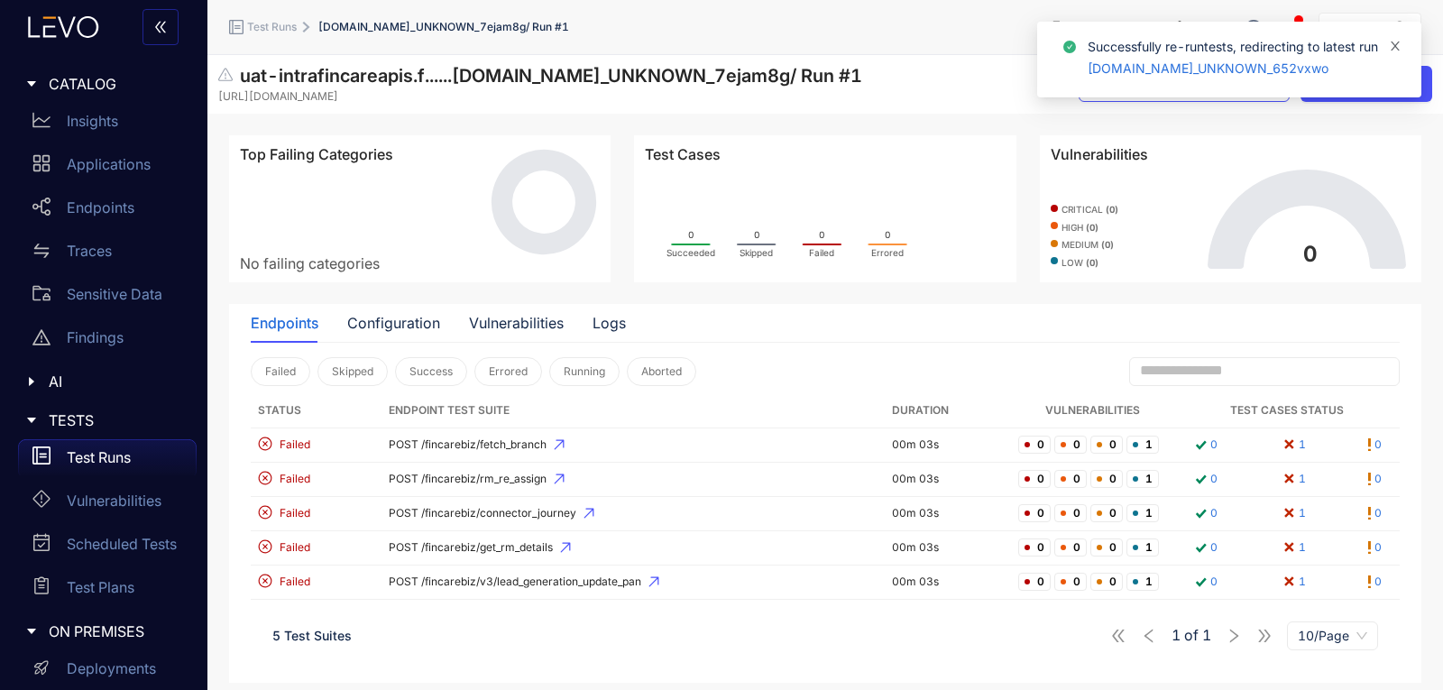
click at [1392, 38] on span at bounding box center [1395, 45] width 13 height 15
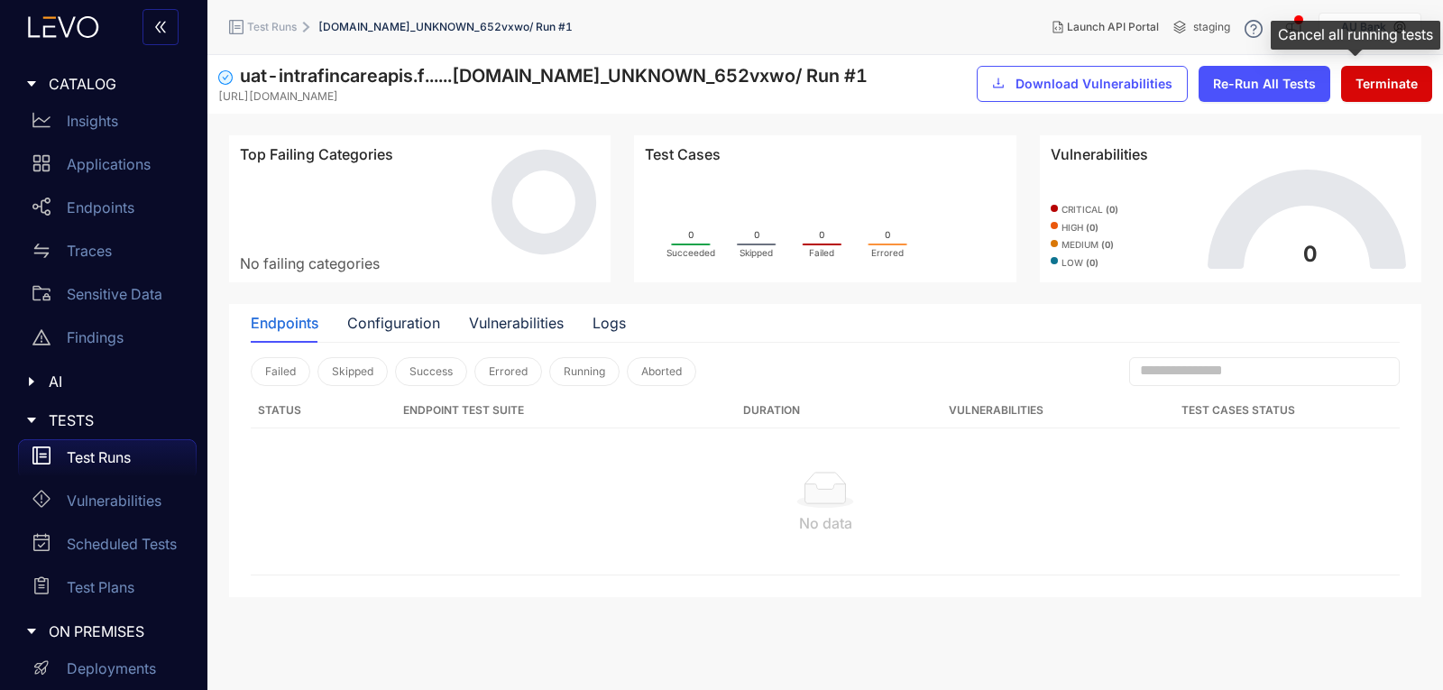
click at [1380, 70] on button "Terminate" at bounding box center [1386, 84] width 91 height 36
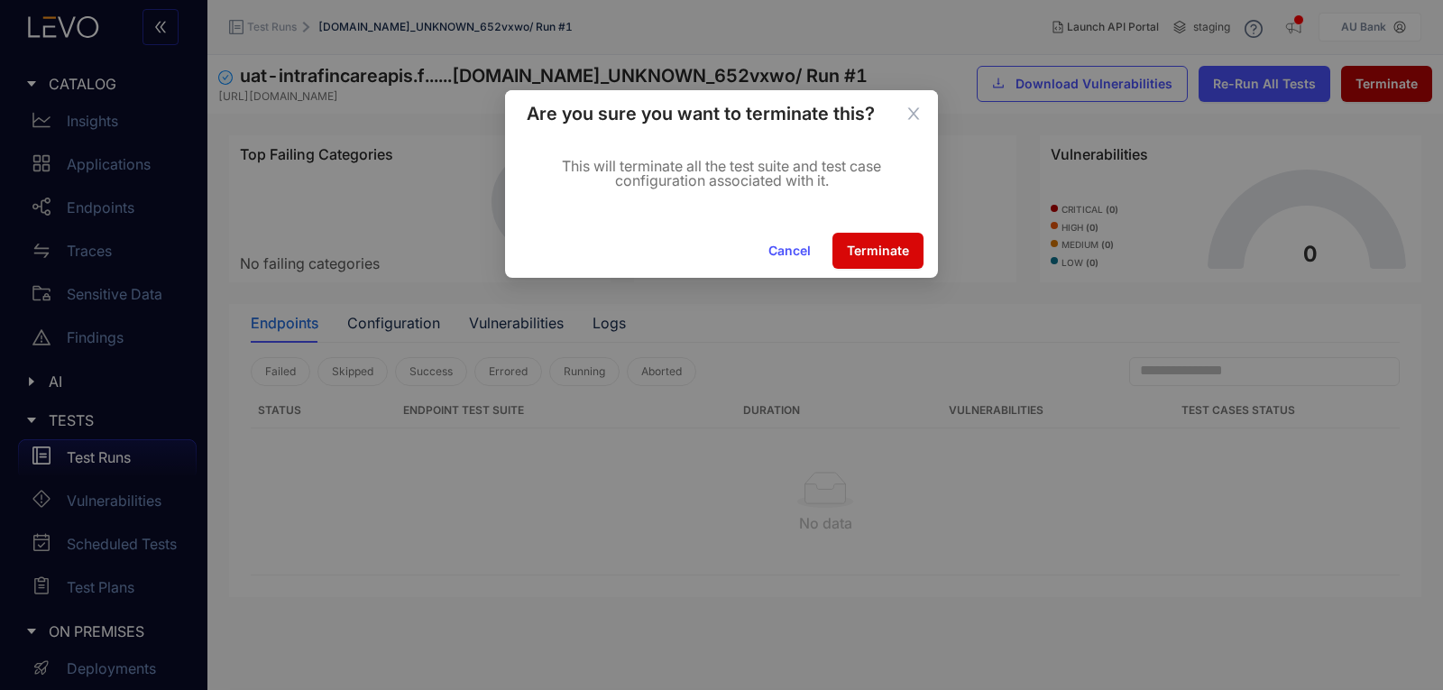
click at [882, 240] on button "Terminate" at bounding box center [877, 251] width 91 height 36
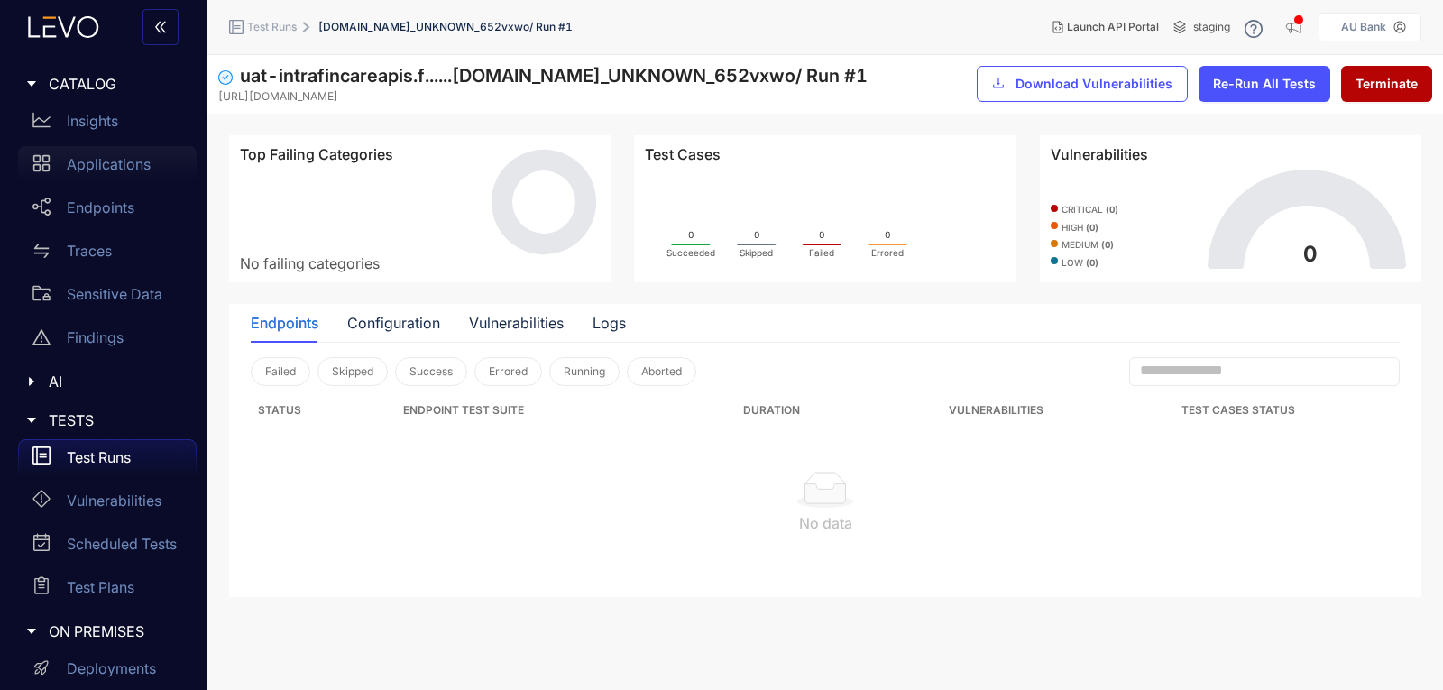
click at [121, 171] on p "Applications" at bounding box center [109, 164] width 84 height 16
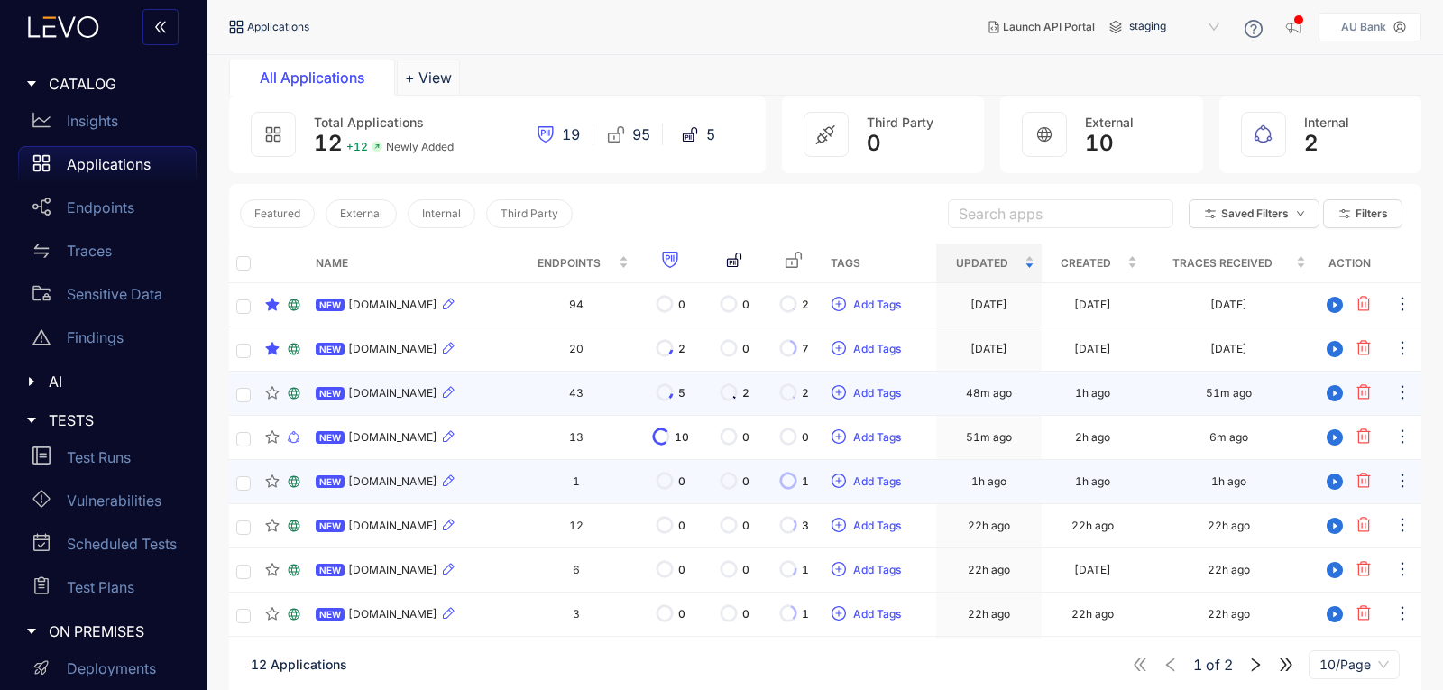
scroll to position [180, 0]
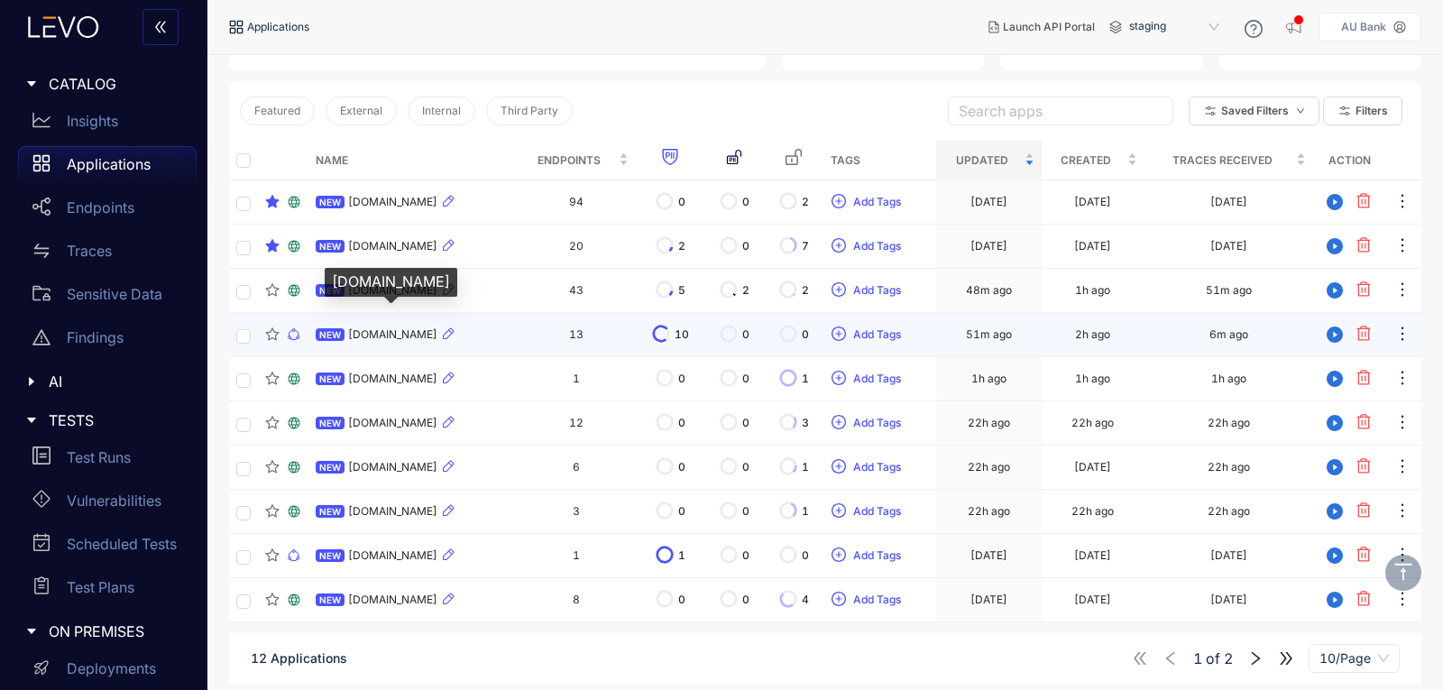
click at [423, 337] on span "[DOMAIN_NAME]" at bounding box center [392, 334] width 89 height 13
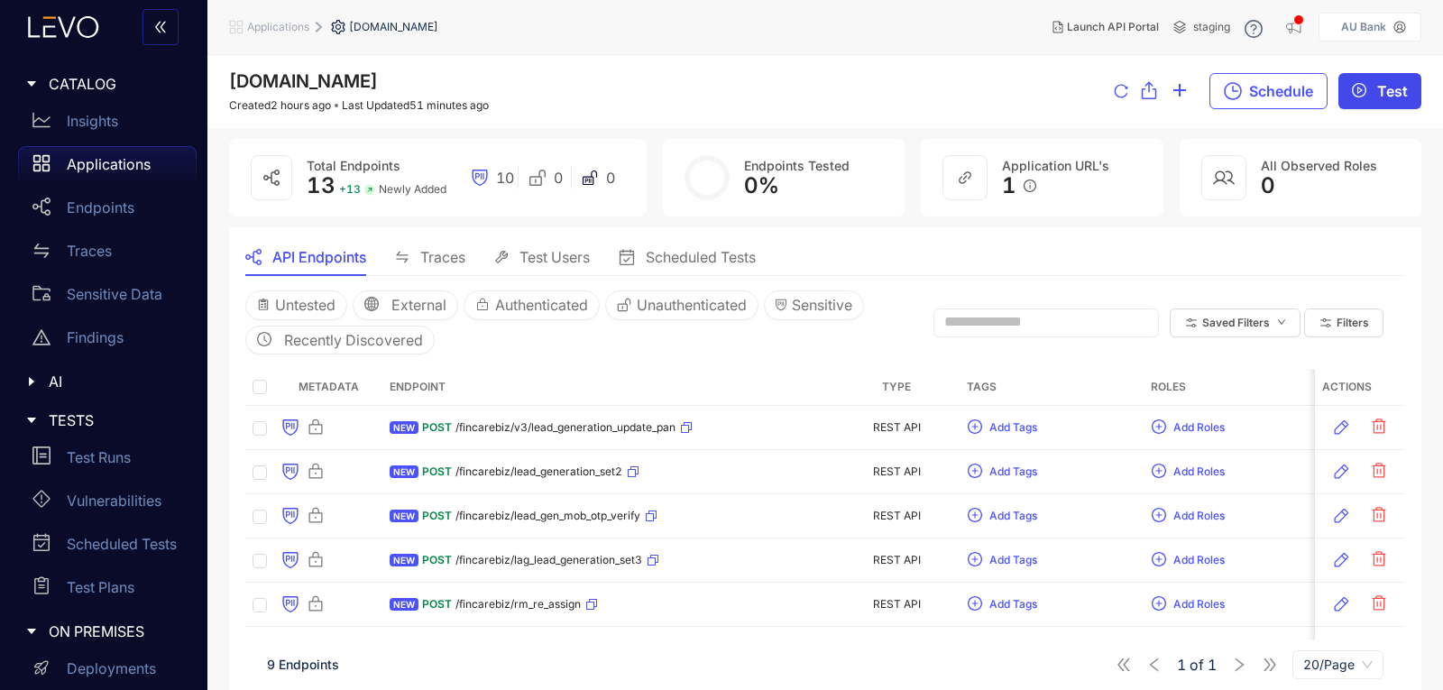
click at [1372, 93] on button "Test" at bounding box center [1379, 91] width 83 height 36
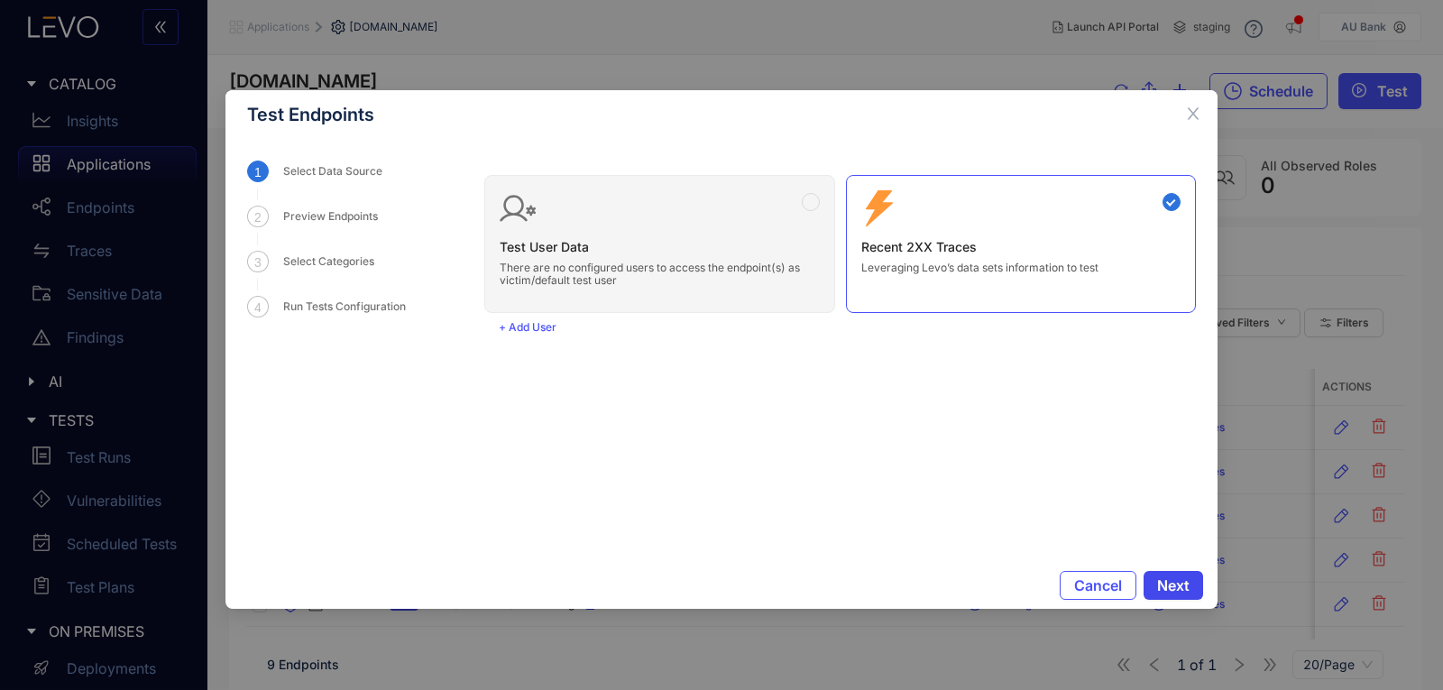
click at [1189, 589] on span "Next" at bounding box center [1173, 585] width 32 height 16
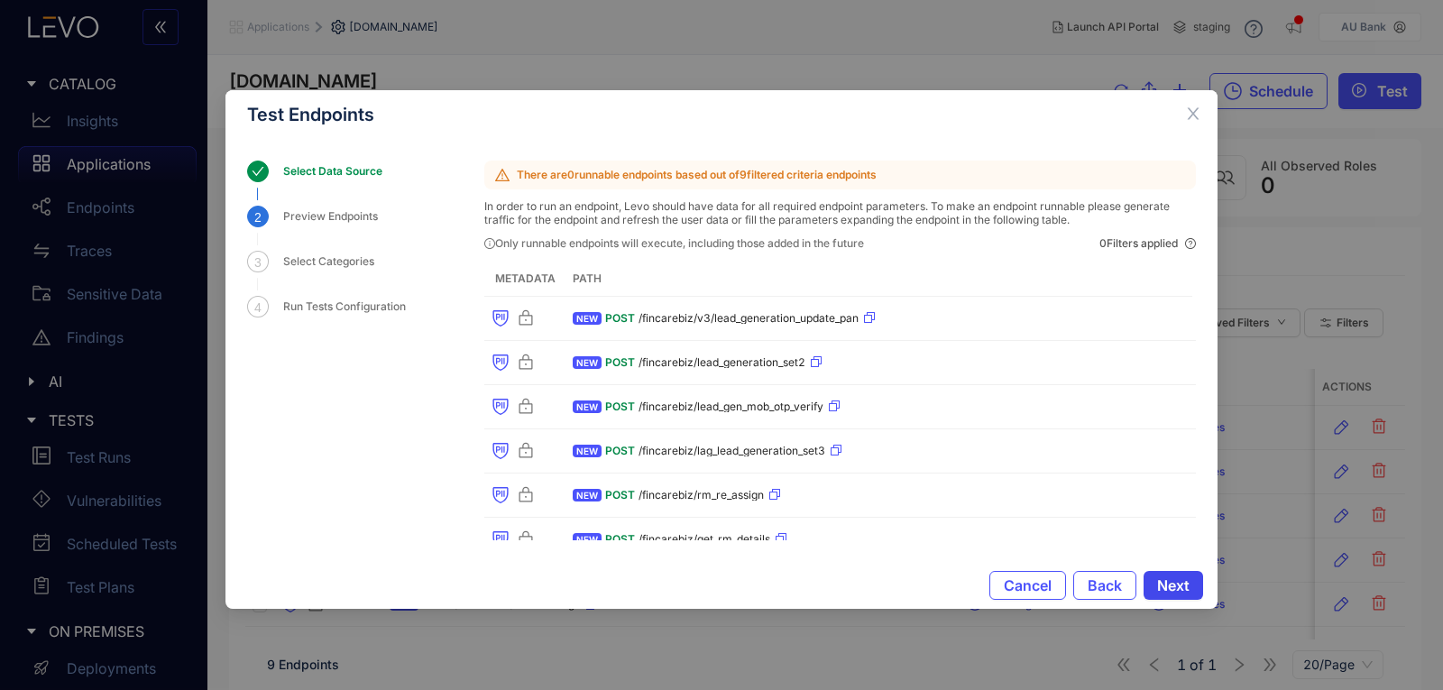
click at [1189, 589] on button "Next" at bounding box center [1173, 585] width 60 height 29
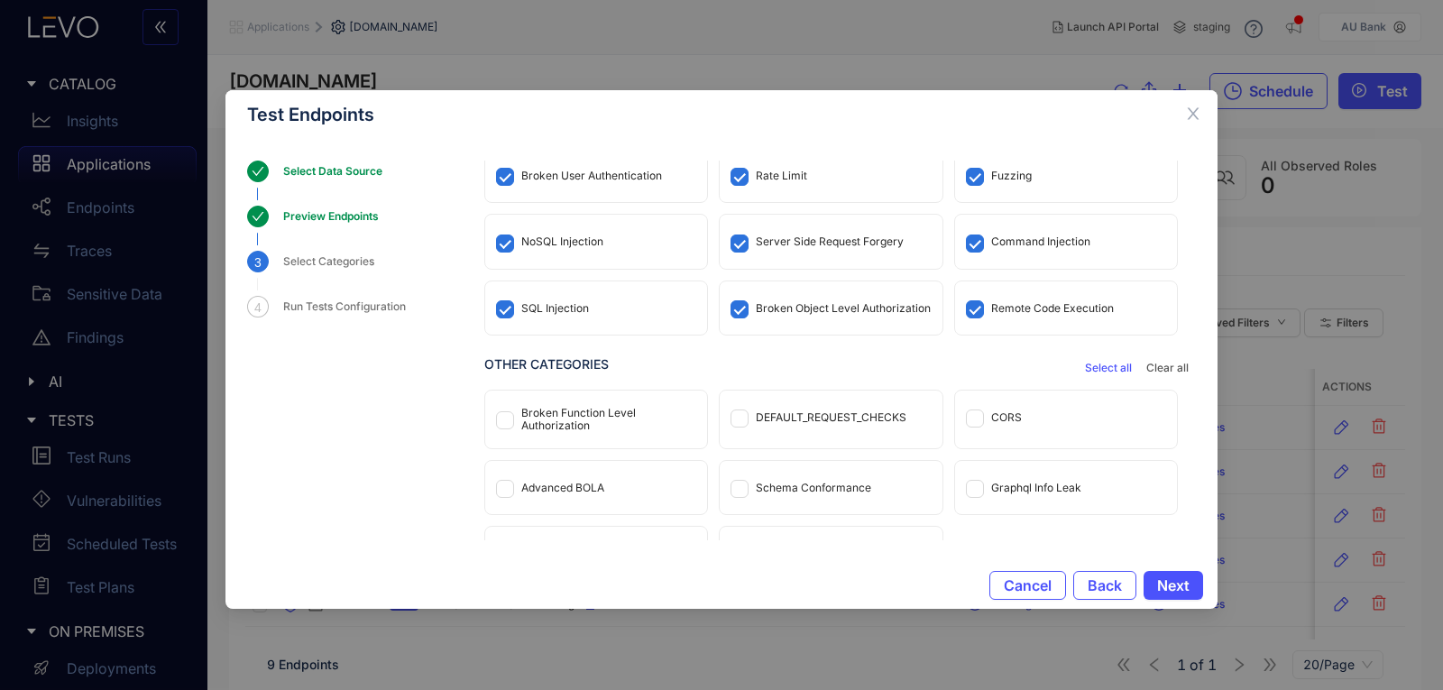
scroll to position [87, 0]
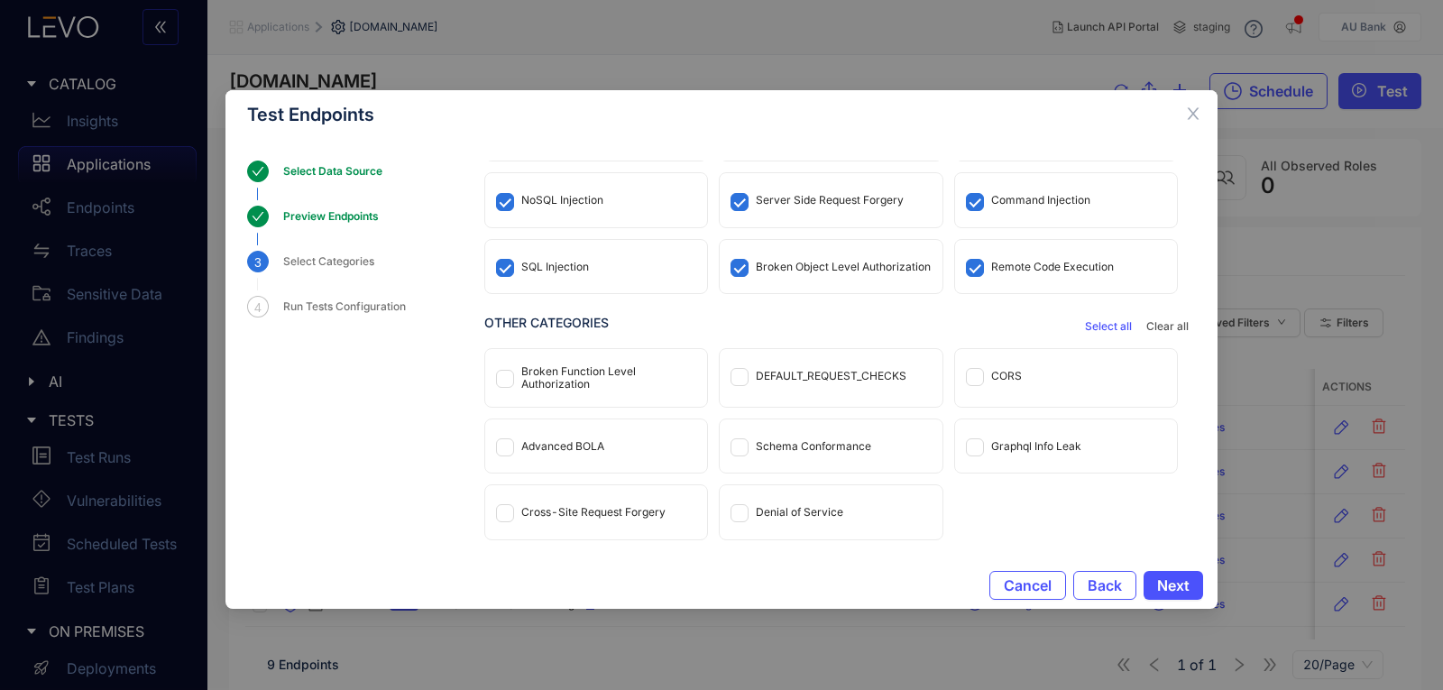
click at [828, 373] on div "DEFAULT_REQUEST_CHECKS" at bounding box center [831, 376] width 151 height 13
click at [1027, 372] on div "CORS" at bounding box center [1066, 375] width 222 height 53
click at [584, 493] on div "Cross-Site Request Forgery" at bounding box center [596, 511] width 222 height 53
click at [1183, 577] on span "Next" at bounding box center [1173, 585] width 32 height 16
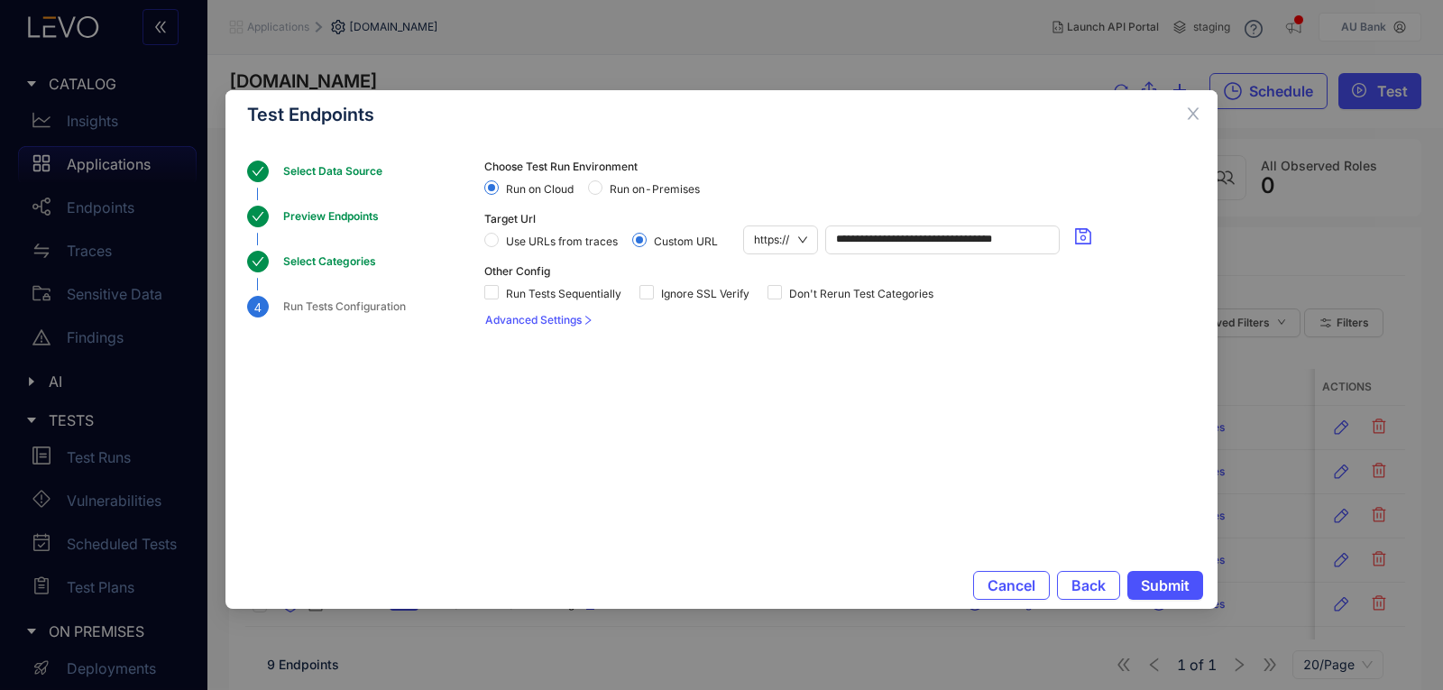
scroll to position [0, 0]
click at [660, 293] on span "Ignore SSL Verify" at bounding box center [705, 294] width 103 height 13
click at [638, 188] on span "Run on-Premises" at bounding box center [654, 189] width 105 height 13
click at [576, 316] on span "Advanced Settings" at bounding box center [533, 320] width 96 height 13
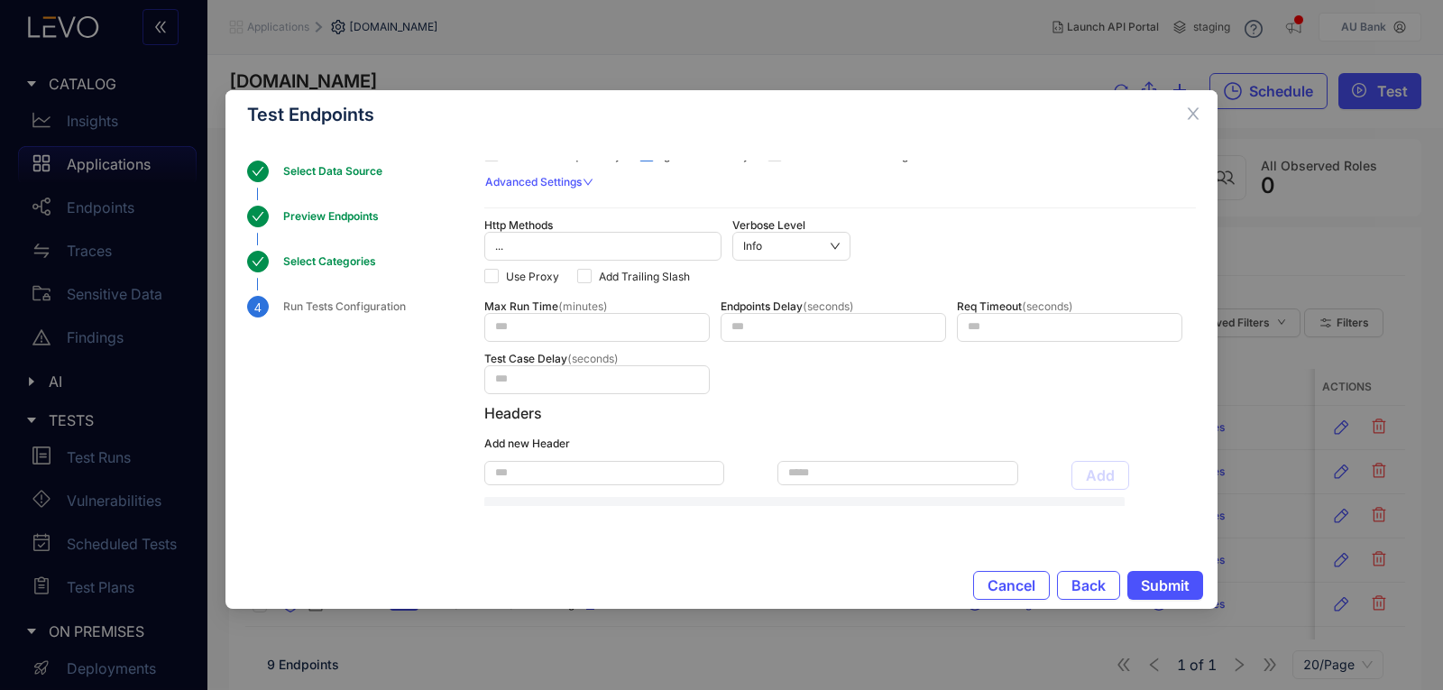
scroll to position [322, 0]
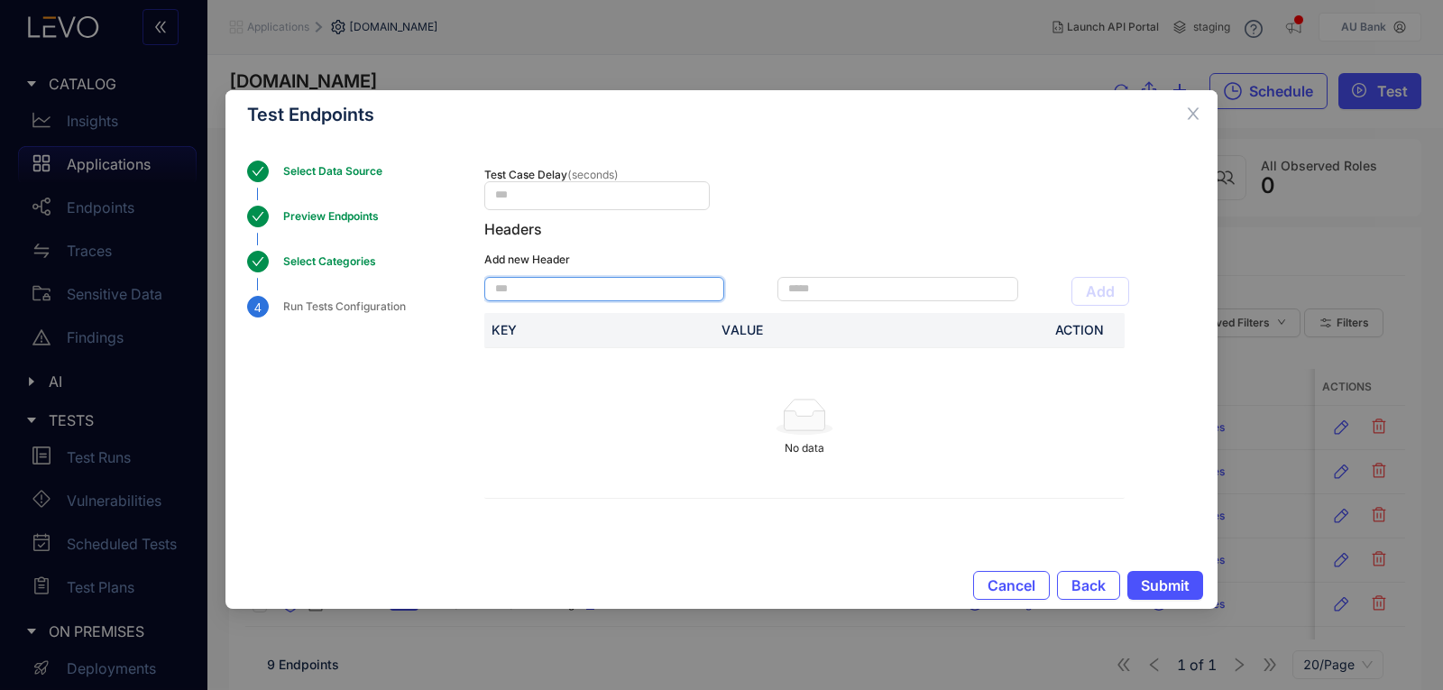
click at [592, 286] on input "text" at bounding box center [604, 289] width 240 height 24
type input "**********"
type input "*****"
click at [1123, 295] on button "Add" at bounding box center [1100, 291] width 58 height 29
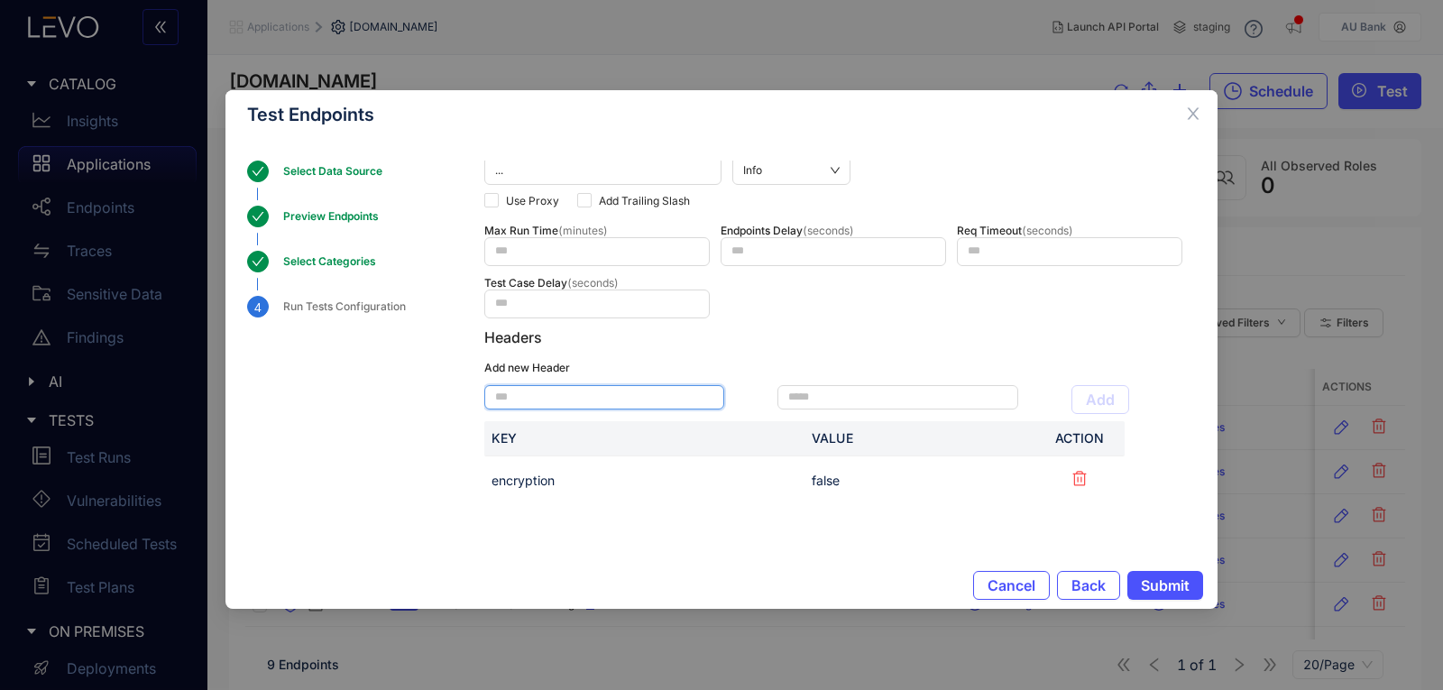
click at [607, 401] on input "text" at bounding box center [604, 397] width 240 height 24
paste input "*******"
type input "*******"
click at [829, 394] on input "text" at bounding box center [897, 397] width 240 height 24
paste input "**********"
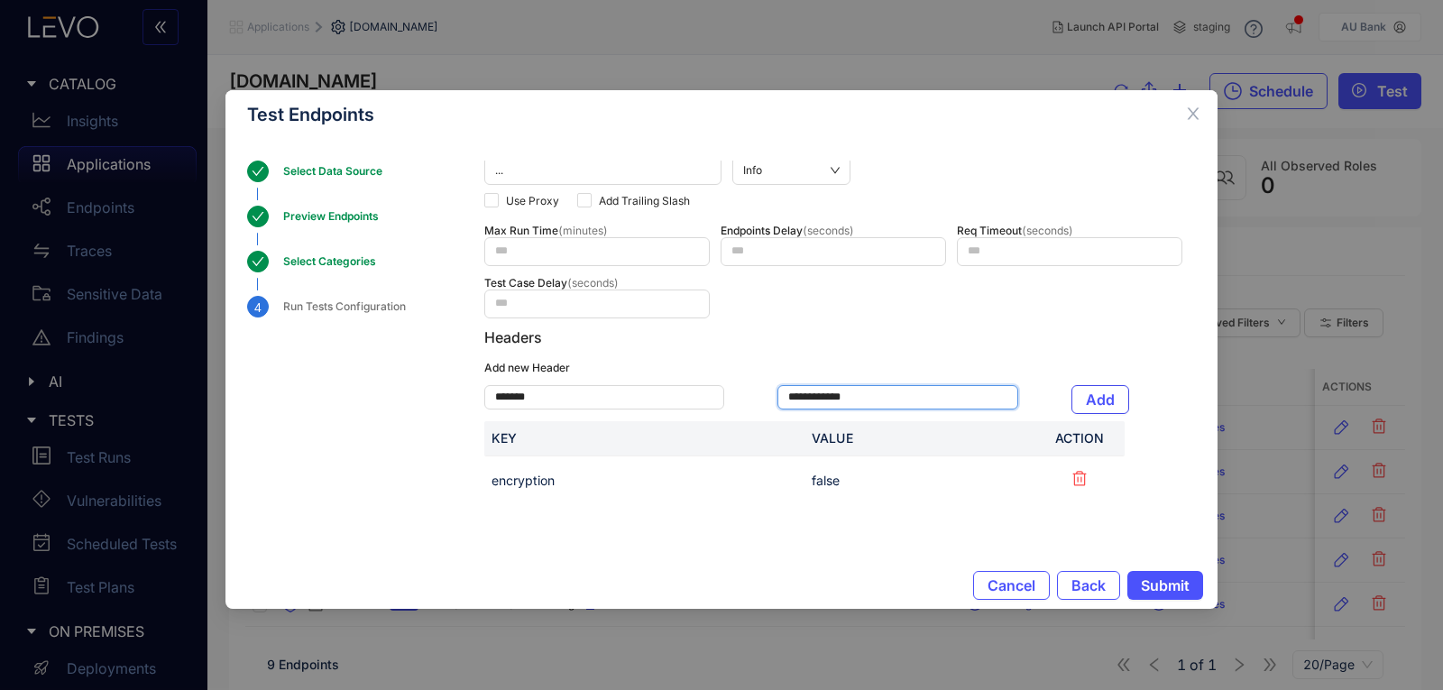
type input "**********"
click at [1097, 392] on span "Add" at bounding box center [1100, 399] width 29 height 16
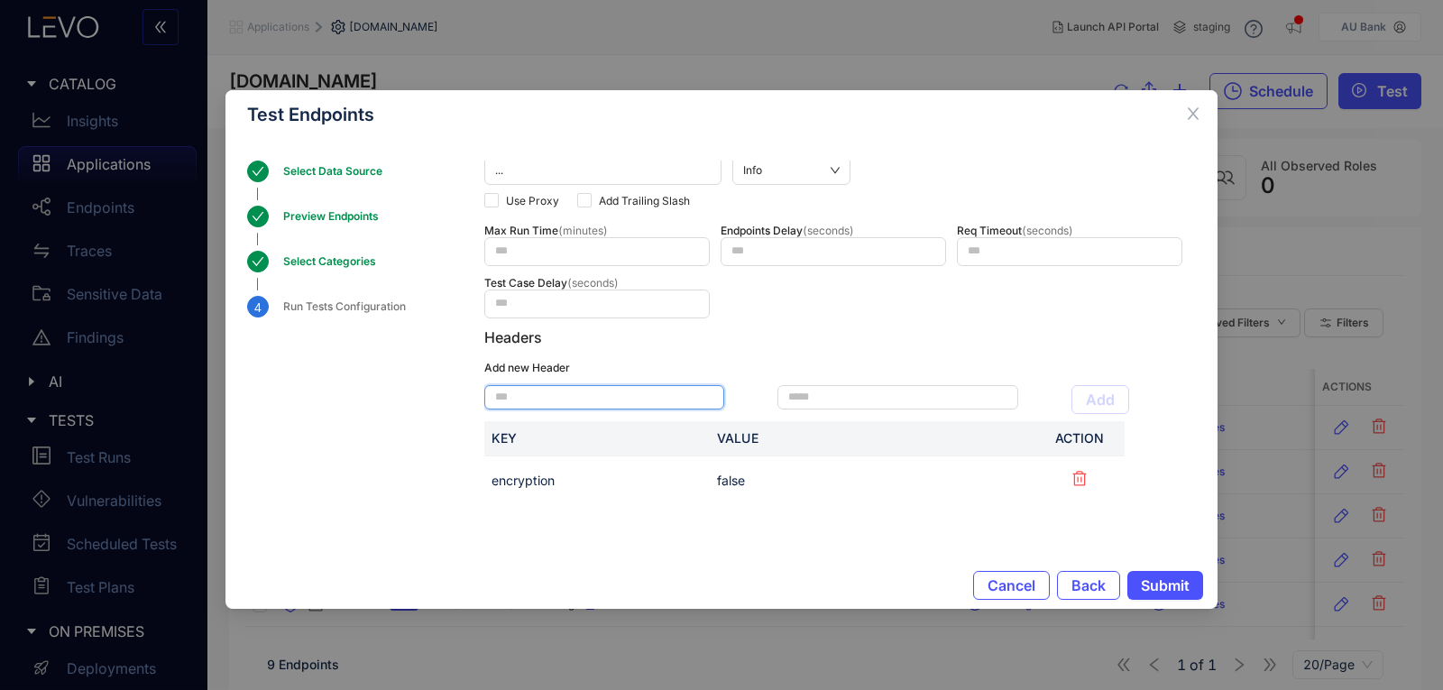
click at [645, 385] on input "text" at bounding box center [604, 397] width 240 height 24
paste input "**********"
type input "**********"
click at [842, 394] on input "text" at bounding box center [897, 397] width 240 height 24
paste input "*******"
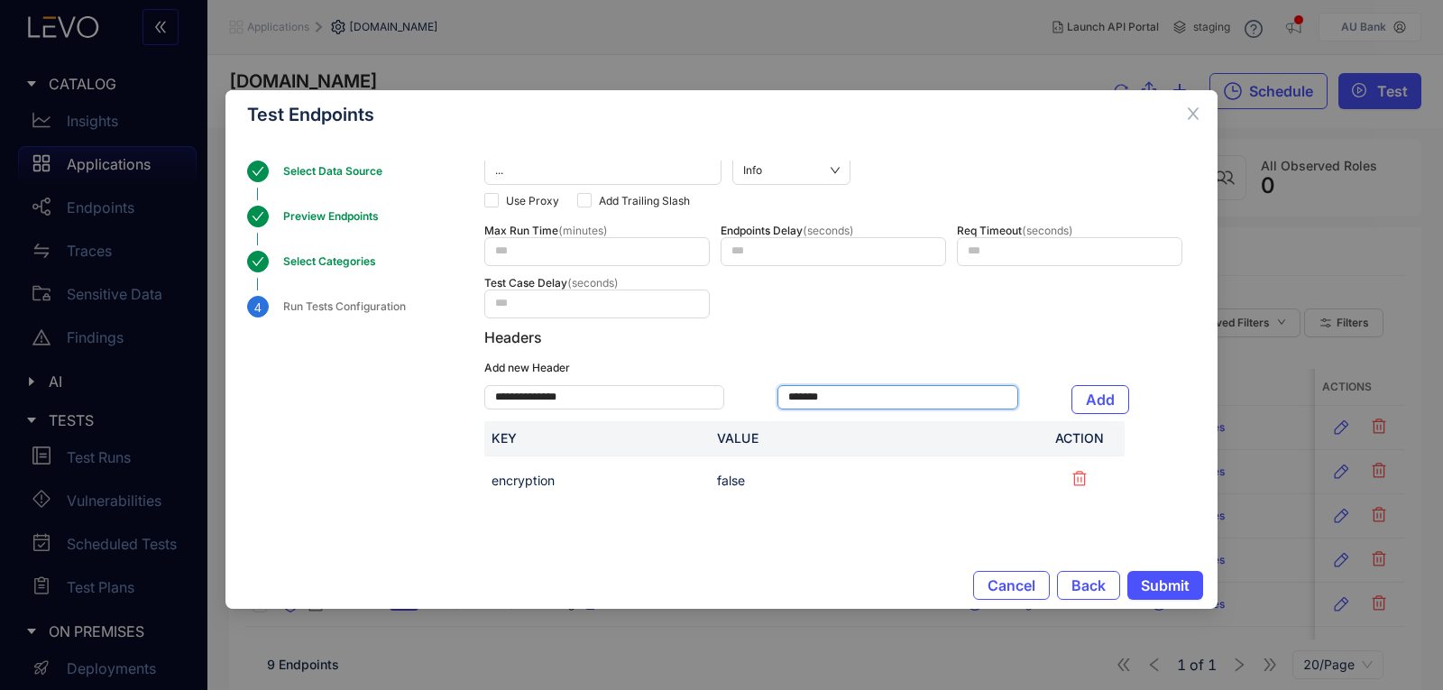
type input "*******"
click at [1095, 395] on span "Add" at bounding box center [1100, 399] width 29 height 16
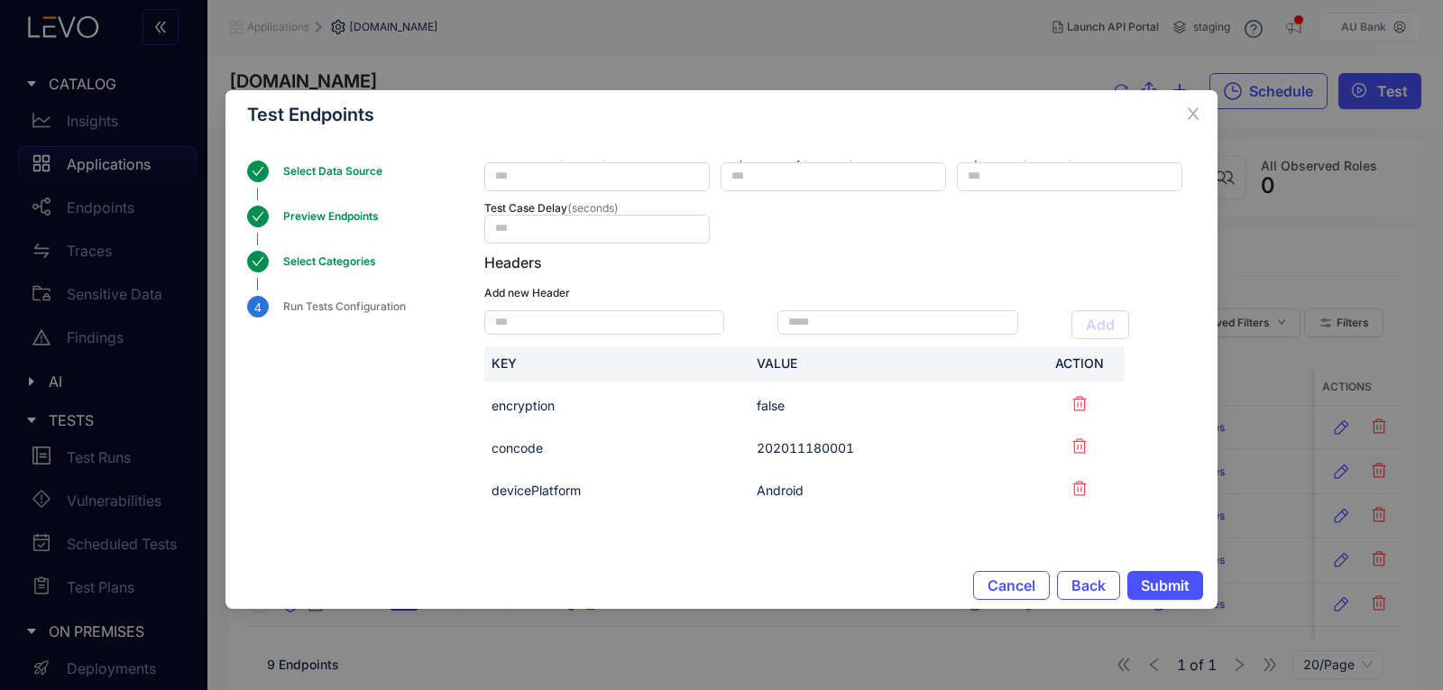
scroll to position [298, 0]
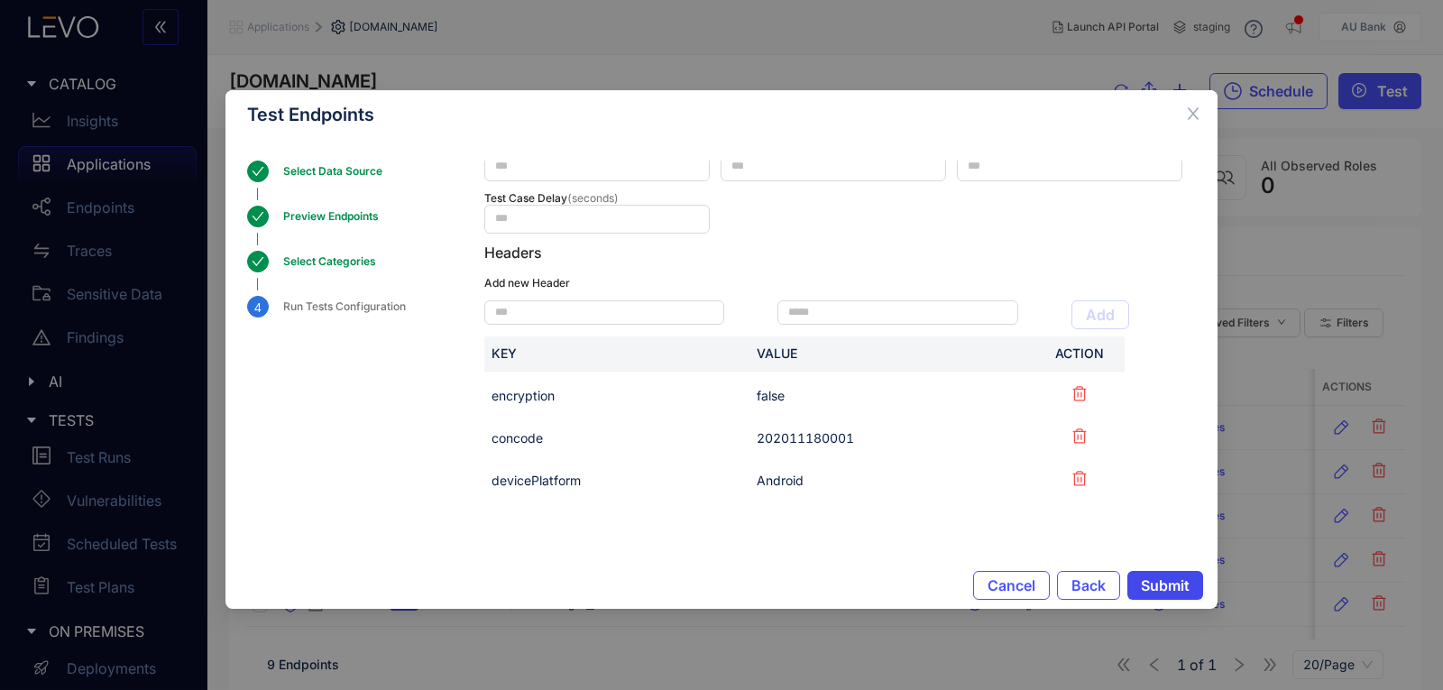
click at [1165, 590] on span "Submit" at bounding box center [1165, 585] width 49 height 16
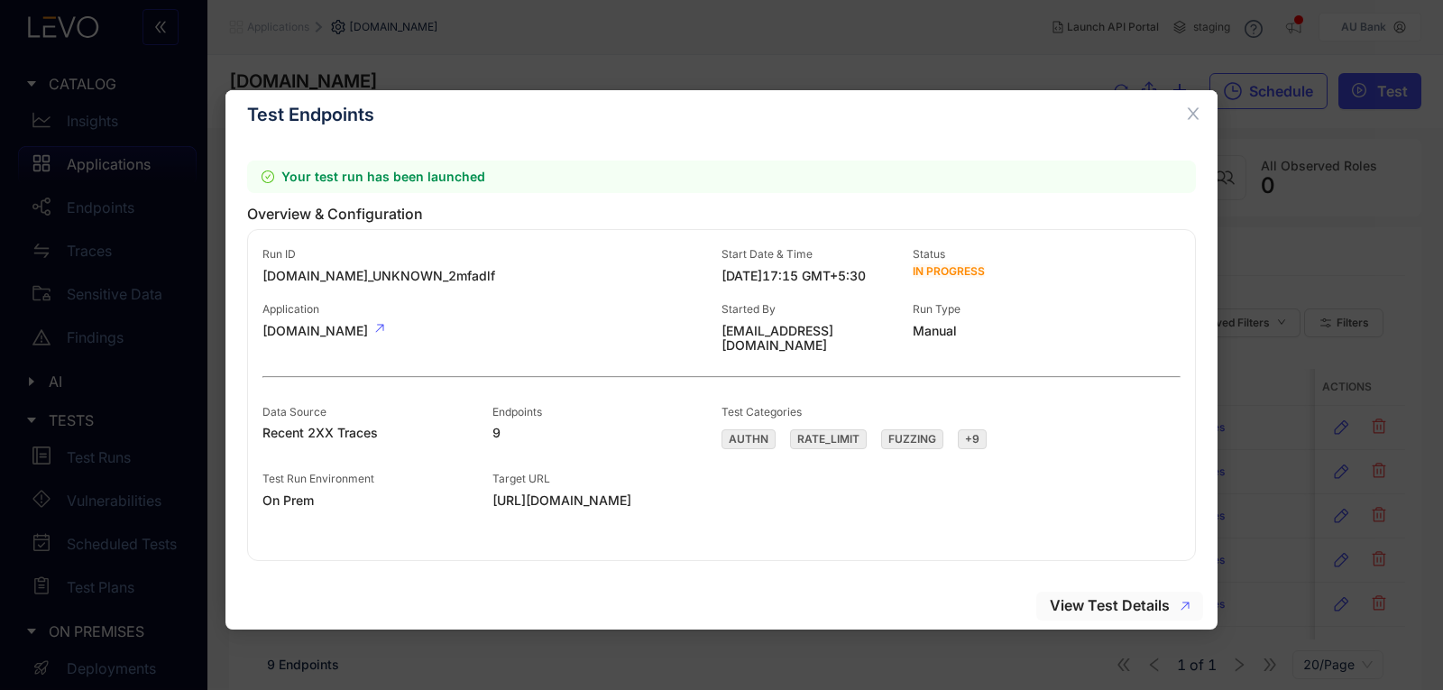
click at [1116, 602] on span "View Test Details" at bounding box center [1110, 605] width 120 height 16
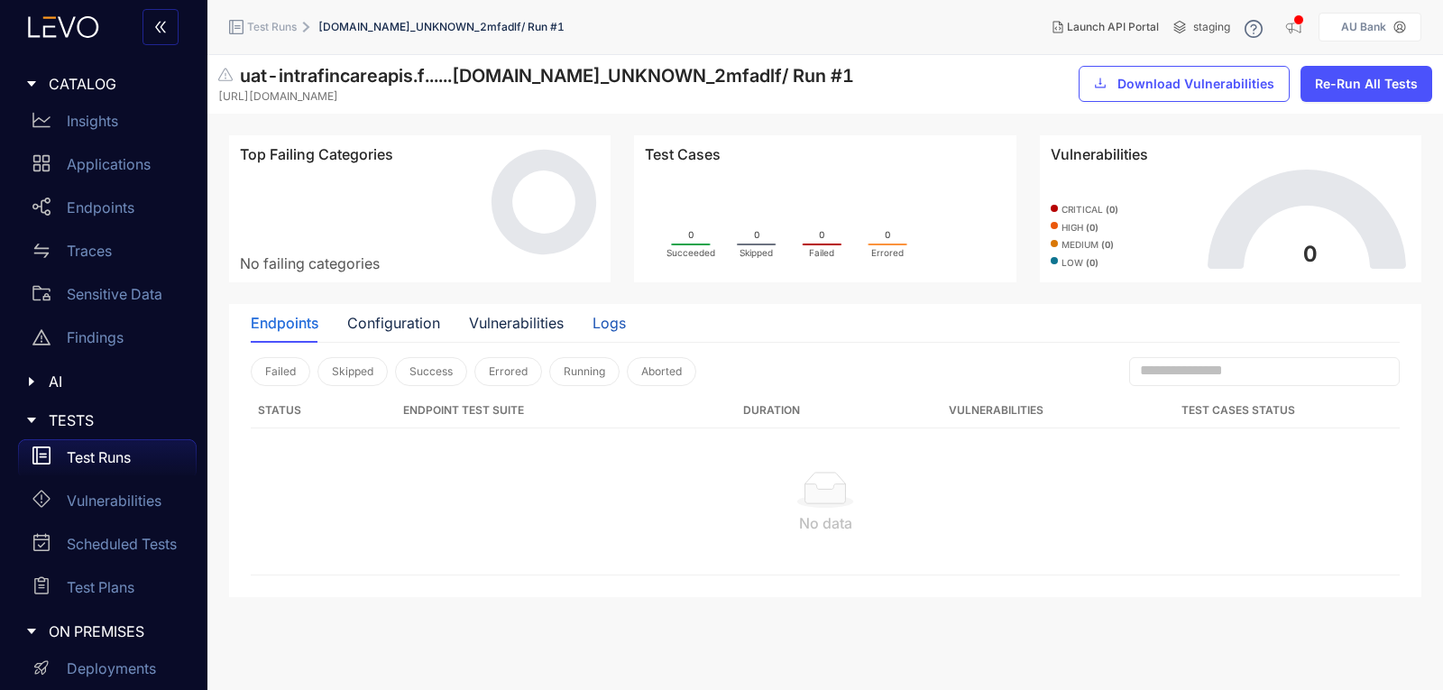
click at [616, 317] on div "Logs" at bounding box center [608, 323] width 33 height 16
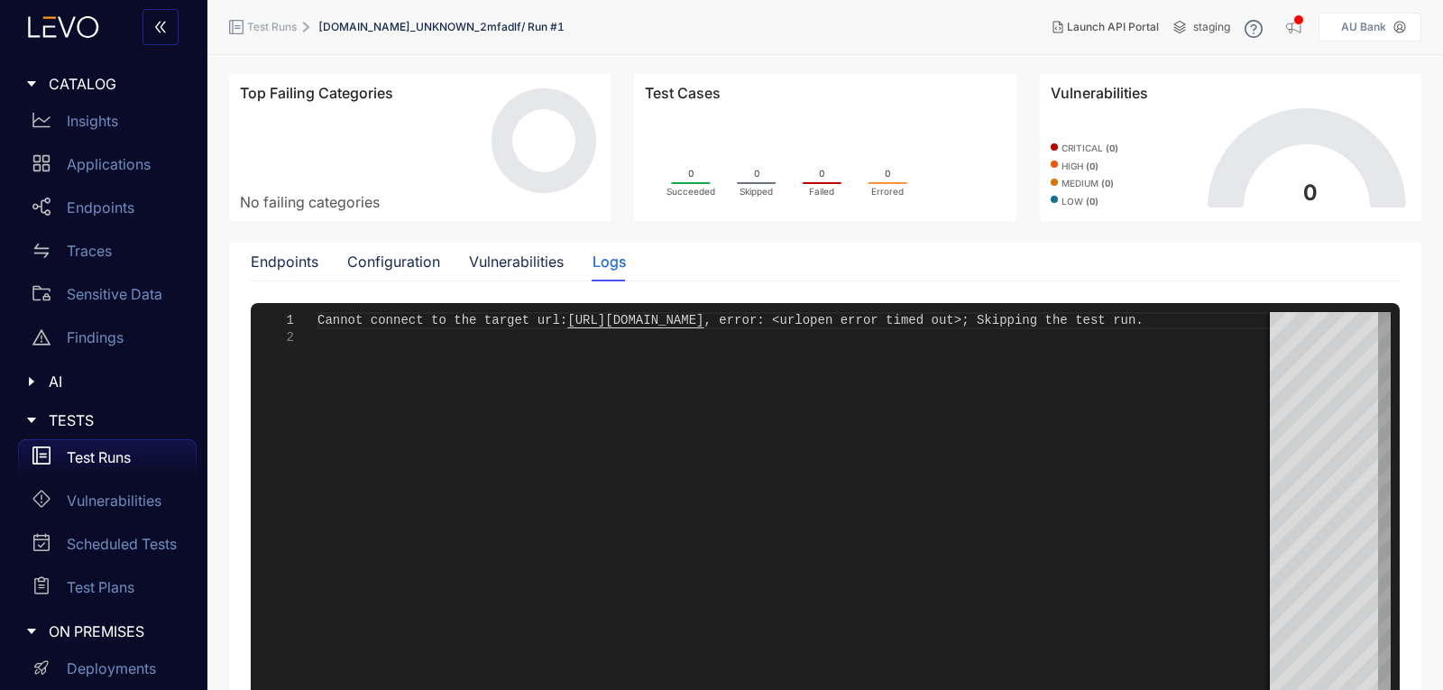
scroll to position [90, 0]
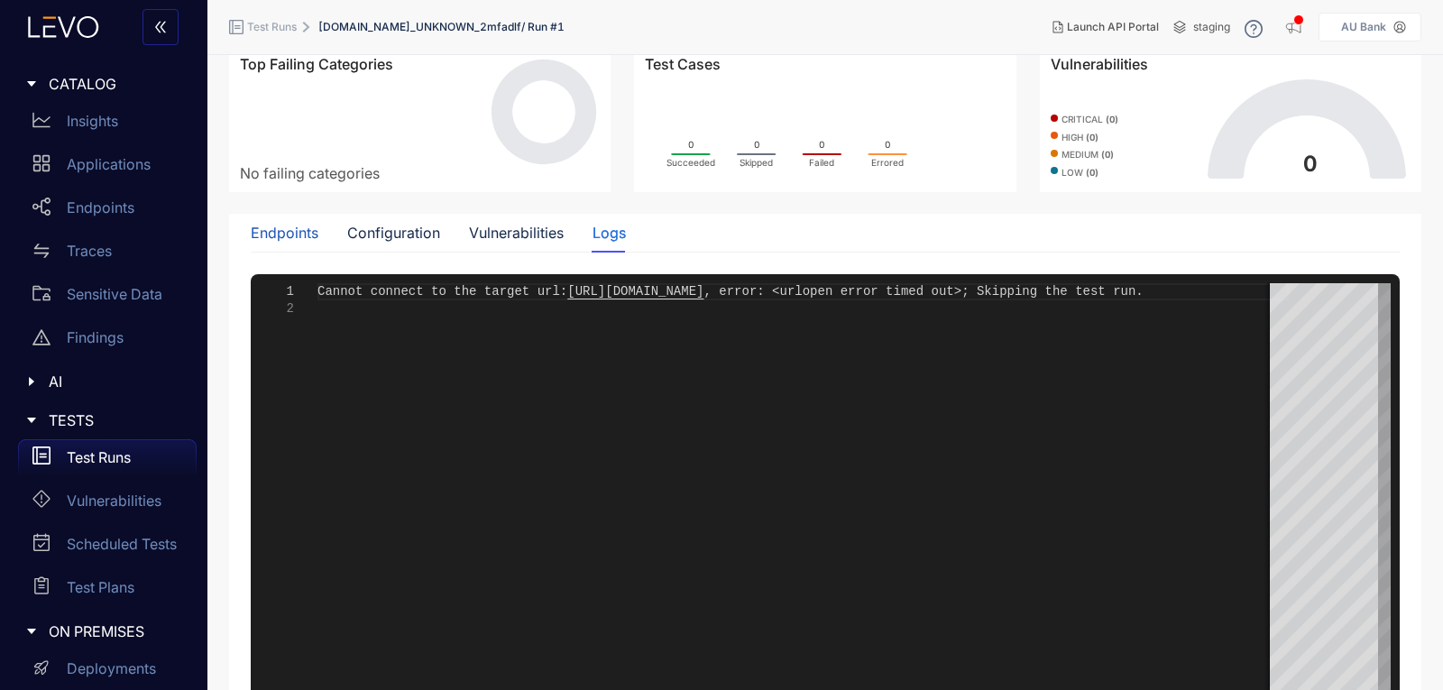
click at [279, 238] on div "Endpoints" at bounding box center [285, 233] width 68 height 16
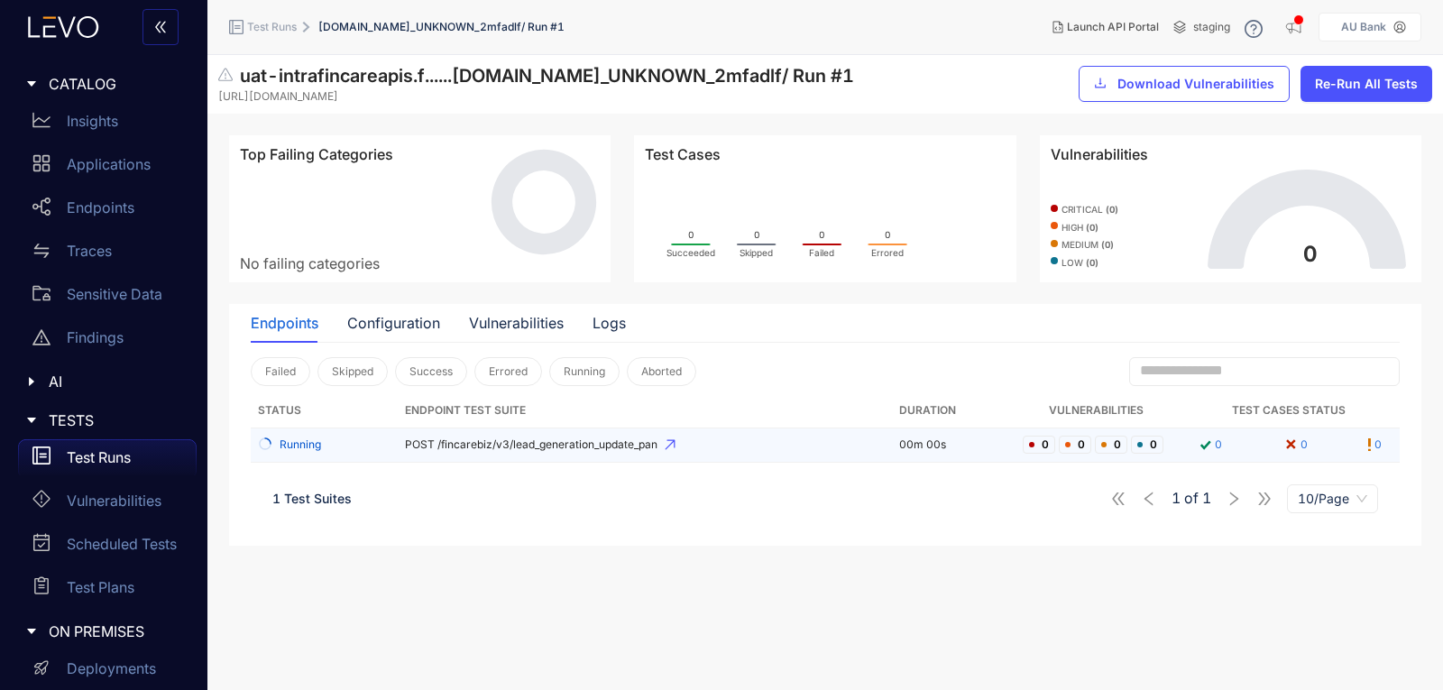
click at [497, 442] on span "POST /fincarebiz/v3/lead_generation_update_pan" at bounding box center [645, 444] width 480 height 13
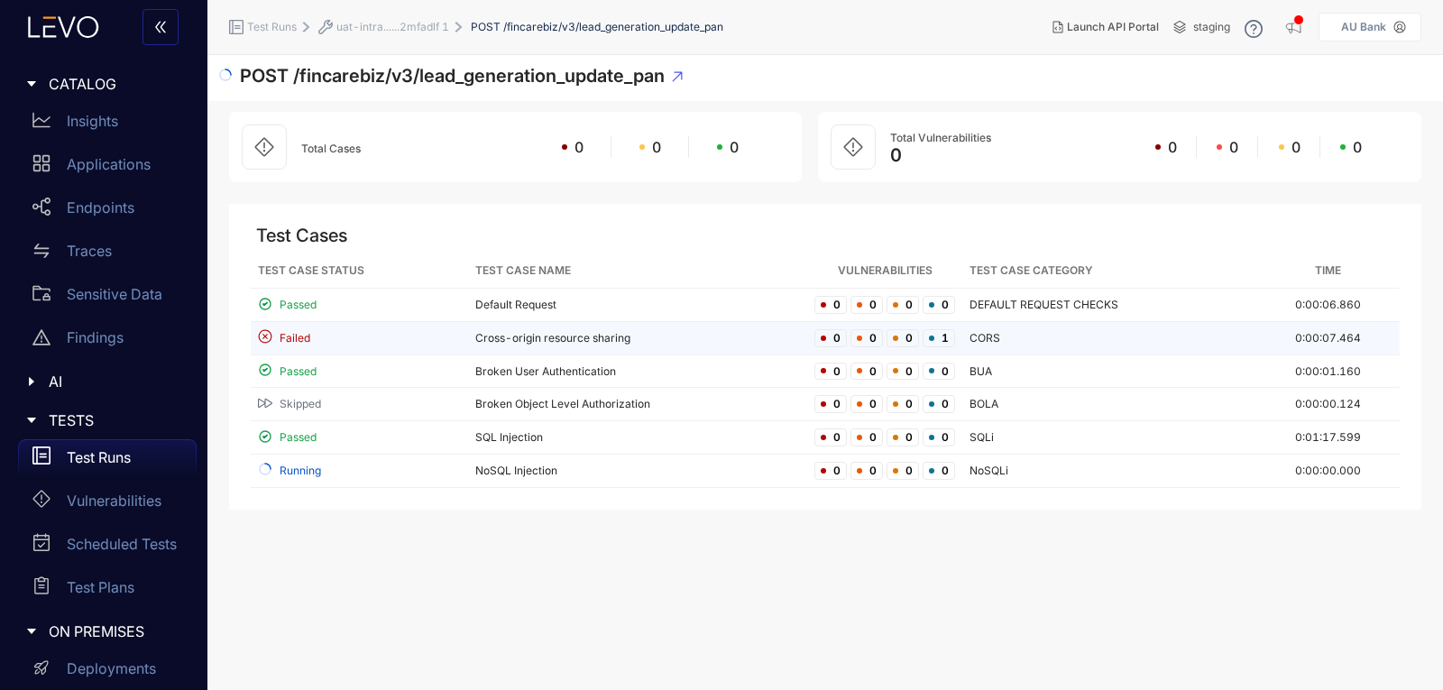
click at [314, 339] on div "Failed" at bounding box center [359, 337] width 203 height 17
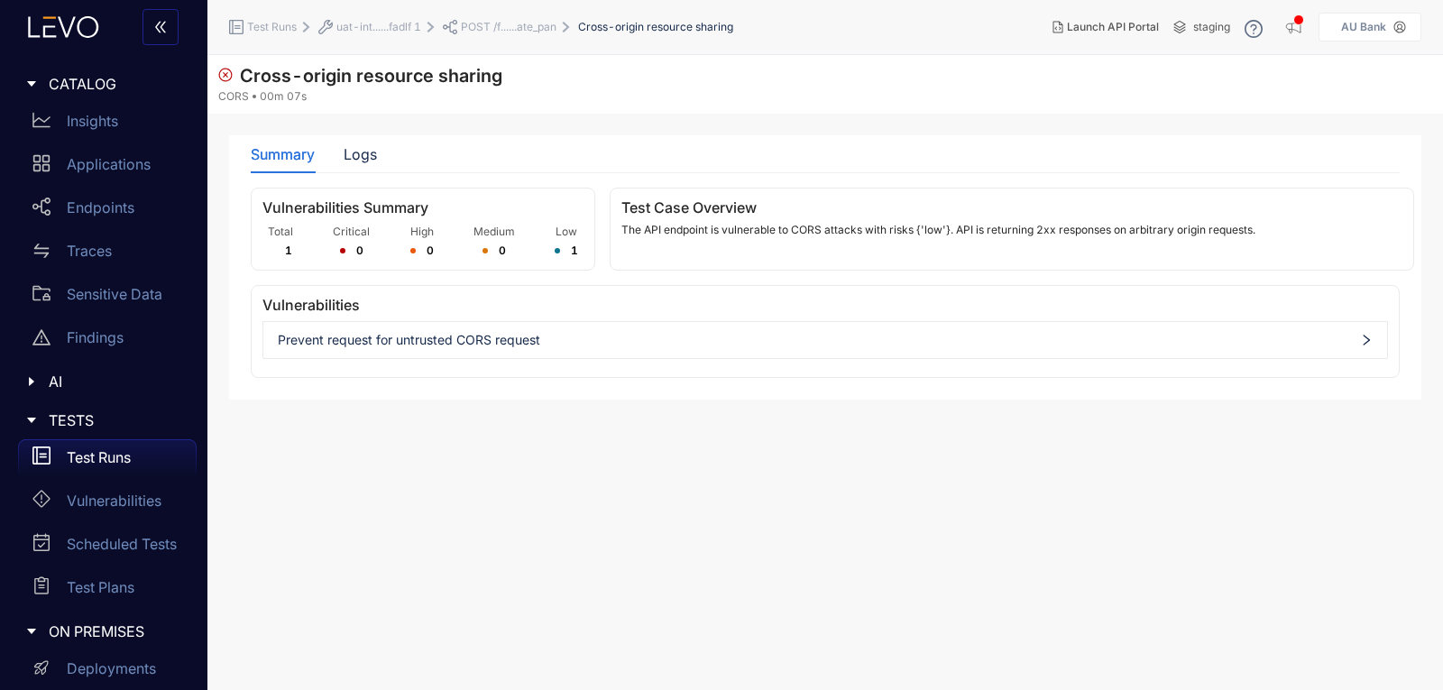
click at [338, 154] on div "Summary Logs" at bounding box center [314, 154] width 126 height 38
click at [347, 155] on div "Logs" at bounding box center [360, 154] width 33 height 16
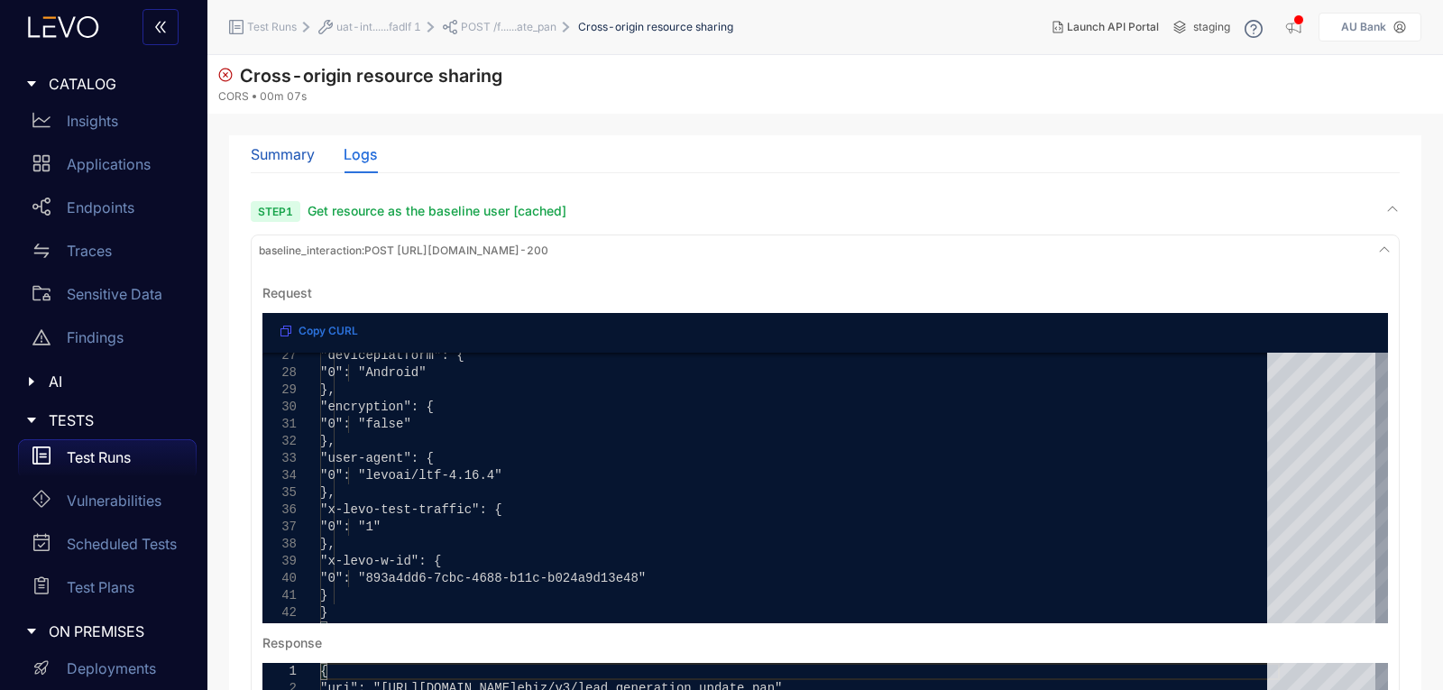
click at [296, 159] on div "Summary" at bounding box center [283, 154] width 64 height 16
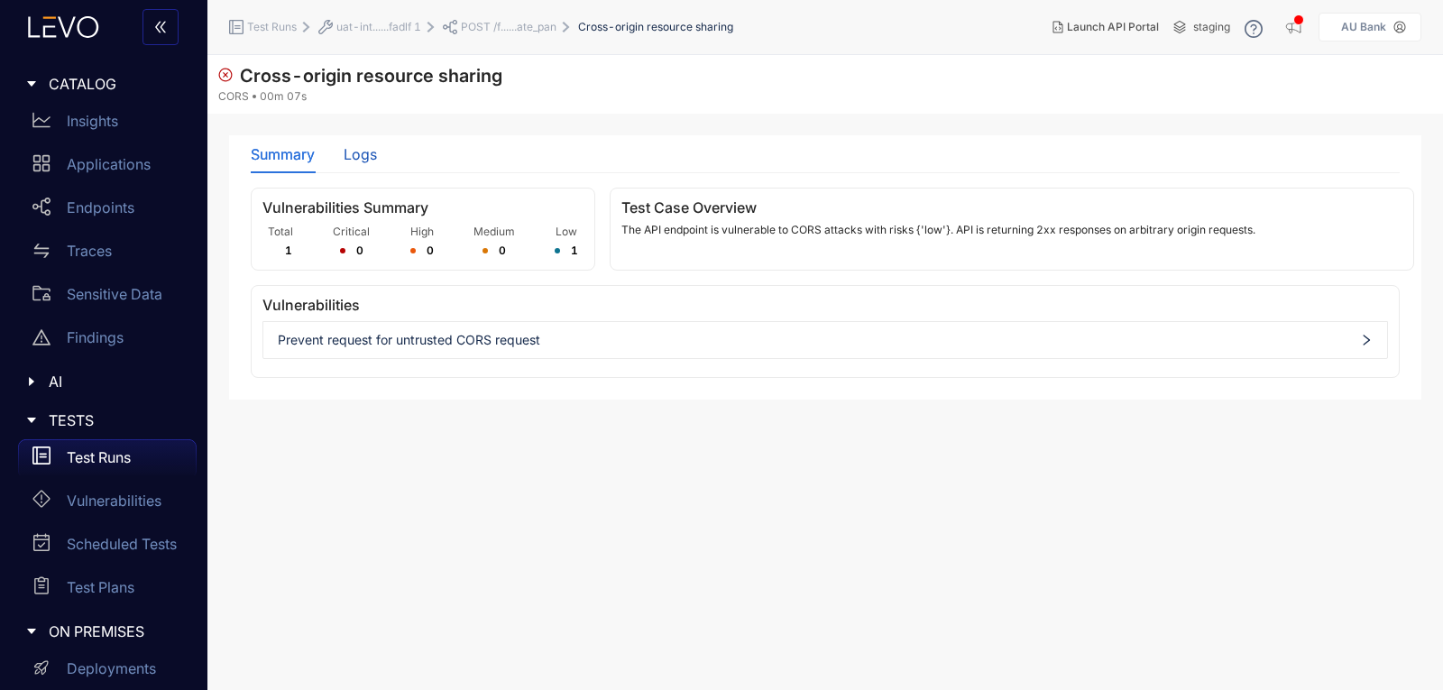
click at [344, 159] on div "Logs" at bounding box center [360, 154] width 33 height 16
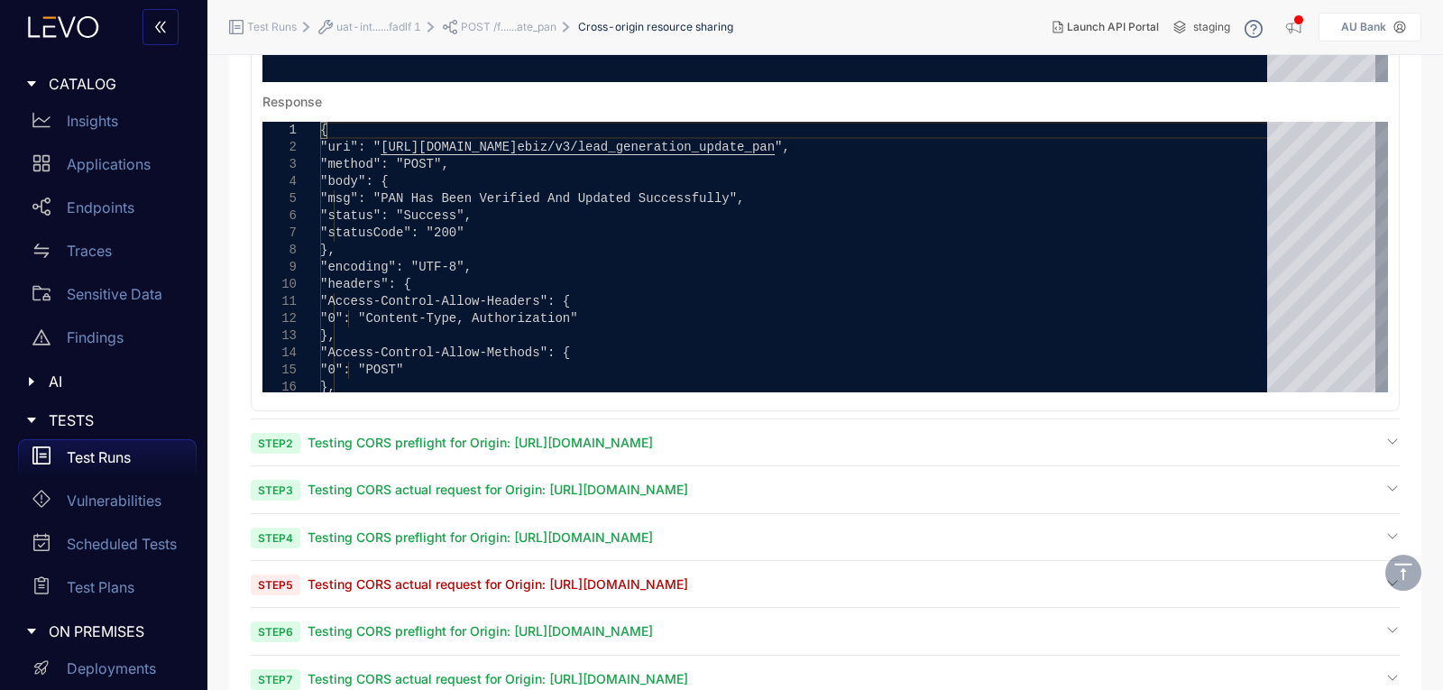
scroll to position [579, 0]
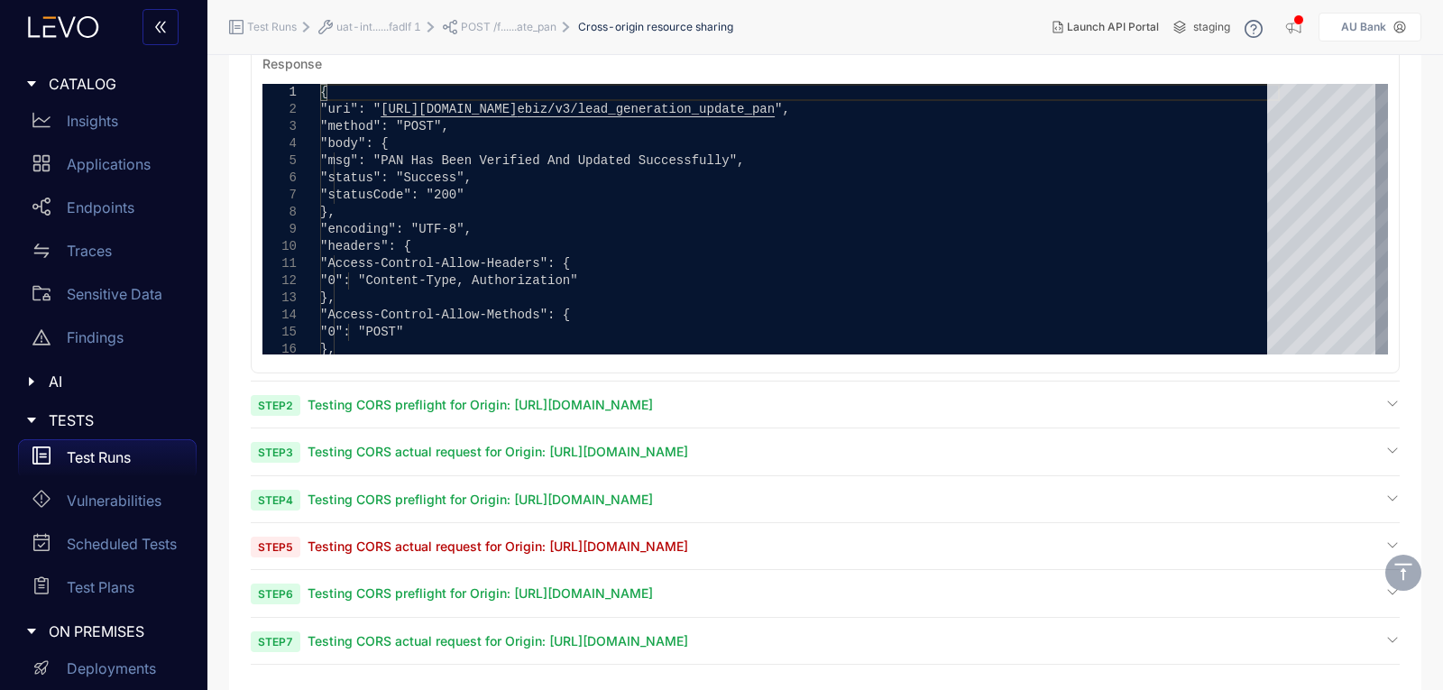
click at [368, 541] on span "Testing CORS actual request for Origin: [URL][DOMAIN_NAME]" at bounding box center [498, 545] width 381 height 15
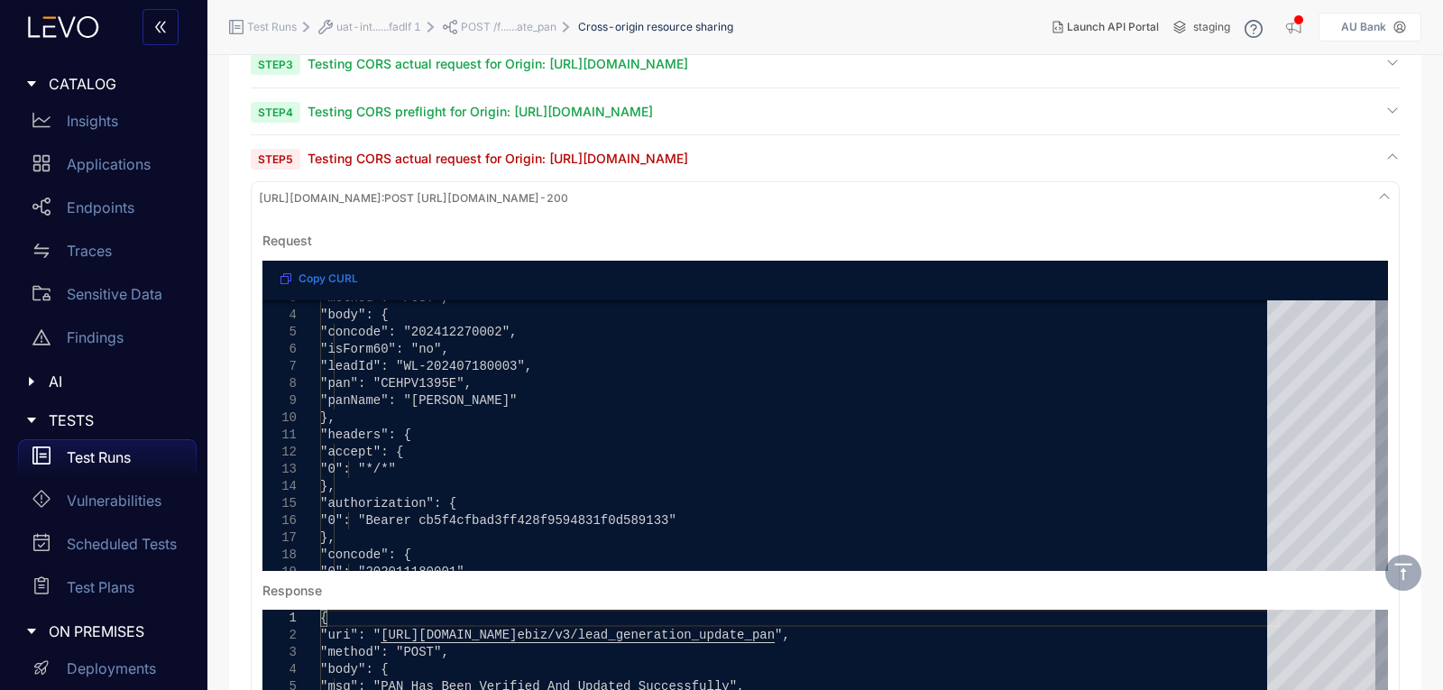
scroll to position [940, 0]
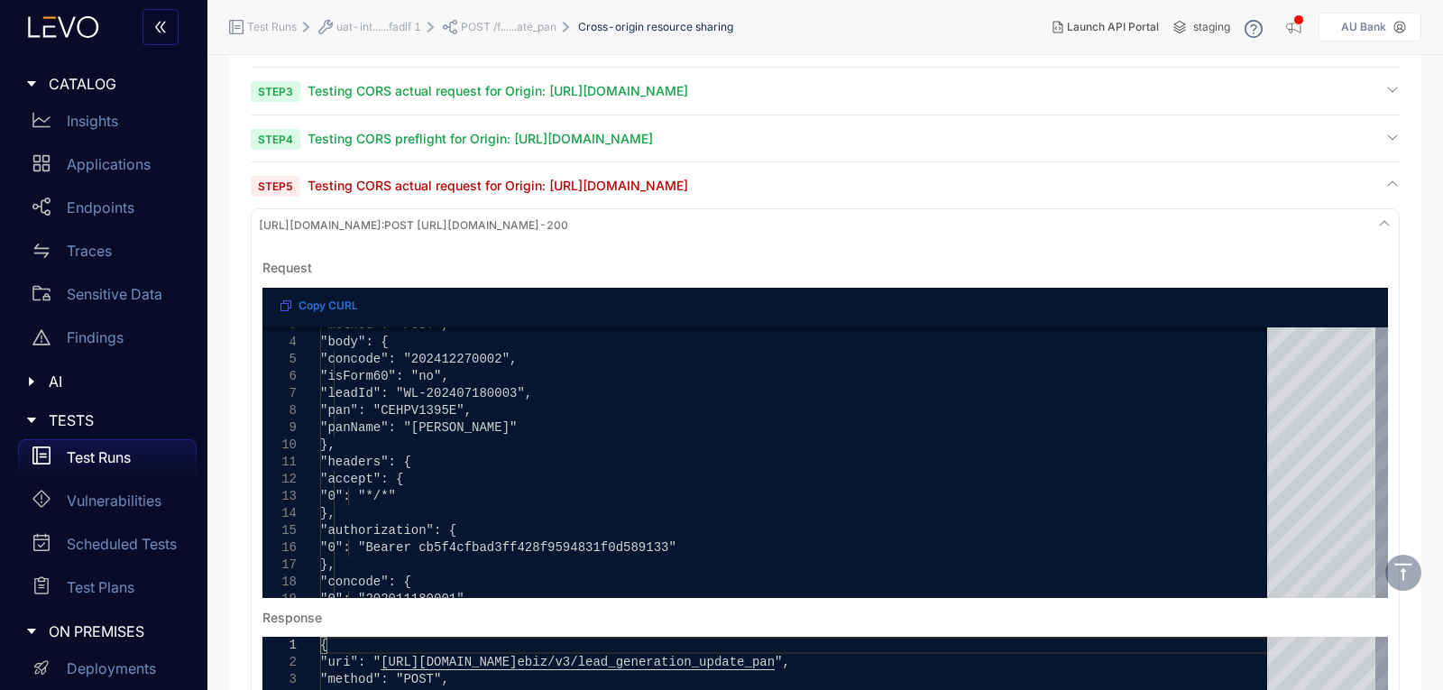
drag, startPoint x: 241, startPoint y: 217, endPoint x: 524, endPoint y: 225, distance: 283.3
click at [524, 225] on div "**********" at bounding box center [825, 149] width 1192 height 1907
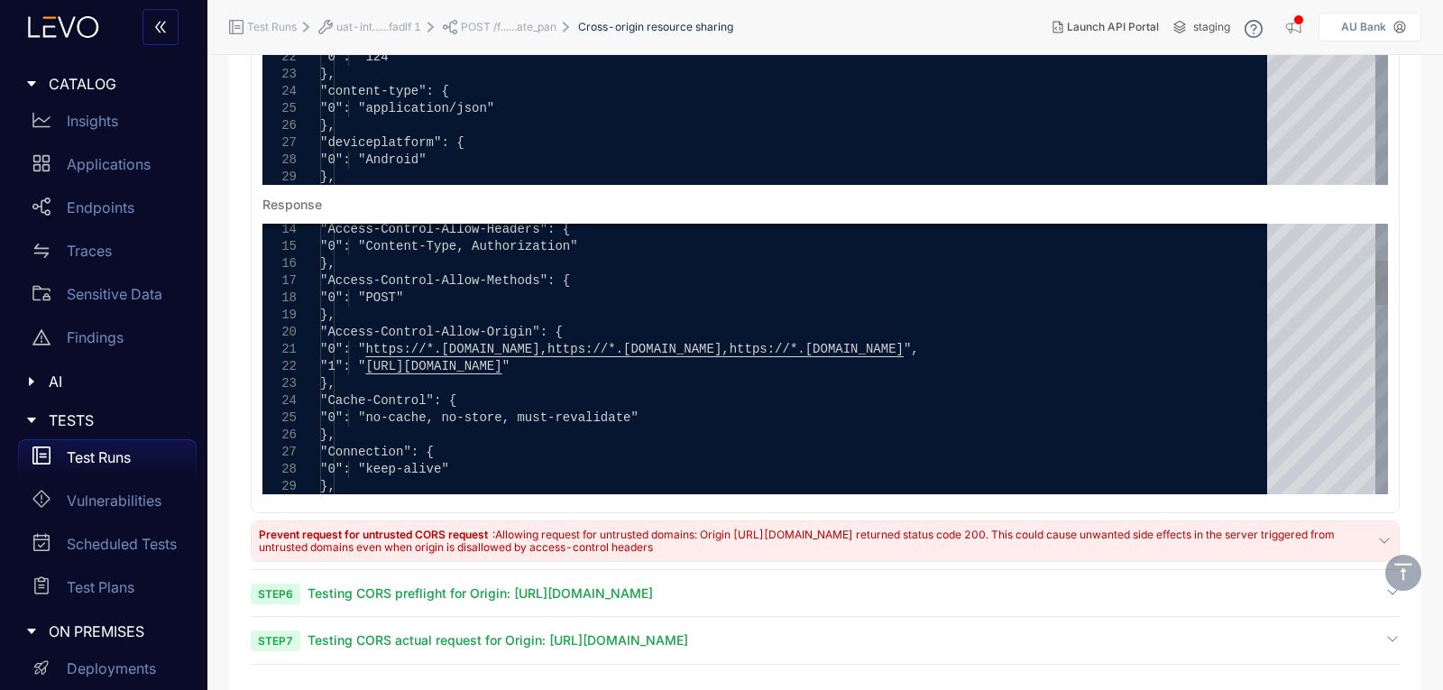
scroll to position [0, 0]
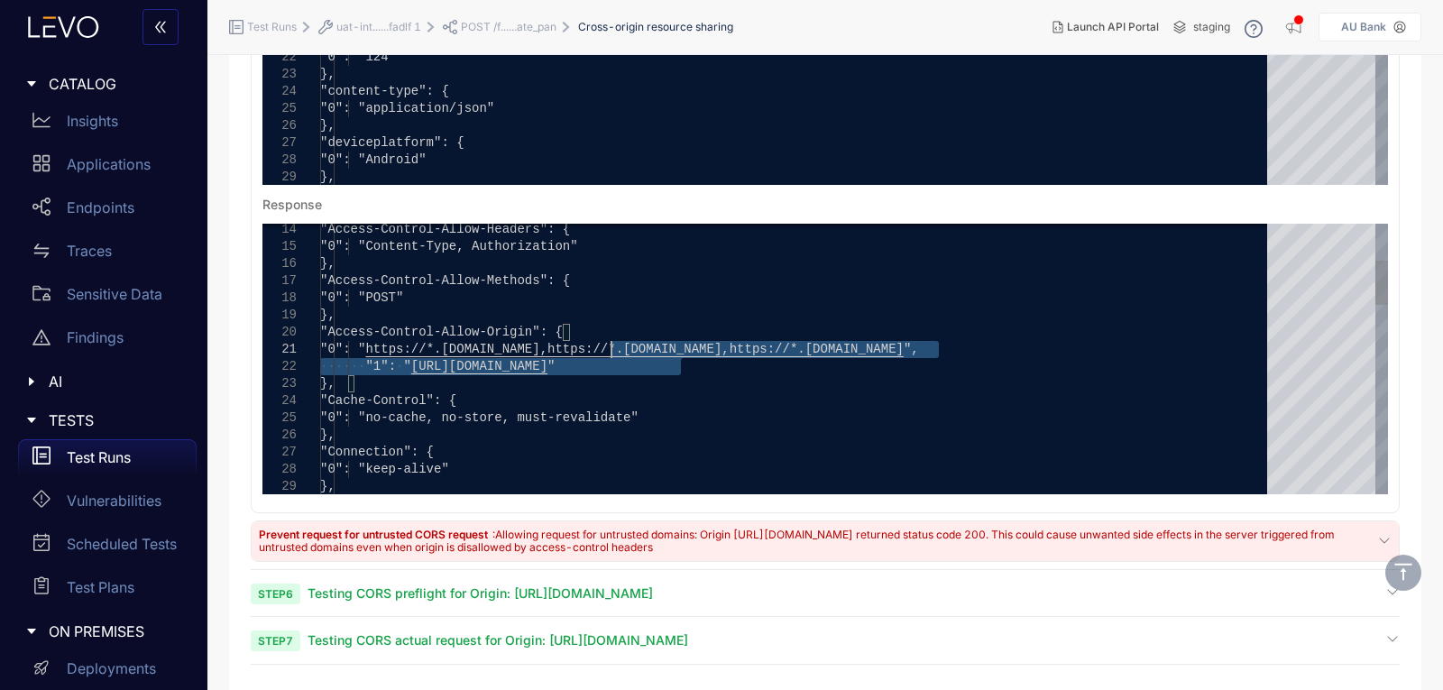
type textarea "**********"
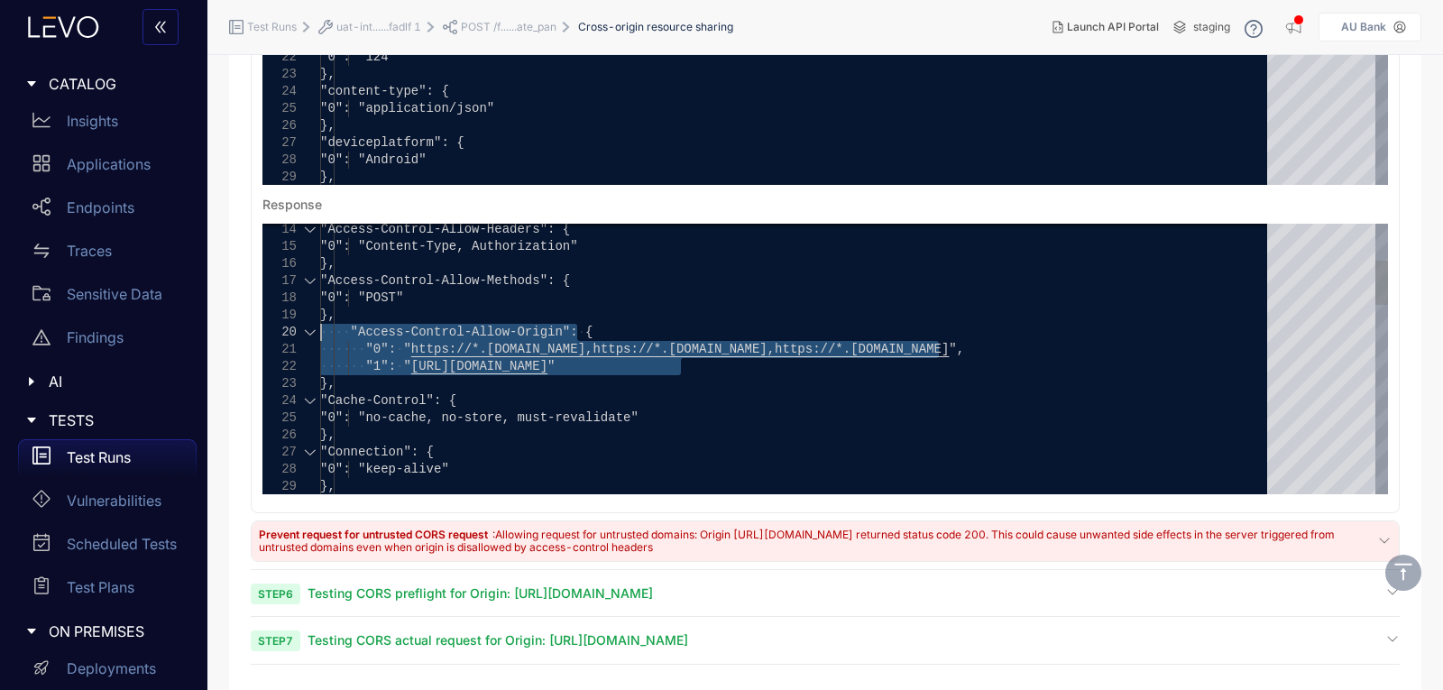
drag, startPoint x: 713, startPoint y: 371, endPoint x: 317, endPoint y: 334, distance: 398.5
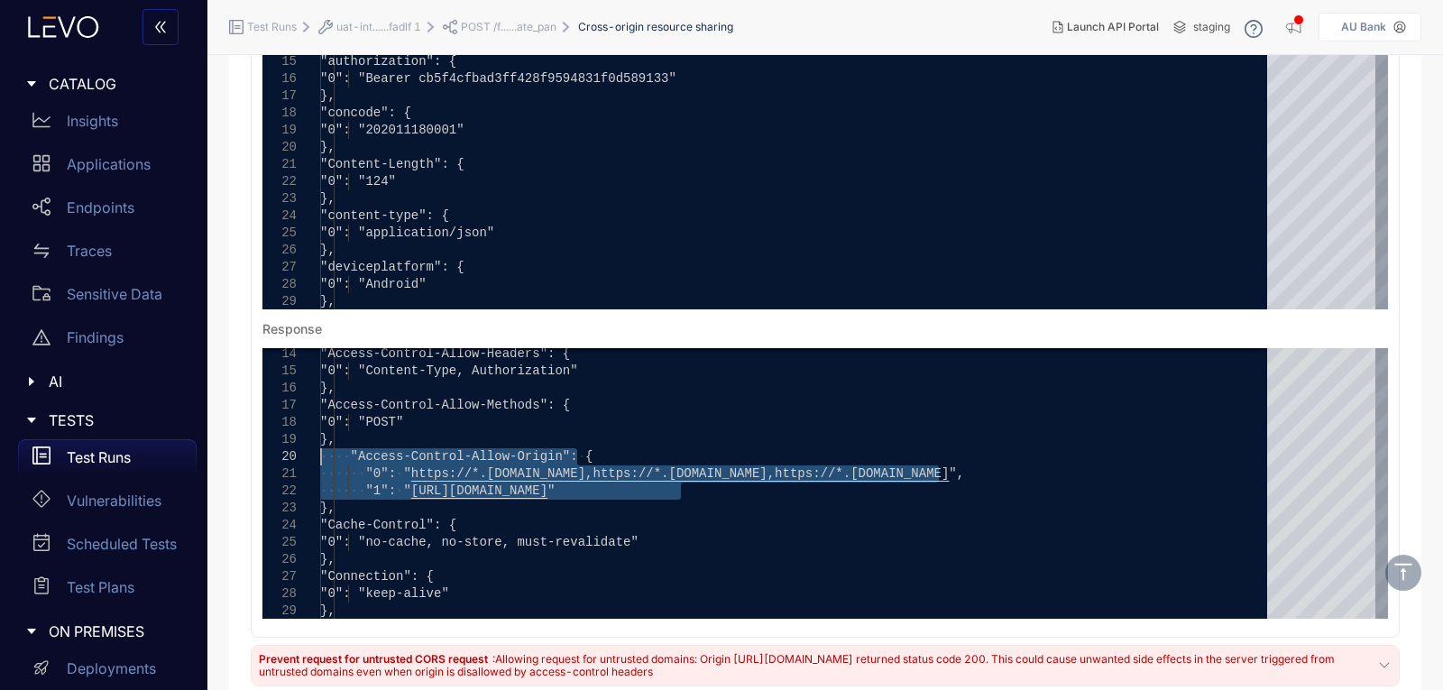
scroll to position [1172, 0]
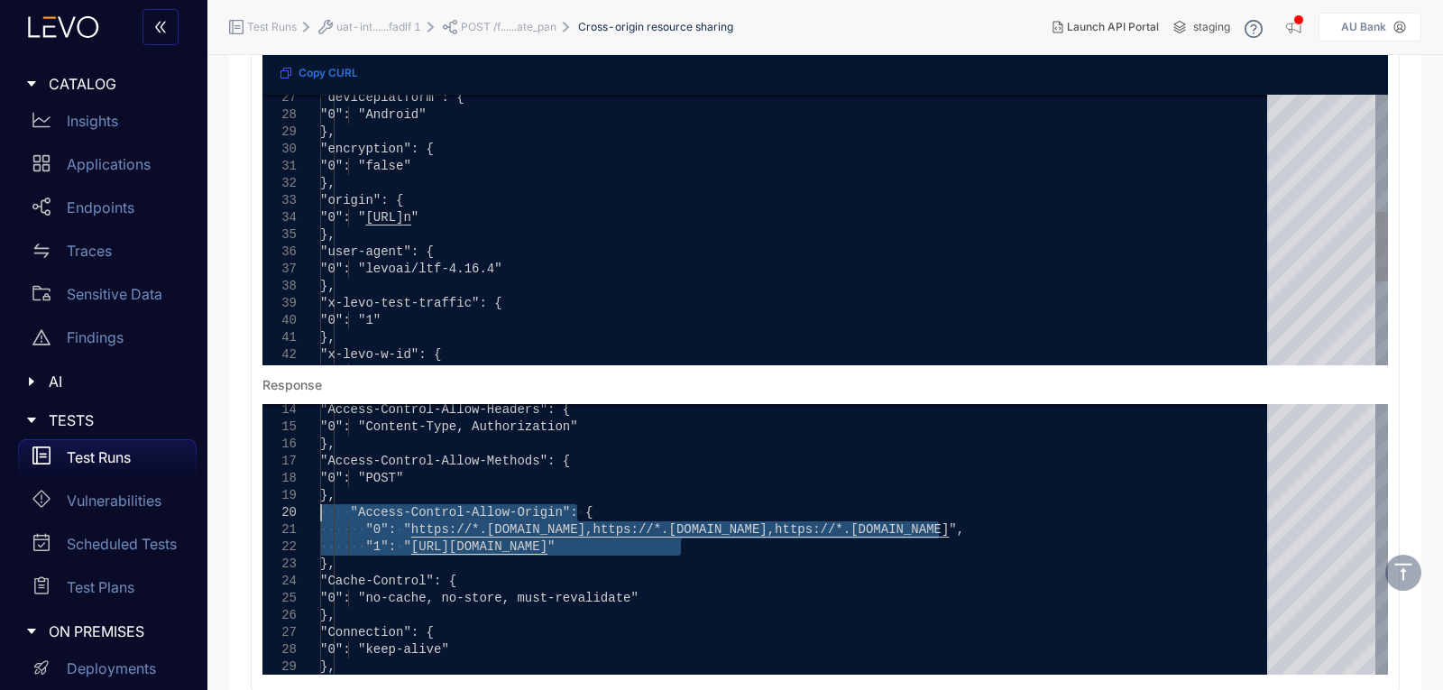
type textarea "**********"
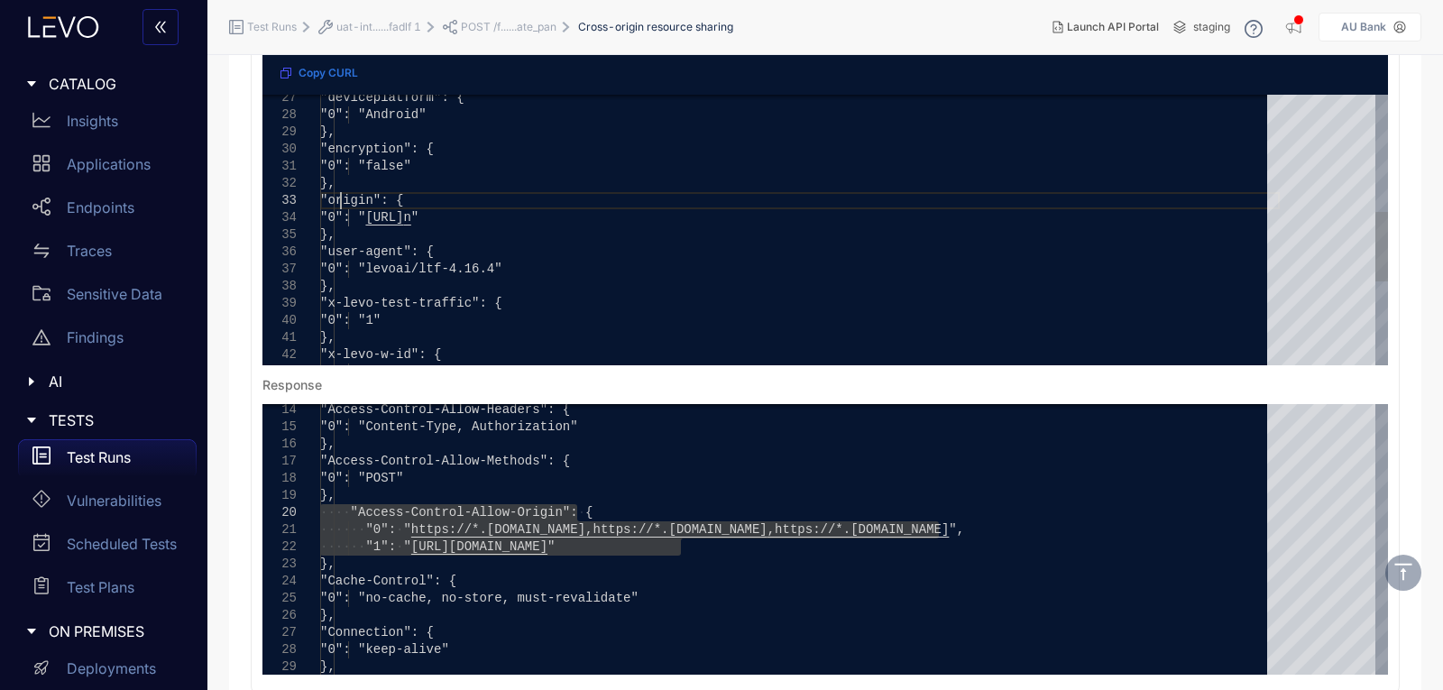
scroll to position [0, 0]
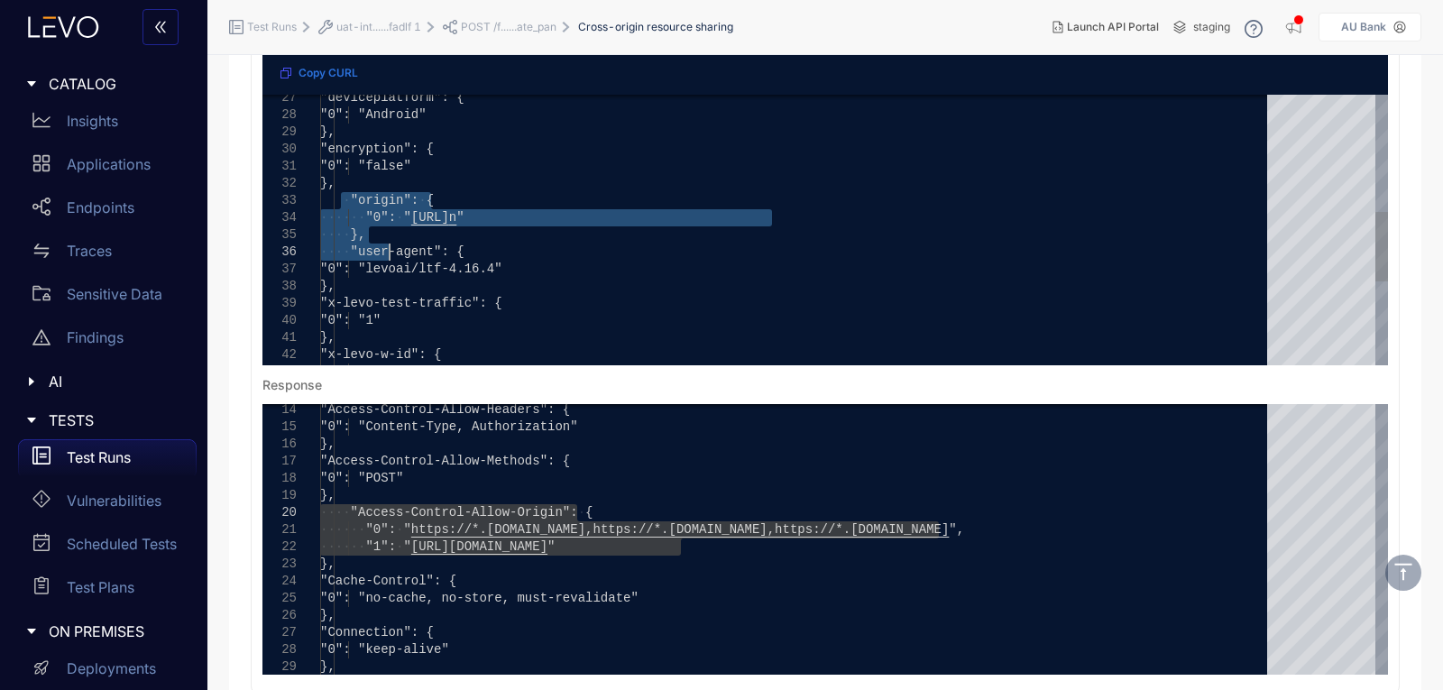
drag, startPoint x: 340, startPoint y: 197, endPoint x: 386, endPoint y: 244, distance: 65.7
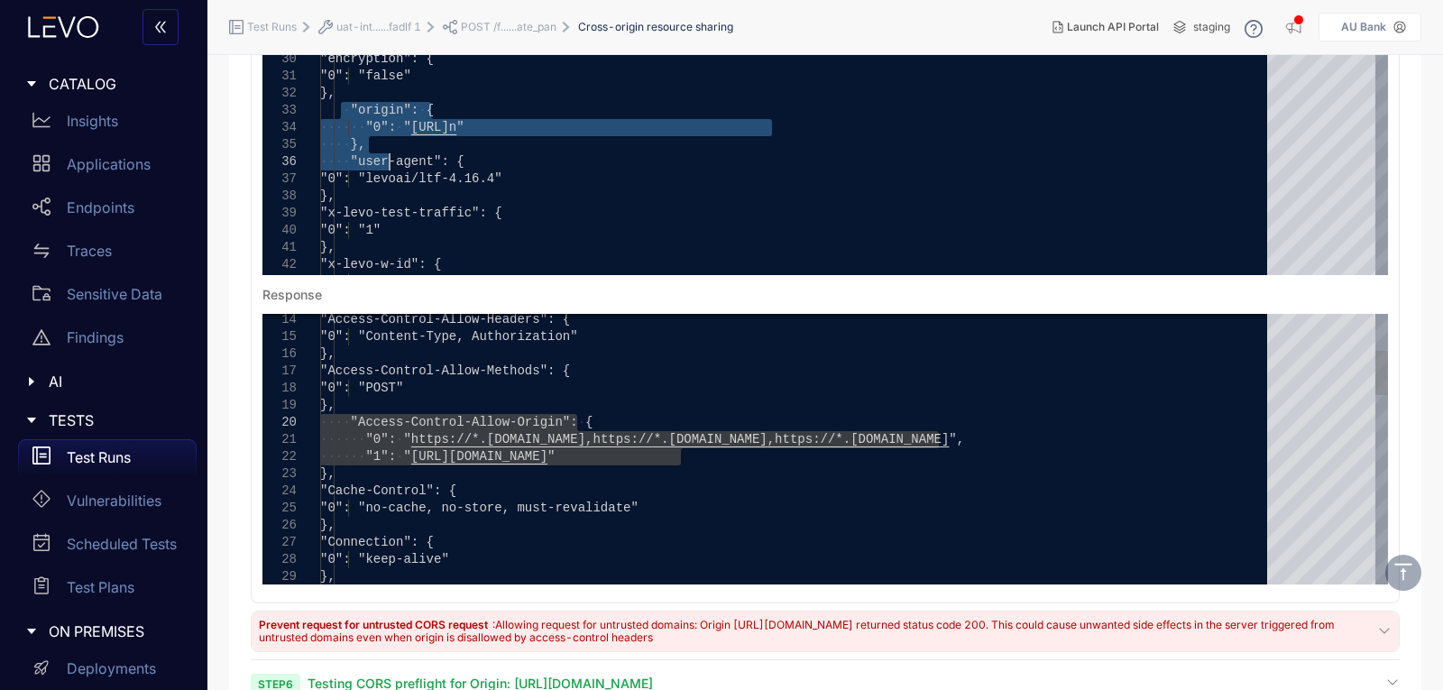
click at [377, 475] on div "}," at bounding box center [799, 473] width 959 height 17
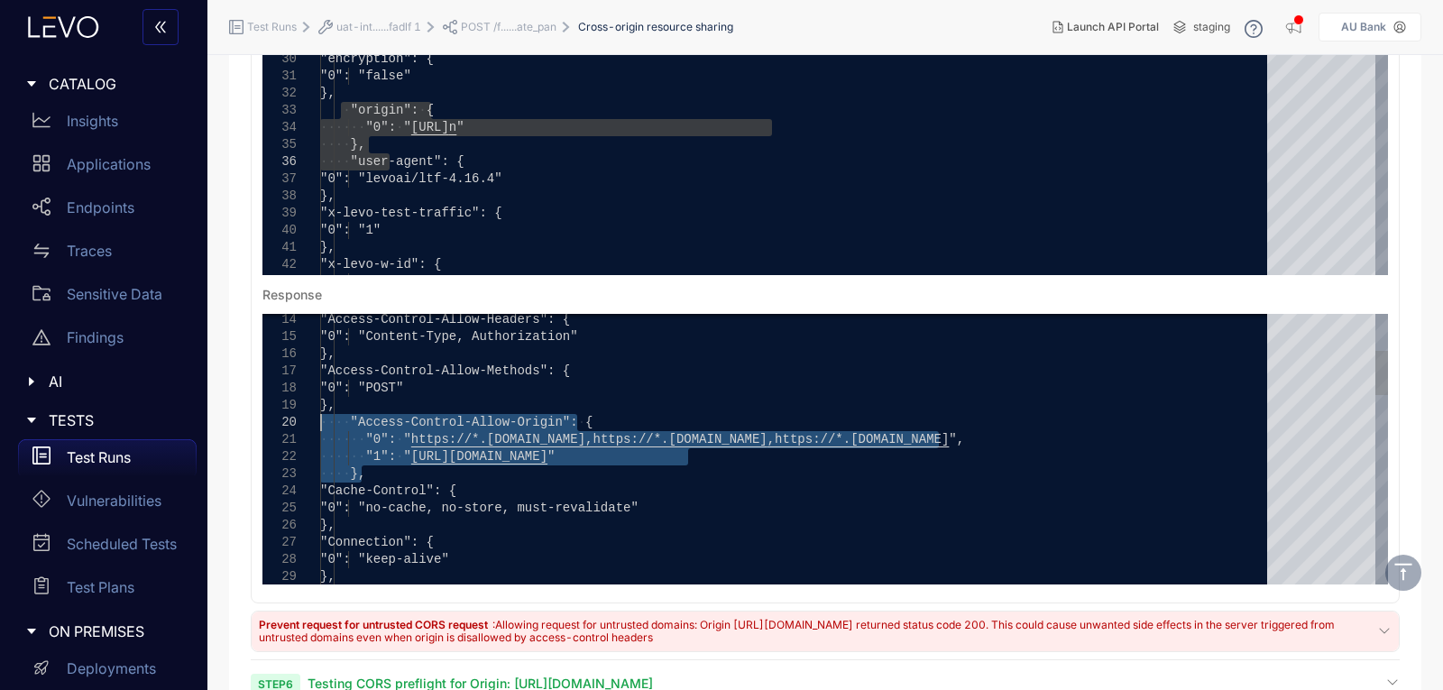
drag, startPoint x: 369, startPoint y: 473, endPoint x: 321, endPoint y: 420, distance: 71.5
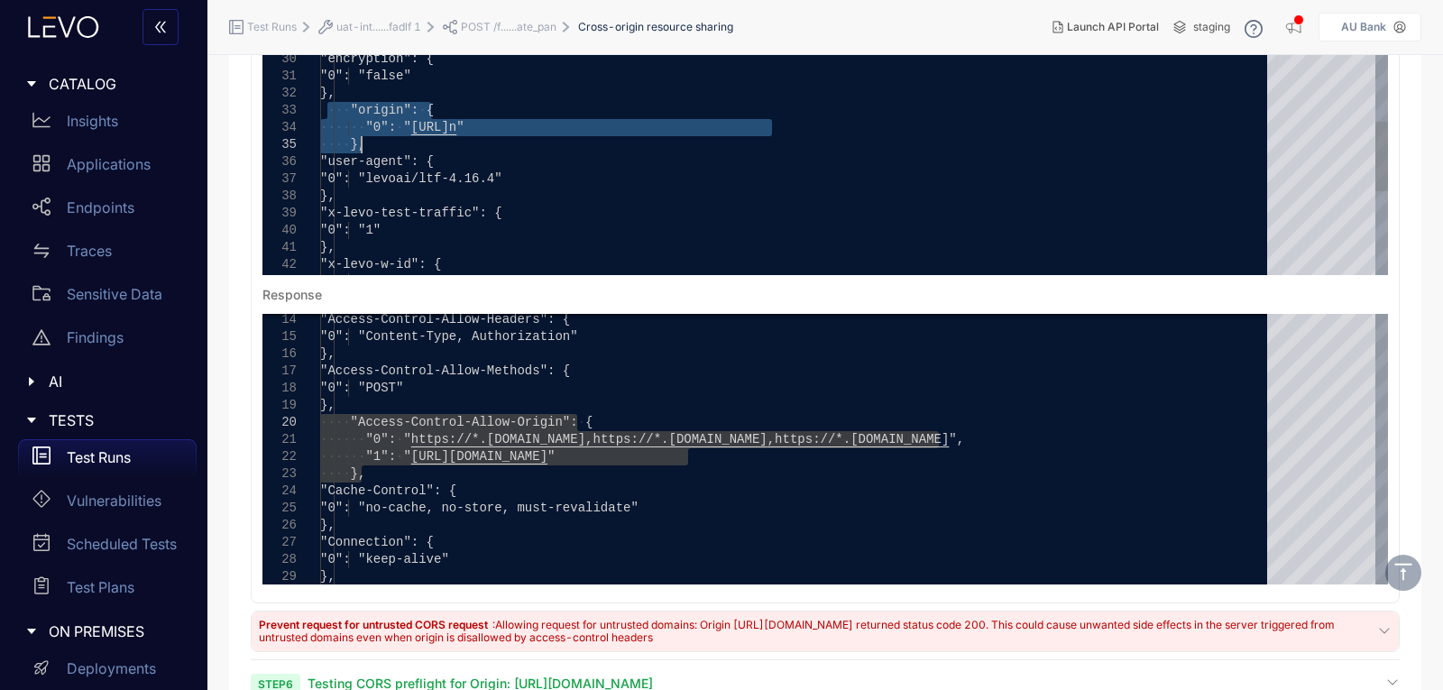
drag, startPoint x: 330, startPoint y: 105, endPoint x: 363, endPoint y: 140, distance: 48.5
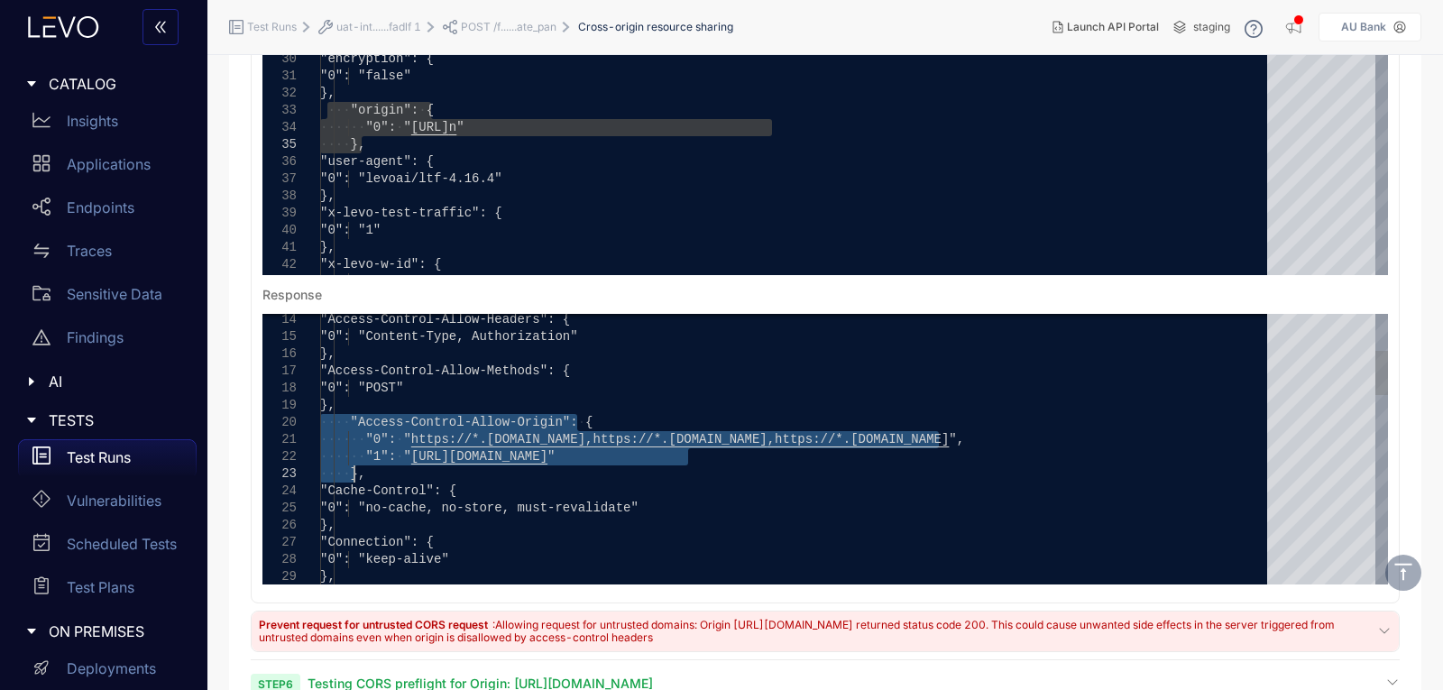
drag, startPoint x: 323, startPoint y: 421, endPoint x: 352, endPoint y: 482, distance: 67.0
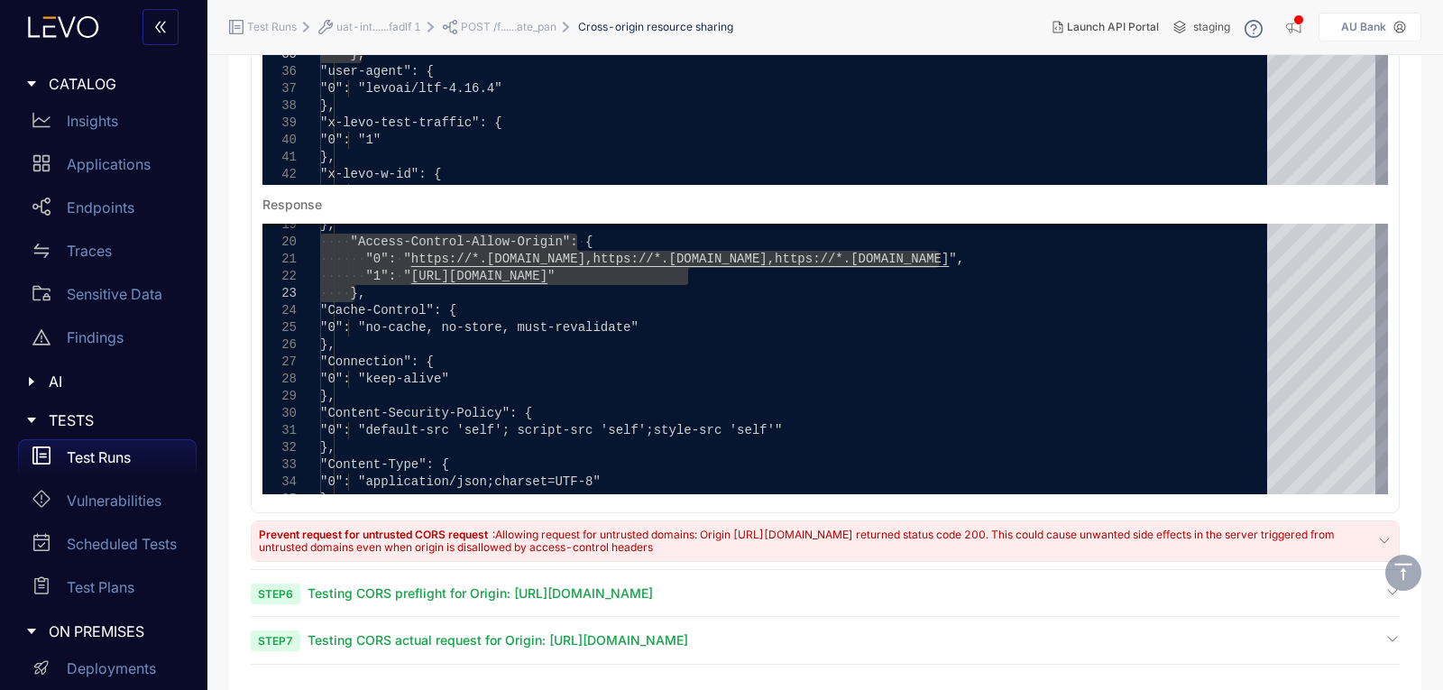
click at [602, 589] on span "Testing CORS preflight for Origin: [URL][DOMAIN_NAME]" at bounding box center [480, 592] width 345 height 15
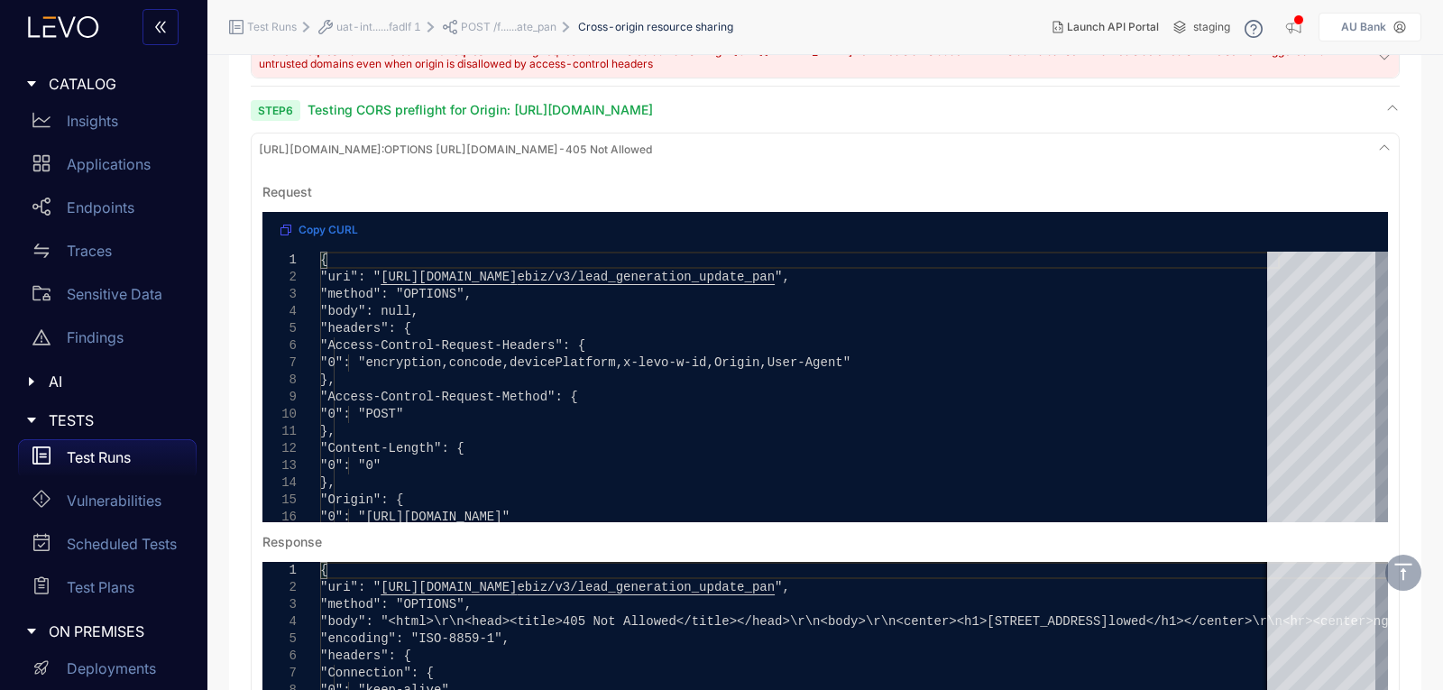
scroll to position [1804, 0]
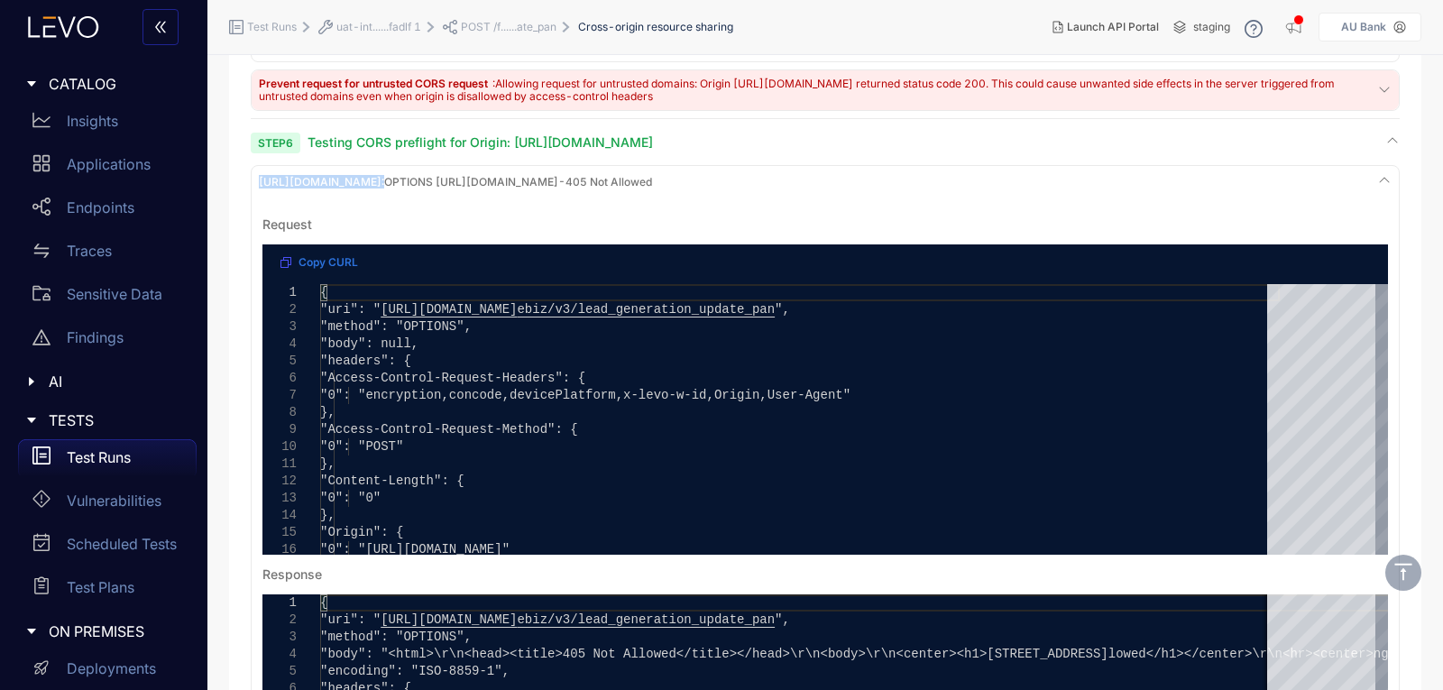
drag, startPoint x: 253, startPoint y: 174, endPoint x: 551, endPoint y: 186, distance: 297.8
click at [551, 186] on div "[URL][DOMAIN_NAME] : OPTIONS [URL][DOMAIN_NAME] - 405 Not Allowed Request Copy …" at bounding box center [825, 524] width 1149 height 718
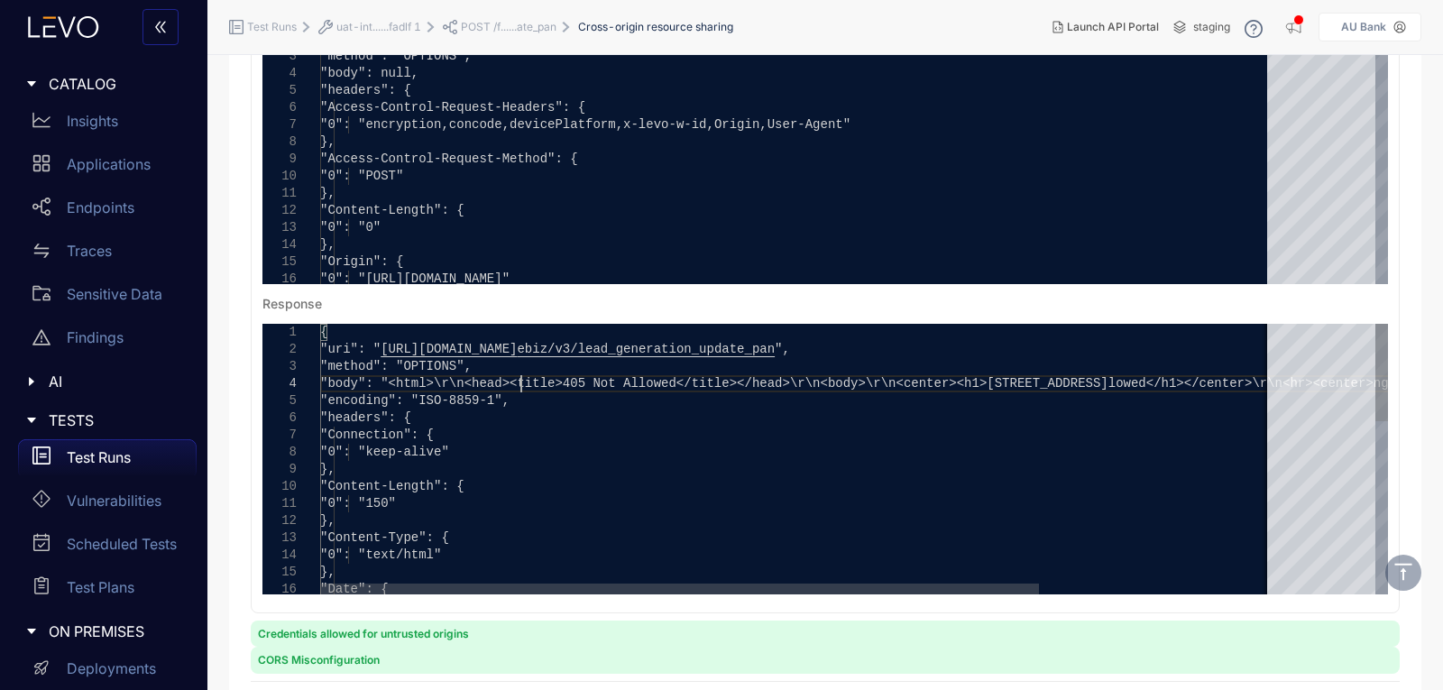
scroll to position [0, 0]
drag, startPoint x: 521, startPoint y: 381, endPoint x: 685, endPoint y: 383, distance: 164.1
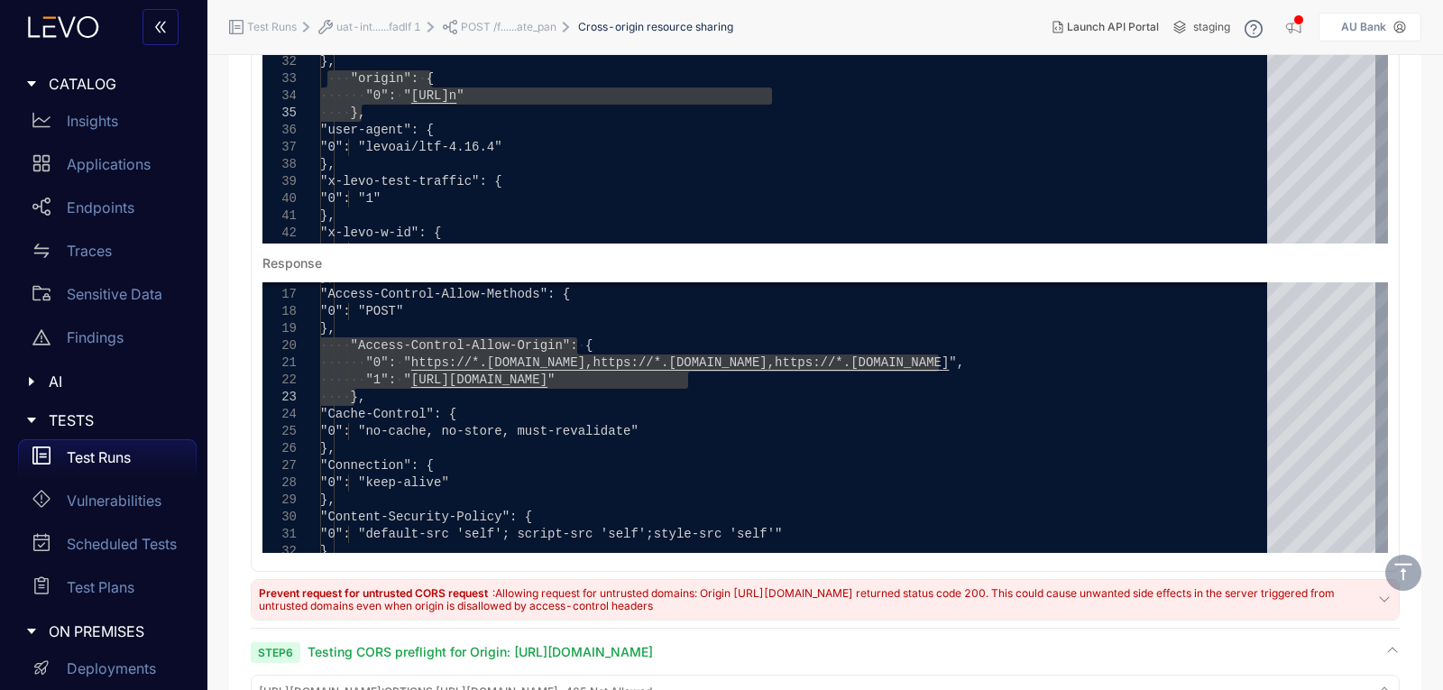
scroll to position [1262, 0]
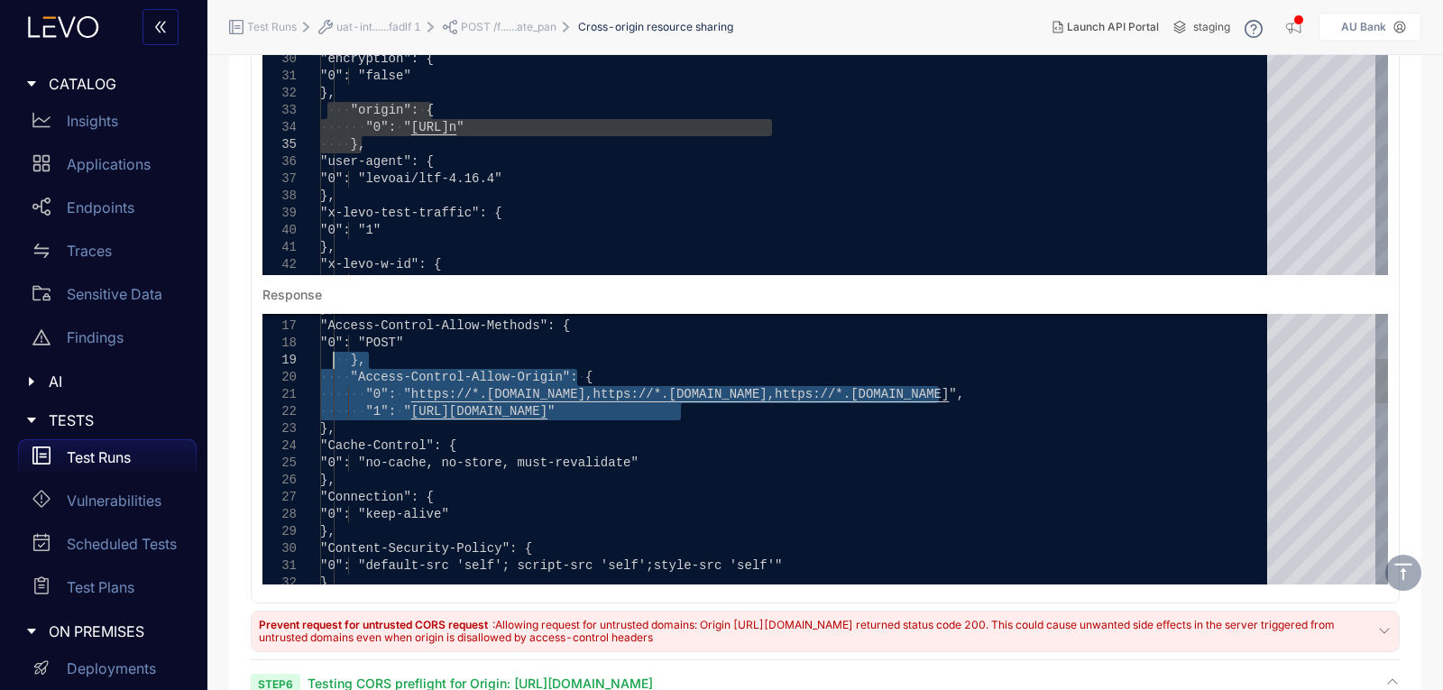
drag, startPoint x: 705, startPoint y: 409, endPoint x: 333, endPoint y: 367, distance: 374.8
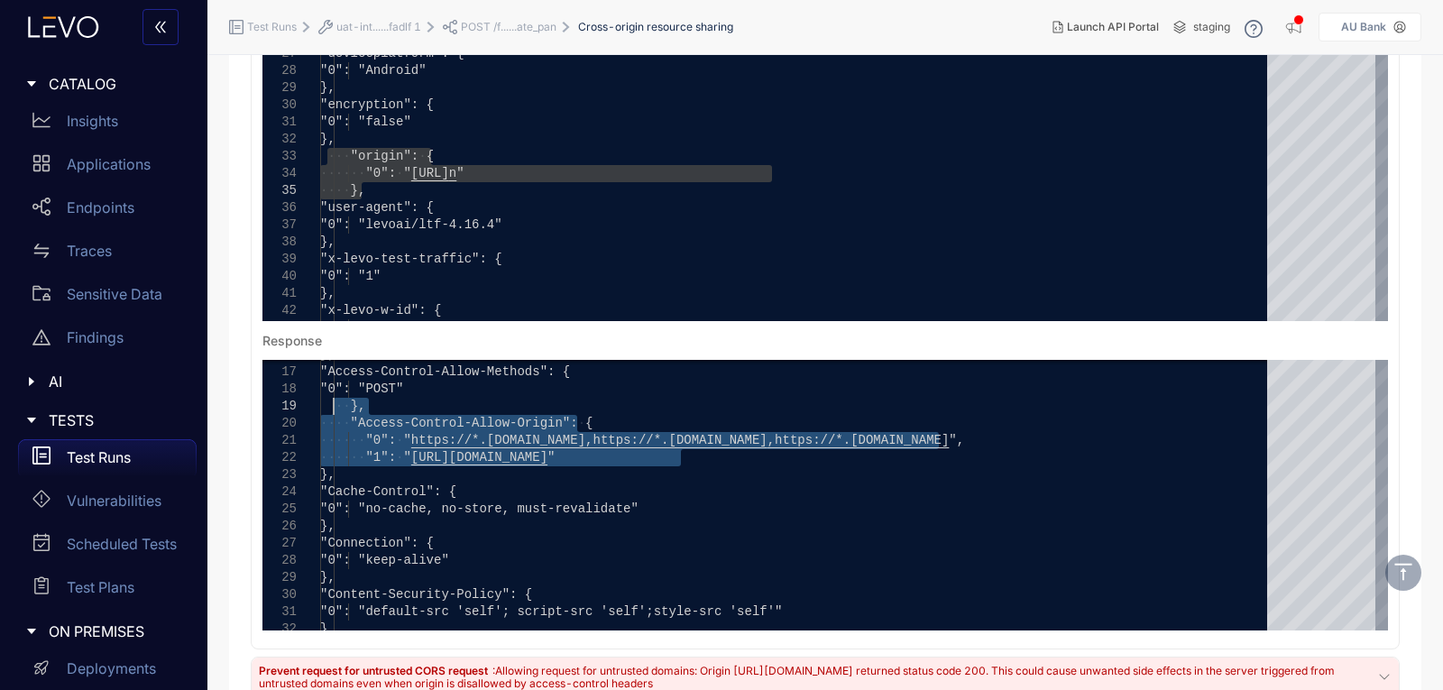
scroll to position [1172, 0]
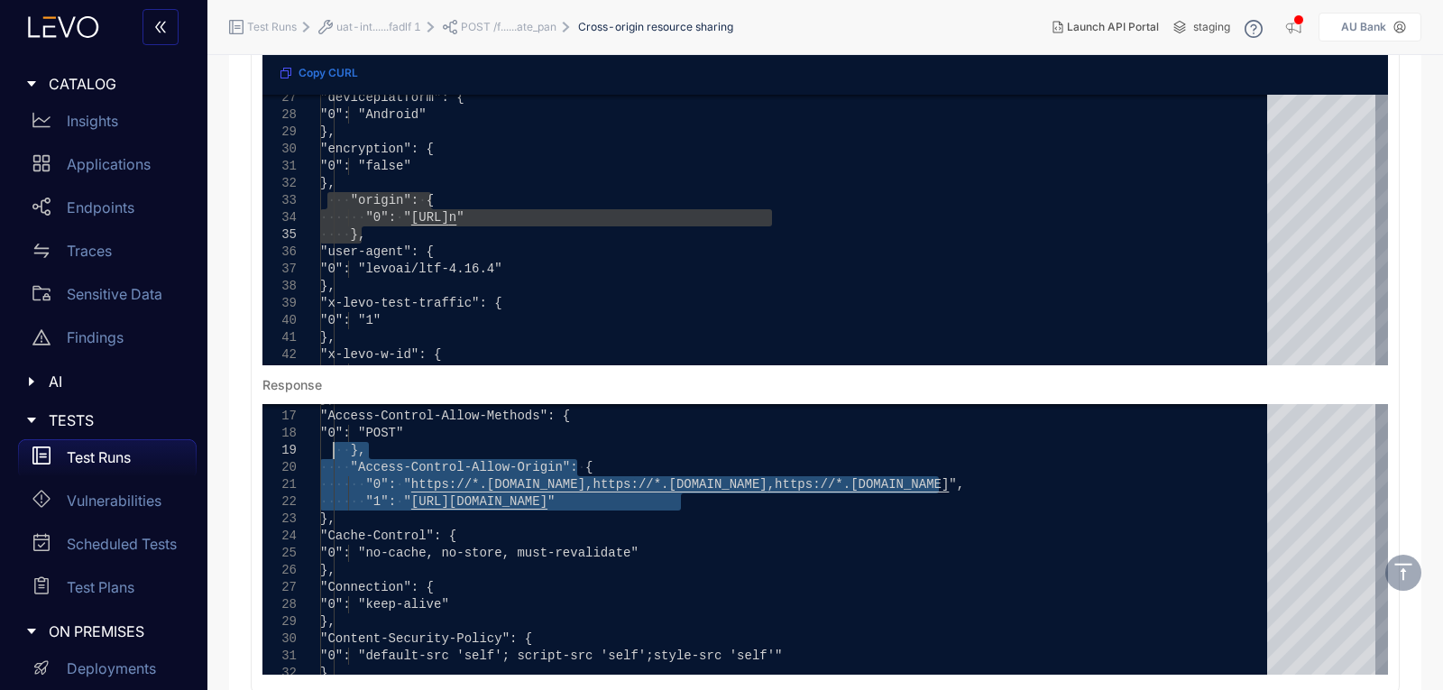
click at [1409, 273] on div "**********" at bounding box center [825, 310] width 1192 height 2694
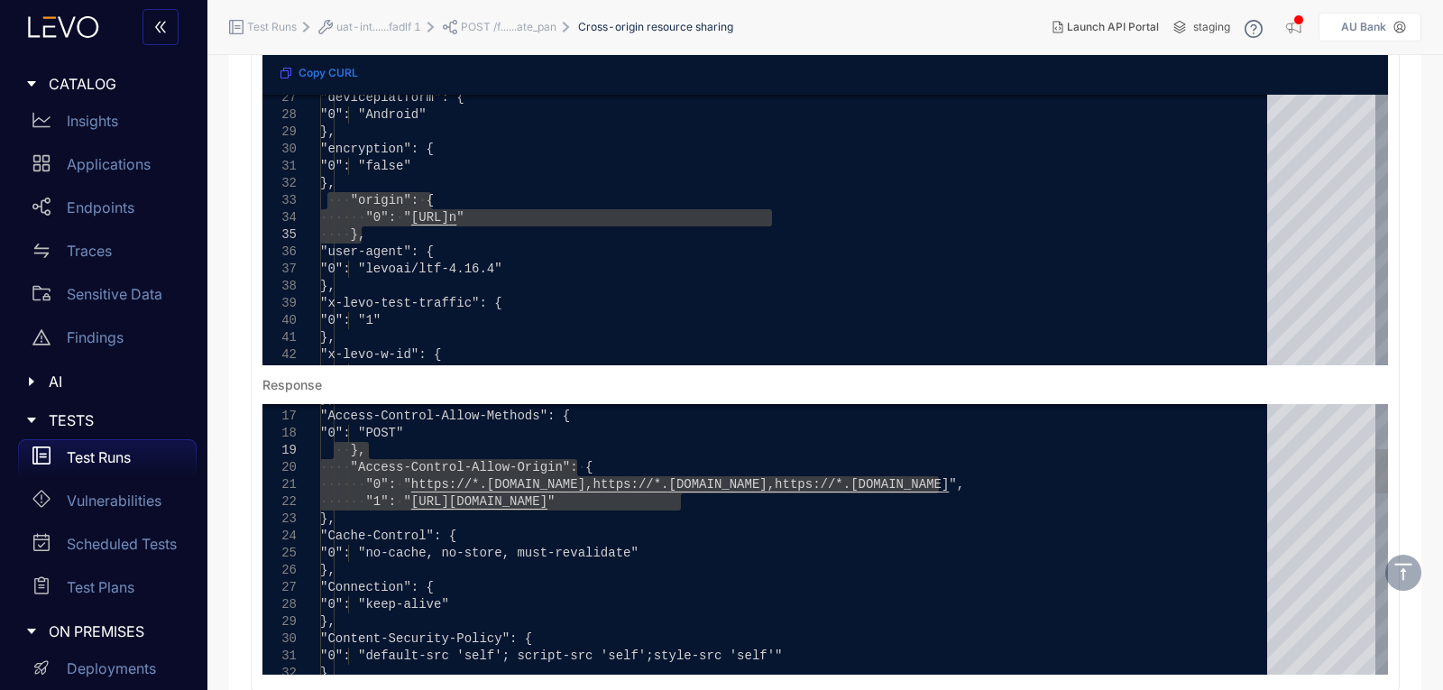
type textarea "**********"
click at [1168, 440] on div ""0": "POST"" at bounding box center [799, 433] width 959 height 17
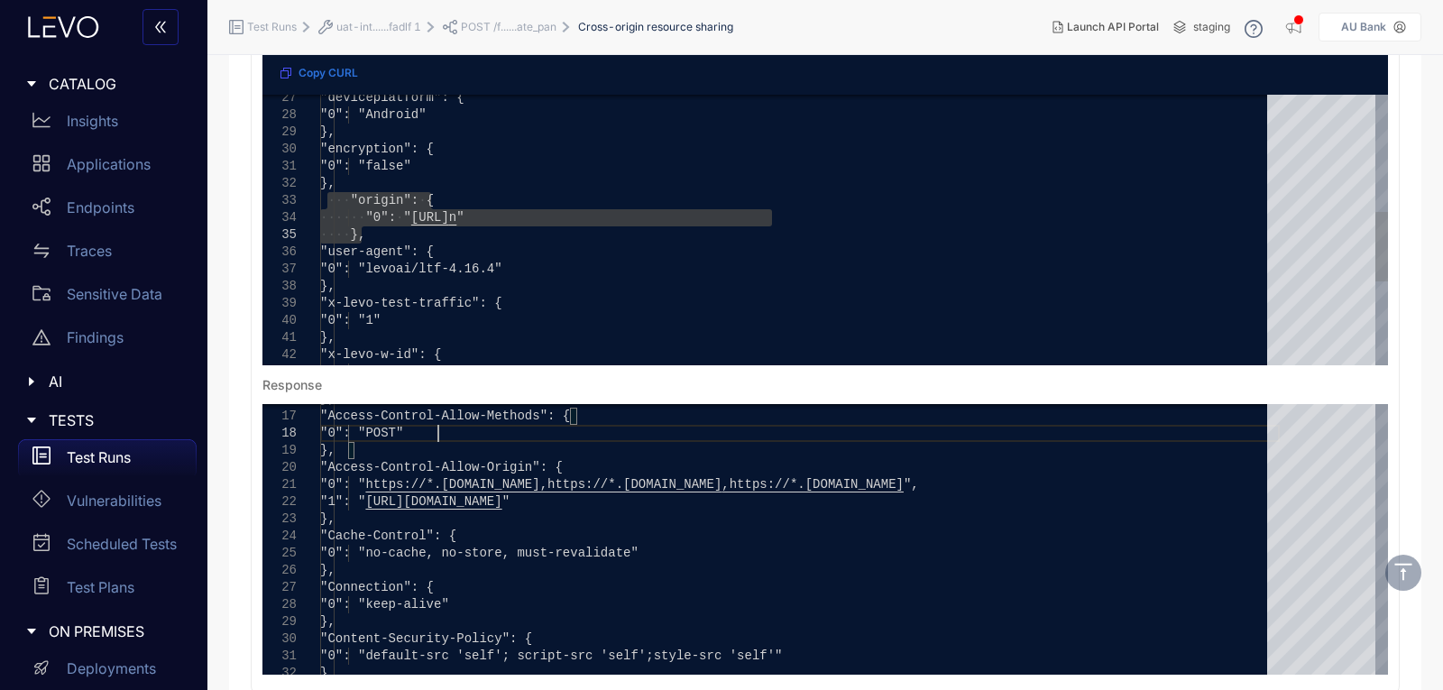
click at [1099, 259] on div ""user-agent": {" at bounding box center [799, 251] width 959 height 17
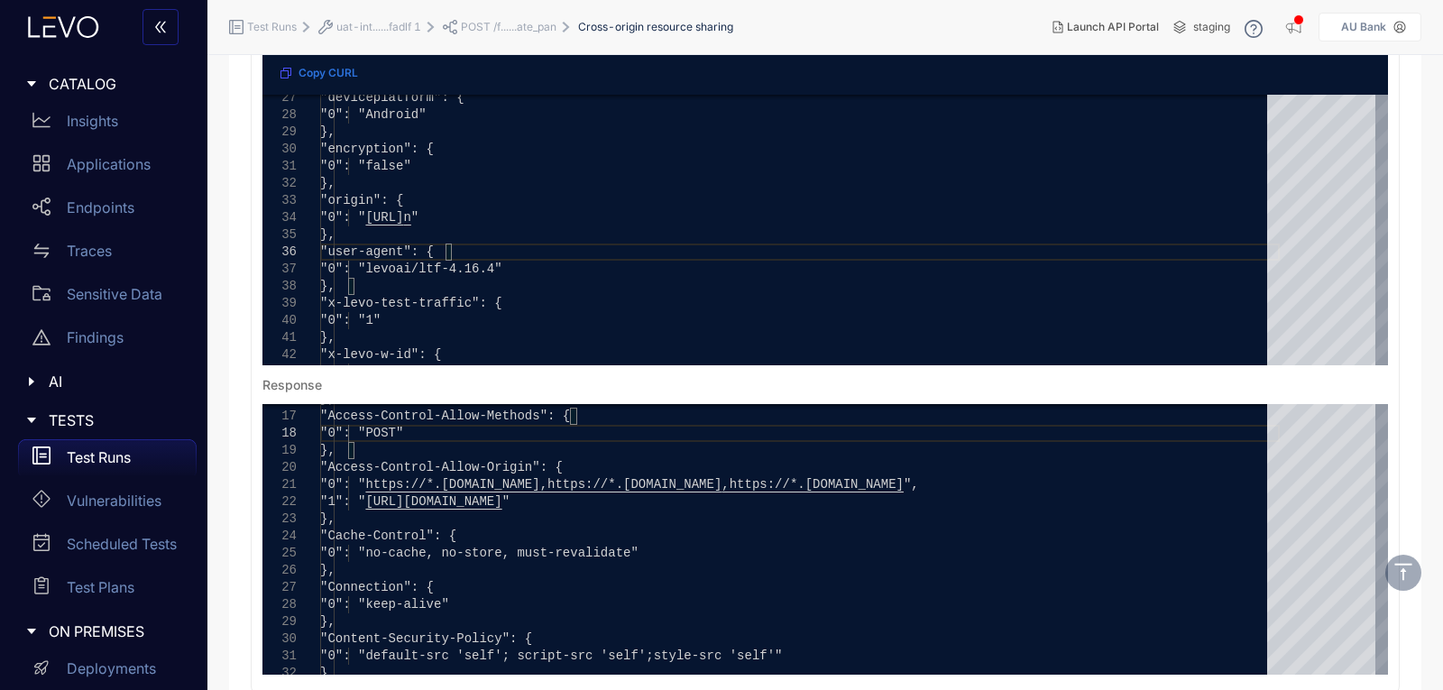
click at [1404, 226] on div "**********" at bounding box center [825, 310] width 1192 height 2694
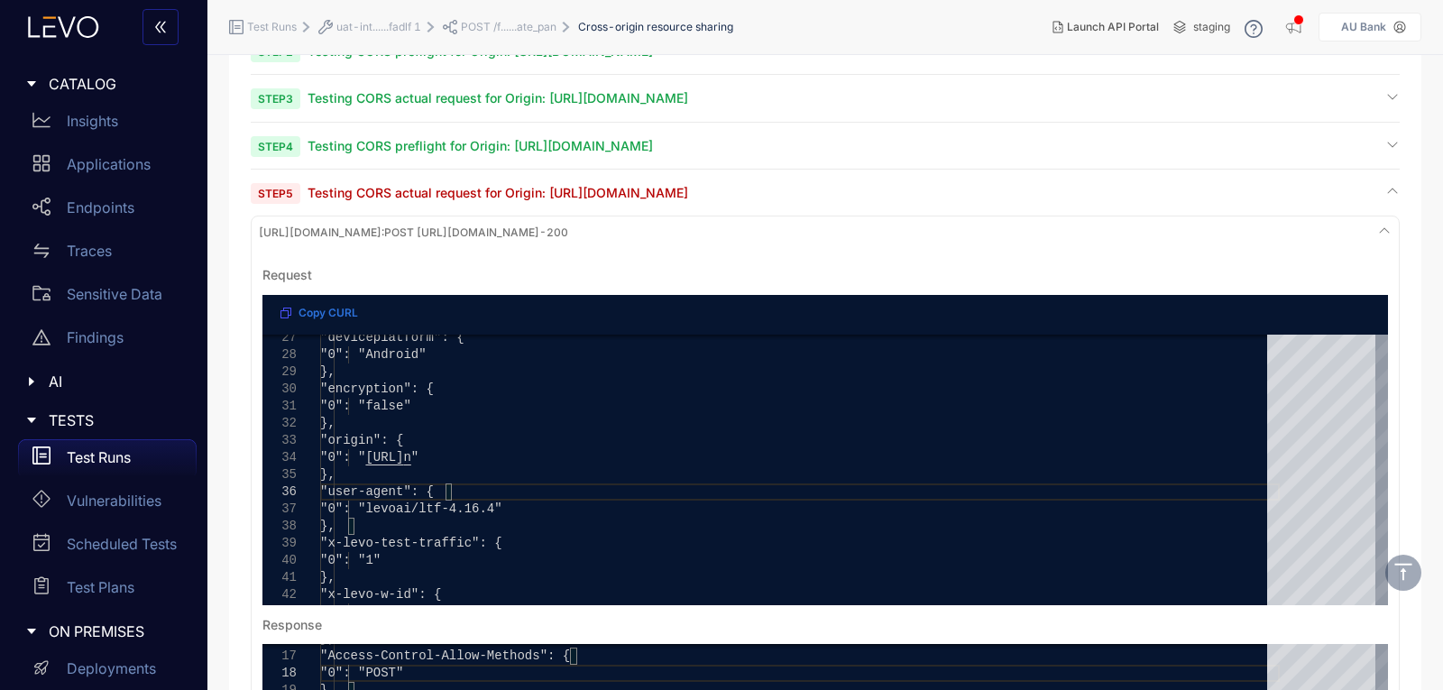
scroll to position [902, 0]
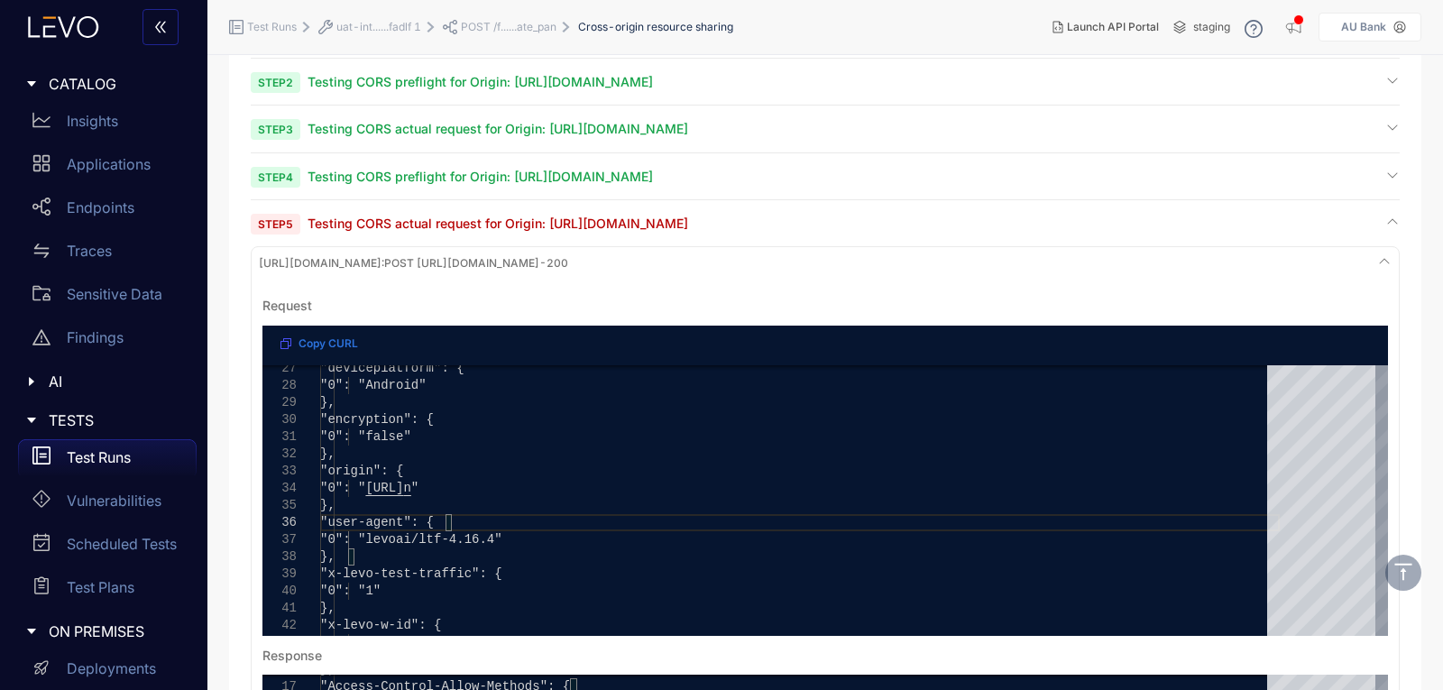
click at [1246, 234] on div "**********" at bounding box center [825, 618] width 1149 height 806
click at [1008, 225] on div "Step 5 Testing CORS actual request for Origin: [URL][DOMAIN_NAME]" at bounding box center [825, 223] width 1149 height 17
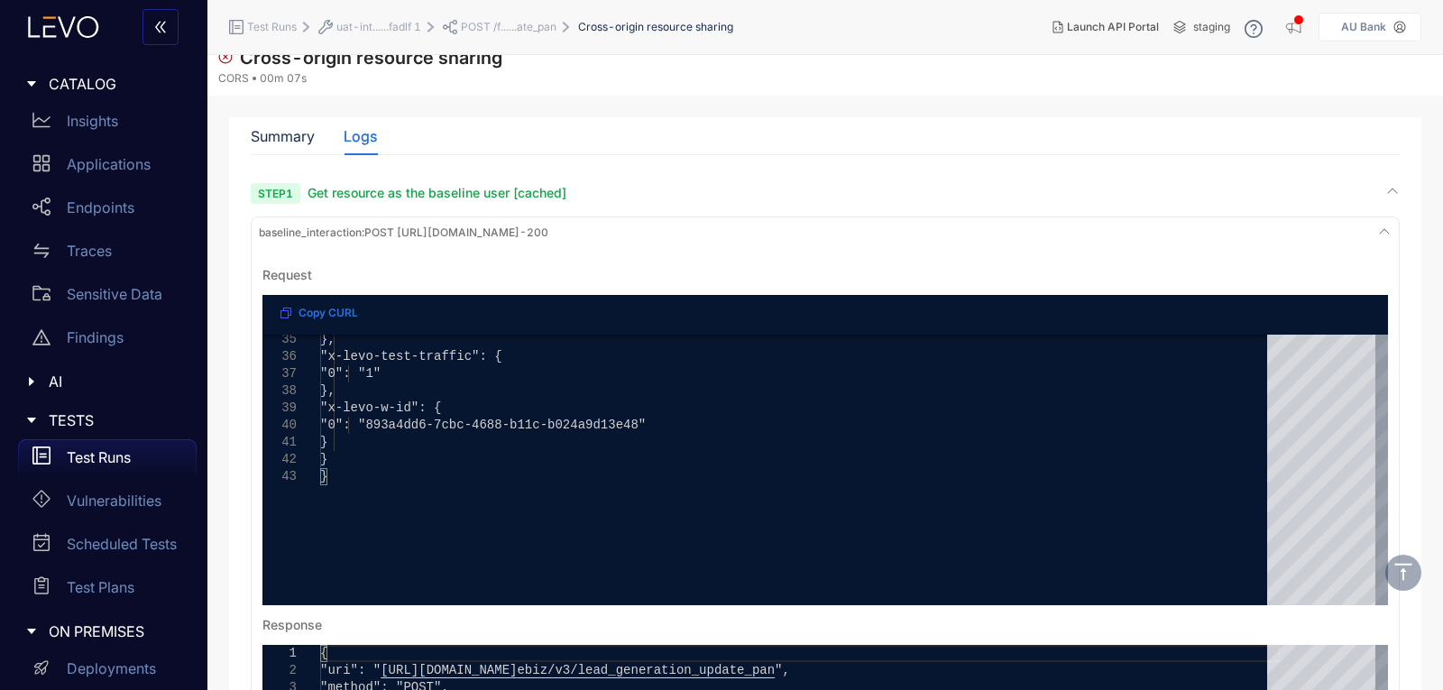
scroll to position [0, 0]
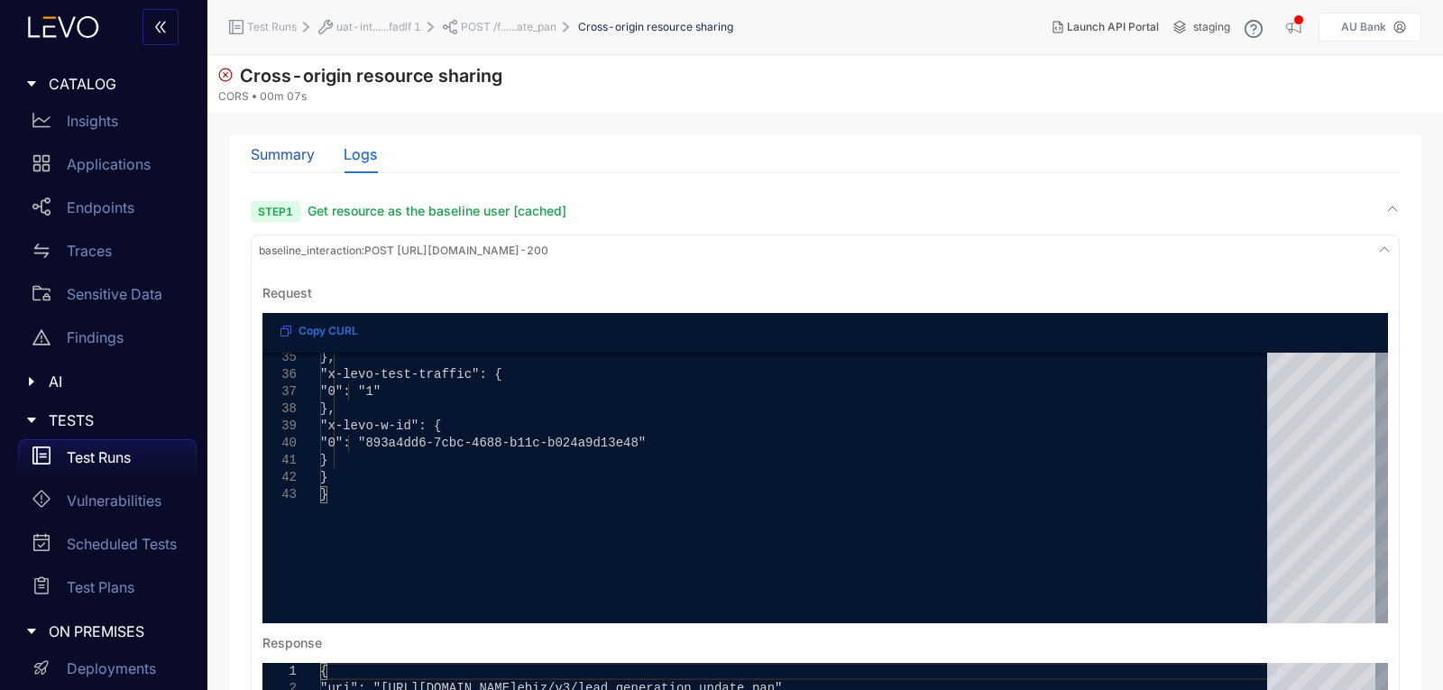
click at [270, 152] on div "Summary" at bounding box center [283, 154] width 64 height 16
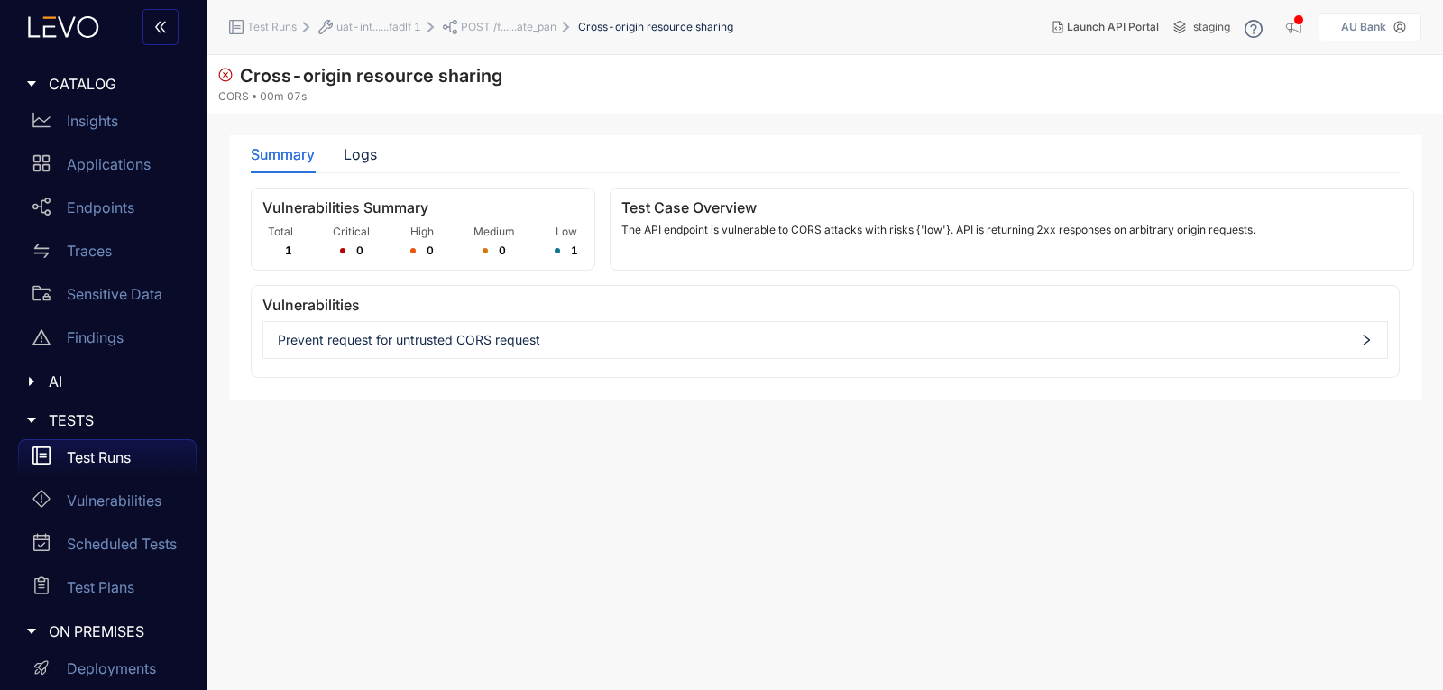
click at [491, 21] on span "POST /f......ate_pan" at bounding box center [509, 27] width 96 height 13
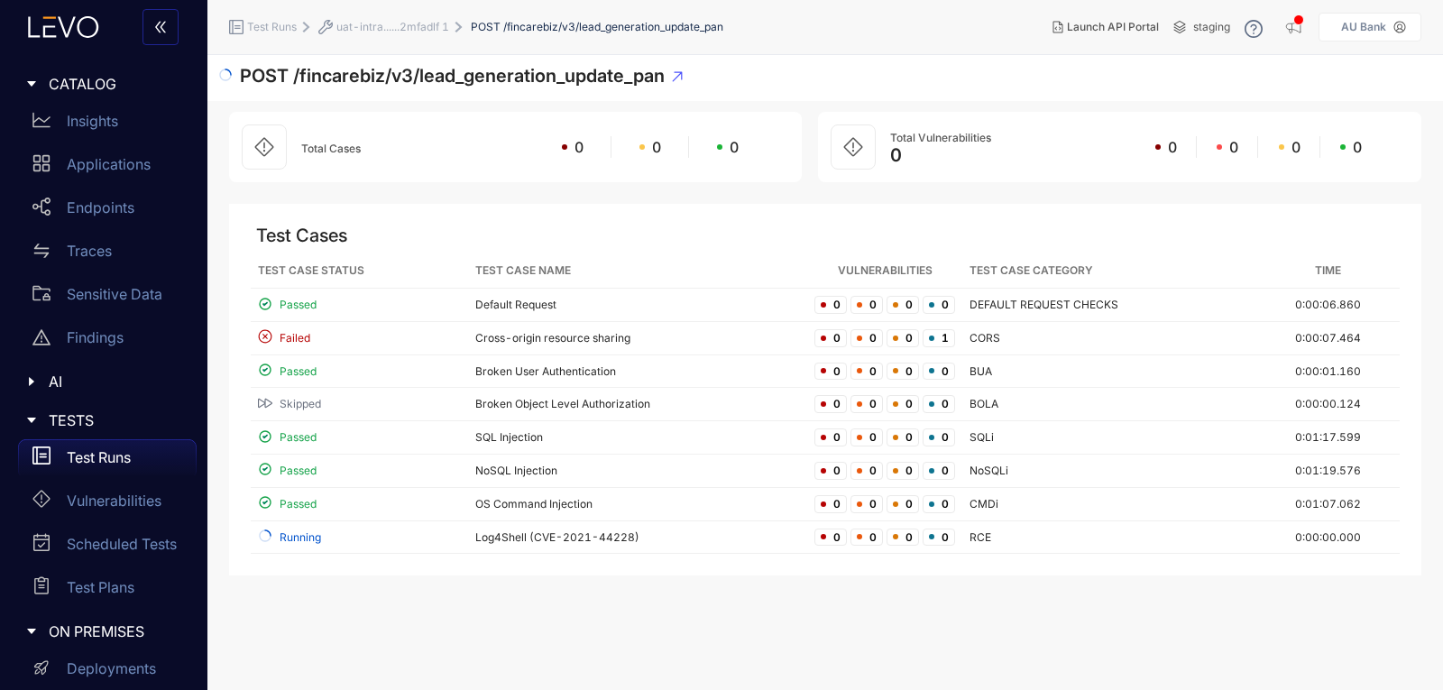
click at [382, 21] on span "uat-intra......2mfadlf 1" at bounding box center [392, 27] width 113 height 13
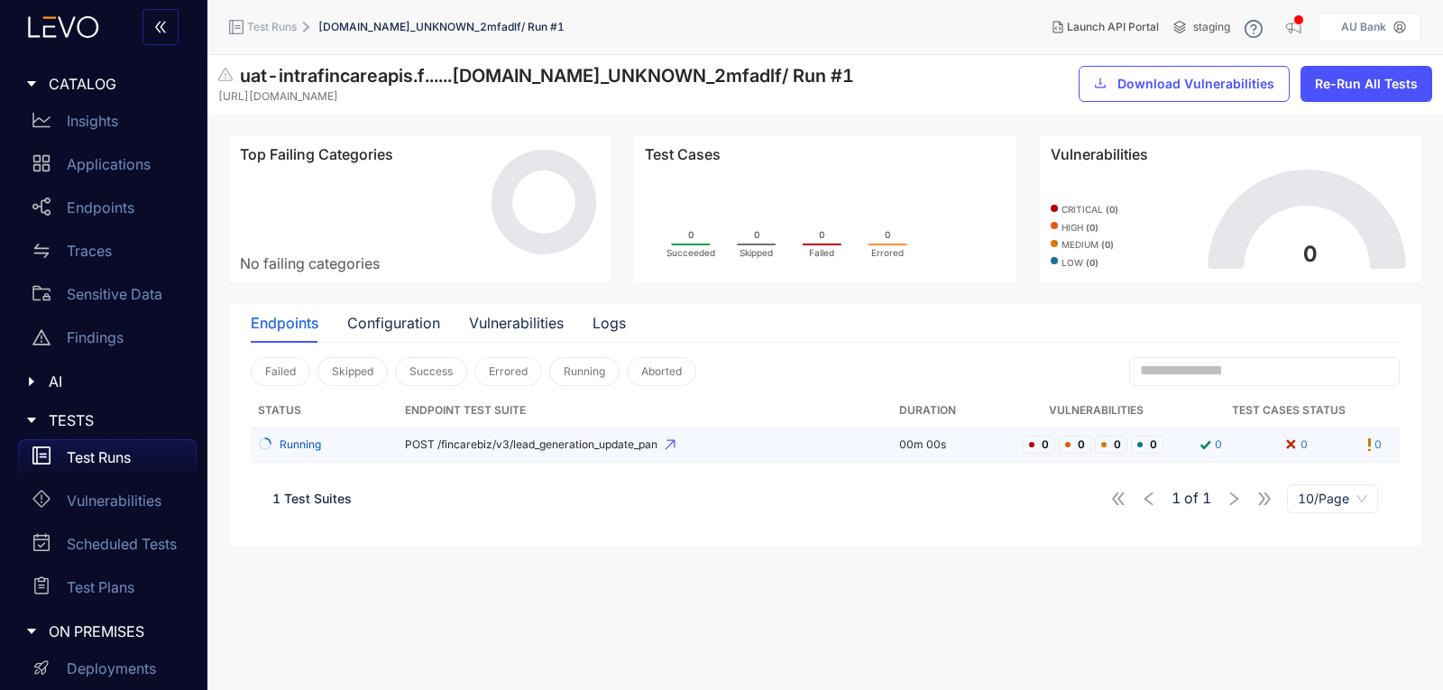
click at [591, 438] on span "POST /fincarebiz/v3/lead_generation_update_pan" at bounding box center [645, 444] width 480 height 13
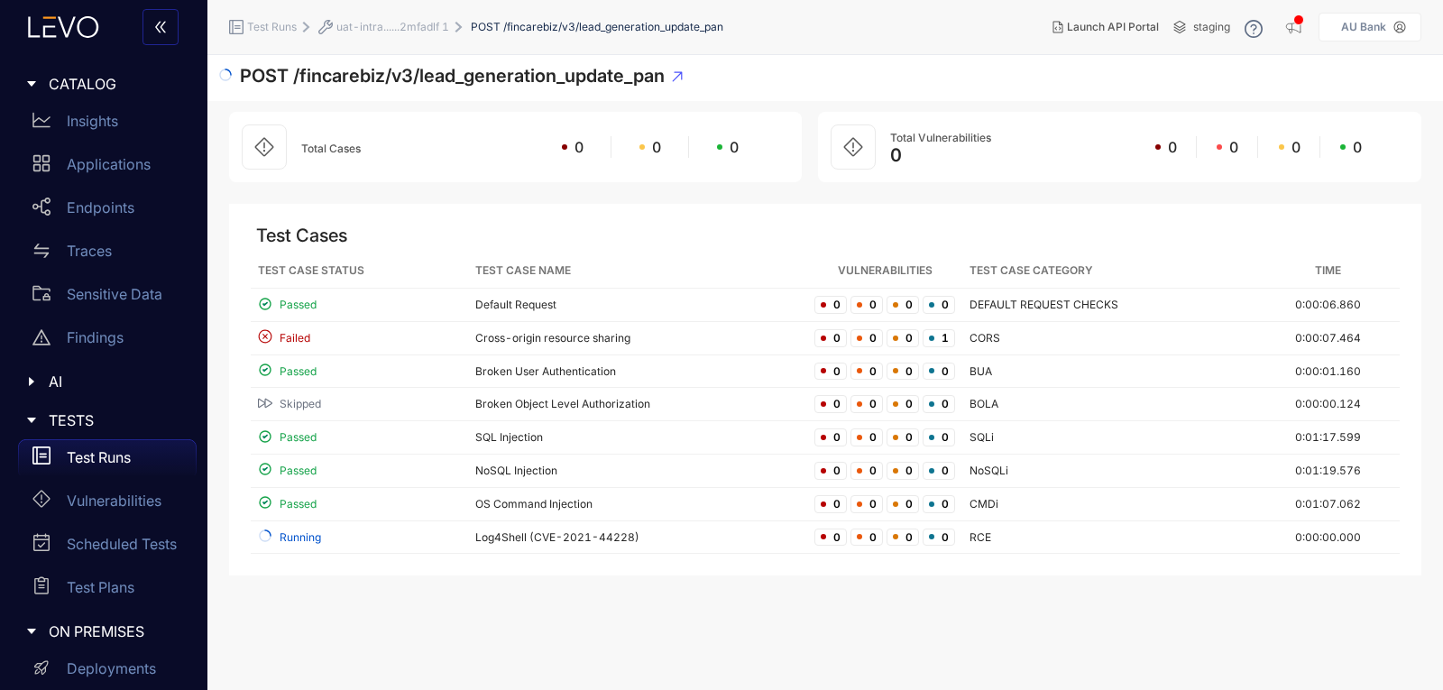
click at [358, 29] on span "uat-intra......2mfadlf 1" at bounding box center [392, 27] width 113 height 13
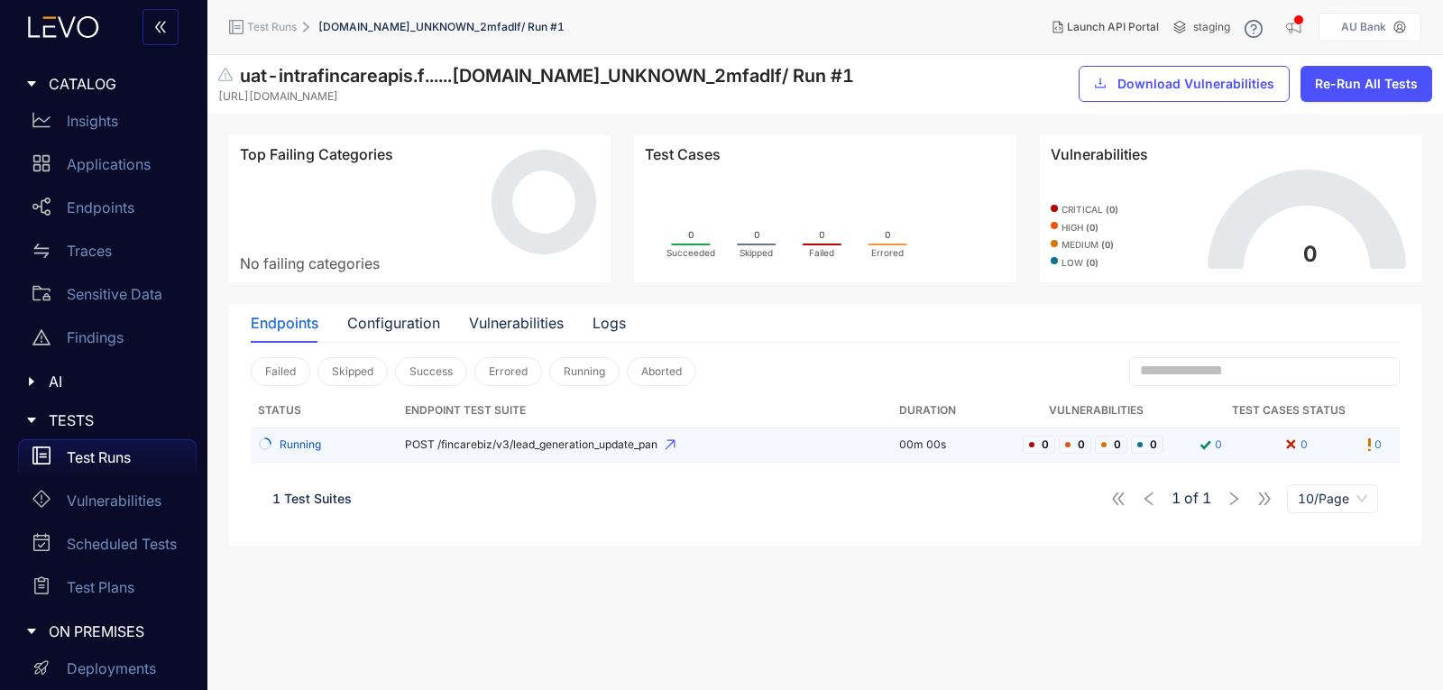
click at [614, 441] on span "POST /fincarebiz/v3/lead_generation_update_pan" at bounding box center [645, 444] width 480 height 13
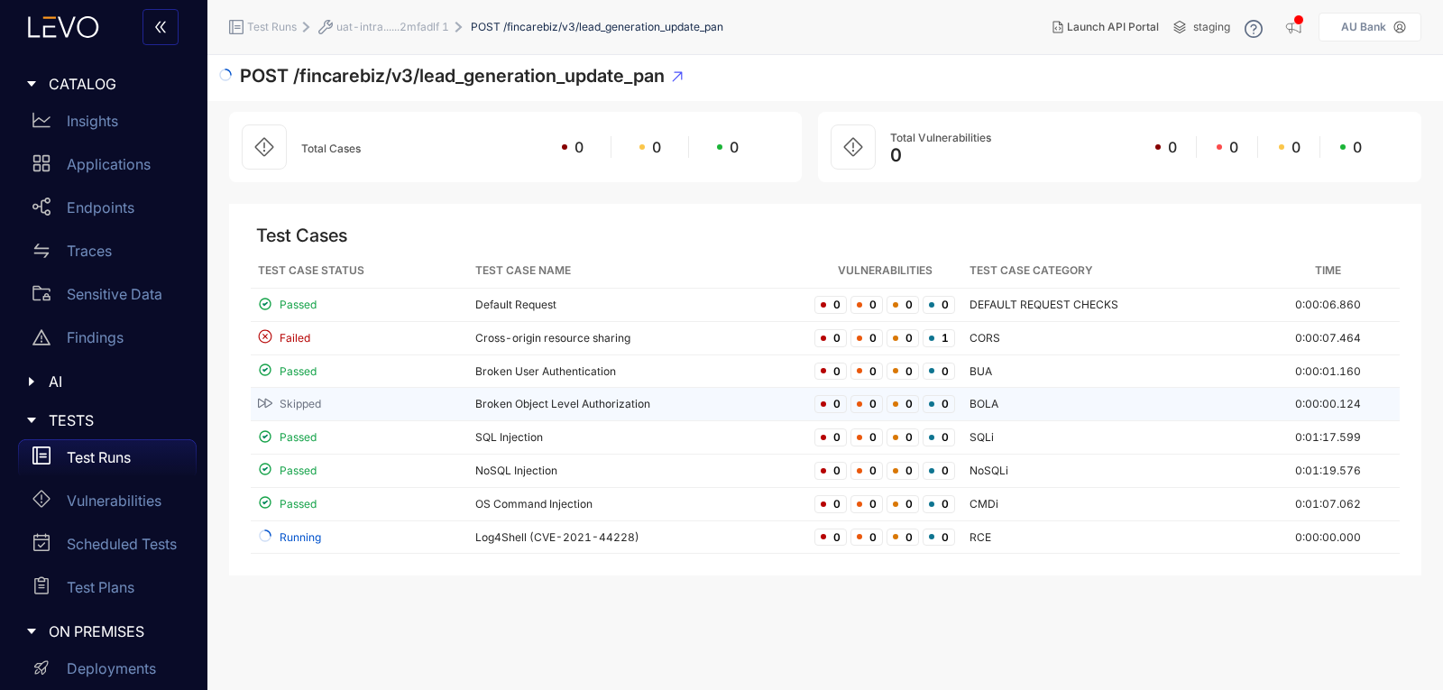
click at [329, 401] on div "Skipped" at bounding box center [359, 404] width 203 height 17
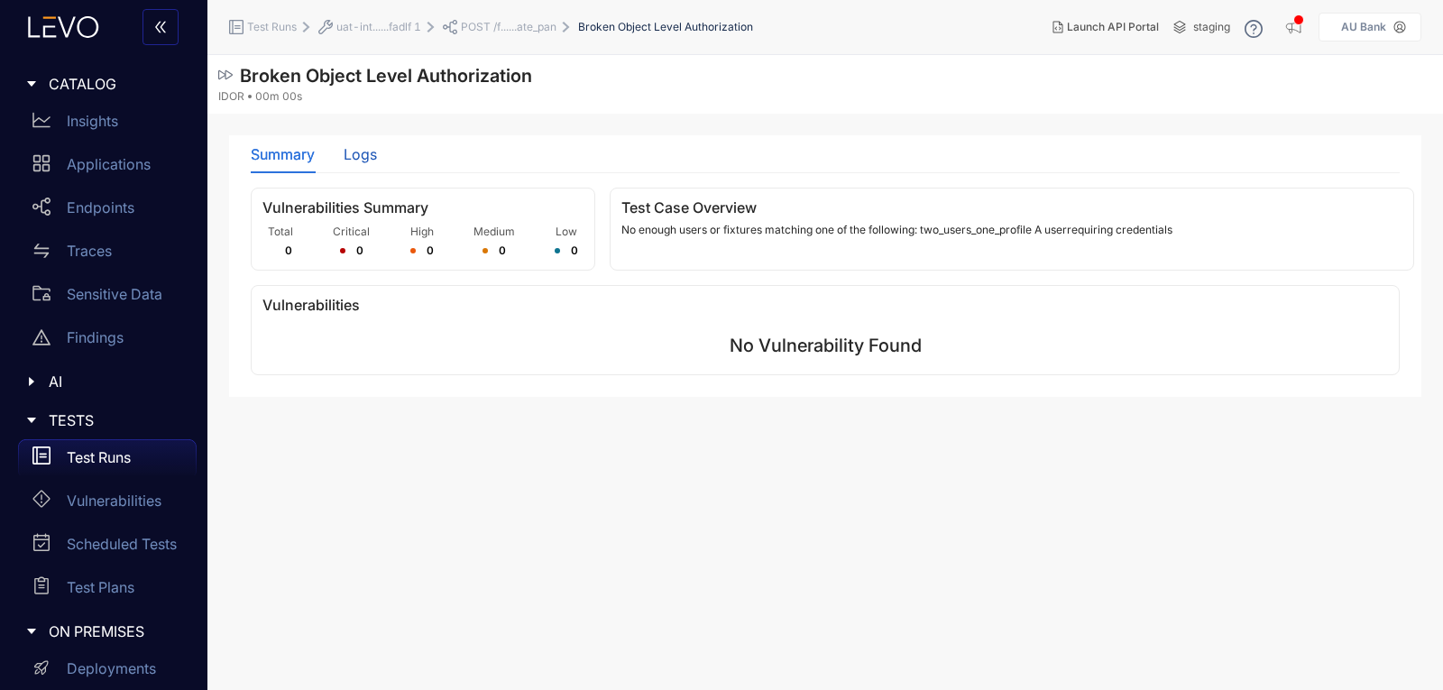
click at [352, 157] on div "Logs" at bounding box center [360, 154] width 33 height 16
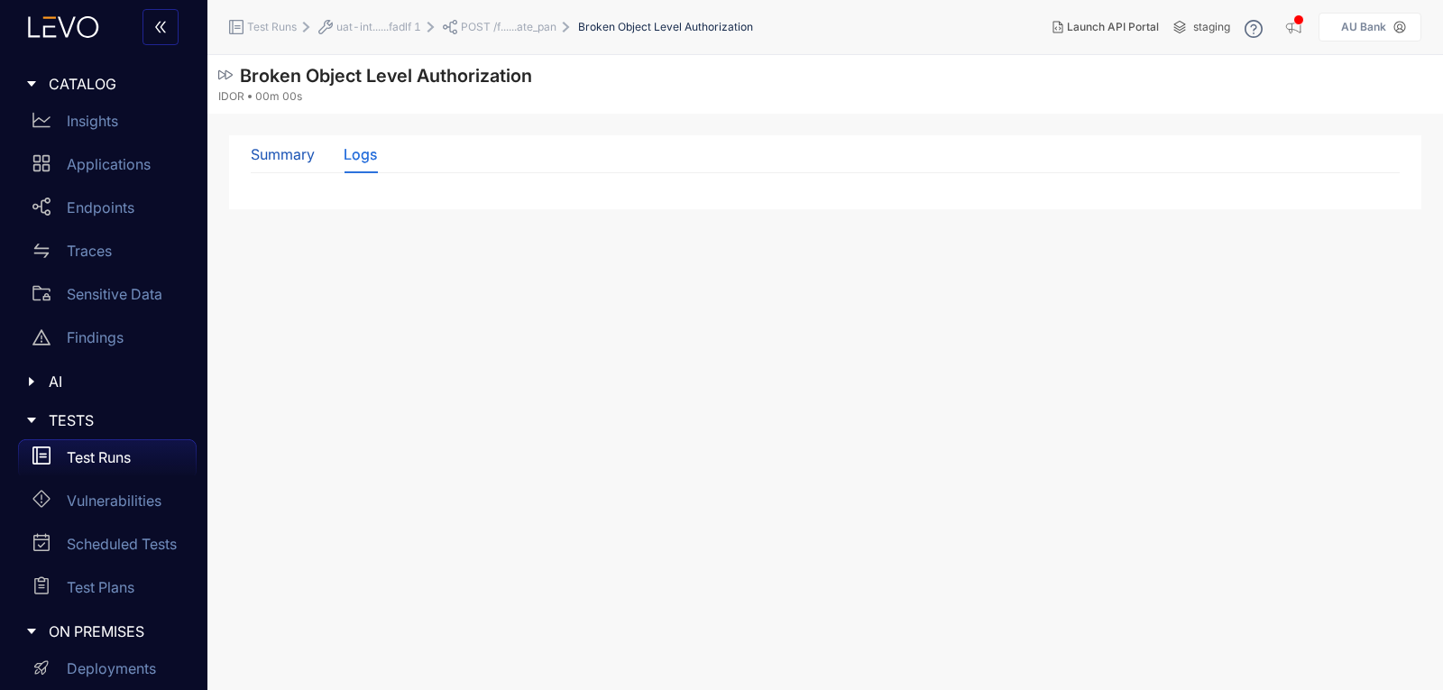
click at [272, 151] on div "Summary" at bounding box center [283, 154] width 64 height 16
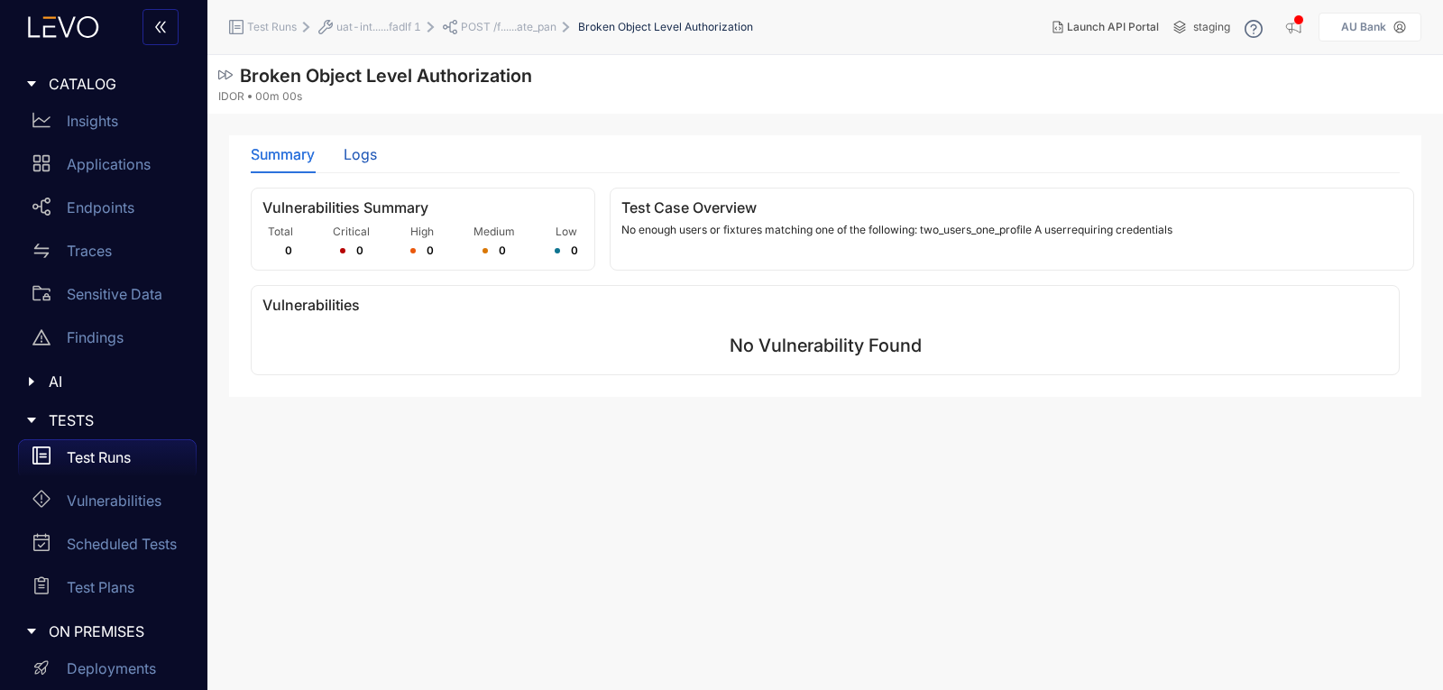
click at [365, 161] on div "Logs" at bounding box center [360, 154] width 33 height 16
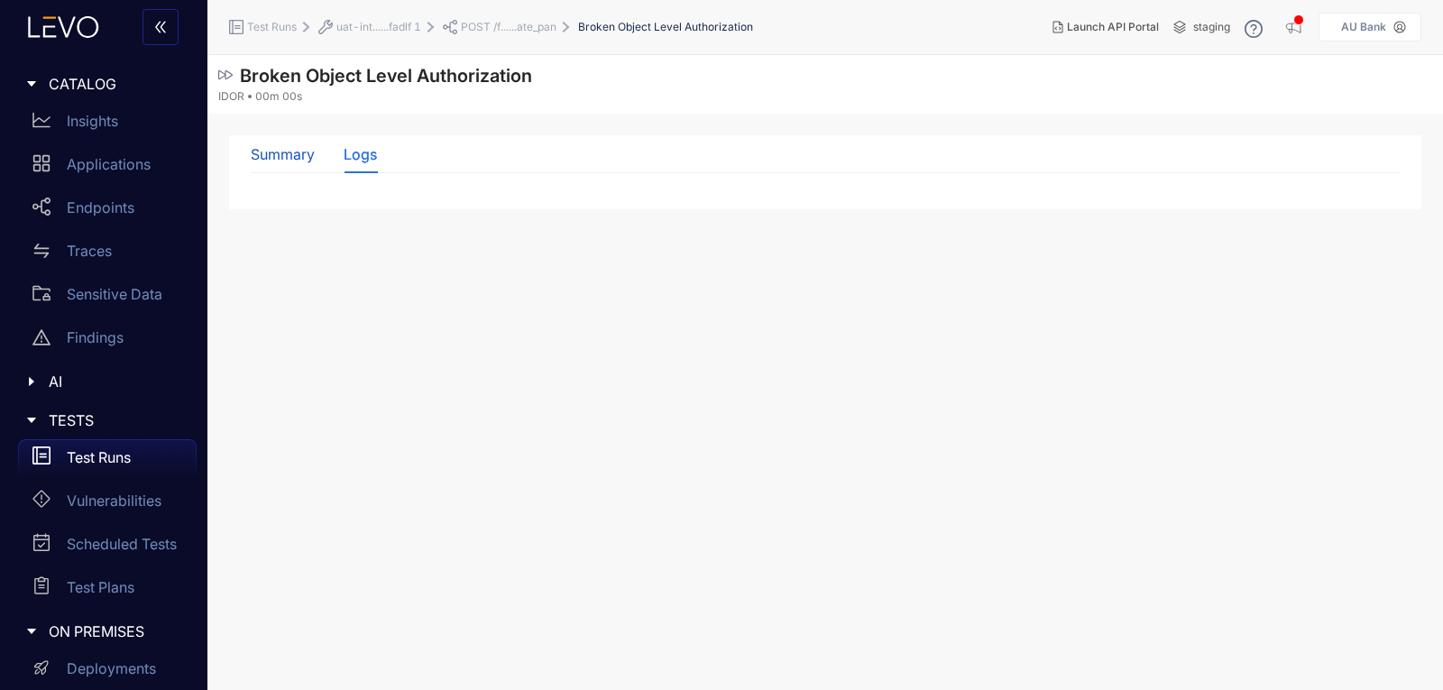
click at [298, 159] on div "Summary" at bounding box center [283, 154] width 64 height 16
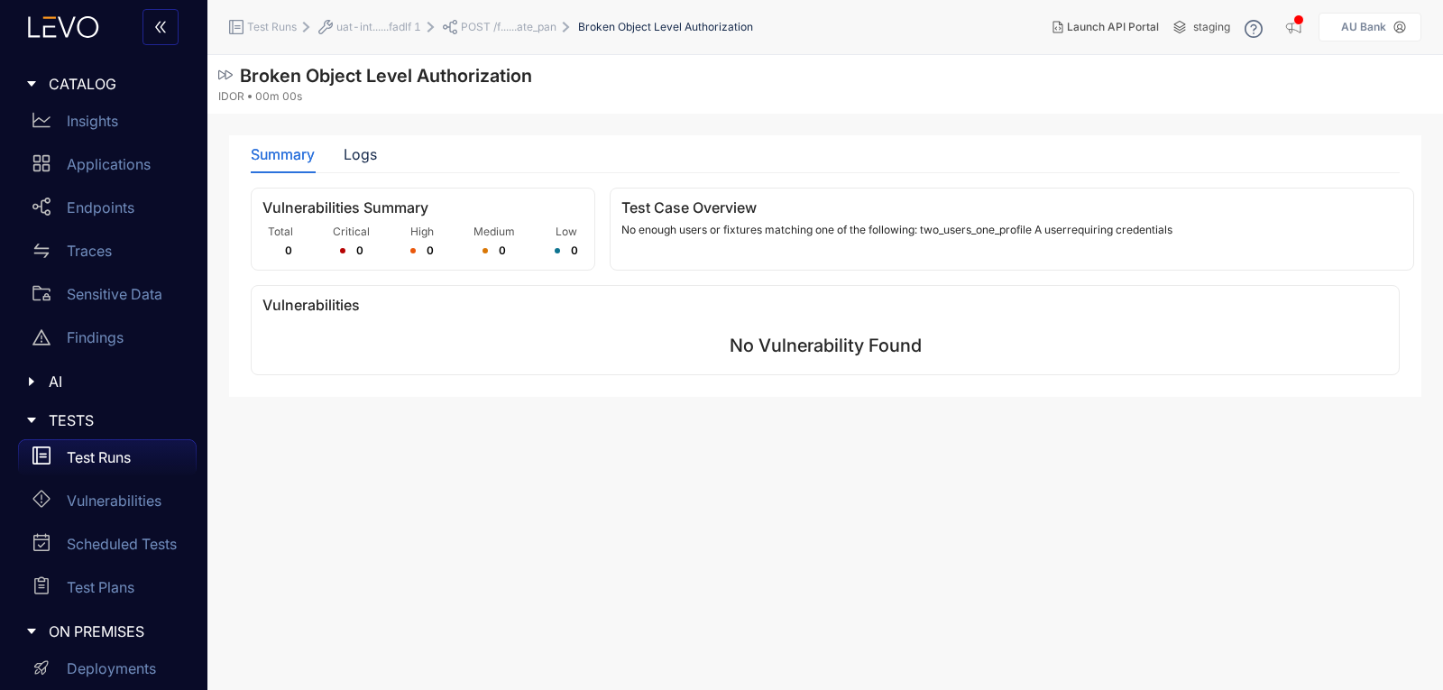
click at [65, 458] on div "Test Runs" at bounding box center [107, 457] width 179 height 36
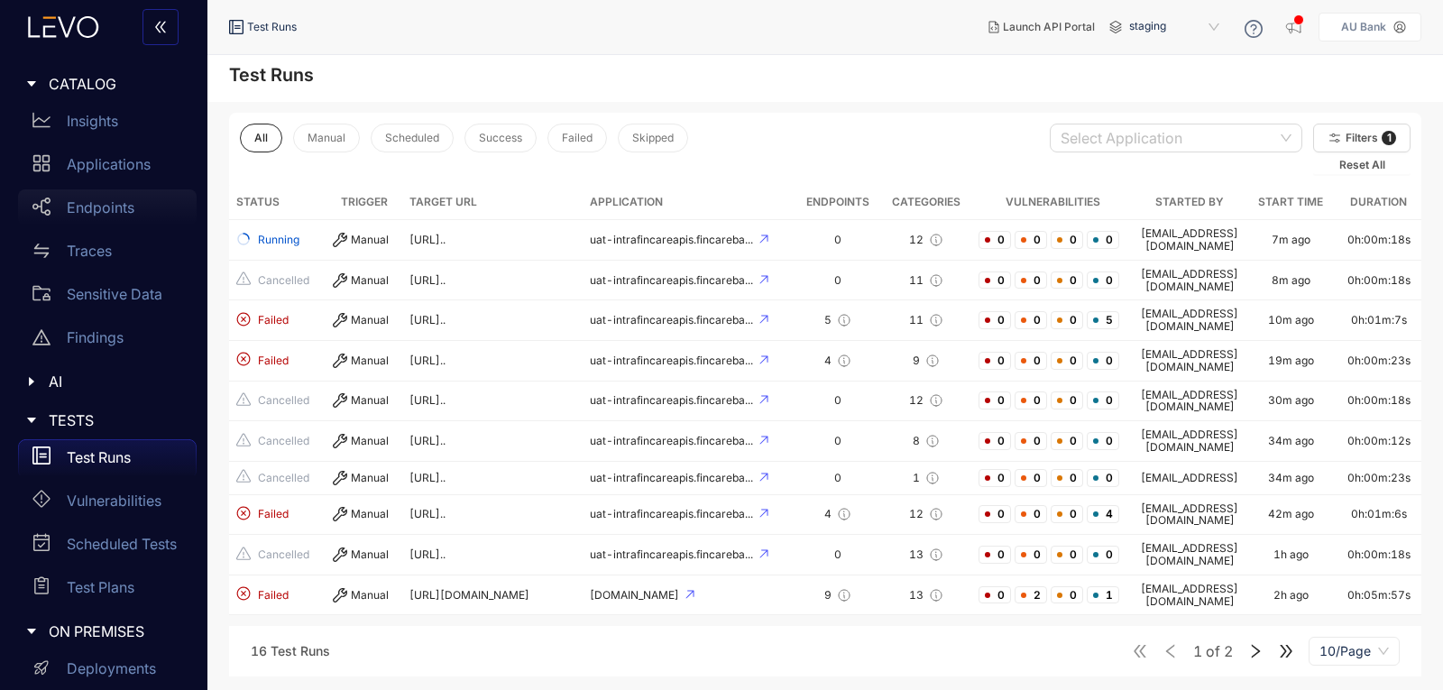
click at [107, 202] on p "Endpoints" at bounding box center [101, 207] width 68 height 16
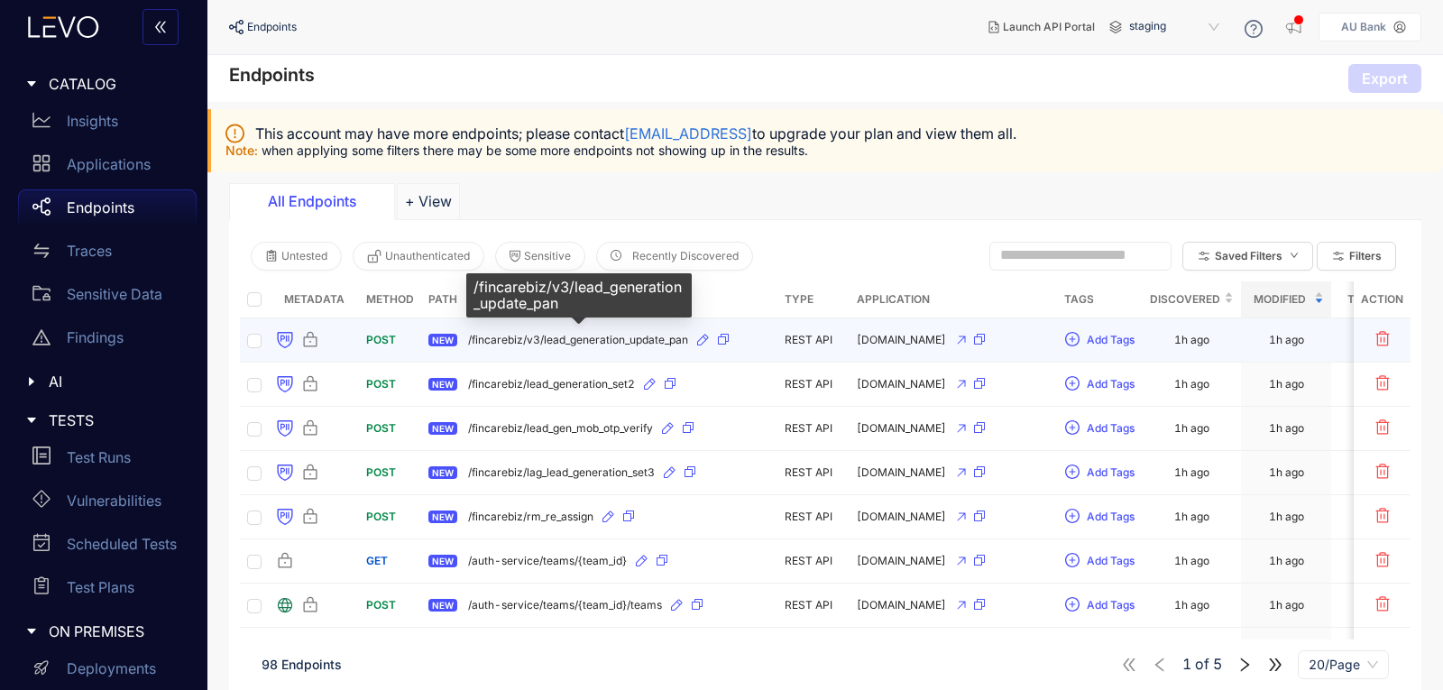
click at [565, 339] on span "/fincarebiz/v3/lead_generation_update_pan" at bounding box center [578, 340] width 220 height 13
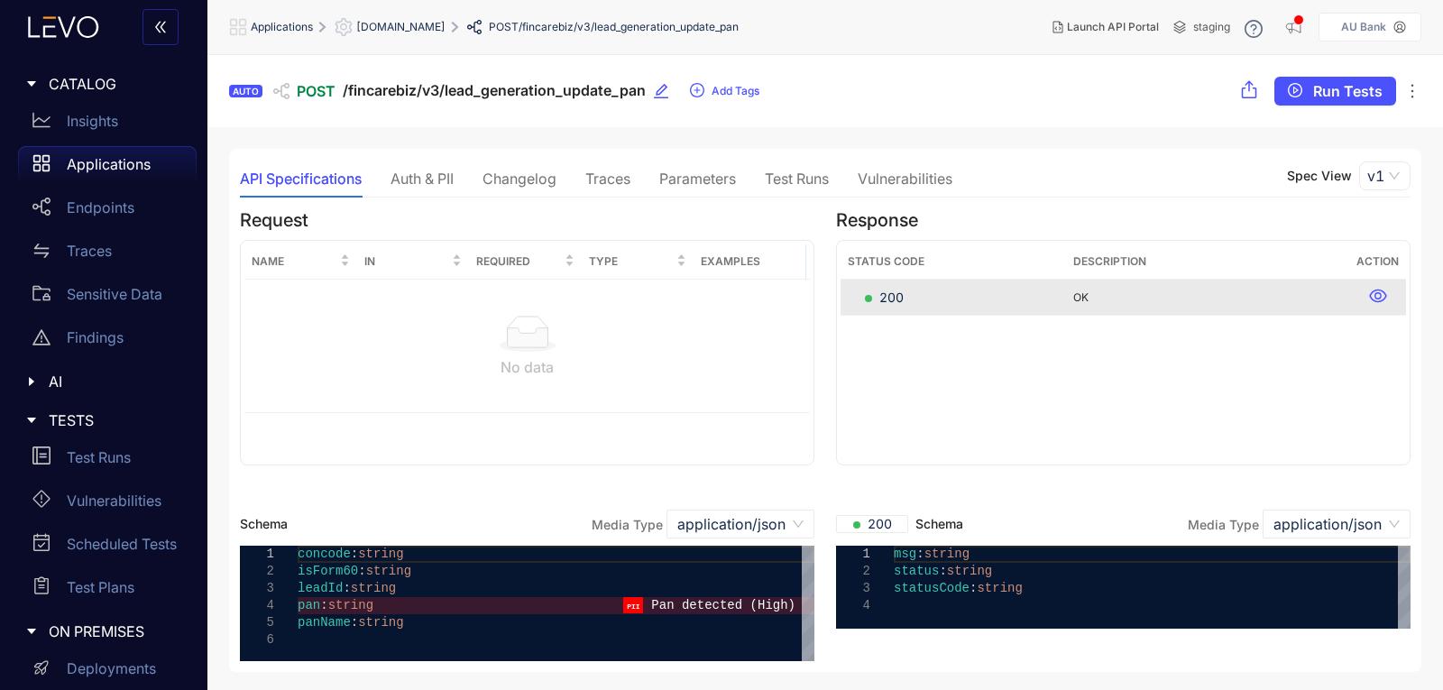
click at [591, 177] on div "Traces" at bounding box center [607, 178] width 45 height 16
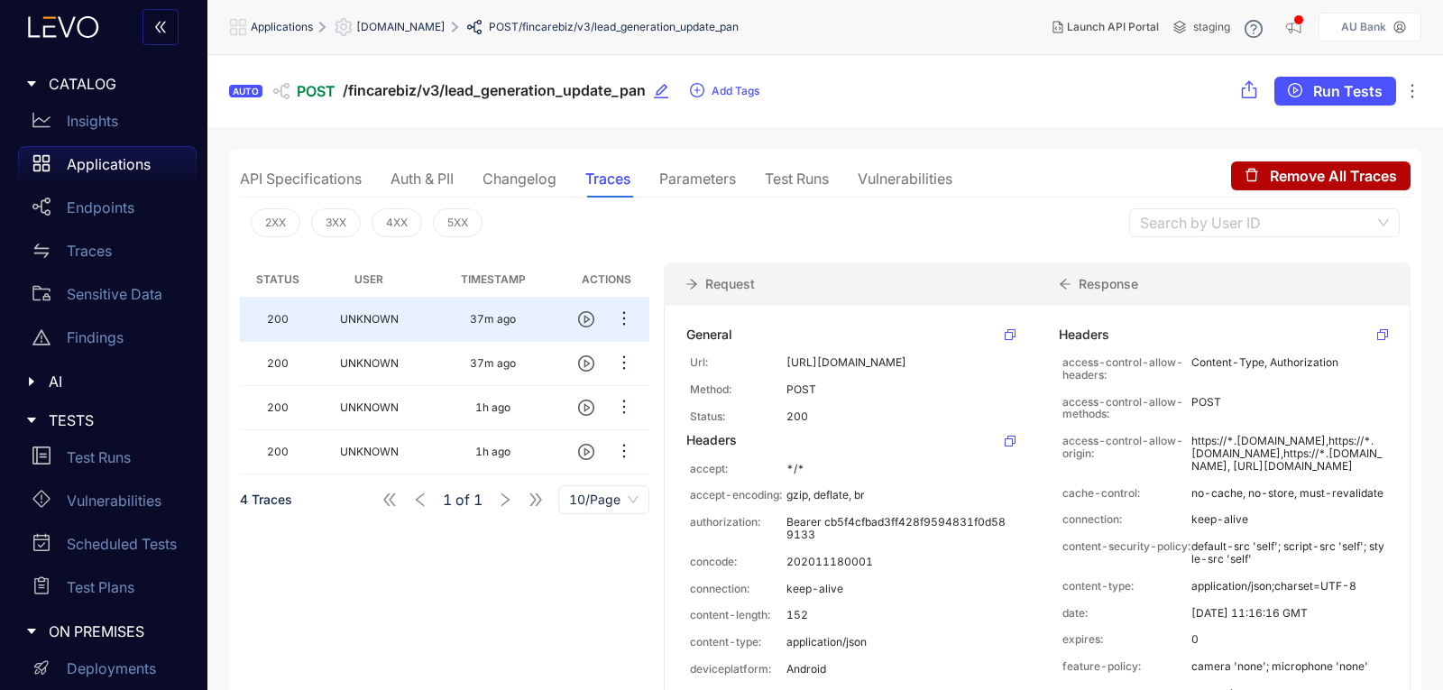
click at [695, 187] on div "Parameters" at bounding box center [697, 178] width 77 height 16
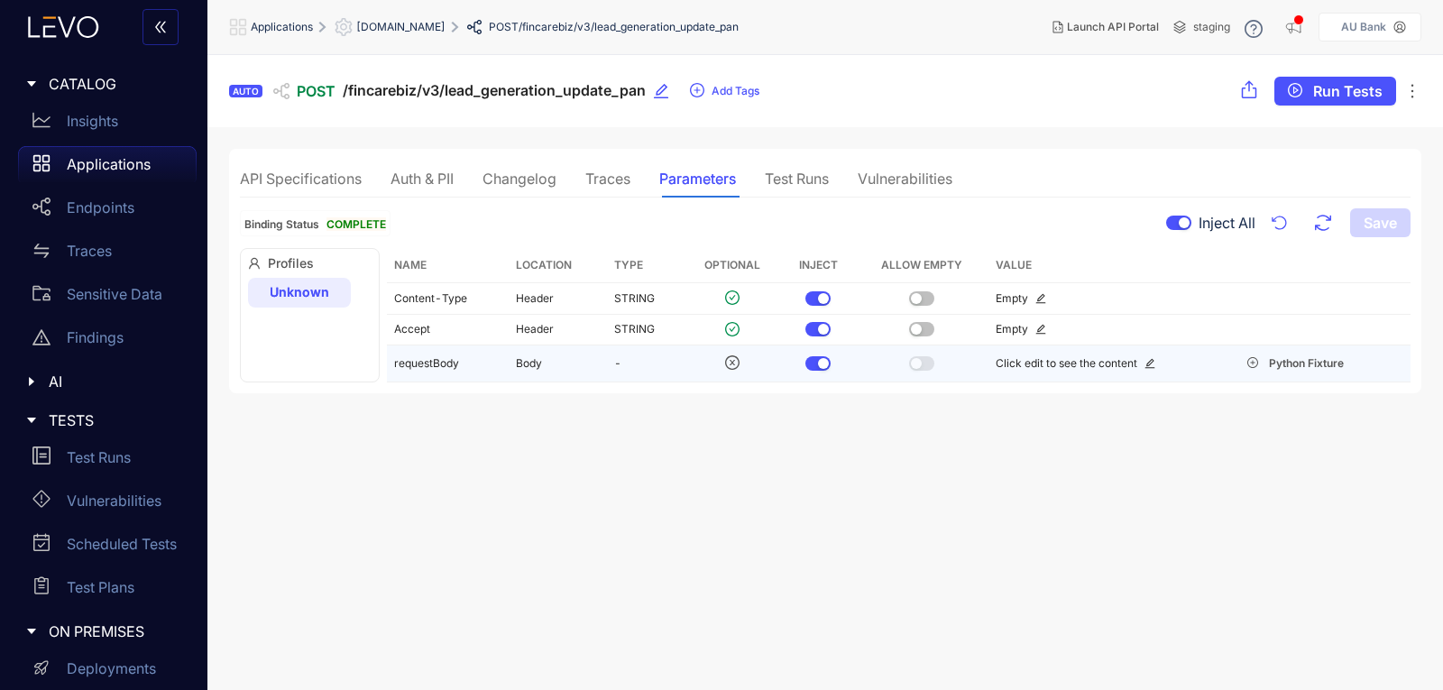
click at [409, 360] on td "requestBody" at bounding box center [448, 363] width 122 height 37
click at [1145, 362] on icon "edit" at bounding box center [1149, 363] width 11 height 11
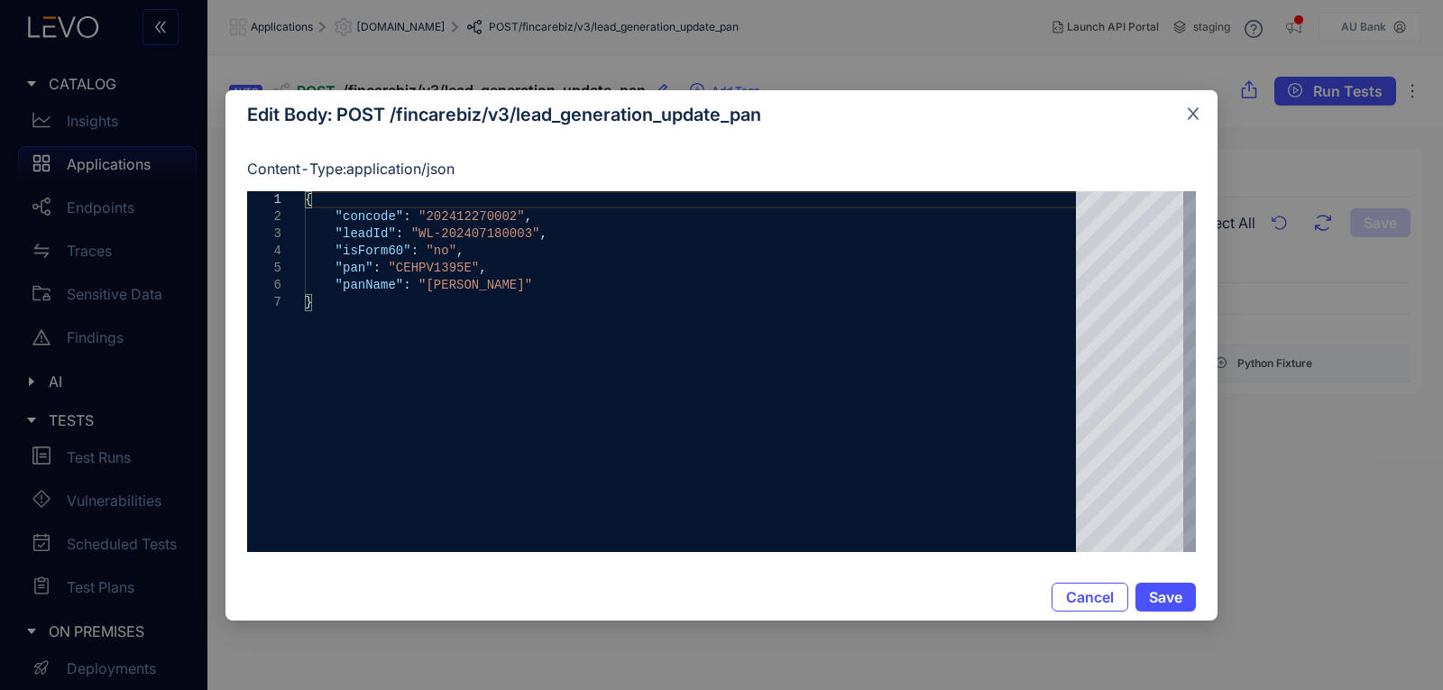
click at [1196, 113] on icon "close" at bounding box center [1193, 114] width 16 height 16
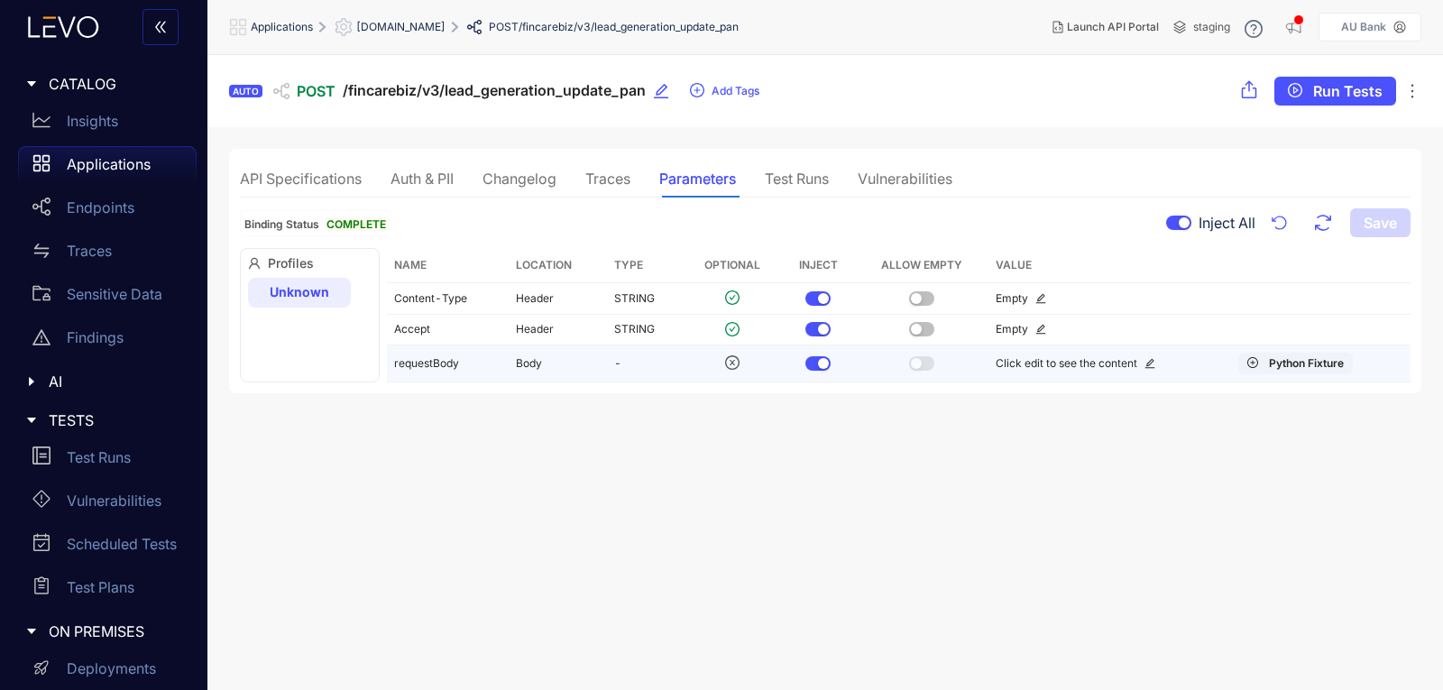
click at [1294, 365] on span "Python Fixture" at bounding box center [1306, 363] width 75 height 13
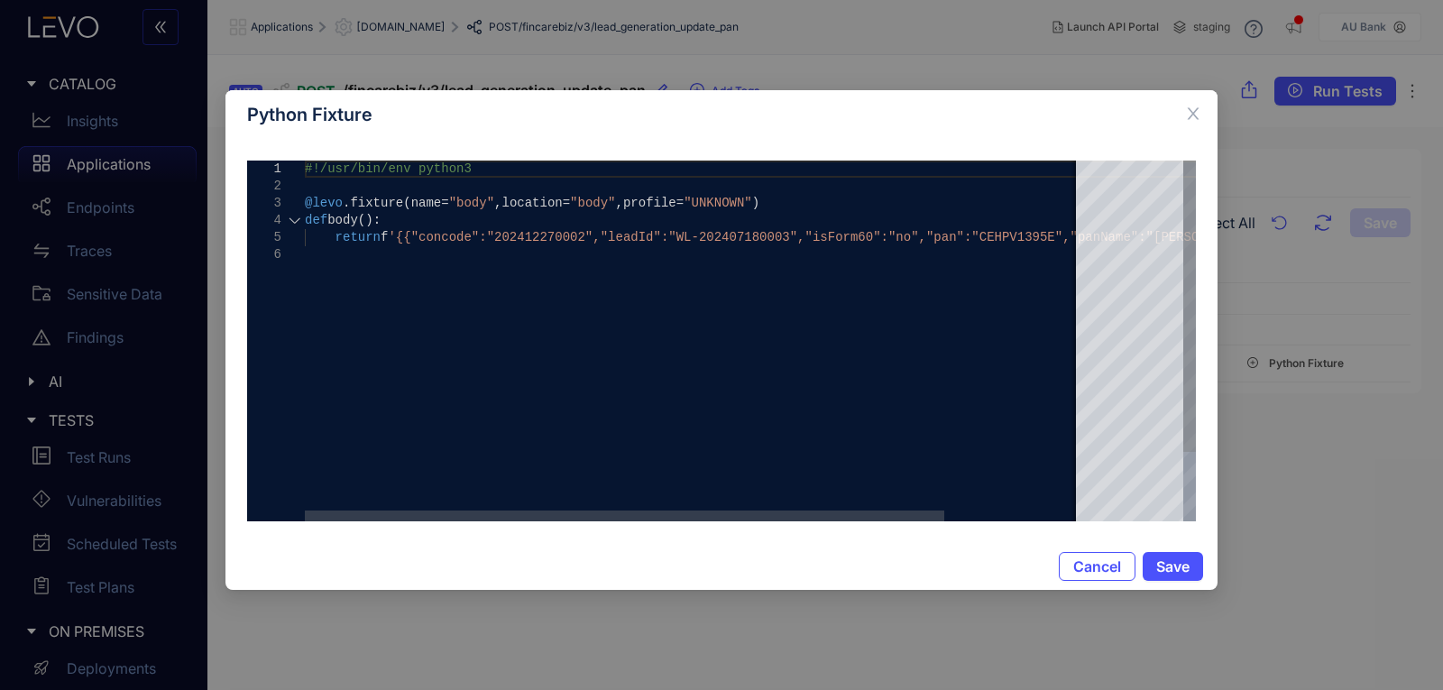
click at [293, 222] on div at bounding box center [294, 220] width 23 height 17
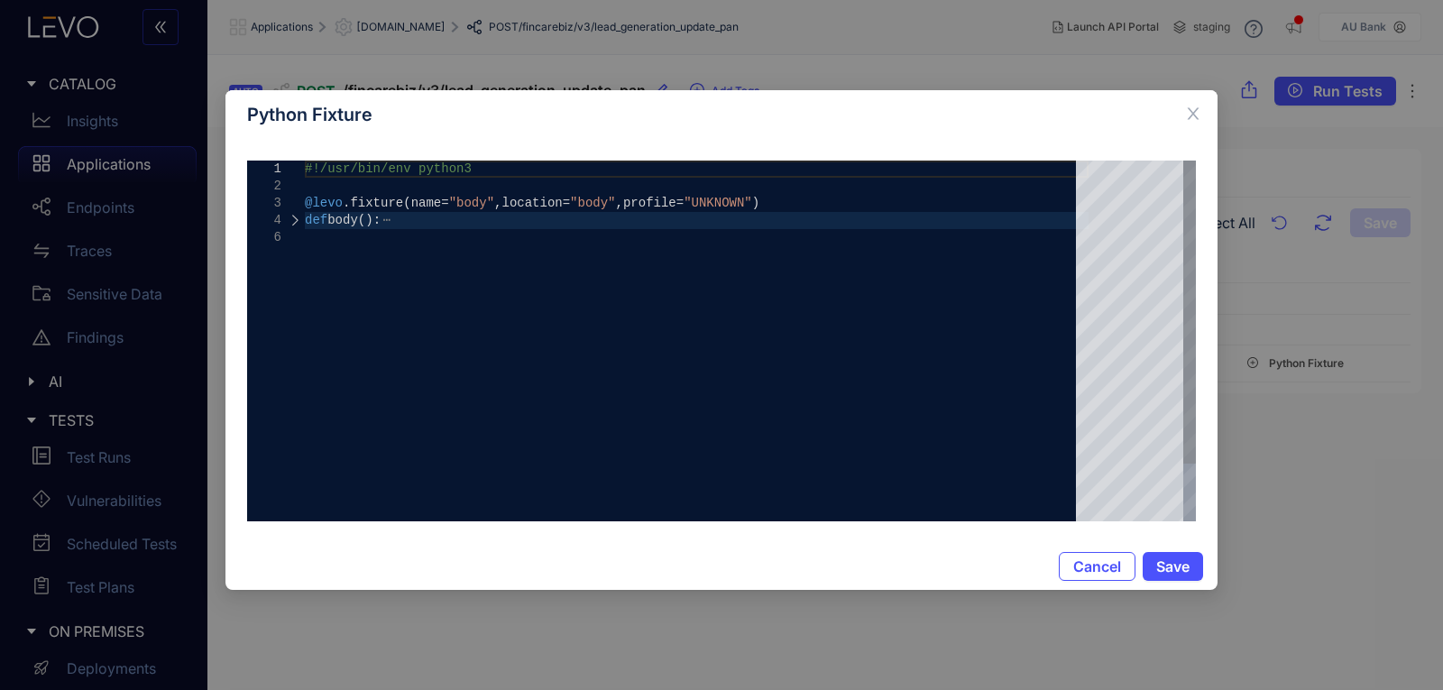
click at [293, 222] on div at bounding box center [294, 220] width 23 height 17
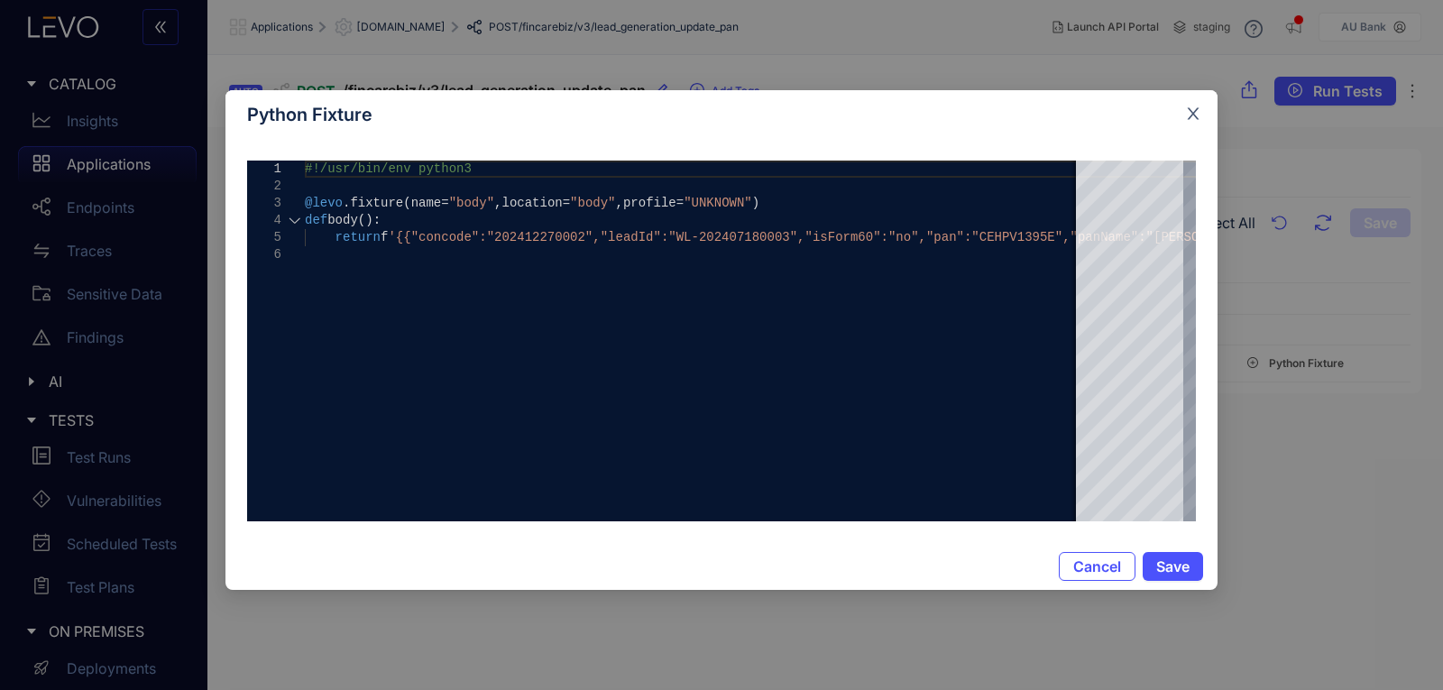
click at [1180, 112] on span "Close" at bounding box center [1193, 114] width 49 height 49
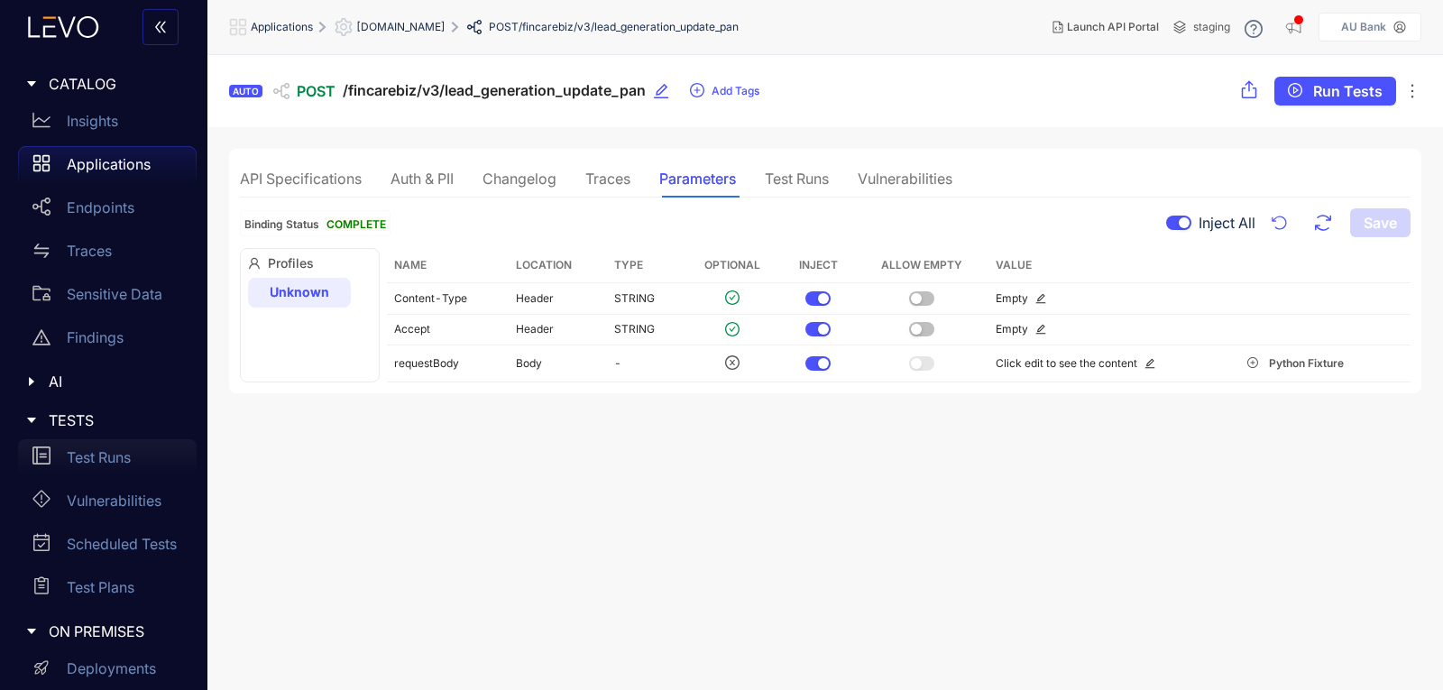
click at [106, 456] on p "Test Runs" at bounding box center [99, 457] width 64 height 16
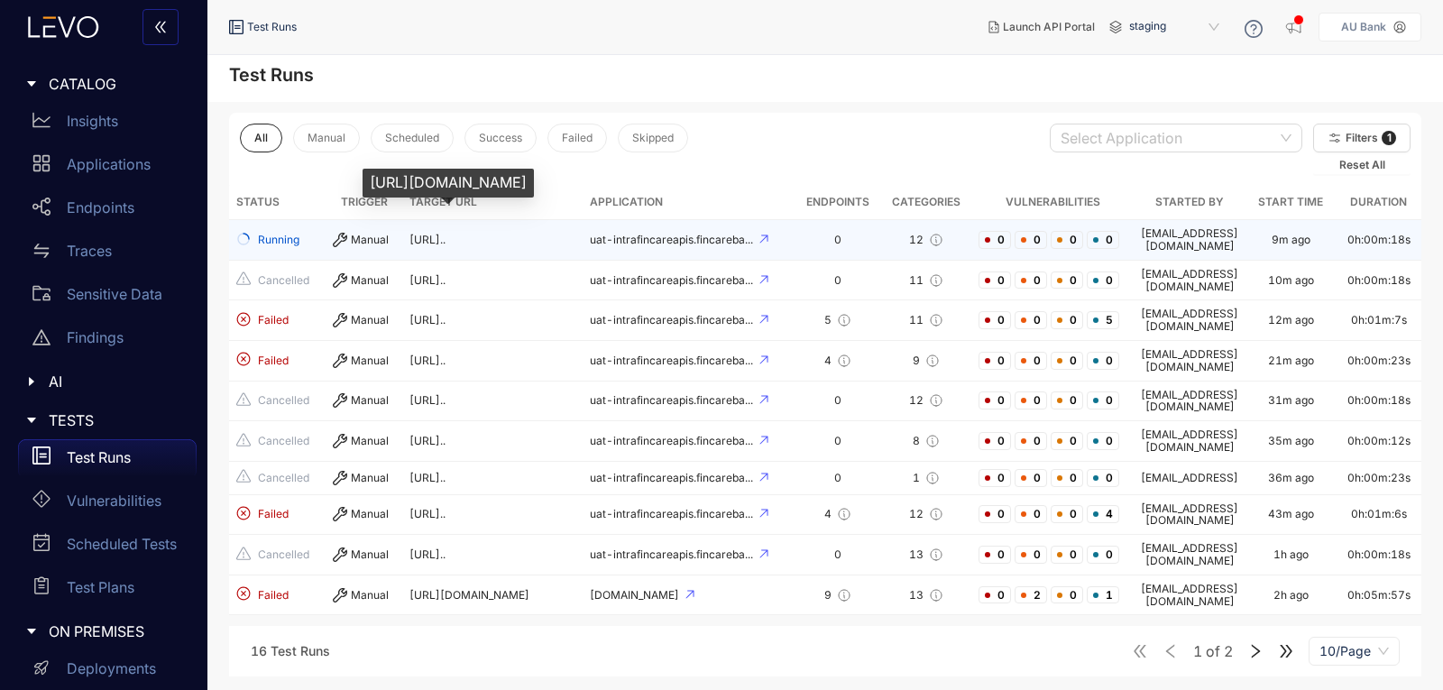
click at [445, 233] on span "[URL].." at bounding box center [427, 240] width 36 height 14
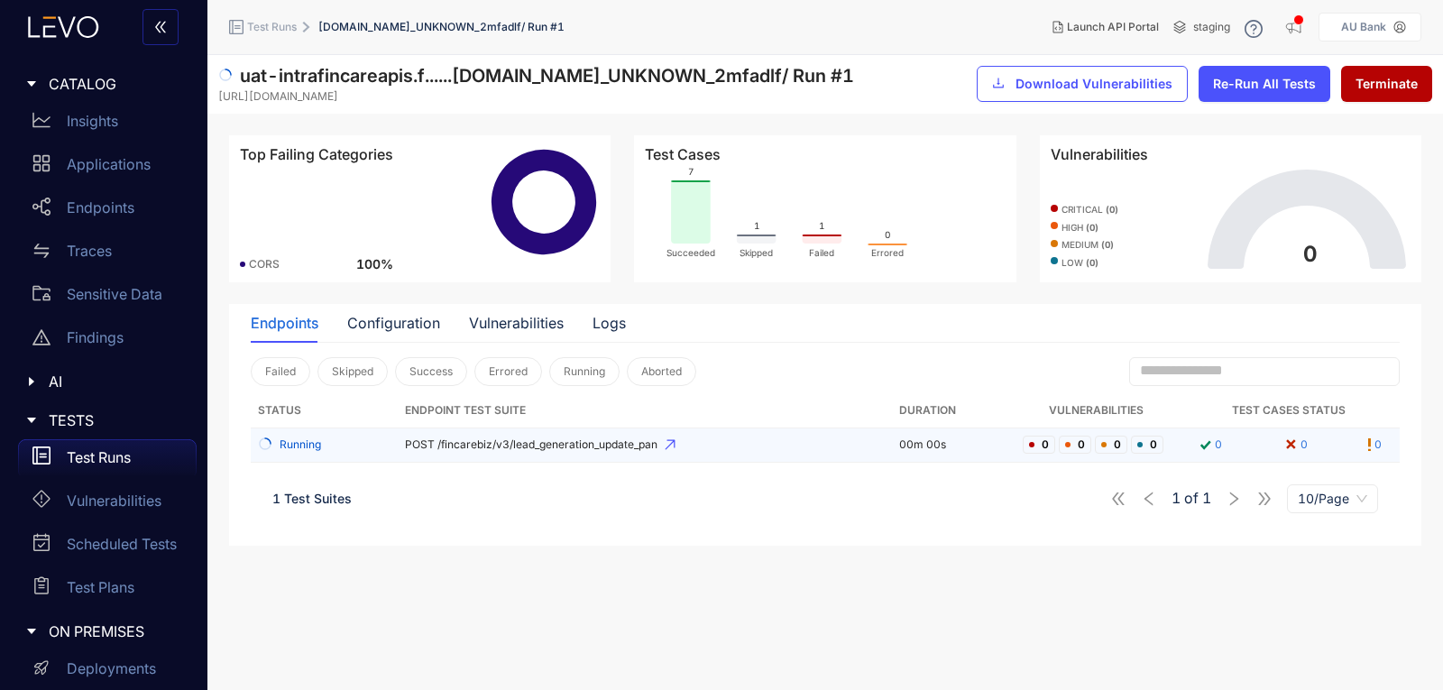
click at [500, 451] on td "POST /fincarebiz/v3/lead_generation_update_pan" at bounding box center [645, 445] width 494 height 34
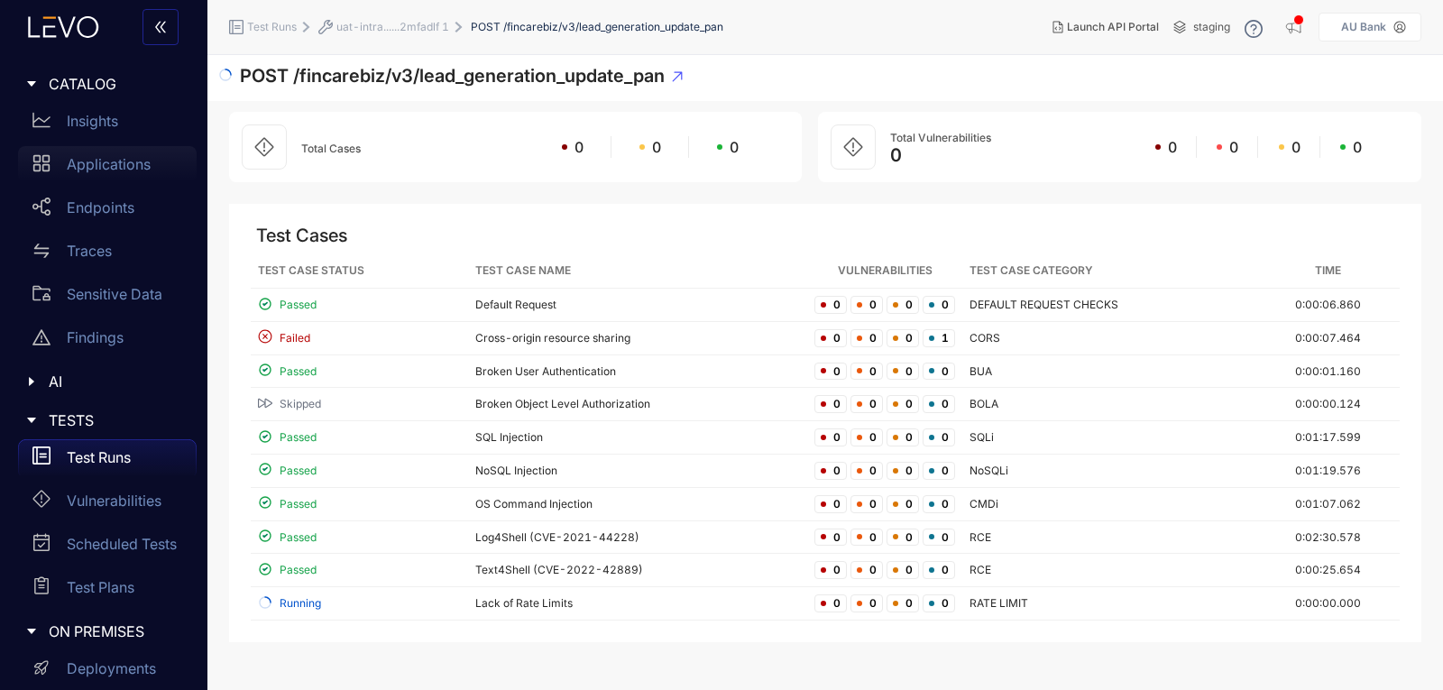
click at [90, 172] on p "Applications" at bounding box center [109, 164] width 84 height 16
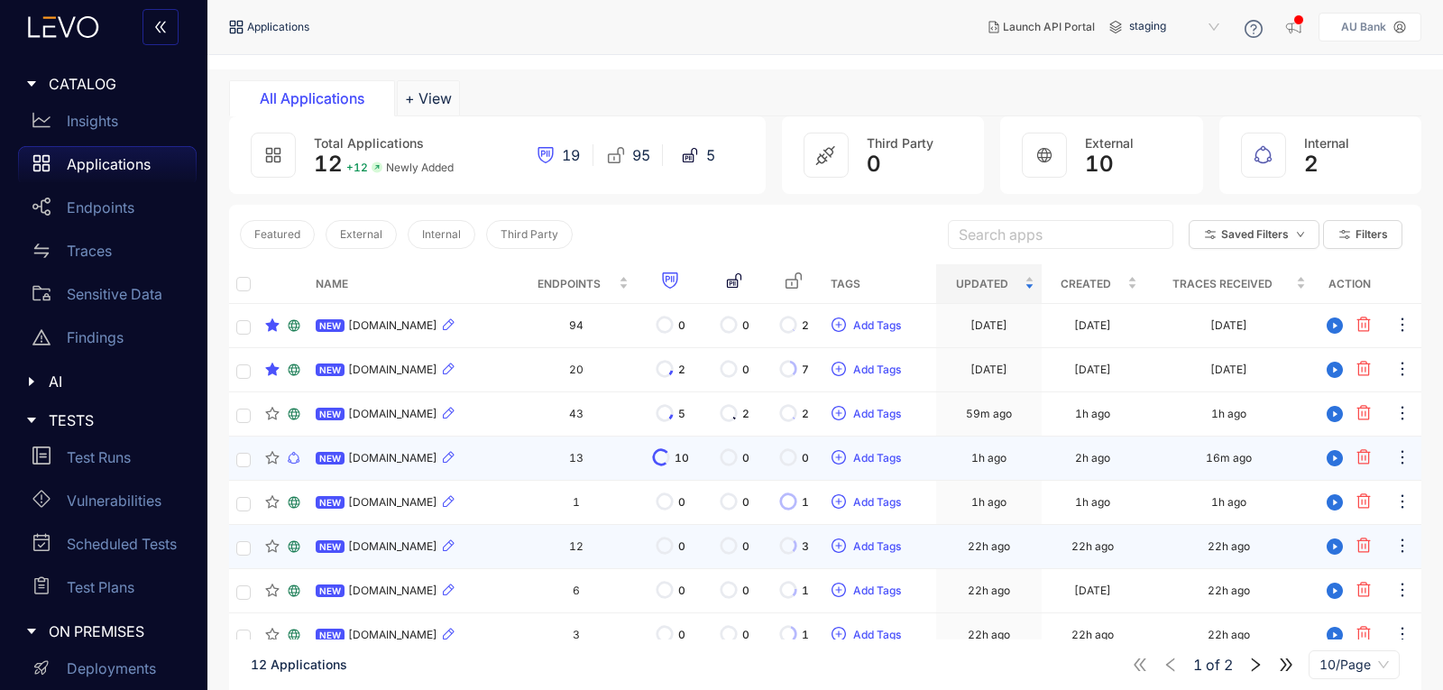
scroll to position [90, 0]
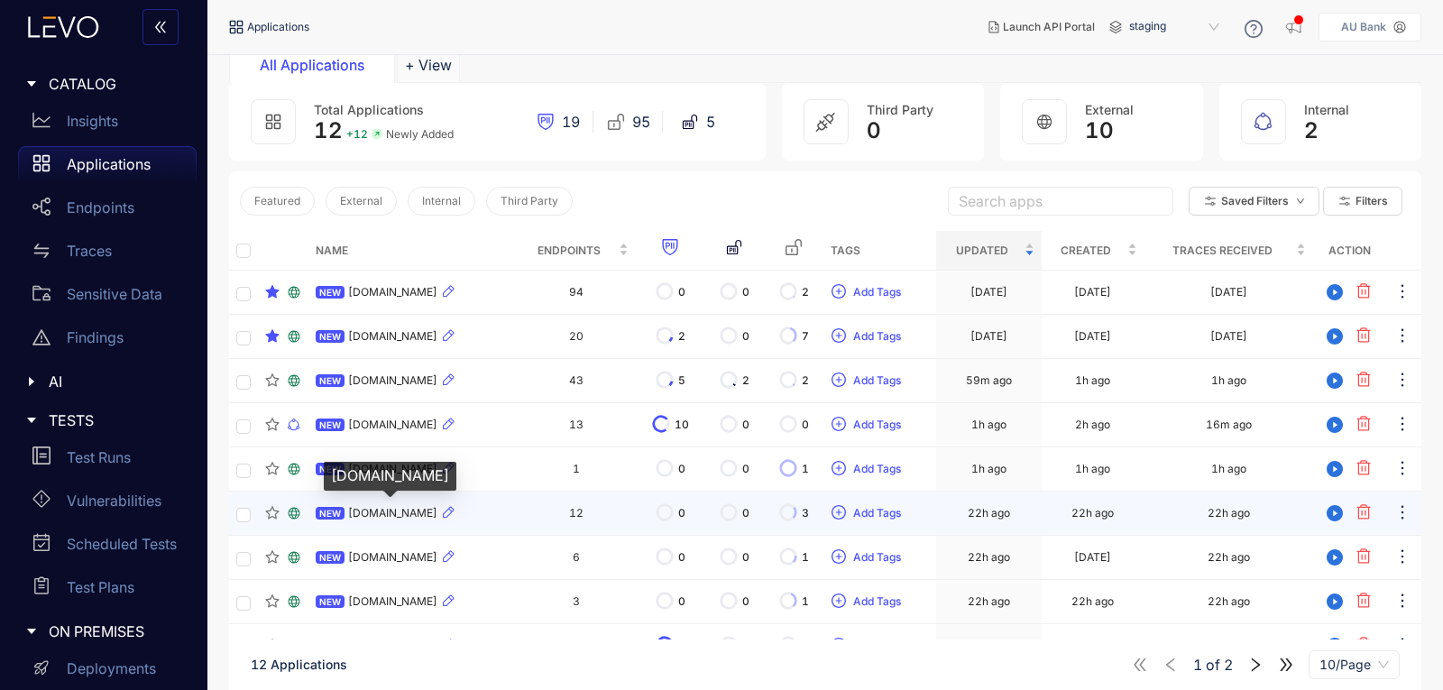
click at [401, 515] on span "[DOMAIN_NAME]" at bounding box center [392, 513] width 89 height 13
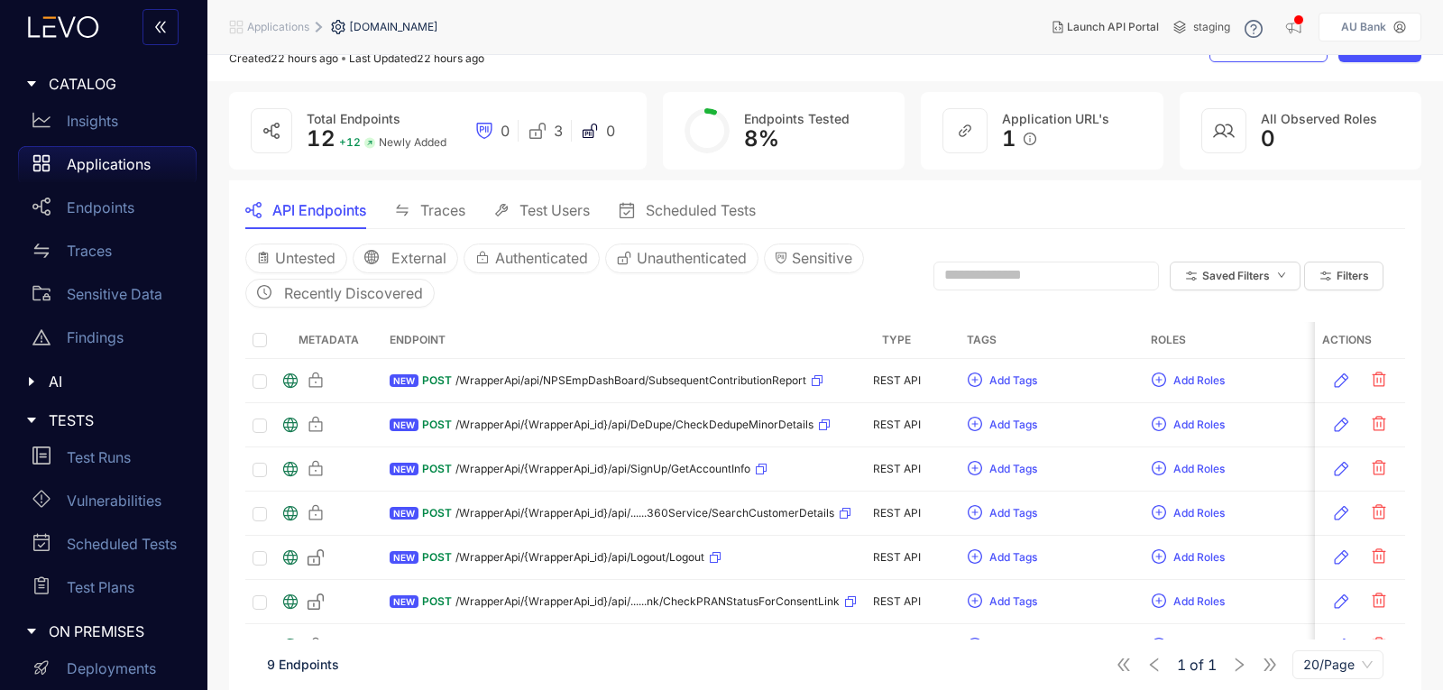
scroll to position [90, 0]
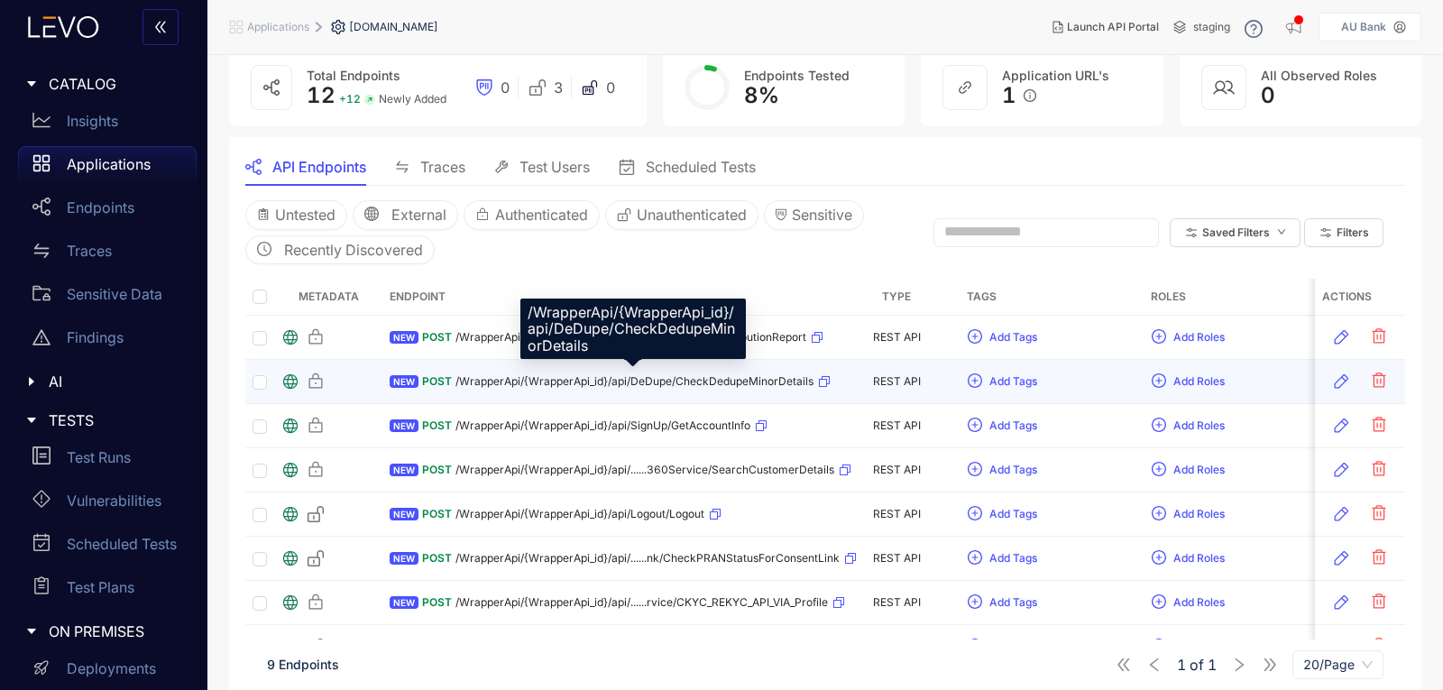
click at [532, 377] on span "/WrapperApi/{WrapperApi_id}/api/DeDupe/CheckDedupeMinorDetails" at bounding box center [634, 381] width 358 height 13
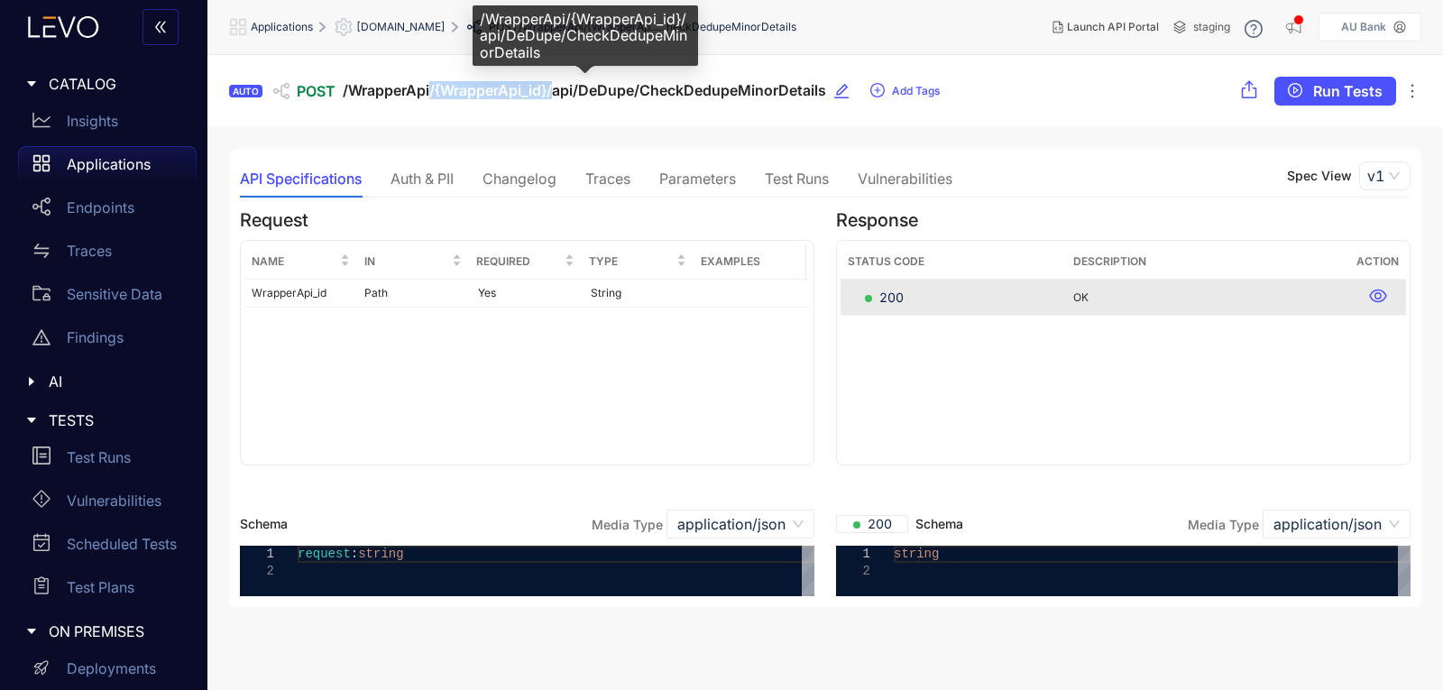
drag, startPoint x: 432, startPoint y: 94, endPoint x: 553, endPoint y: 97, distance: 120.9
click at [553, 97] on span "/WrapperApi/{WrapperApi_id}/api/DeDupe/CheckDedupeMinorDetails" at bounding box center [584, 90] width 483 height 17
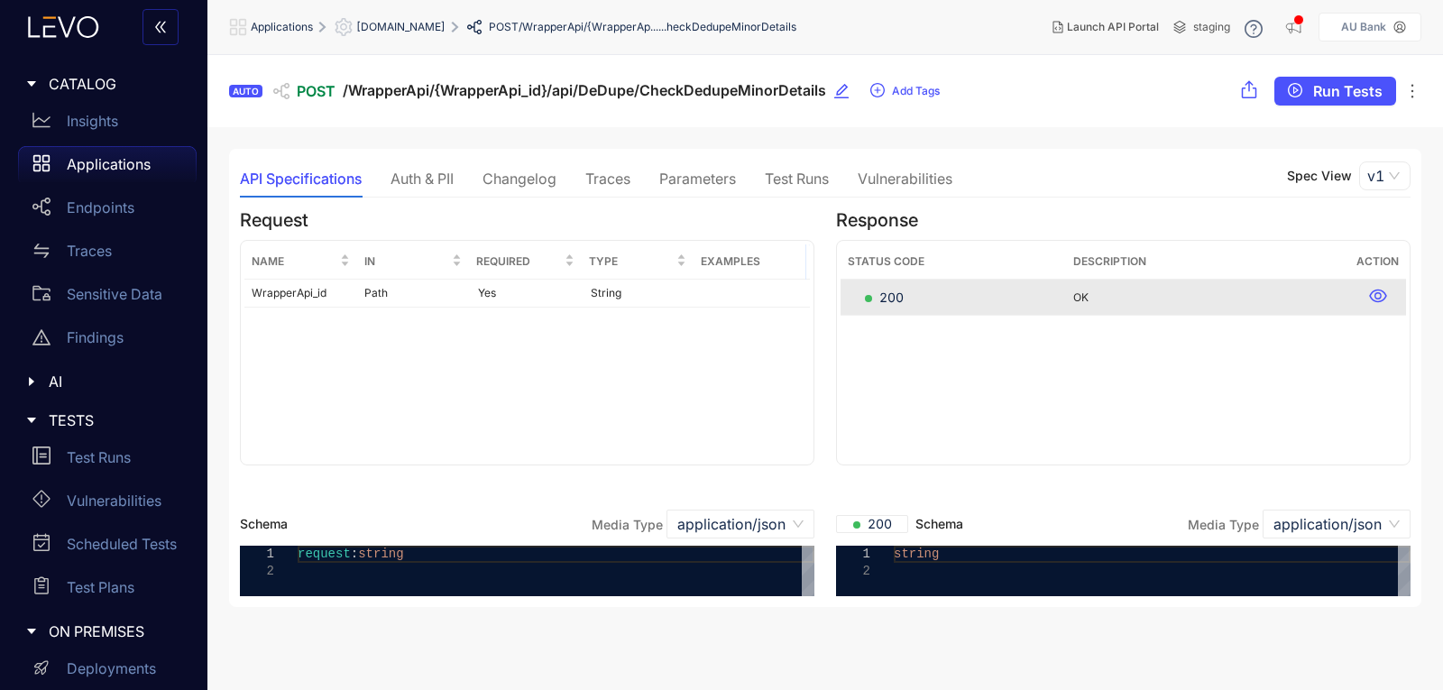
click at [703, 182] on div "Parameters" at bounding box center [697, 178] width 77 height 16
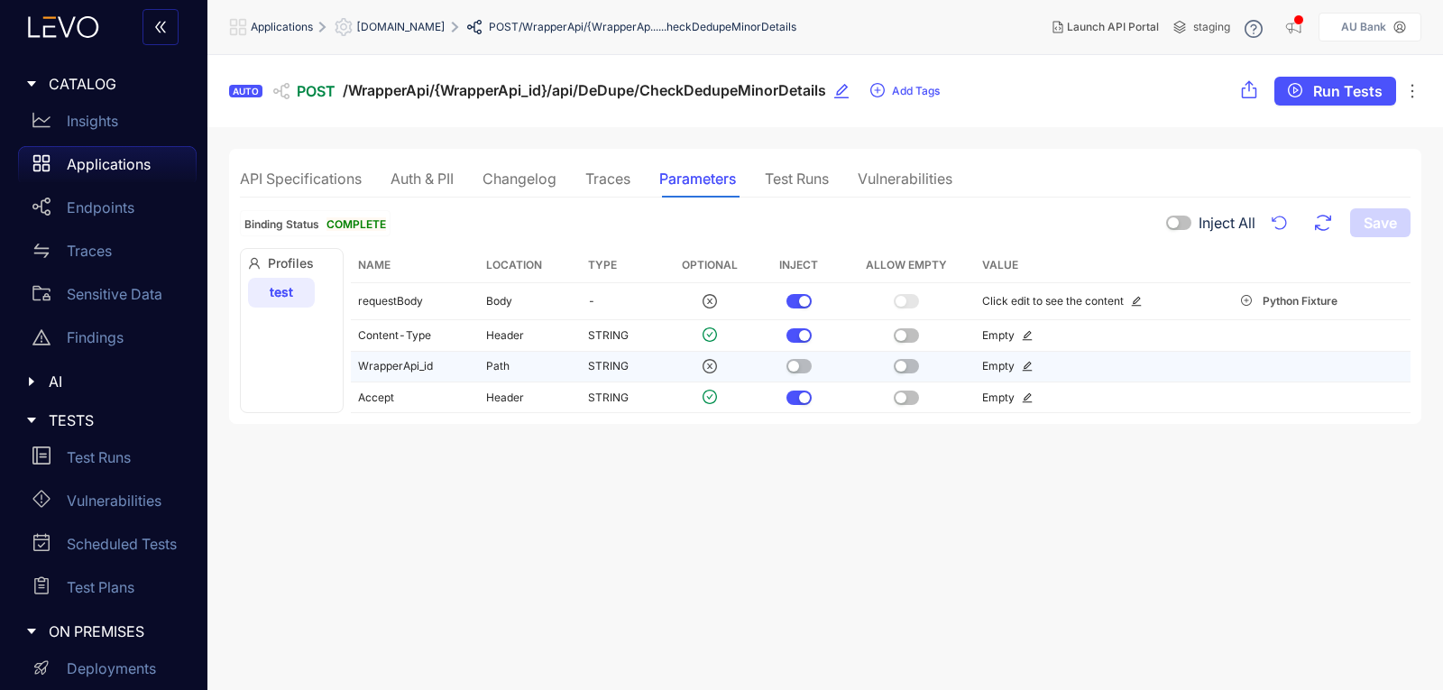
click at [904, 371] on div "button" at bounding box center [900, 366] width 11 height 11
click at [799, 364] on button "button" at bounding box center [798, 366] width 25 height 14
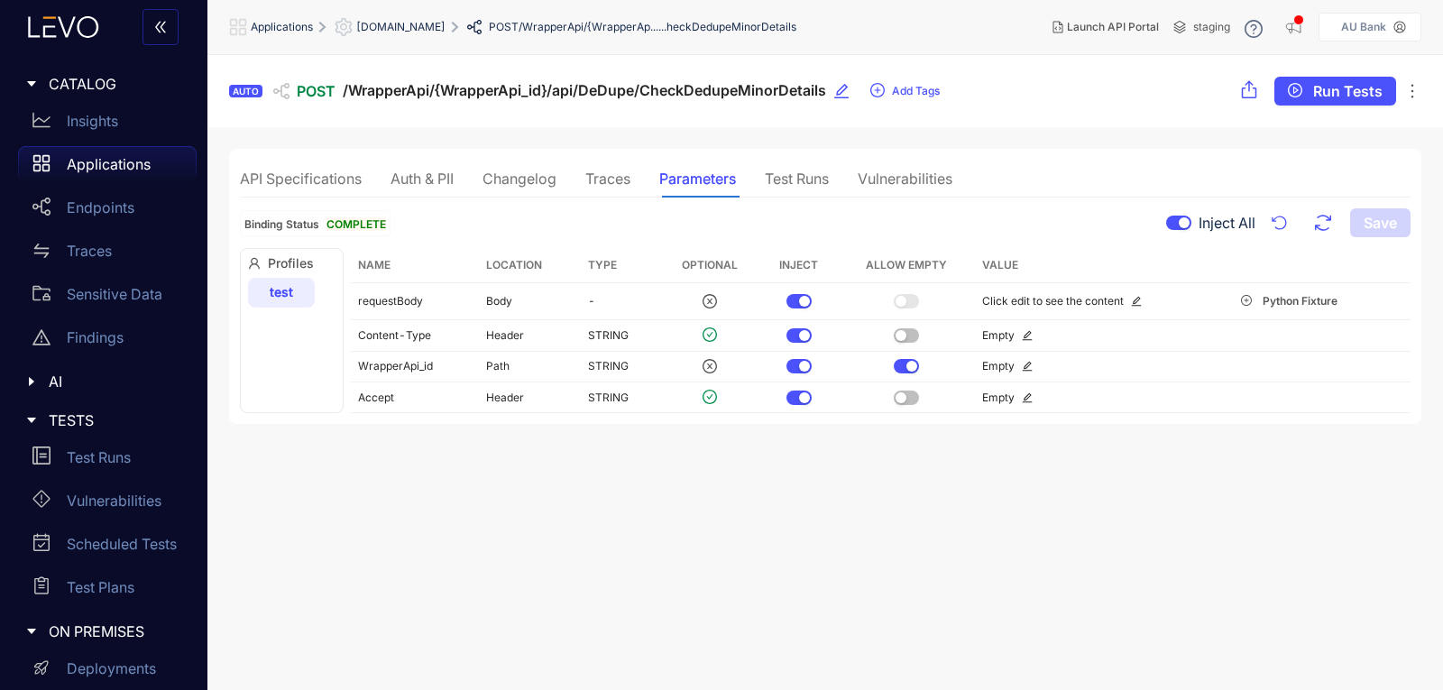
click at [125, 162] on p "Applications" at bounding box center [109, 164] width 84 height 16
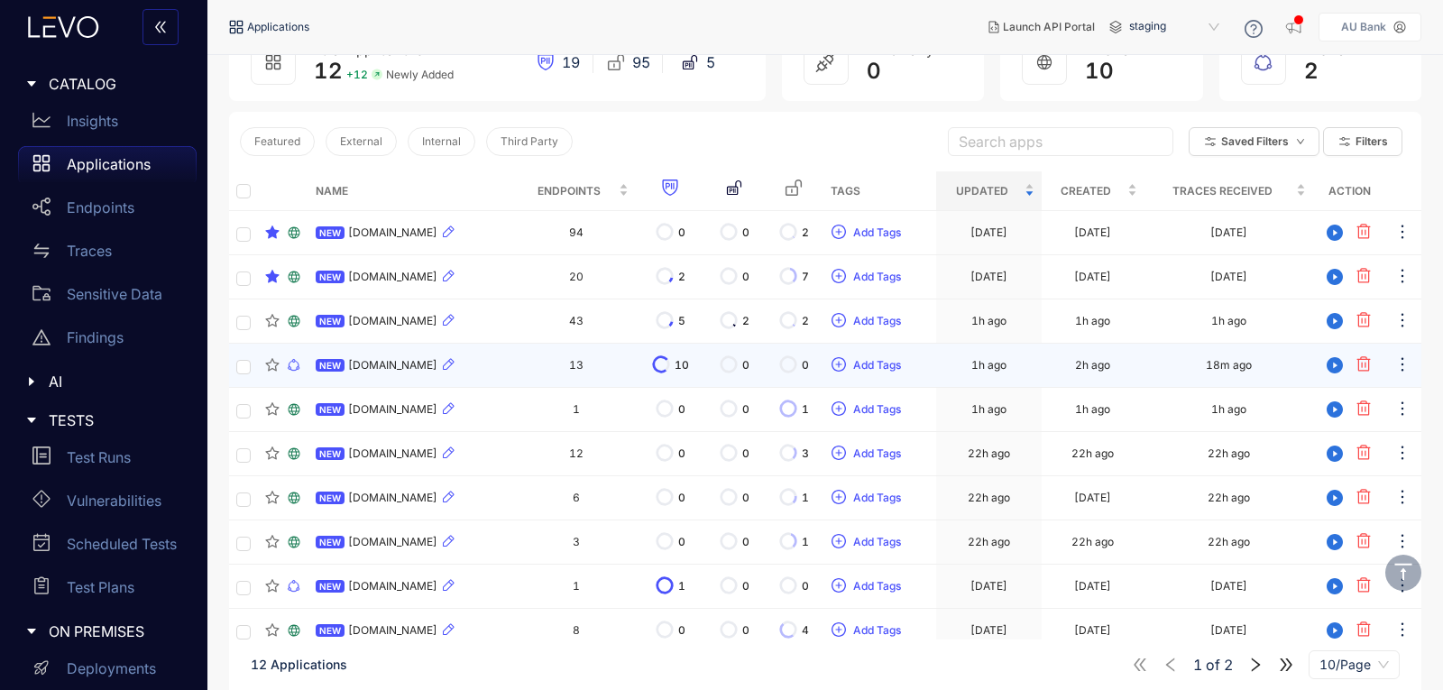
scroll to position [180, 0]
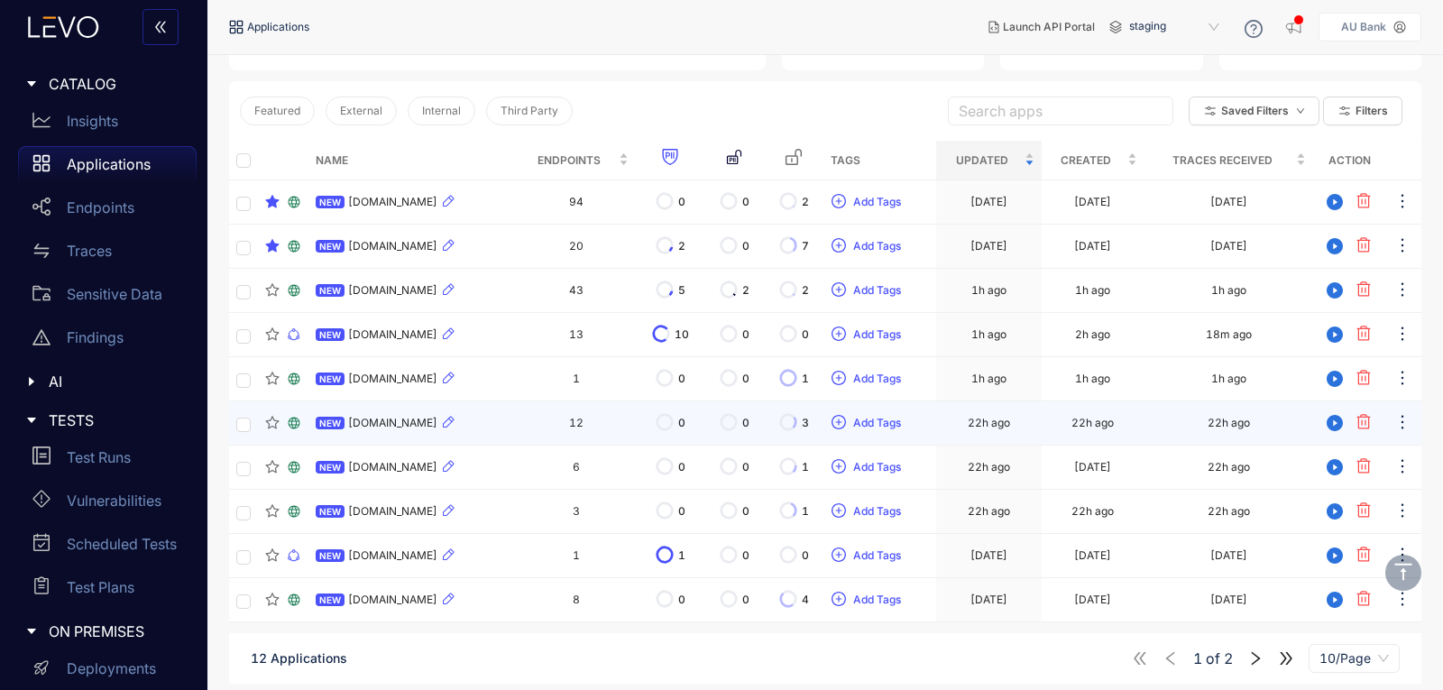
click at [399, 425] on span "[DOMAIN_NAME]" at bounding box center [392, 423] width 89 height 13
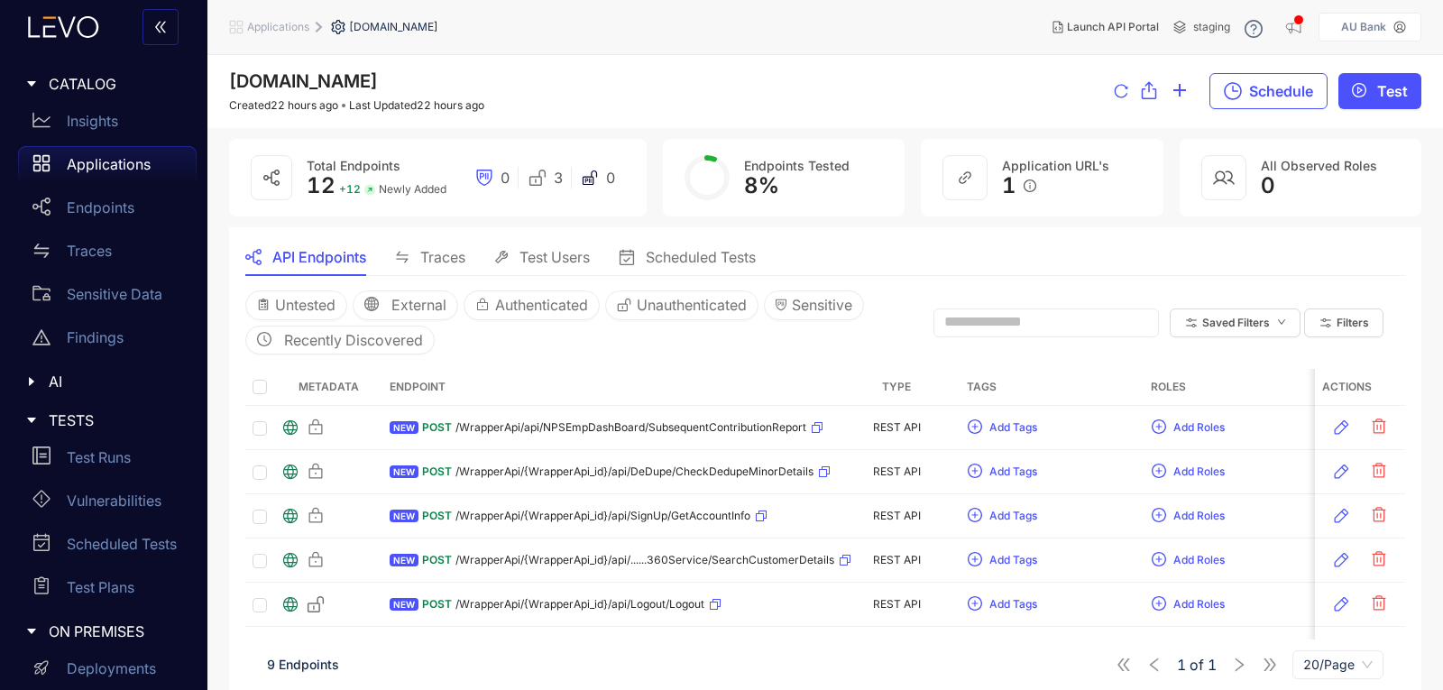
click at [405, 260] on icon "swap" at bounding box center [402, 257] width 14 height 14
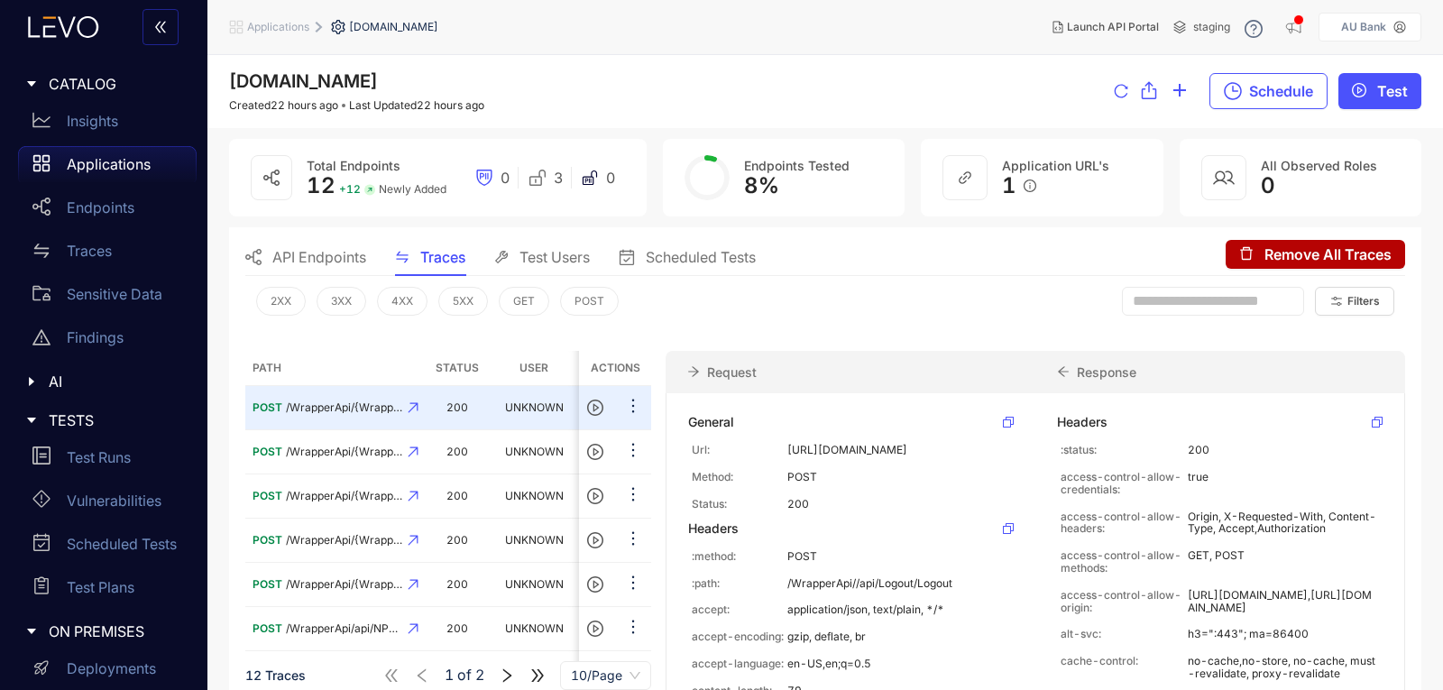
click at [528, 260] on span "Test Users" at bounding box center [554, 257] width 70 height 16
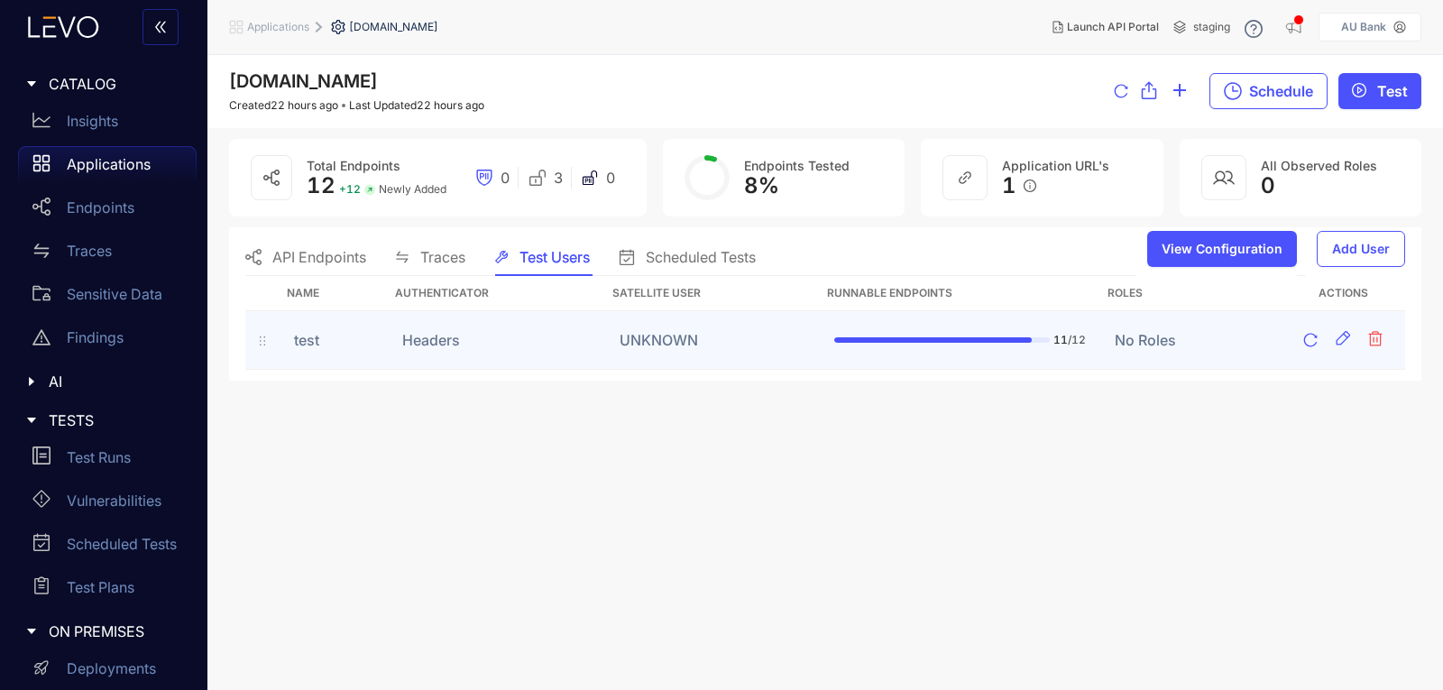
click at [681, 342] on td "UNKNOWN" at bounding box center [712, 340] width 215 height 59
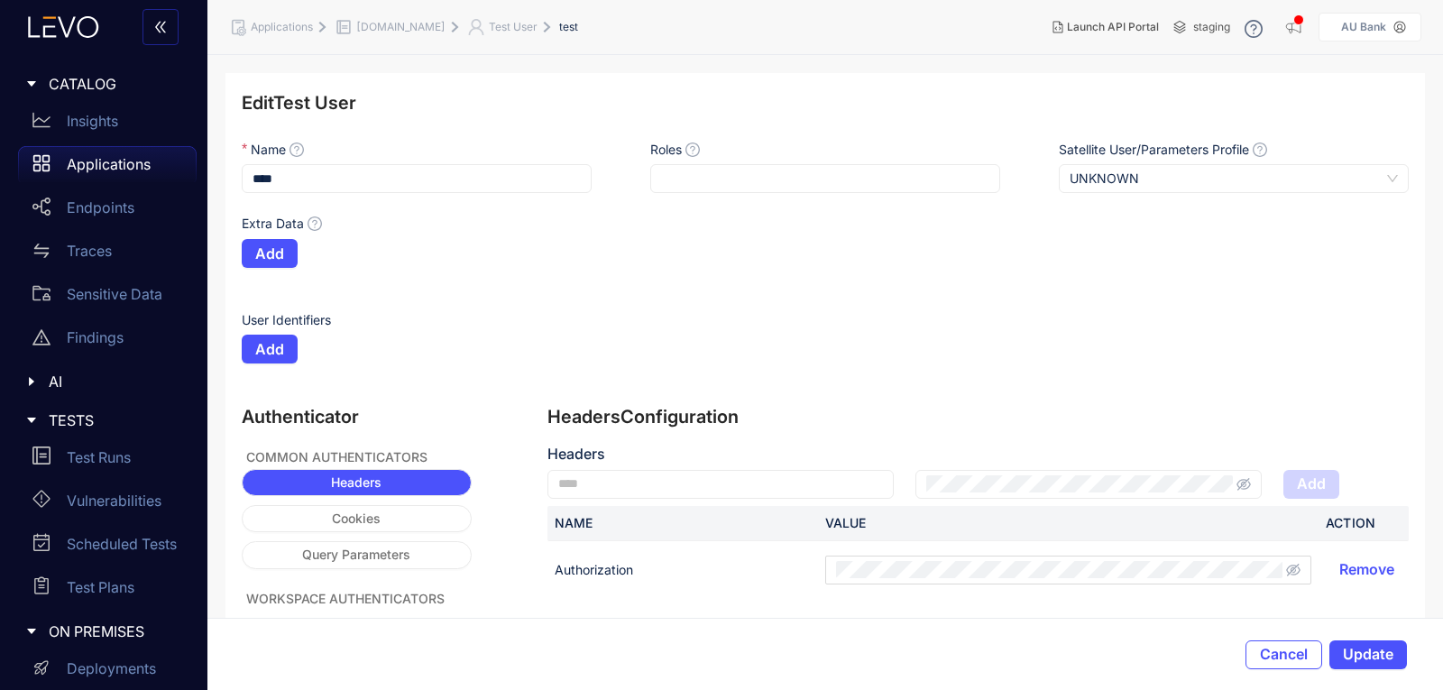
scroll to position [43, 0]
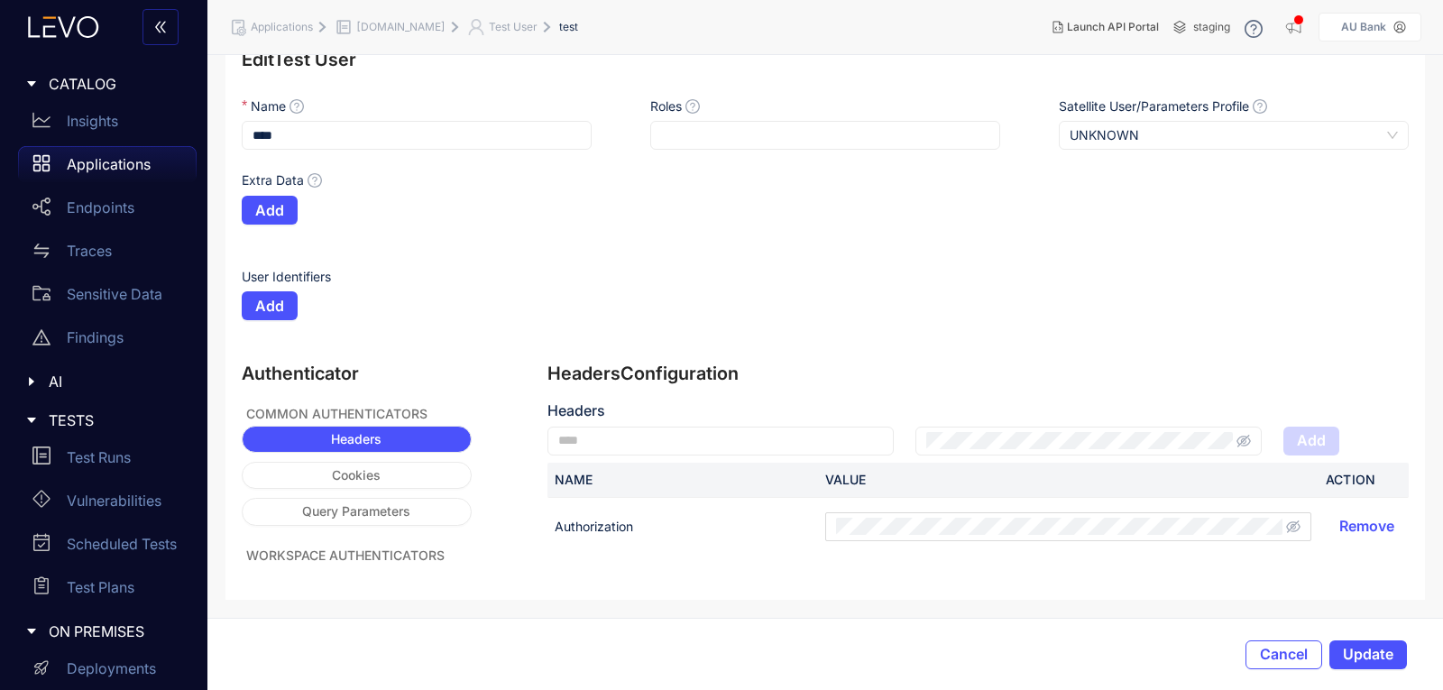
click at [129, 167] on p "Applications" at bounding box center [109, 164] width 84 height 16
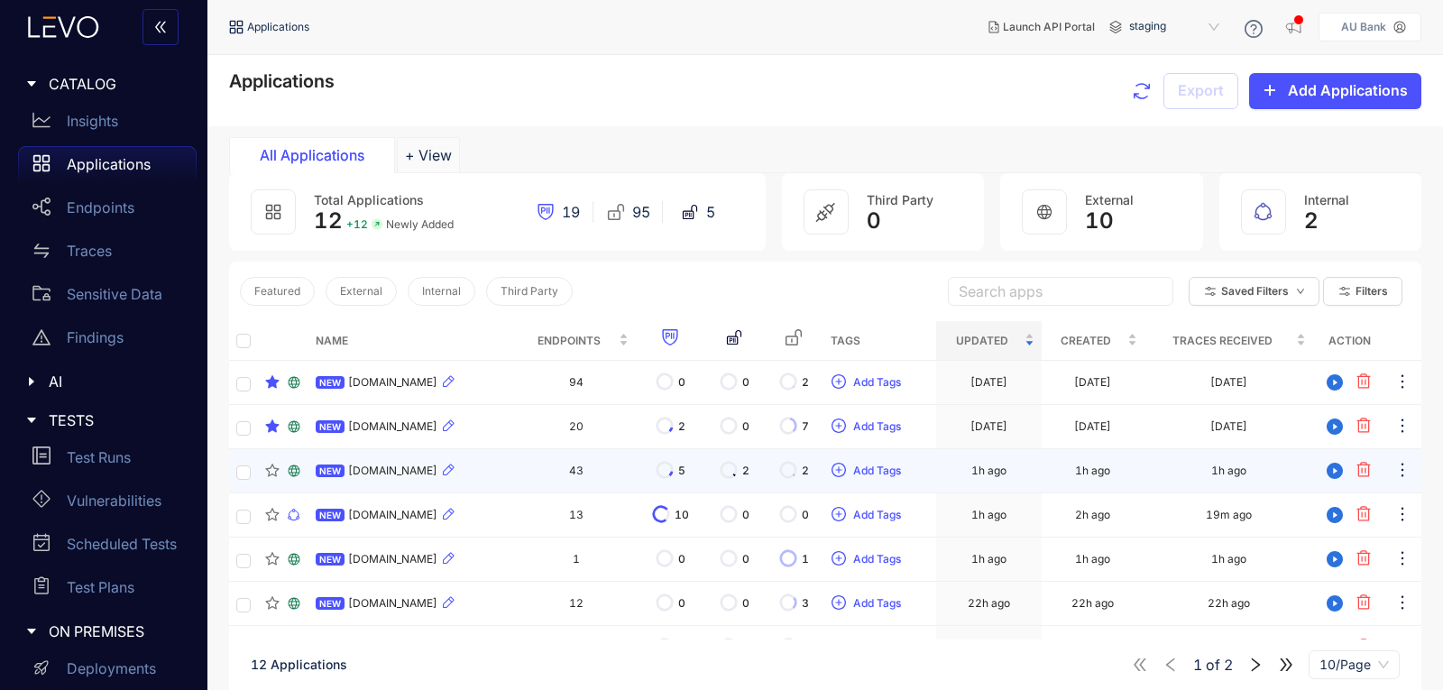
scroll to position [90, 0]
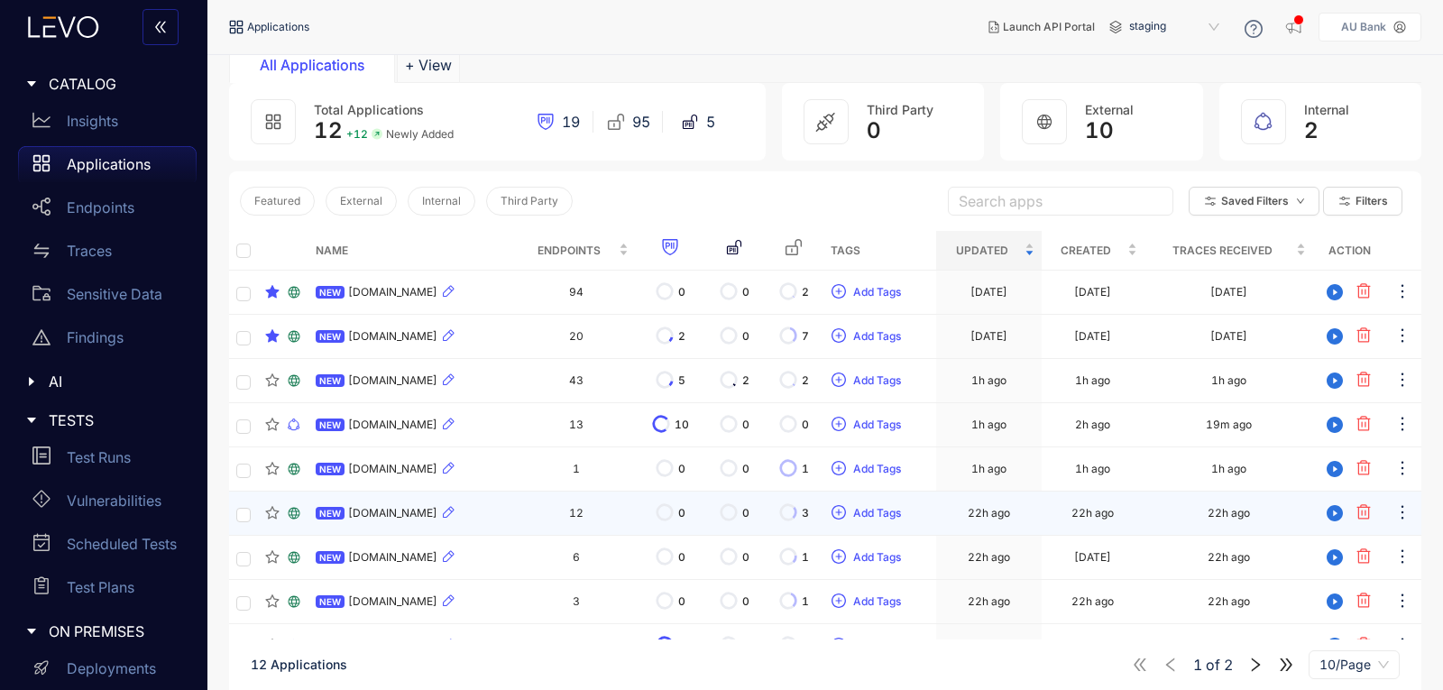
click at [404, 514] on span "[DOMAIN_NAME]" at bounding box center [392, 513] width 89 height 13
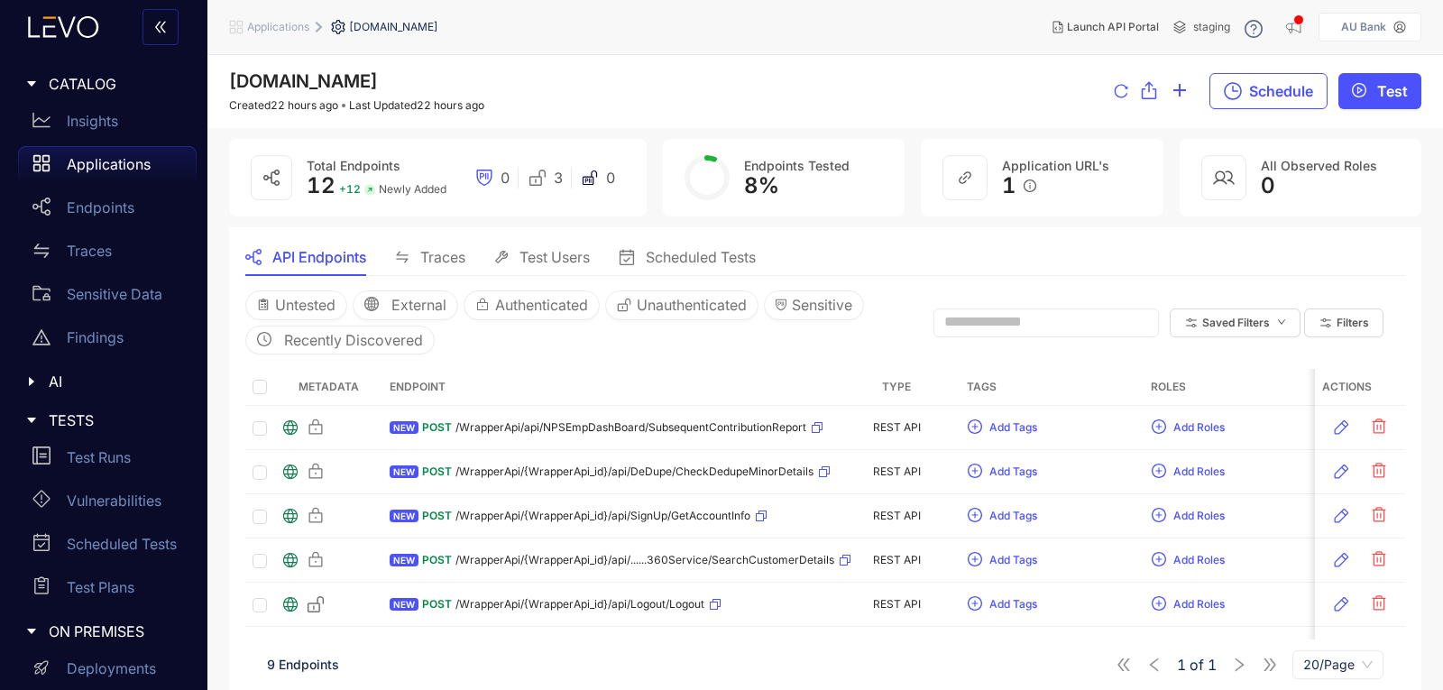
click at [530, 251] on span "Test Users" at bounding box center [554, 257] width 70 height 16
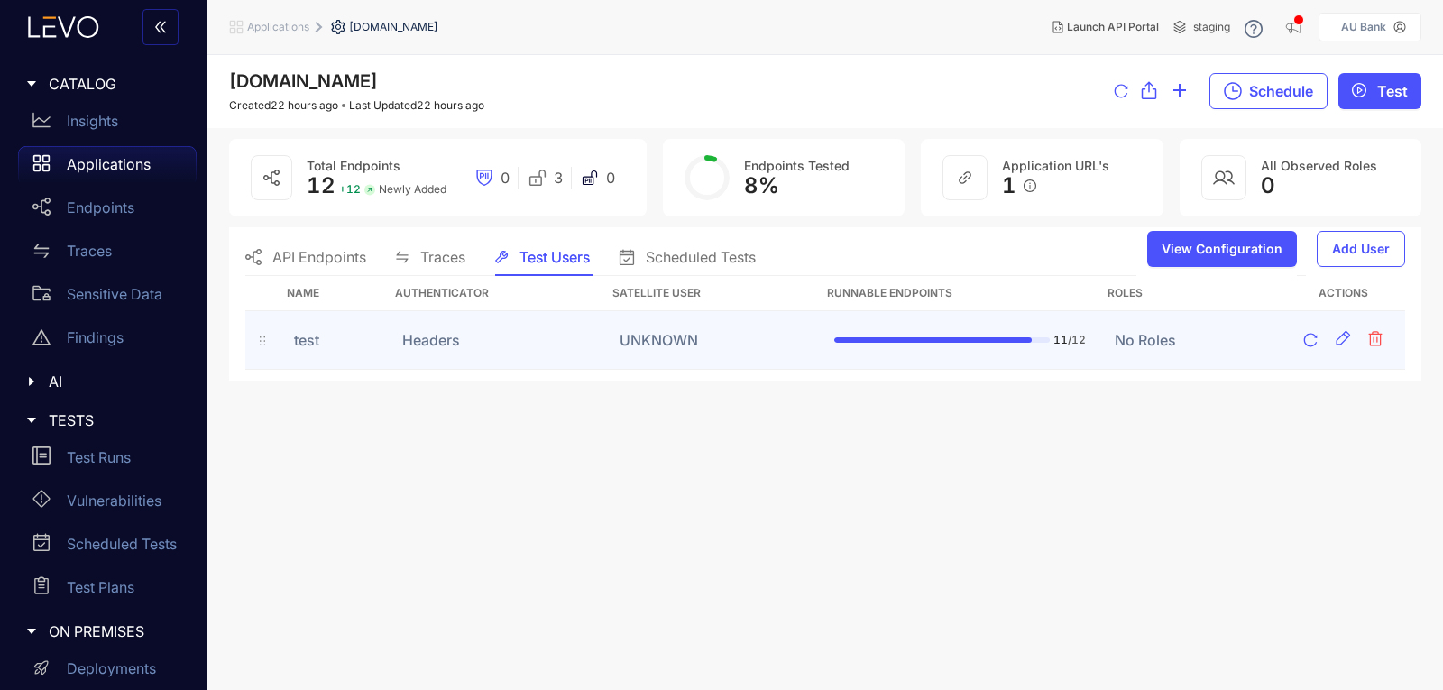
click at [644, 336] on td "UNKNOWN" at bounding box center [712, 340] width 215 height 59
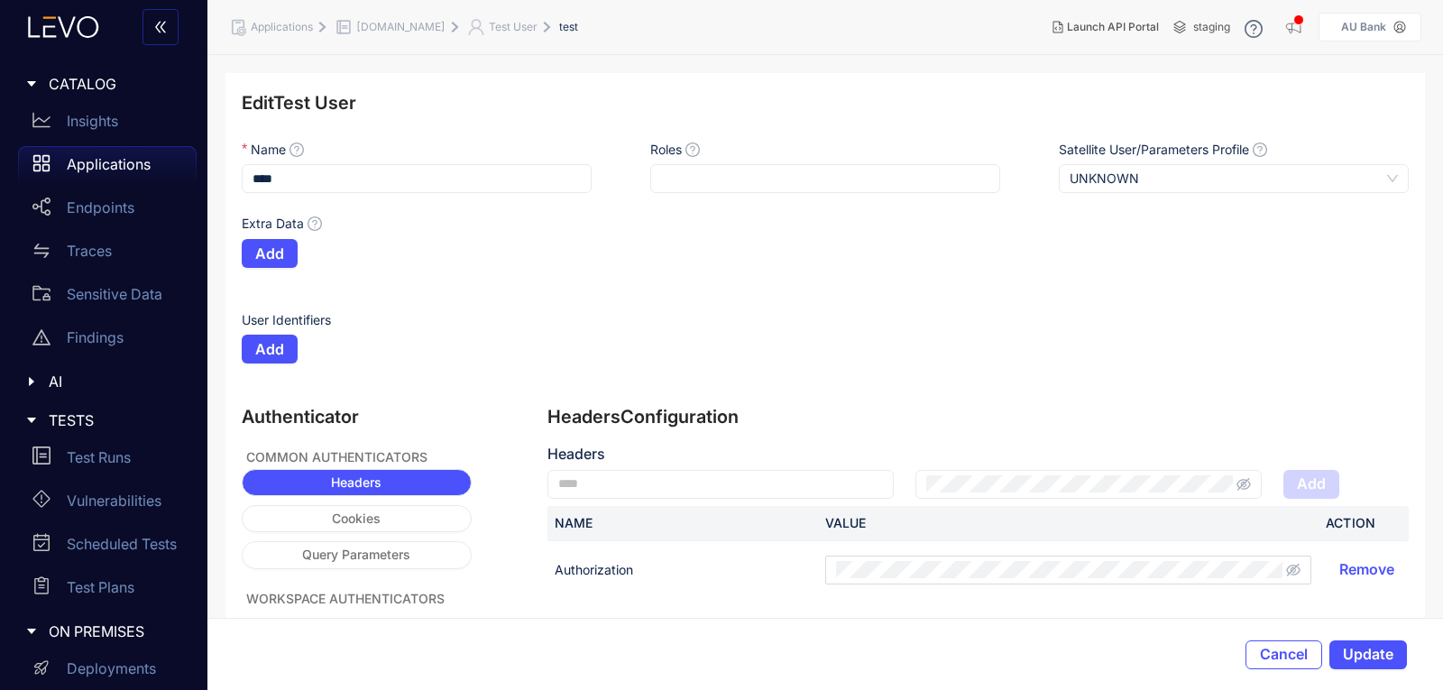
drag, startPoint x: 546, startPoint y: 23, endPoint x: 543, endPoint y: 44, distance: 21.1
click at [537, 23] on span "Test User" at bounding box center [513, 27] width 49 height 13
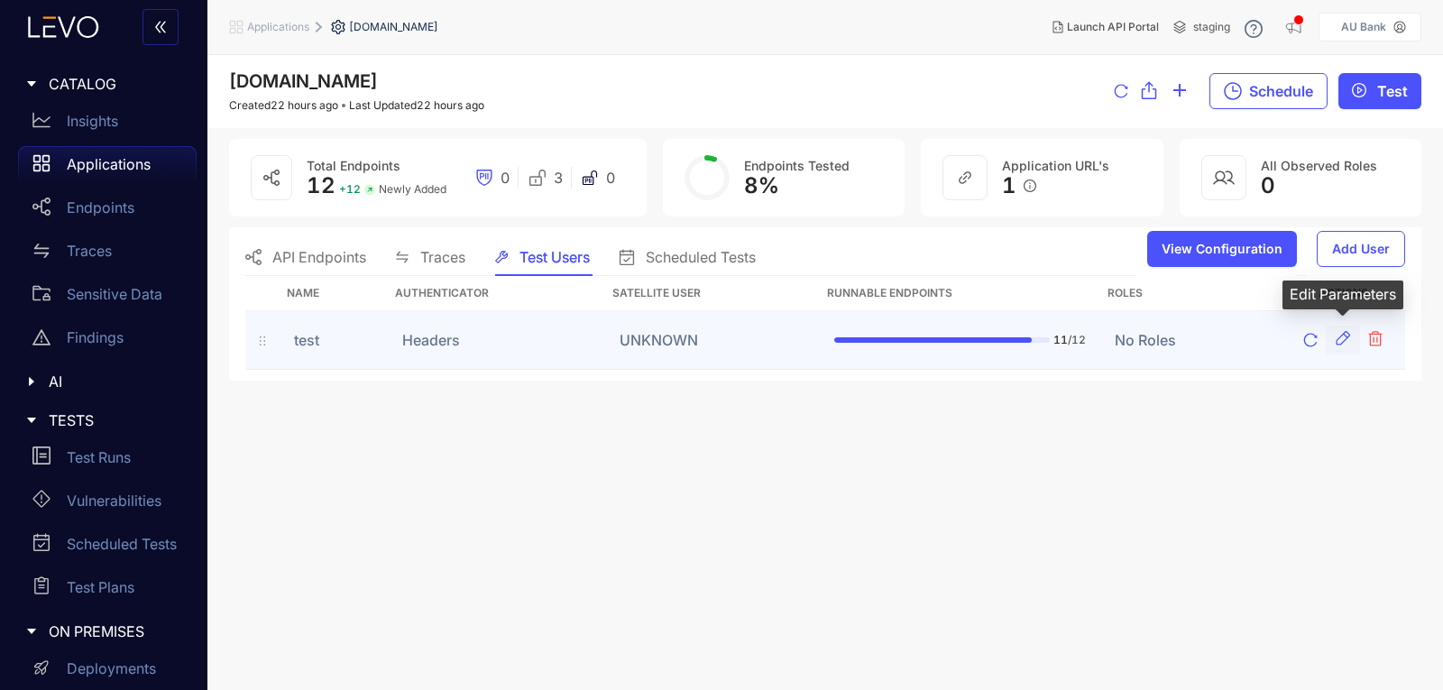
click at [1339, 334] on icon "button" at bounding box center [1343, 338] width 18 height 18
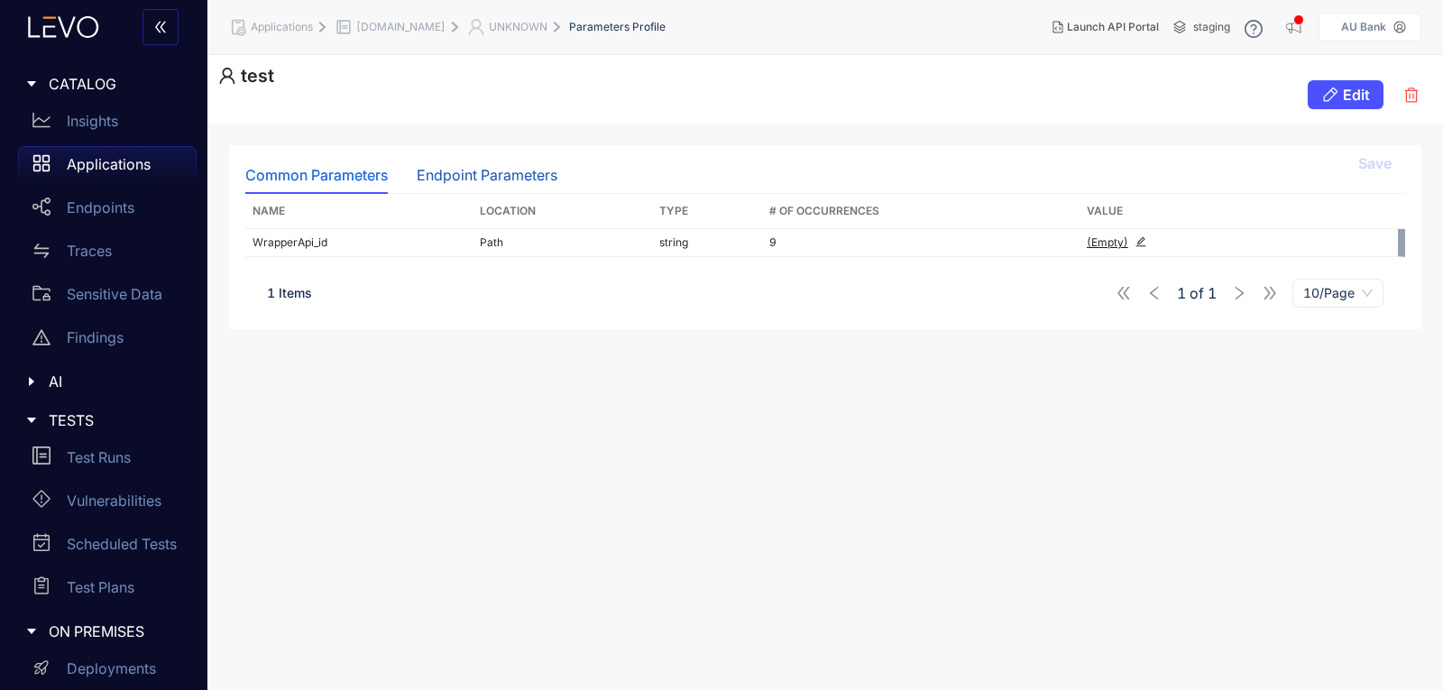
click at [447, 170] on div "Endpoint Parameters" at bounding box center [487, 175] width 141 height 16
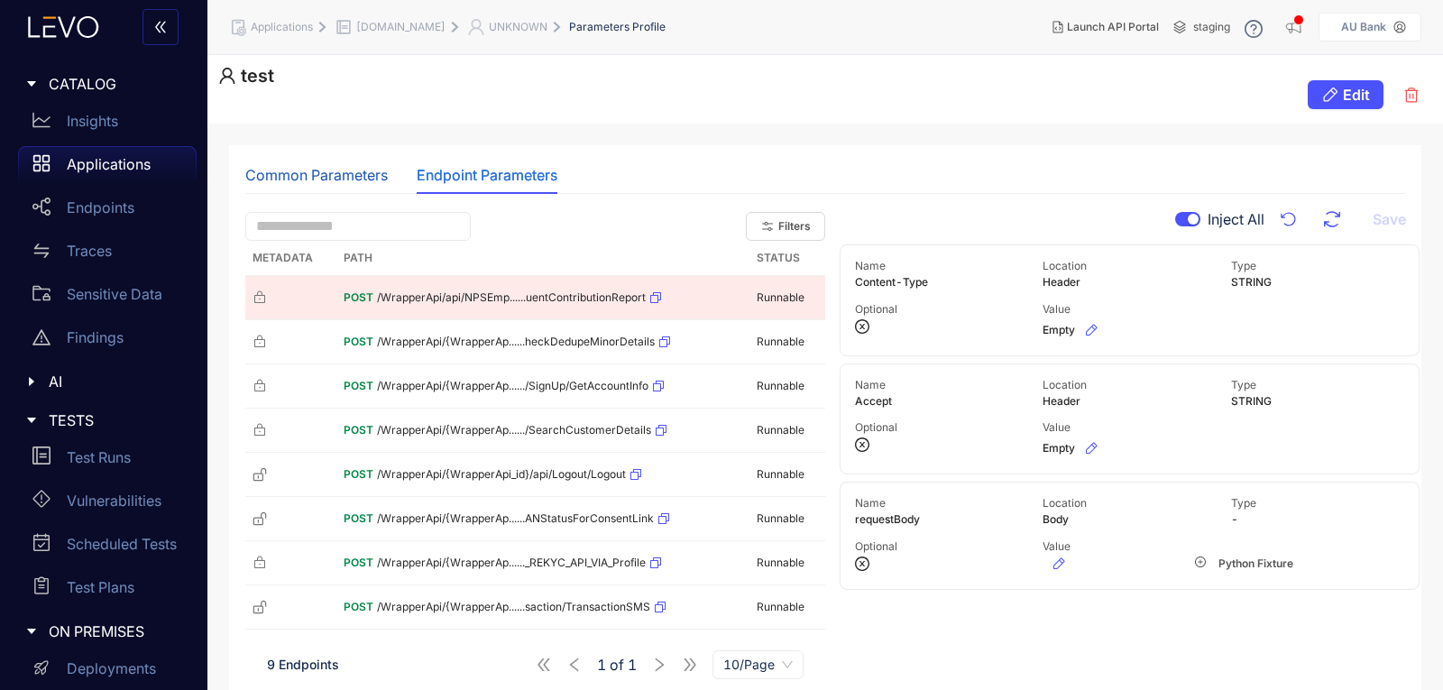
click at [337, 174] on div "Common Parameters" at bounding box center [316, 175] width 142 height 16
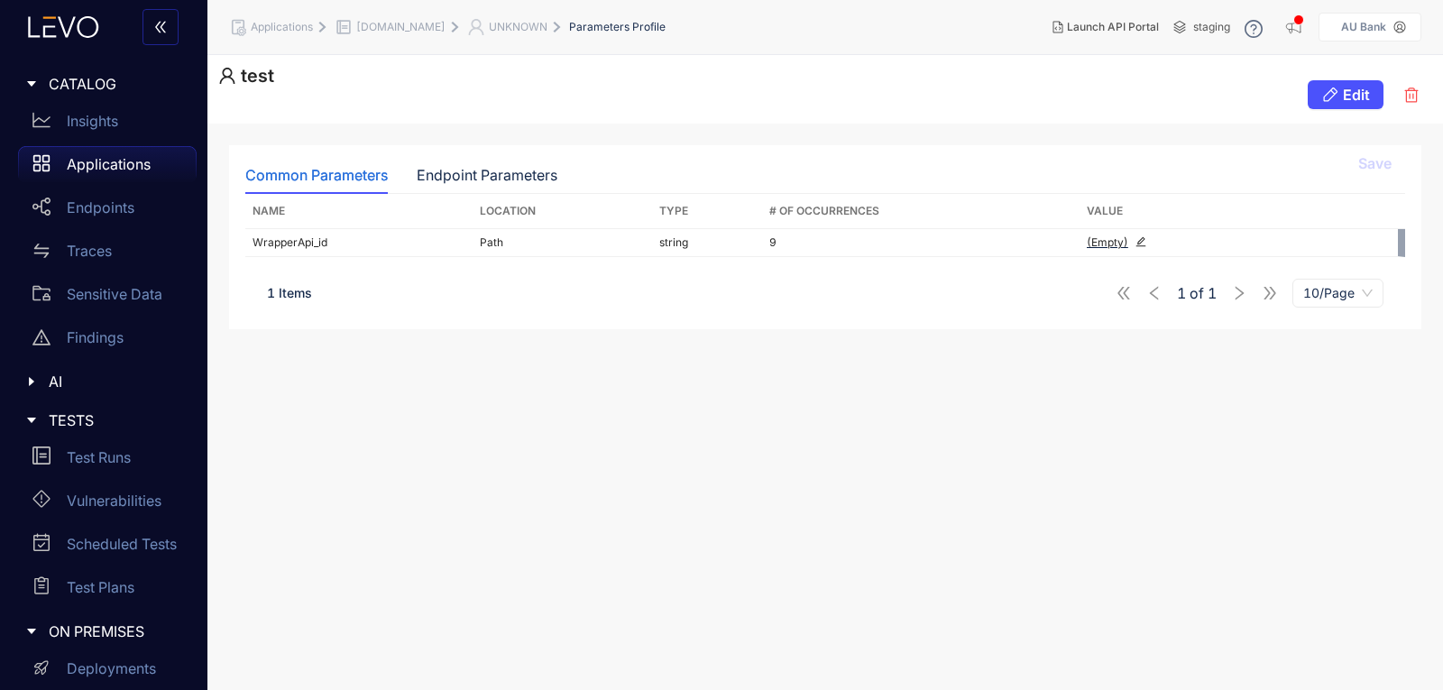
click at [134, 162] on p "Applications" at bounding box center [109, 164] width 84 height 16
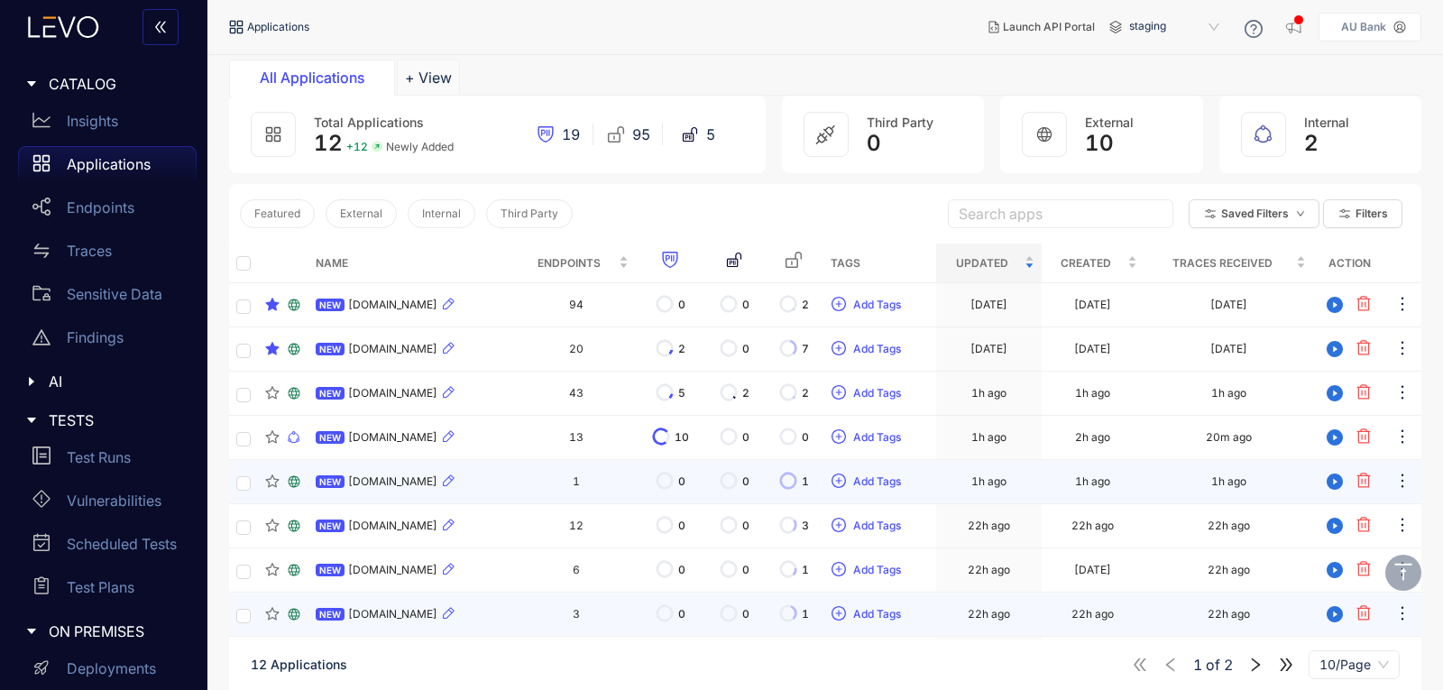
scroll to position [180, 0]
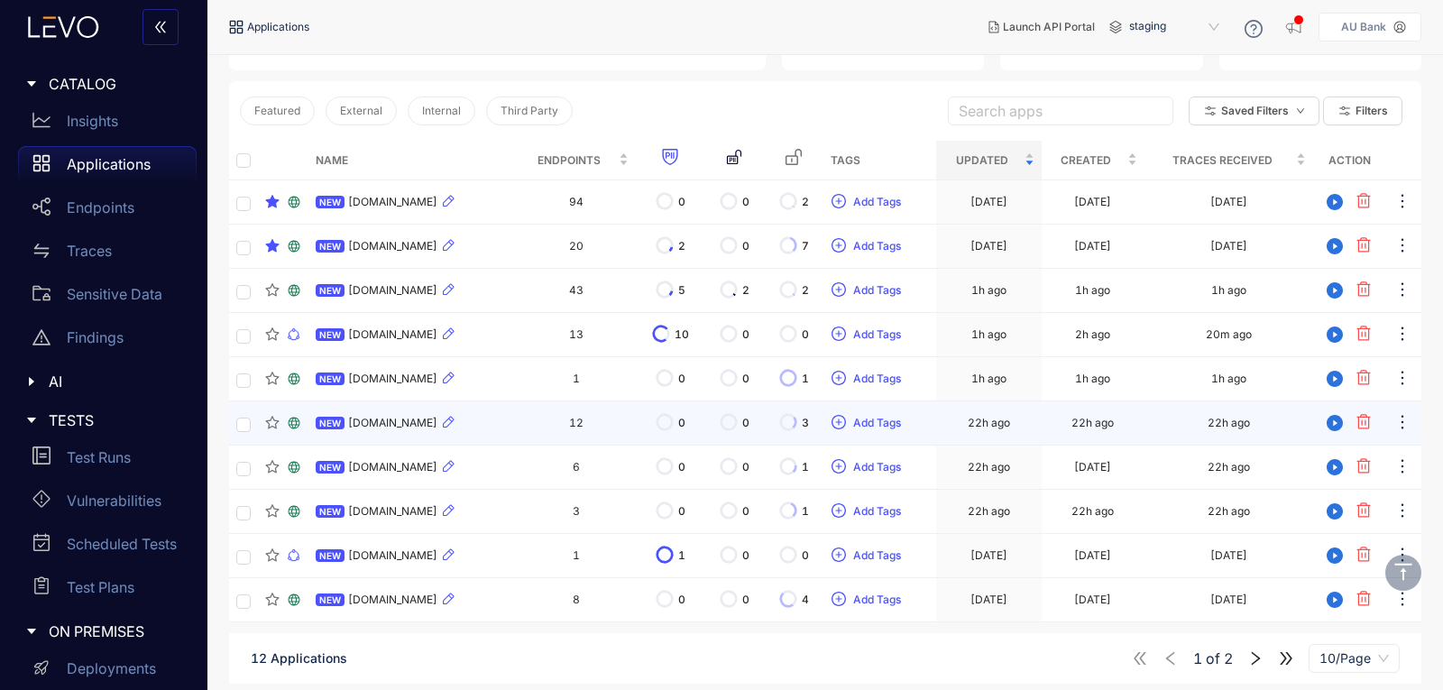
click at [388, 423] on span "[DOMAIN_NAME]" at bounding box center [392, 423] width 89 height 13
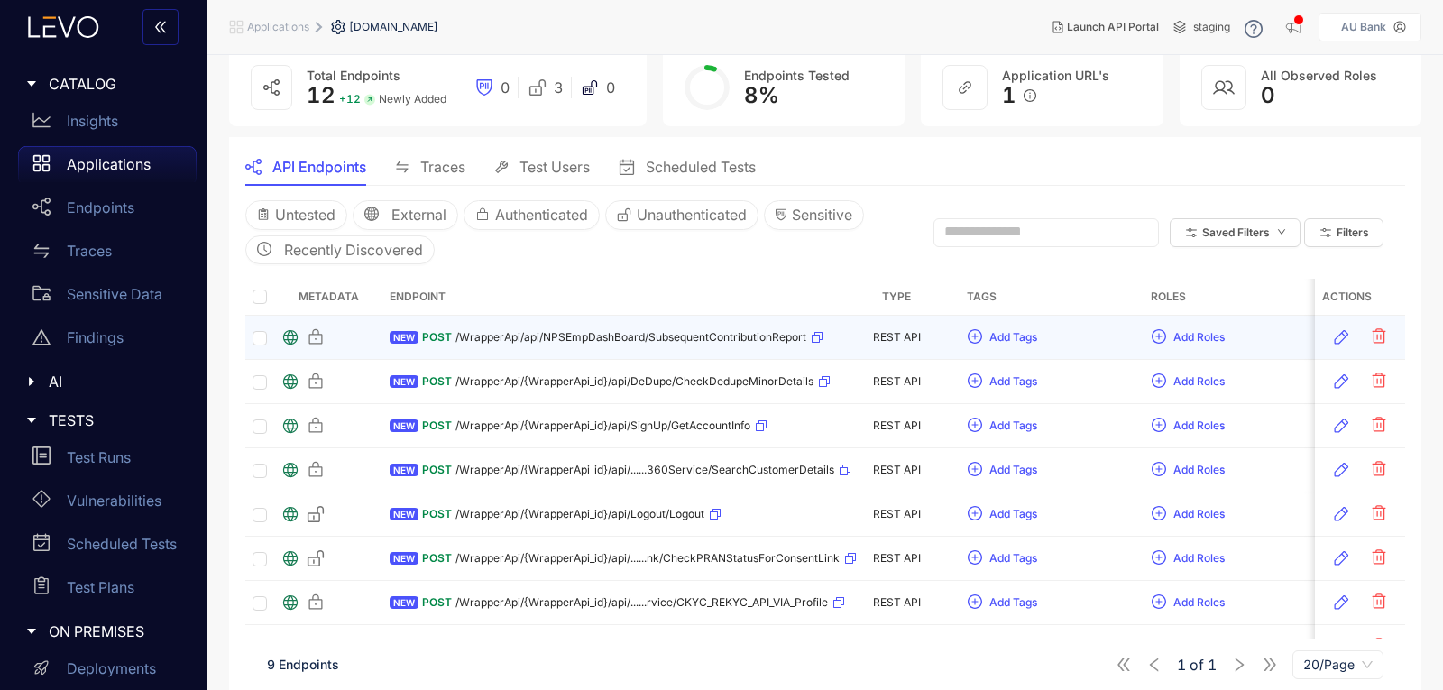
scroll to position [180, 0]
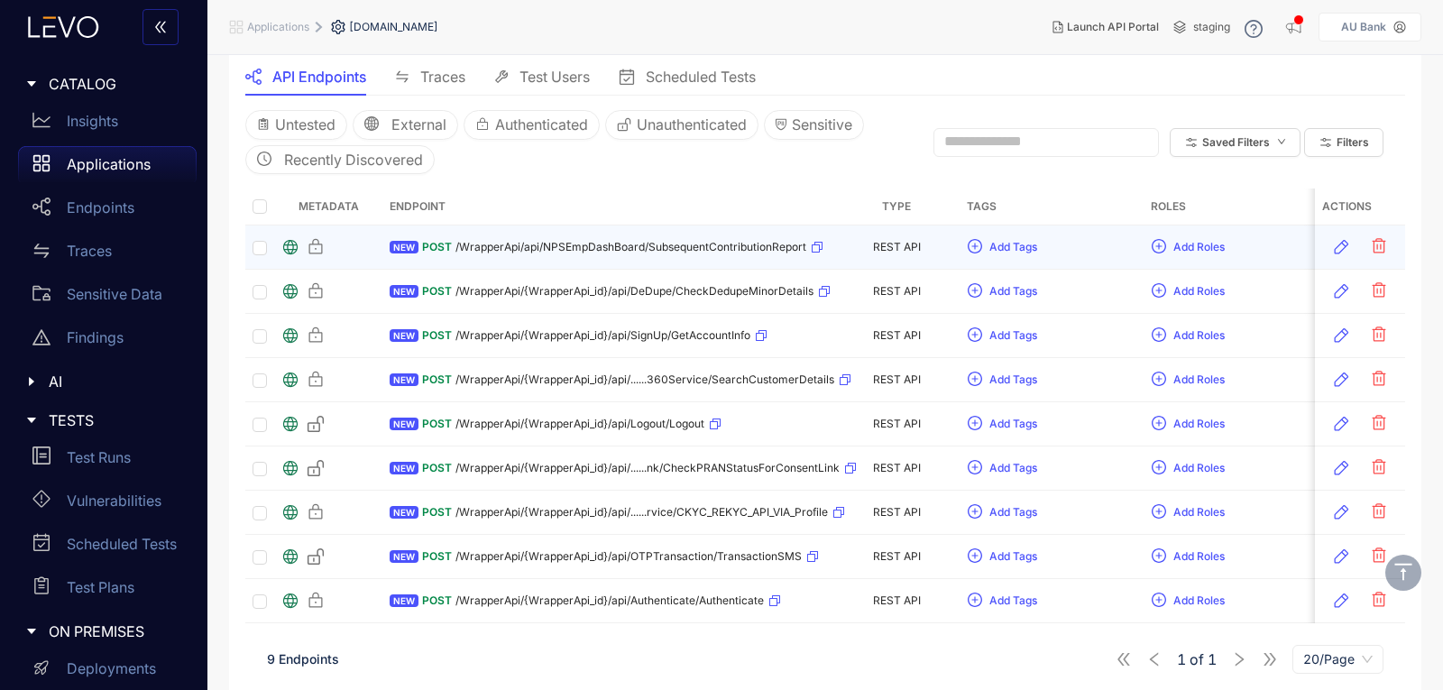
click at [650, 245] on span "/WrapperApi/api/NPSEmpDashBoard/SubsequentContributionReport" at bounding box center [630, 247] width 351 height 13
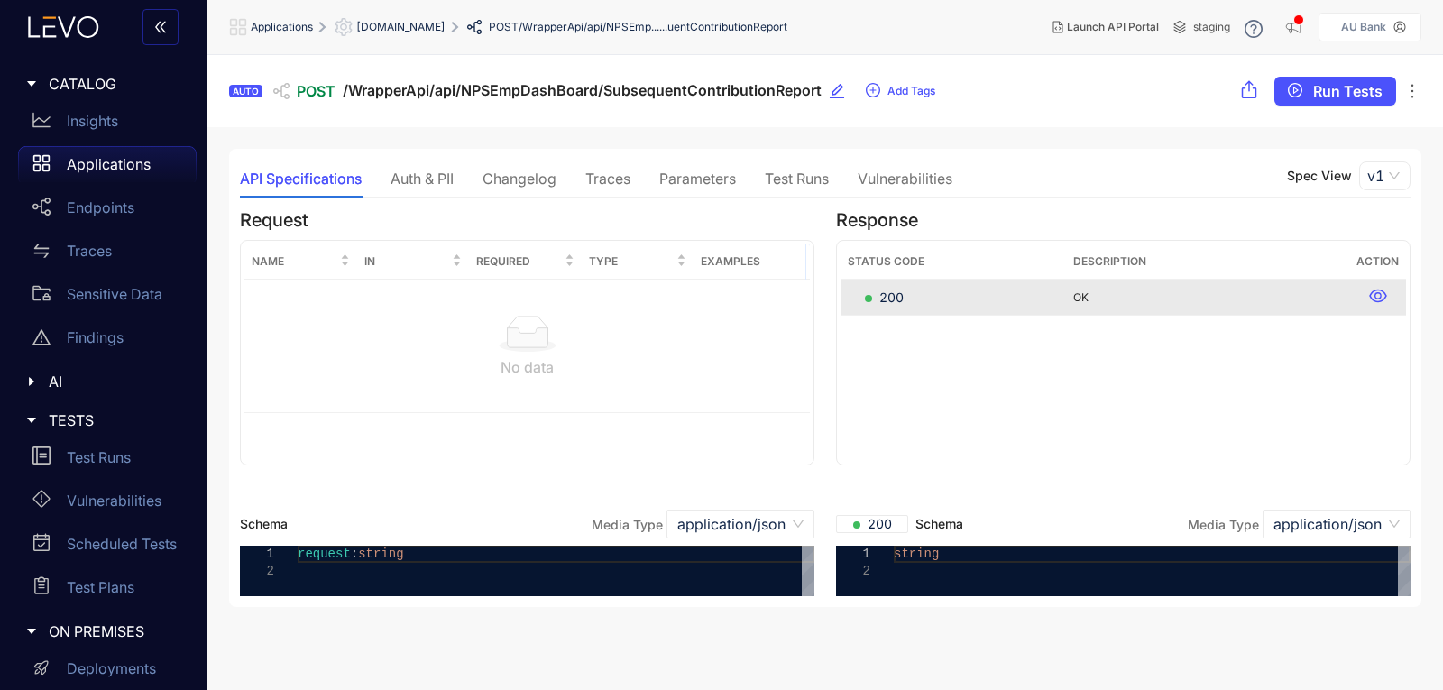
click at [617, 176] on div "Traces" at bounding box center [607, 178] width 45 height 16
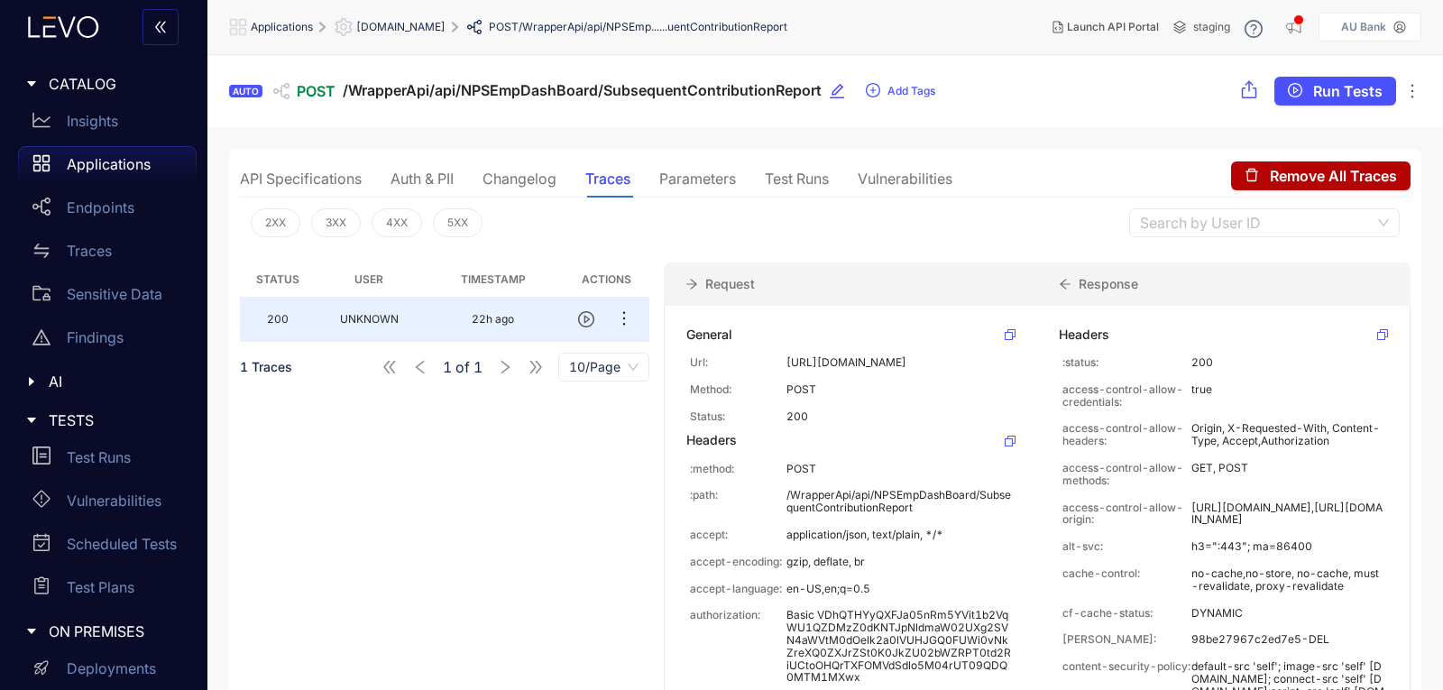
click at [681, 175] on div "Parameters" at bounding box center [697, 178] width 77 height 16
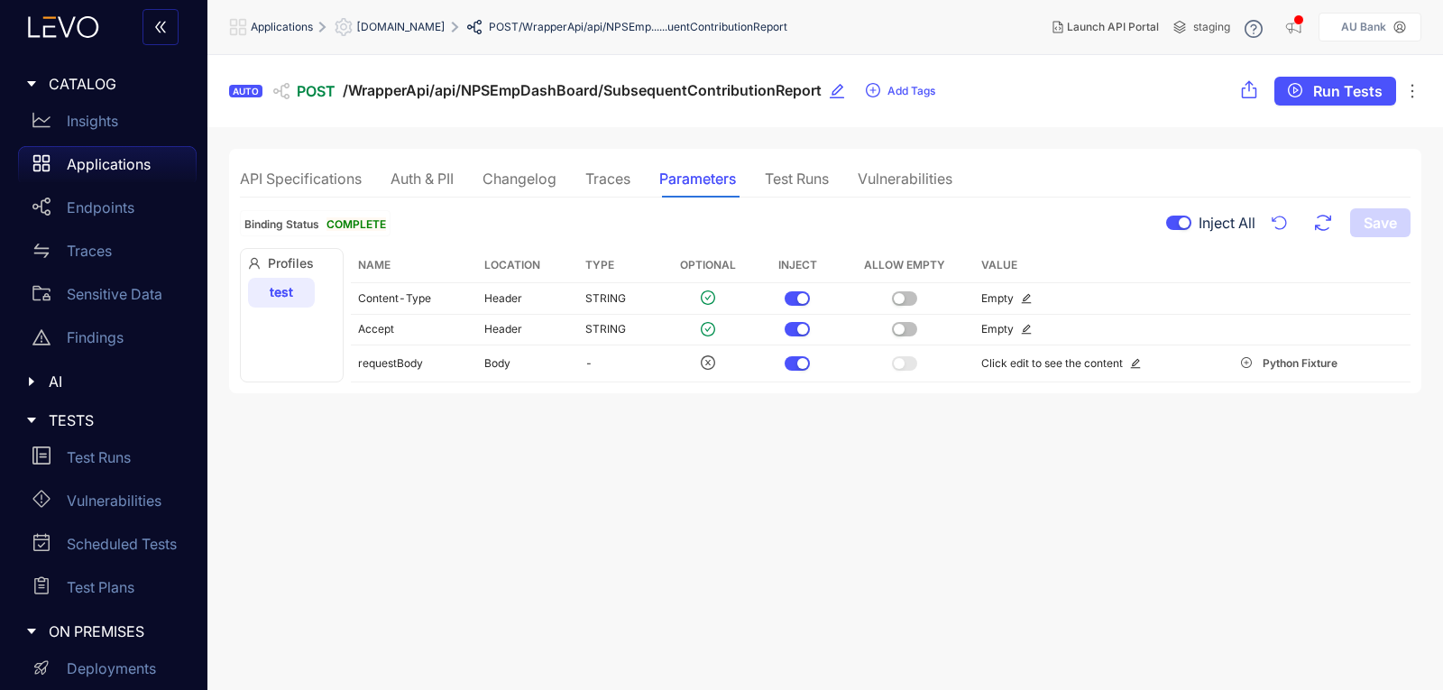
click at [593, 31] on span "/WrapperApi/api/NPSEmp......uentContributionReport" at bounding box center [653, 27] width 269 height 13
click at [397, 29] on span "[DOMAIN_NAME]" at bounding box center [400, 27] width 89 height 13
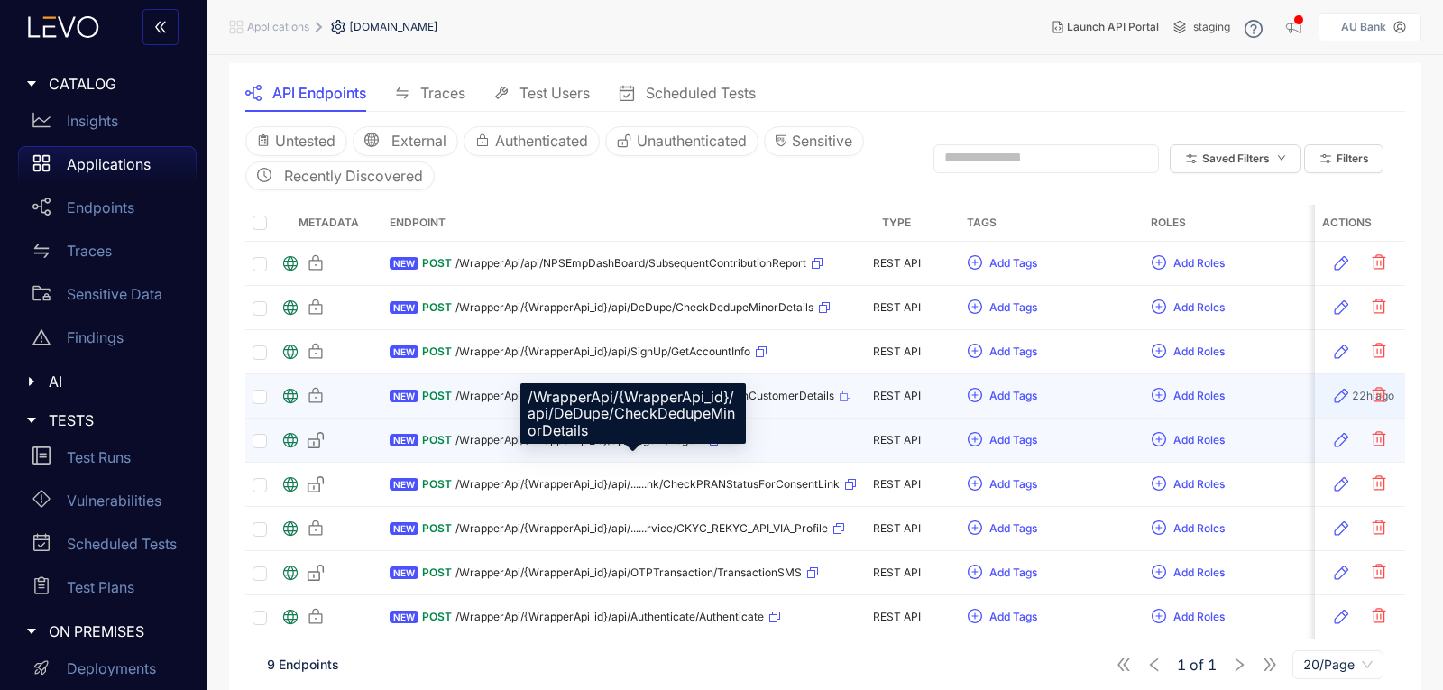
scroll to position [180, 0]
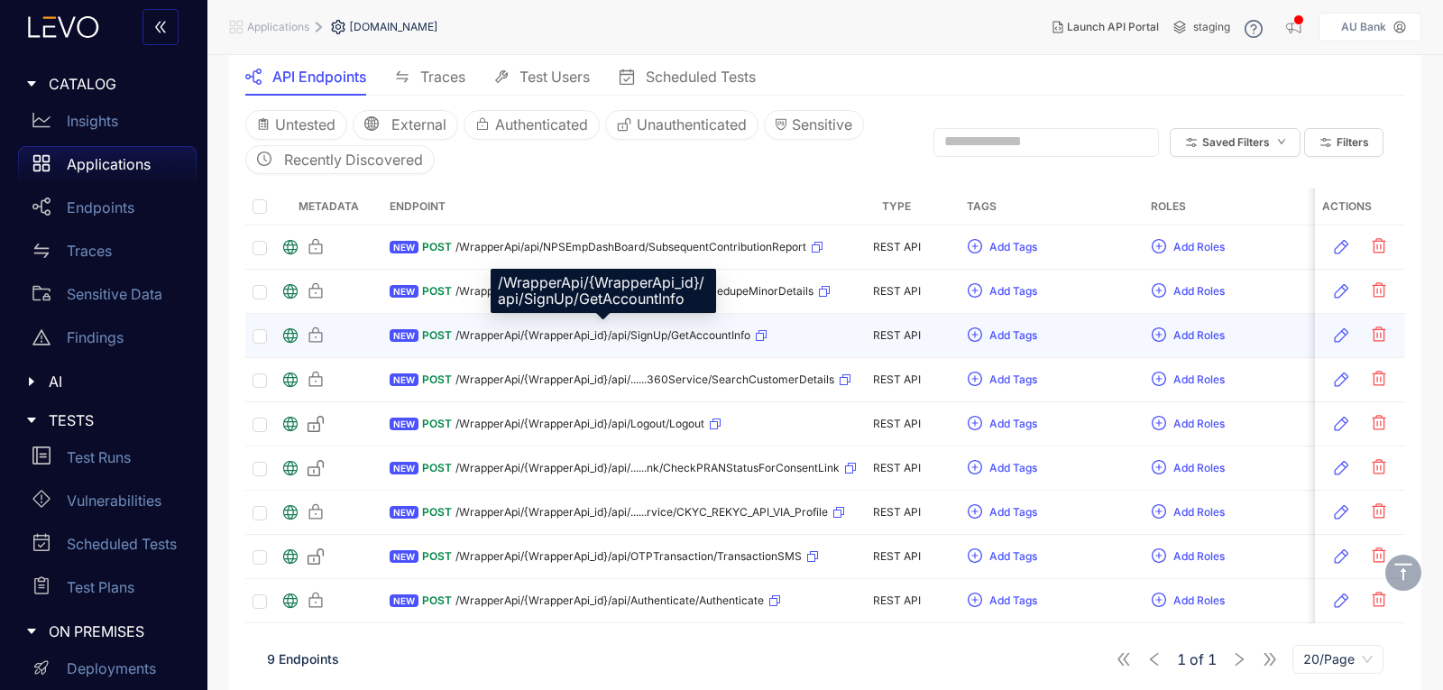
click at [550, 337] on span "/WrapperApi/{WrapperApi_id}/api/SignUp/GetAccountInfo" at bounding box center [602, 335] width 295 height 13
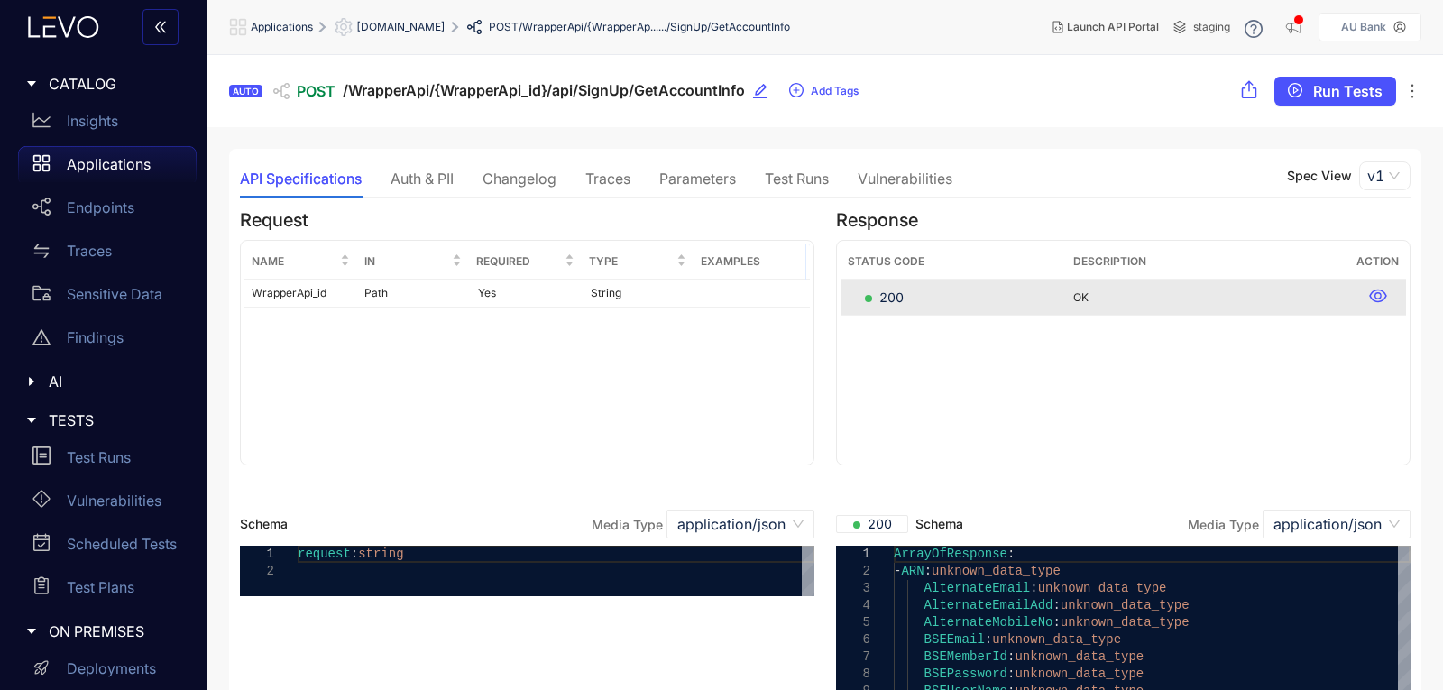
click at [712, 174] on div "Parameters" at bounding box center [697, 178] width 77 height 16
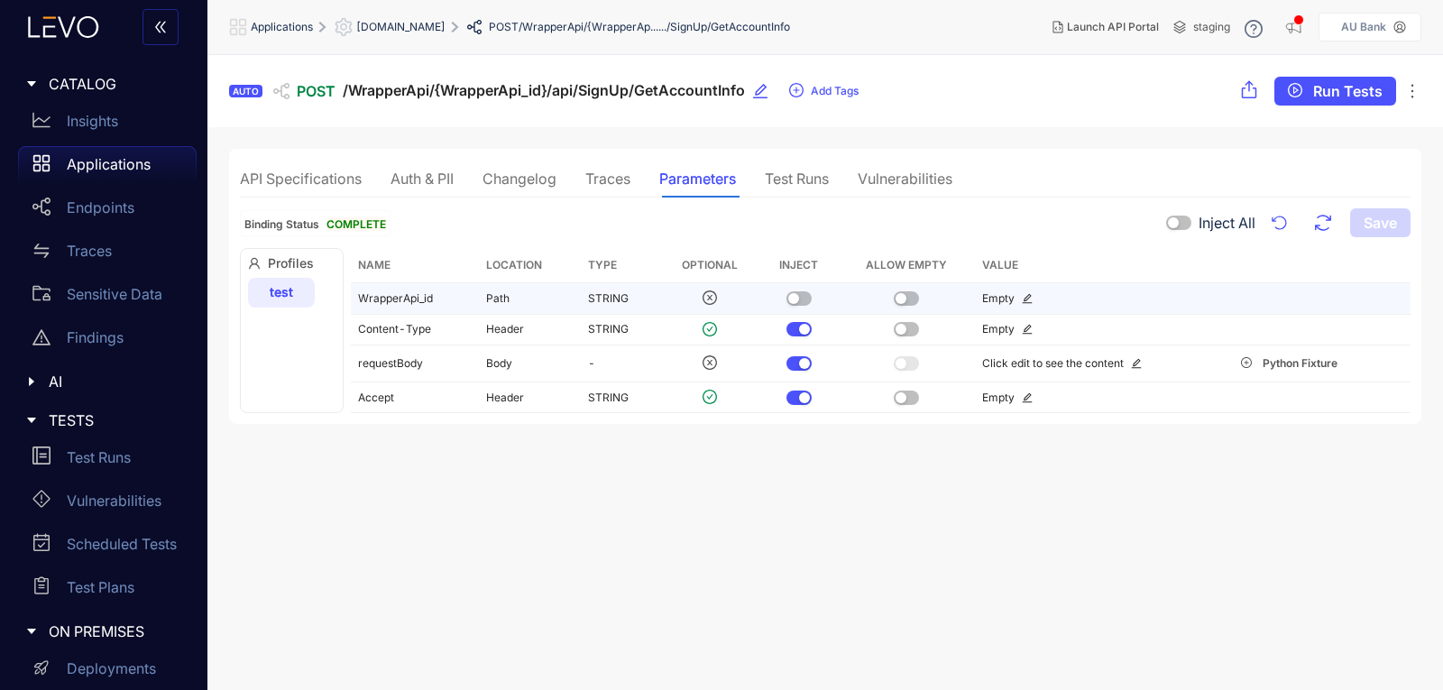
click at [791, 295] on div "button" at bounding box center [793, 298] width 11 height 11
click at [909, 296] on button "button" at bounding box center [906, 298] width 25 height 14
click at [278, 184] on div "API Specifications" at bounding box center [301, 178] width 122 height 16
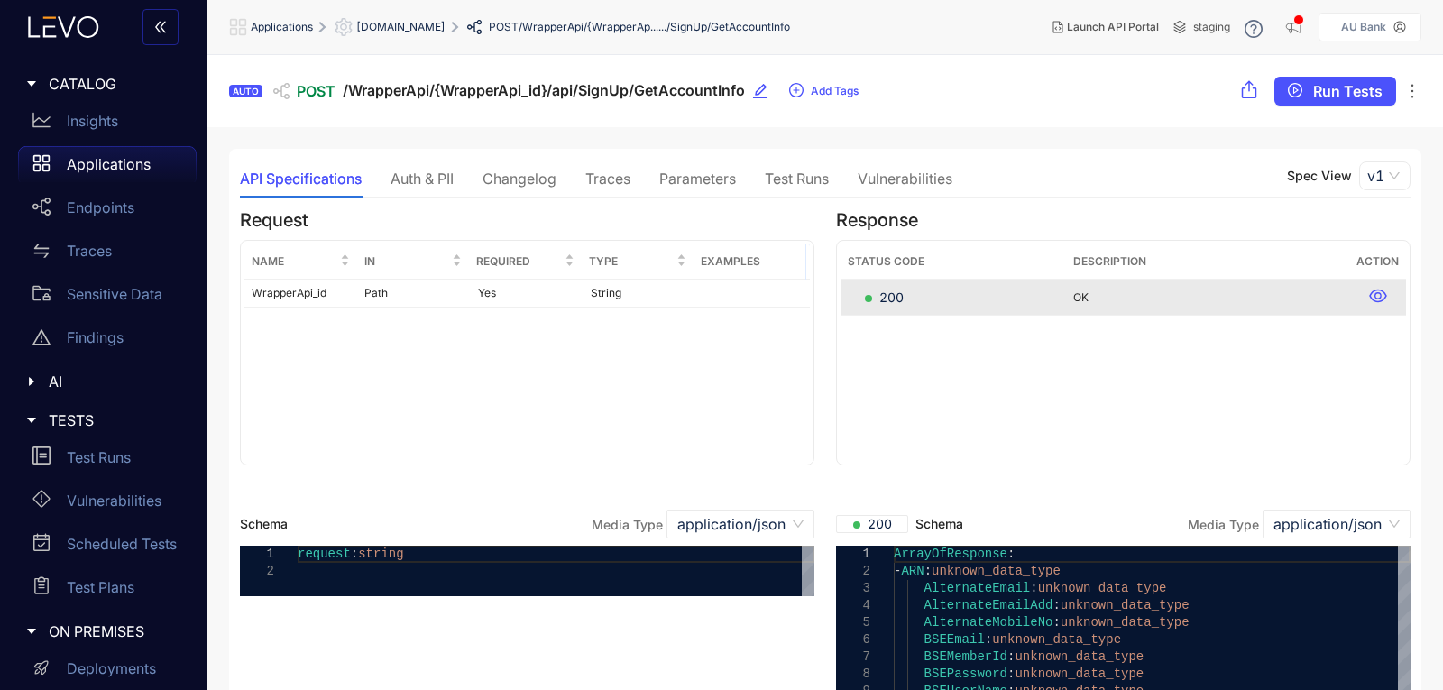
click at [396, 28] on span "[DOMAIN_NAME]" at bounding box center [400, 27] width 89 height 13
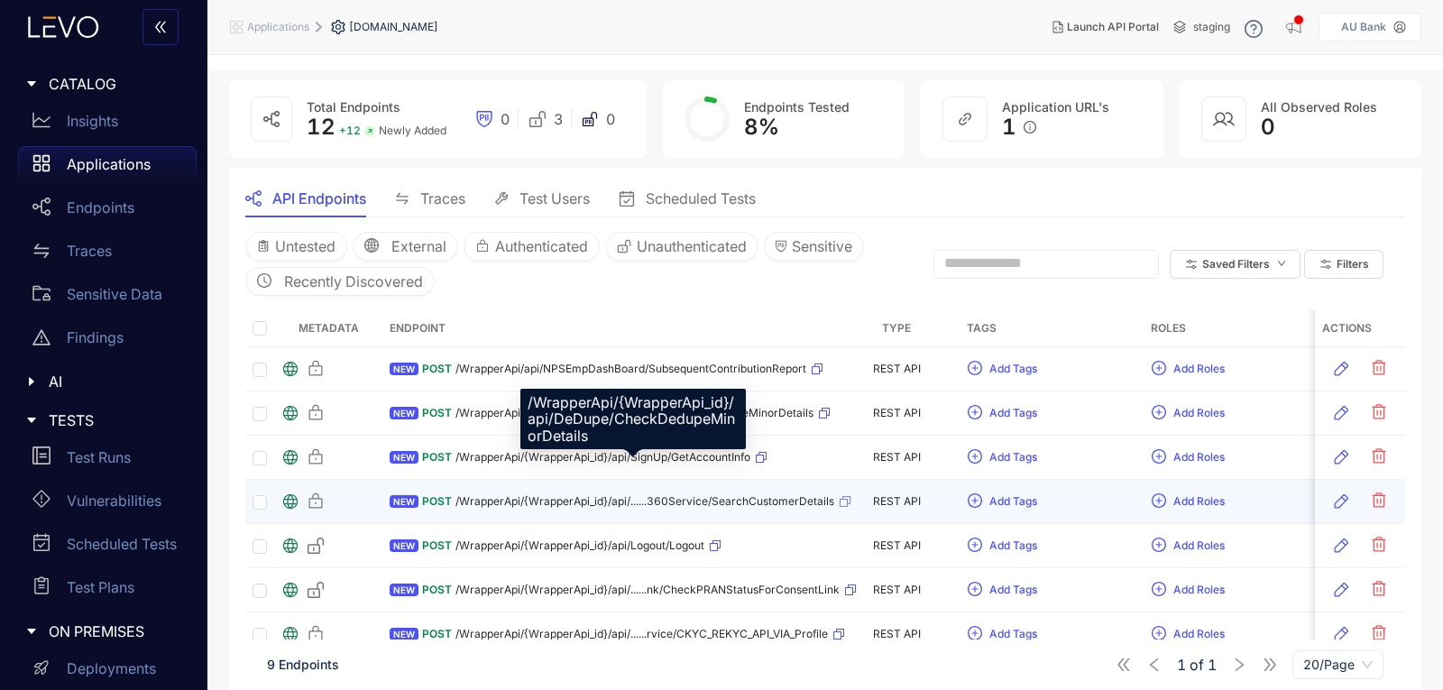
scroll to position [90, 0]
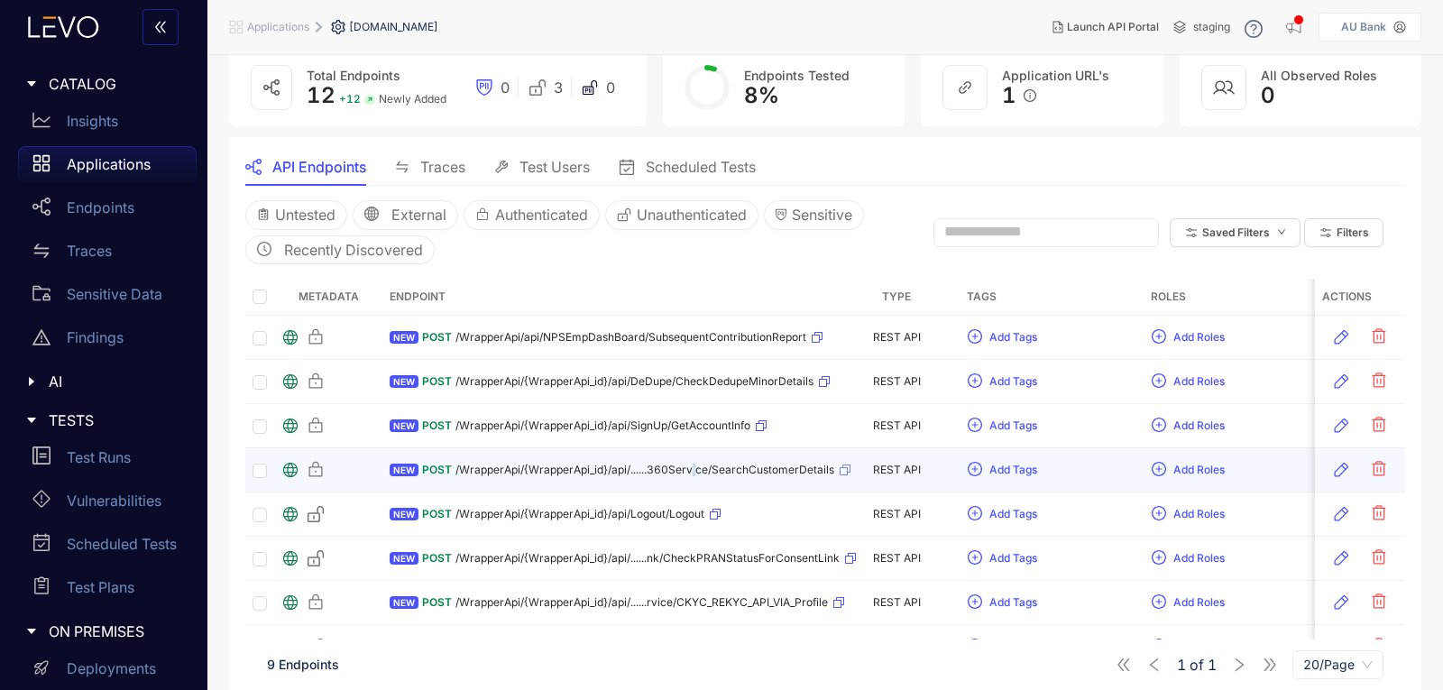
click at [693, 460] on div "POST /WrapperApi/{WrapperApi_id}/api/......360Service/SearchCustomerDetails" at bounding box center [636, 469] width 429 height 29
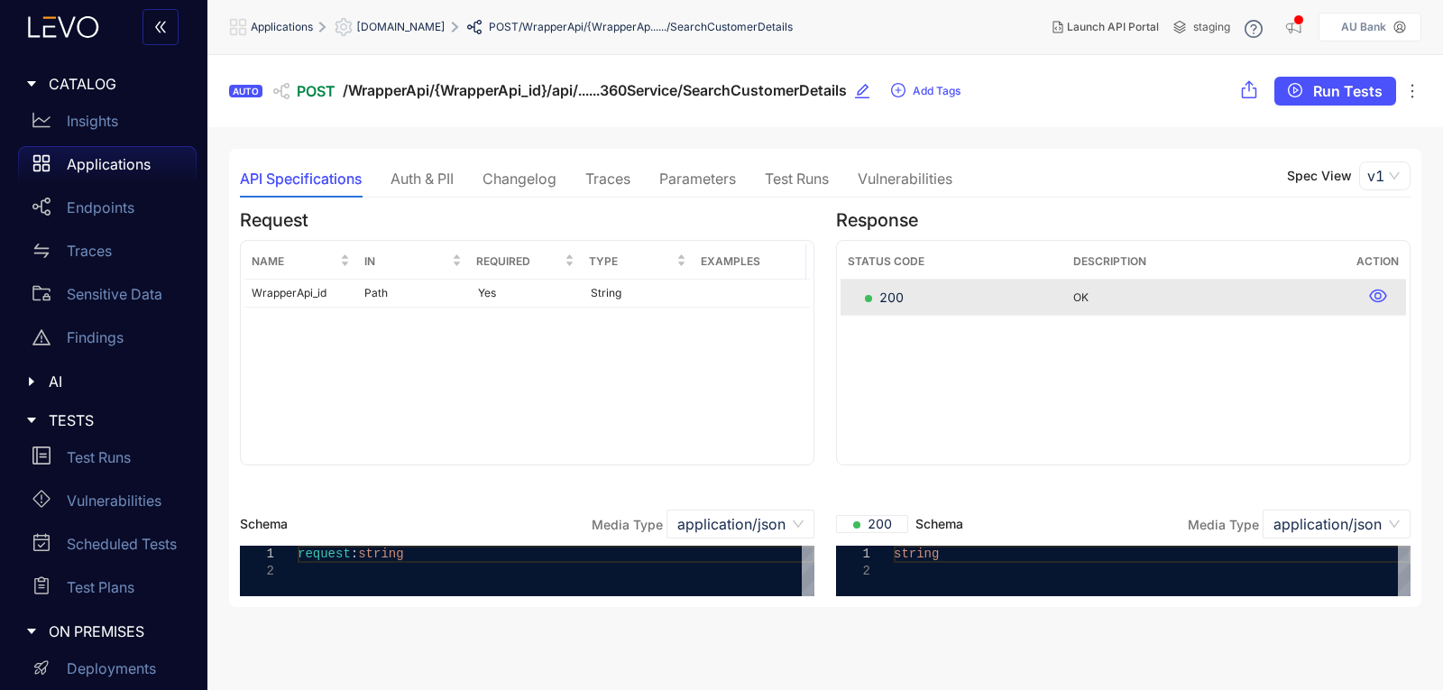
click at [675, 181] on div "Parameters" at bounding box center [697, 178] width 77 height 16
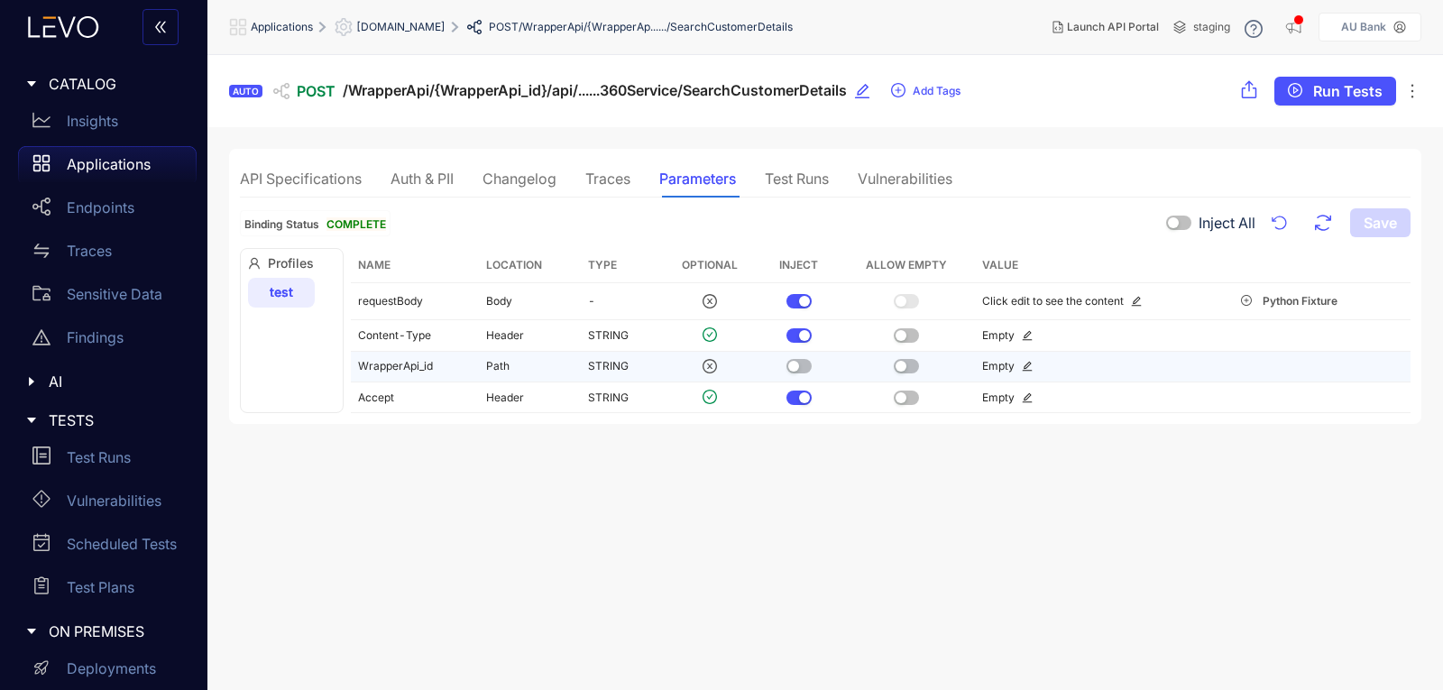
click at [788, 365] on div "button" at bounding box center [793, 366] width 11 height 11
click at [908, 372] on button "button" at bounding box center [906, 366] width 25 height 14
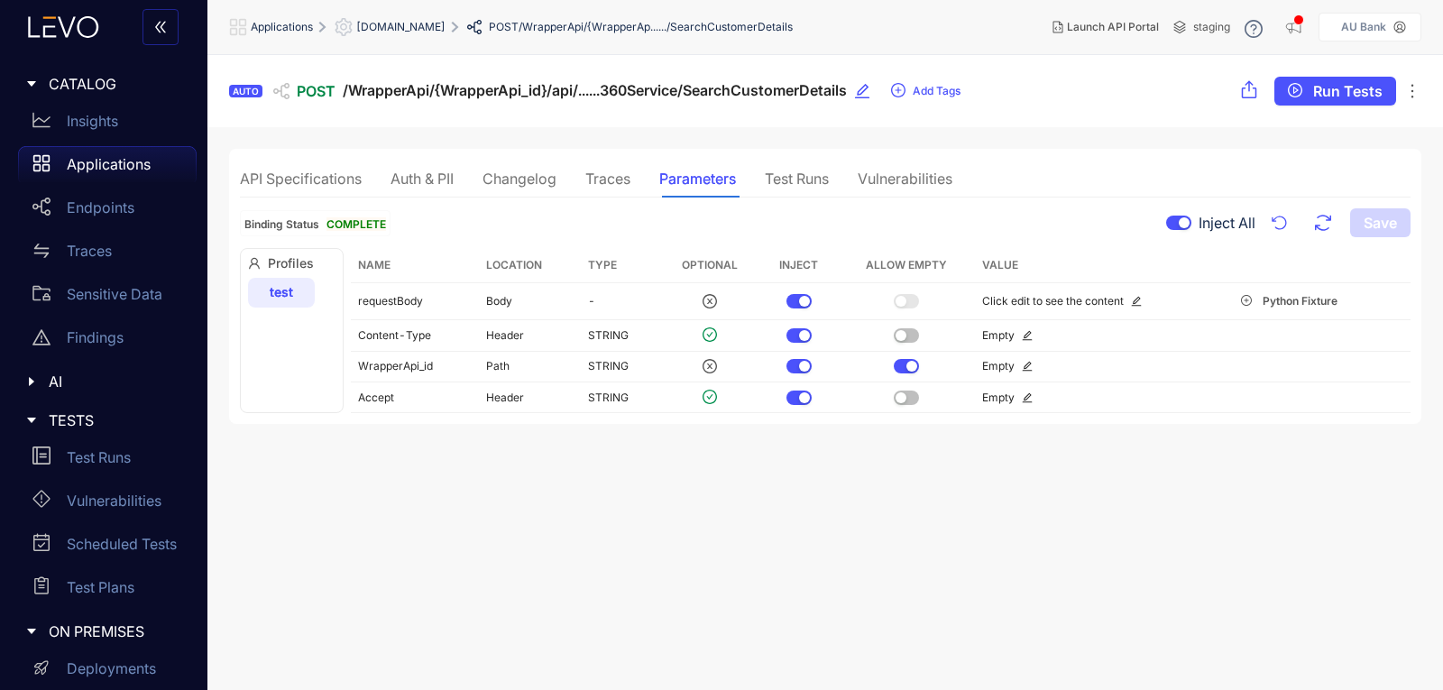
click at [424, 21] on span "[DOMAIN_NAME]" at bounding box center [400, 27] width 89 height 13
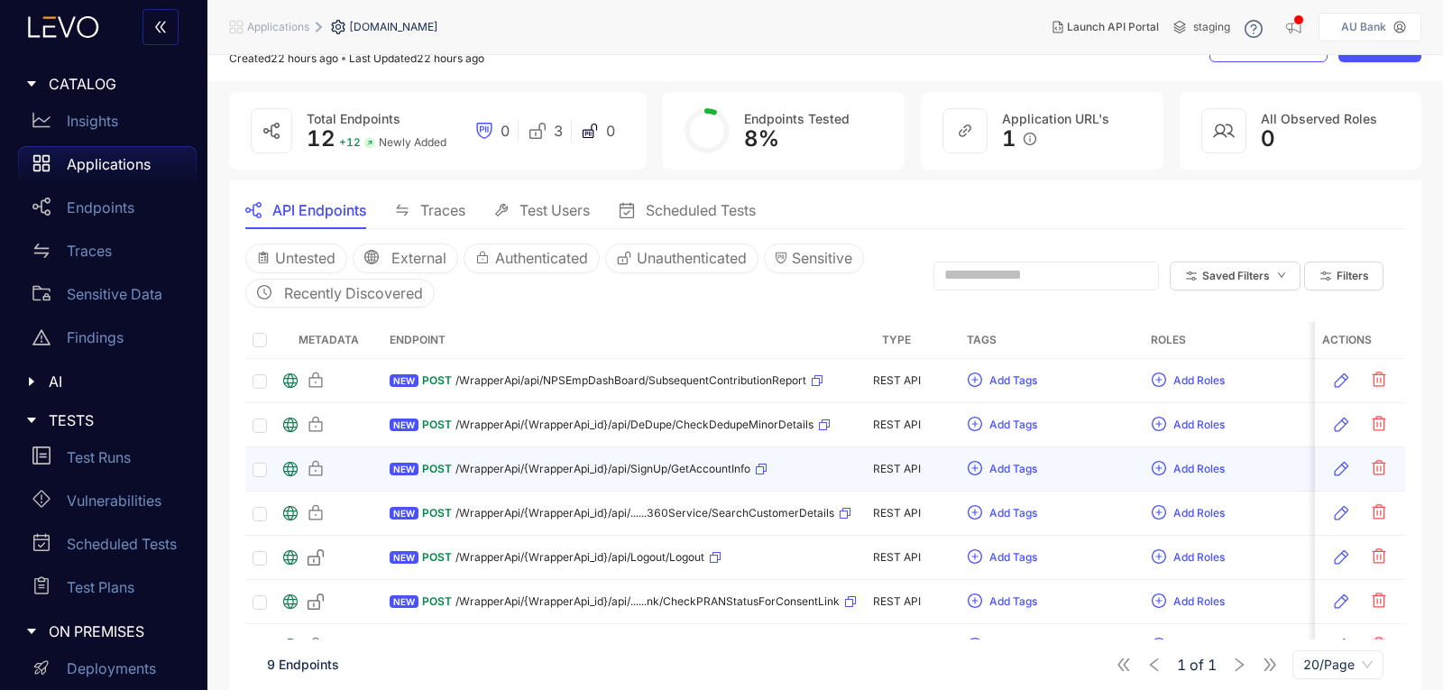
scroll to position [90, 0]
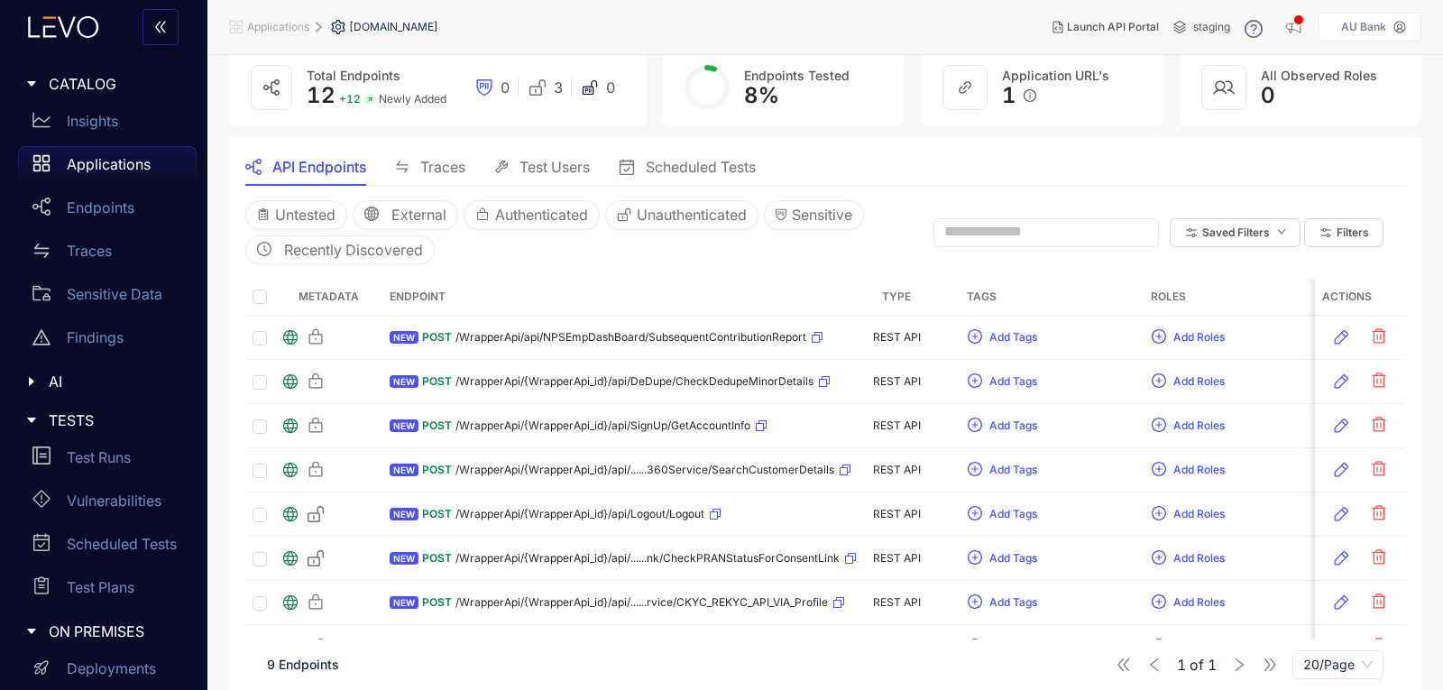
click at [436, 170] on span "Traces" at bounding box center [442, 167] width 45 height 16
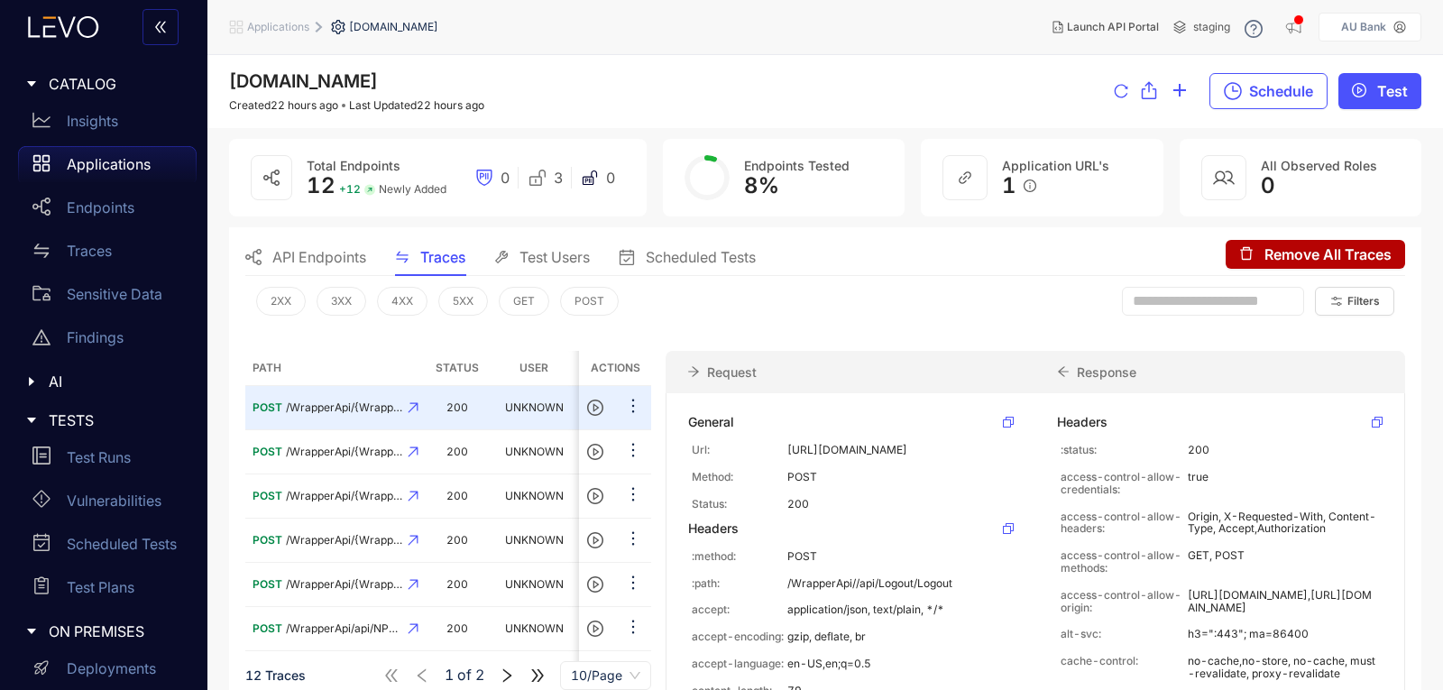
click at [323, 244] on div "API Endpoints" at bounding box center [305, 257] width 121 height 38
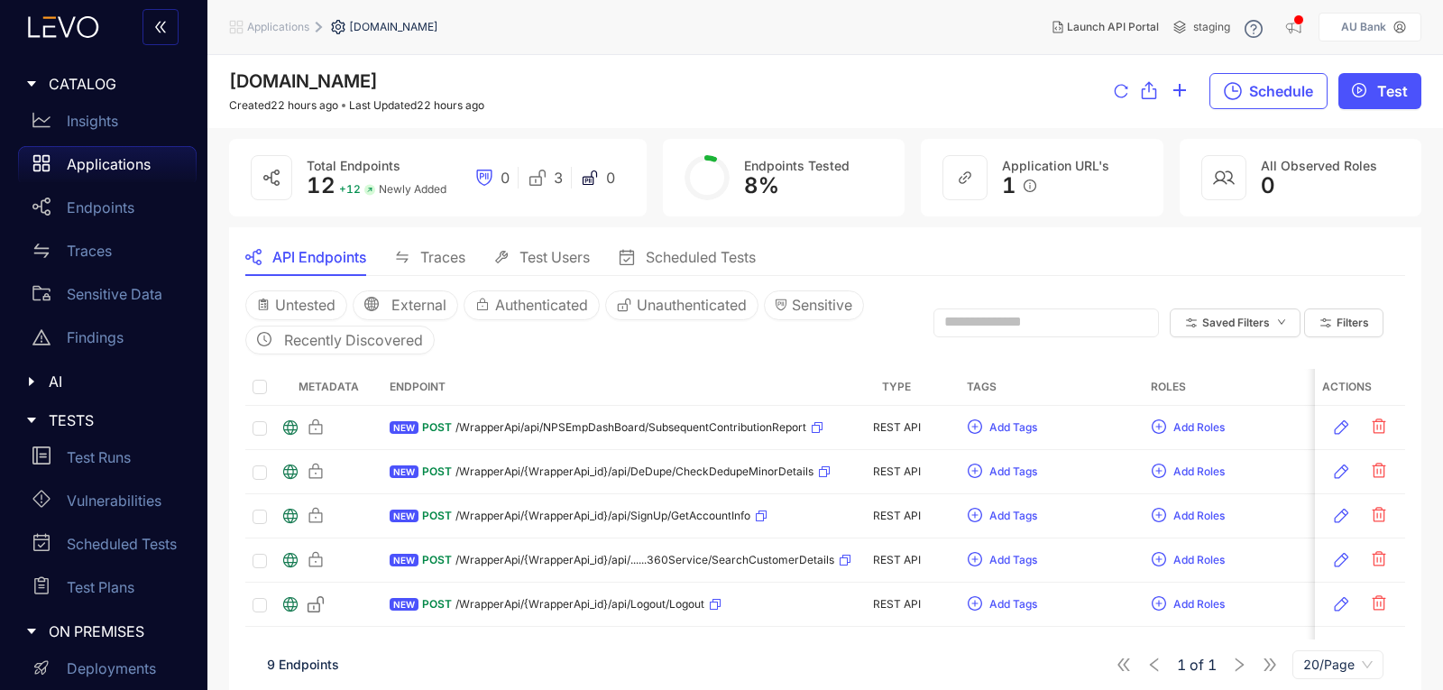
click at [551, 254] on span "Test Users" at bounding box center [554, 257] width 70 height 16
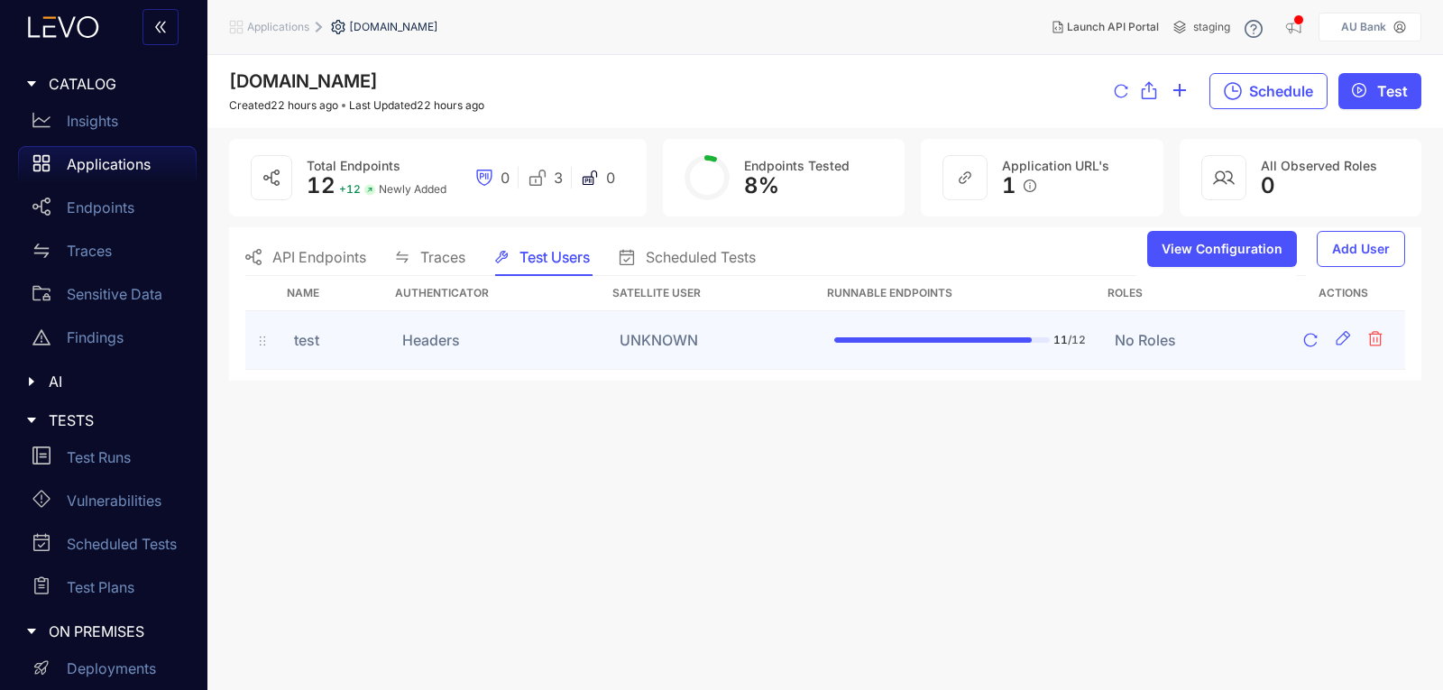
click at [424, 344] on td "Headers" at bounding box center [496, 340] width 216 height 59
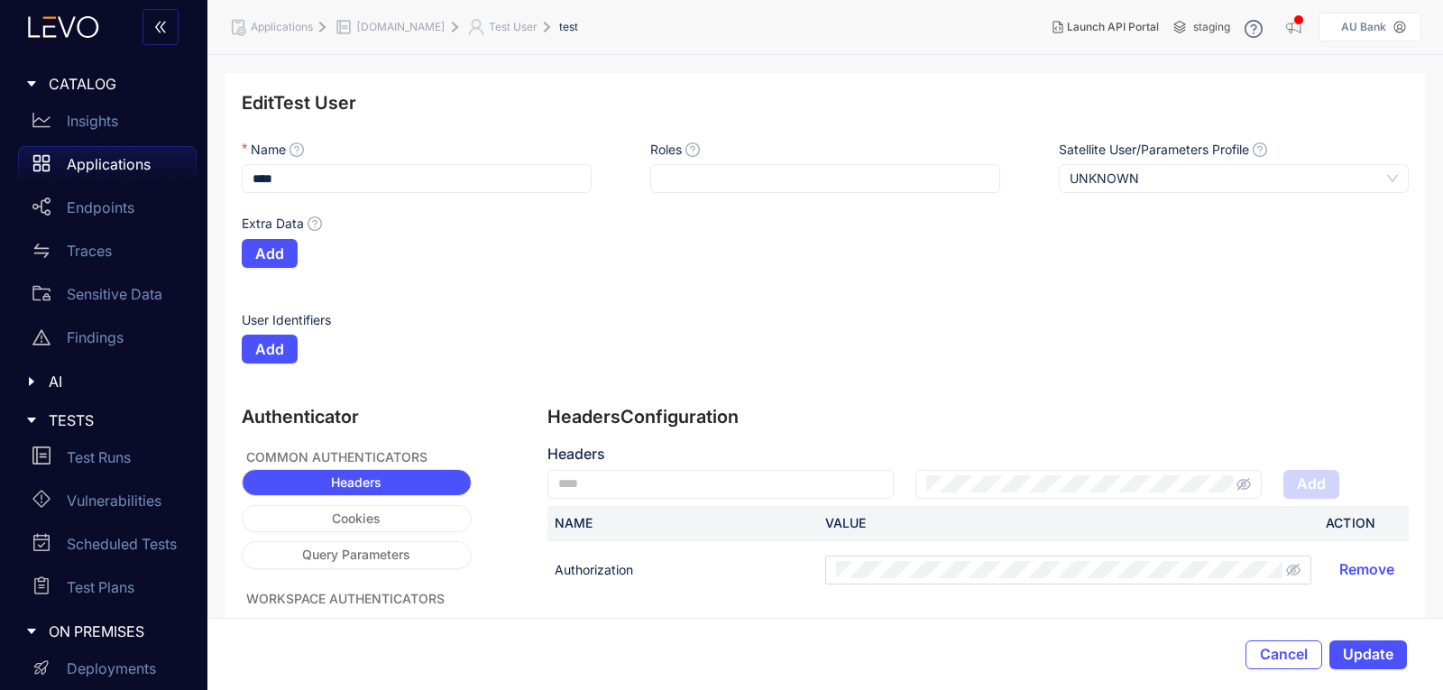
scroll to position [43, 0]
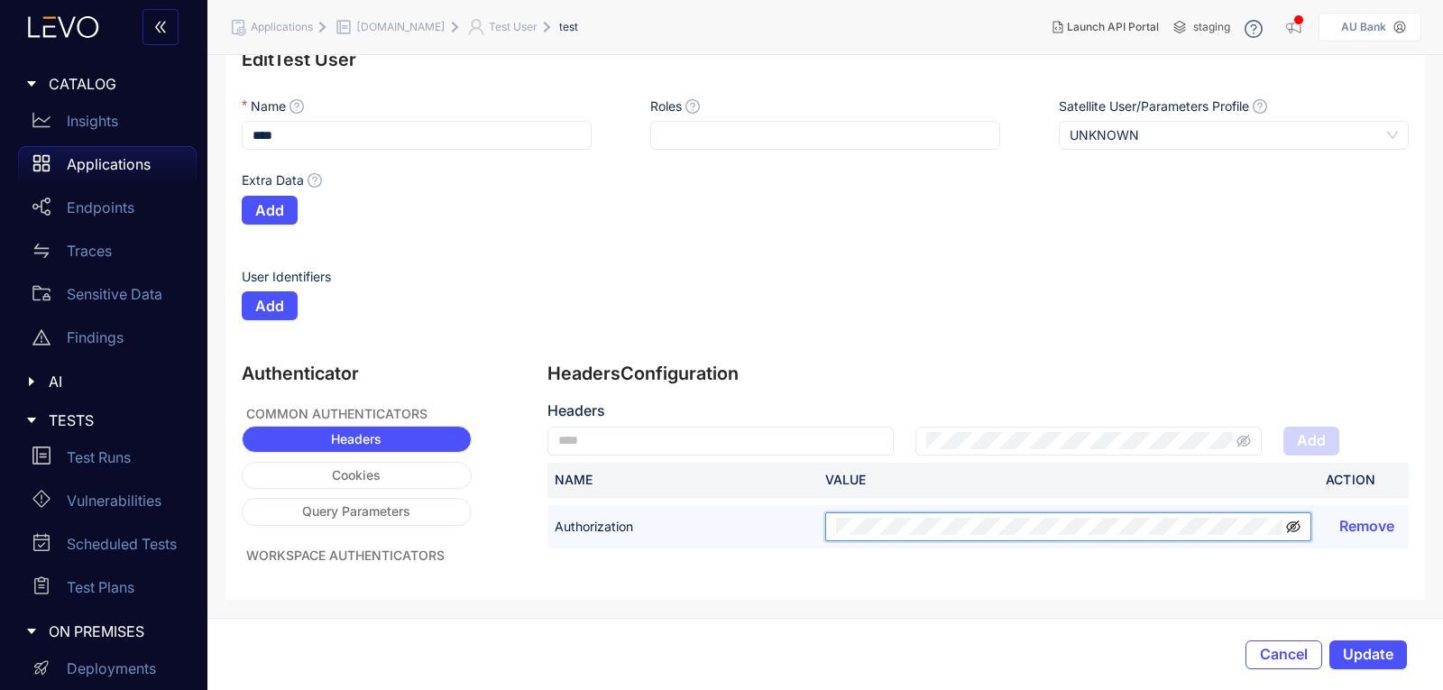
click at [1290, 524] on icon "eye-invisible" at bounding box center [1293, 526] width 14 height 14
click at [806, 505] on tr "Authorization Remove" at bounding box center [978, 526] width 862 height 43
click at [715, 502] on table "Name Value Action Authorization Remove" at bounding box center [978, 505] width 862 height 100
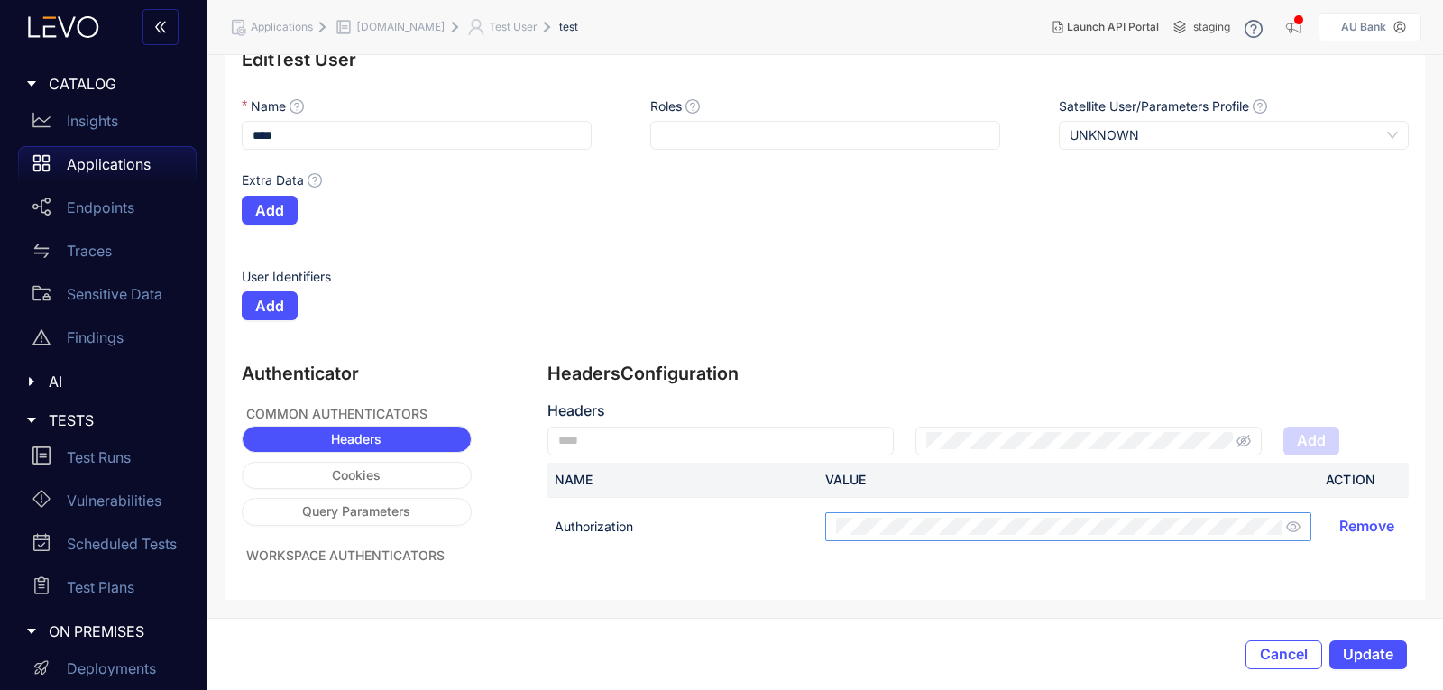
click at [1012, 614] on section "Edit Test User Name **** Roles Satellite User/Parameters Profile UNKNOWN Extra …" at bounding box center [824, 315] width 1235 height 606
drag, startPoint x: 1375, startPoint y: 648, endPoint x: 1384, endPoint y: 647, distance: 9.1
click at [1377, 648] on span "Update" at bounding box center [1368, 654] width 50 height 16
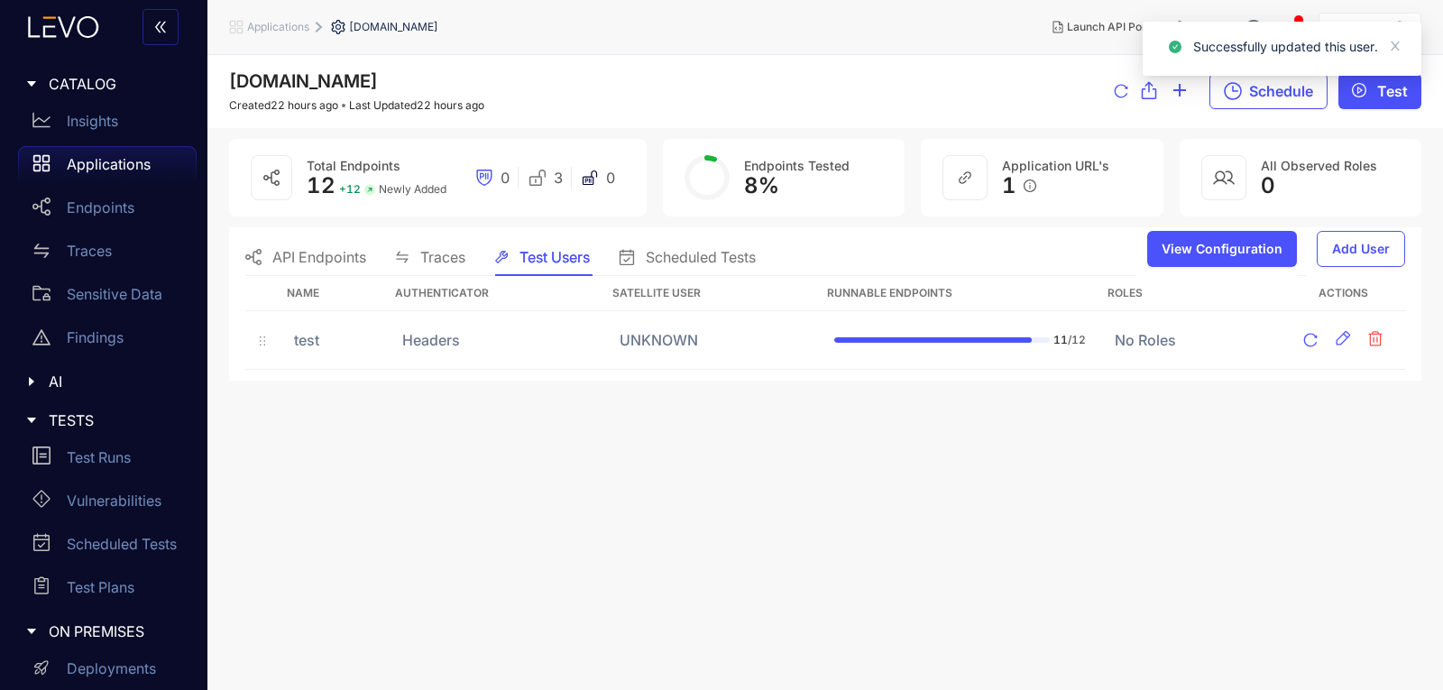
click at [330, 252] on span "API Endpoints" at bounding box center [319, 257] width 94 height 16
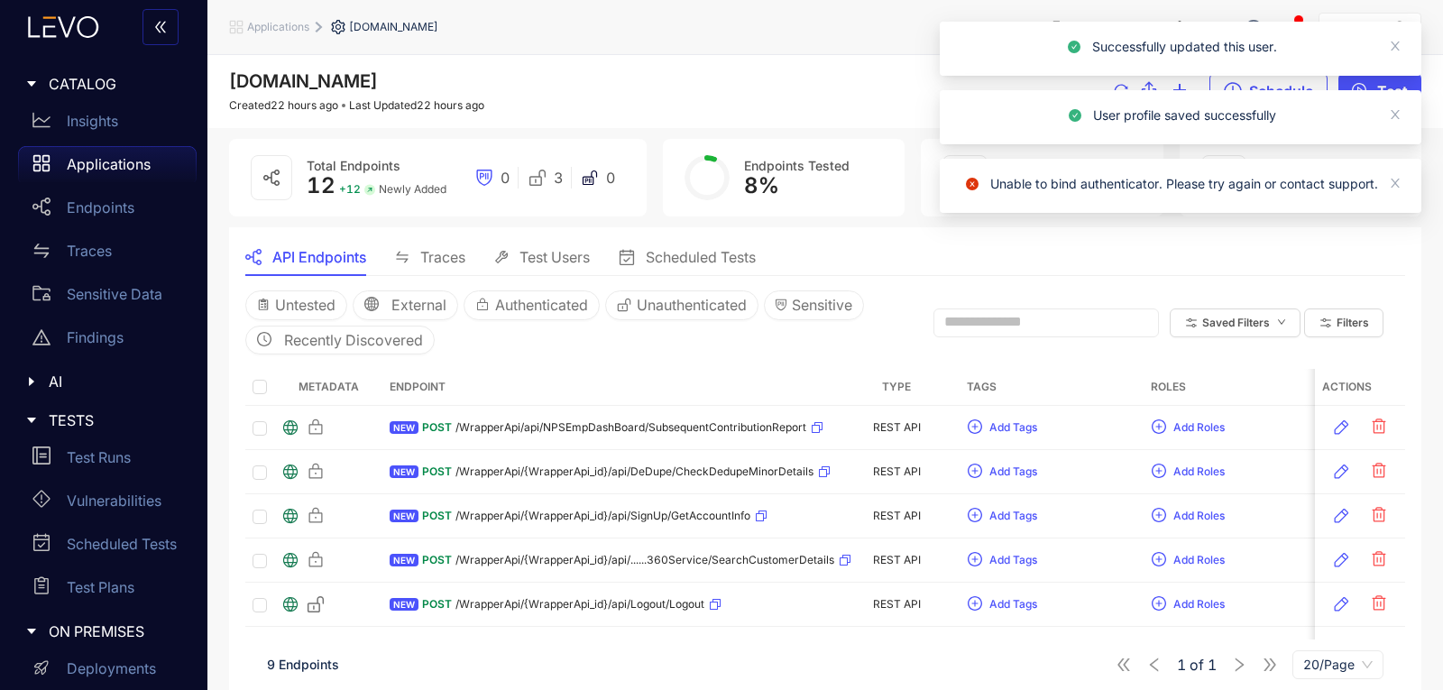
scroll to position [180, 0]
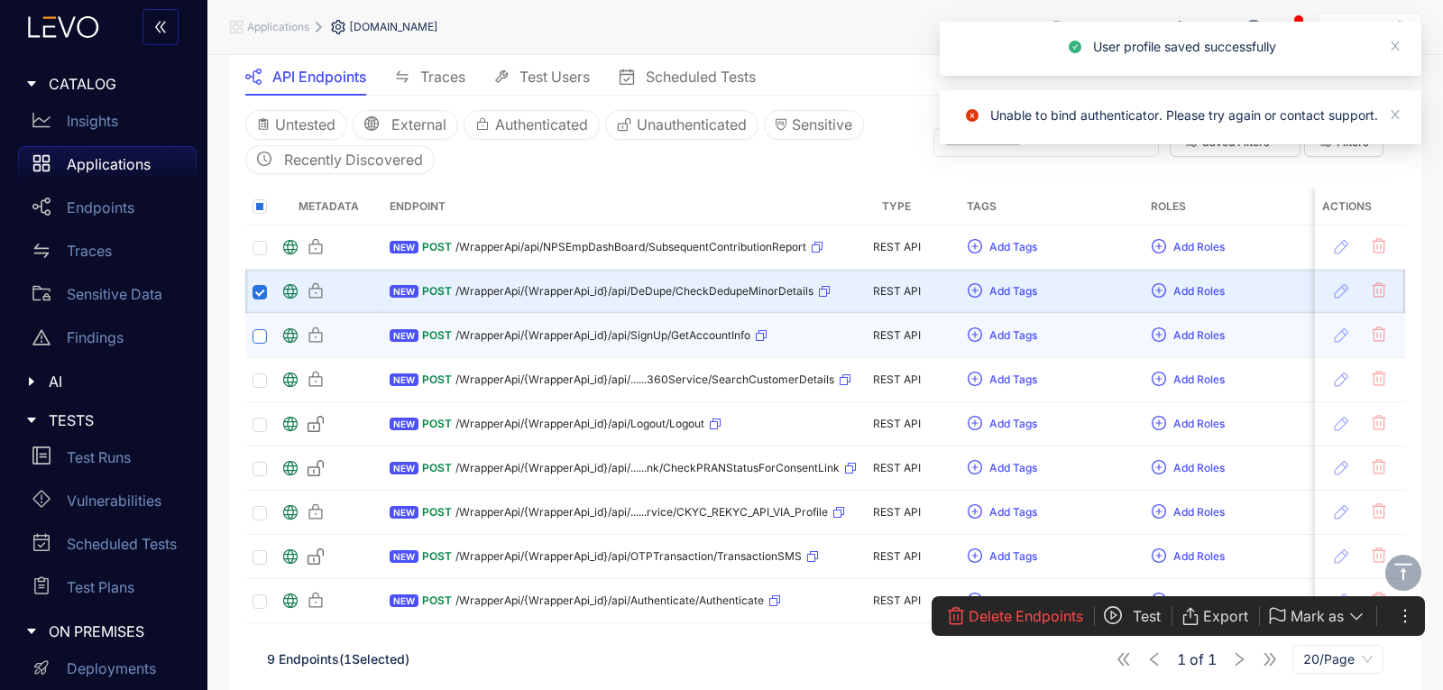
click at [260, 327] on label at bounding box center [259, 334] width 14 height 17
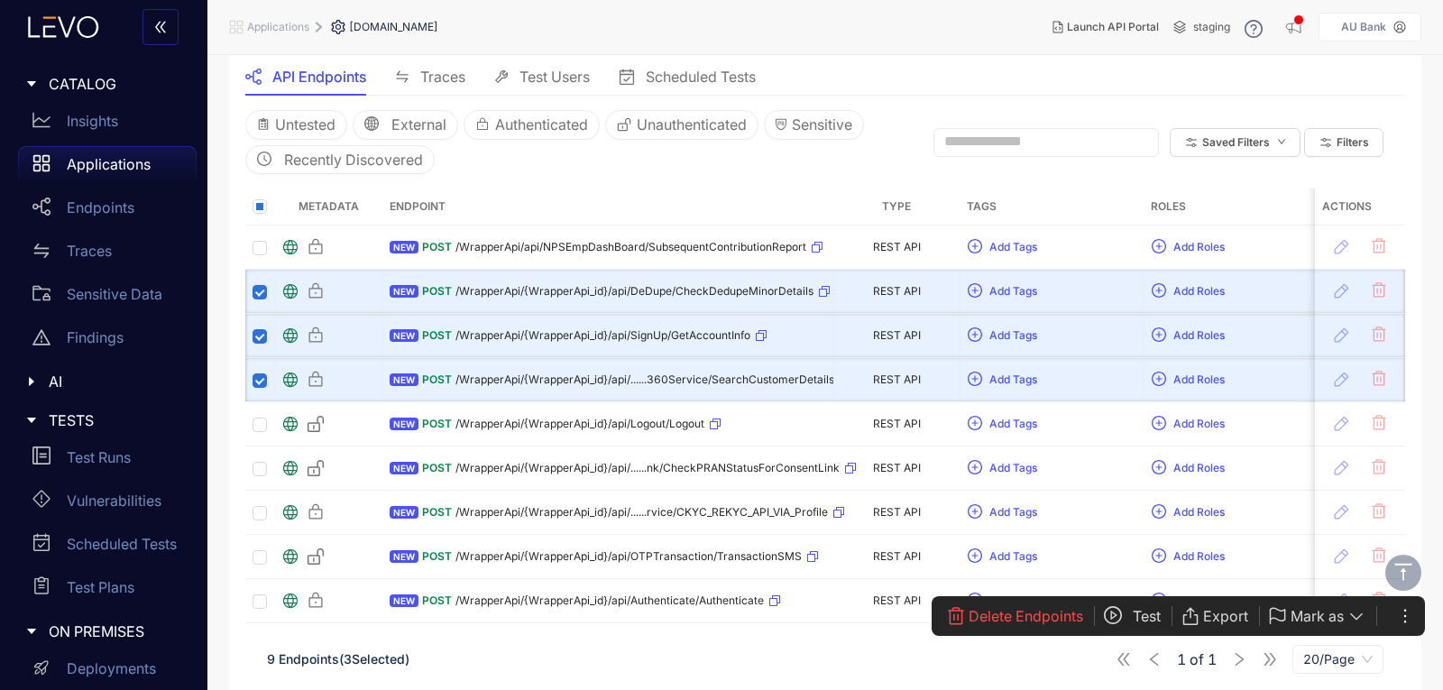
click at [1120, 607] on icon "play-circle" at bounding box center [1113, 615] width 18 height 18
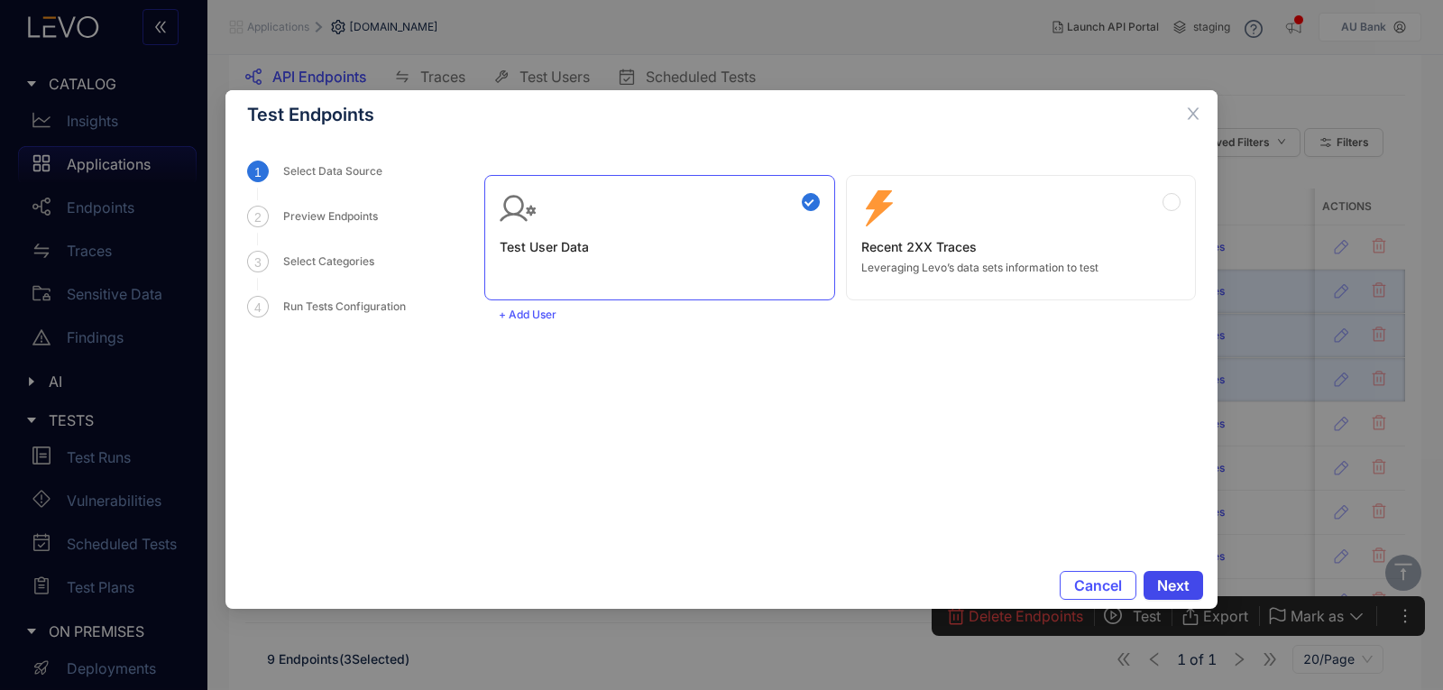
click at [1178, 584] on span "Next" at bounding box center [1173, 585] width 32 height 16
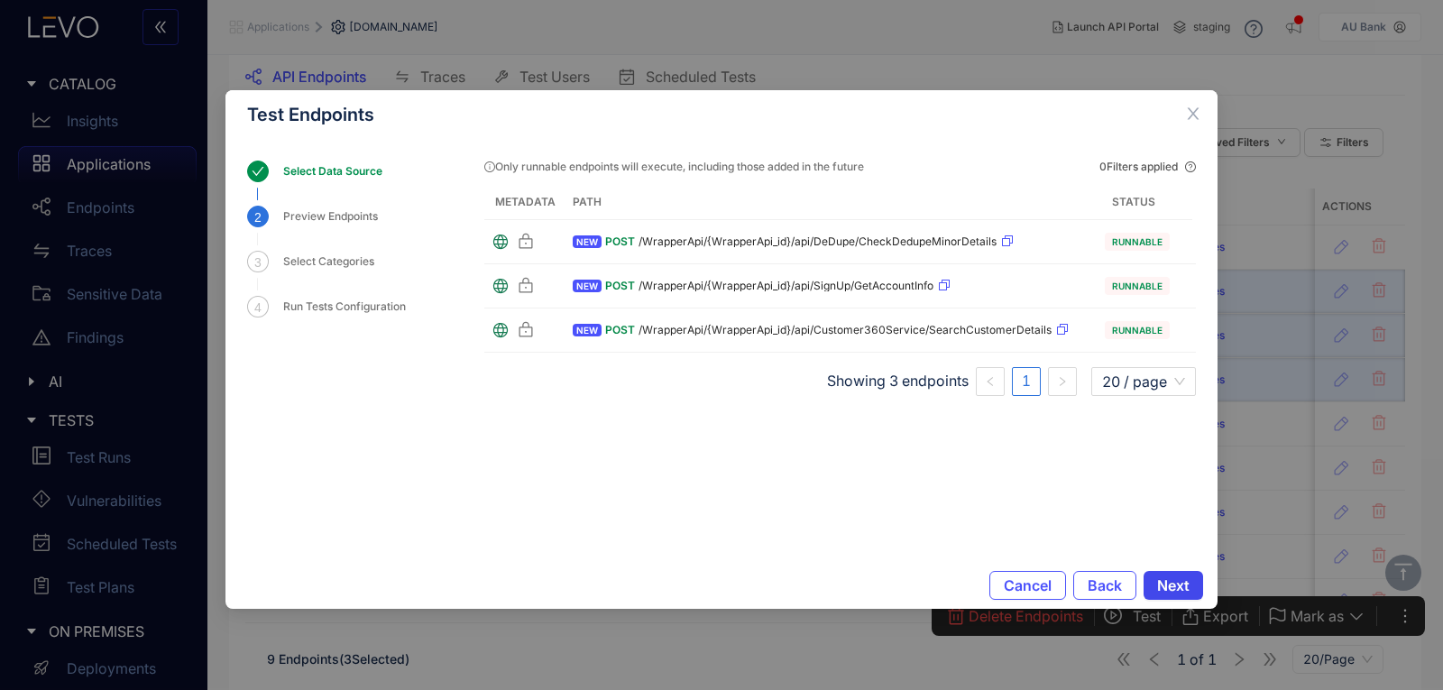
click at [1178, 586] on span "Next" at bounding box center [1173, 585] width 32 height 16
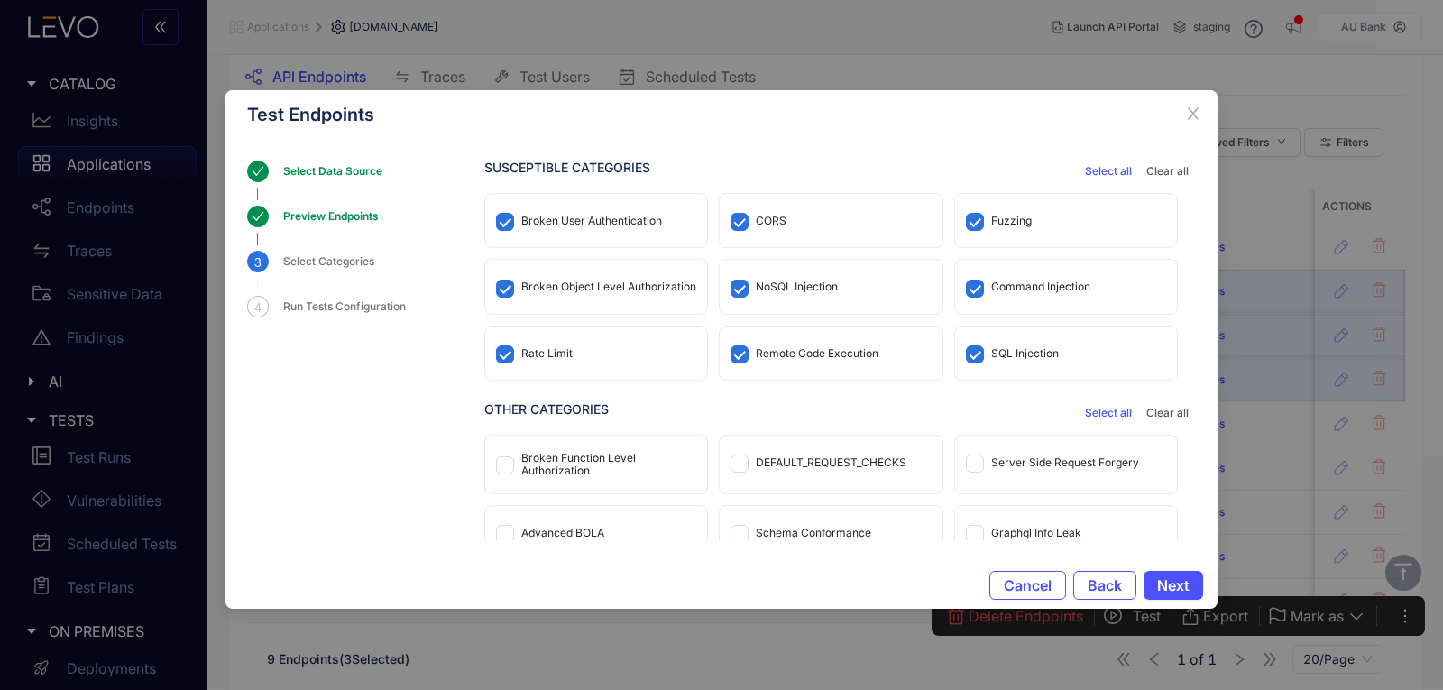
click at [1063, 462] on div "Server Side Request Forgery" at bounding box center [1065, 462] width 148 height 13
click at [811, 454] on div "DEFAULT_REQUEST_CHECKS" at bounding box center [831, 462] width 222 height 53
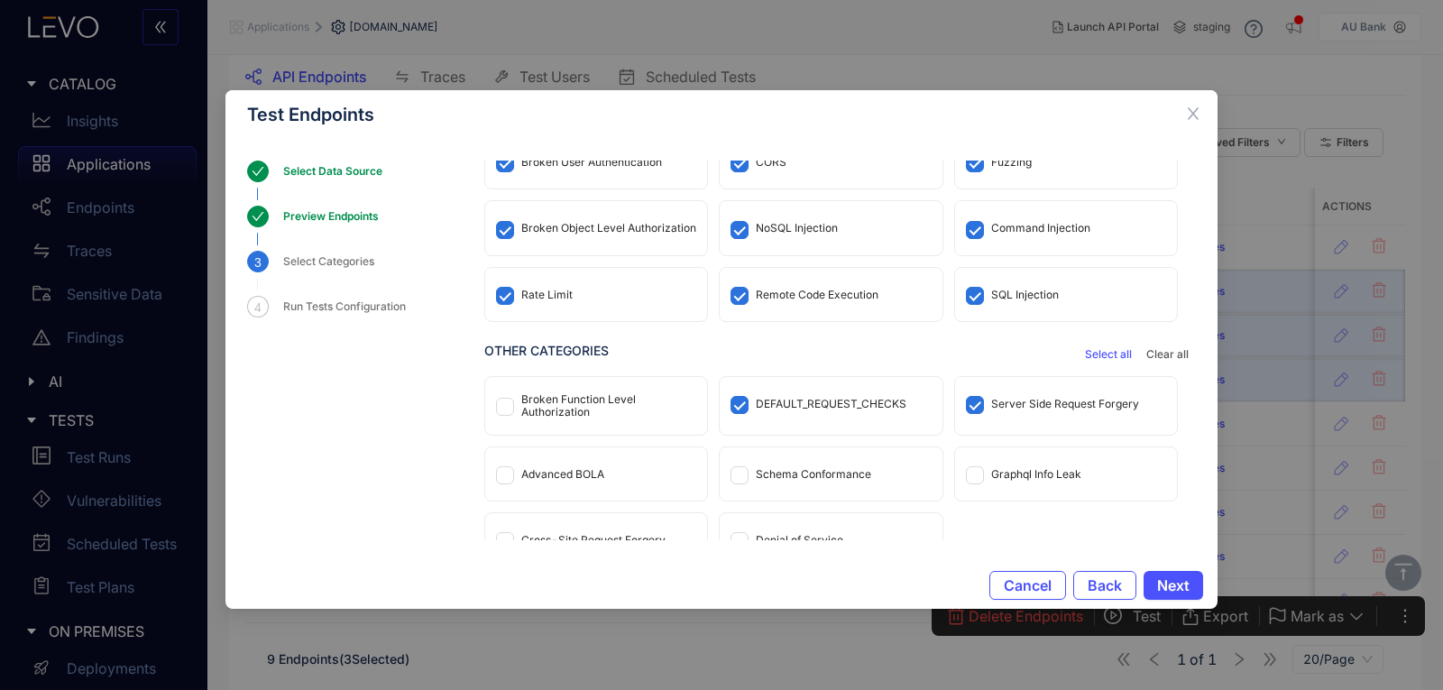
scroll to position [87, 0]
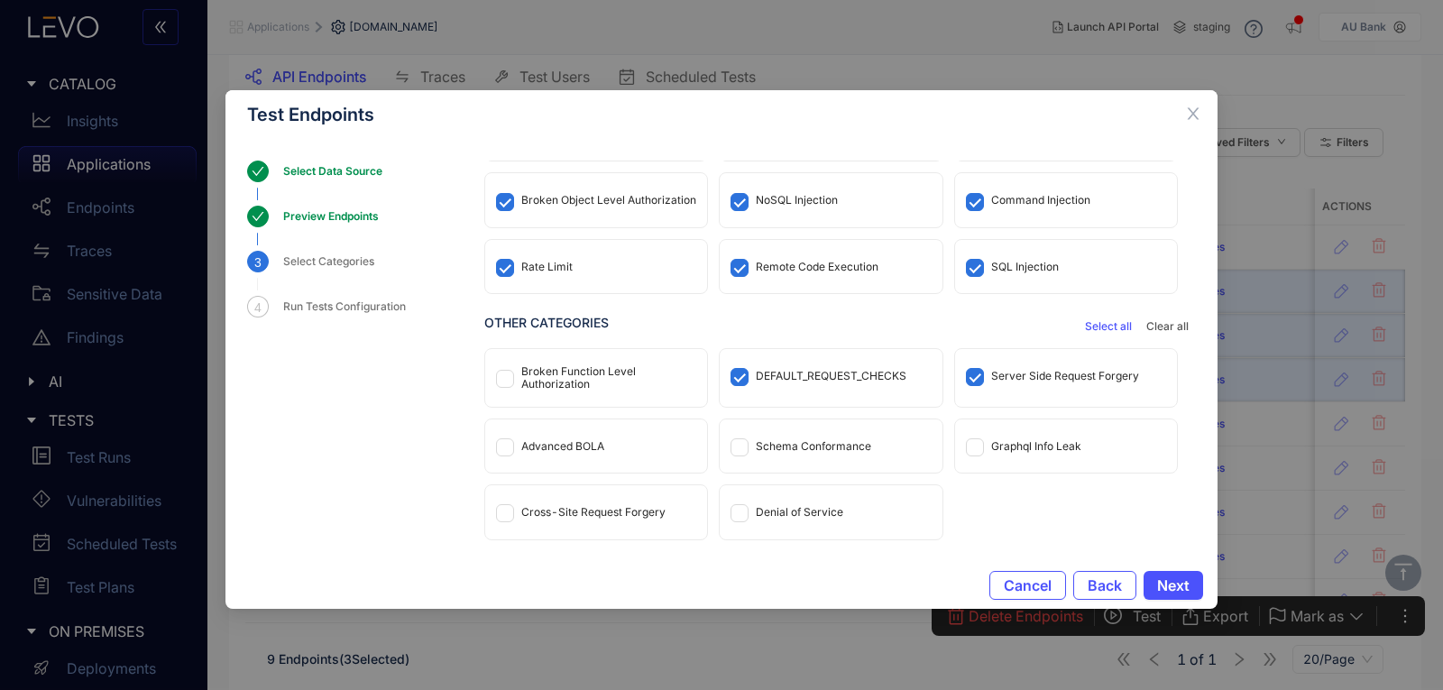
click at [663, 519] on div "Cross-Site Request Forgery" at bounding box center [596, 511] width 222 height 53
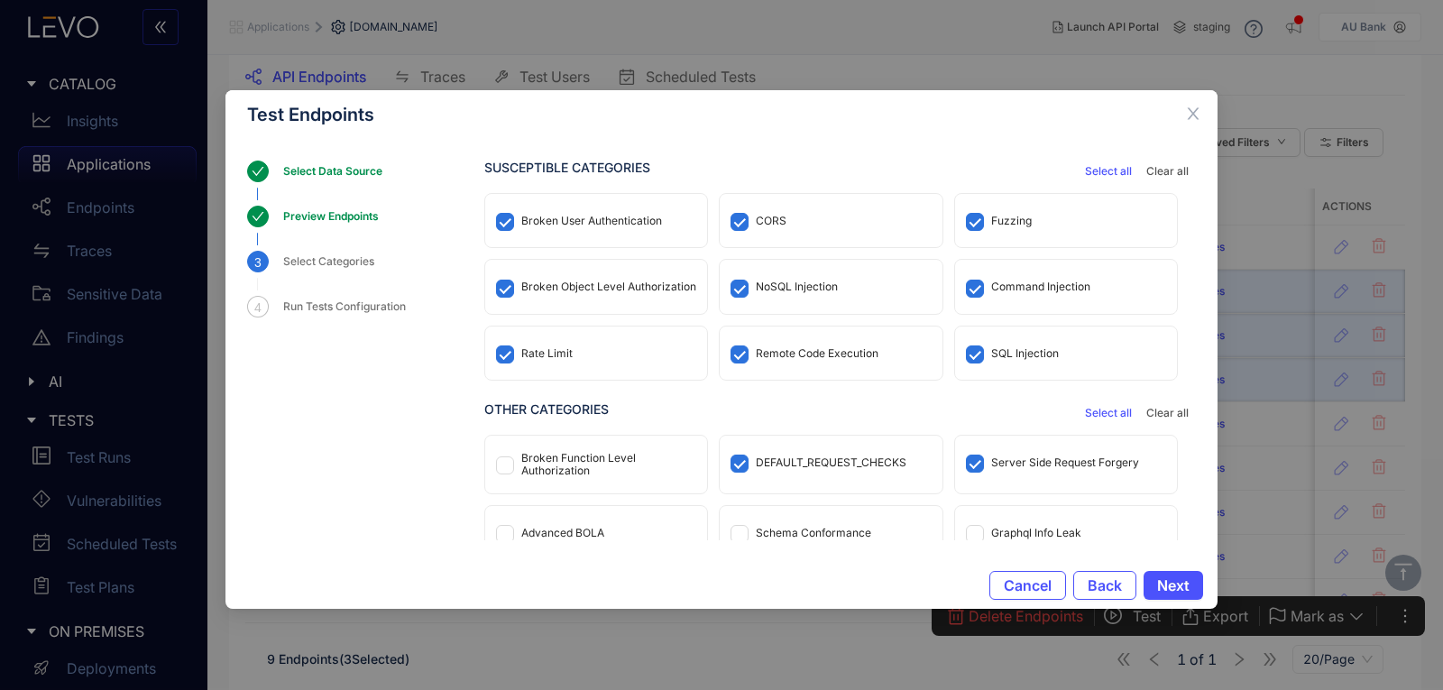
click at [592, 289] on div "Broken Object Level Authorization" at bounding box center [608, 286] width 175 height 13
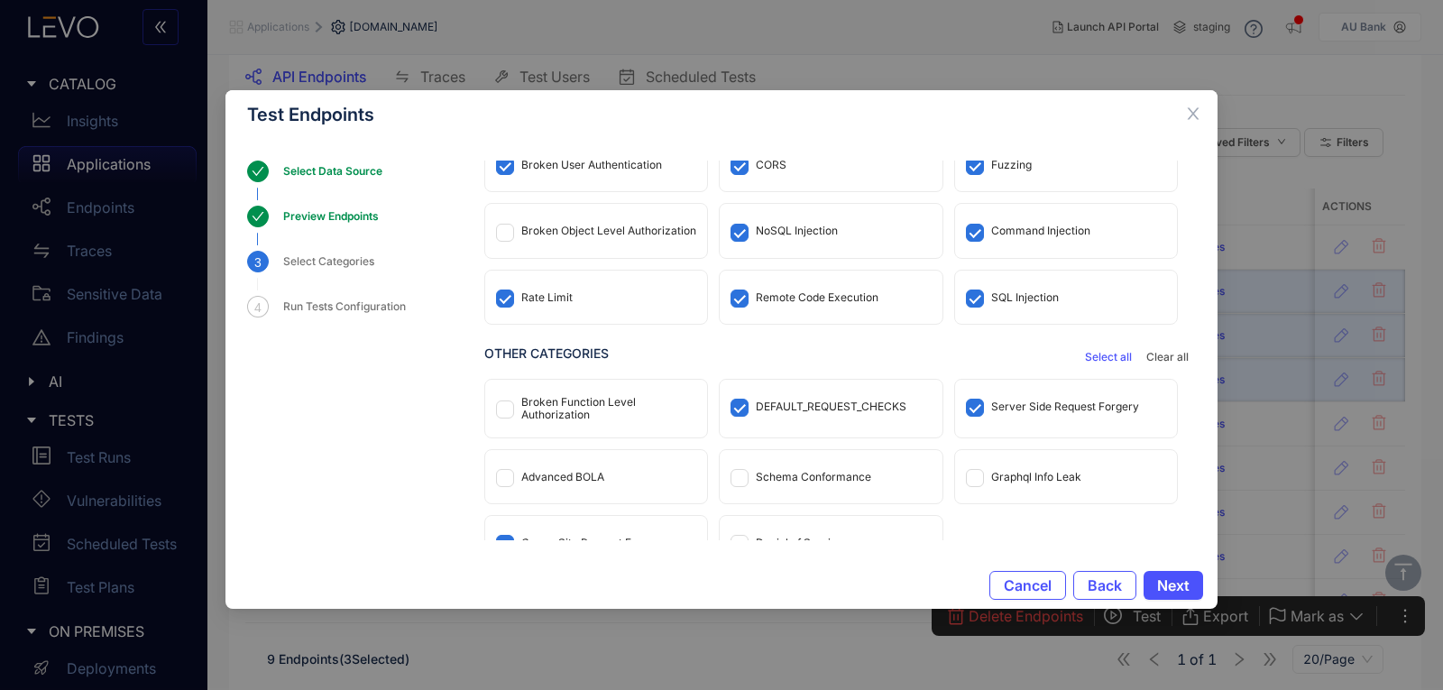
scroll to position [87, 0]
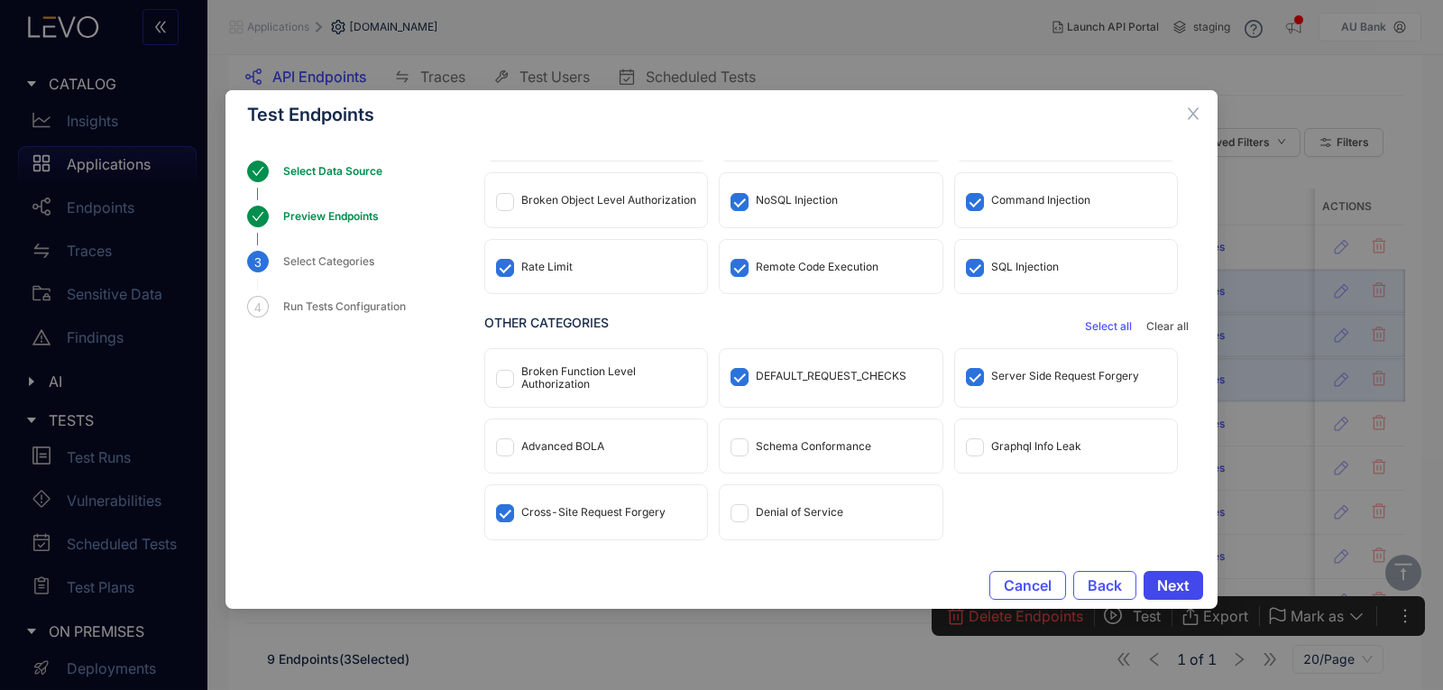
click at [1193, 574] on button "Next" at bounding box center [1173, 585] width 60 height 29
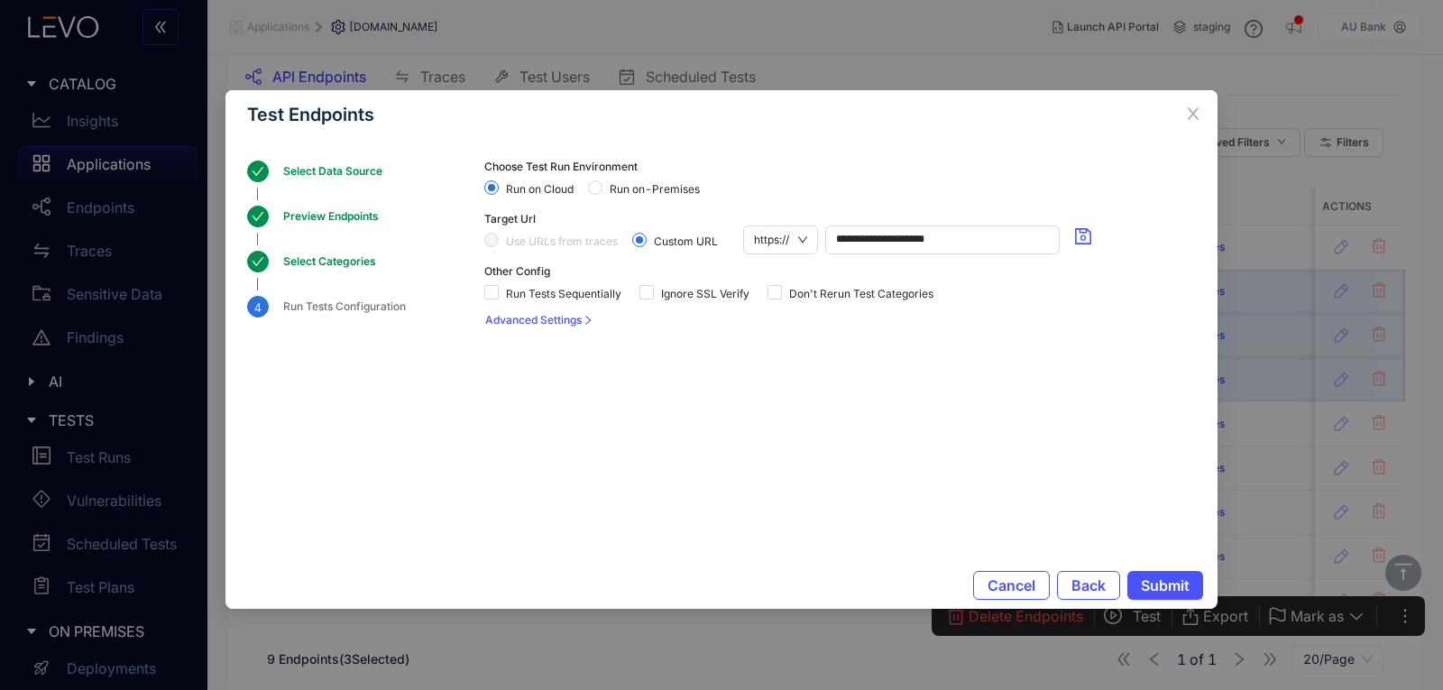
click at [660, 301] on div "Ignore SSL Verify" at bounding box center [697, 291] width 117 height 29
click at [688, 293] on span "Ignore SSL Verify" at bounding box center [705, 294] width 103 height 13
click at [658, 193] on span "Run on-Premises" at bounding box center [654, 189] width 105 height 13
click at [1163, 588] on span "Submit" at bounding box center [1165, 585] width 49 height 16
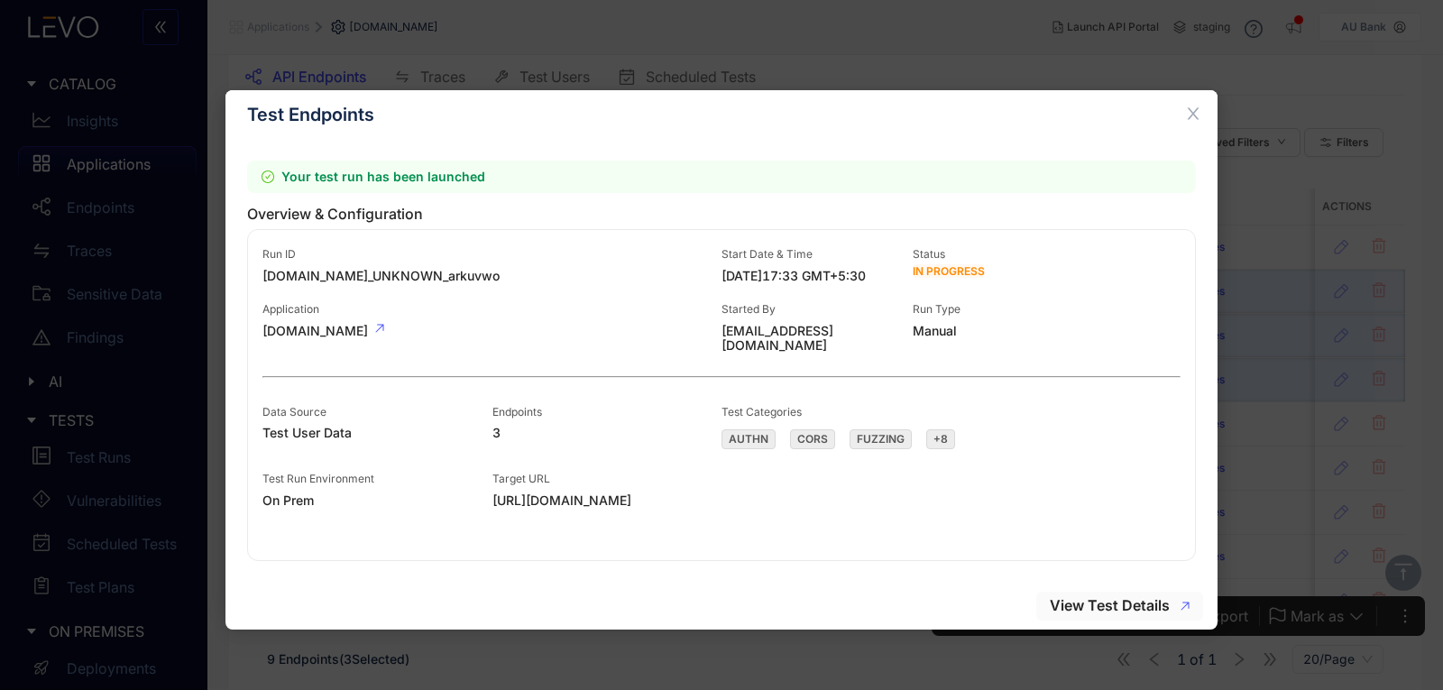
click at [1106, 598] on span "View Test Details" at bounding box center [1110, 605] width 120 height 16
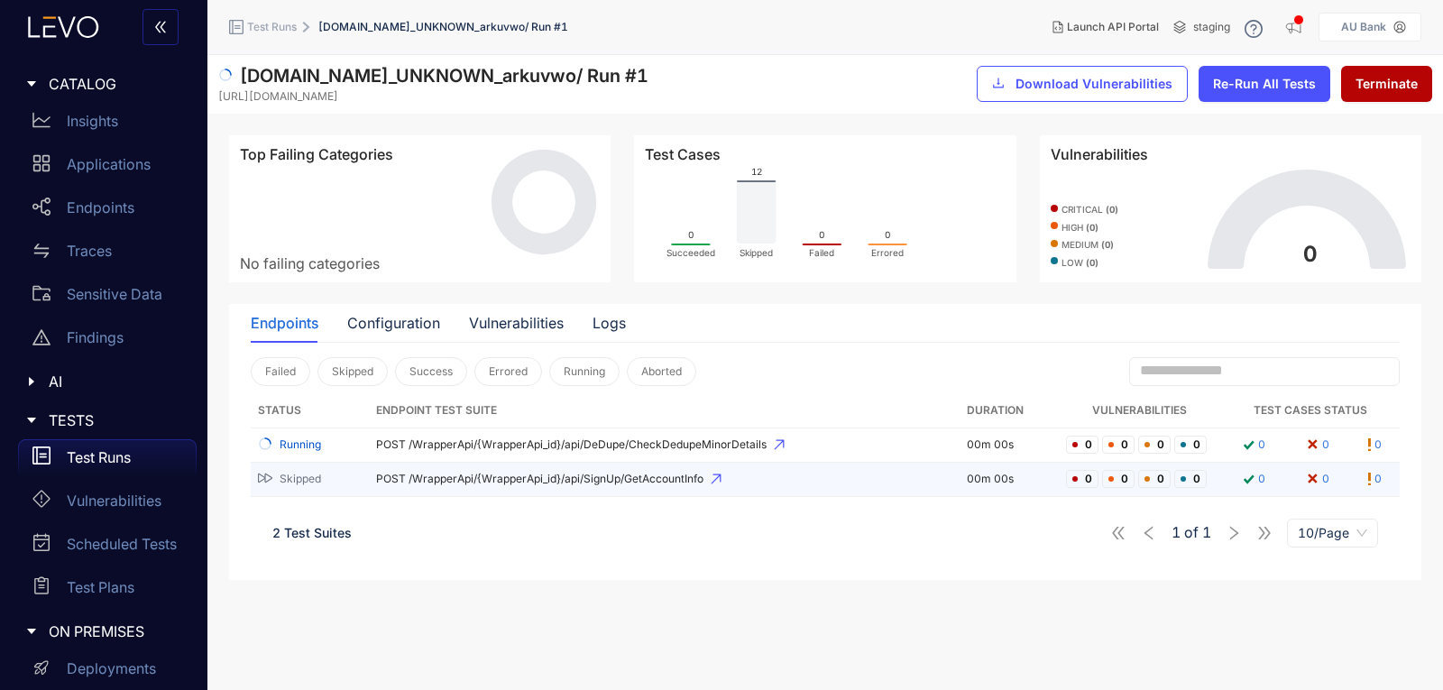
click at [402, 481] on span "POST /WrapperApi/{WrapperApi_id}/api/SignUp/GetAccountInfo" at bounding box center [663, 479] width 575 height 13
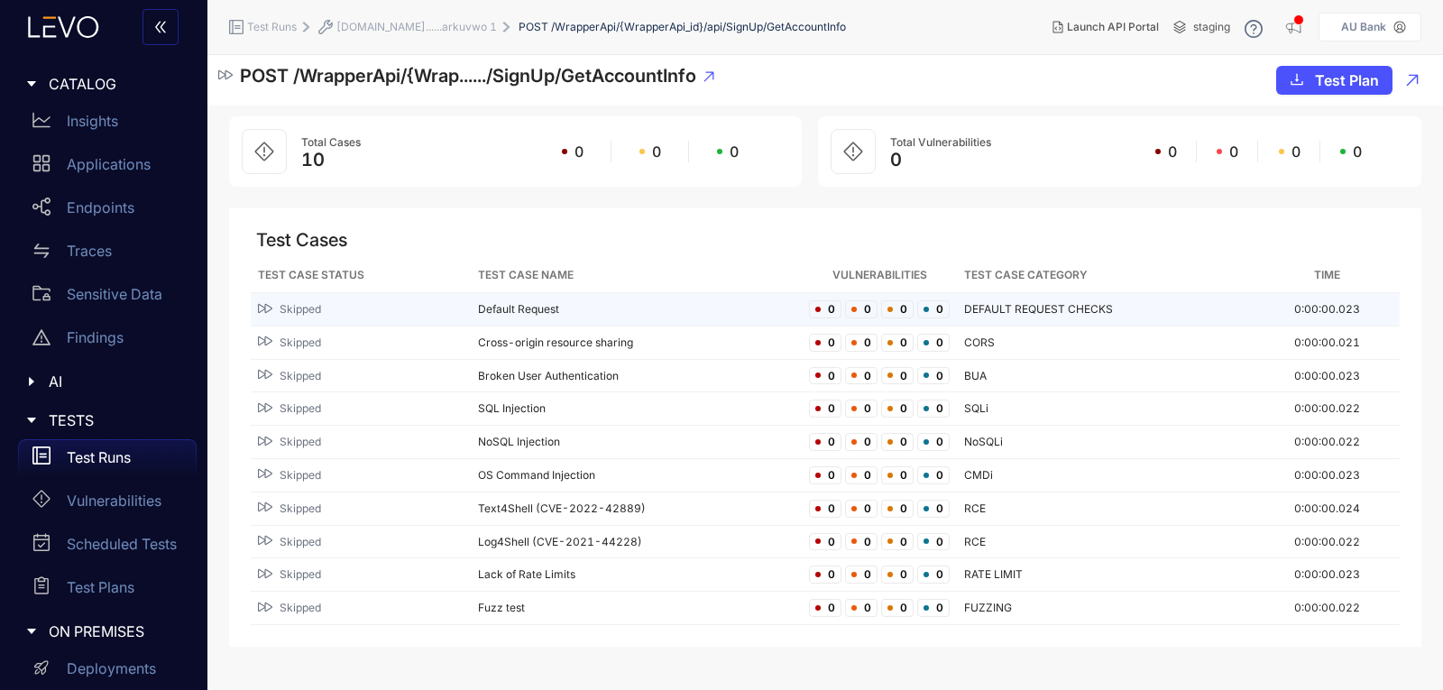
click at [358, 317] on div "Skipped" at bounding box center [361, 309] width 206 height 17
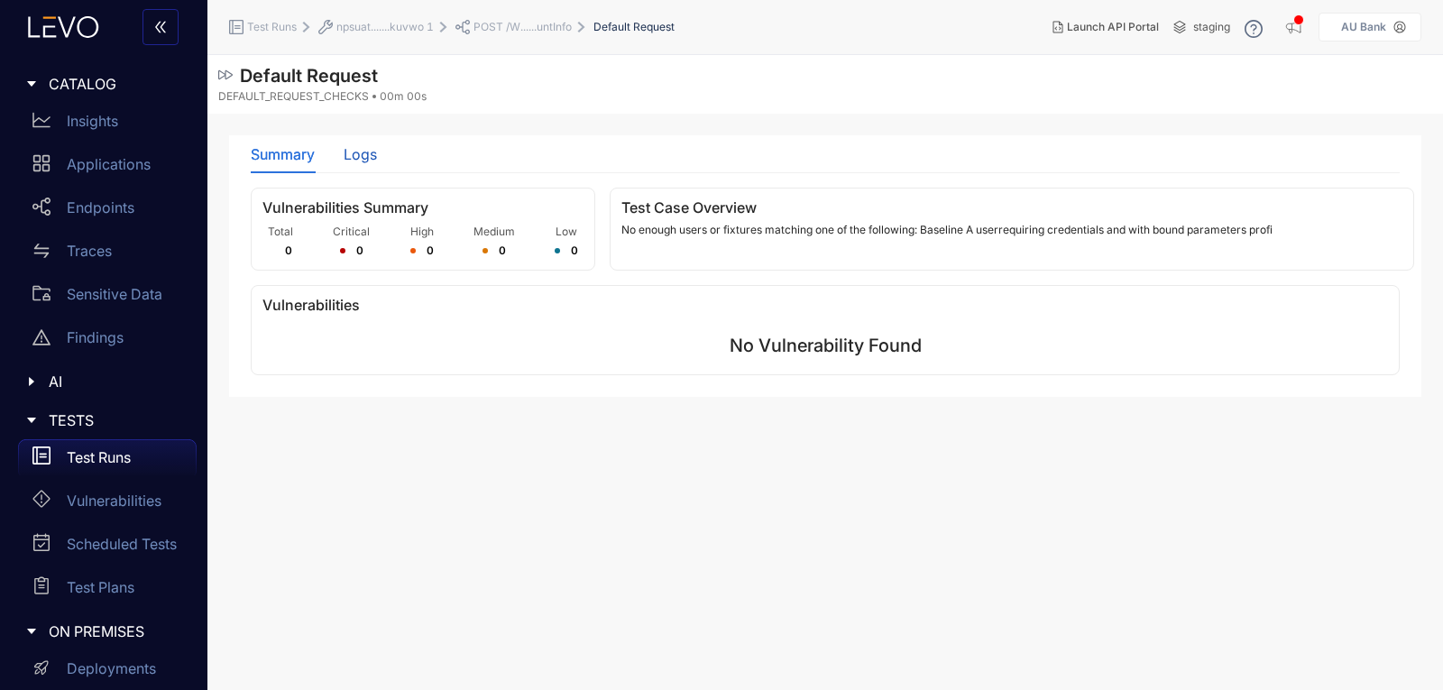
click at [358, 161] on div "Logs" at bounding box center [360, 154] width 33 height 16
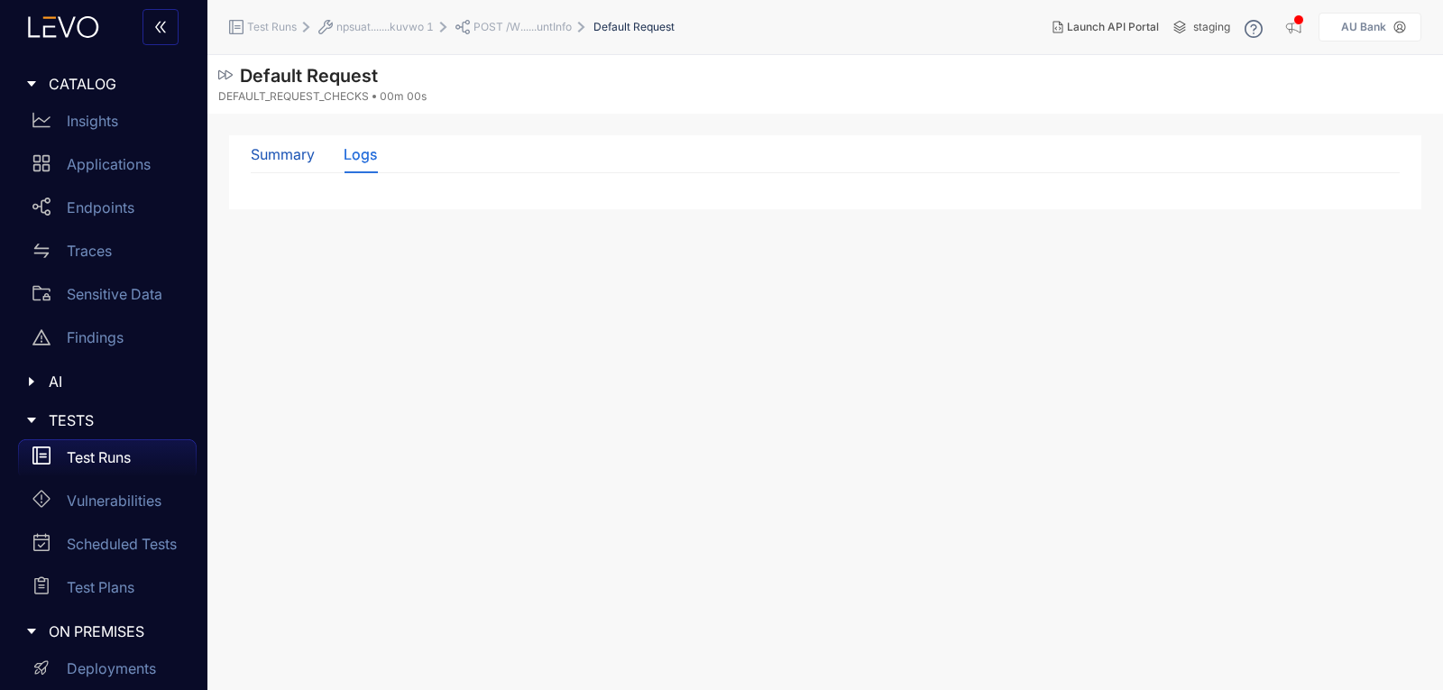
click at [289, 154] on div "Summary" at bounding box center [283, 154] width 64 height 16
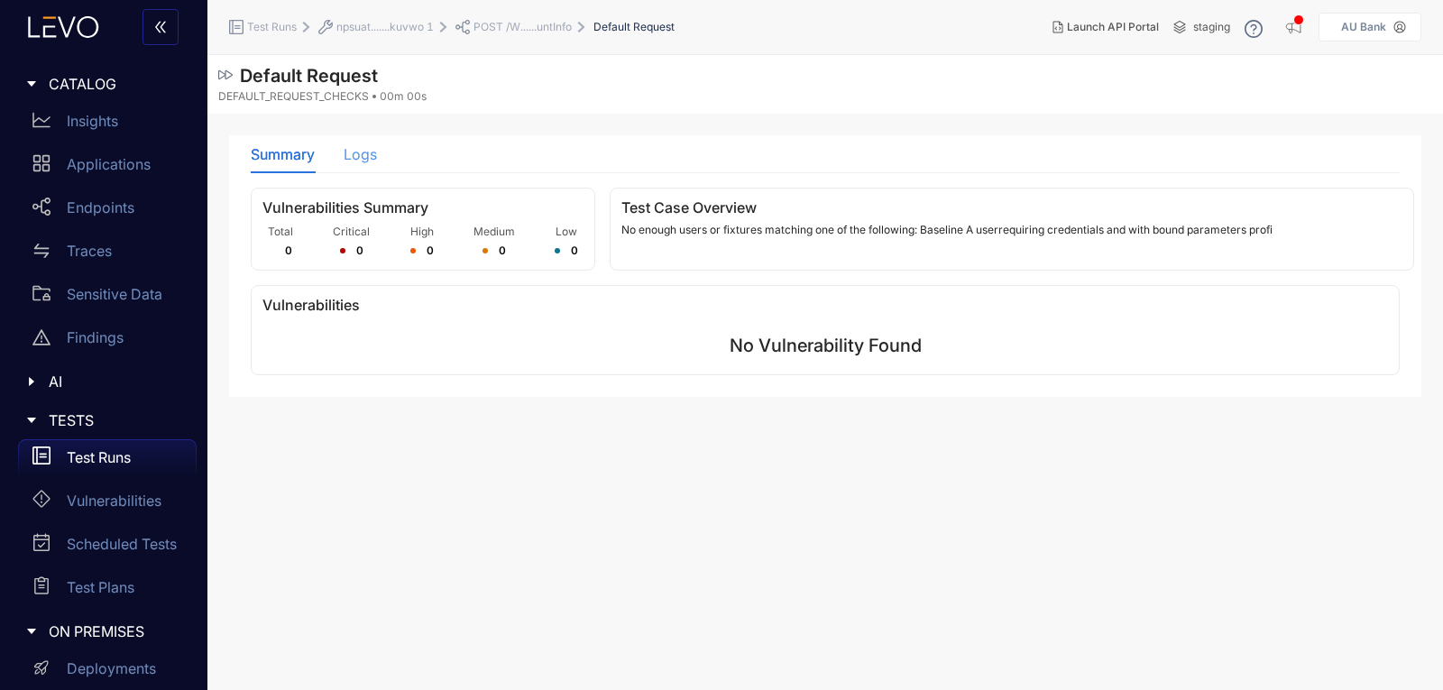
click at [349, 166] on div "Logs" at bounding box center [360, 154] width 33 height 38
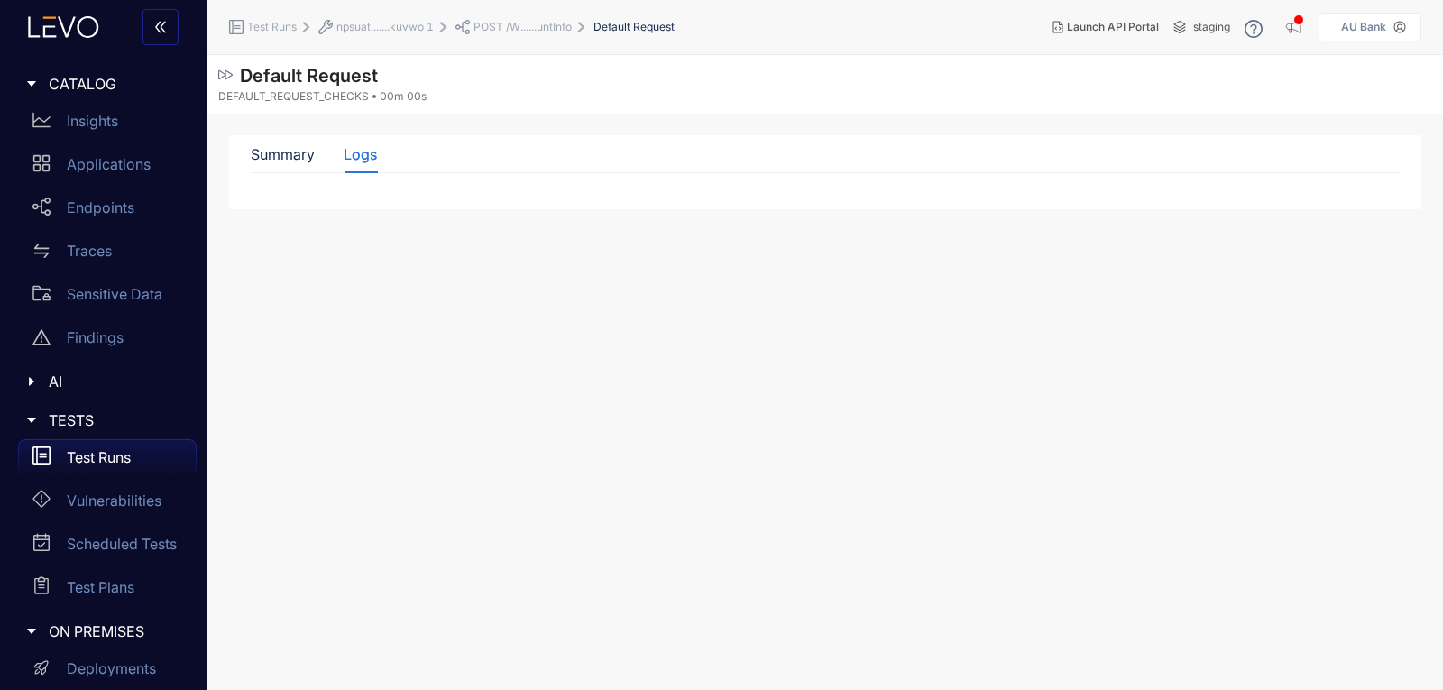
click at [529, 31] on span "POST /W......untInfo" at bounding box center [522, 27] width 98 height 13
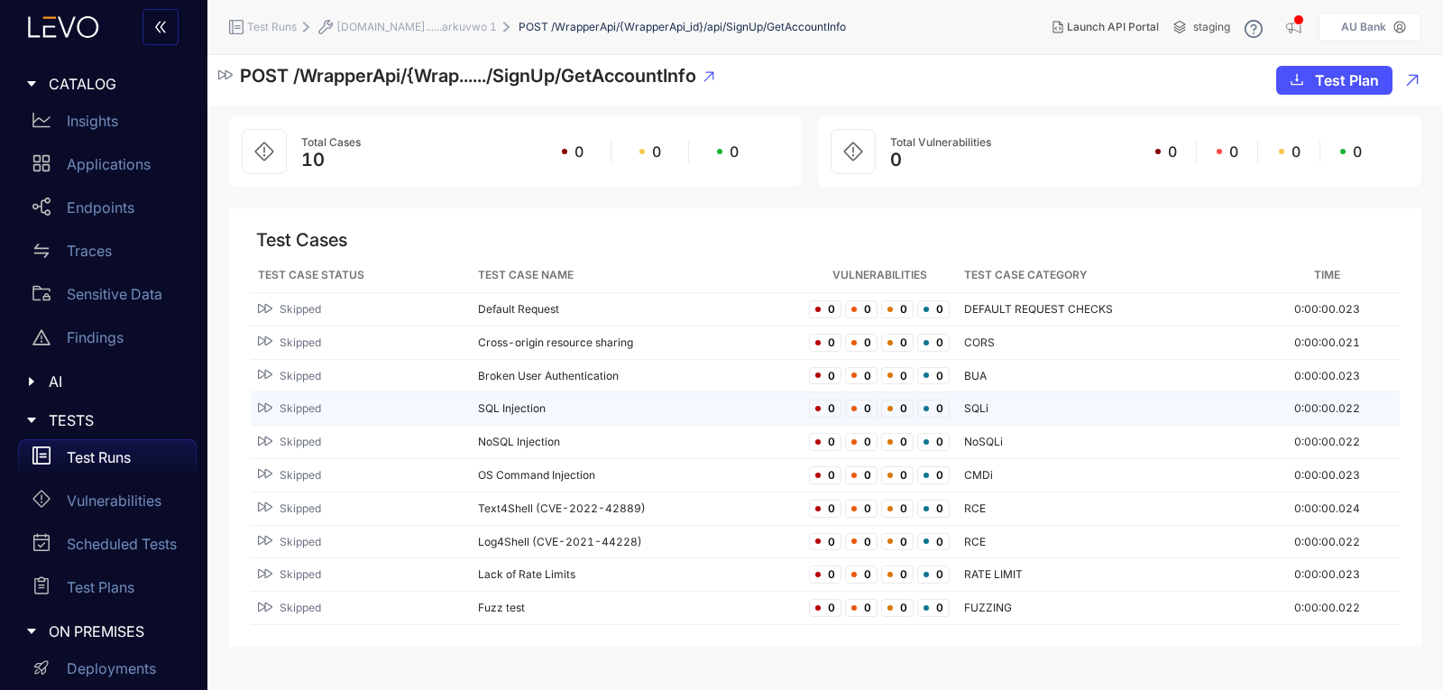
click at [333, 417] on div "Skipped" at bounding box center [361, 408] width 206 height 17
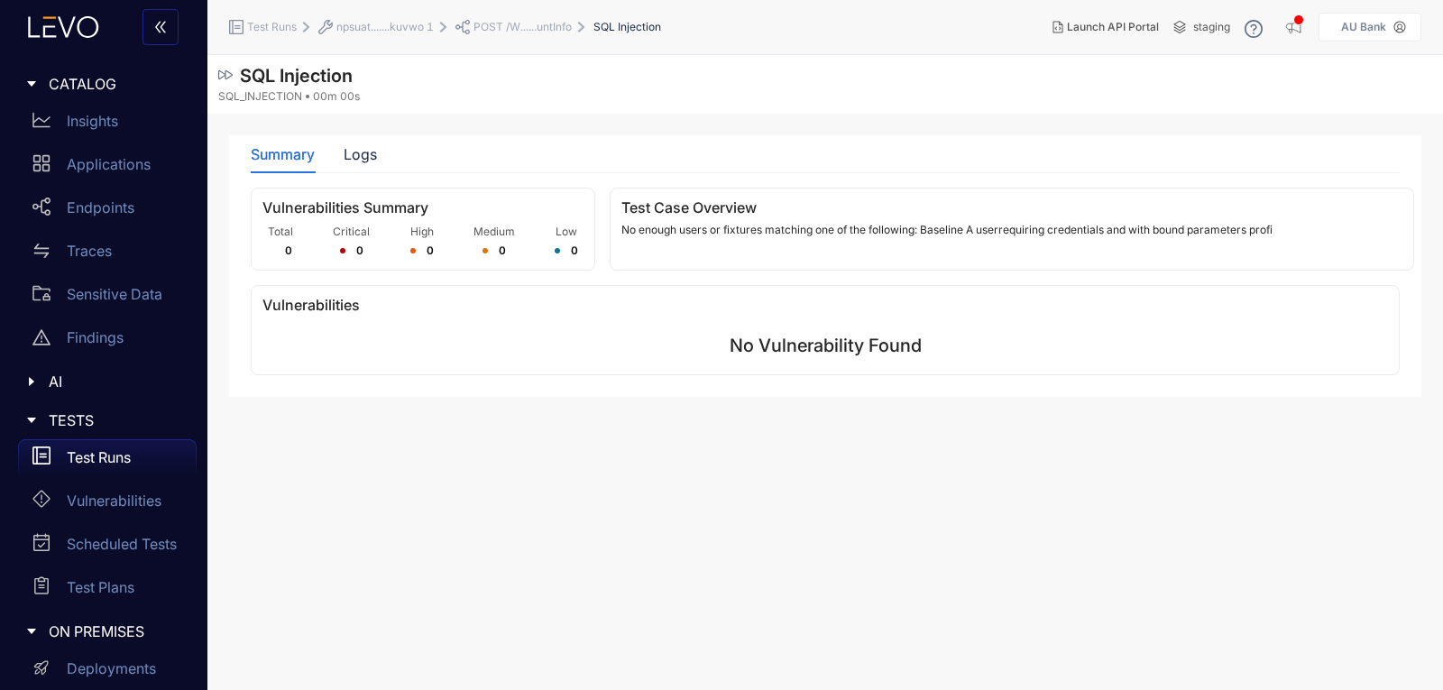
click at [381, 157] on div "Summary Logs" at bounding box center [825, 154] width 1149 height 38
click at [368, 157] on div "Logs" at bounding box center [360, 154] width 33 height 16
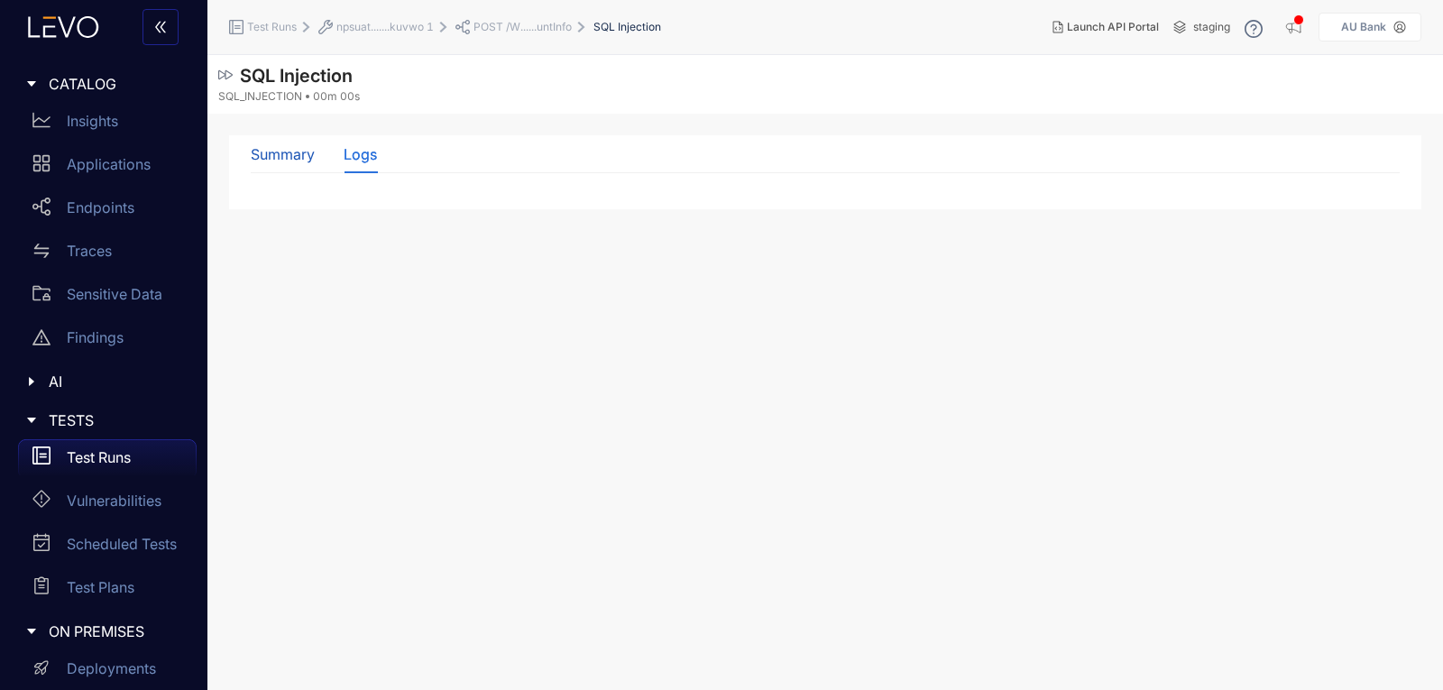
click at [299, 157] on div "Summary" at bounding box center [283, 154] width 64 height 16
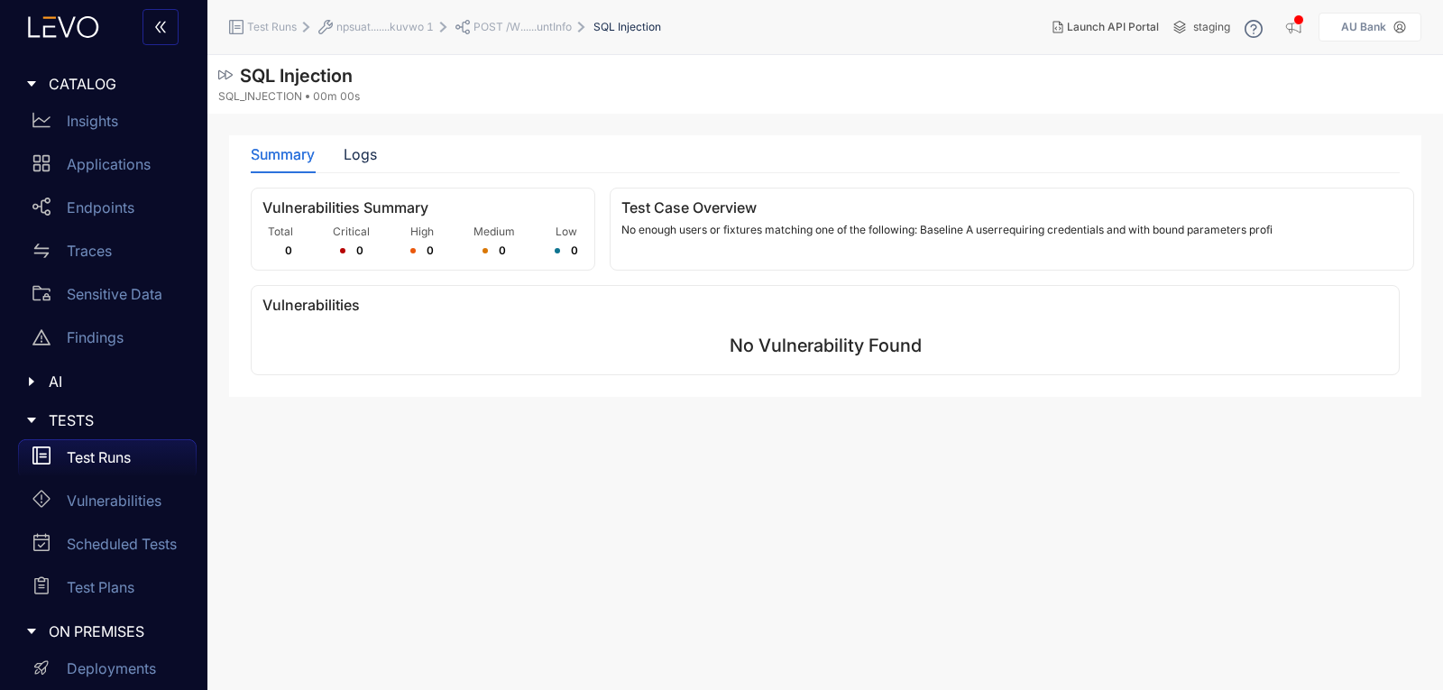
click at [515, 23] on span "POST /W......untInfo" at bounding box center [522, 27] width 98 height 13
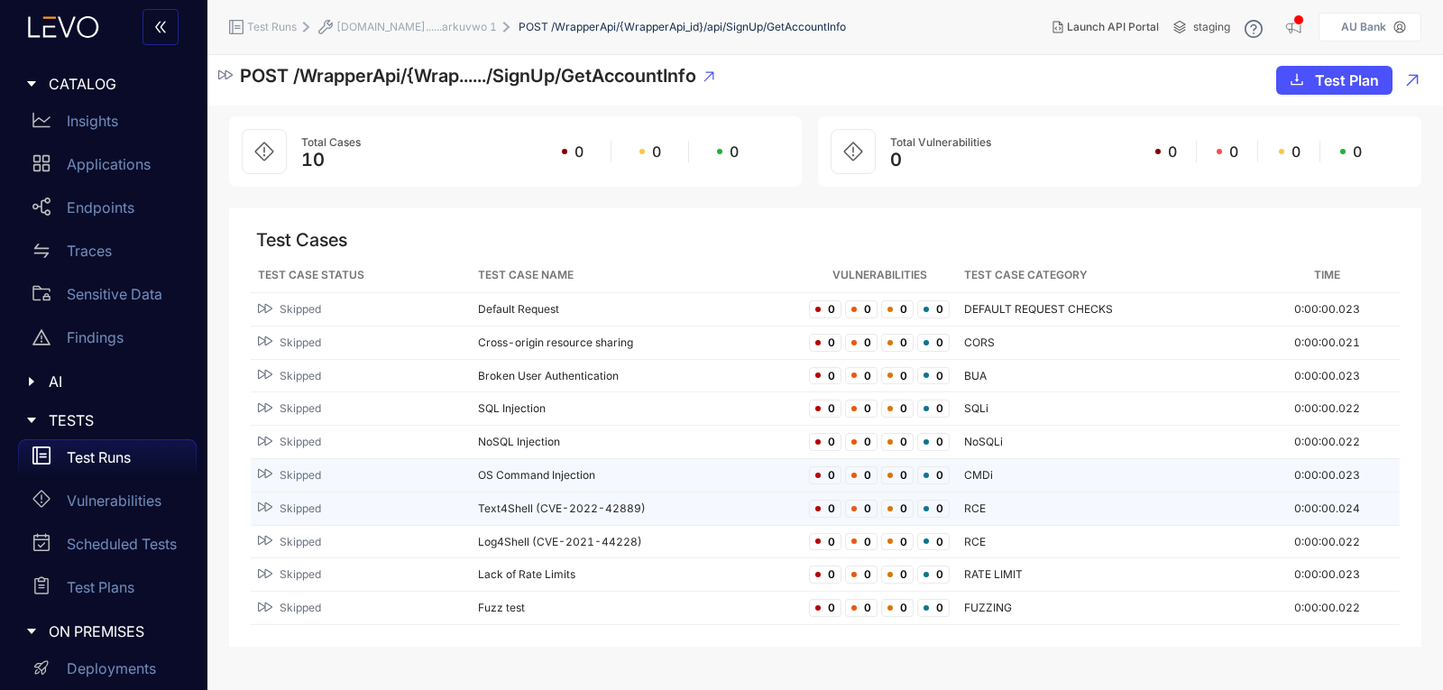
click at [292, 492] on td "Skipped" at bounding box center [361, 508] width 220 height 33
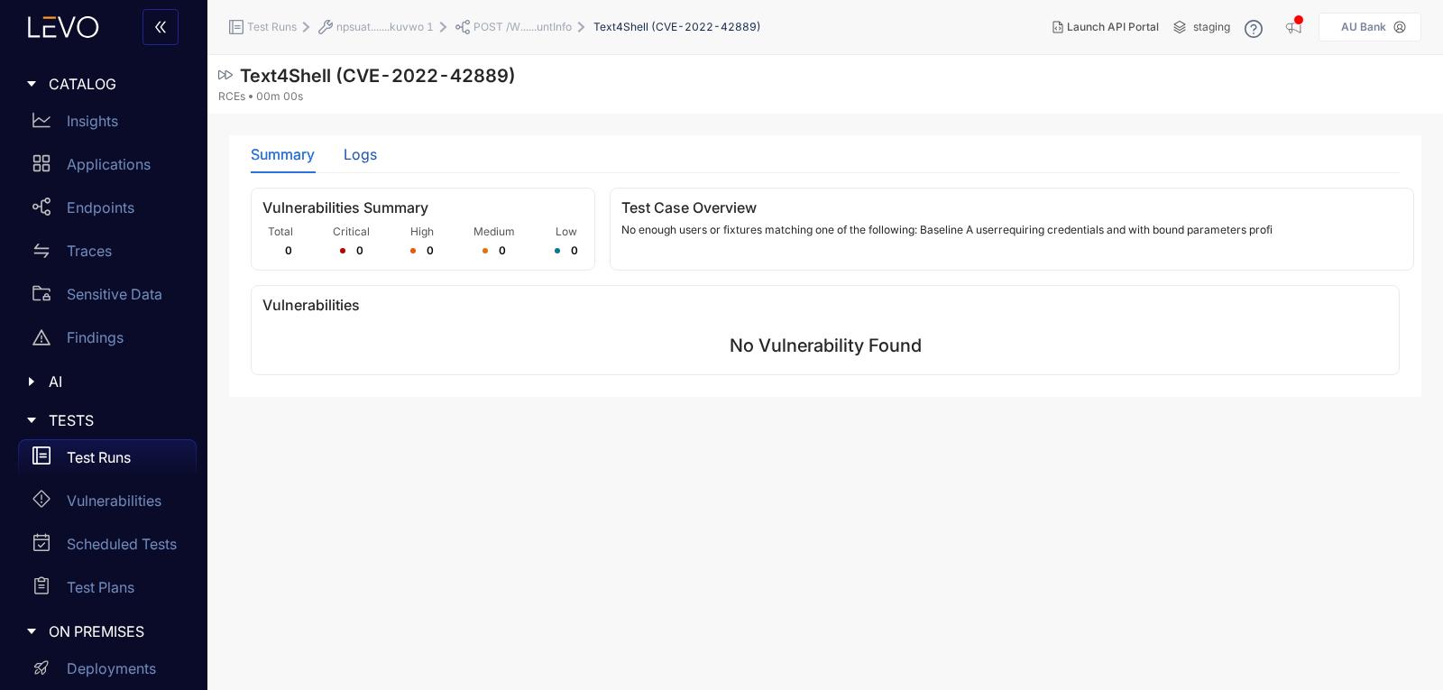
click at [364, 153] on div "Logs" at bounding box center [360, 154] width 33 height 16
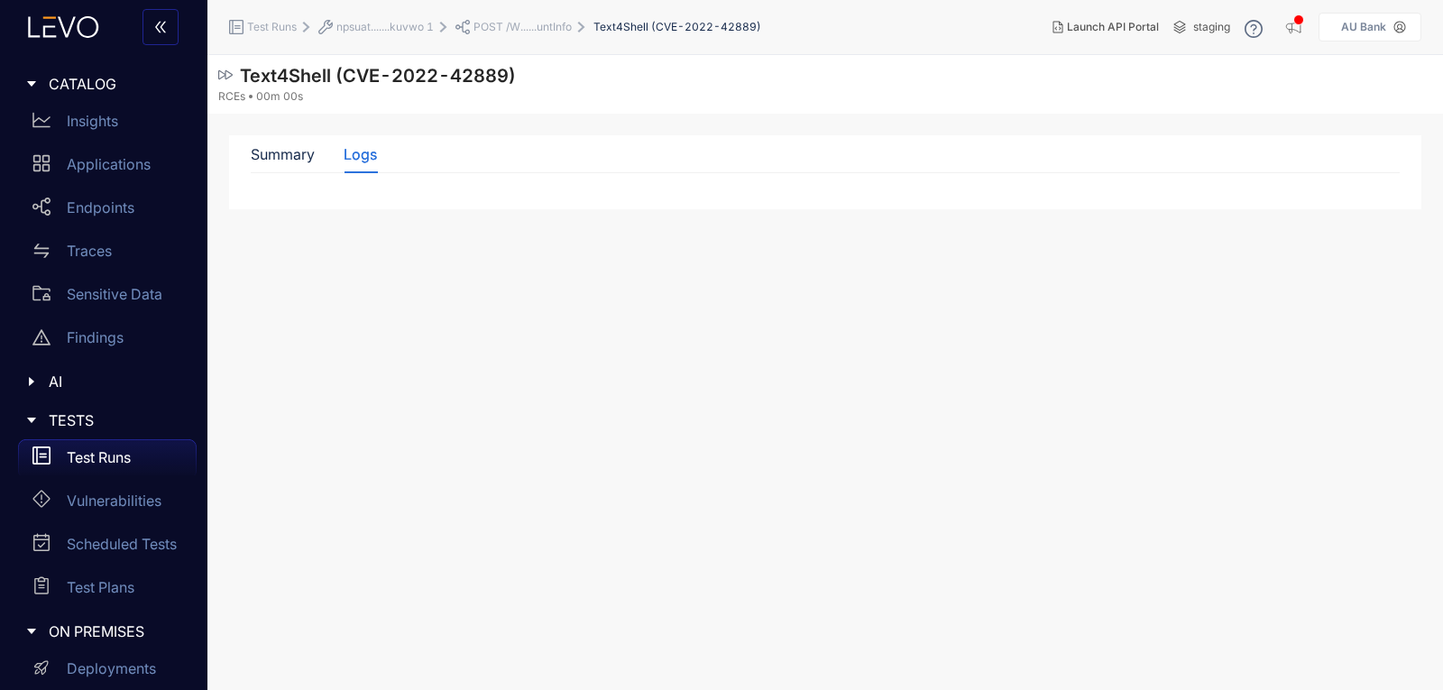
click at [403, 21] on span "npsuat.......kuvwo 1" at bounding box center [384, 27] width 97 height 13
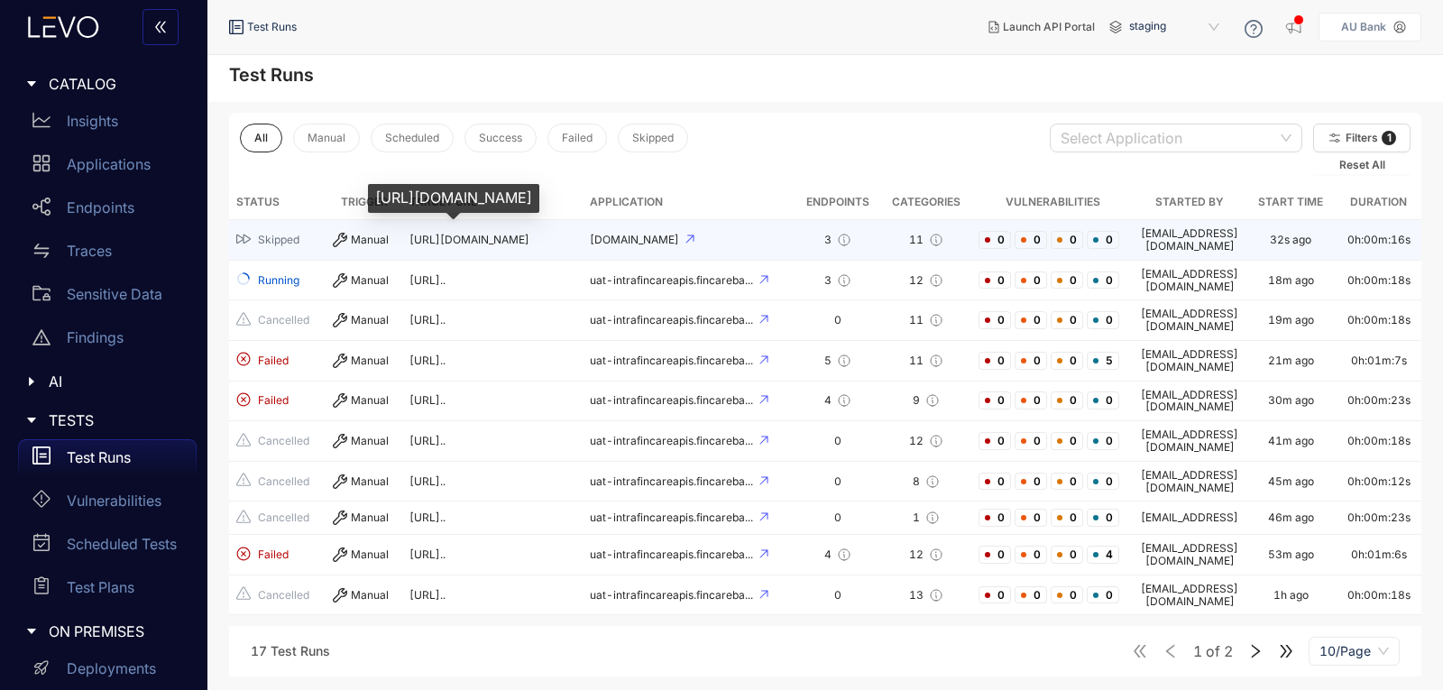
click at [467, 233] on span "[URL][DOMAIN_NAME]" at bounding box center [469, 240] width 120 height 14
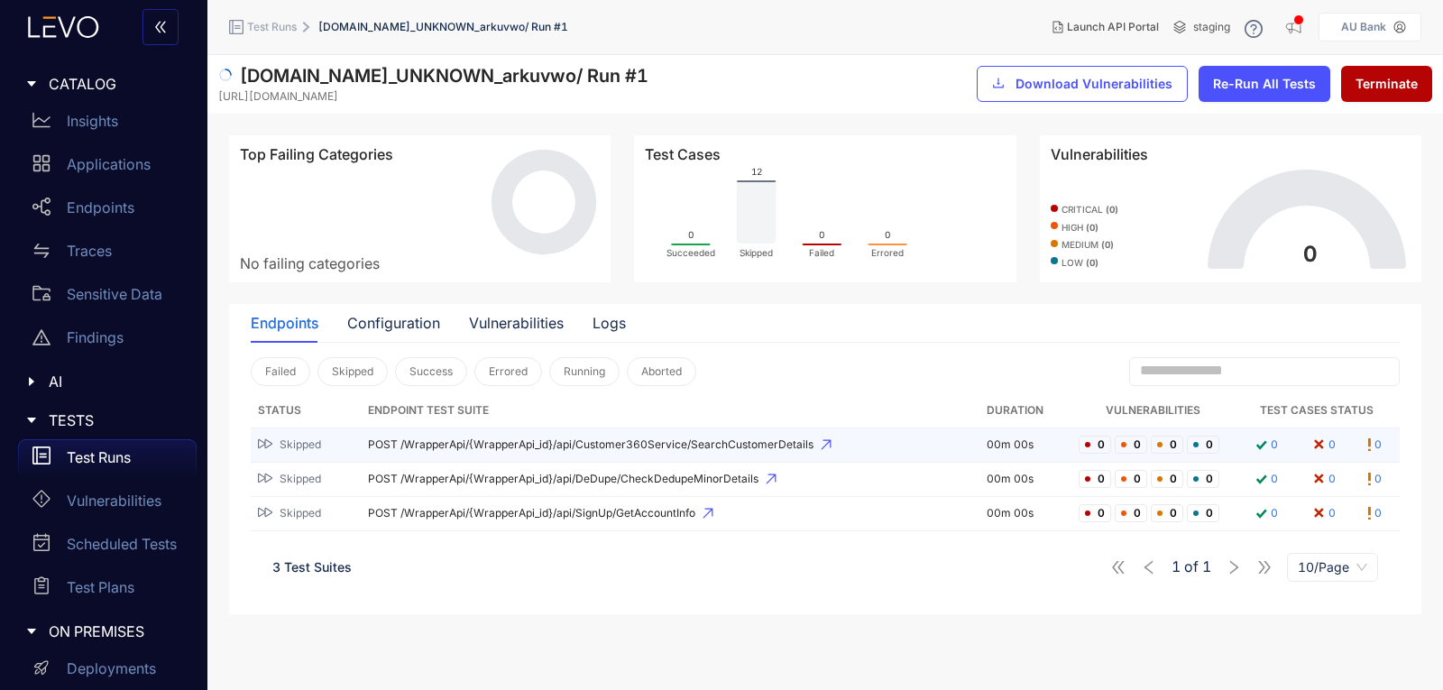
click at [479, 446] on span "POST /WrapperApi/{WrapperApi_id}/api/Customer360Service/SearchCustomerDetails" at bounding box center [670, 444] width 604 height 13
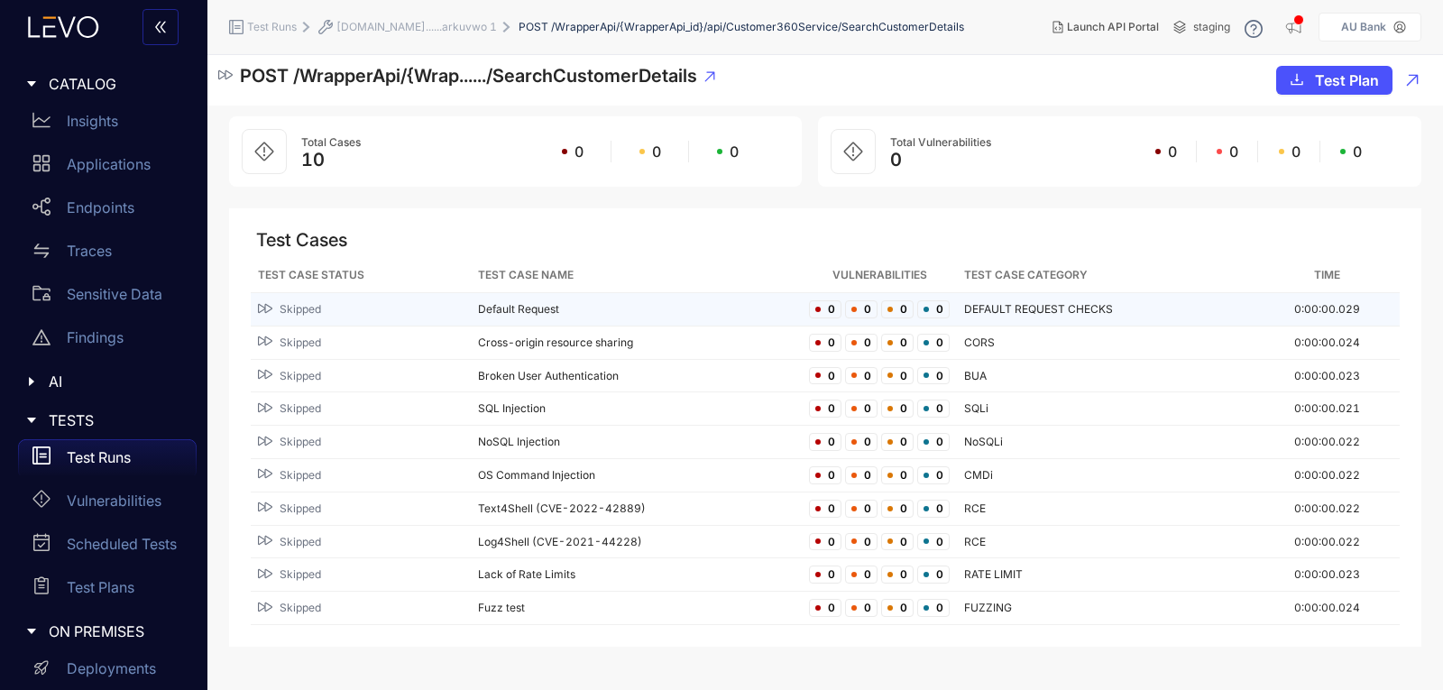
click at [332, 306] on div "Skipped" at bounding box center [361, 309] width 206 height 17
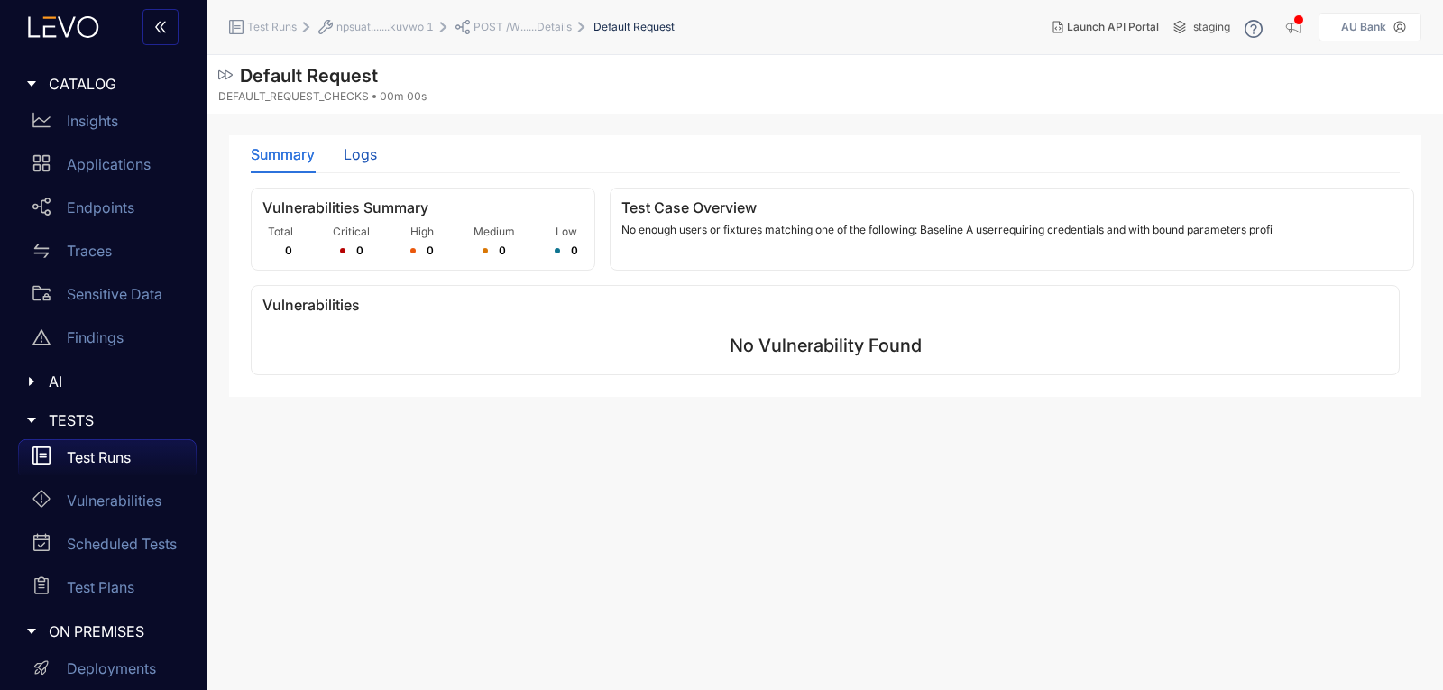
click at [360, 160] on div "Logs" at bounding box center [360, 154] width 33 height 16
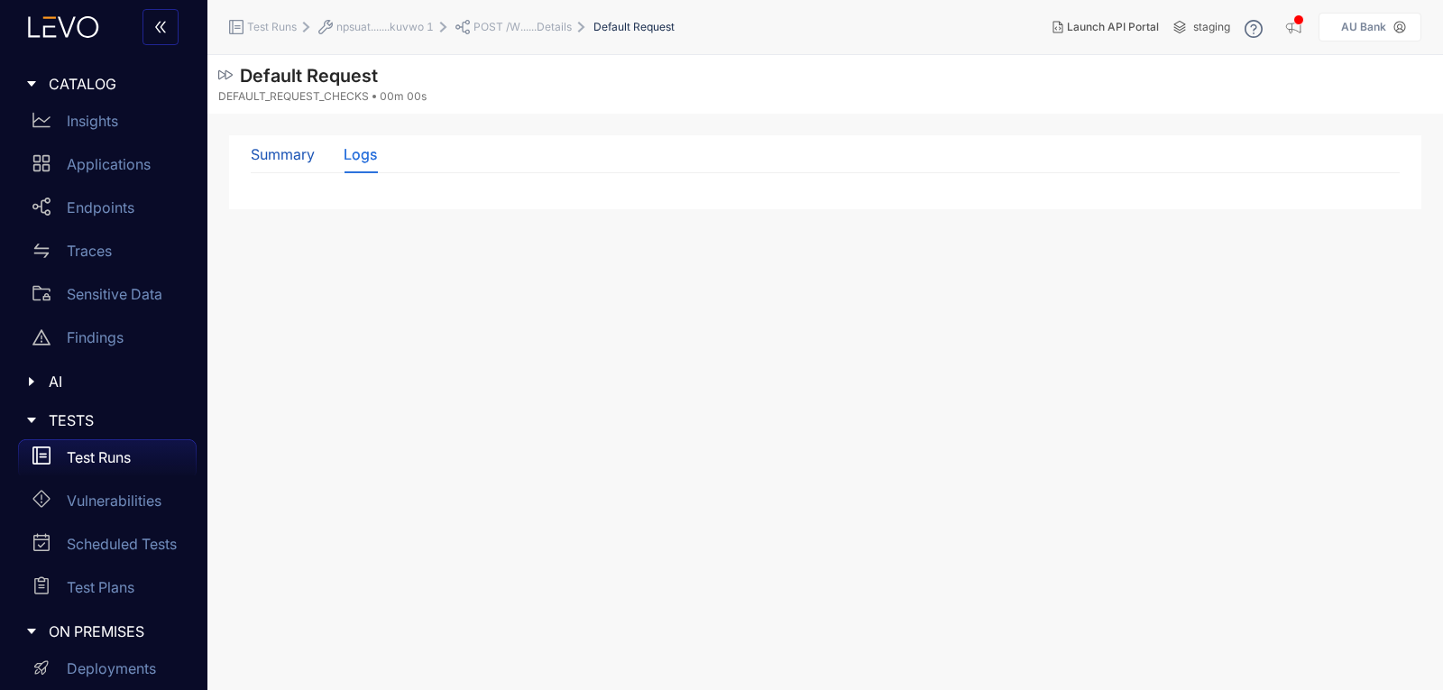
click at [313, 162] on div "Summary" at bounding box center [283, 154] width 64 height 16
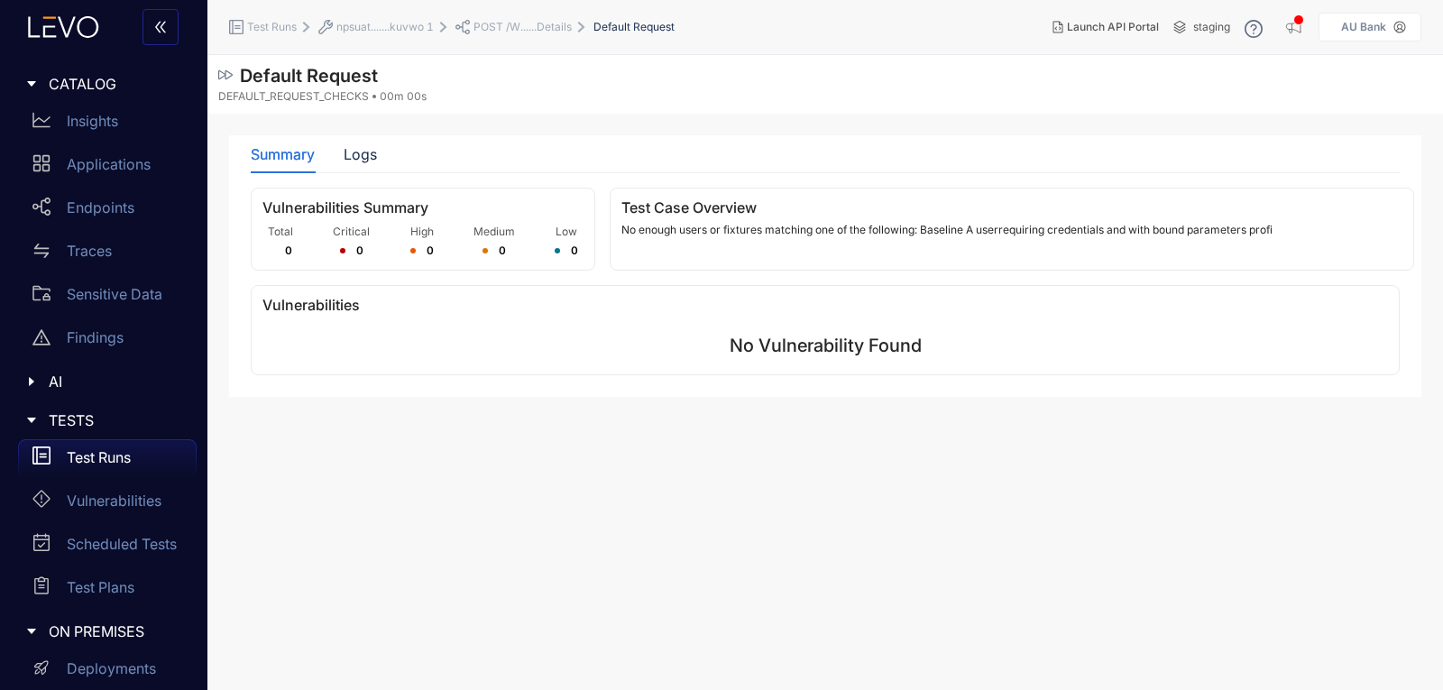
click at [382, 23] on span "npsuat.......kuvwo 1" at bounding box center [384, 27] width 97 height 13
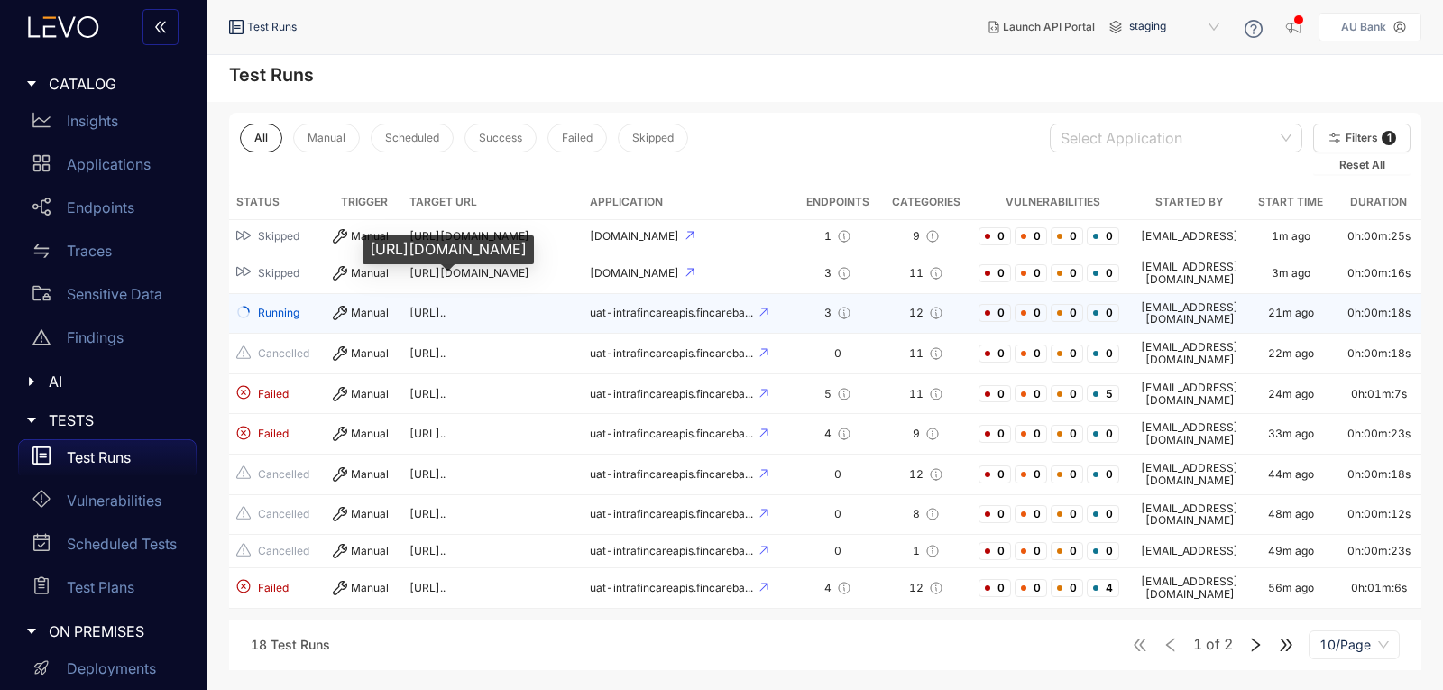
click at [434, 306] on span "[URL].." at bounding box center [427, 313] width 36 height 14
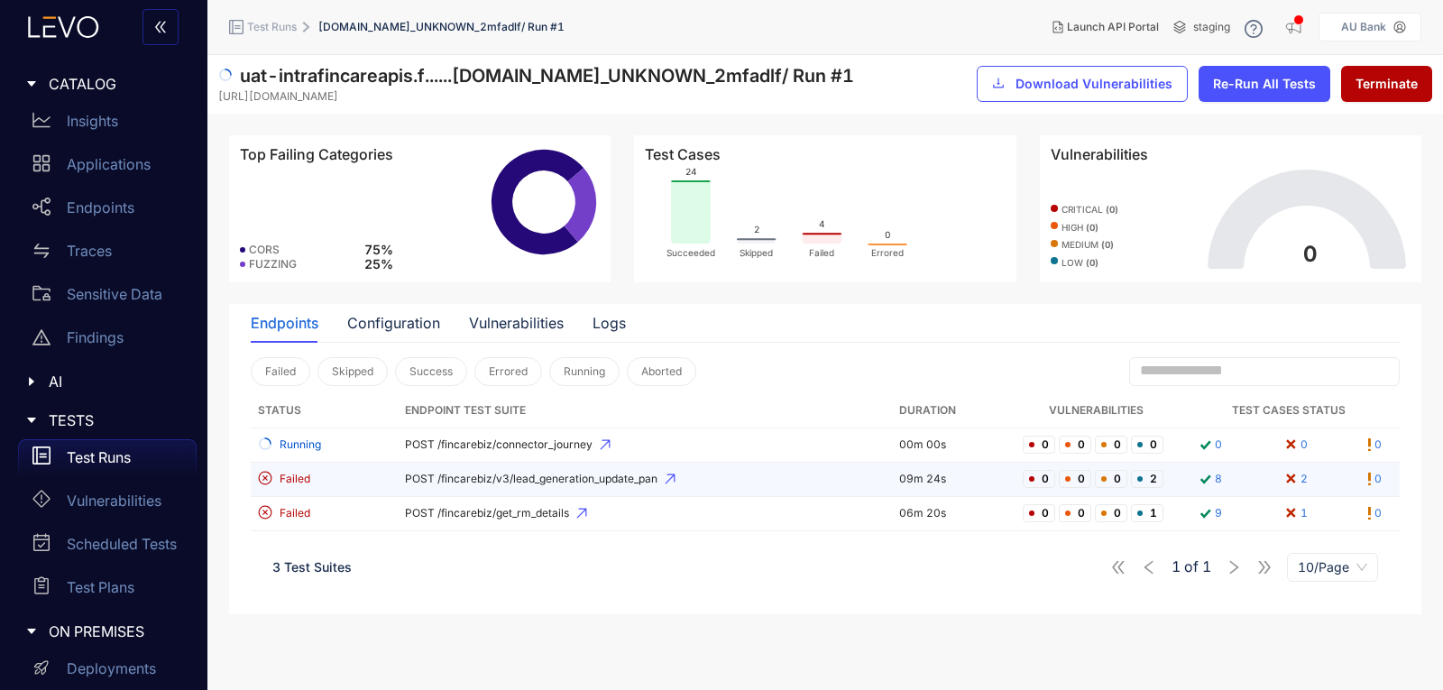
click at [424, 473] on span "POST /fincarebiz/v3/lead_generation_update_pan" at bounding box center [645, 479] width 480 height 13
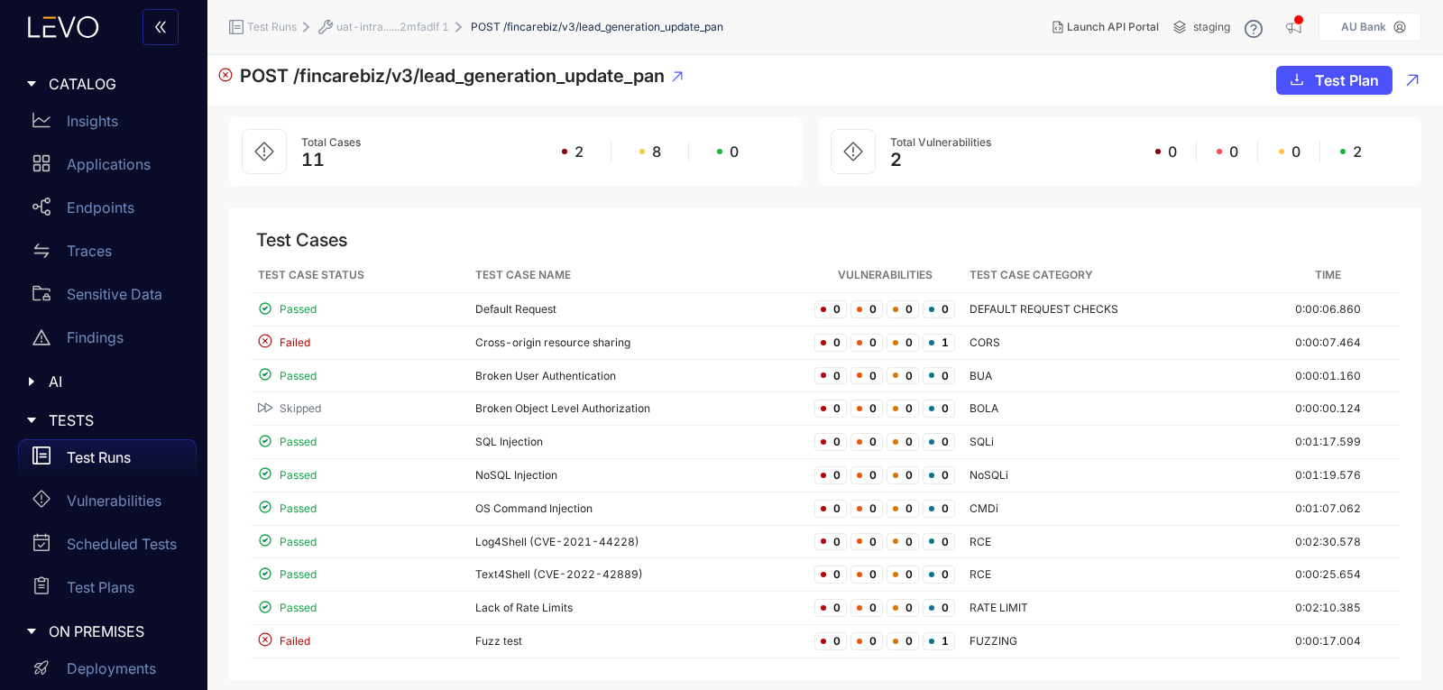
click at [398, 23] on span "uat-intra......2mfadlf 1" at bounding box center [392, 27] width 113 height 13
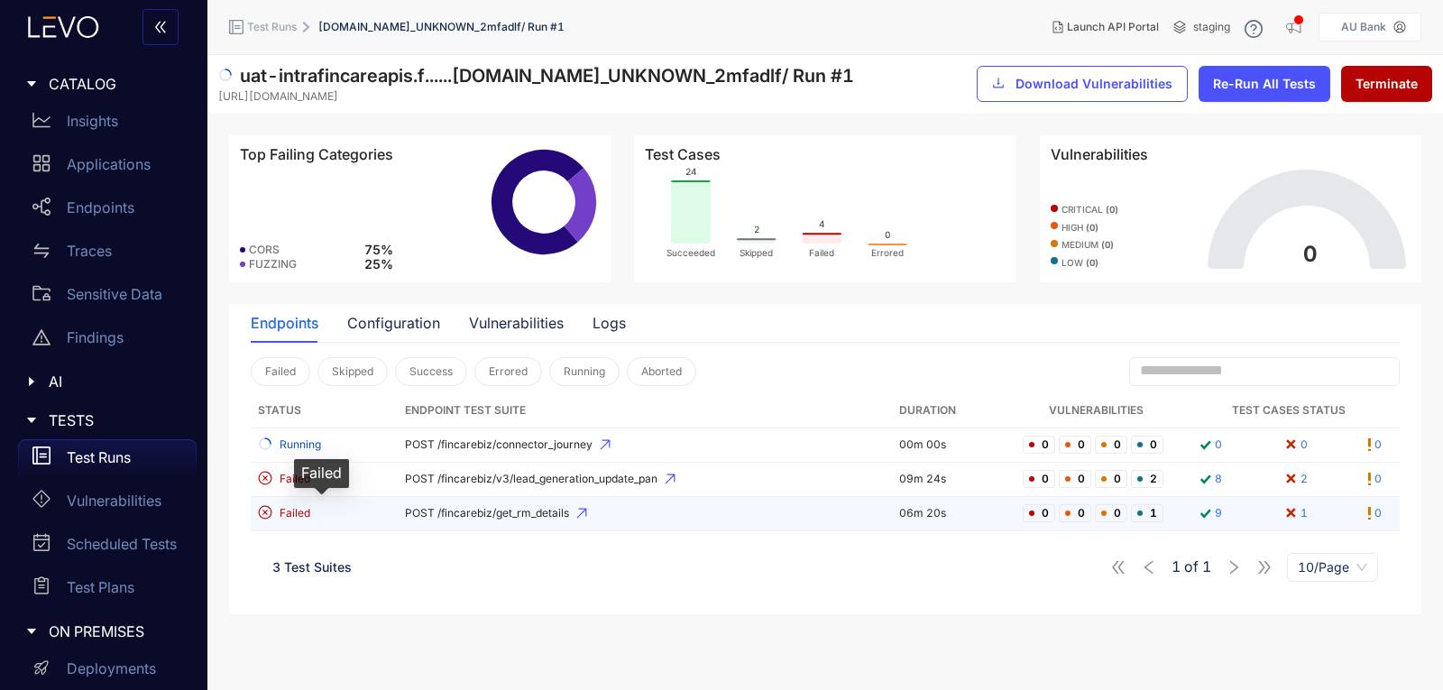
click at [300, 512] on span "Failed" at bounding box center [295, 513] width 31 height 13
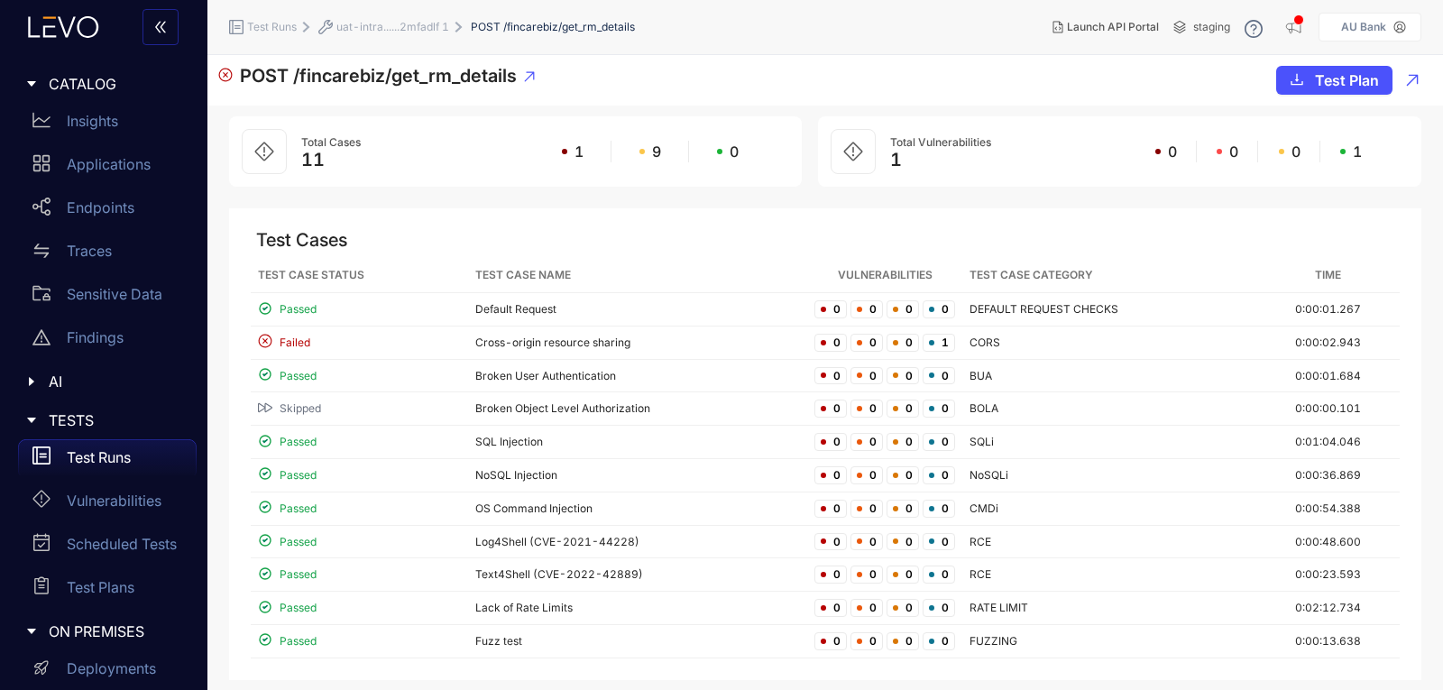
click at [375, 25] on span "uat-intra......2mfadlf 1" at bounding box center [392, 27] width 113 height 13
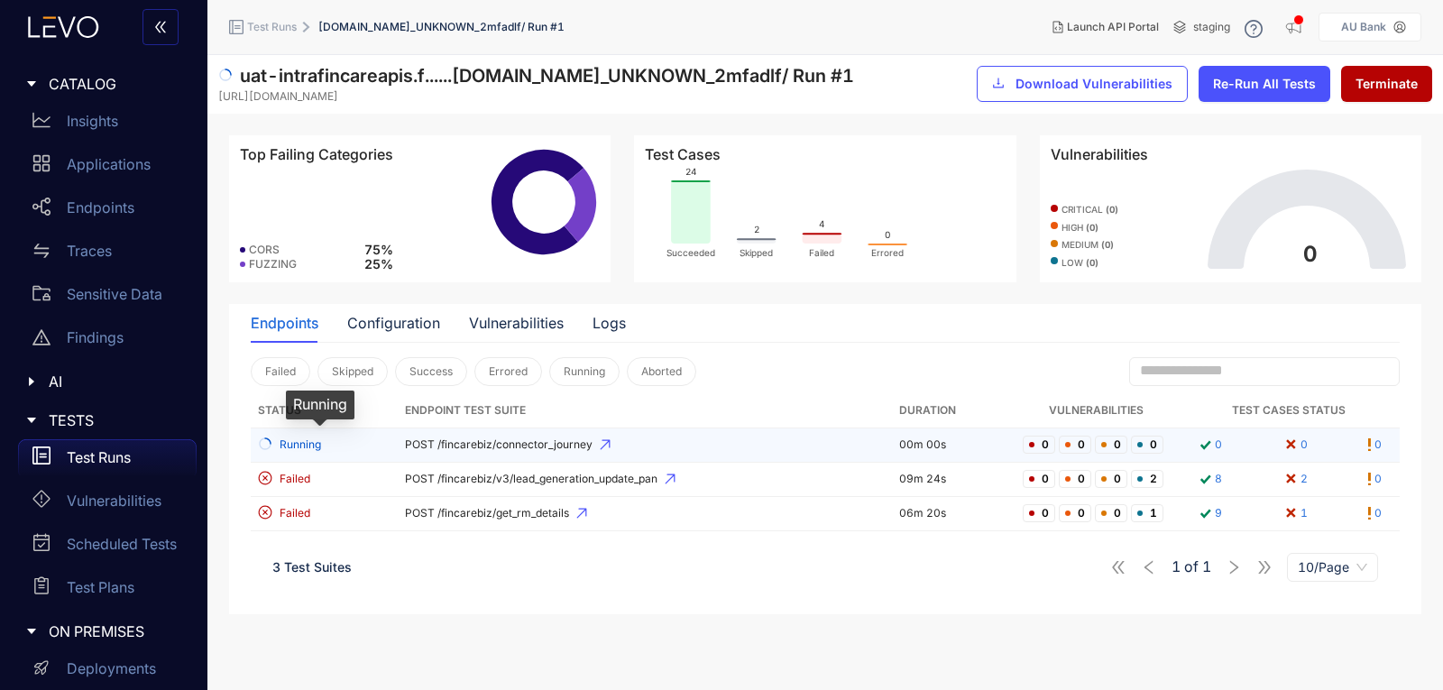
click at [291, 438] on span "Running" at bounding box center [300, 444] width 41 height 13
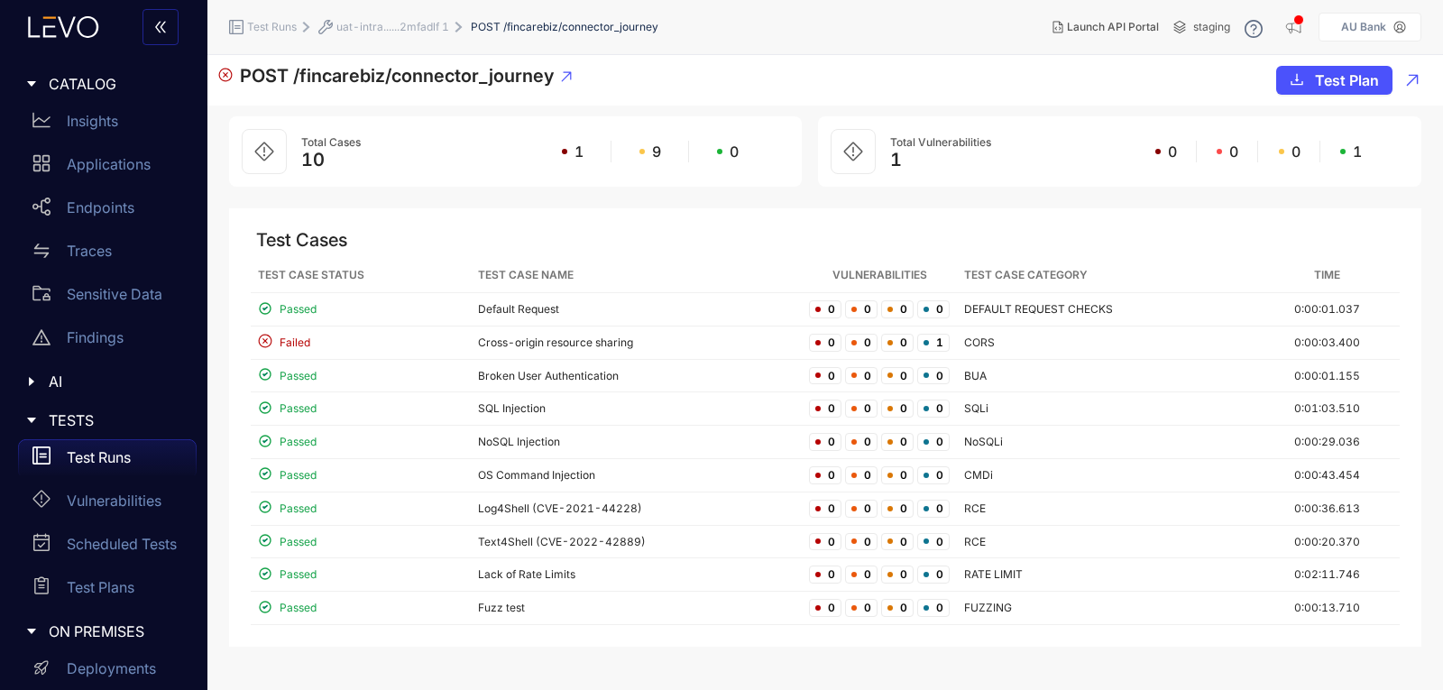
click at [377, 28] on span "uat-intra......2mfadlf 1" at bounding box center [392, 27] width 113 height 13
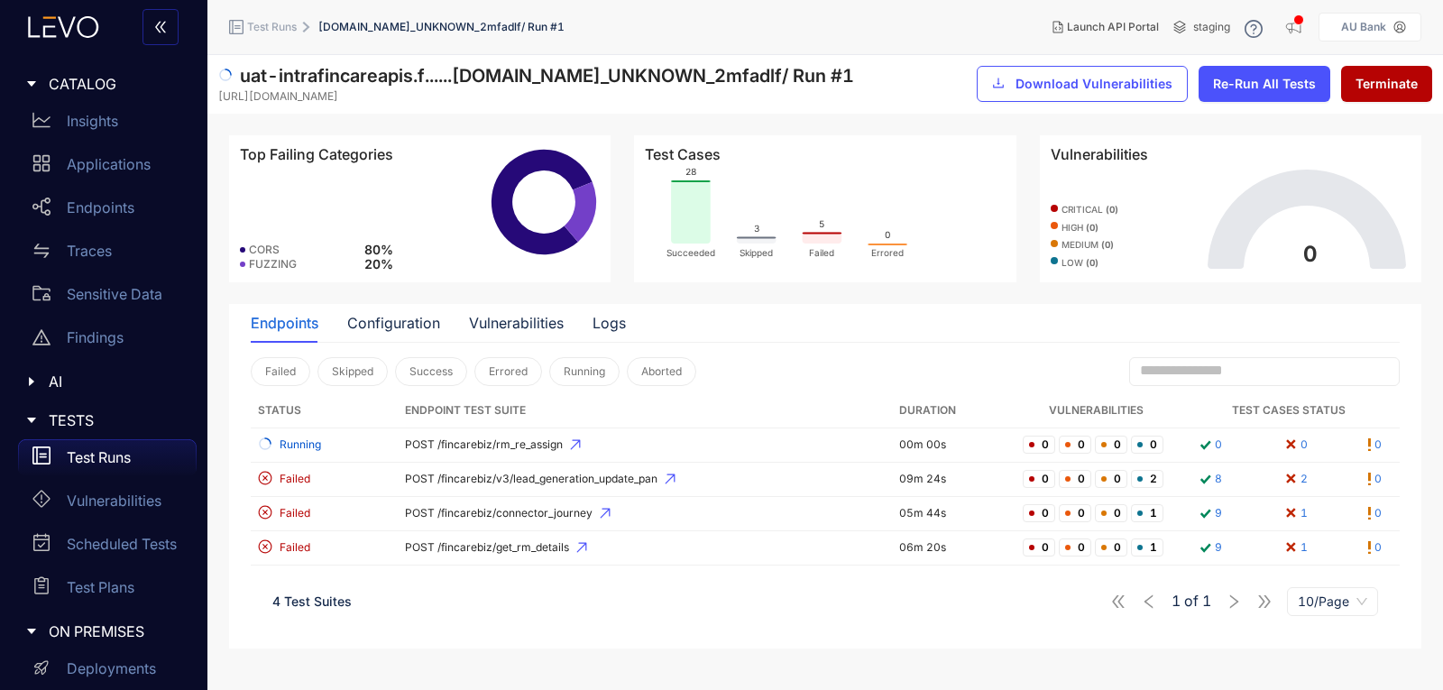
click at [109, 456] on p "Test Runs" at bounding box center [99, 457] width 64 height 16
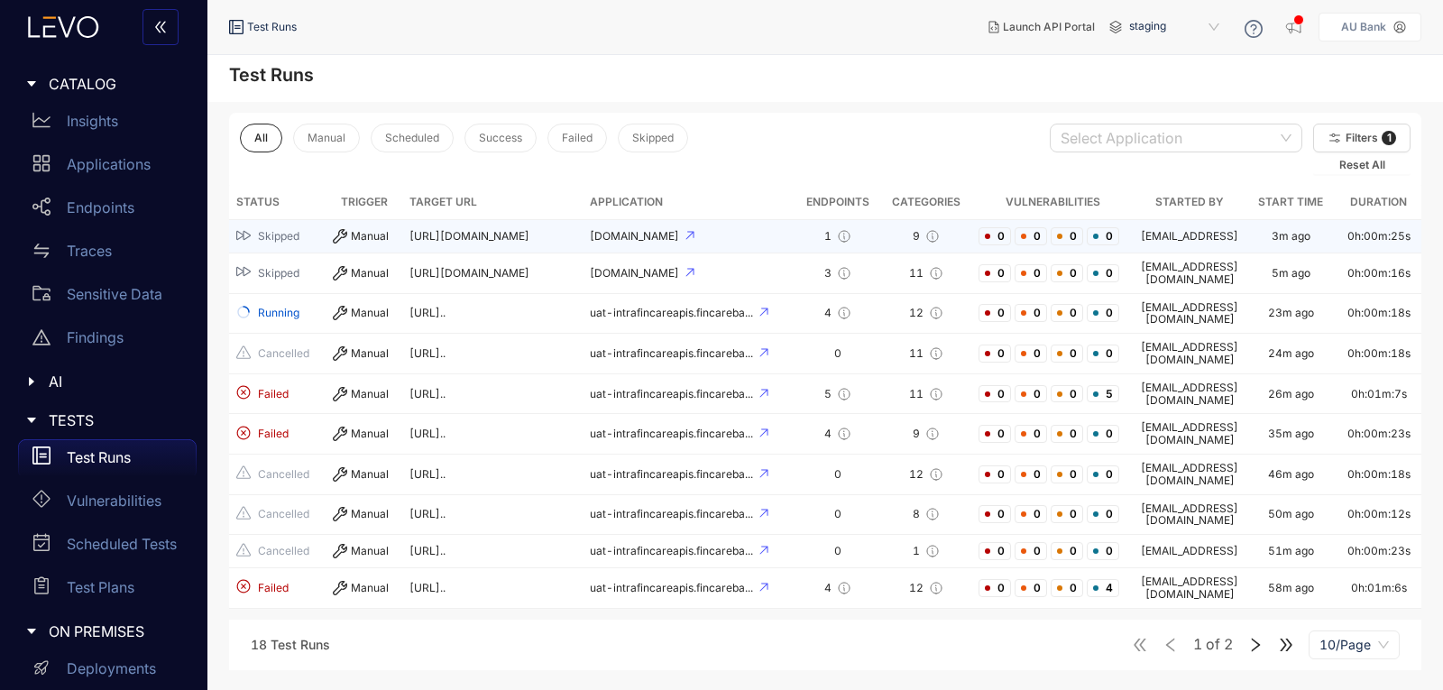
click at [474, 226] on td "[URL][DOMAIN_NAME]" at bounding box center [492, 236] width 180 height 33
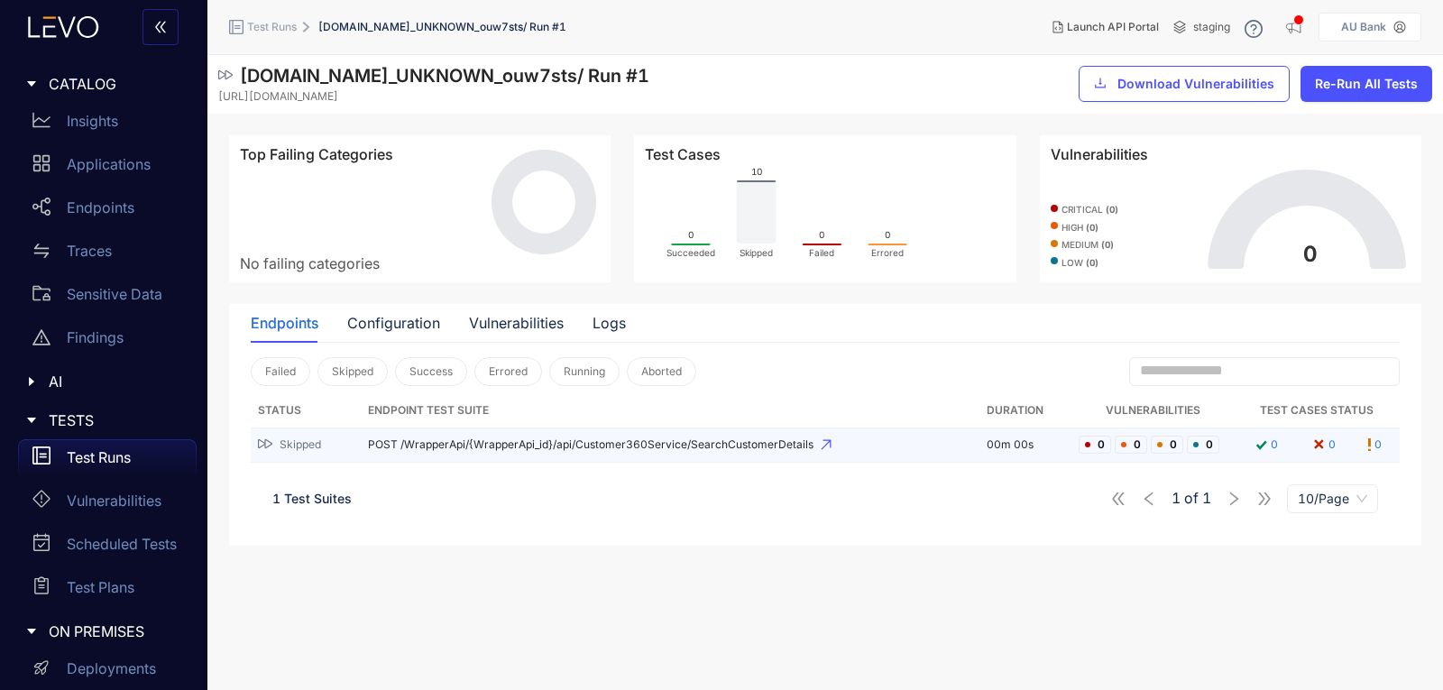
click at [421, 436] on td "POST /WrapperApi/{WrapperApi_id}/api/Customer360Service/SearchCustomerDetails" at bounding box center [670, 445] width 619 height 34
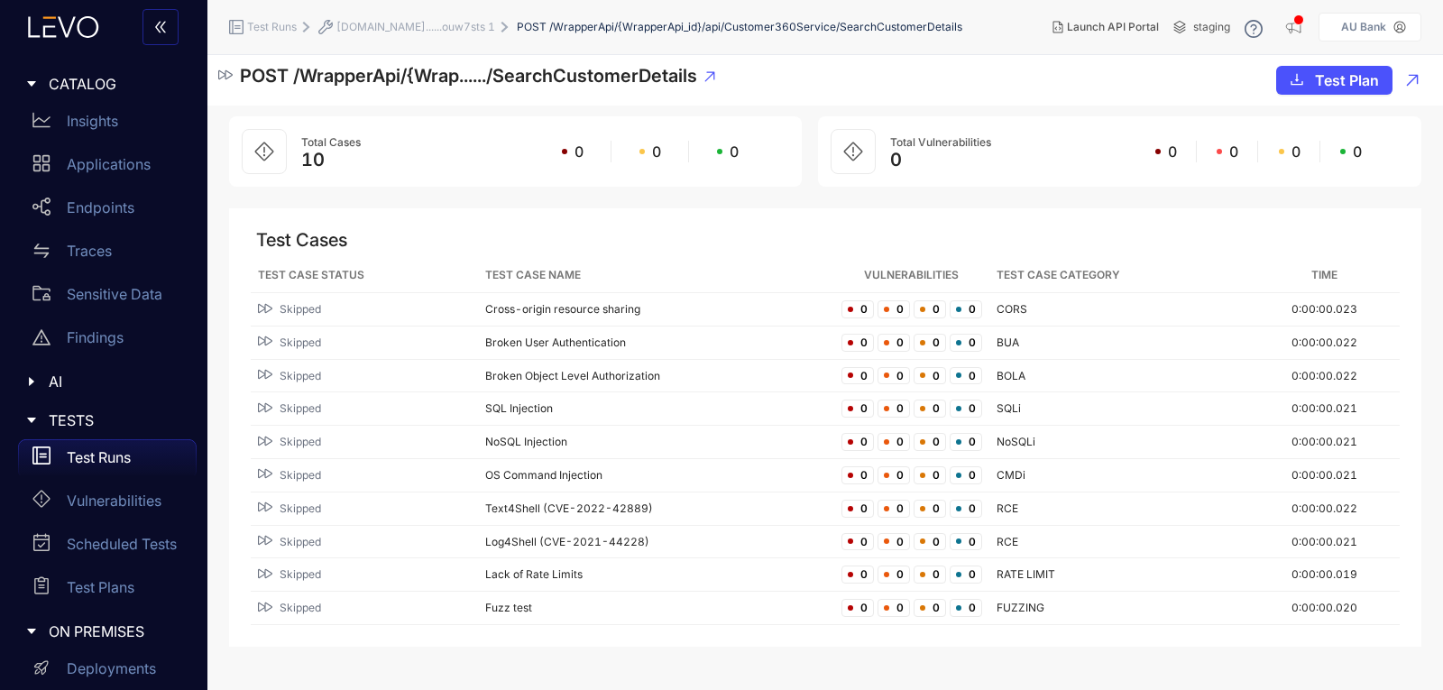
click at [372, 25] on span "[DOMAIN_NAME]......ouw7sts 1" at bounding box center [415, 27] width 159 height 13
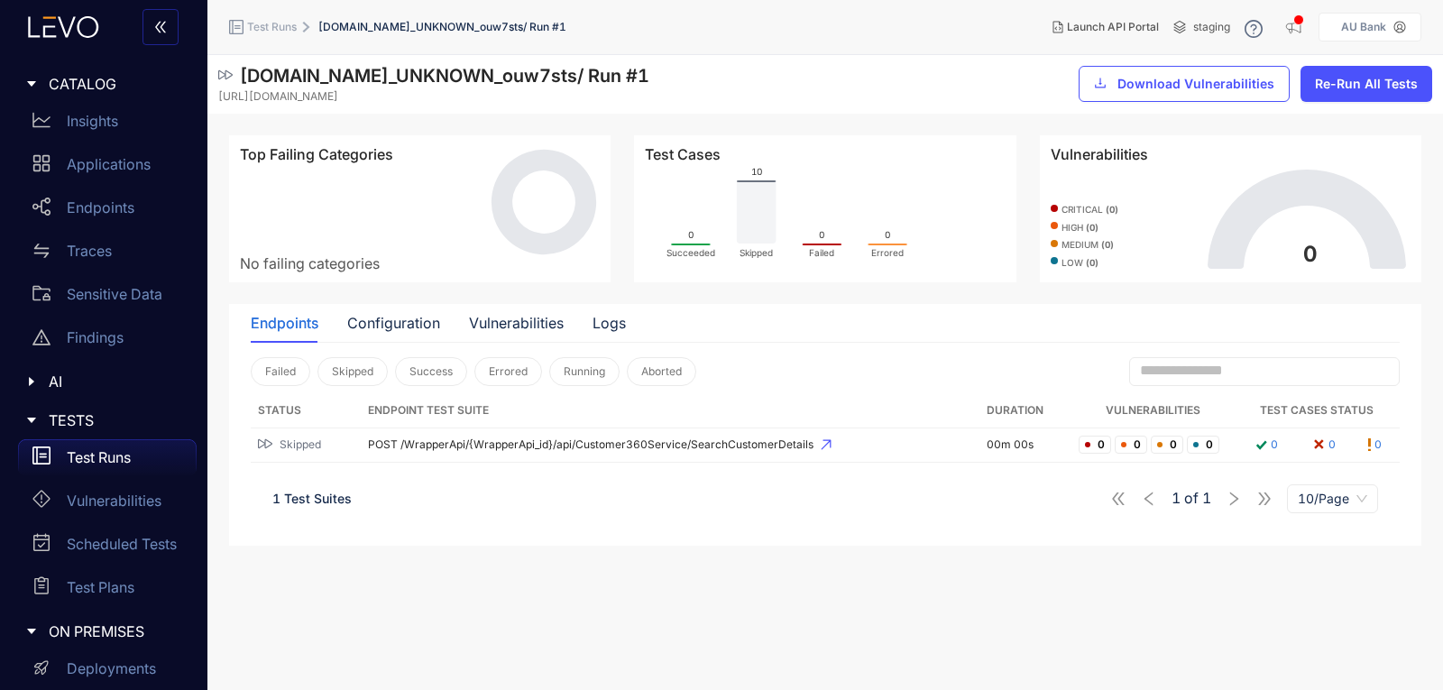
click at [95, 452] on p "Test Runs" at bounding box center [99, 457] width 64 height 16
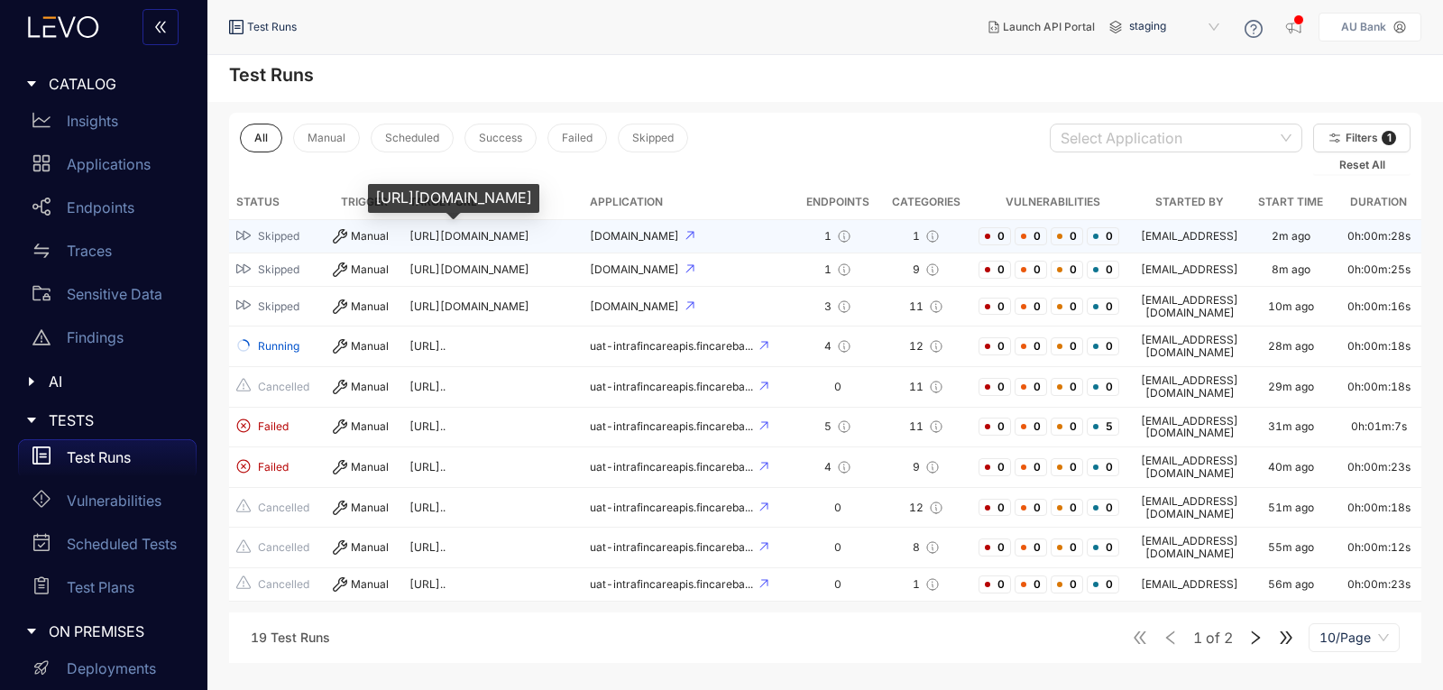
click at [489, 233] on span "[URL][DOMAIN_NAME]" at bounding box center [469, 236] width 120 height 14
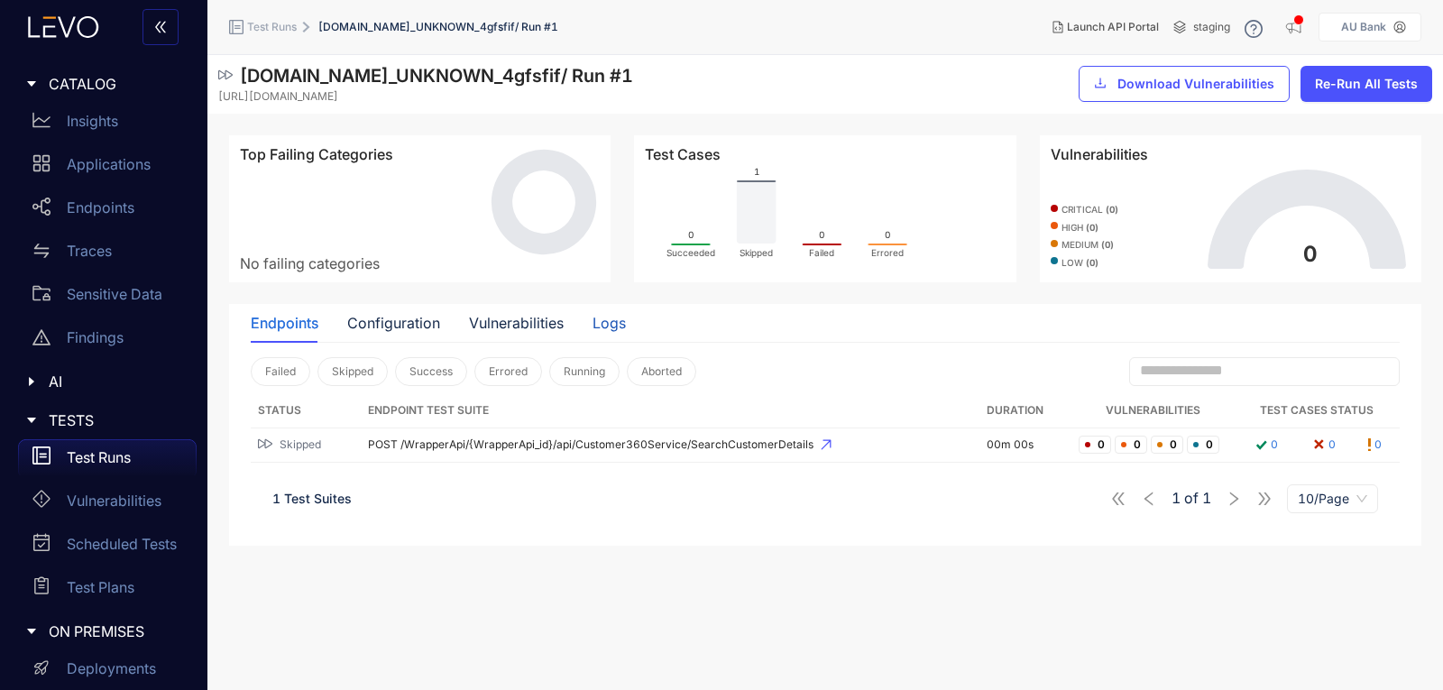
click at [619, 319] on div "Logs" at bounding box center [608, 323] width 33 height 16
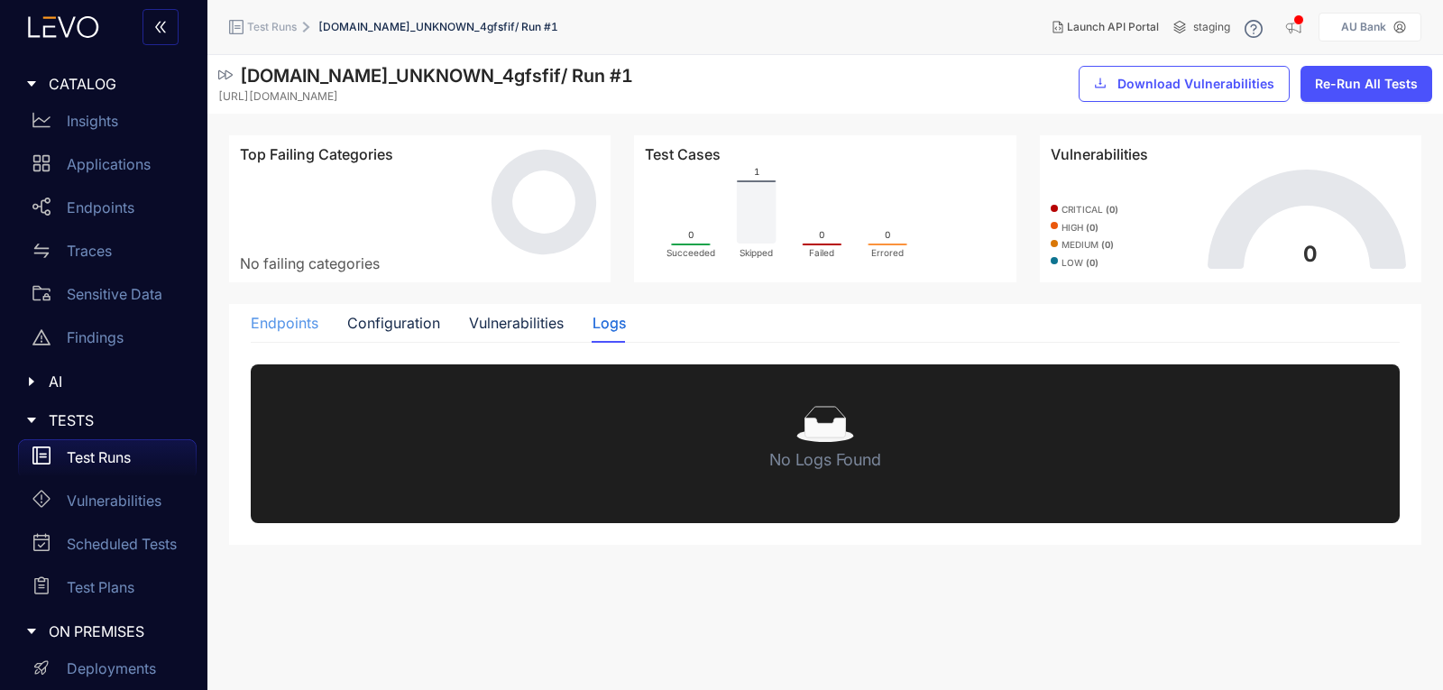
click at [302, 311] on div "Endpoints" at bounding box center [285, 323] width 68 height 38
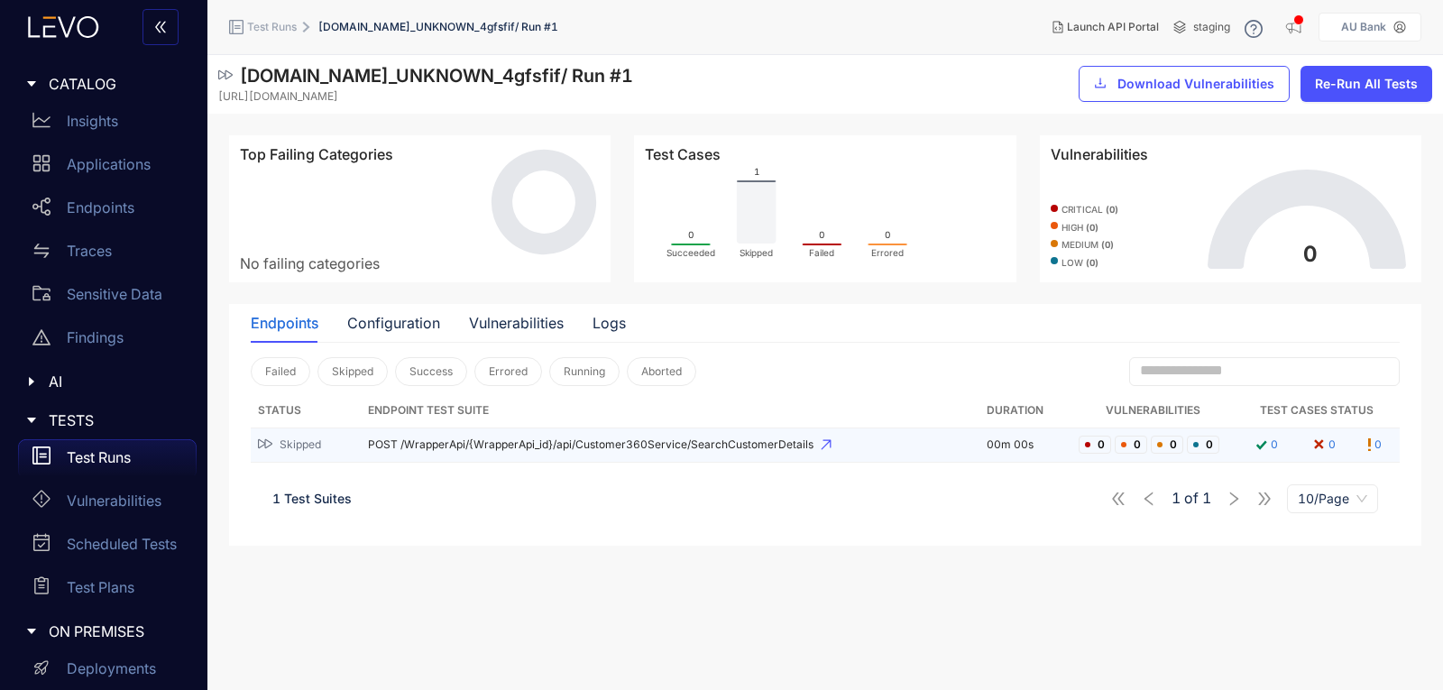
click at [604, 441] on span "POST /WrapperApi/{WrapperApi_id}/api/Customer360Service/SearchCustomerDetails" at bounding box center [670, 444] width 604 height 13
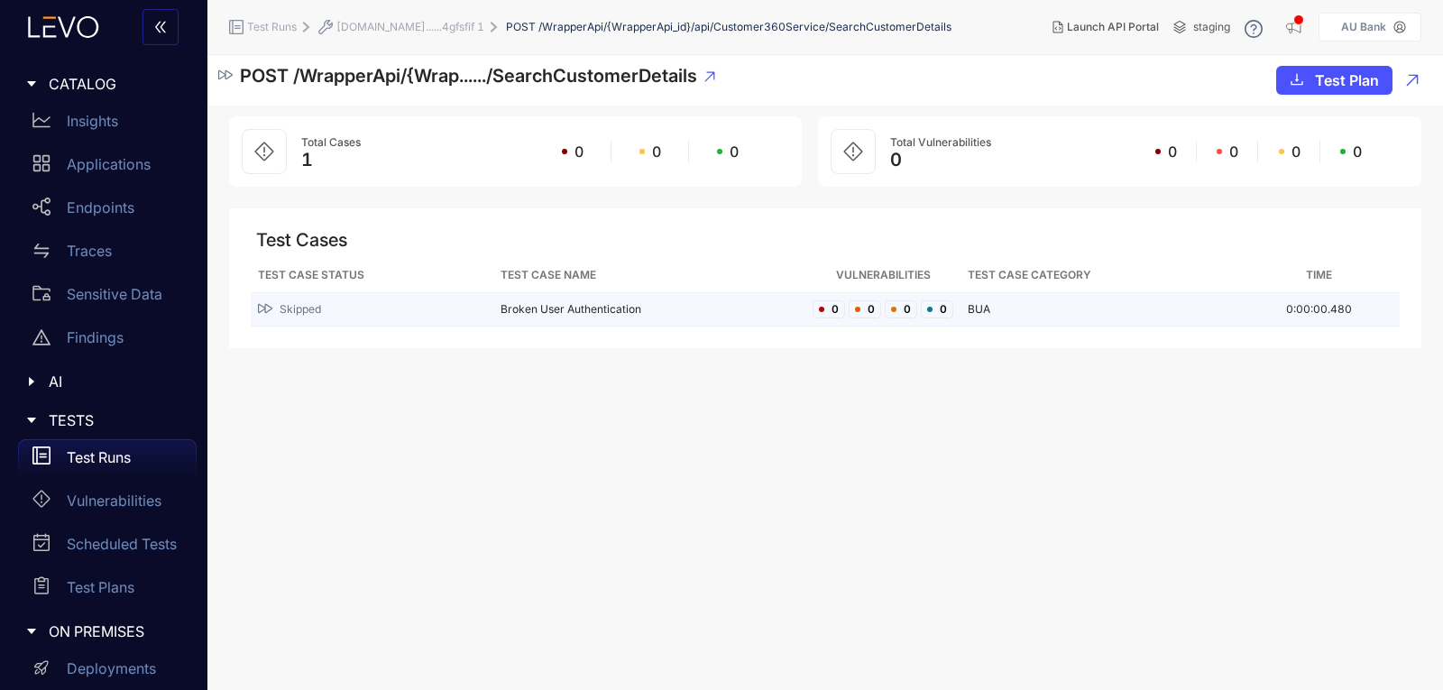
click at [371, 312] on div "Skipped" at bounding box center [372, 309] width 228 height 17
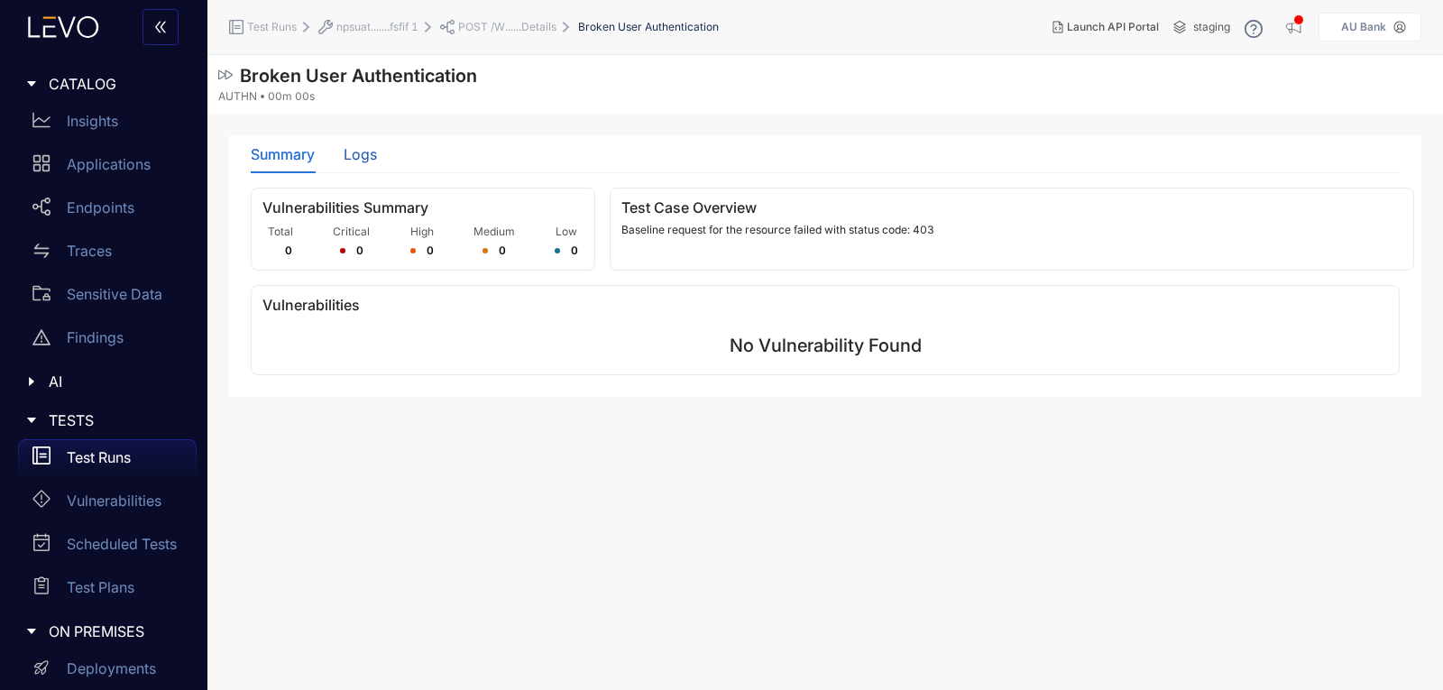
click at [372, 153] on div "Logs" at bounding box center [360, 154] width 33 height 16
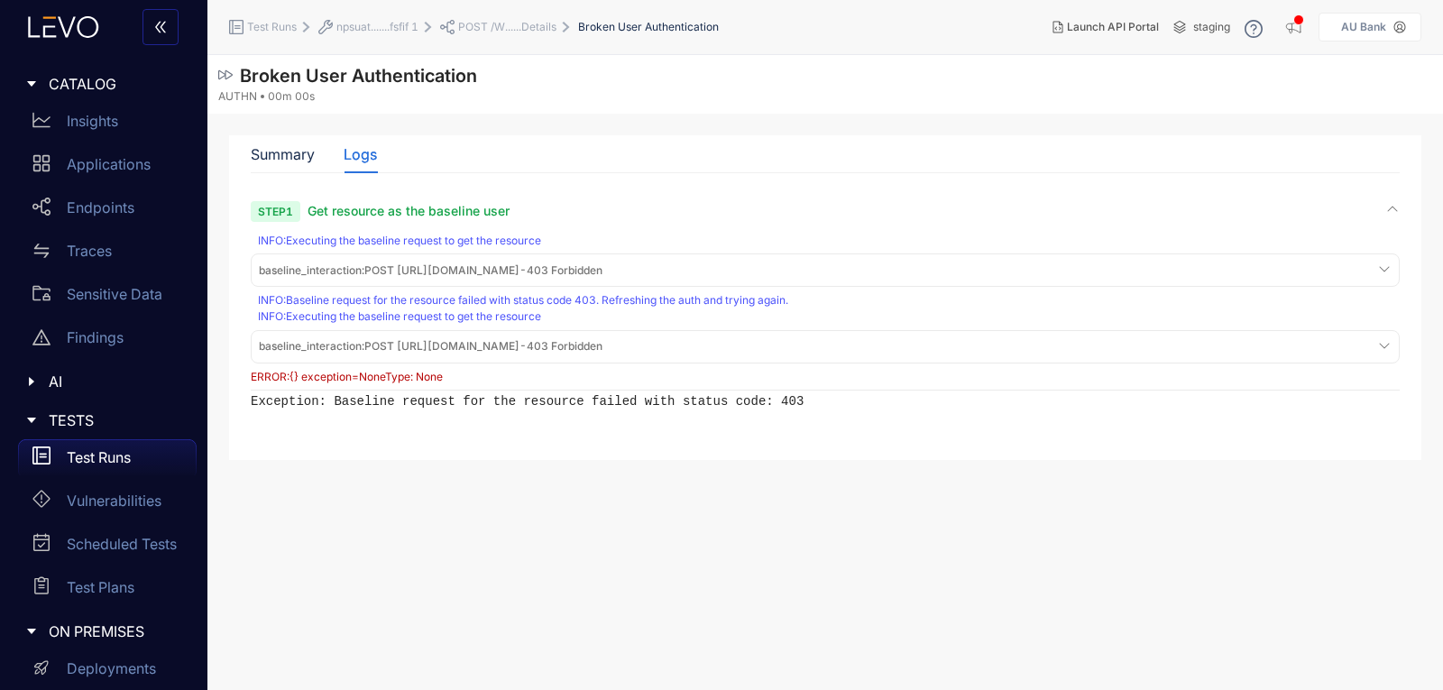
click at [764, 337] on div "baseline_interaction : POST [URL][DOMAIN_NAME] - 403 Forbidden" at bounding box center [825, 347] width 1140 height 24
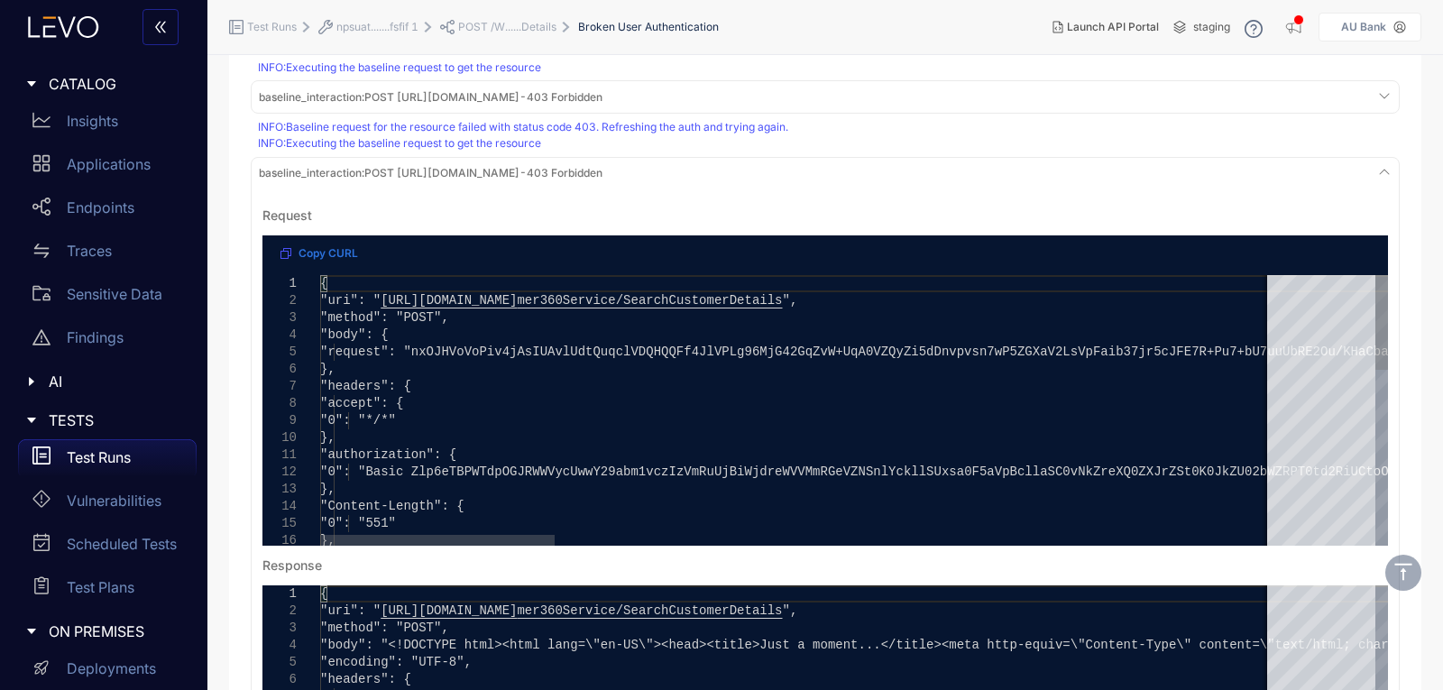
scroll to position [180, 0]
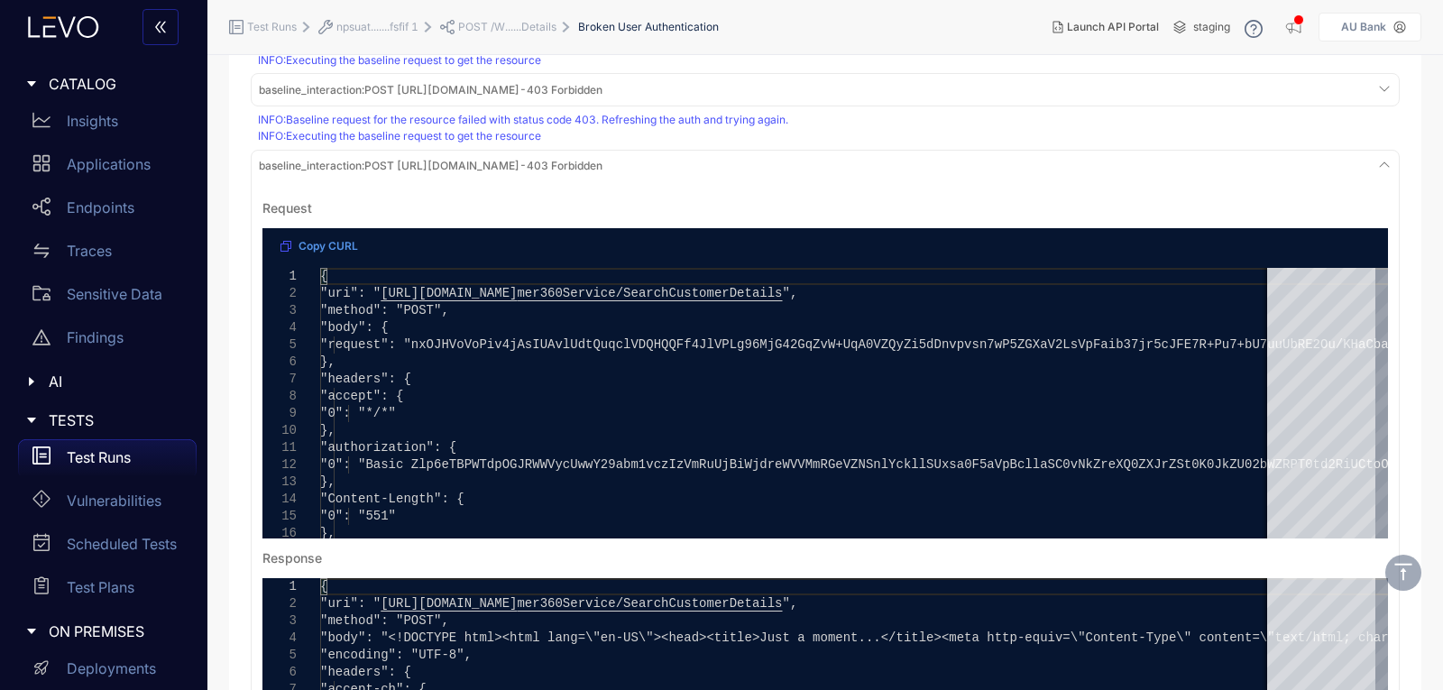
click at [329, 243] on span "Copy CURL" at bounding box center [328, 246] width 60 height 13
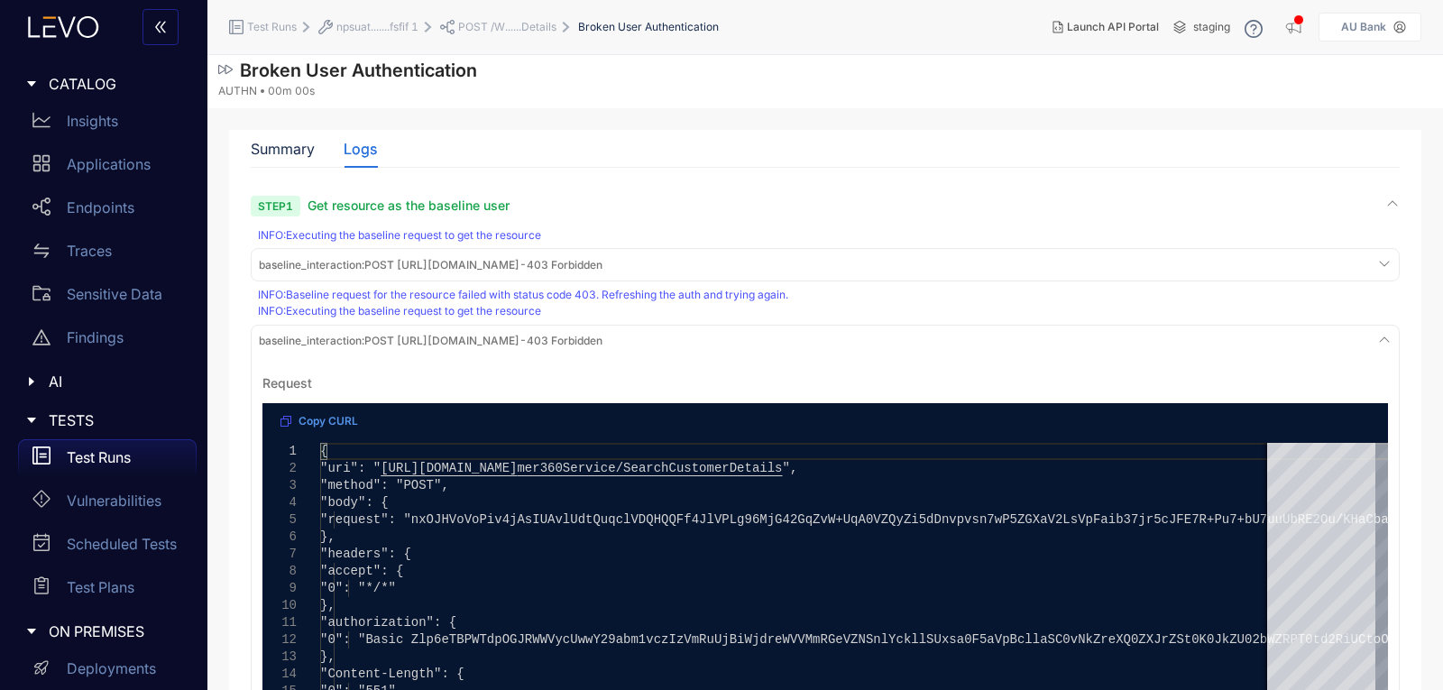
scroll to position [0, 0]
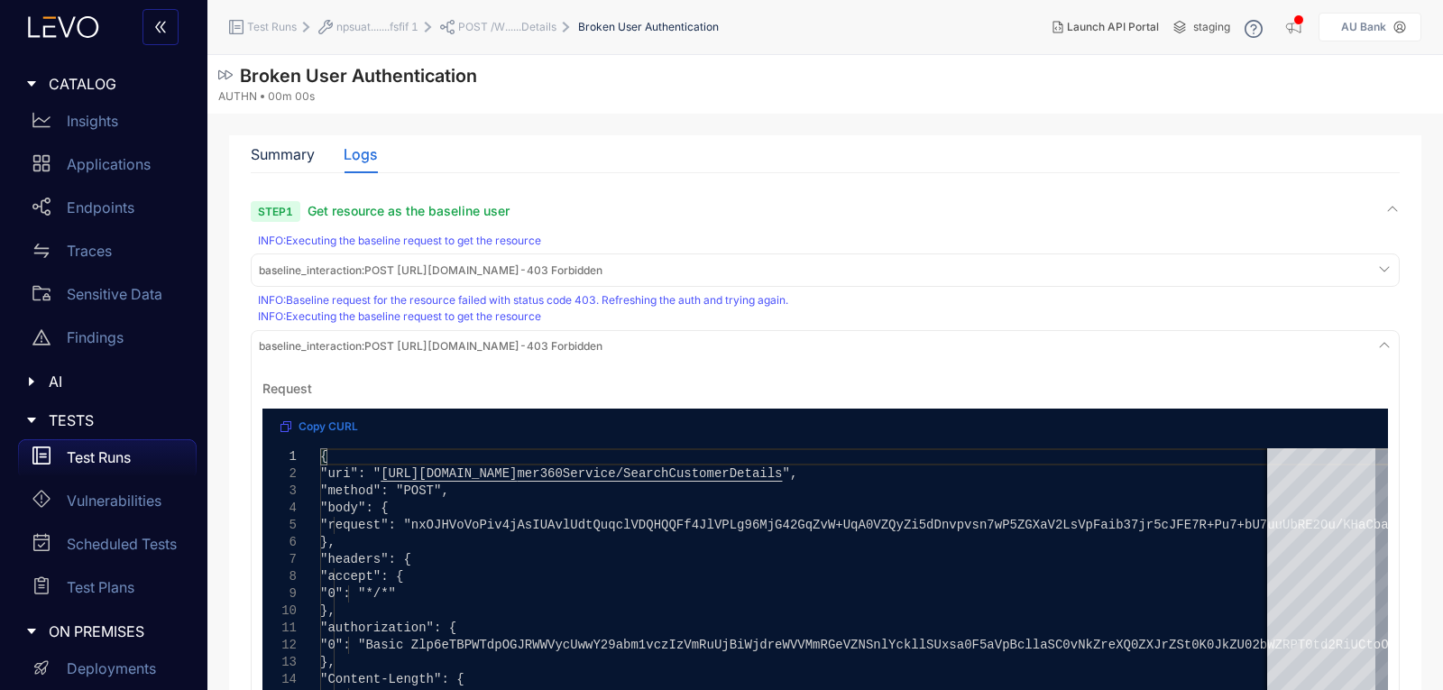
click at [367, 26] on span "npsuat.......fsfif 1" at bounding box center [377, 27] width 82 height 13
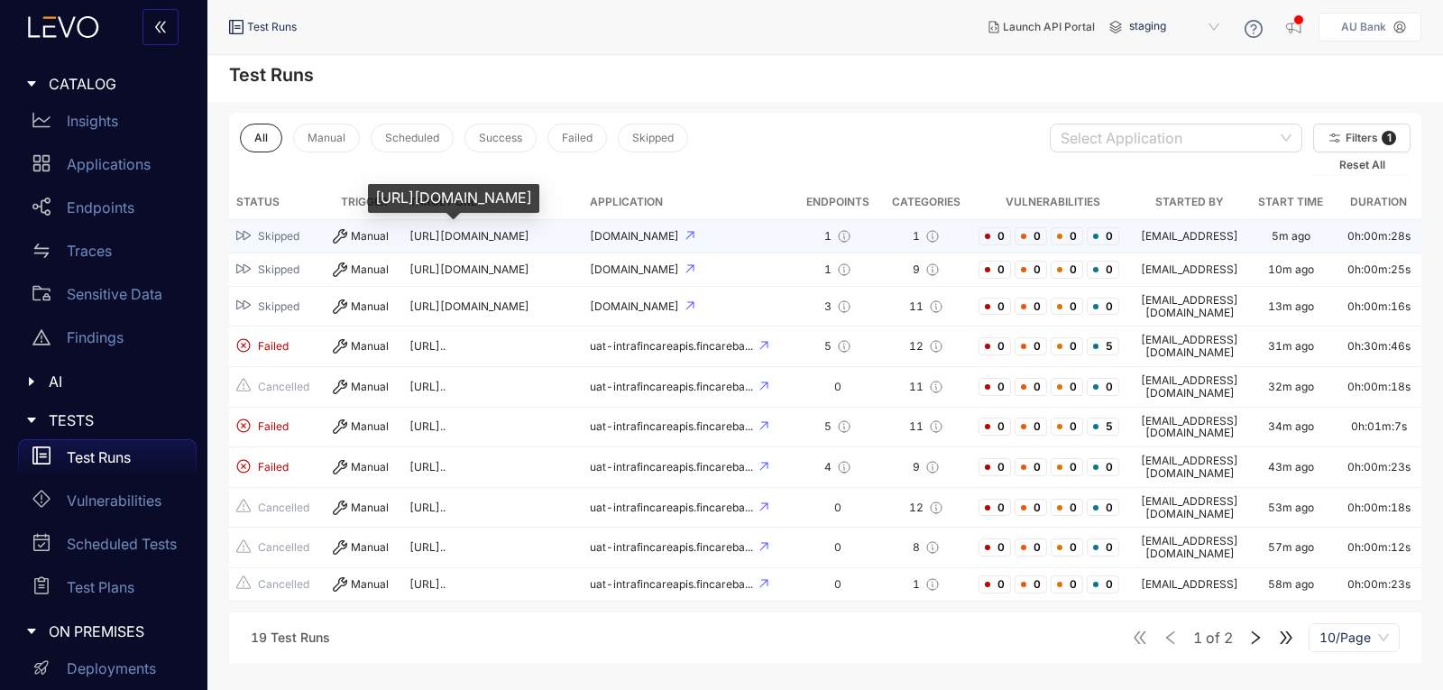
click at [451, 227] on td "[URL][DOMAIN_NAME]" at bounding box center [492, 236] width 180 height 33
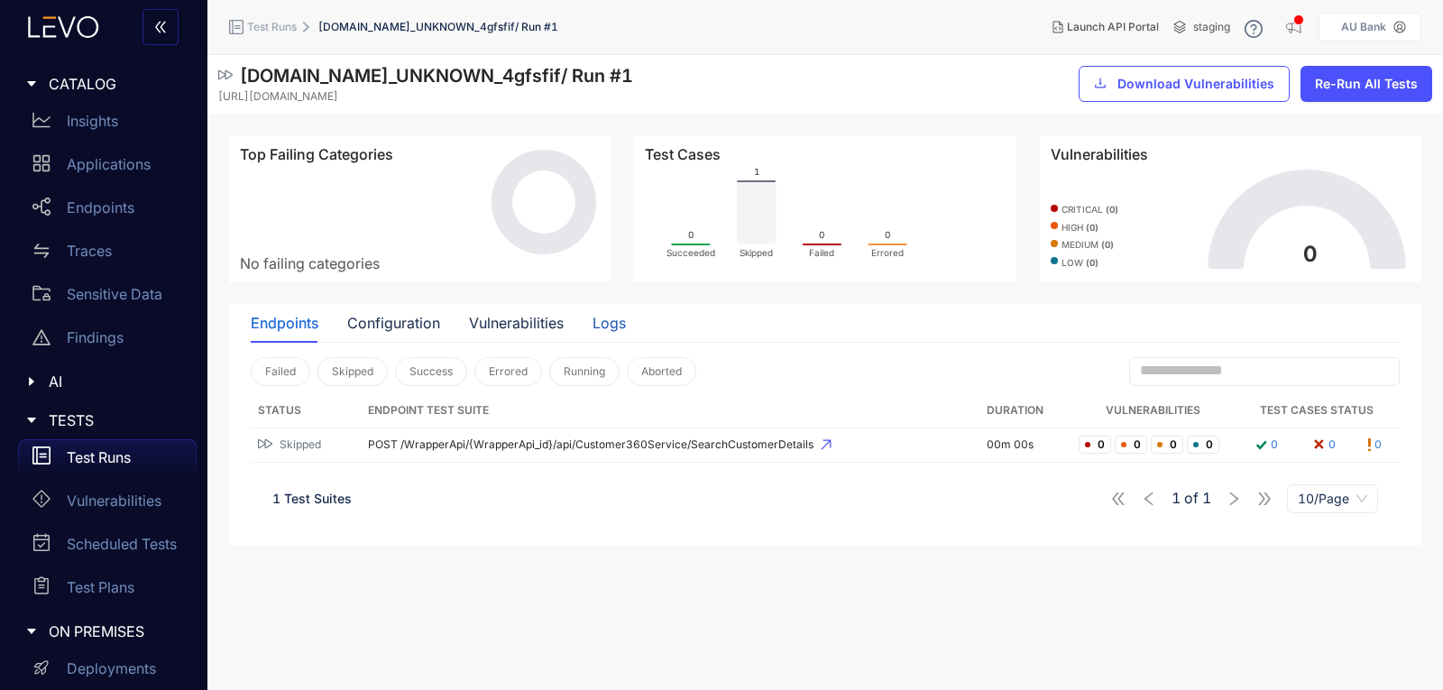
click at [603, 320] on div "Logs" at bounding box center [608, 323] width 33 height 16
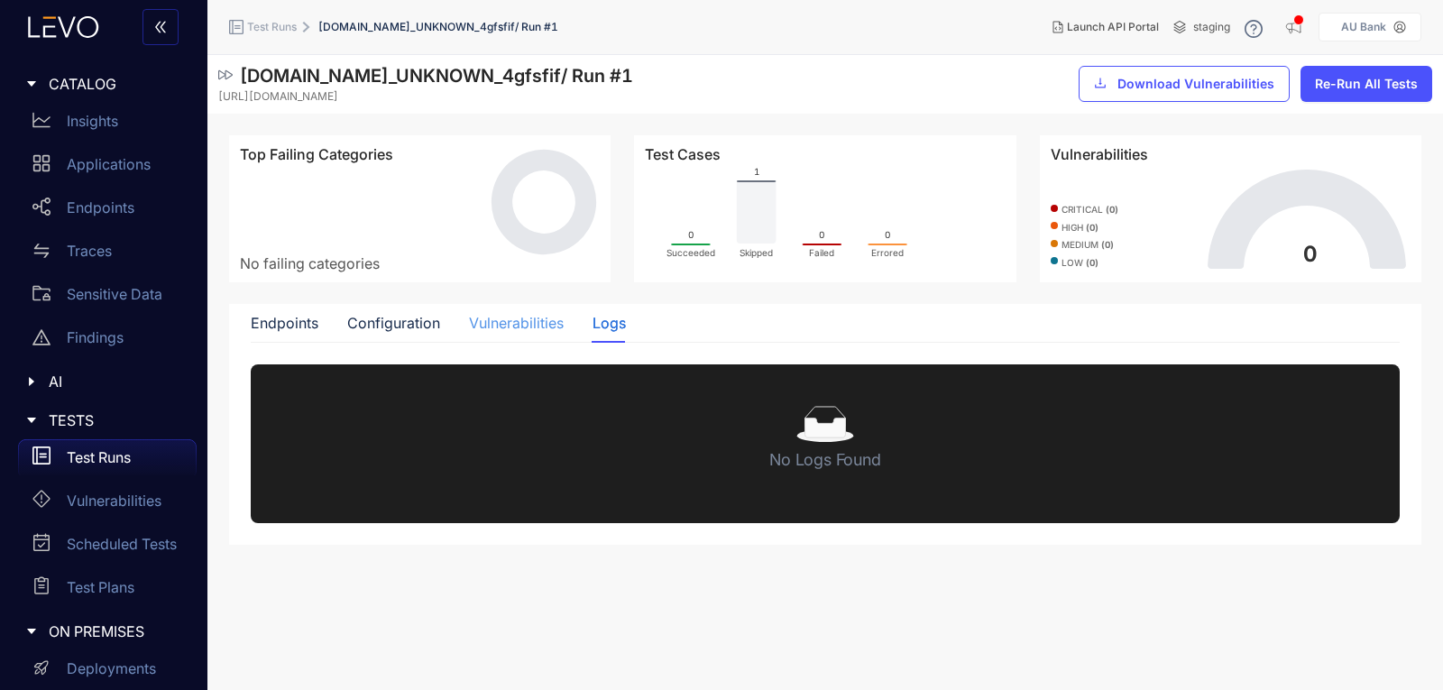
click at [519, 311] on div "Vulnerabilities" at bounding box center [516, 323] width 95 height 38
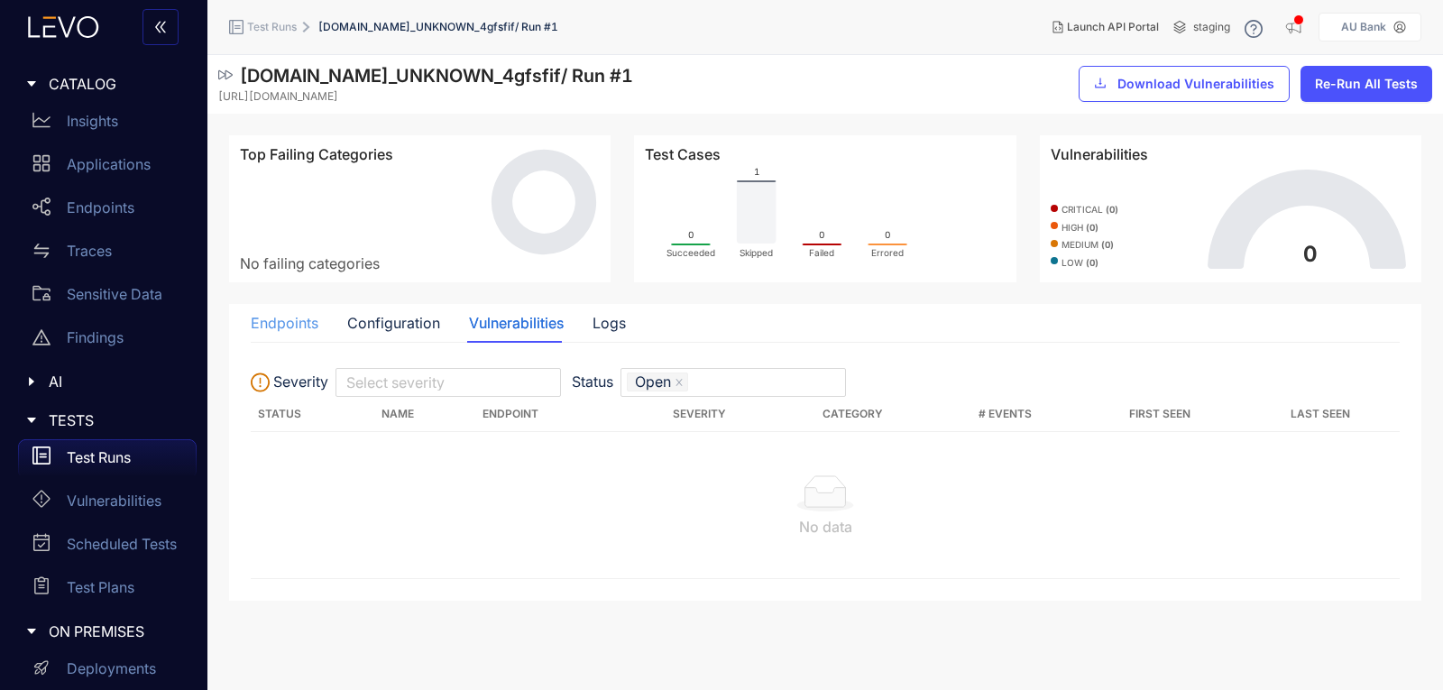
click at [272, 311] on div "Endpoints" at bounding box center [285, 323] width 68 height 38
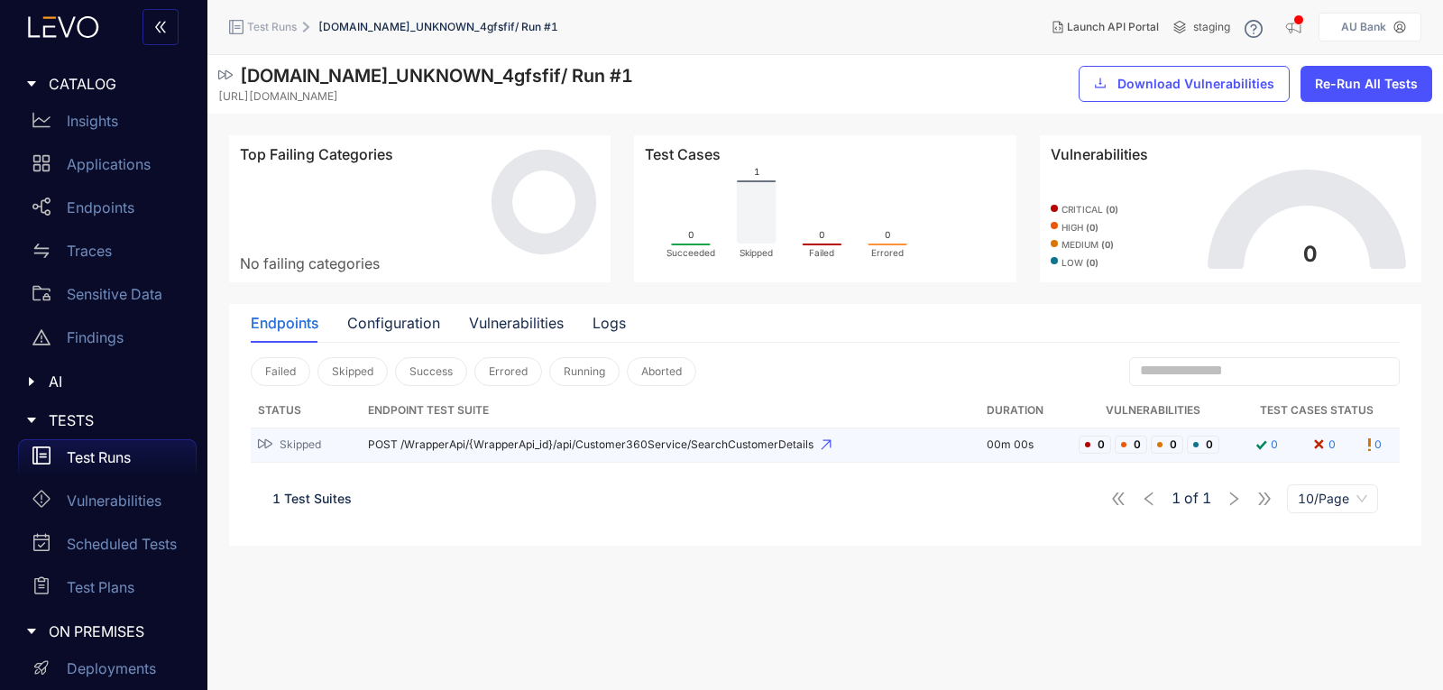
click at [589, 442] on span "POST /WrapperApi/{WrapperApi_id}/api/Customer360Service/SearchCustomerDetails" at bounding box center [670, 444] width 604 height 13
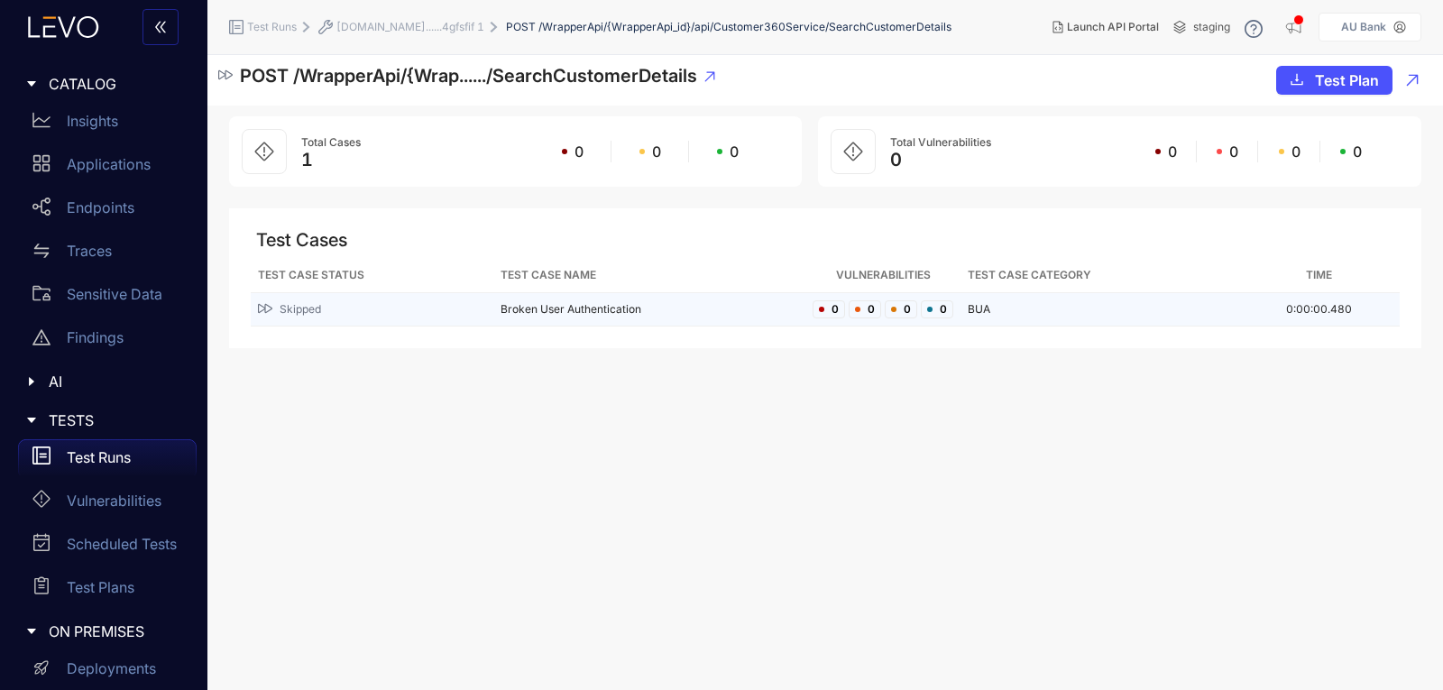
click at [559, 304] on td "Broken User Authentication" at bounding box center [649, 309] width 312 height 33
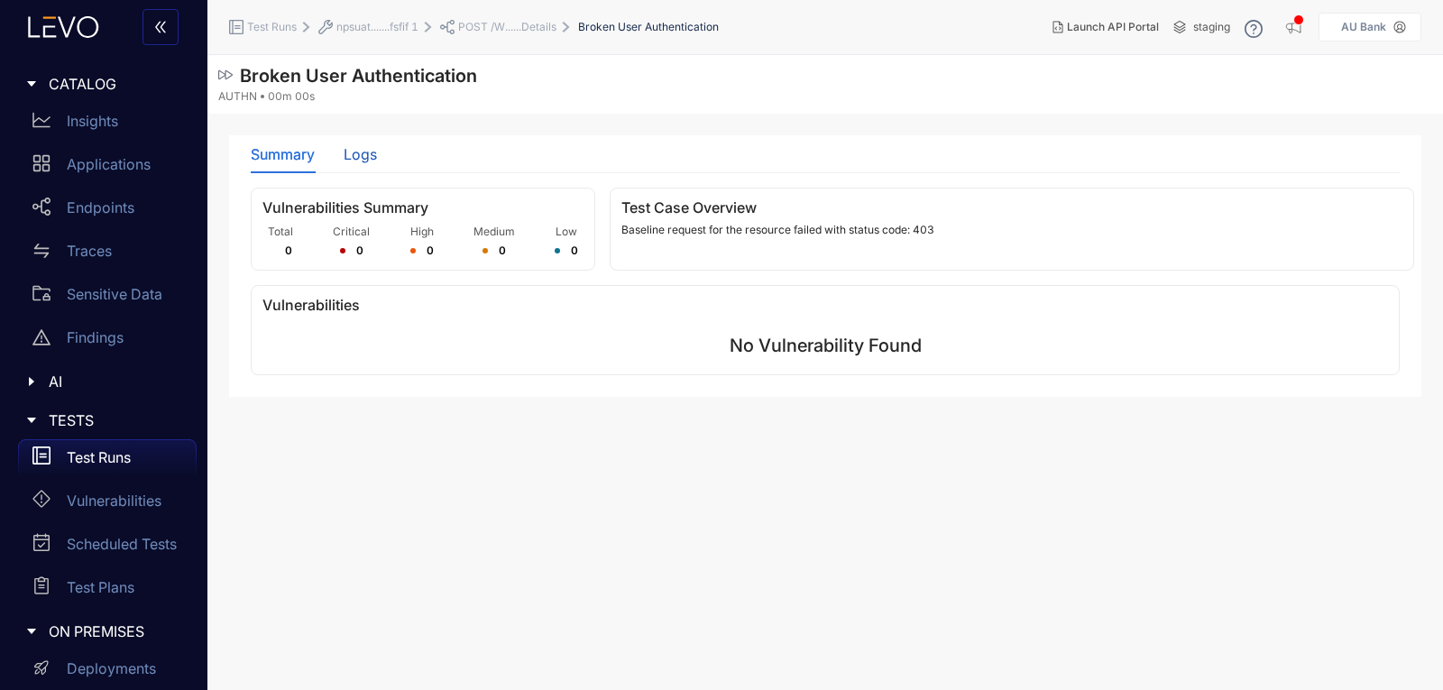
click at [356, 161] on div "Logs" at bounding box center [360, 154] width 33 height 16
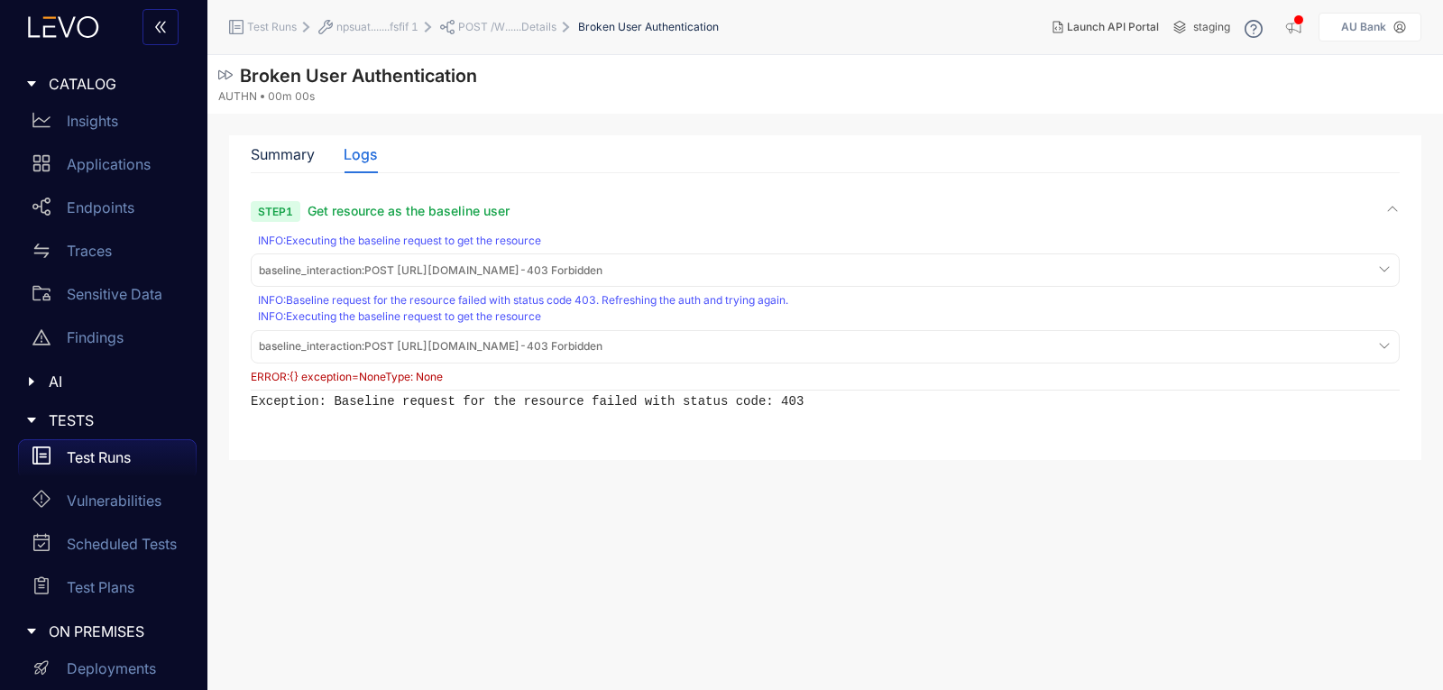
click at [370, 27] on span "npsuat.......fsfif 1" at bounding box center [377, 27] width 82 height 13
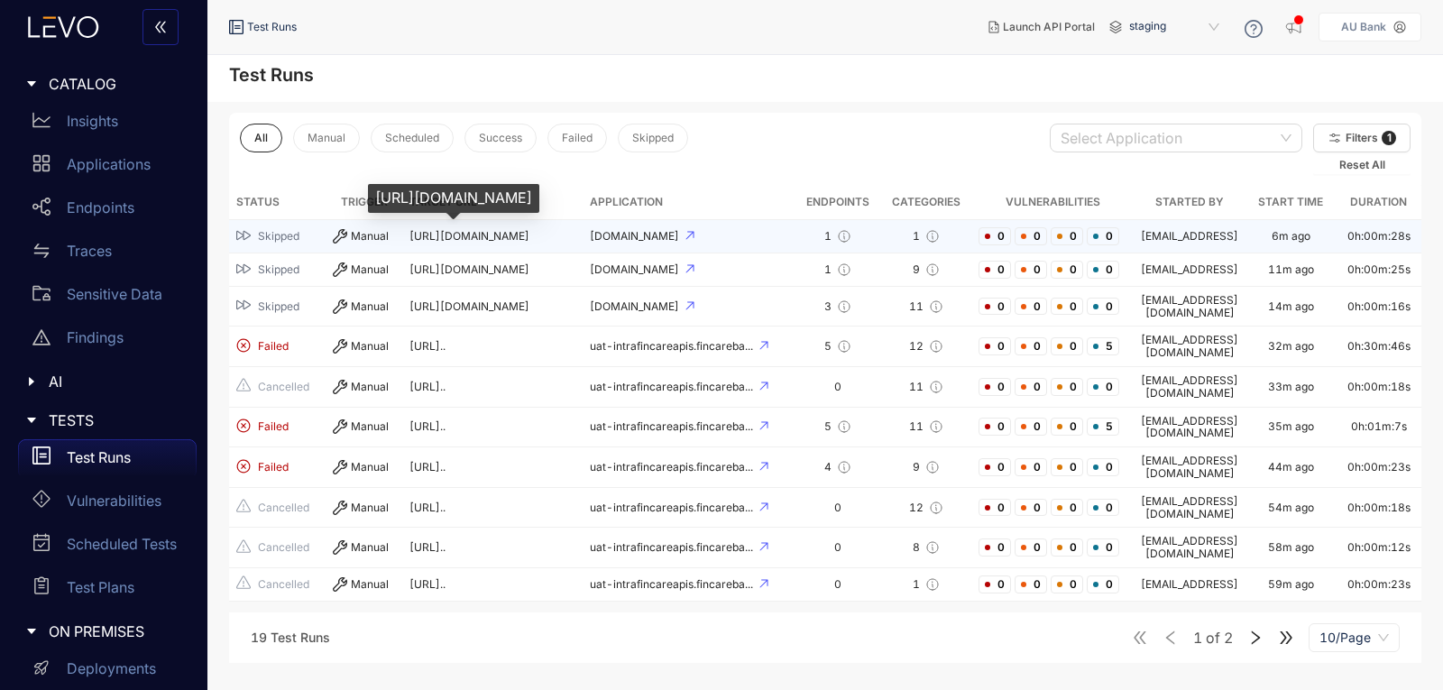
click at [529, 239] on span "[URL][DOMAIN_NAME]" at bounding box center [469, 236] width 120 height 14
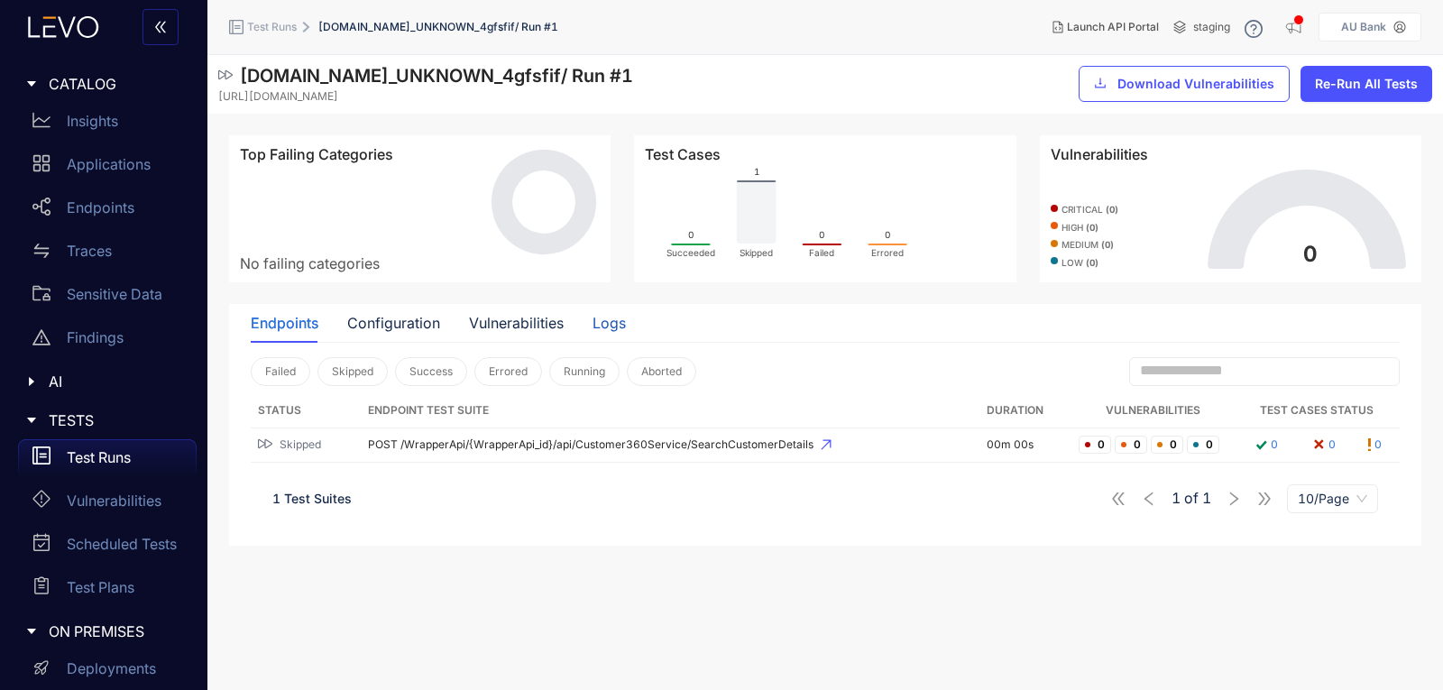
click at [609, 330] on div "Logs" at bounding box center [608, 323] width 33 height 16
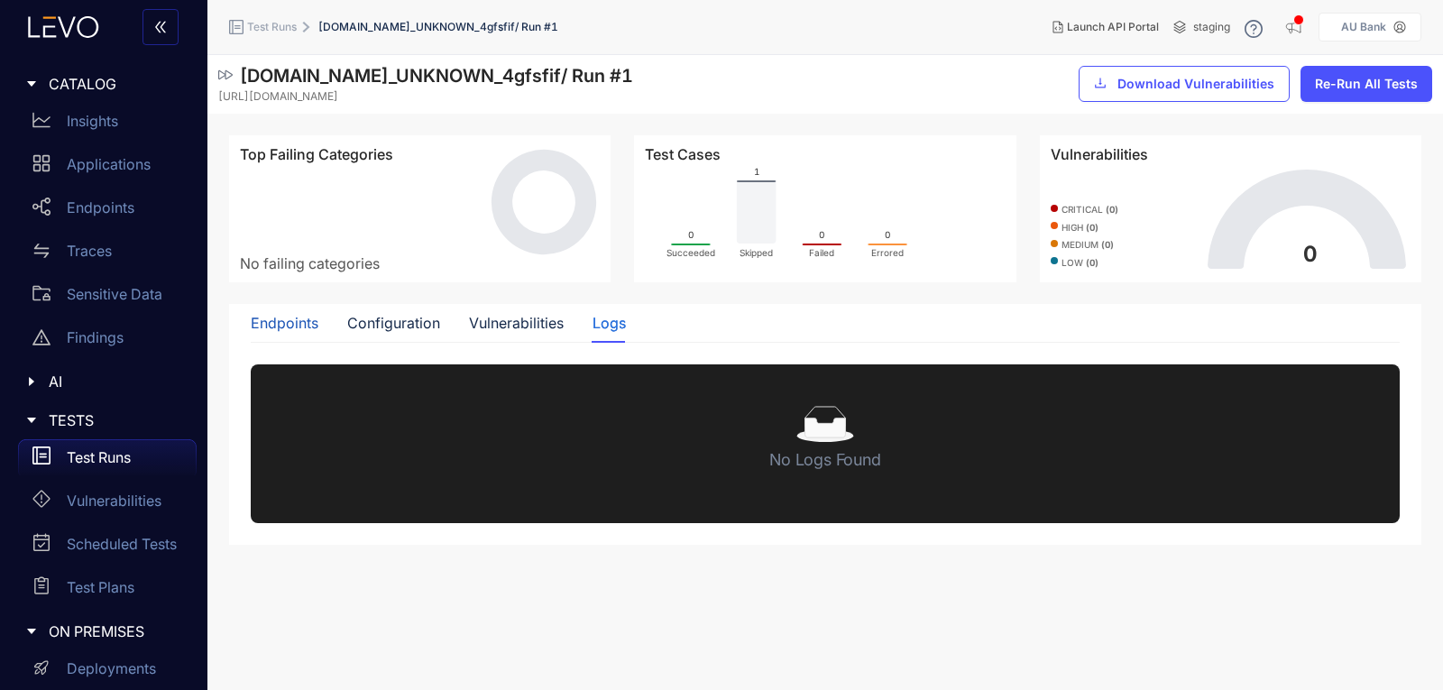
click at [287, 326] on div "Endpoints" at bounding box center [285, 323] width 68 height 16
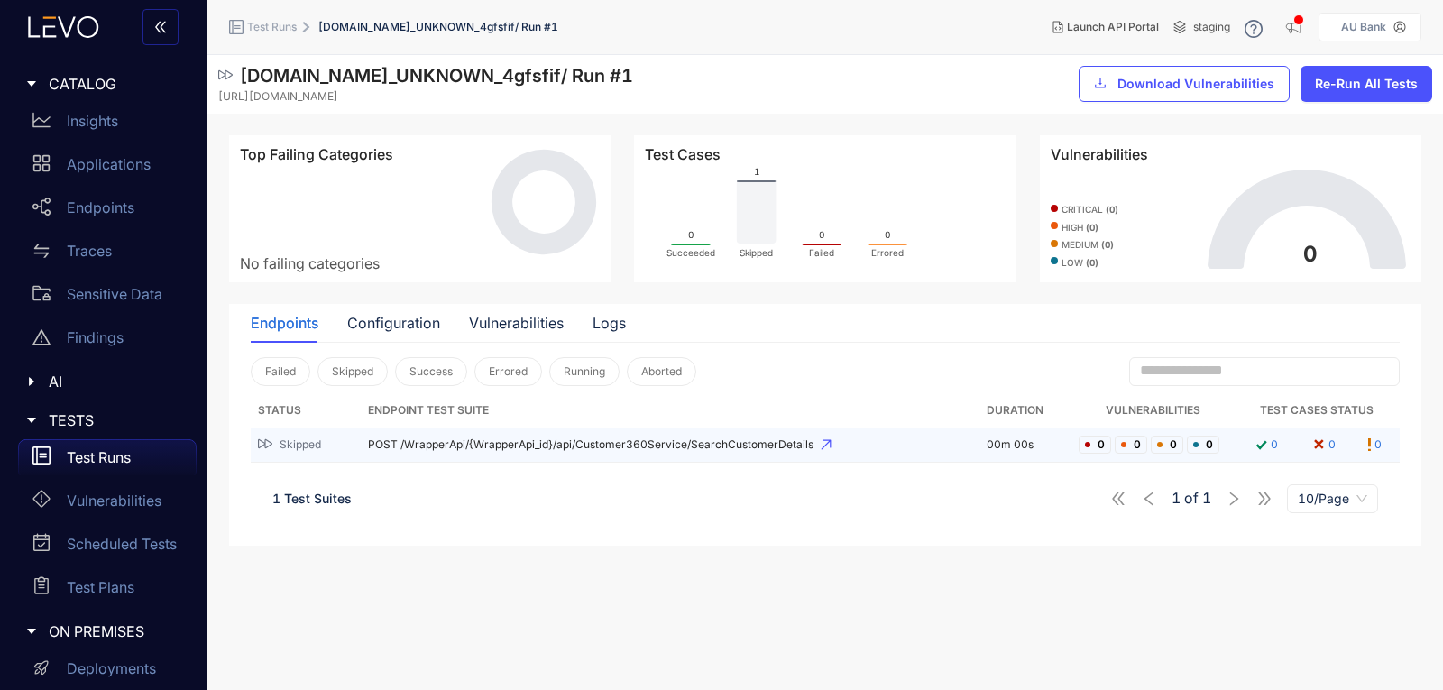
click at [477, 448] on span "POST /WrapperApi/{WrapperApi_id}/api/Customer360Service/SearchCustomerDetails" at bounding box center [670, 444] width 604 height 13
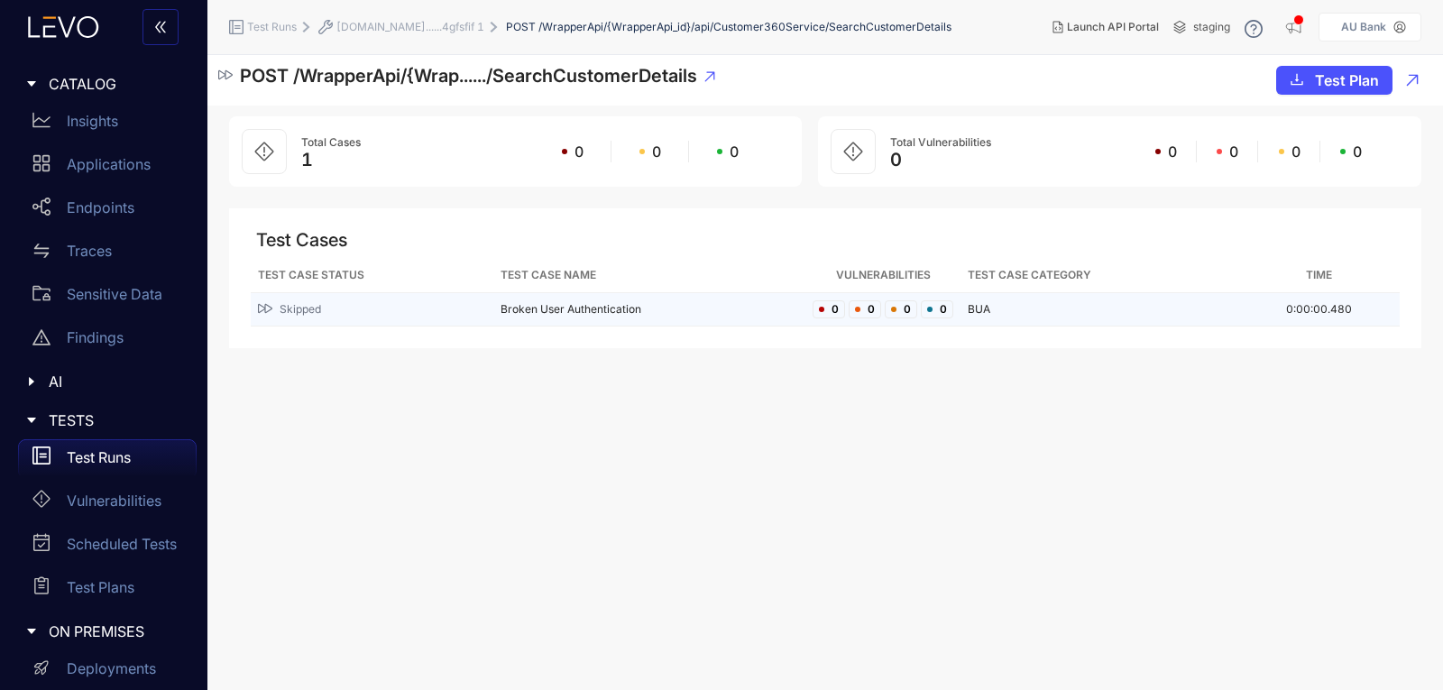
click at [540, 308] on td "Broken User Authentication" at bounding box center [649, 309] width 312 height 33
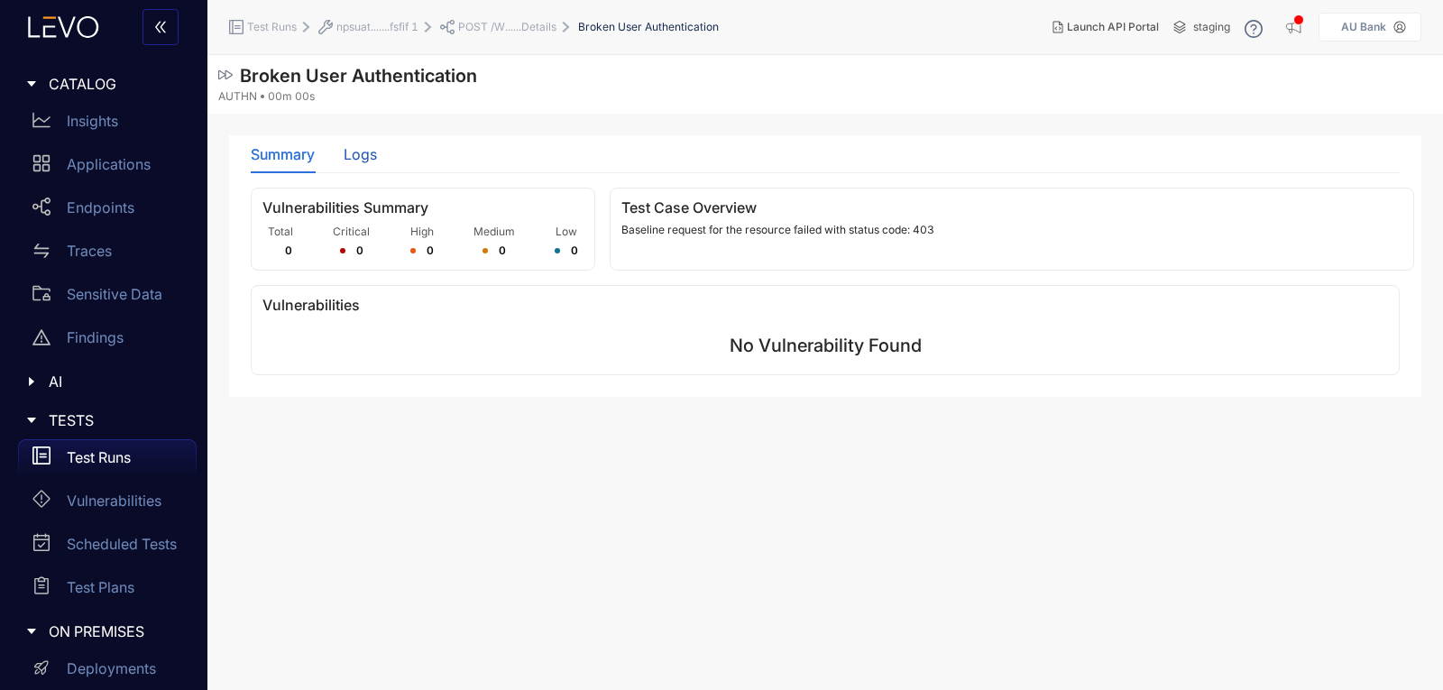
click at [350, 161] on div "Logs" at bounding box center [360, 154] width 33 height 16
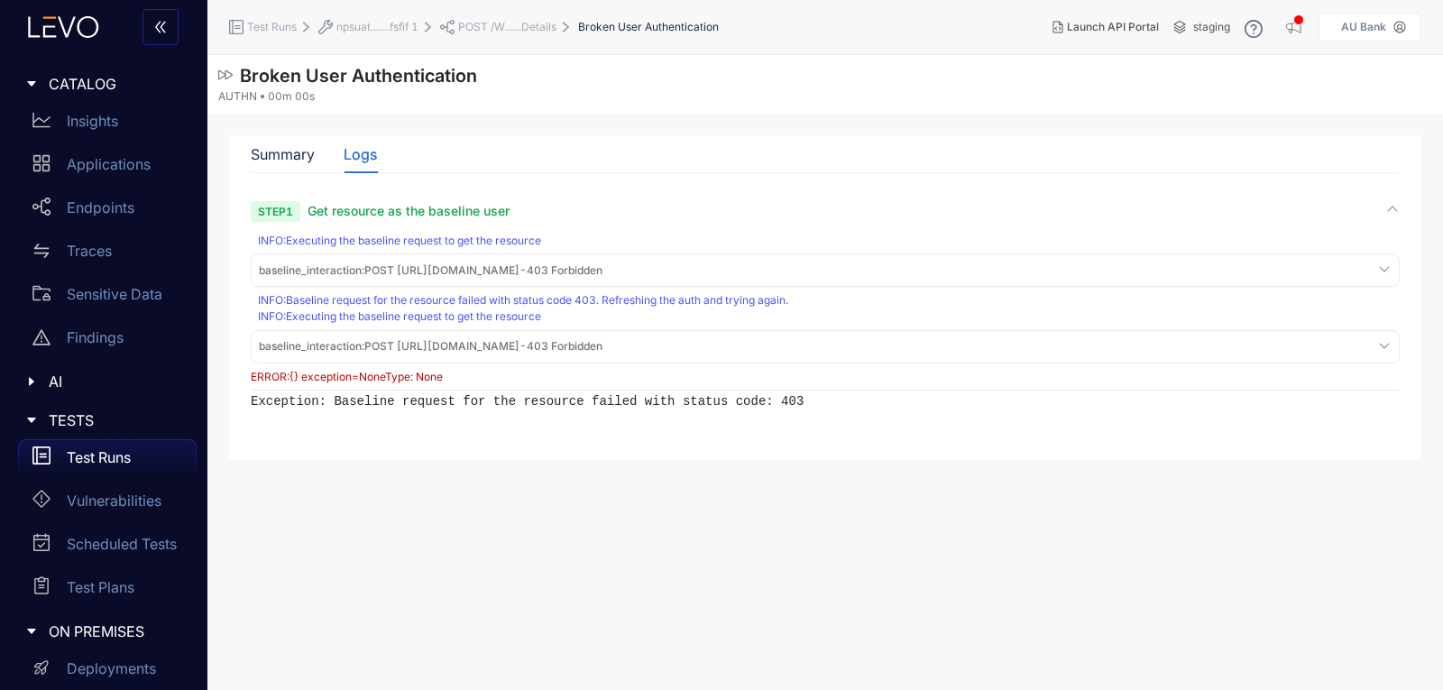
click at [365, 25] on span "npsuat.......fsfif 1" at bounding box center [377, 27] width 82 height 13
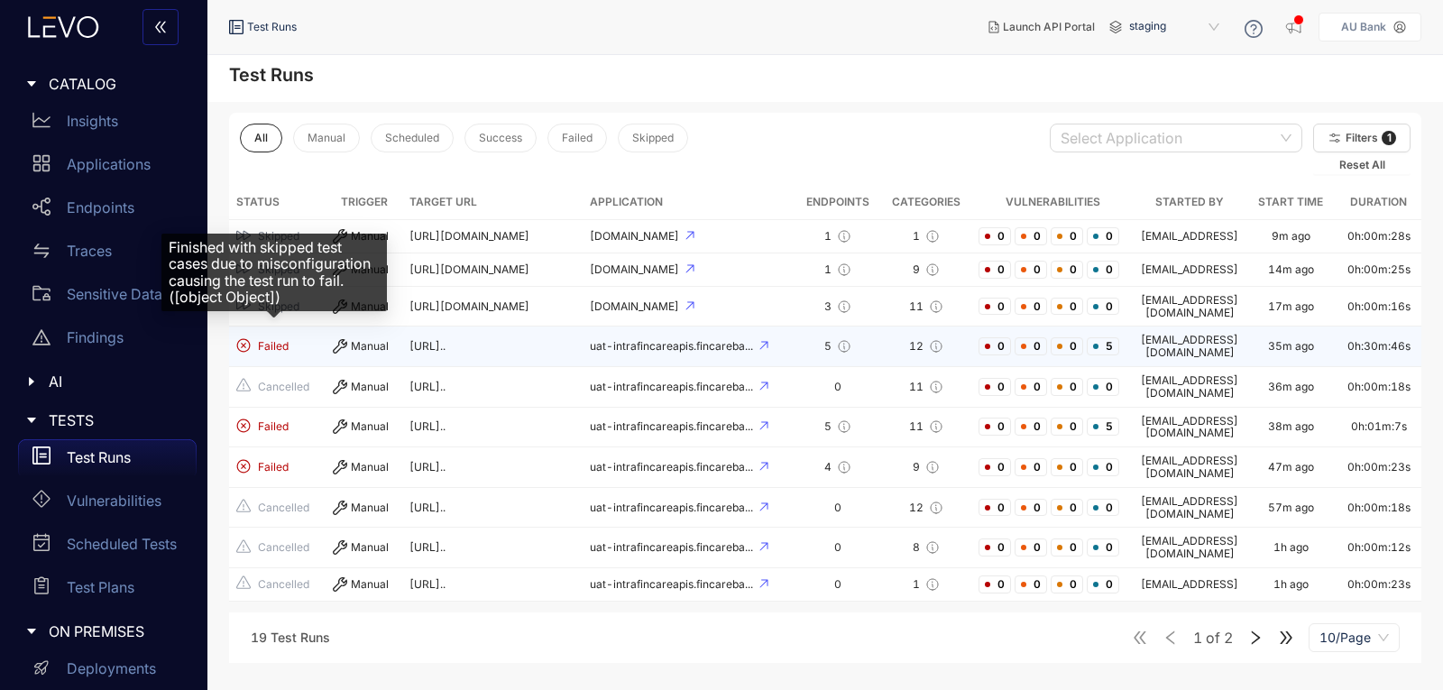
click at [268, 340] on span "Failed" at bounding box center [273, 346] width 31 height 13
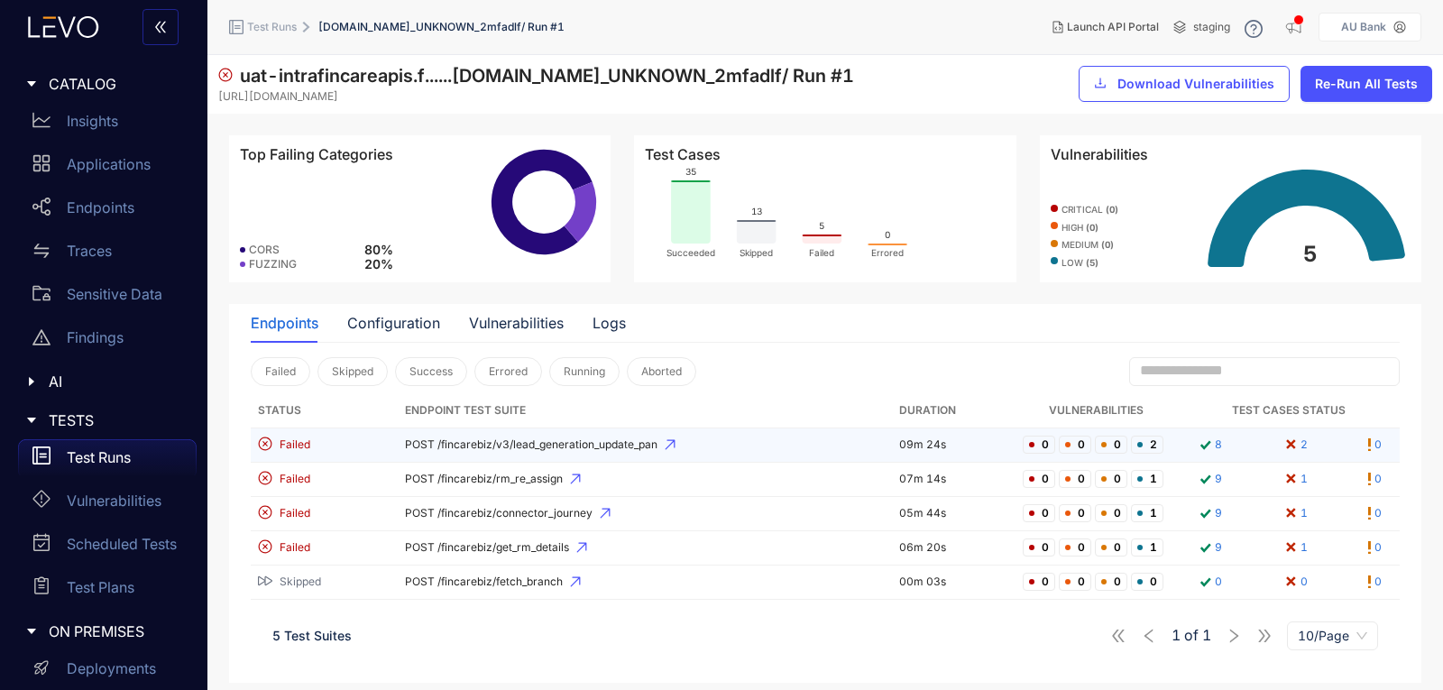
click at [414, 448] on span "POST /fincarebiz/v3/lead_generation_update_pan" at bounding box center [645, 444] width 480 height 13
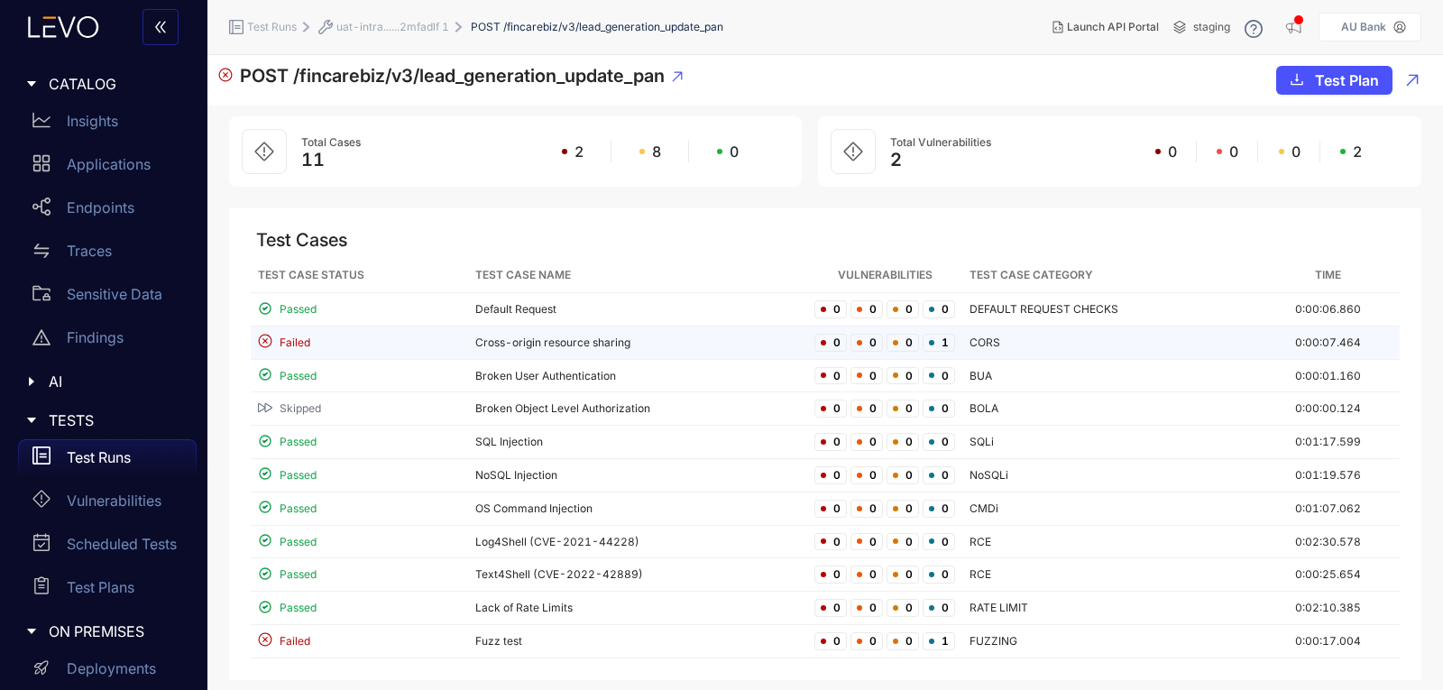
click at [528, 332] on td "Cross-origin resource sharing" at bounding box center [638, 342] width 340 height 33
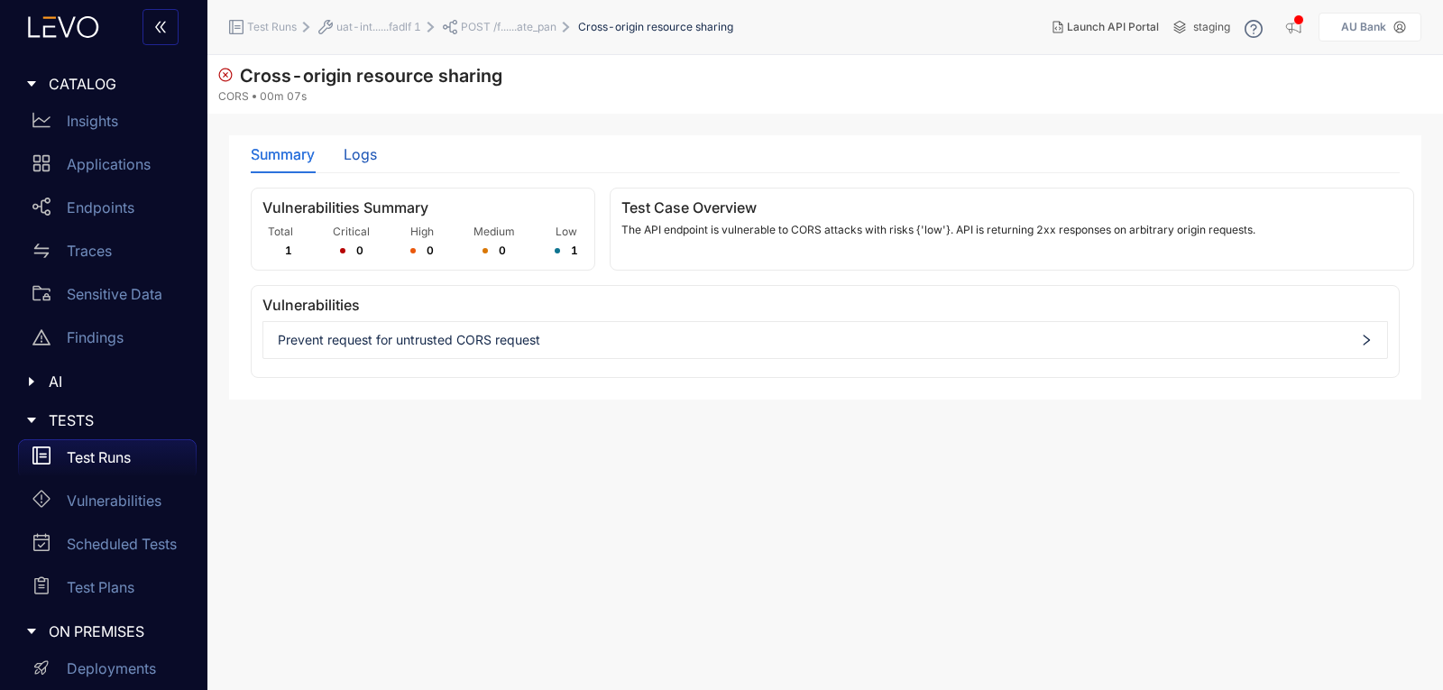
click at [356, 154] on div "Logs" at bounding box center [360, 154] width 33 height 16
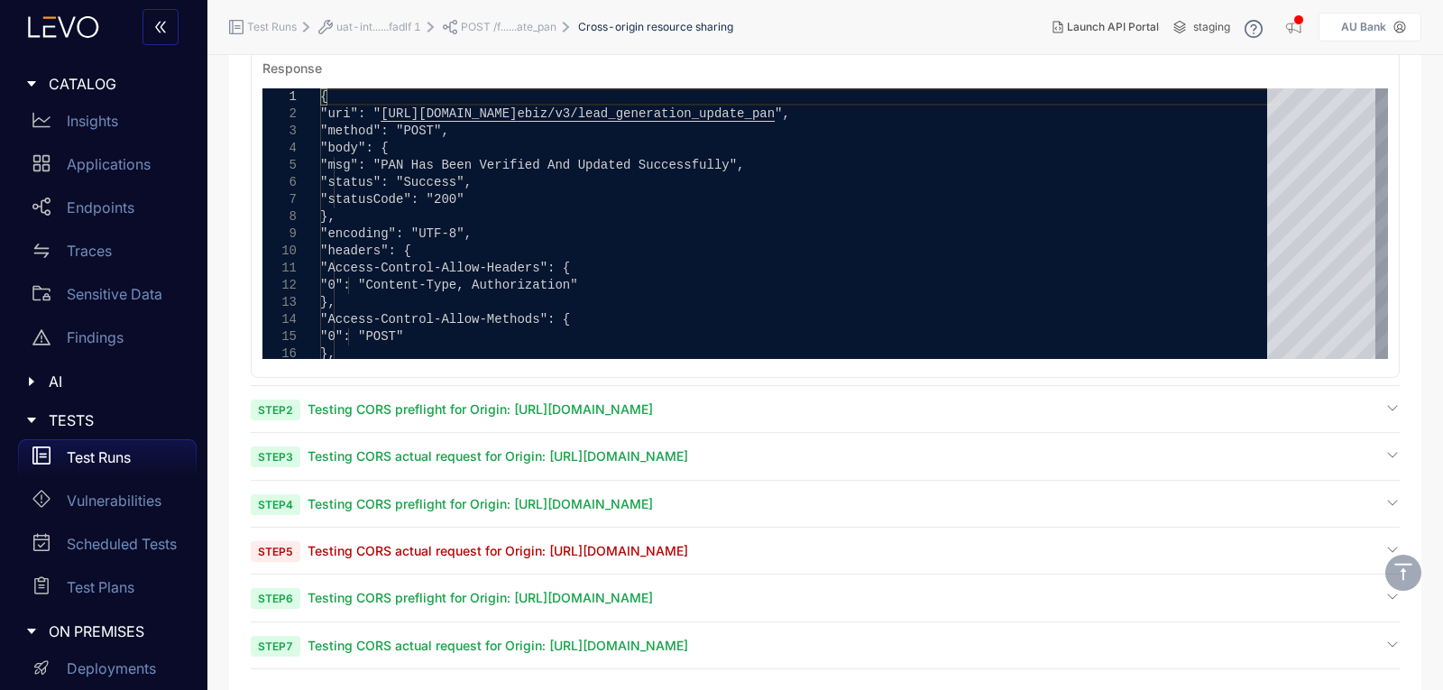
scroll to position [579, 0]
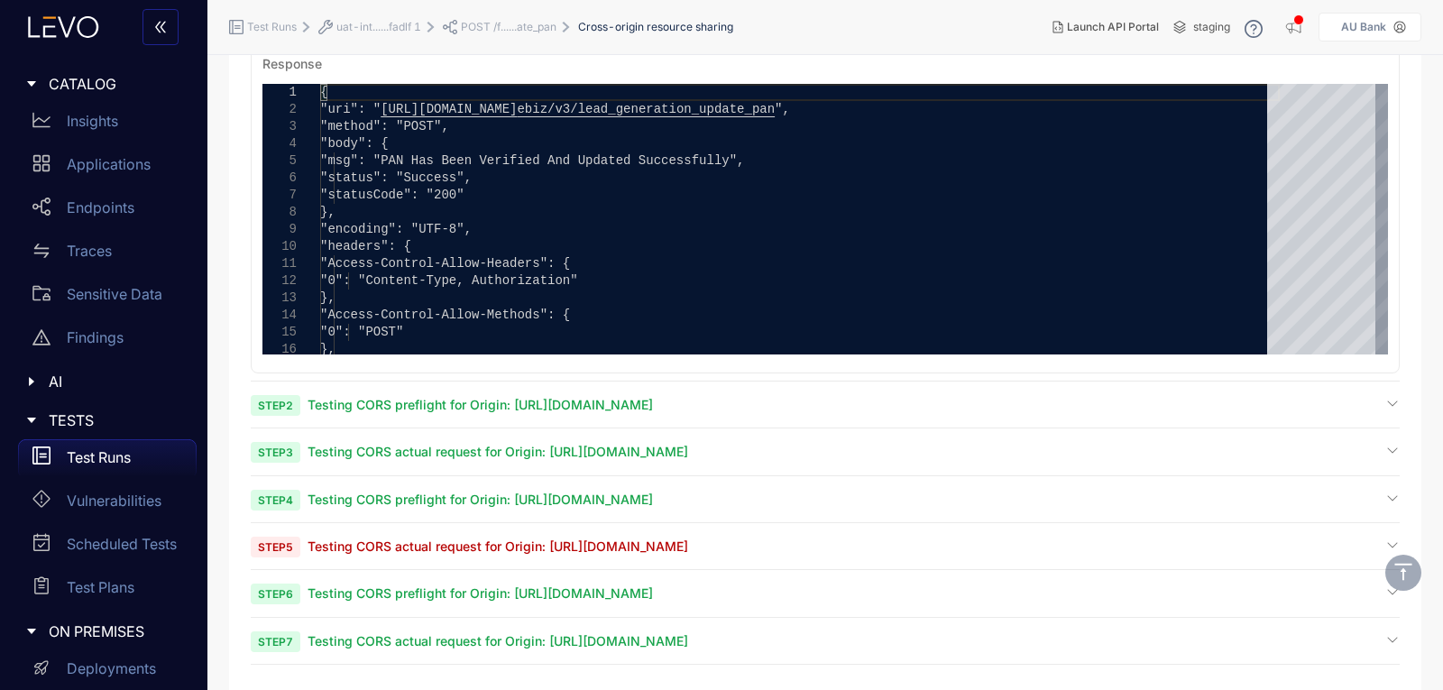
click at [409, 546] on span "Testing CORS actual request for Origin: [URL][DOMAIN_NAME]" at bounding box center [498, 545] width 381 height 15
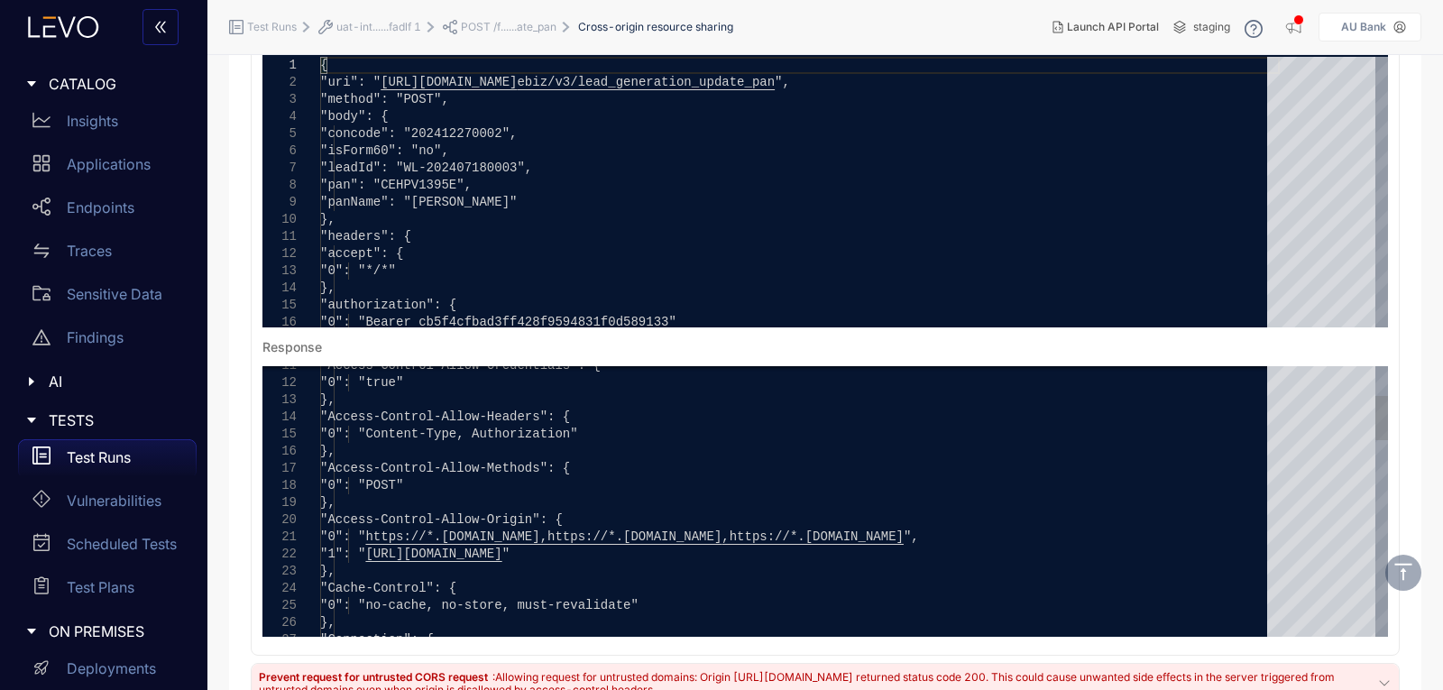
scroll to position [0, 0]
type textarea "**********"
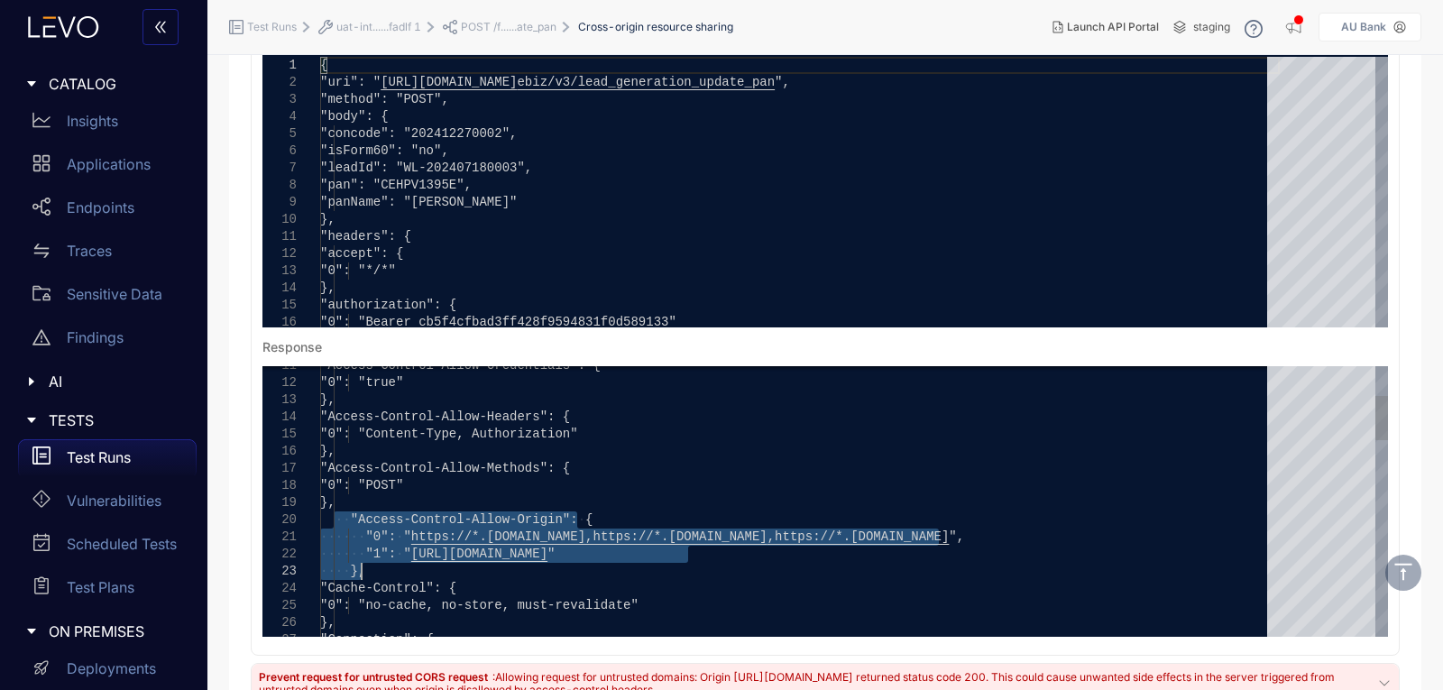
drag, startPoint x: 334, startPoint y: 515, endPoint x: 401, endPoint y: 564, distance: 83.3
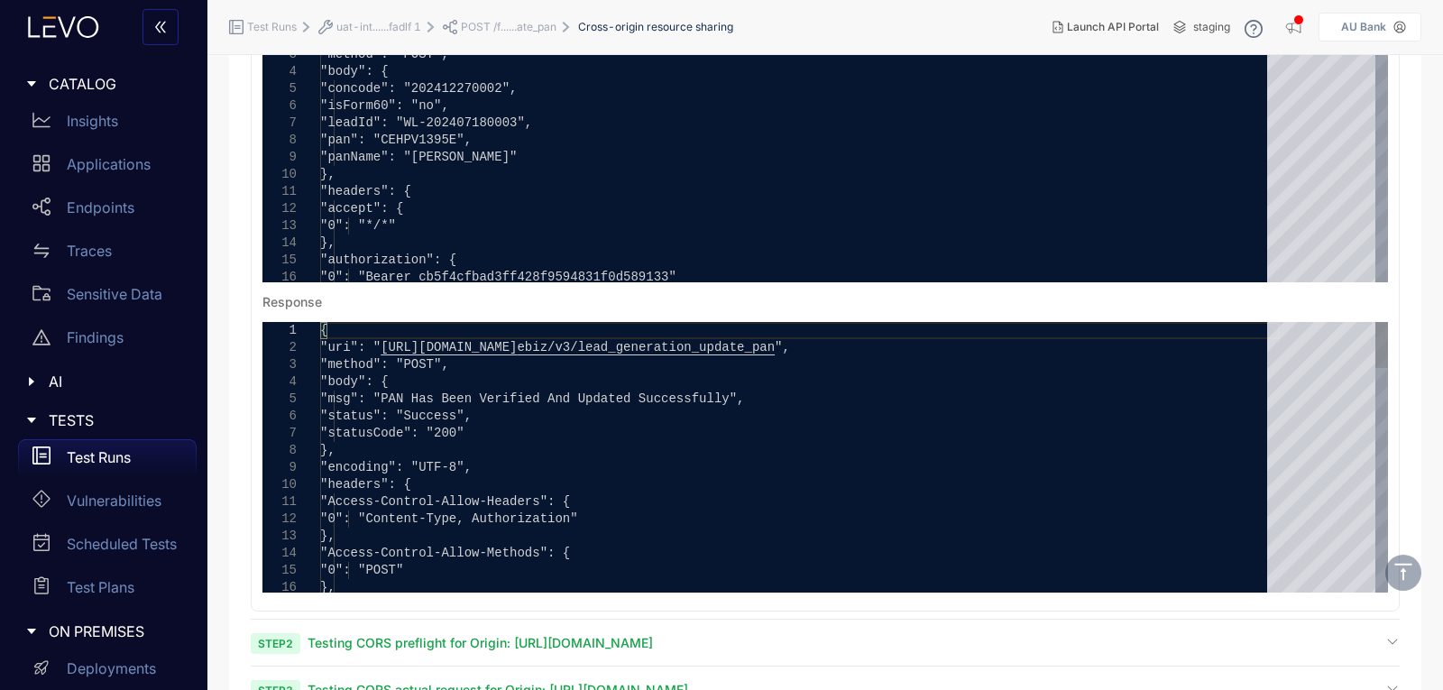
scroll to position [271, 0]
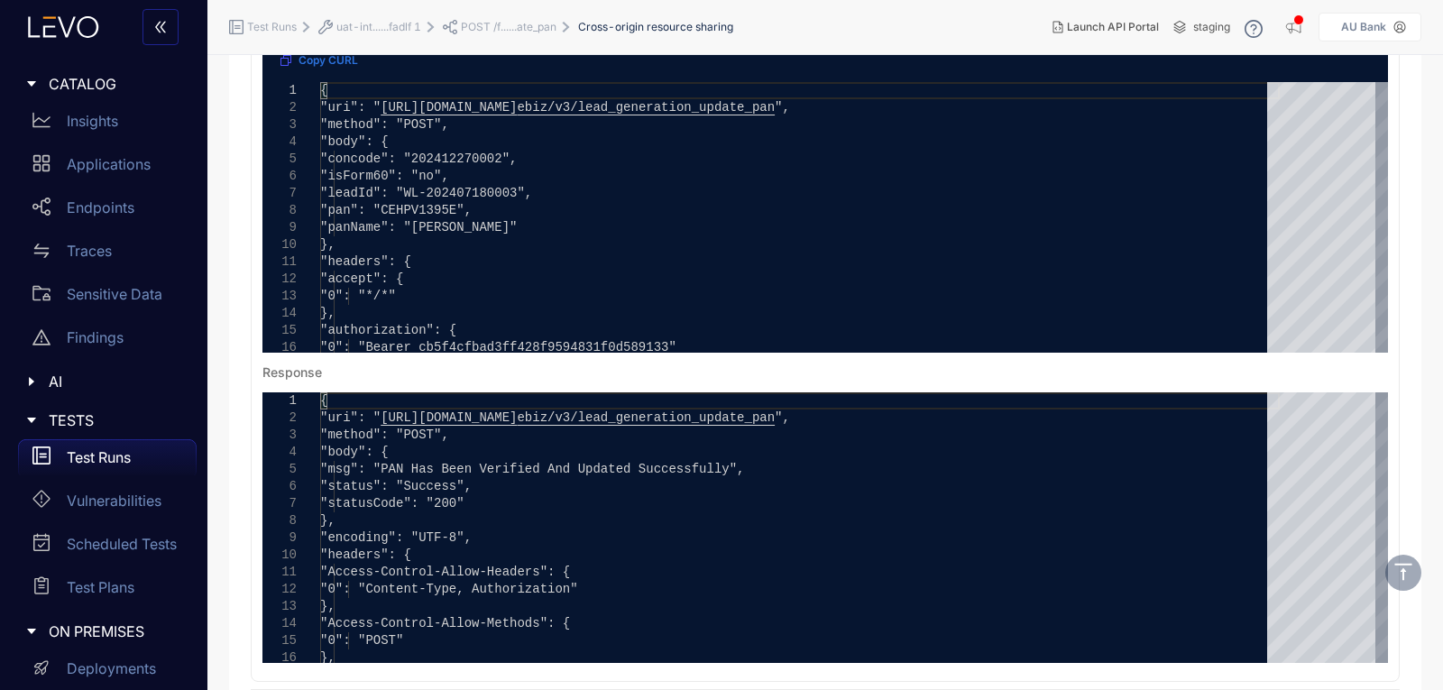
click at [353, 26] on span "uat-int......fadlf 1" at bounding box center [378, 27] width 85 height 13
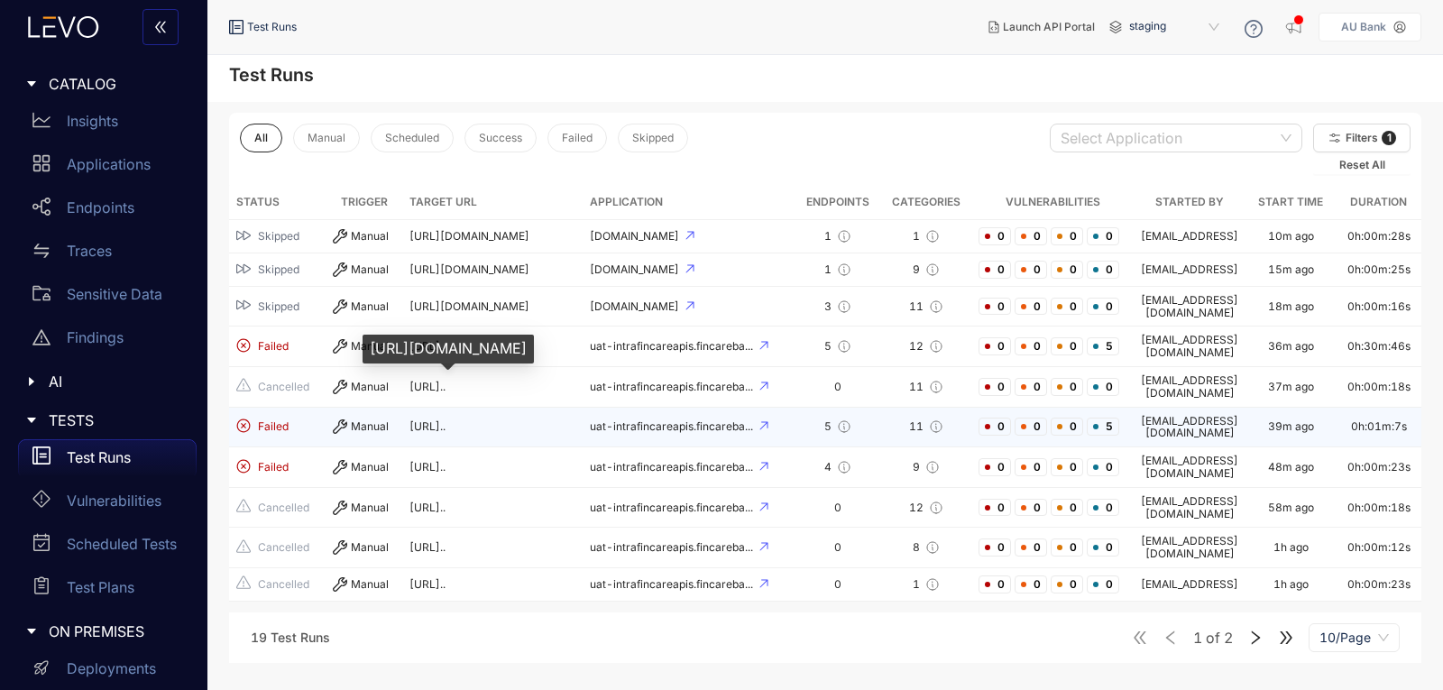
click at [409, 419] on span "[URL].." at bounding box center [427, 426] width 36 height 14
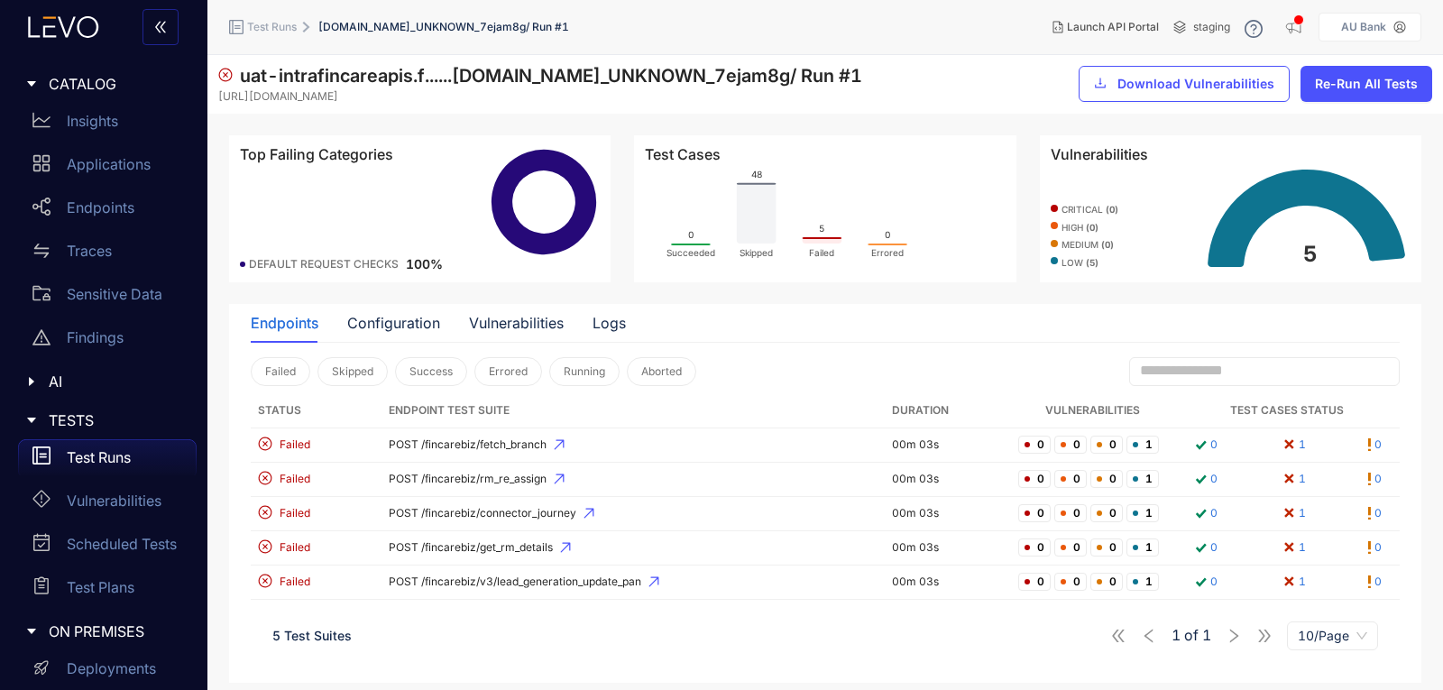
click at [264, 27] on span "Test Runs" at bounding box center [272, 27] width 50 height 13
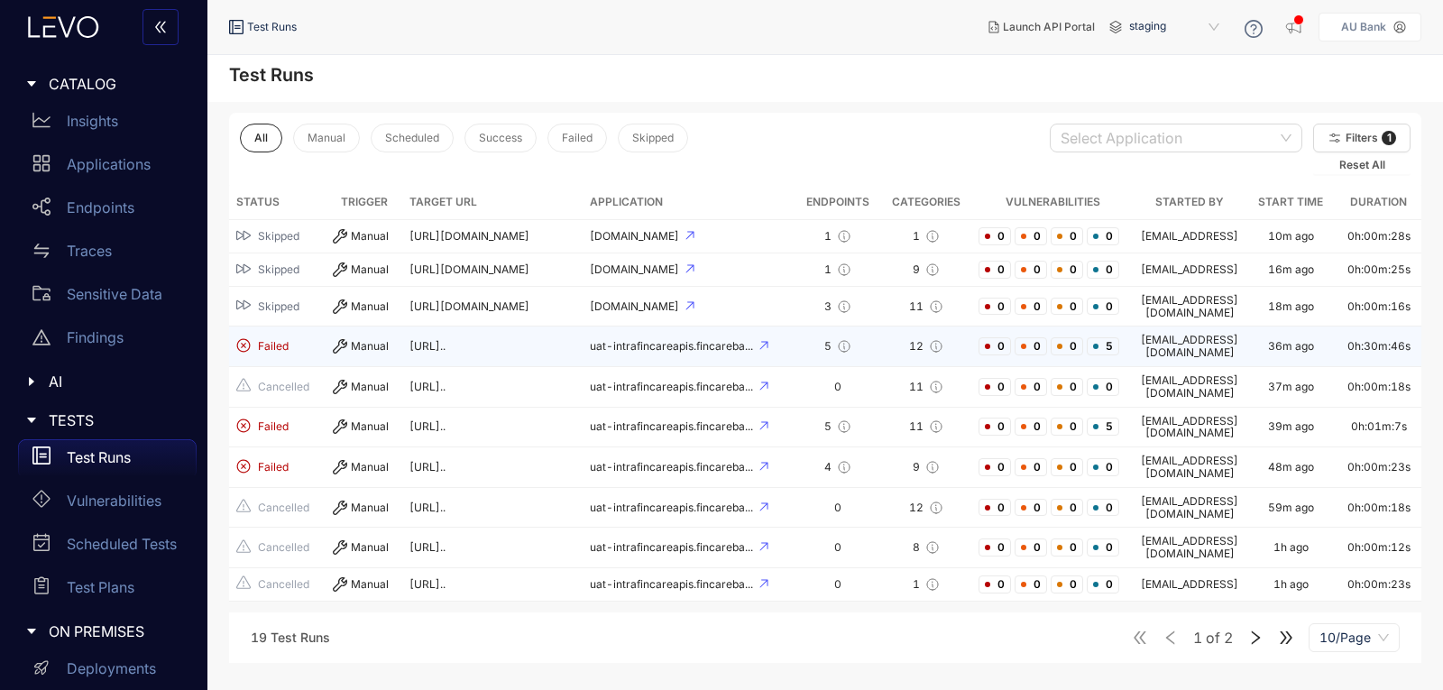
click at [436, 339] on span "[URL].." at bounding box center [427, 346] width 36 height 14
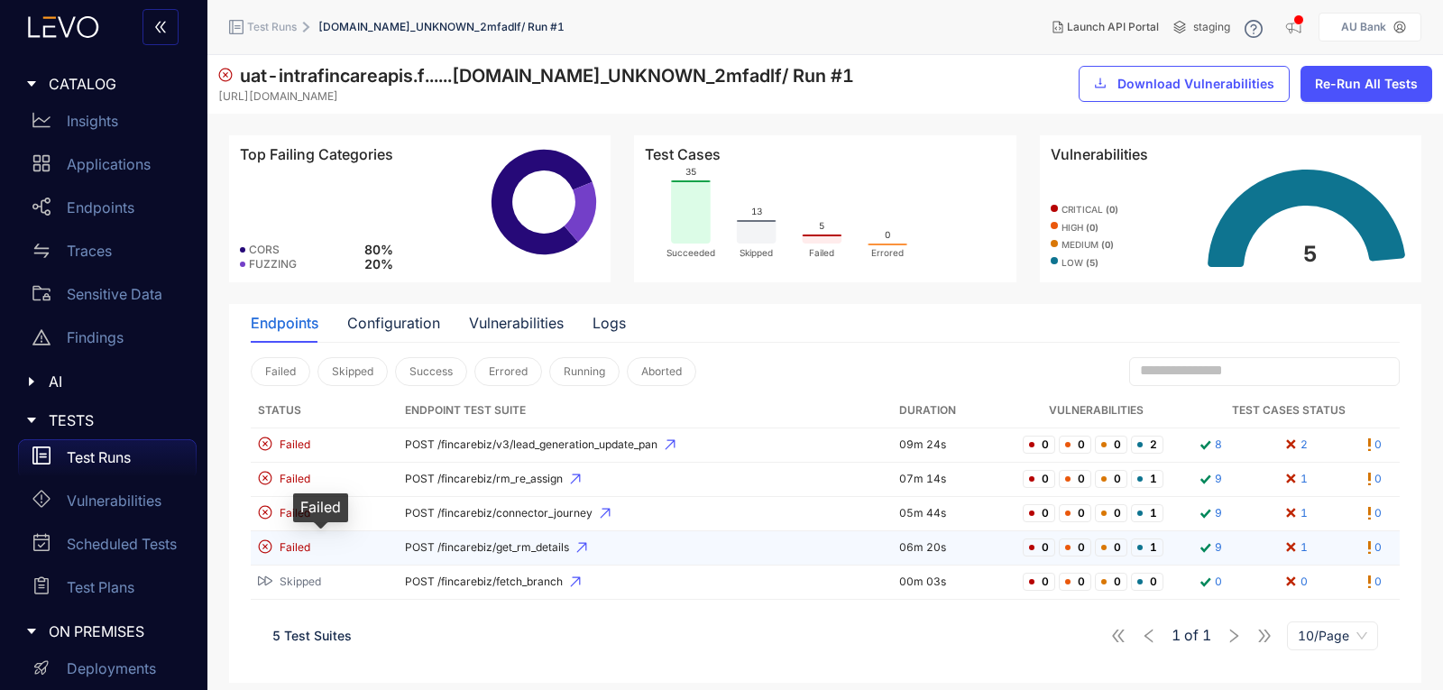
click at [288, 547] on span "Failed" at bounding box center [295, 547] width 31 height 13
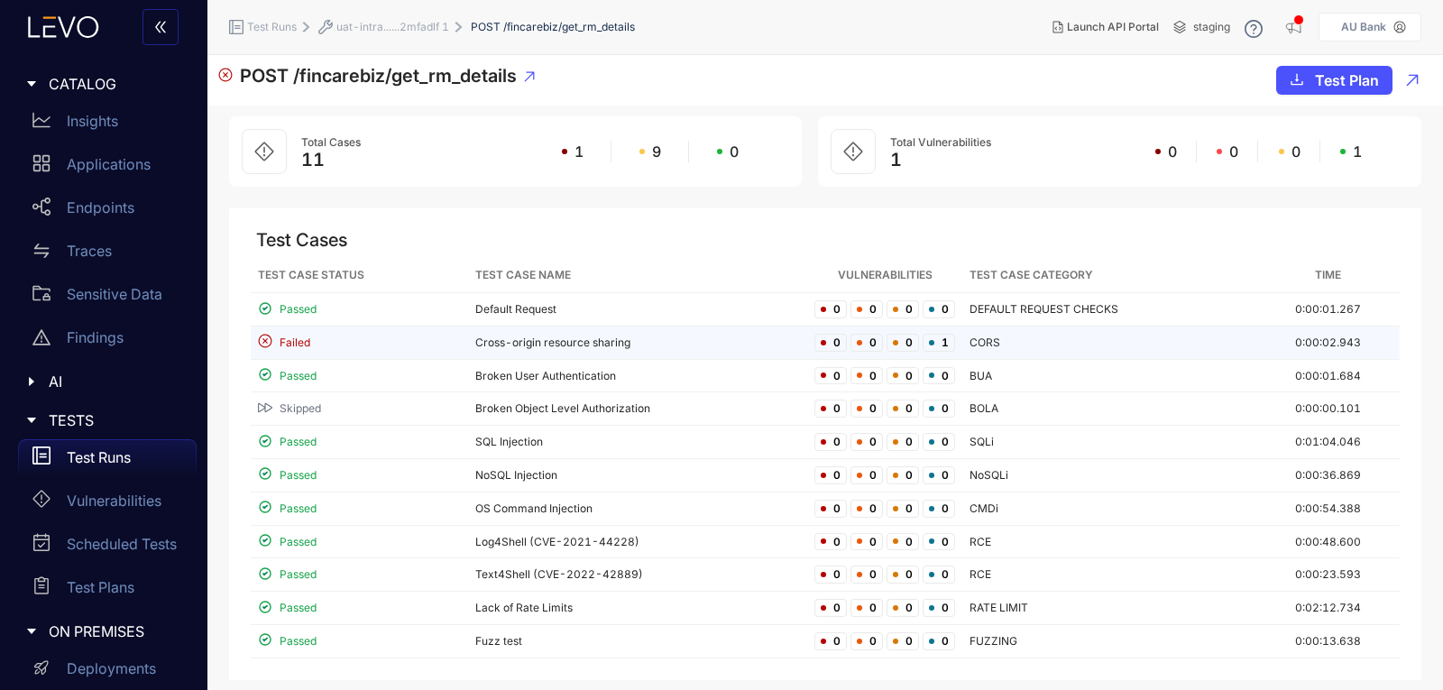
click at [520, 337] on td "Cross-origin resource sharing" at bounding box center [638, 342] width 340 height 33
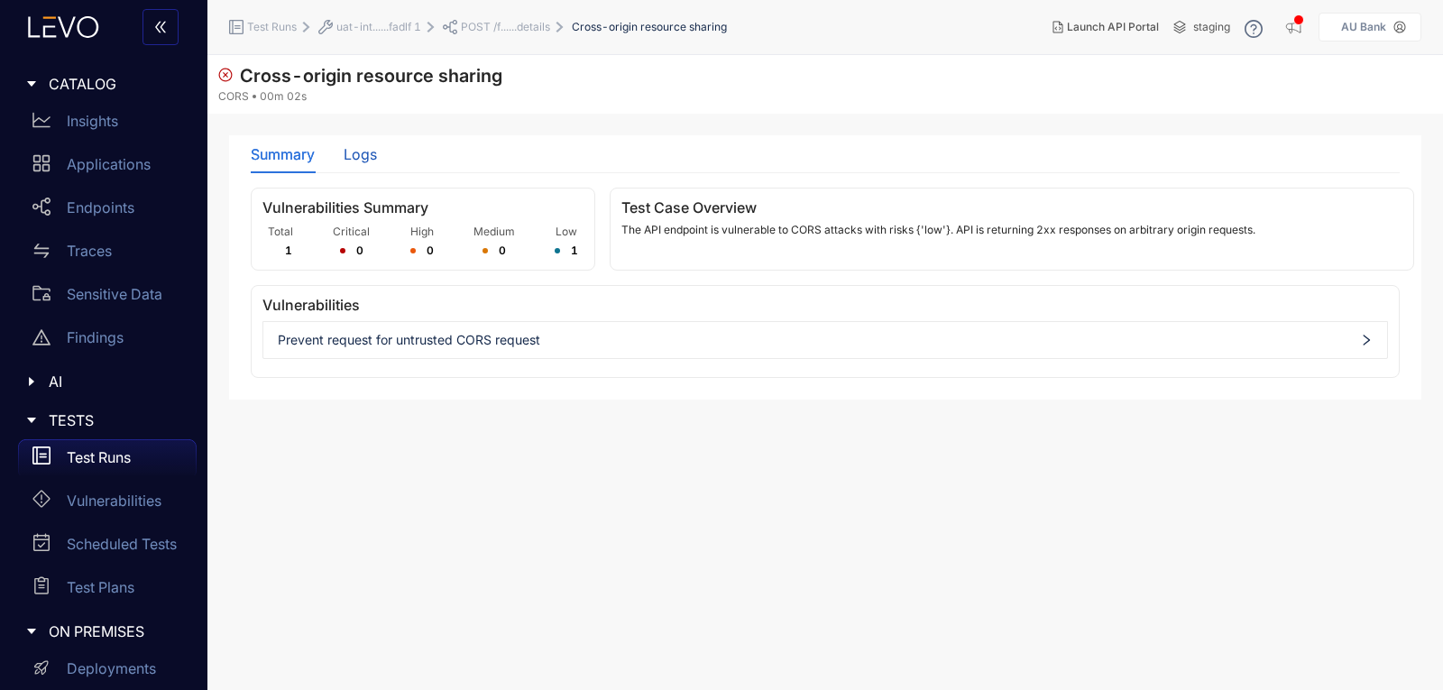
click at [352, 153] on div "Logs" at bounding box center [360, 154] width 33 height 16
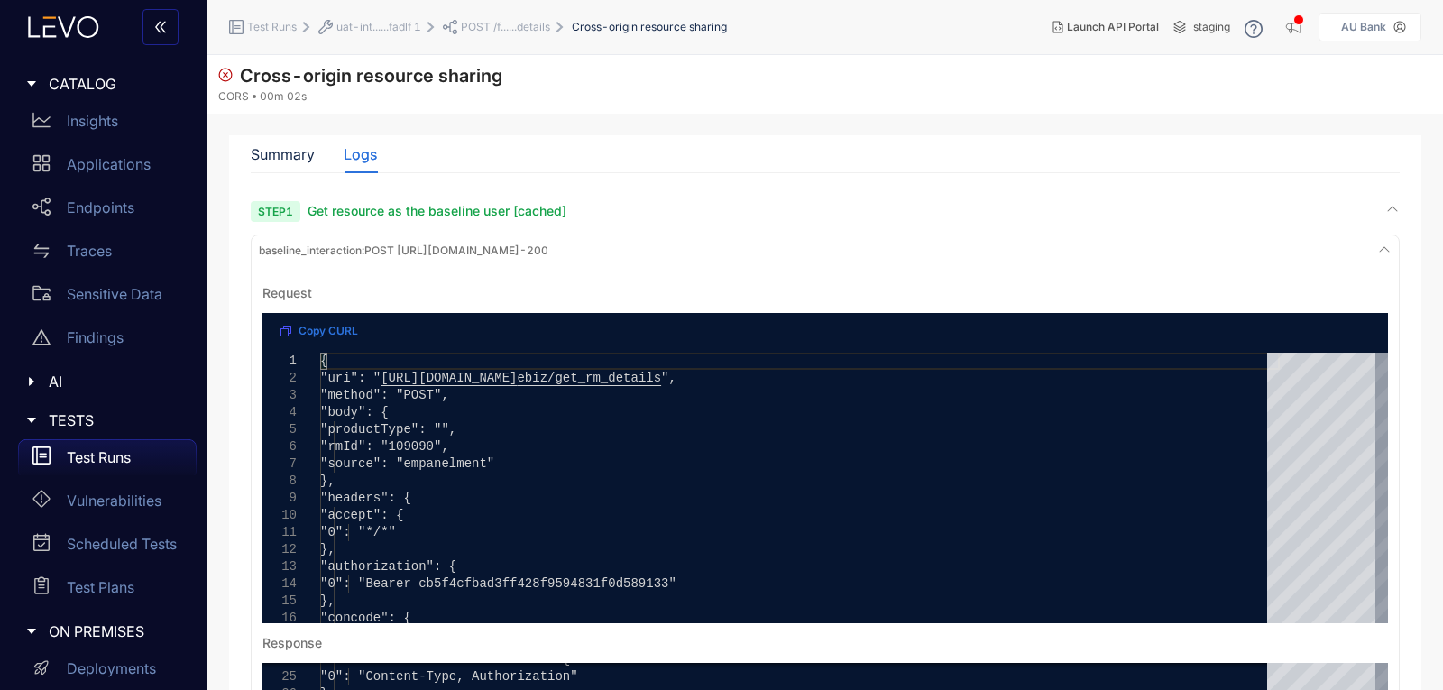
click at [534, 25] on span "POST /f......details" at bounding box center [505, 27] width 89 height 13
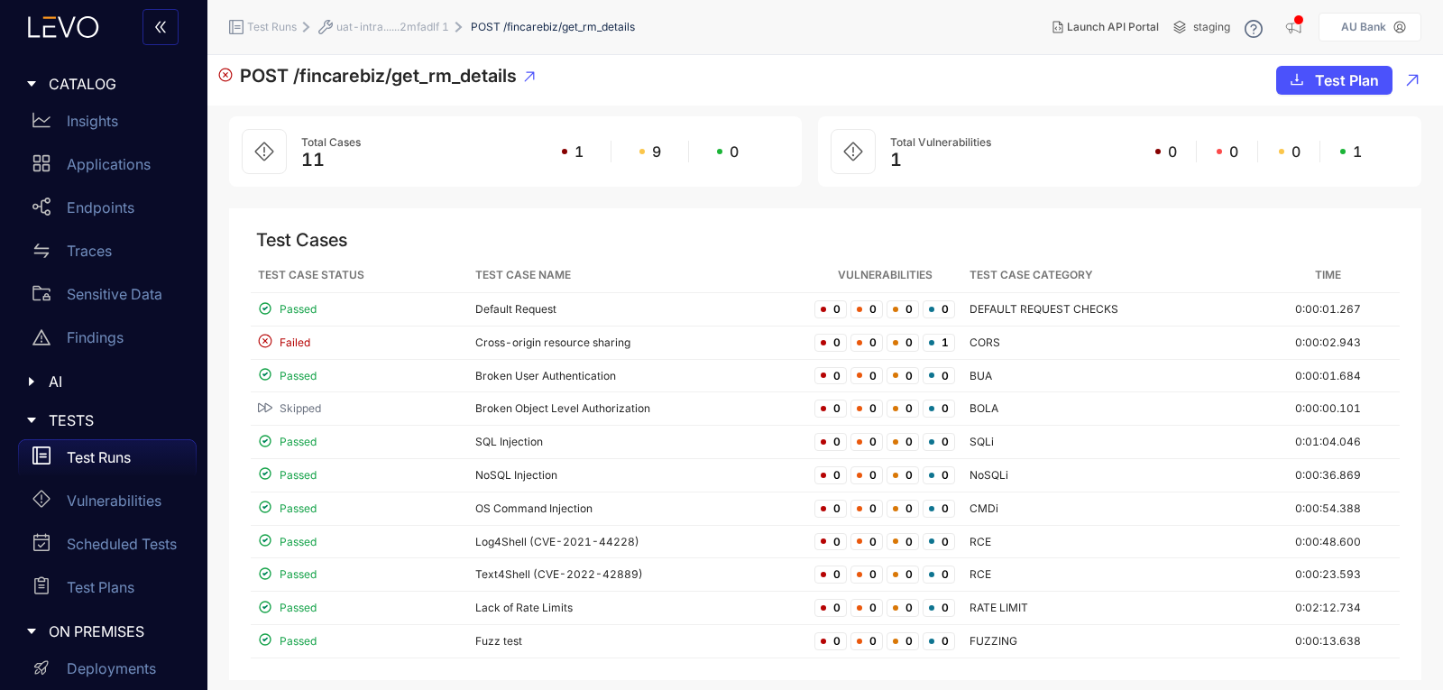
click at [373, 33] on div "uat-intra......2mfadlf 1" at bounding box center [383, 27] width 131 height 14
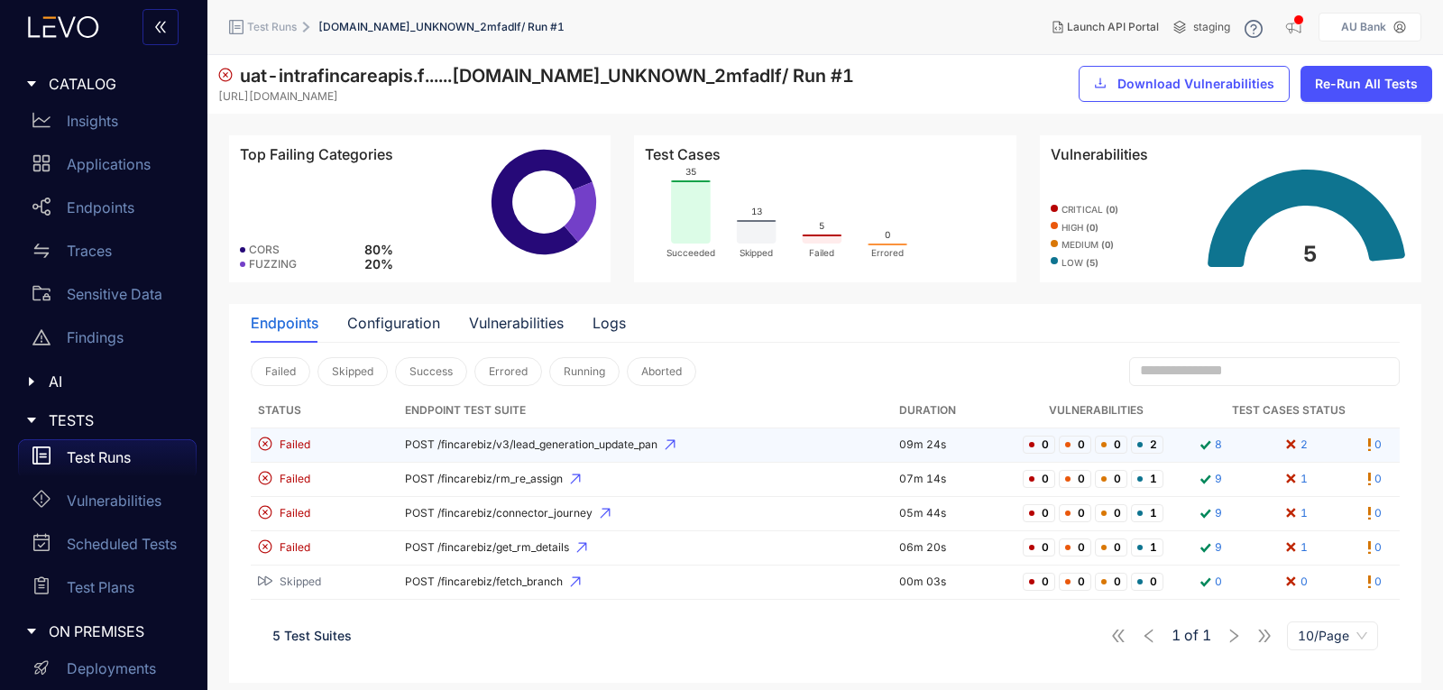
click at [589, 436] on td "POST /fincarebiz/v3/lead_generation_update_pan" at bounding box center [645, 445] width 494 height 34
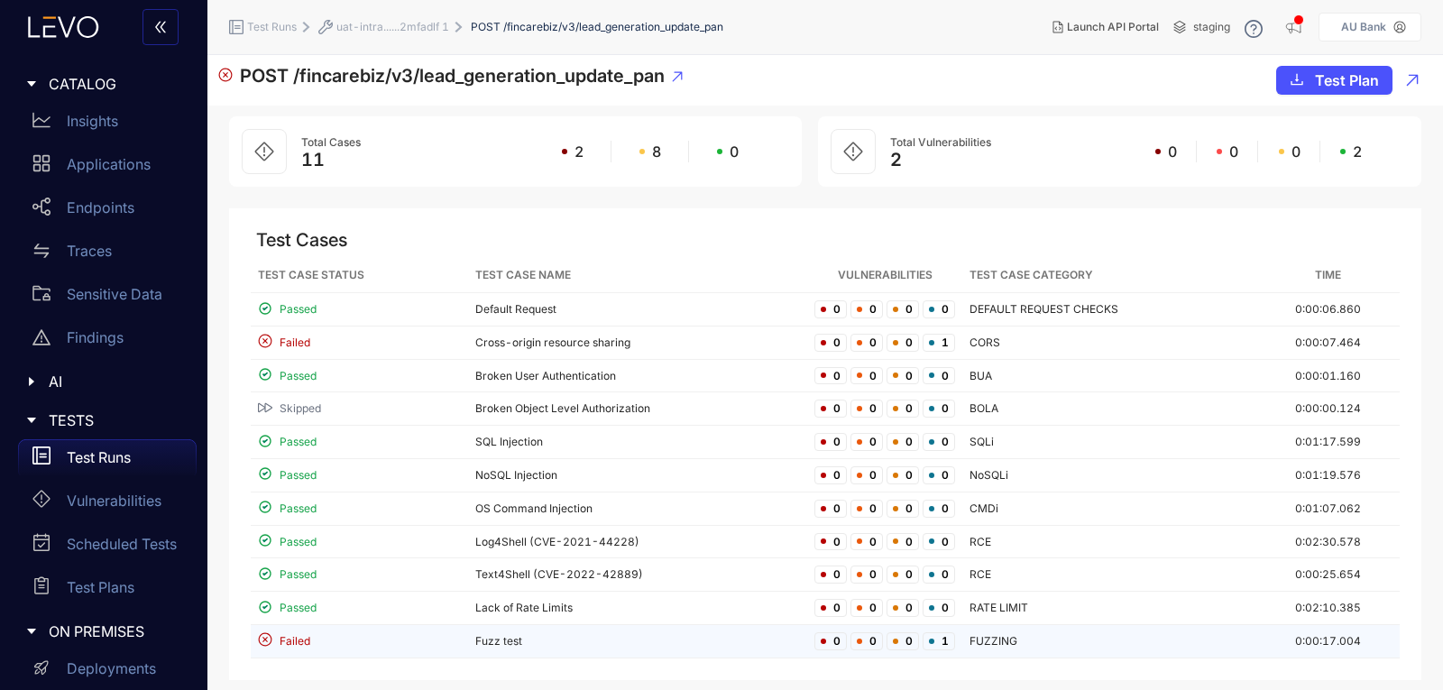
click at [490, 636] on td "Fuzz test" at bounding box center [638, 641] width 340 height 33
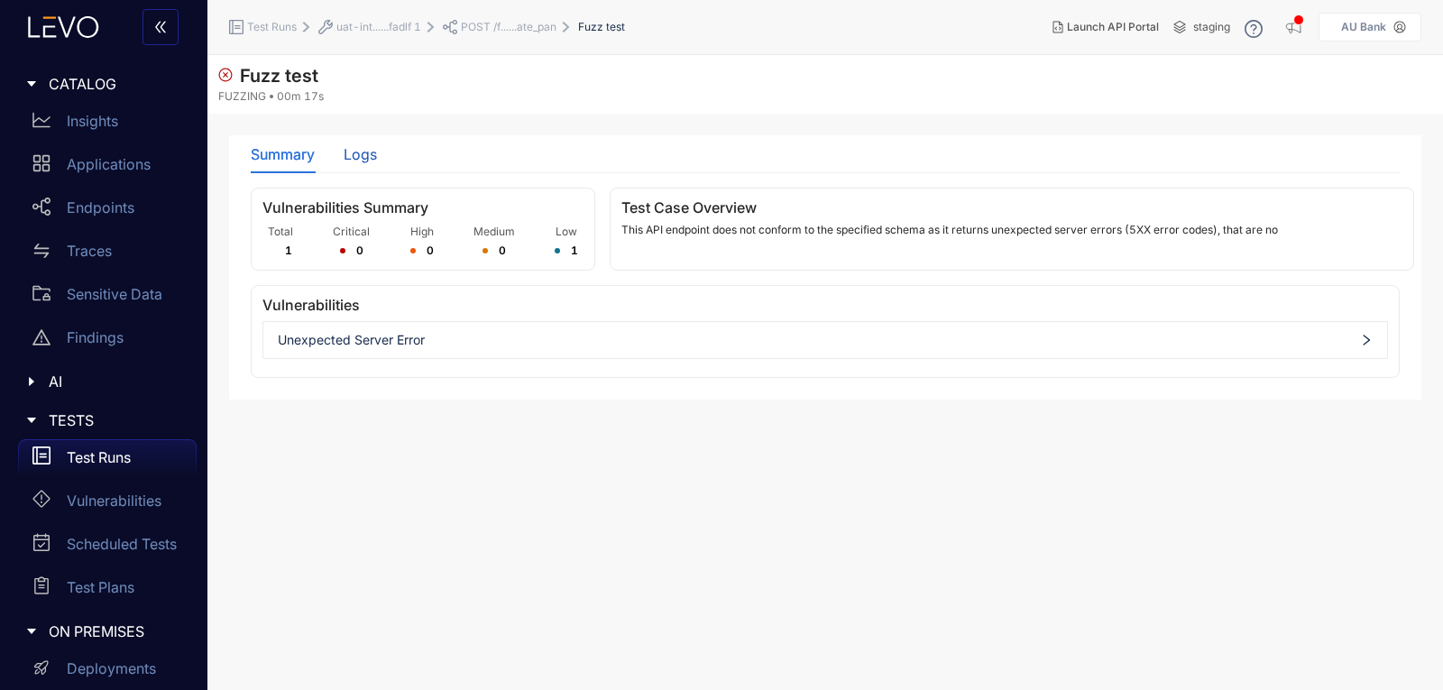
click at [357, 161] on div "Logs" at bounding box center [360, 154] width 33 height 16
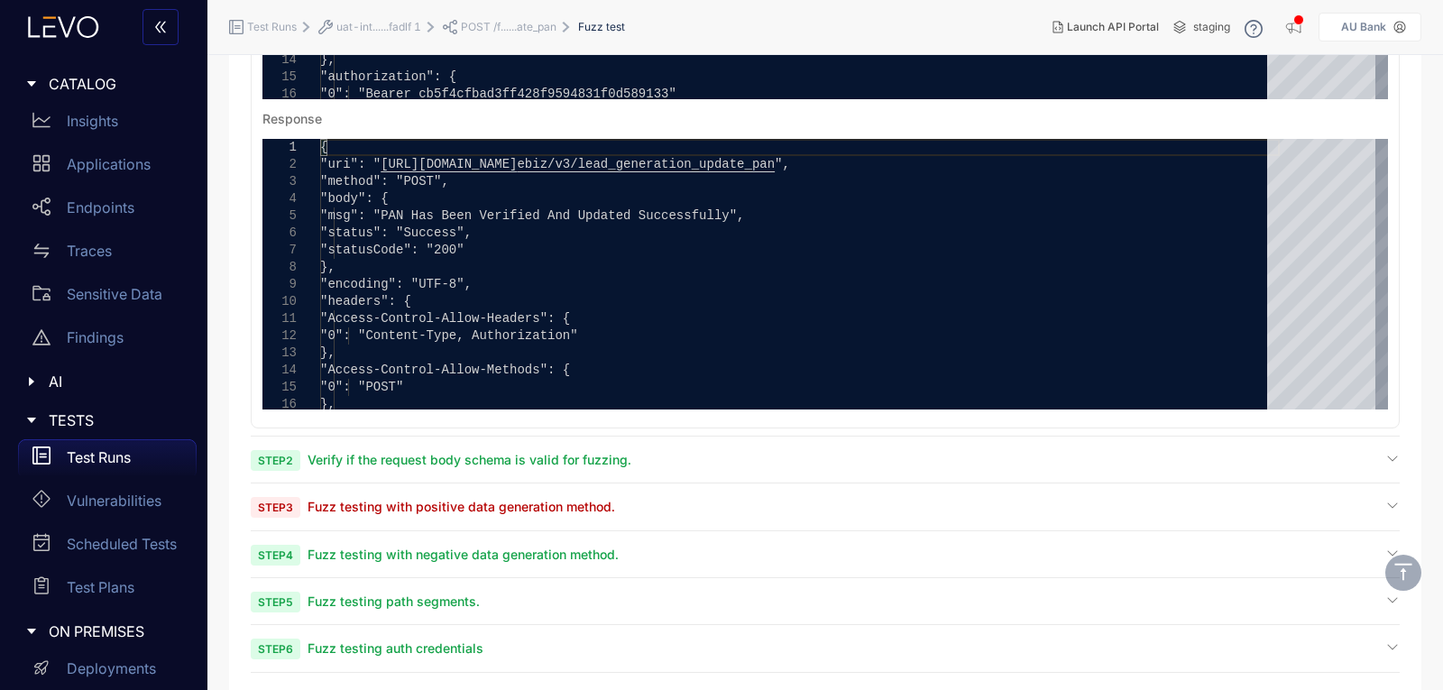
scroll to position [532, 0]
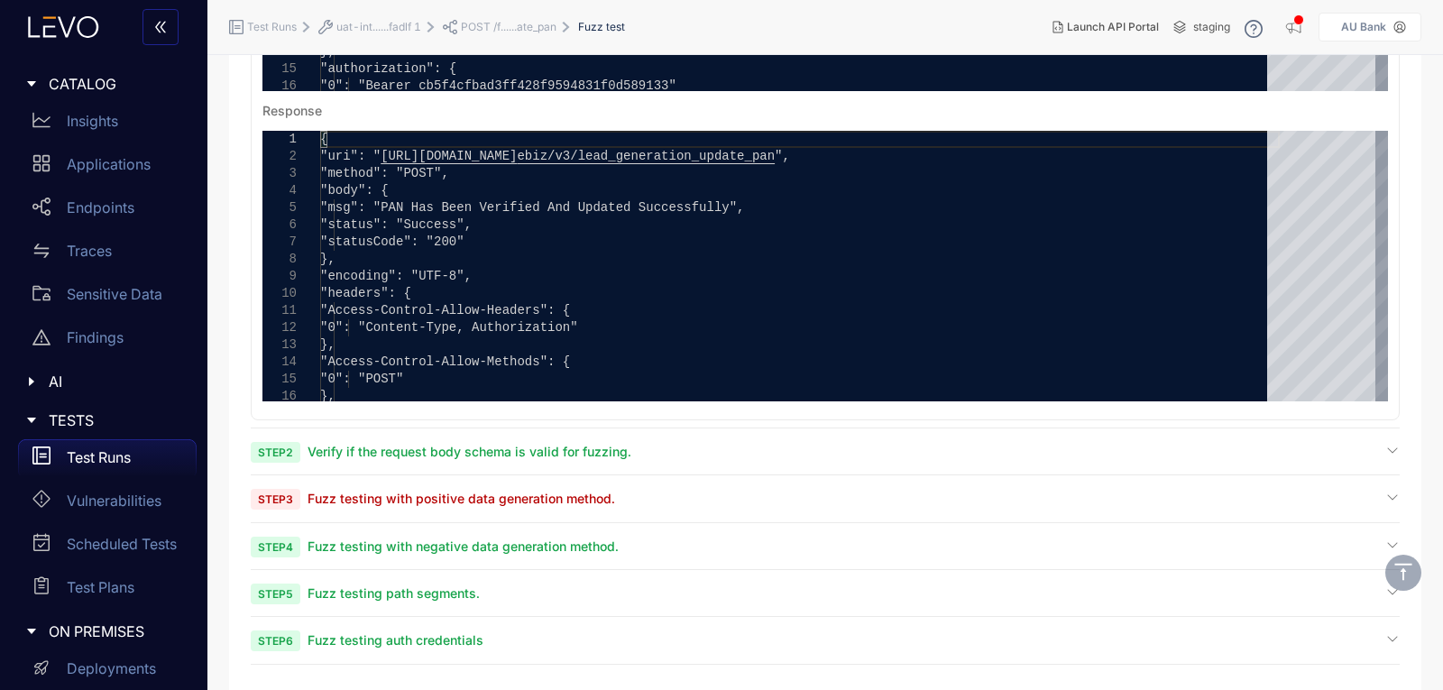
click at [369, 497] on span "Fuzz testing with positive data generation method." at bounding box center [462, 498] width 308 height 15
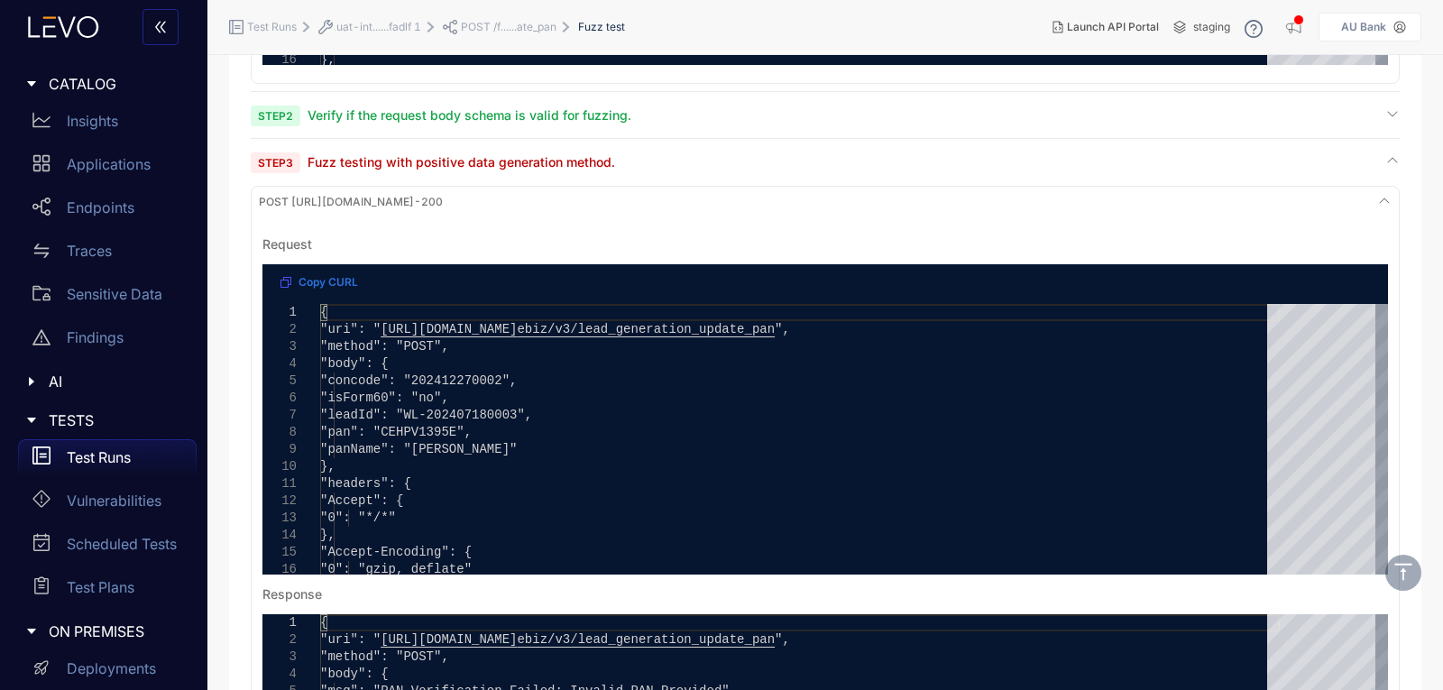
scroll to position [983, 0]
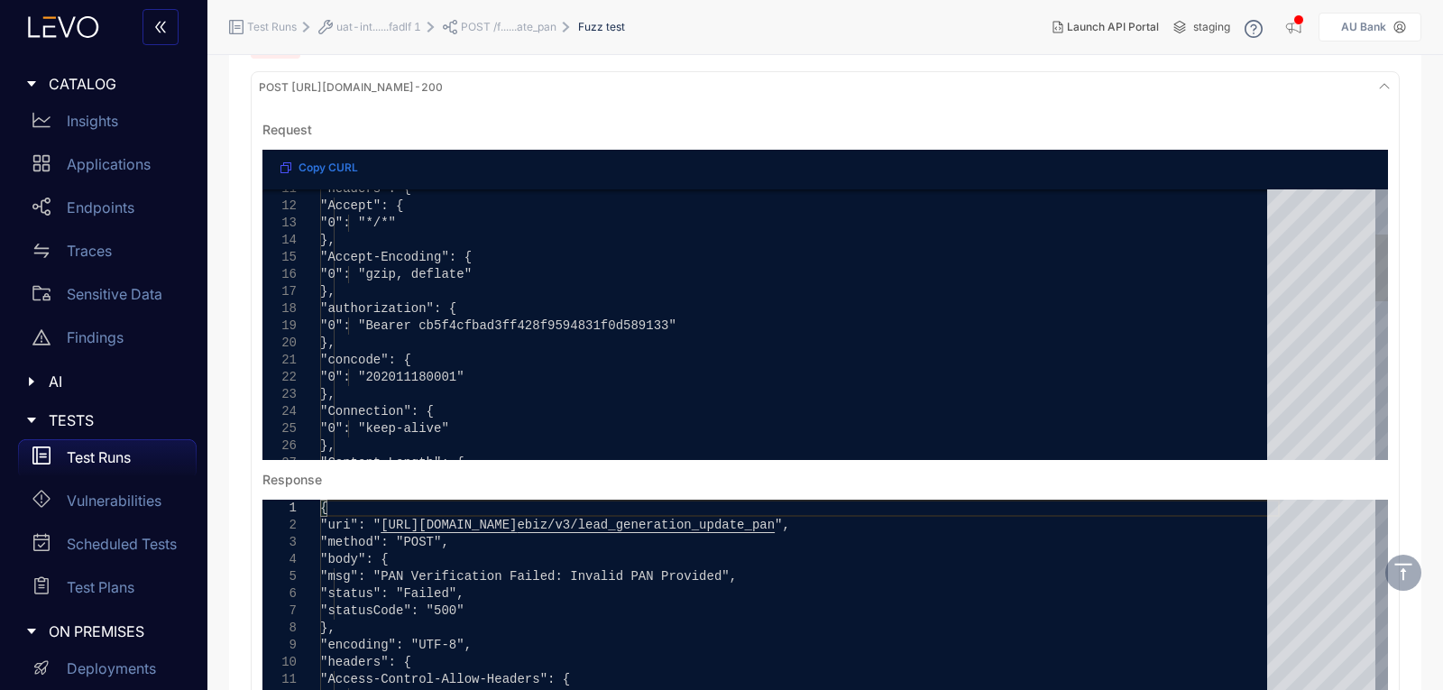
type textarea "**********"
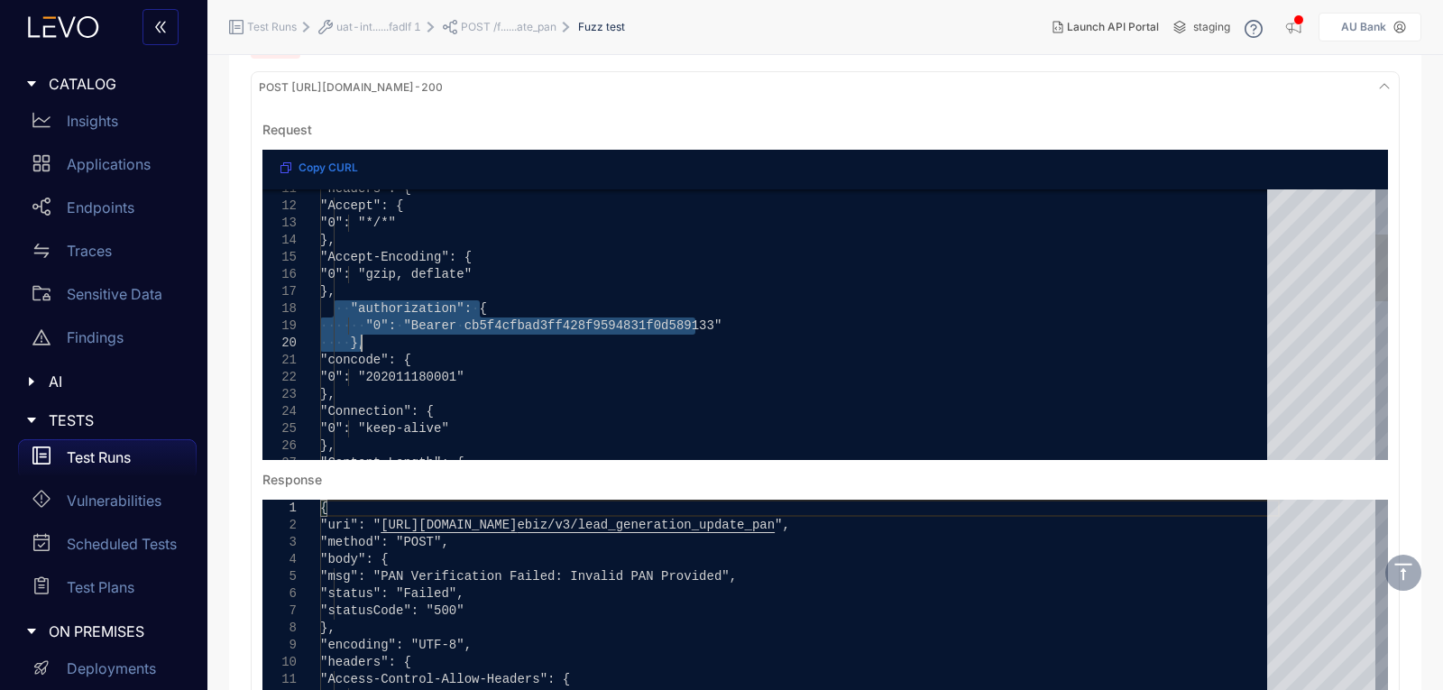
drag, startPoint x: 335, startPoint y: 310, endPoint x: 416, endPoint y: 335, distance: 84.1
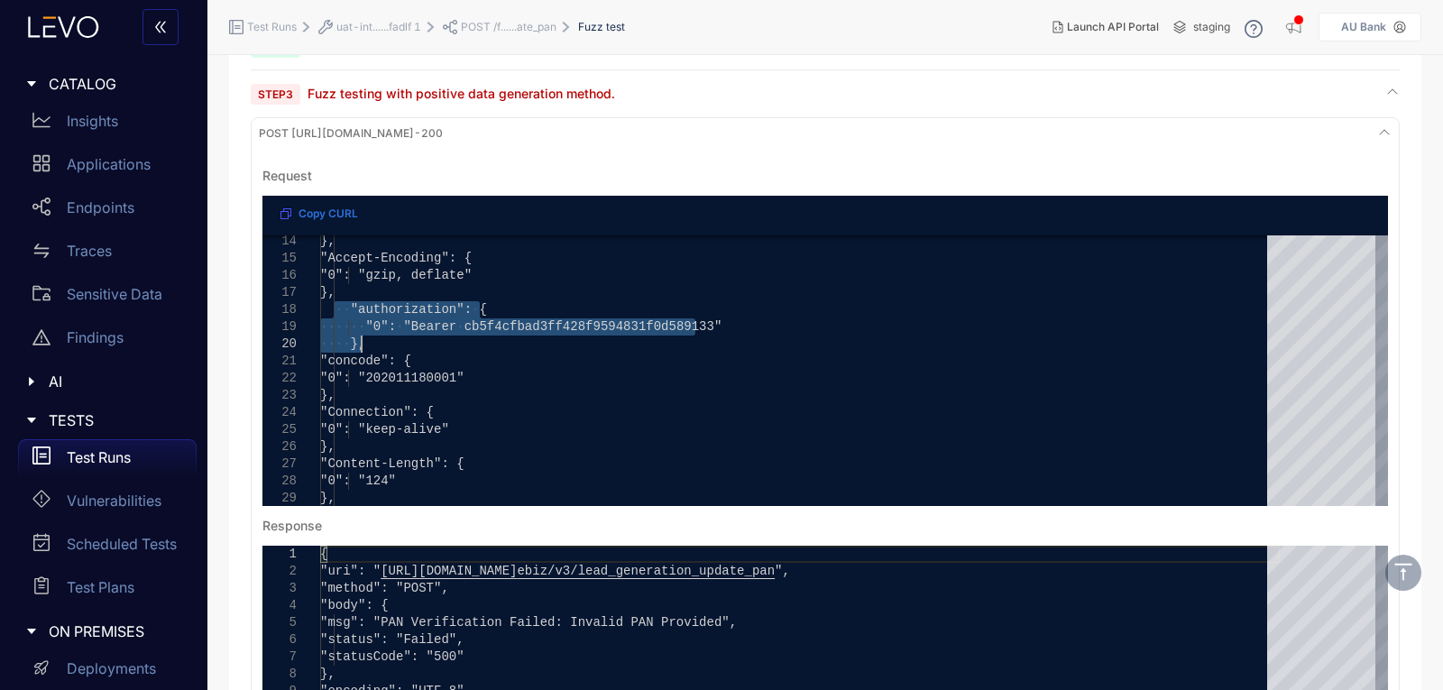
scroll to position [893, 0]
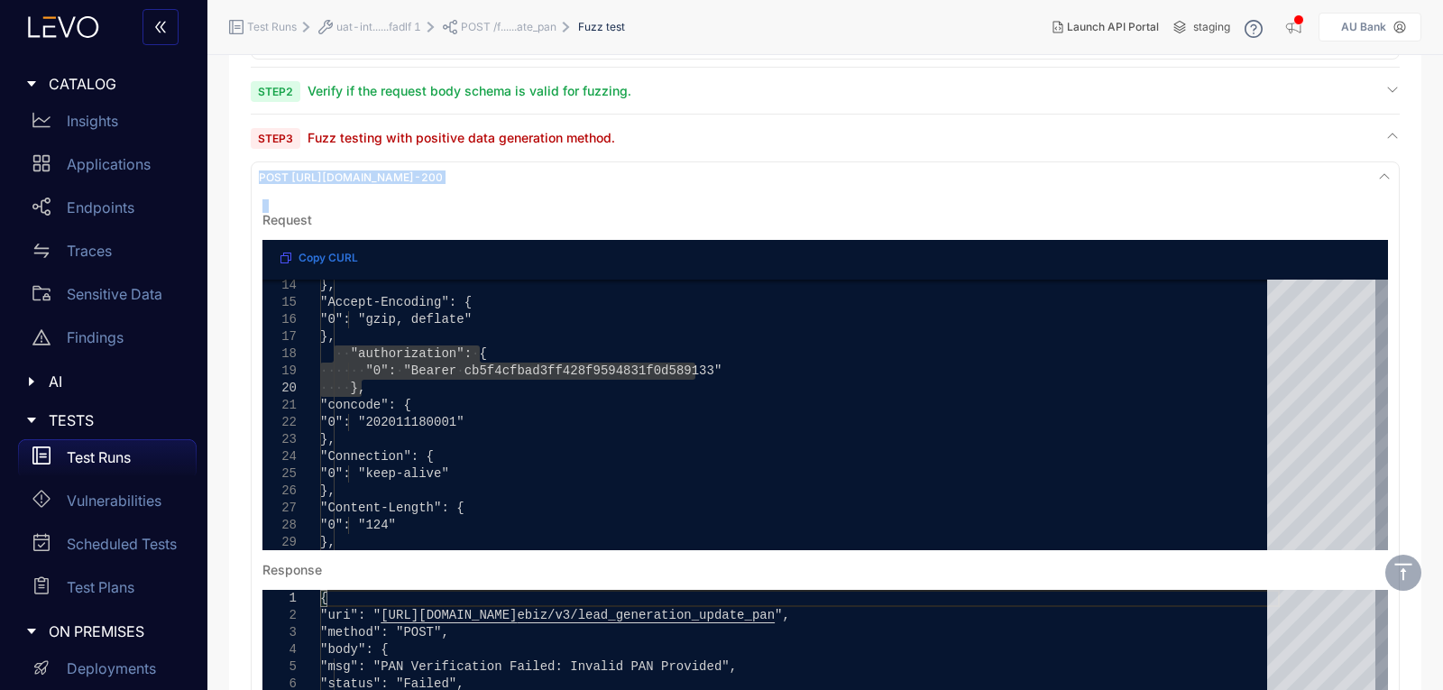
drag, startPoint x: 252, startPoint y: 180, endPoint x: 565, endPoint y: 209, distance: 315.1
click at [565, 209] on div "**********" at bounding box center [825, 520] width 1149 height 718
click at [729, 204] on pre "**********" at bounding box center [825, 530] width 1140 height 674
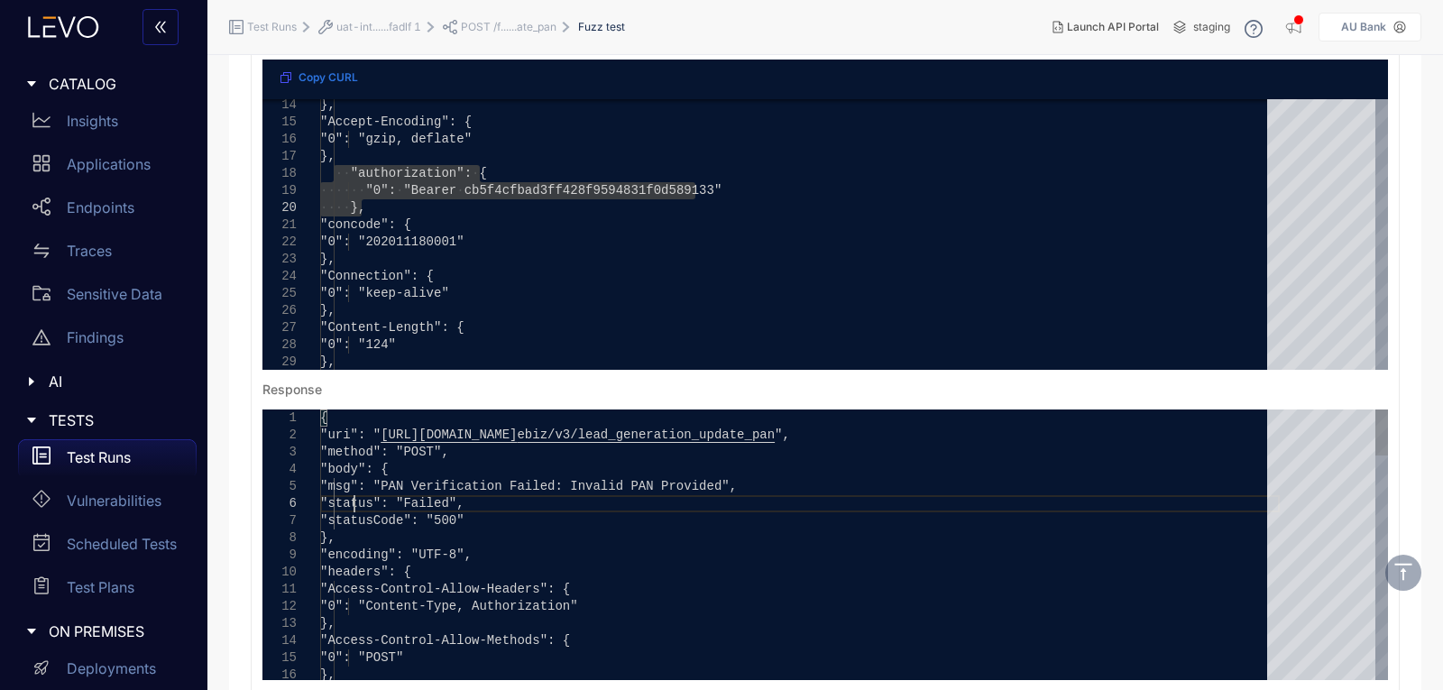
scroll to position [0, 0]
drag, startPoint x: 356, startPoint y: 503, endPoint x: 465, endPoint y: 537, distance: 114.4
type textarea "**********"
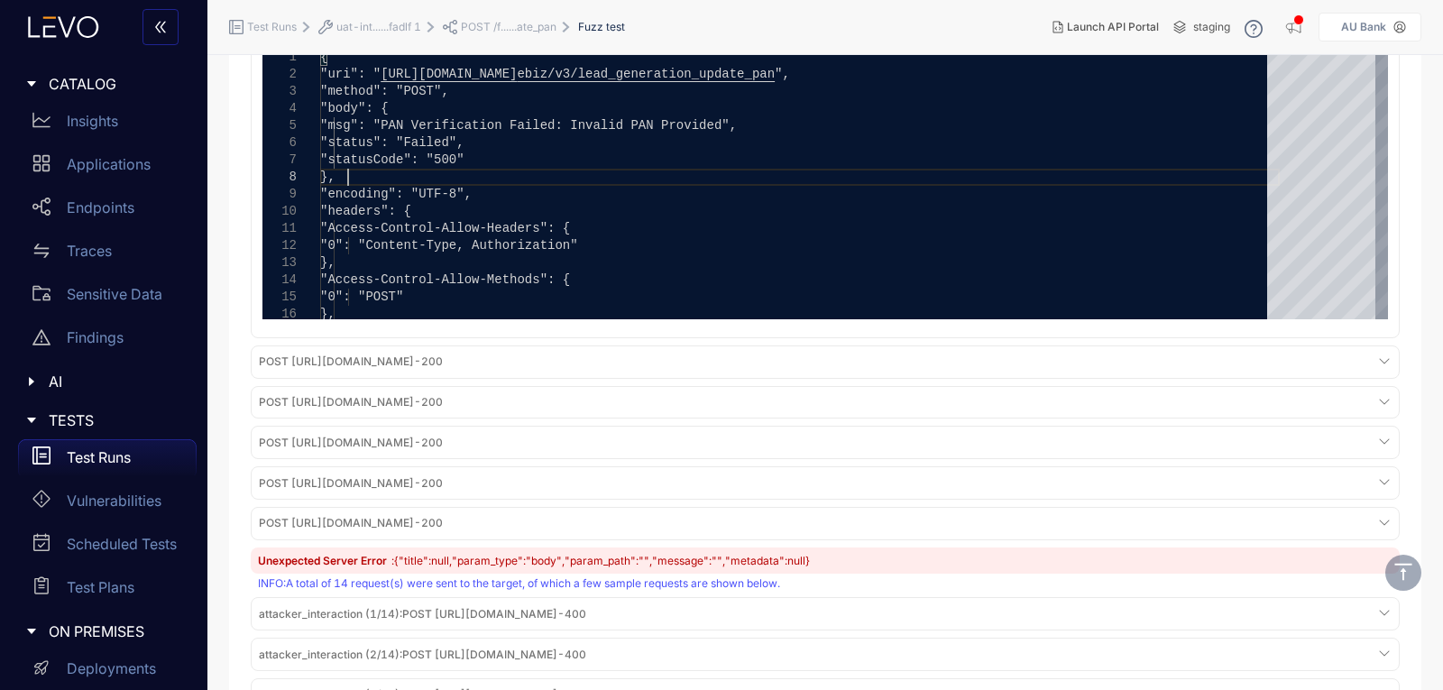
scroll to position [1524, 0]
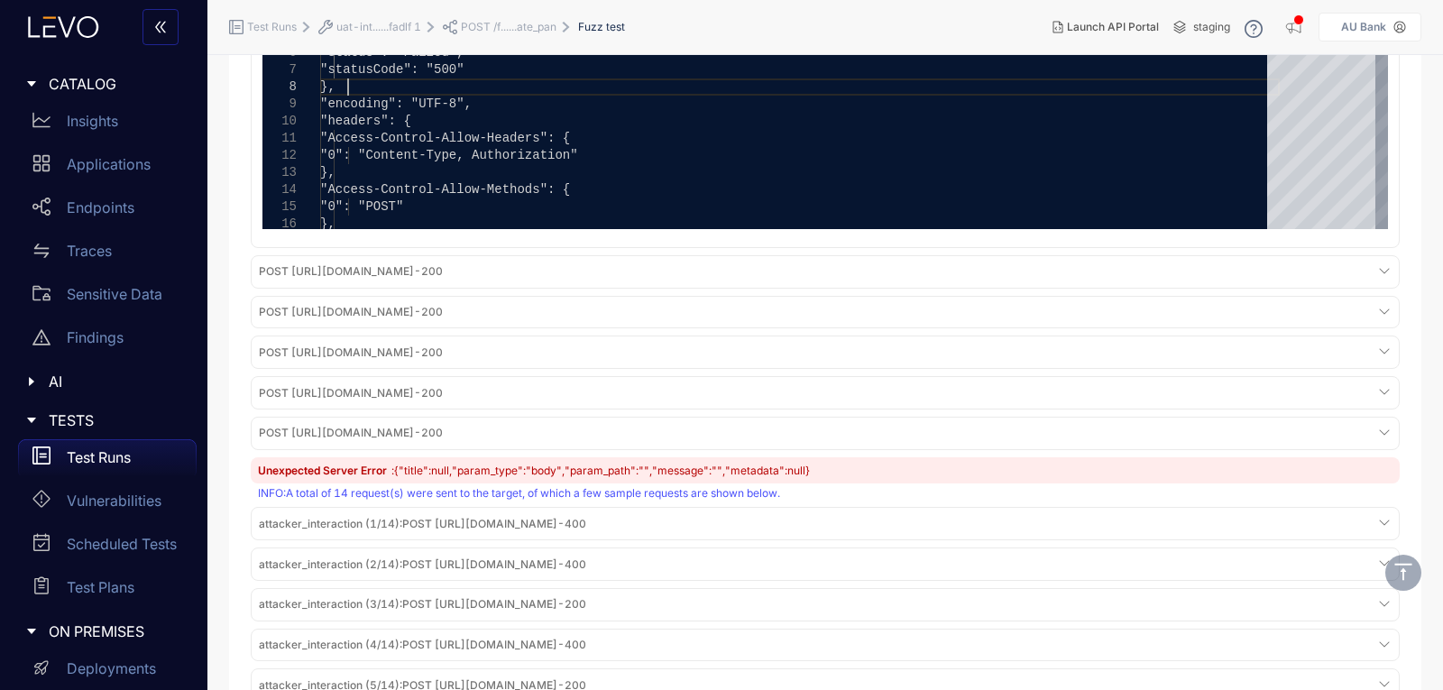
click at [1279, 430] on div "POST [URL][DOMAIN_NAME] - 200" at bounding box center [825, 433] width 1140 height 24
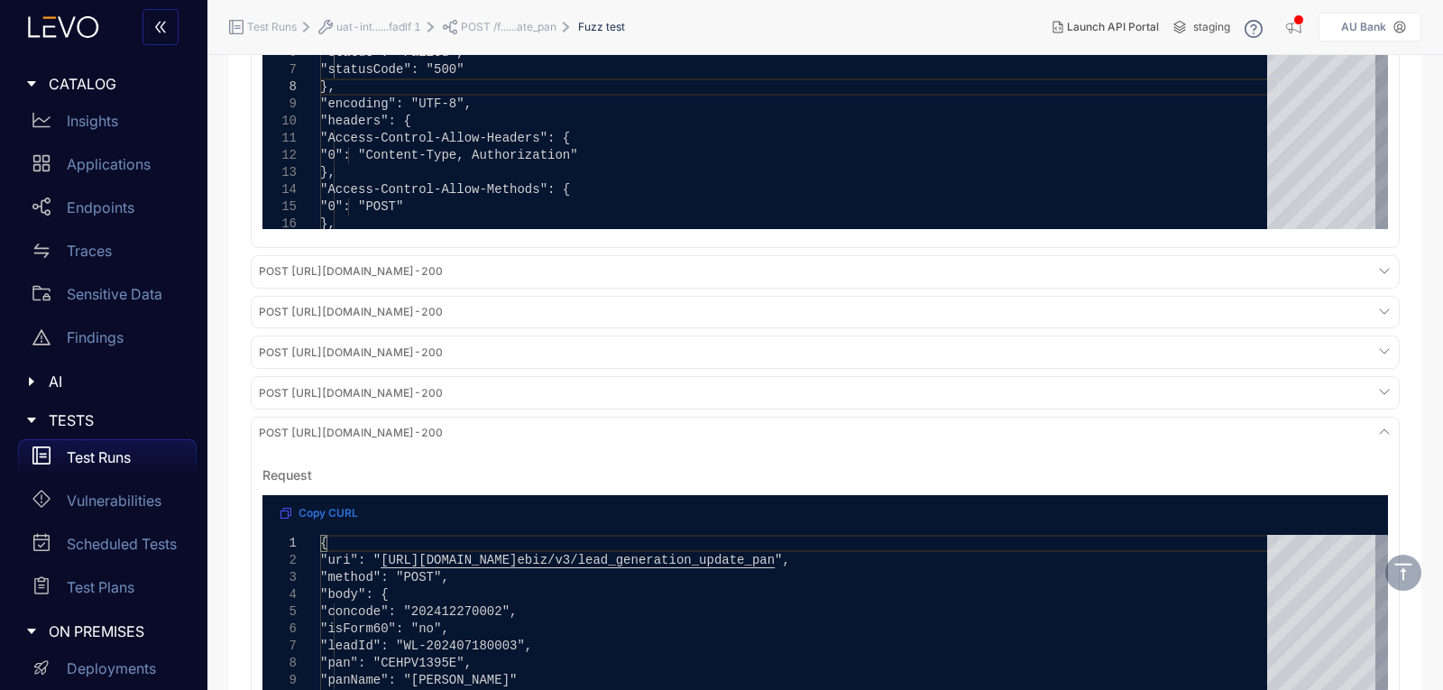
click at [1279, 430] on div "POST [URL][DOMAIN_NAME] - 200" at bounding box center [825, 433] width 1140 height 24
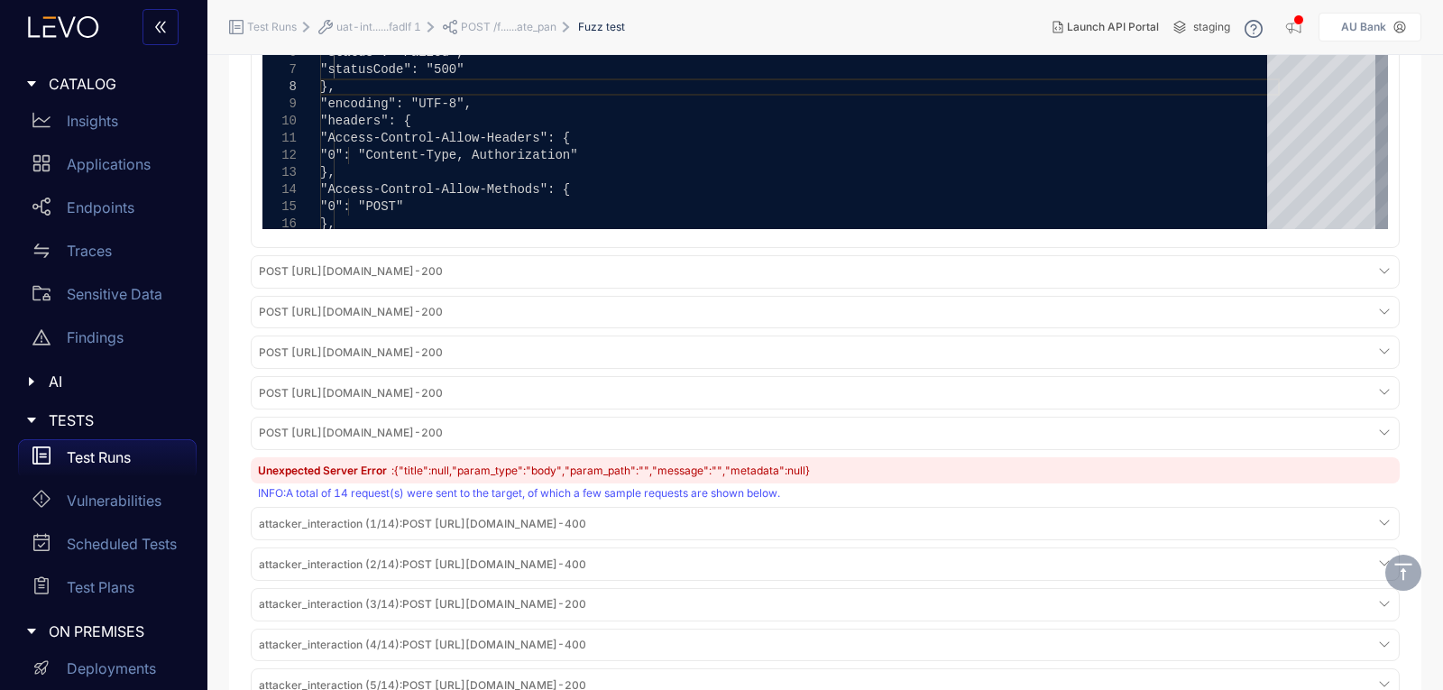
scroll to position [1614, 0]
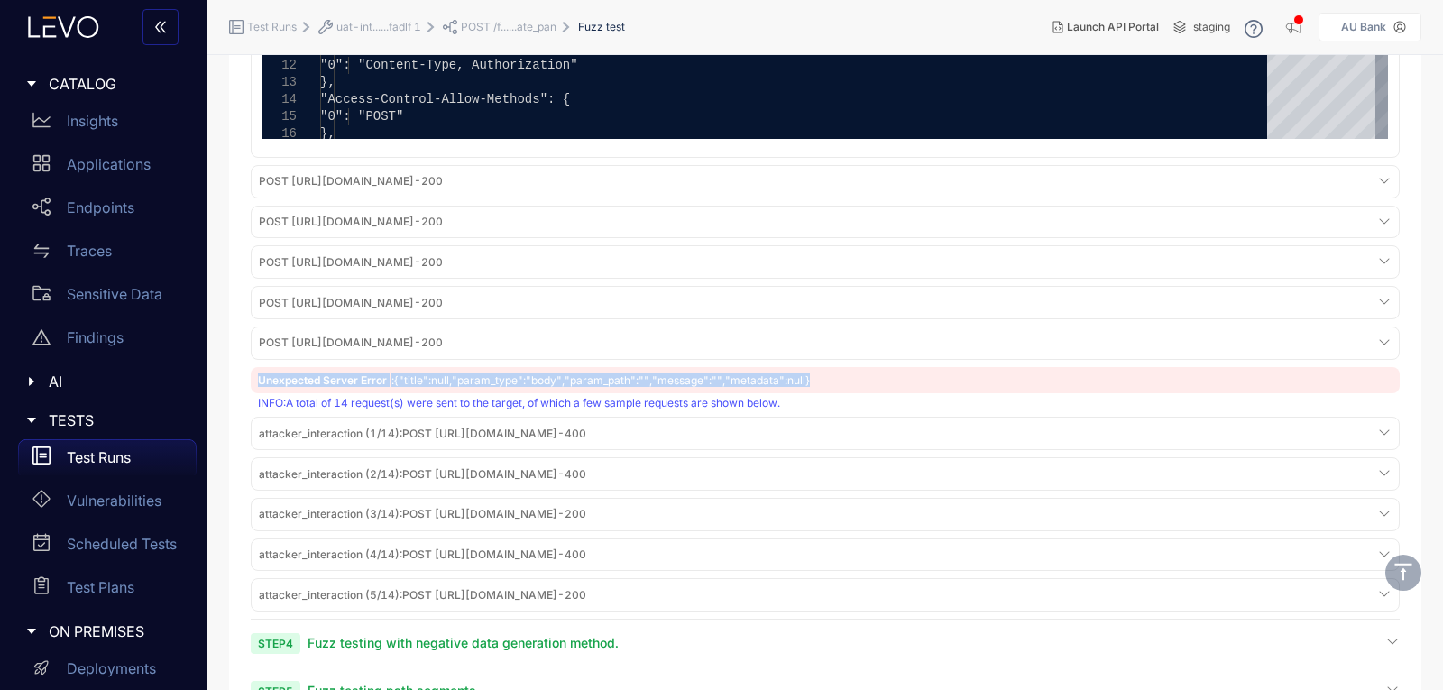
drag, startPoint x: 243, startPoint y: 381, endPoint x: 812, endPoint y: 390, distance: 569.1
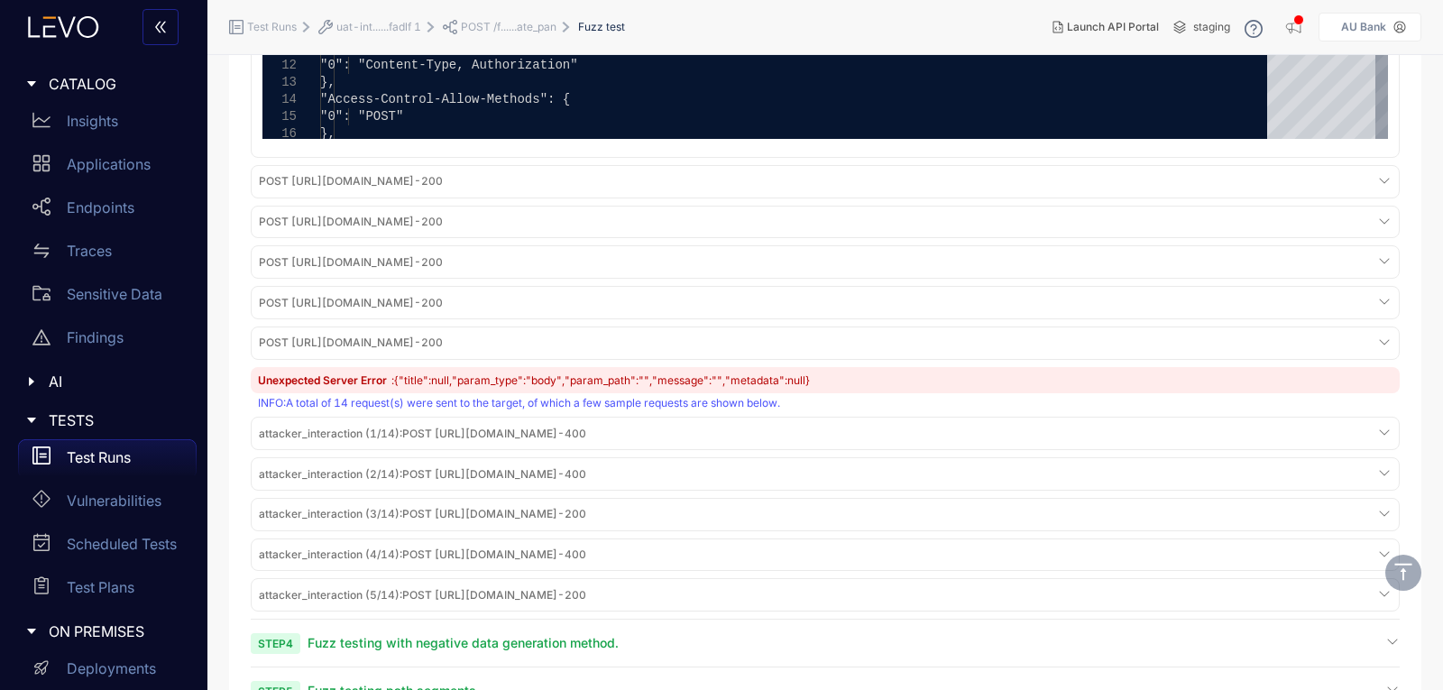
click at [1059, 354] on div "POST [URL][DOMAIN_NAME] - 200" at bounding box center [825, 343] width 1140 height 24
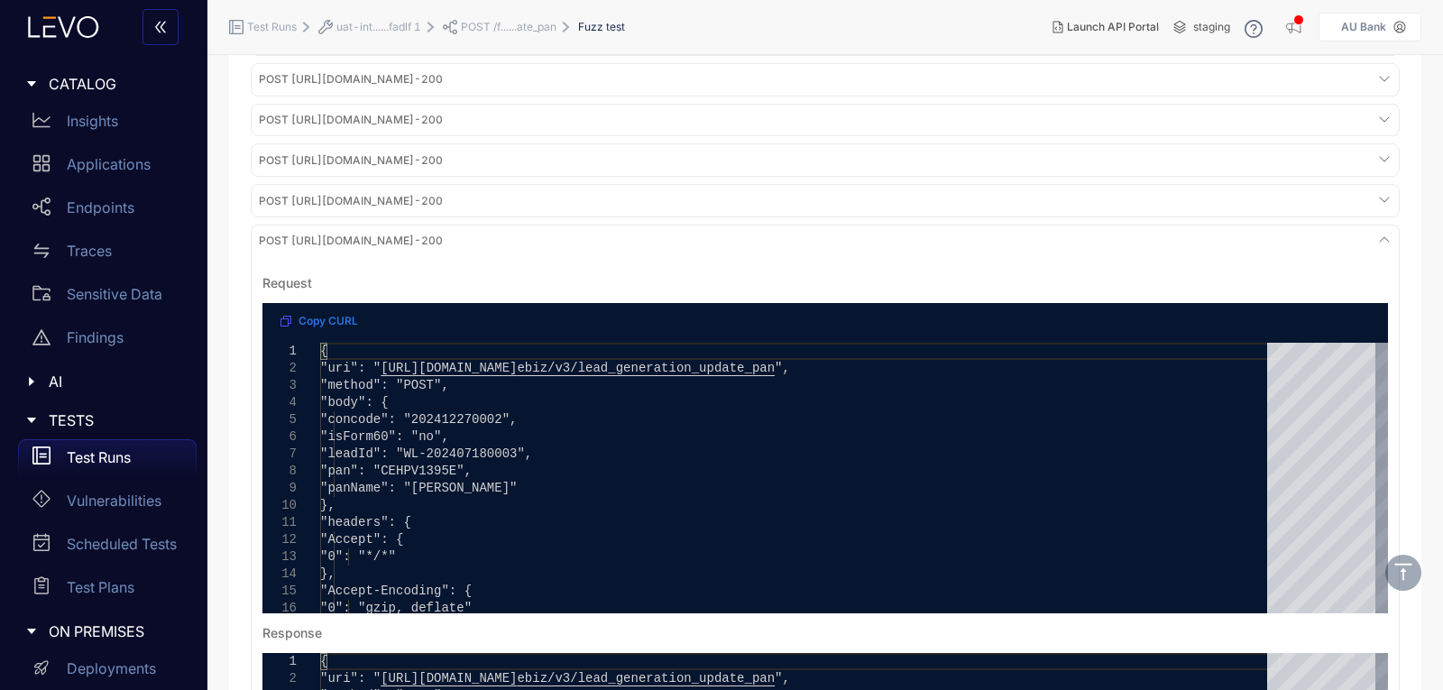
scroll to position [1704, 0]
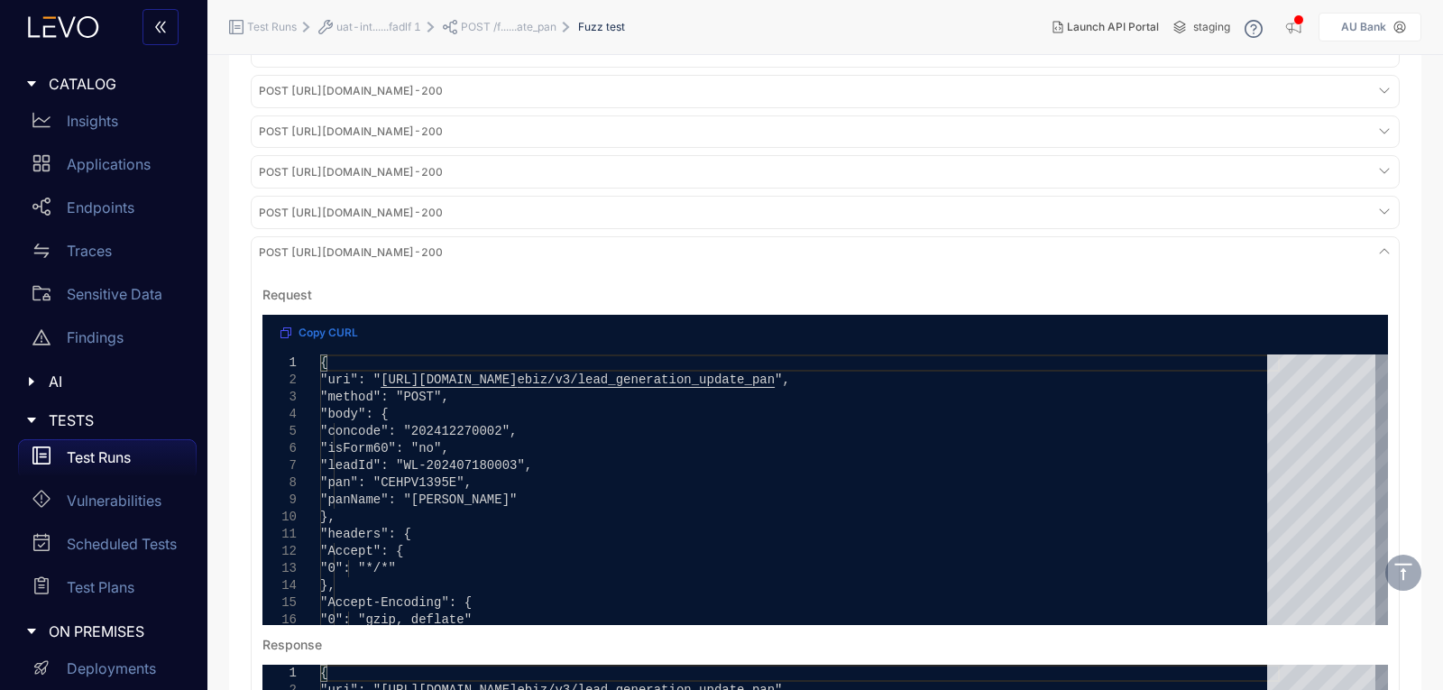
click at [1133, 257] on div "POST [URL][DOMAIN_NAME] - 200" at bounding box center [825, 253] width 1140 height 24
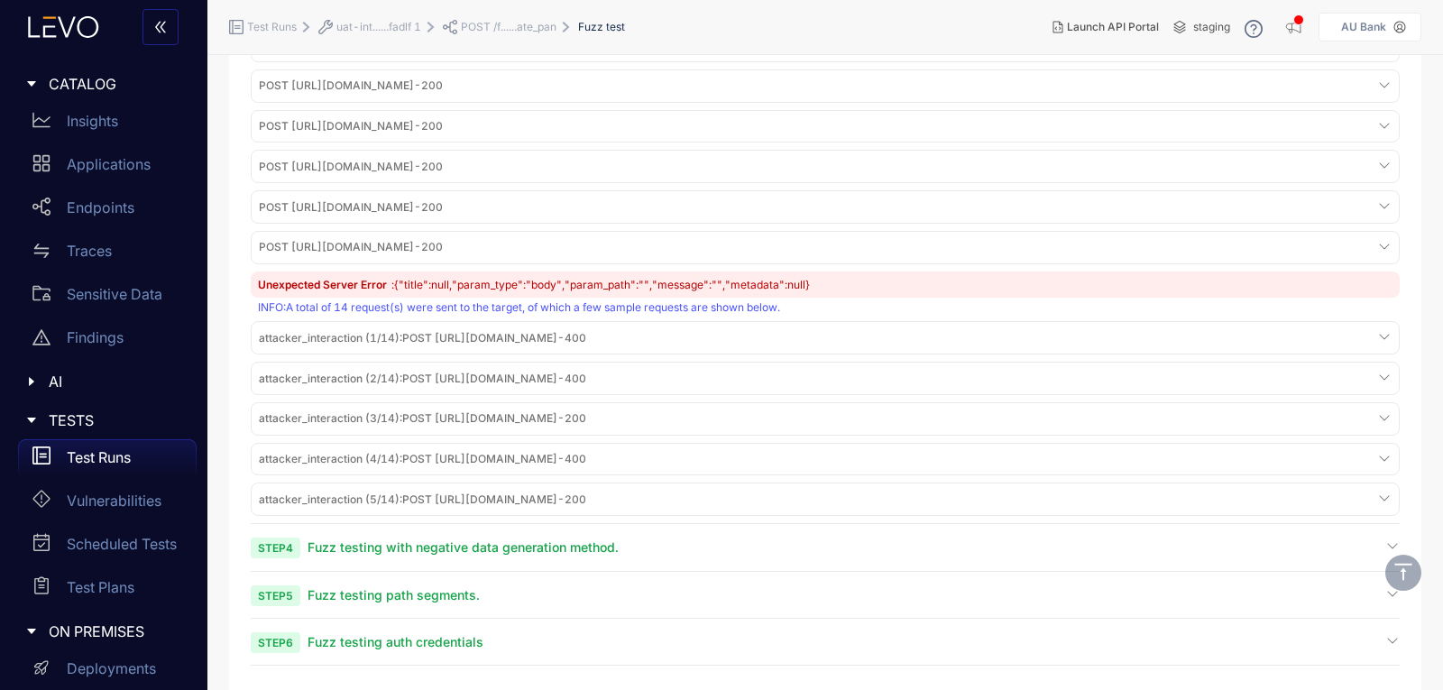
scroll to position [1711, 0]
click at [586, 331] on span "attacker_interaction (1/14) : POST [URL][DOMAIN_NAME] - 400" at bounding box center [422, 337] width 327 height 13
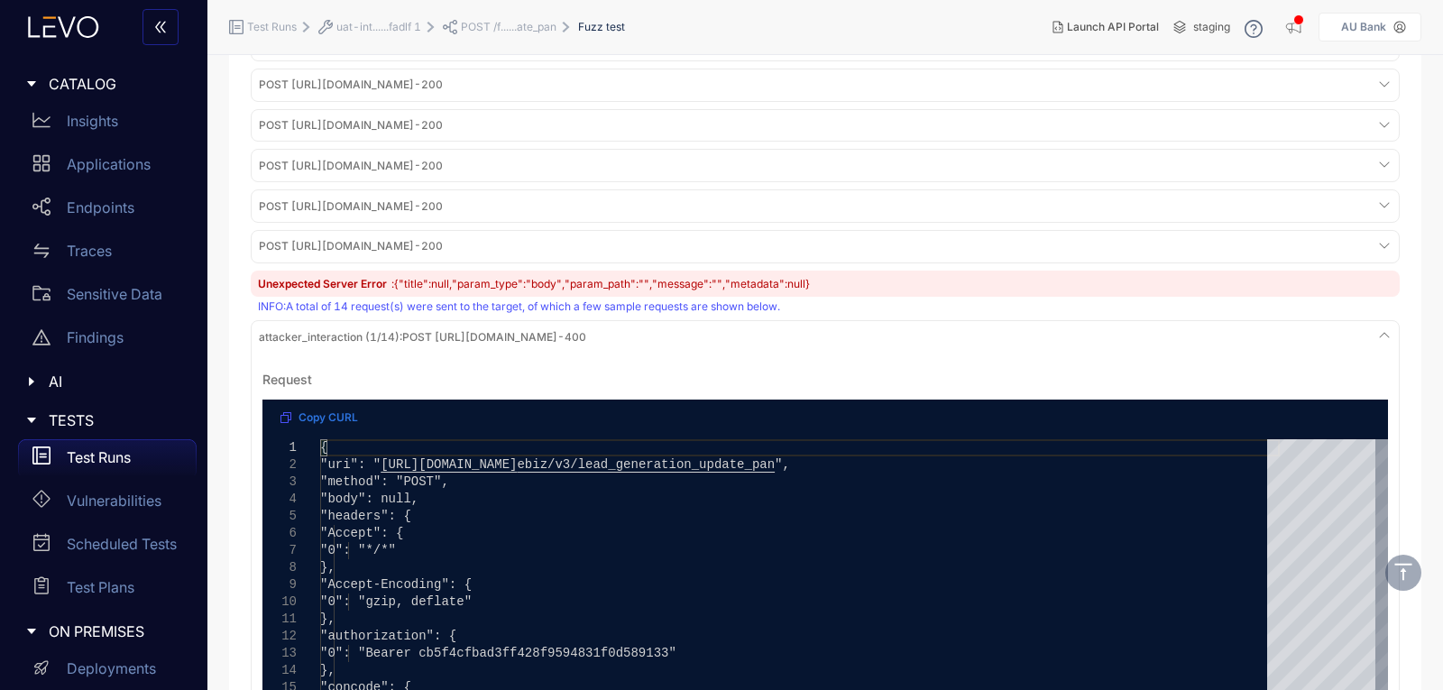
click at [586, 331] on span "attacker_interaction (1/14) : POST [URL][DOMAIN_NAME] - 400" at bounding box center [422, 337] width 327 height 13
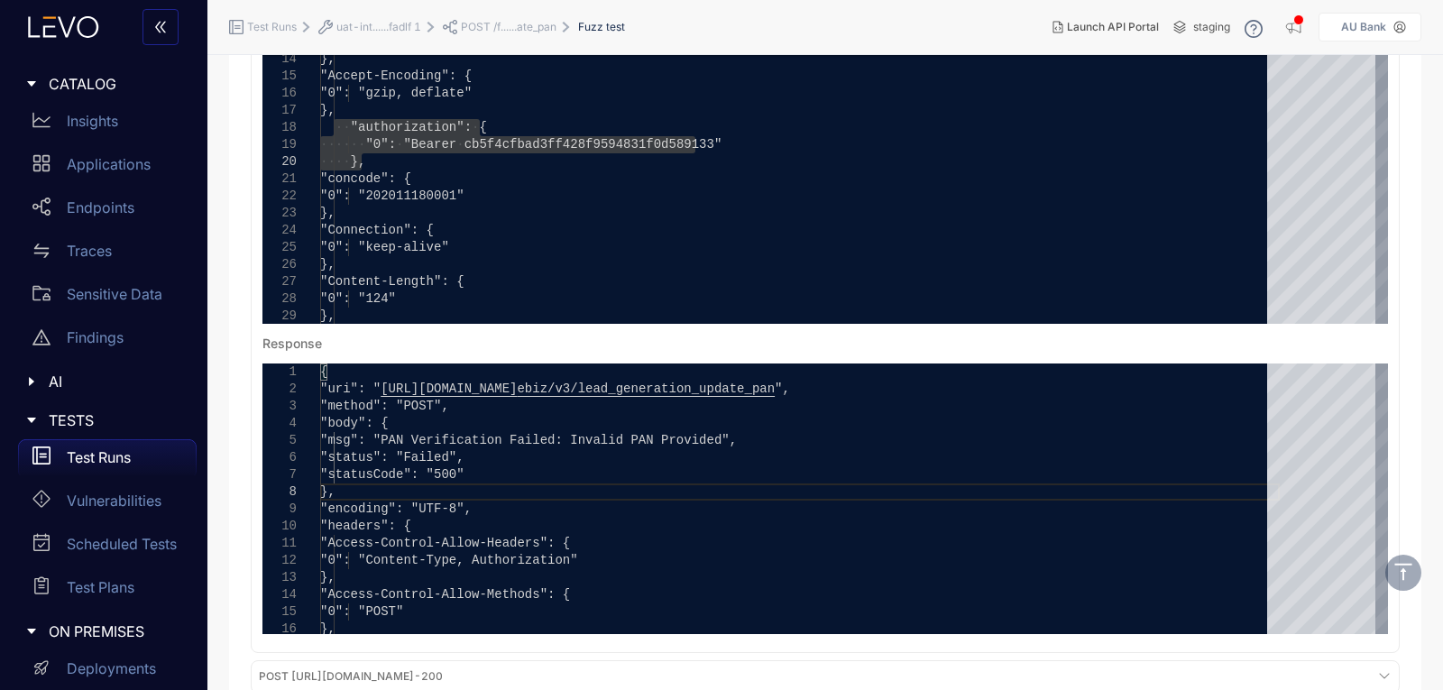
scroll to position [899, 0]
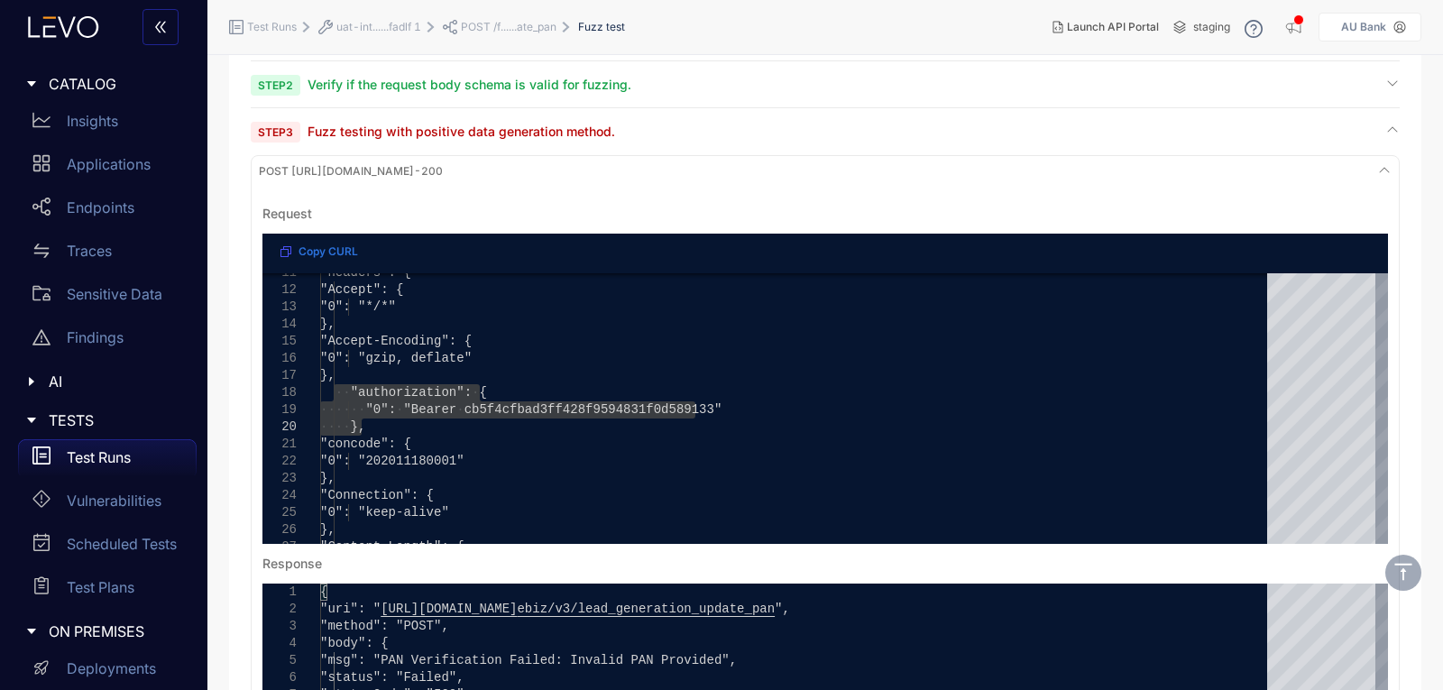
click at [1224, 171] on div "POST [URL][DOMAIN_NAME] - 200" at bounding box center [825, 172] width 1140 height 24
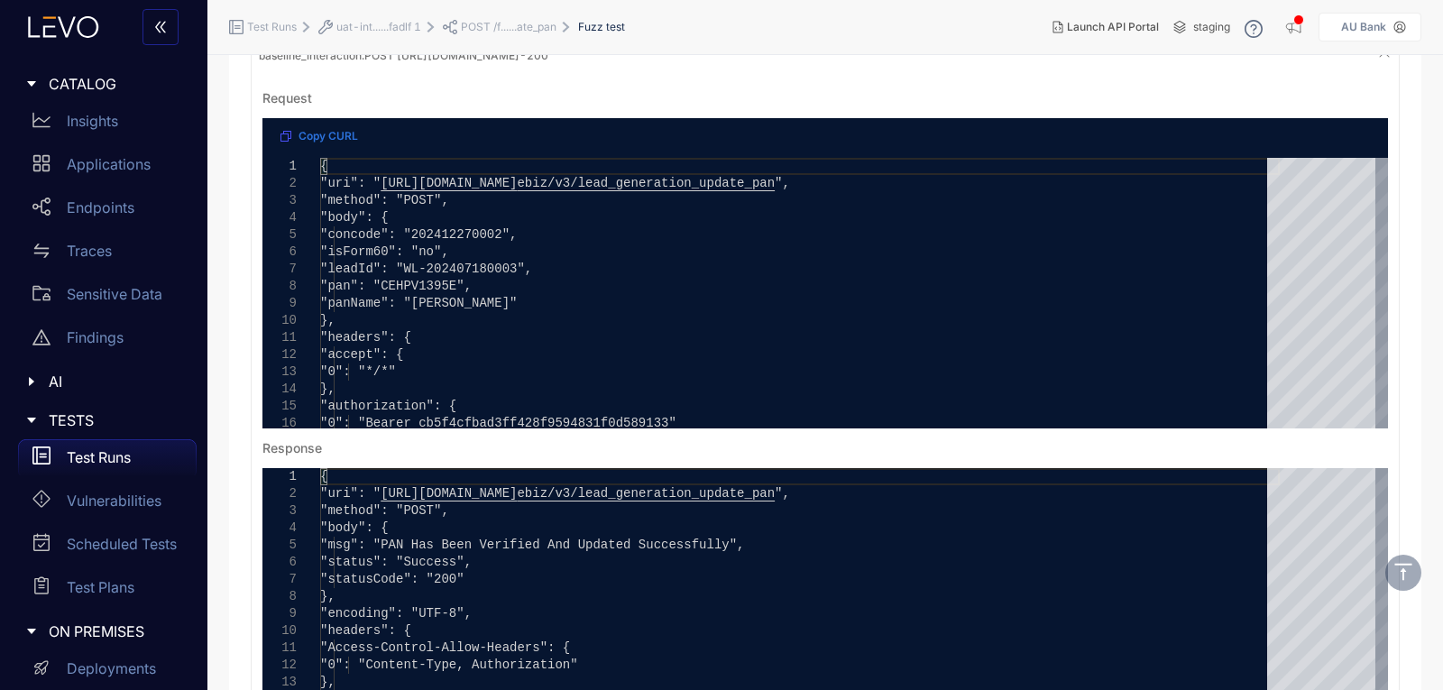
scroll to position [87, 0]
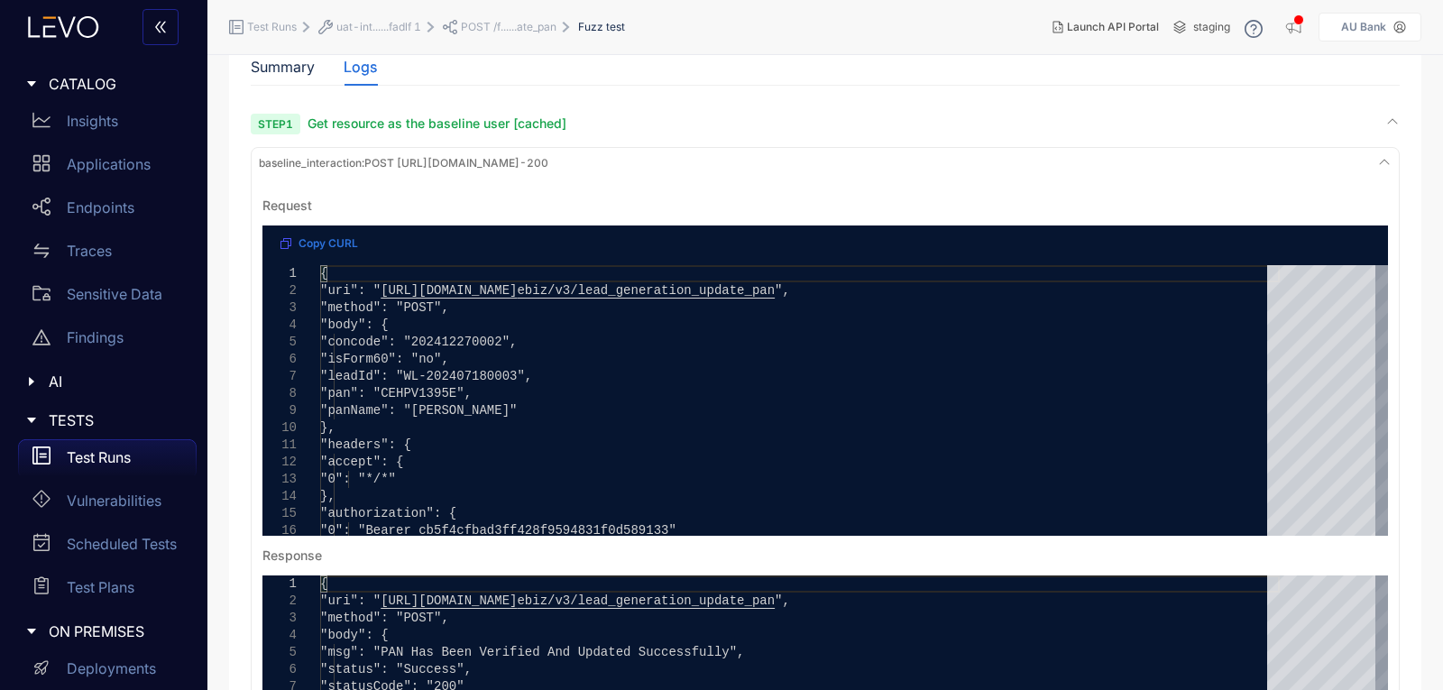
click at [1068, 154] on div "baseline_interaction : POST [URL][DOMAIN_NAME] - 200" at bounding box center [825, 163] width 1140 height 24
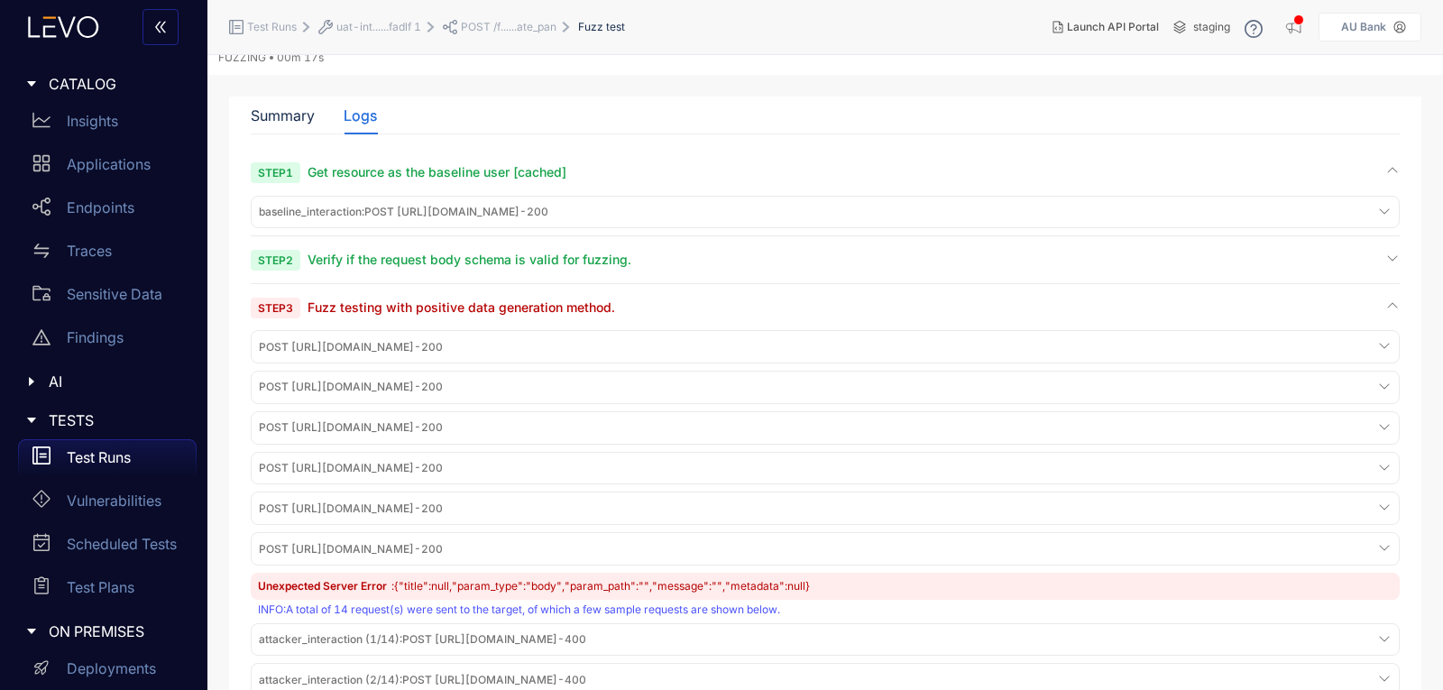
scroll to position [0, 0]
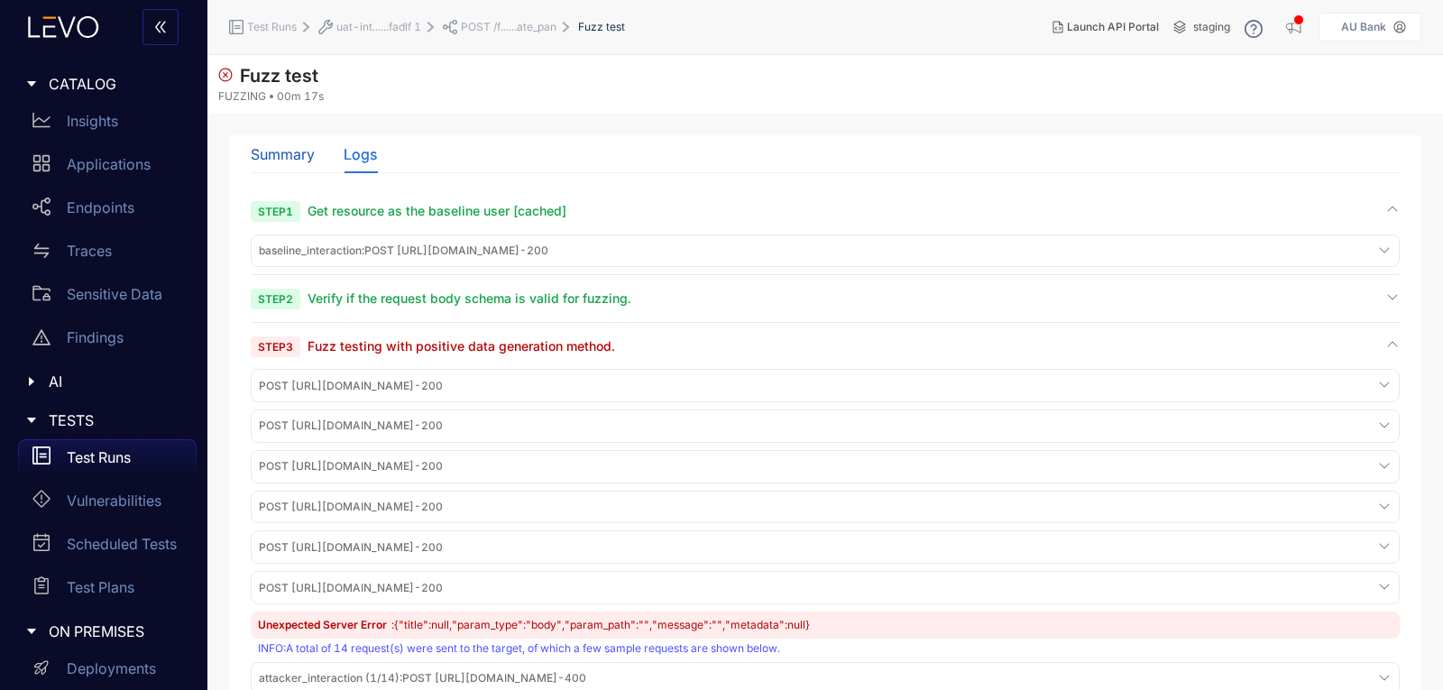
click at [282, 156] on div "Summary" at bounding box center [283, 154] width 64 height 16
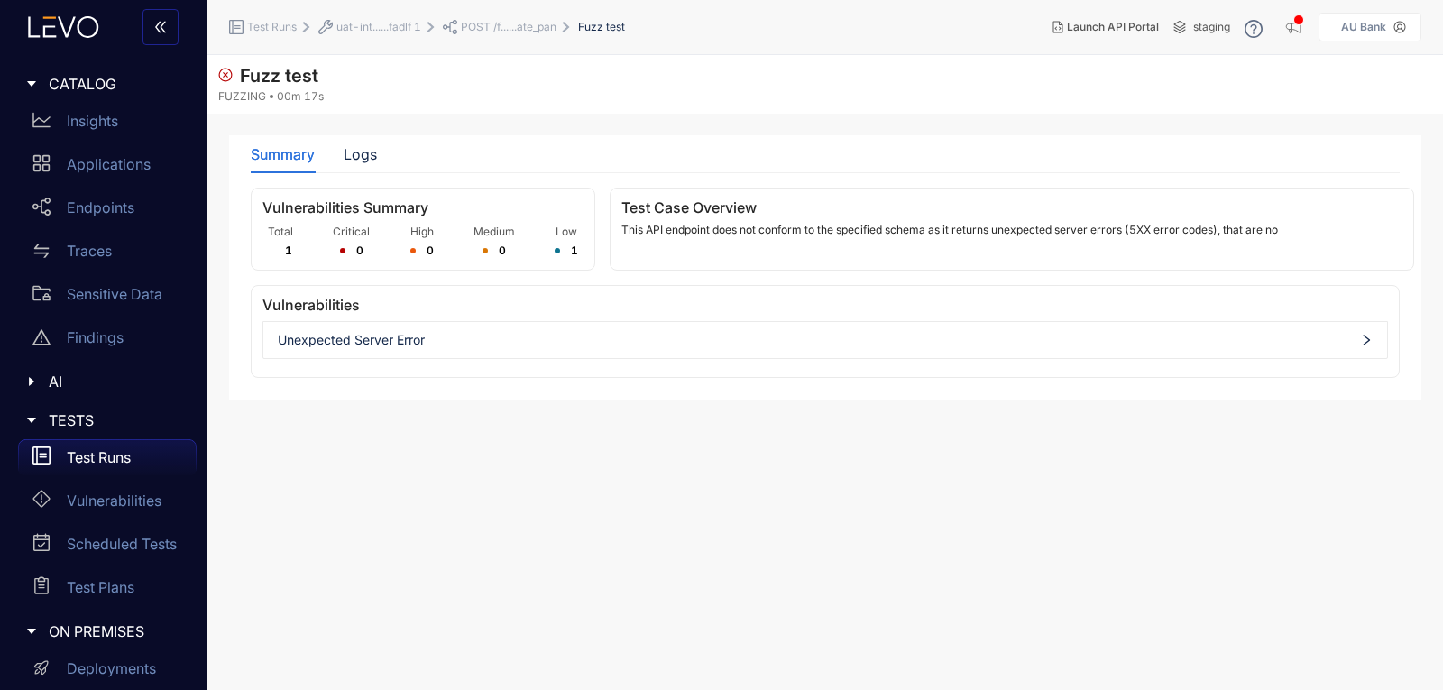
click at [99, 458] on p "Test Runs" at bounding box center [99, 457] width 64 height 16
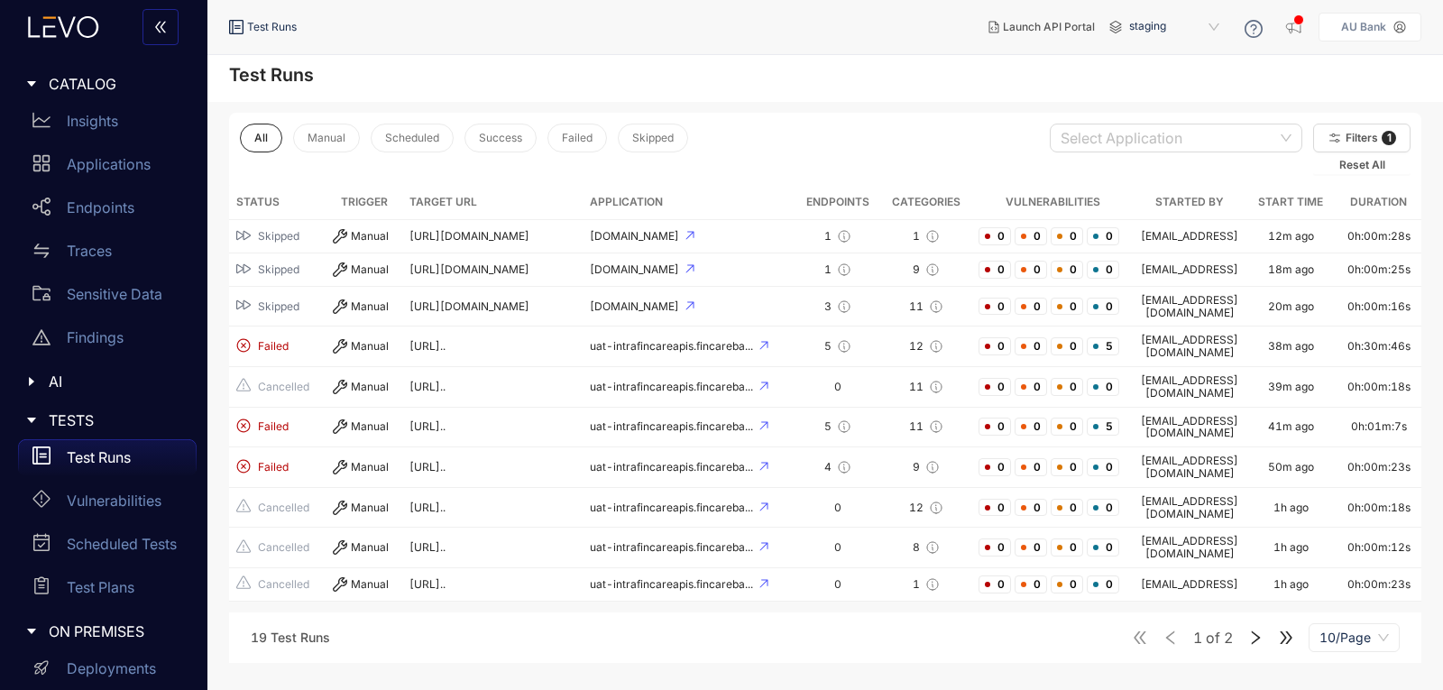
click at [91, 459] on p "Test Runs" at bounding box center [99, 457] width 64 height 16
click at [88, 147] on div "Applications" at bounding box center [107, 164] width 179 height 36
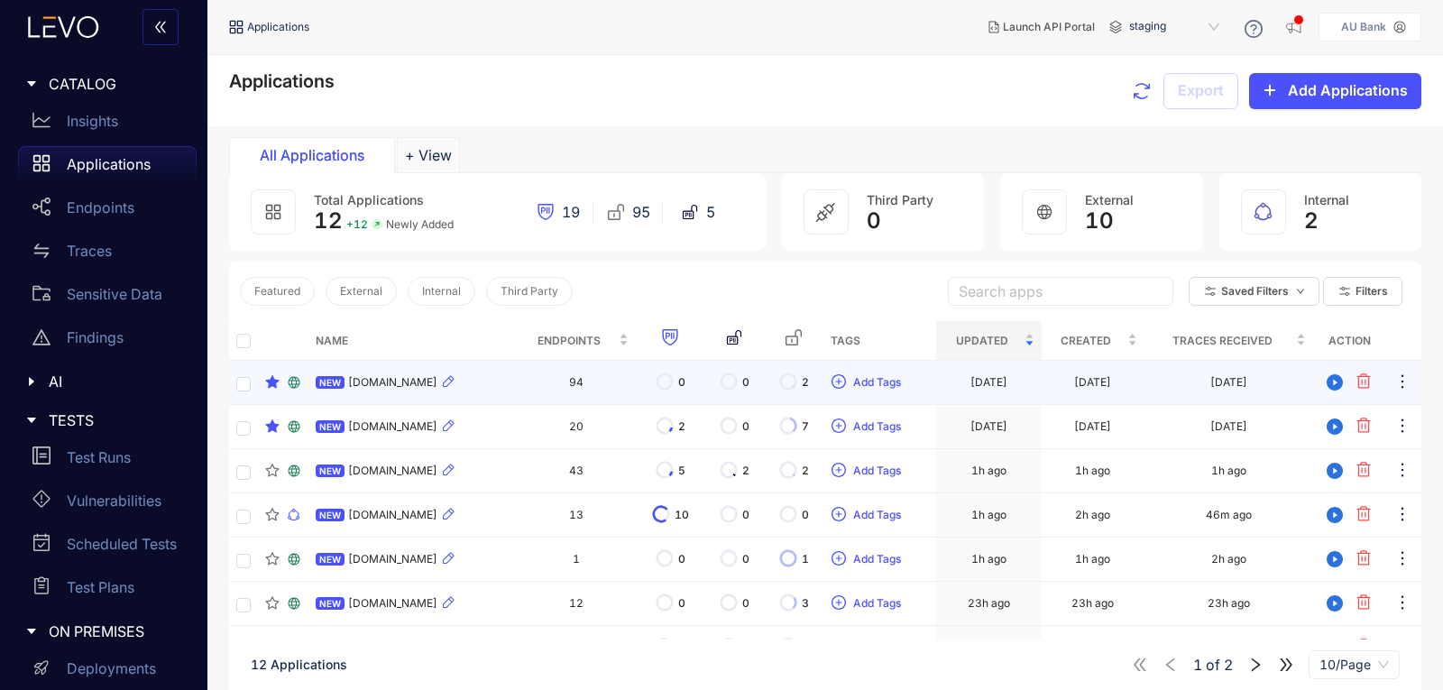
scroll to position [90, 0]
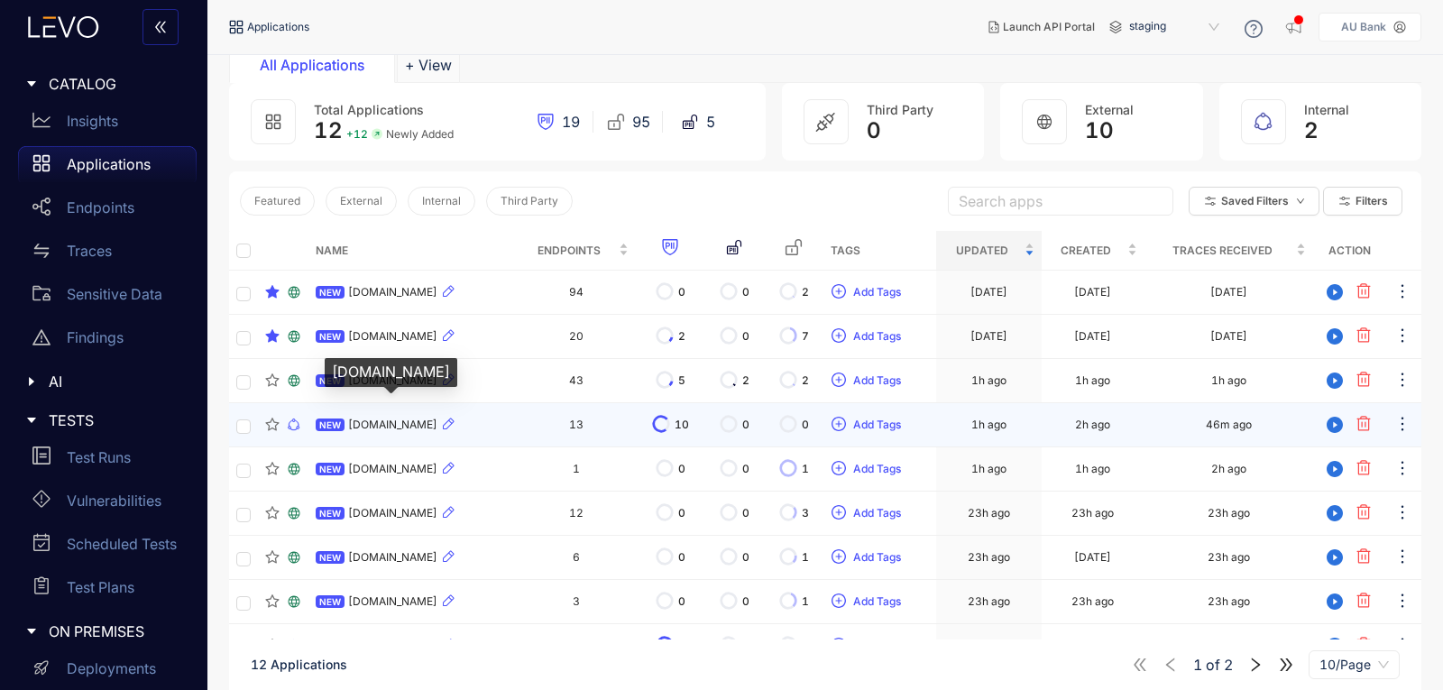
click at [394, 431] on span "[DOMAIN_NAME]" at bounding box center [392, 424] width 89 height 13
